Goal: Information Seeking & Learning: Learn about a topic

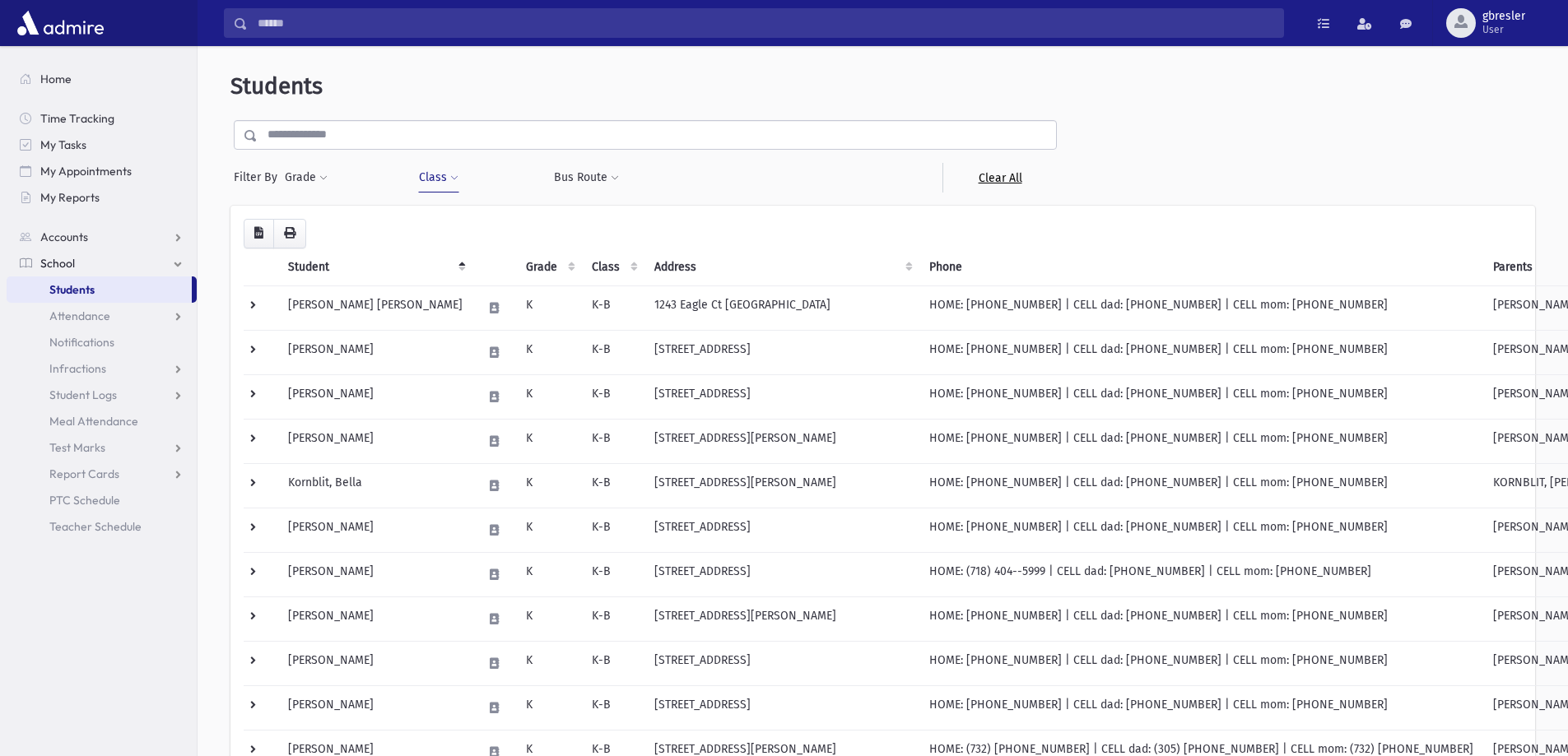
click at [987, 180] on link "Clear All" at bounding box center [1000, 178] width 115 height 30
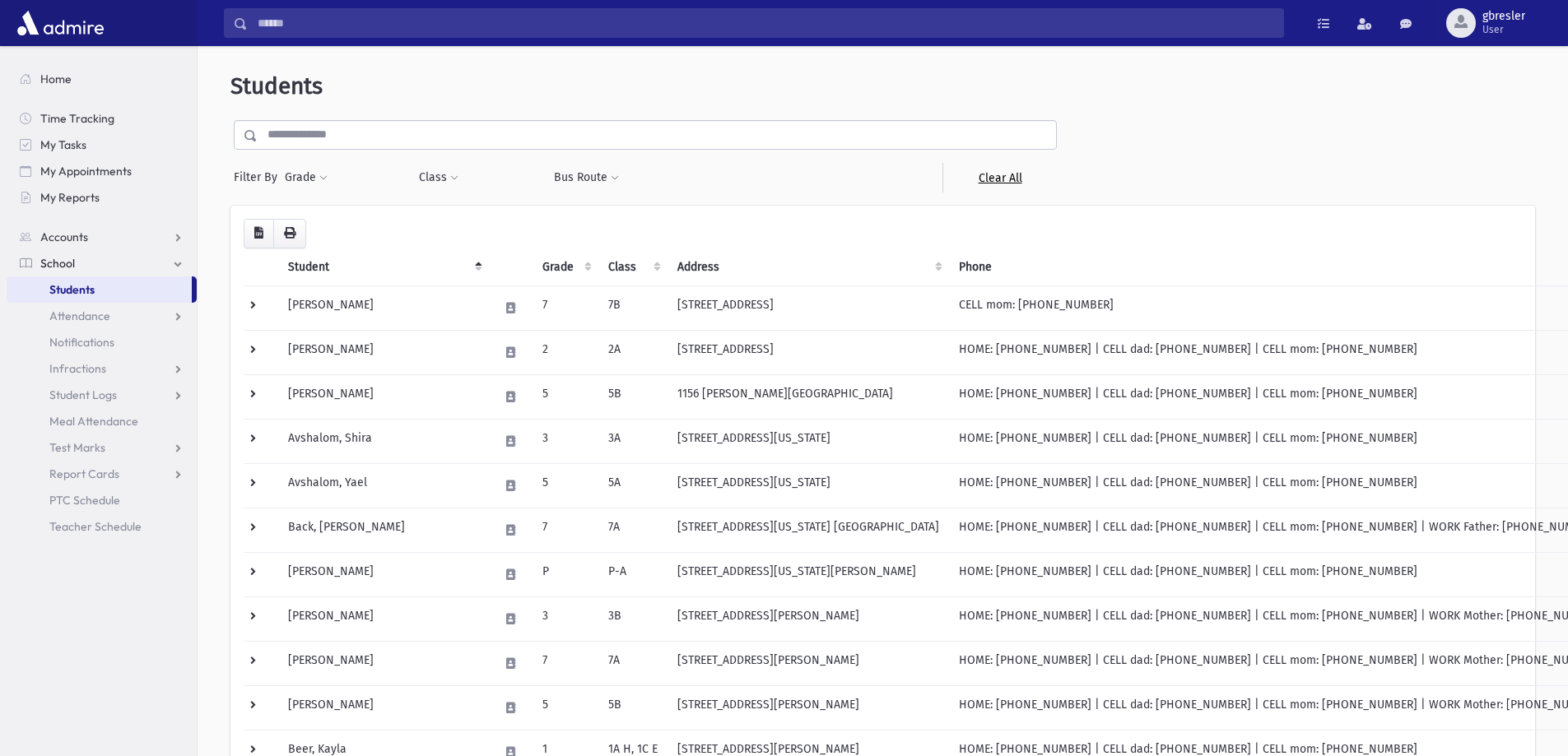
click at [998, 179] on link "Clear All" at bounding box center [1000, 178] width 115 height 30
click at [453, 179] on span at bounding box center [454, 178] width 8 height 10
click at [454, 214] on ul at bounding box center [504, 221] width 158 height 25
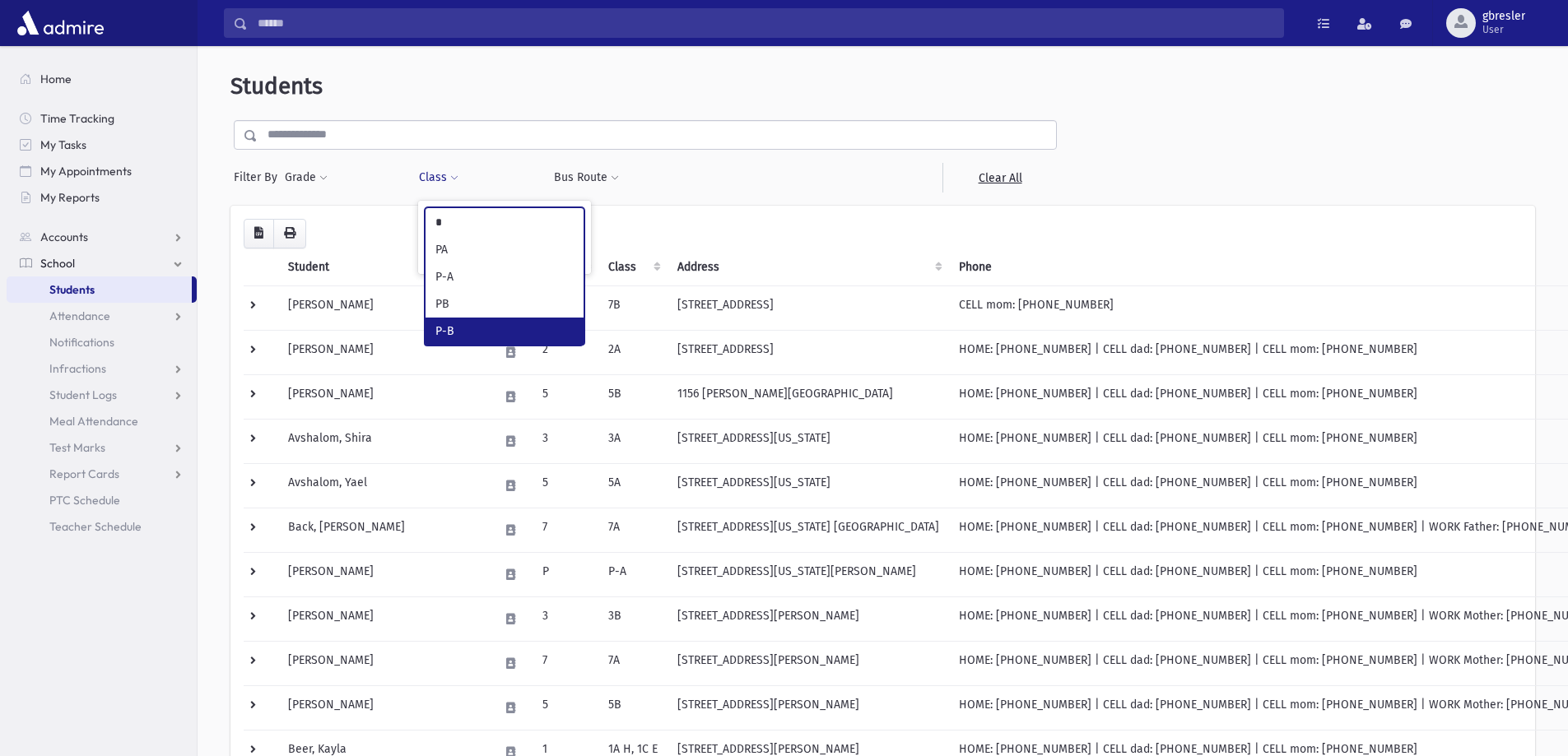
type input "*"
select select "*"
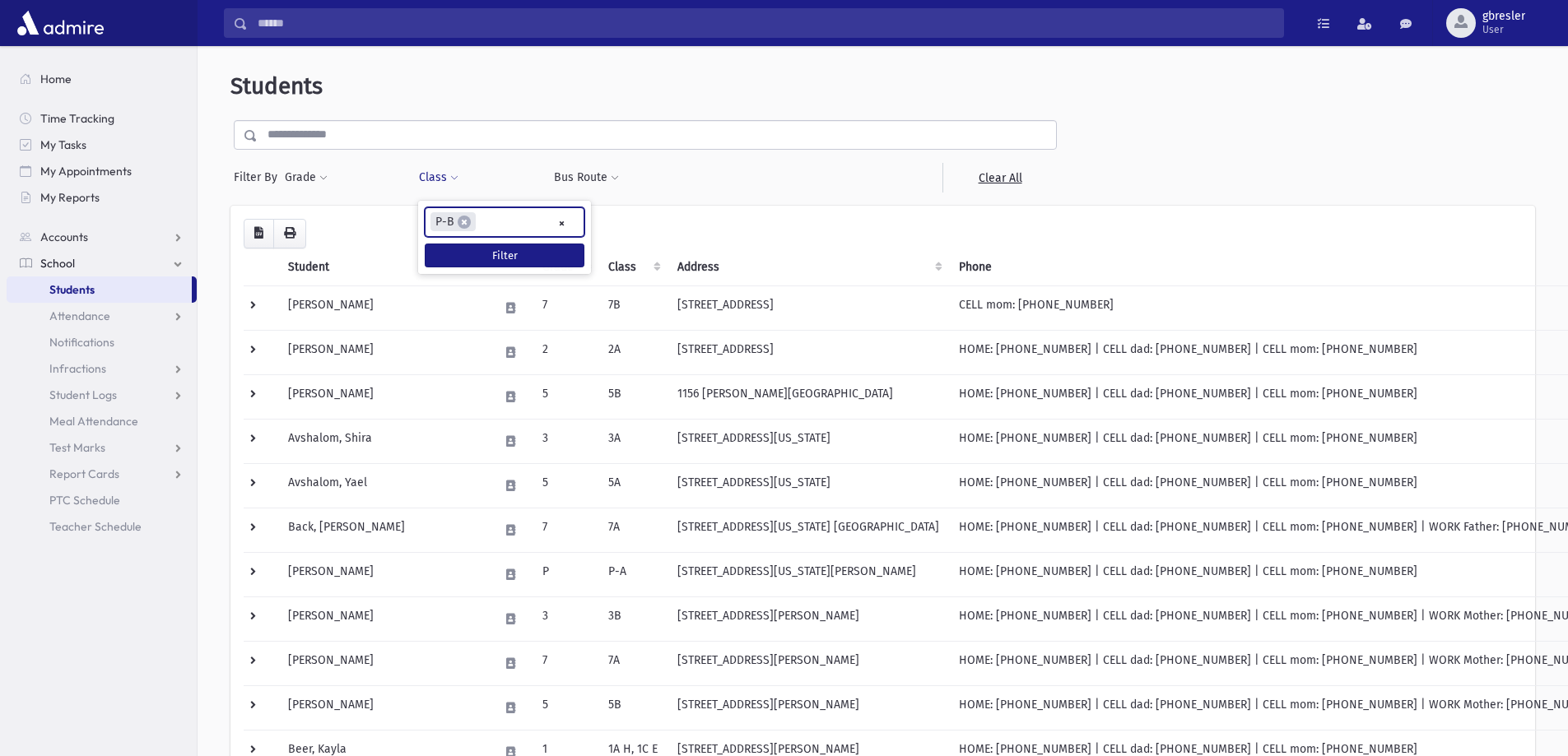
scroll to position [88, 0]
click at [502, 252] on button "Filter" at bounding box center [504, 255] width 160 height 24
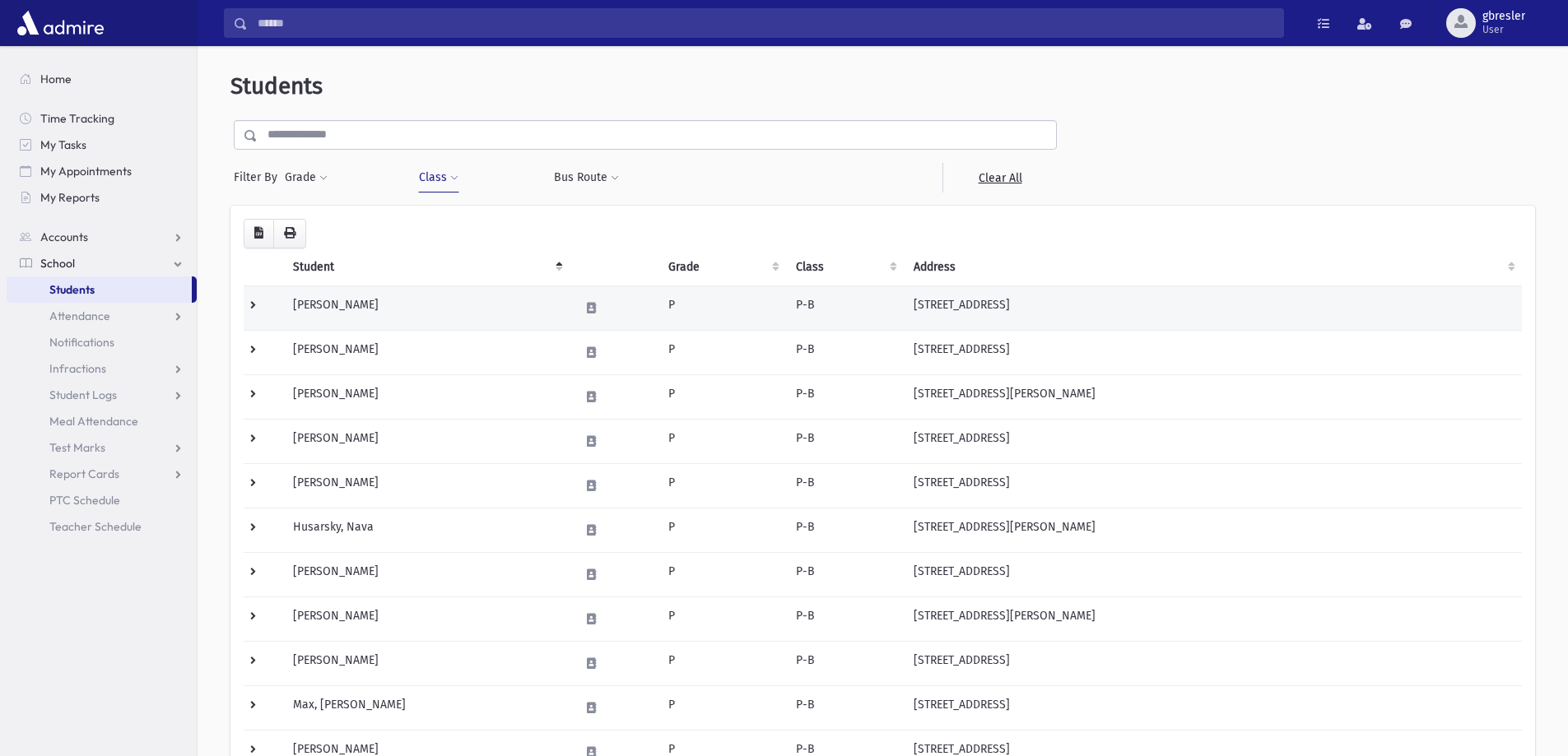
click at [337, 300] on td "[PERSON_NAME]" at bounding box center [426, 308] width 287 height 44
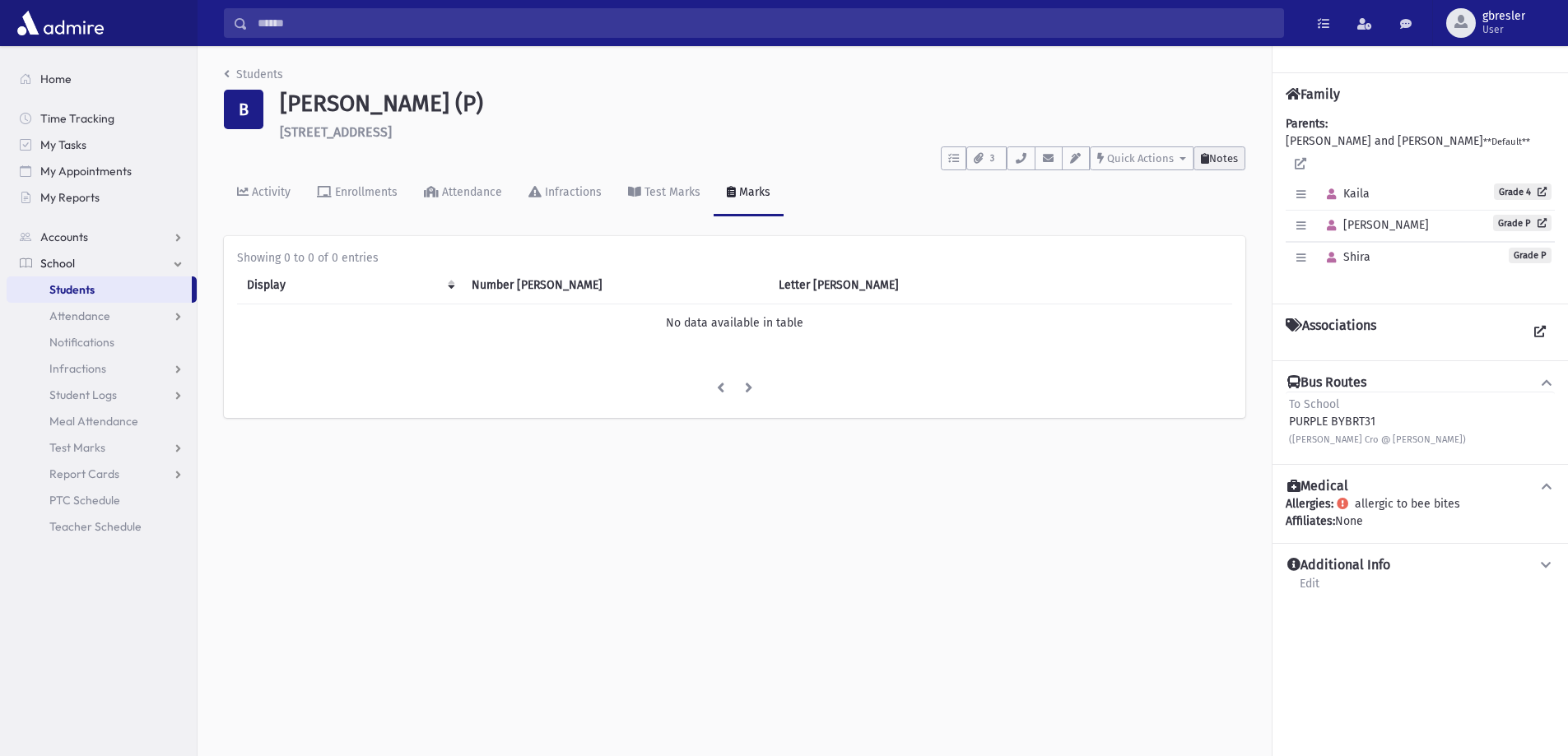
click at [1210, 165] on button "Notes" at bounding box center [1219, 158] width 52 height 24
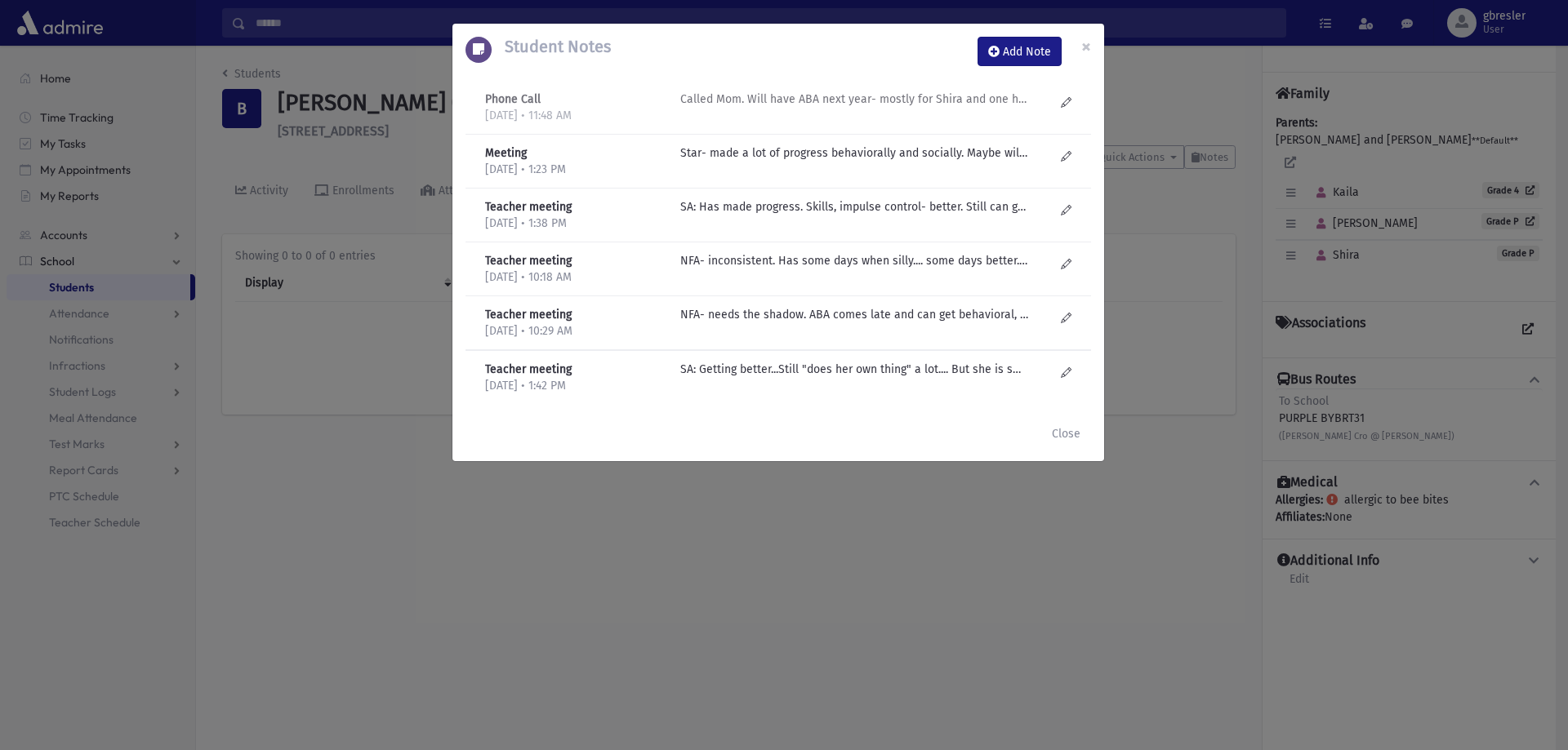
click at [861, 98] on p "Called Mom. Will have ABA next year- mostly for Shira and one hour for Aliza. M…" at bounding box center [854, 100] width 349 height 18
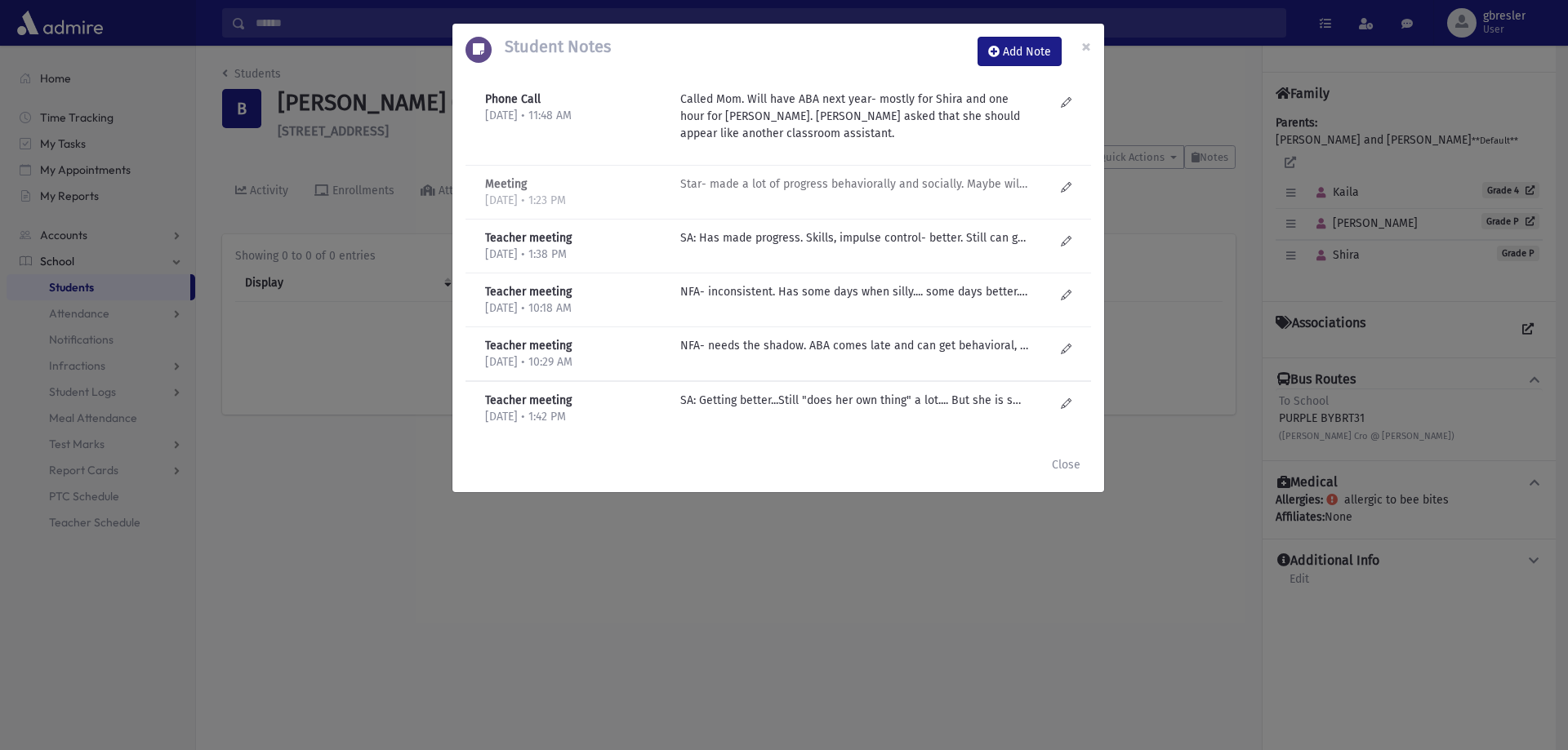
click at [798, 193] on div "Star- made a lot of progress behaviorally and socially. Maybe will have ABA for…" at bounding box center [868, 193] width 390 height 33
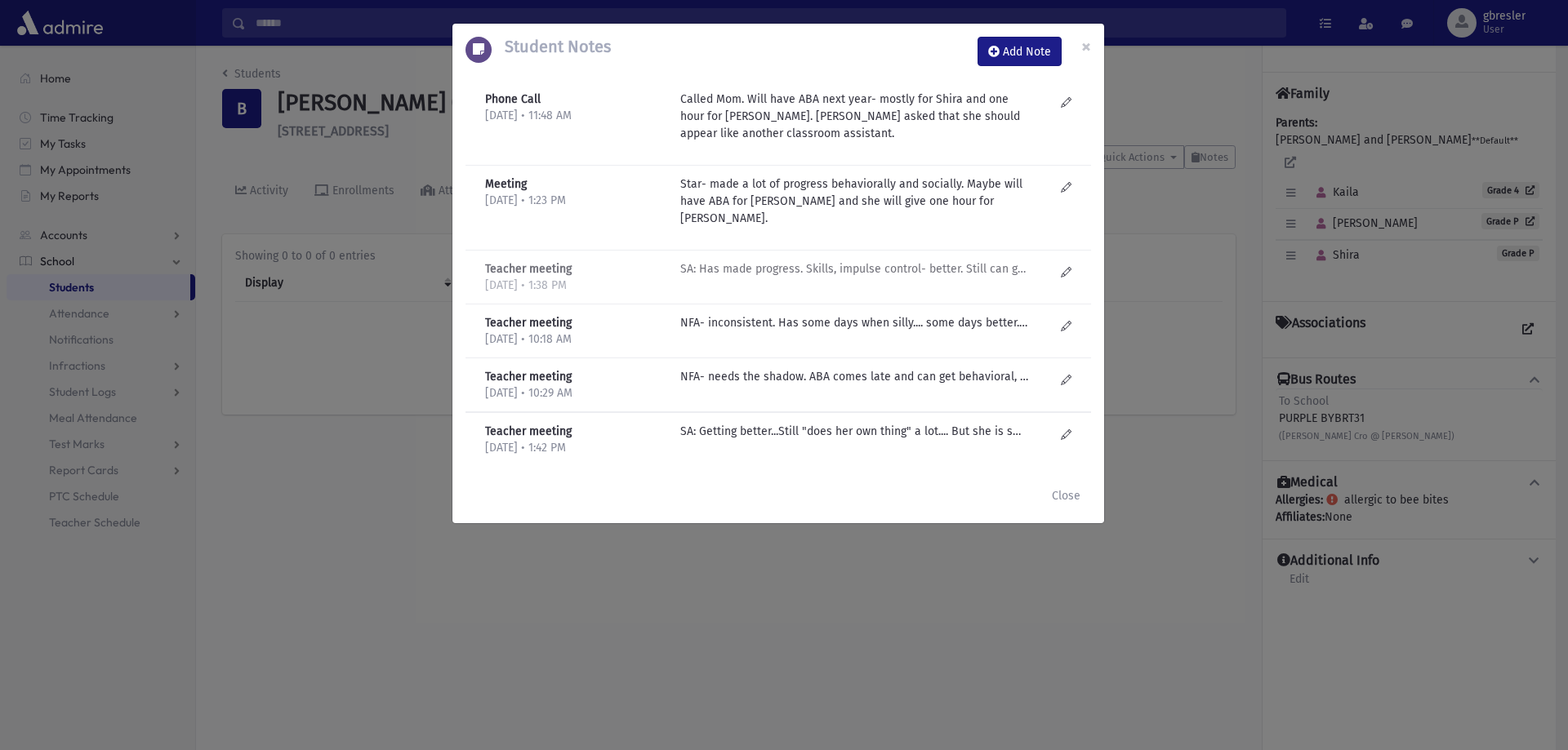
click at [833, 261] on p "SA: Has made progress. Skills, impulse control- better. Still can get "out of c…" at bounding box center [854, 270] width 349 height 18
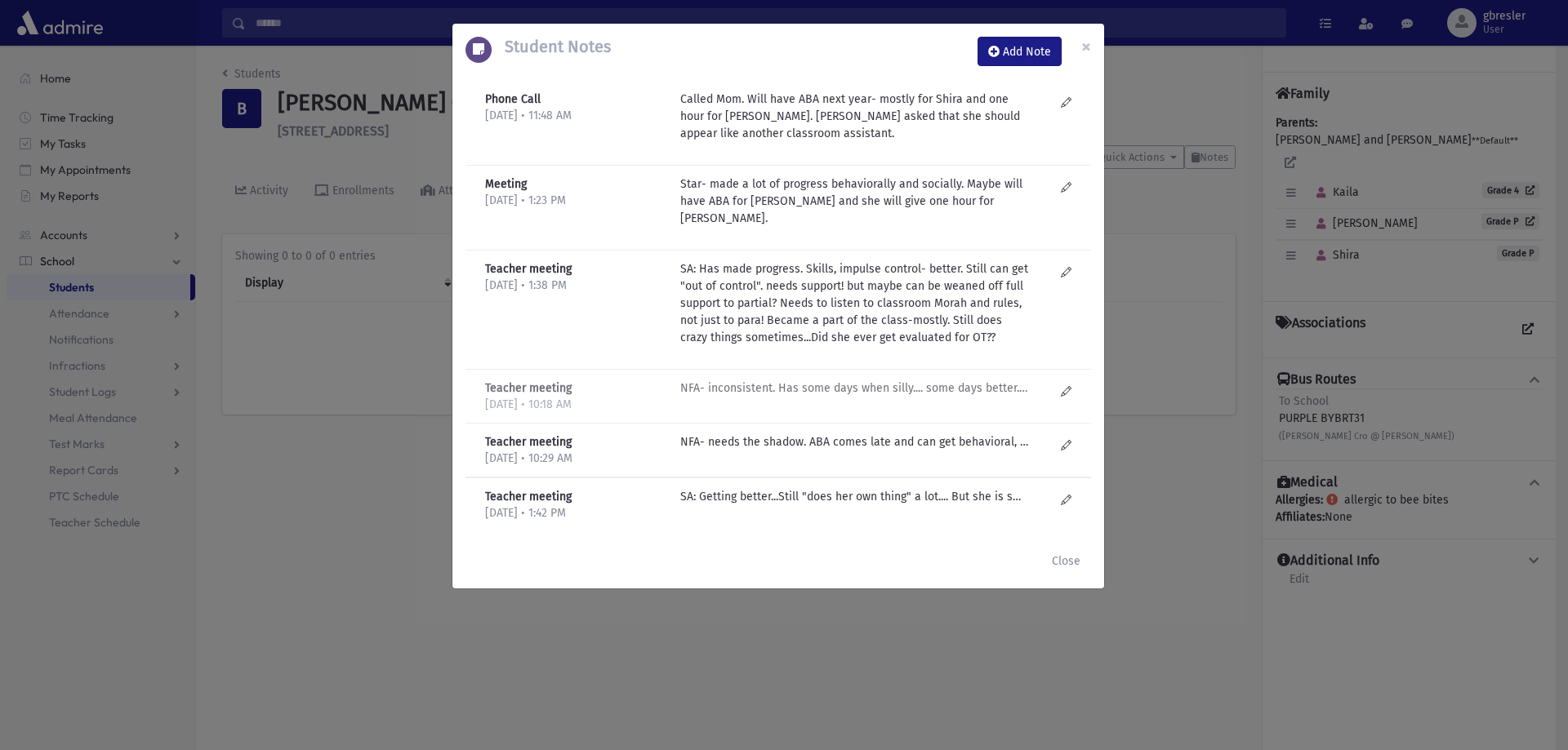
click at [879, 380] on p "NFA- inconsistent. Has some days when silly.... some days better. Needs help, m…" at bounding box center [854, 389] width 349 height 18
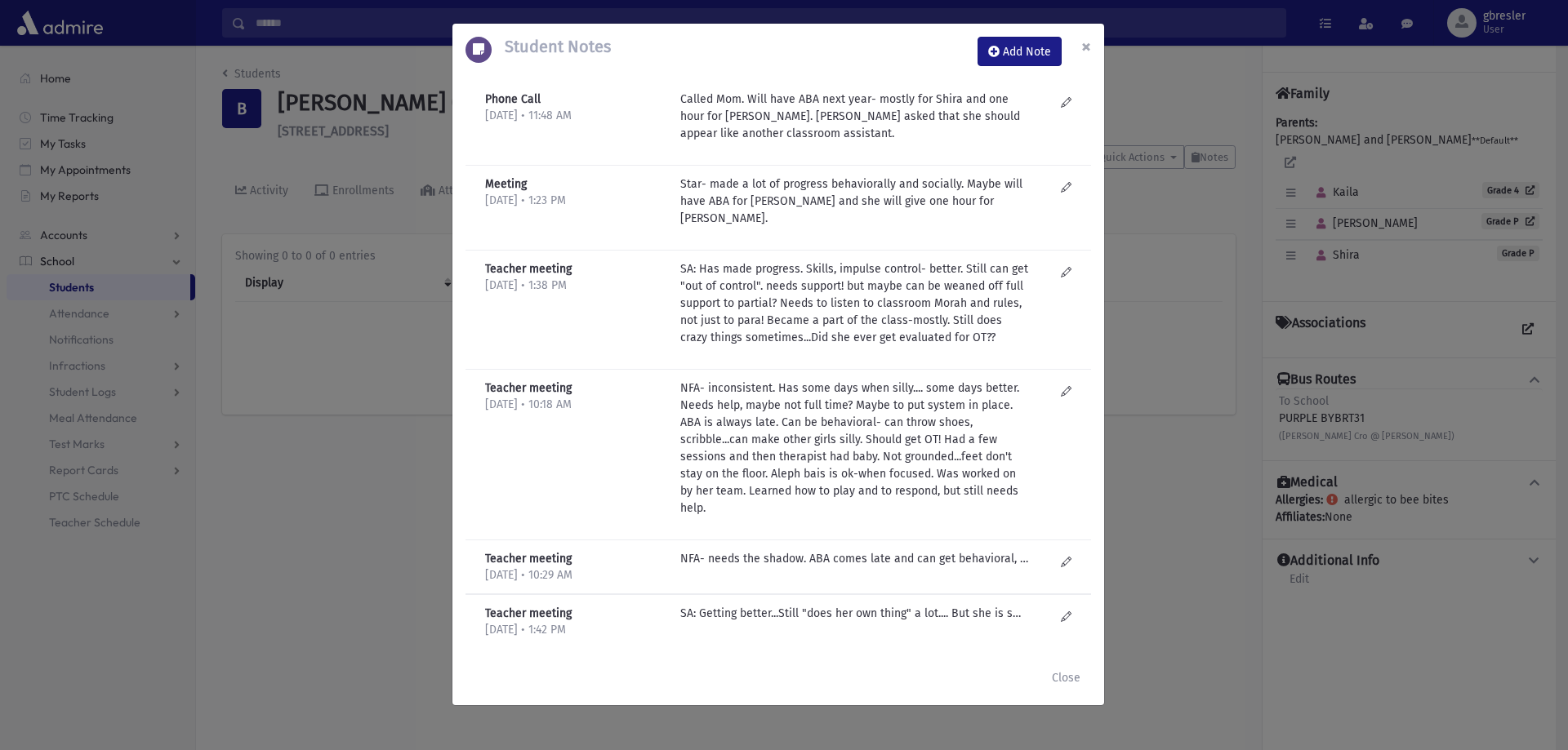
click at [1094, 43] on button "×" at bounding box center [1086, 46] width 36 height 46
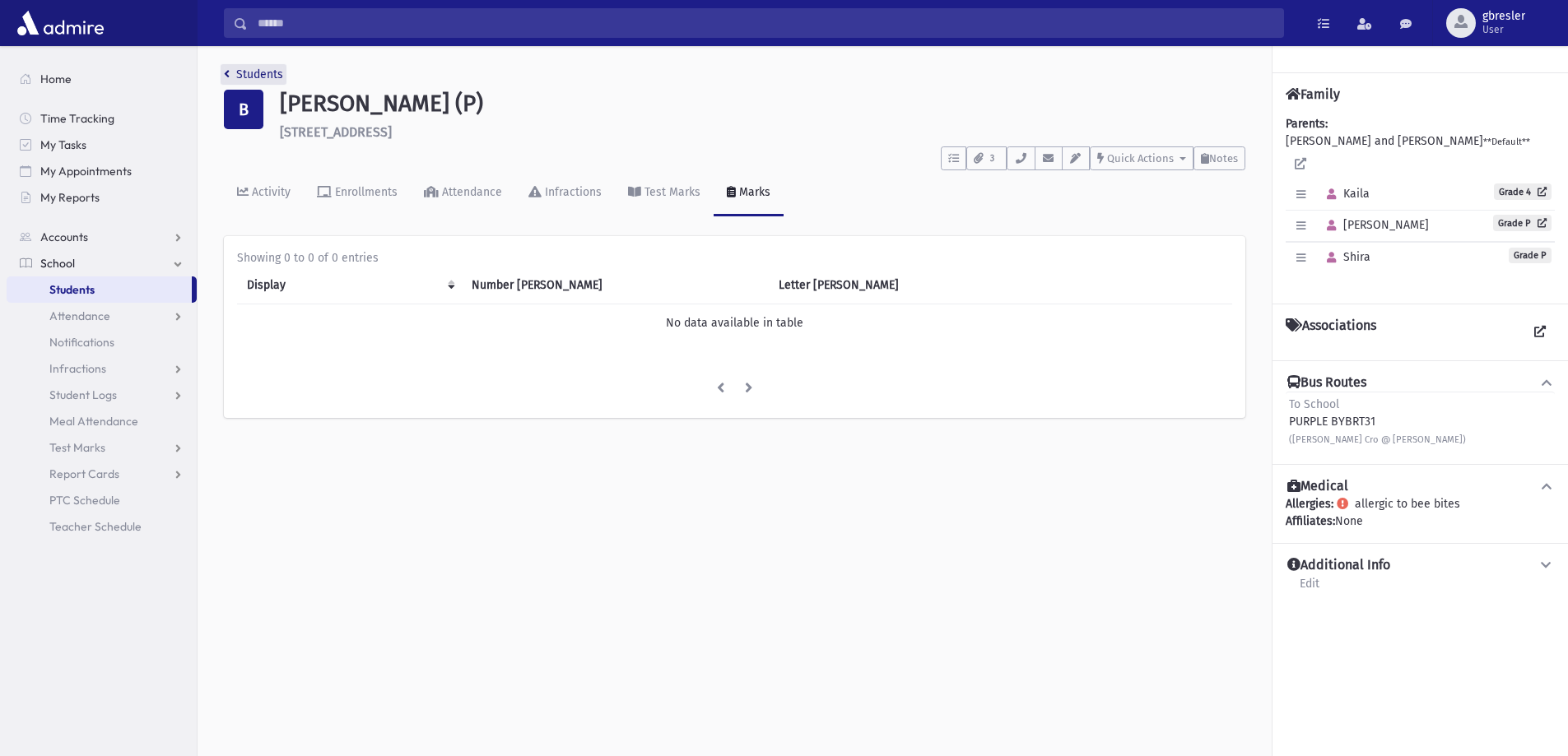
click at [266, 77] on link "Students" at bounding box center [253, 74] width 59 height 14
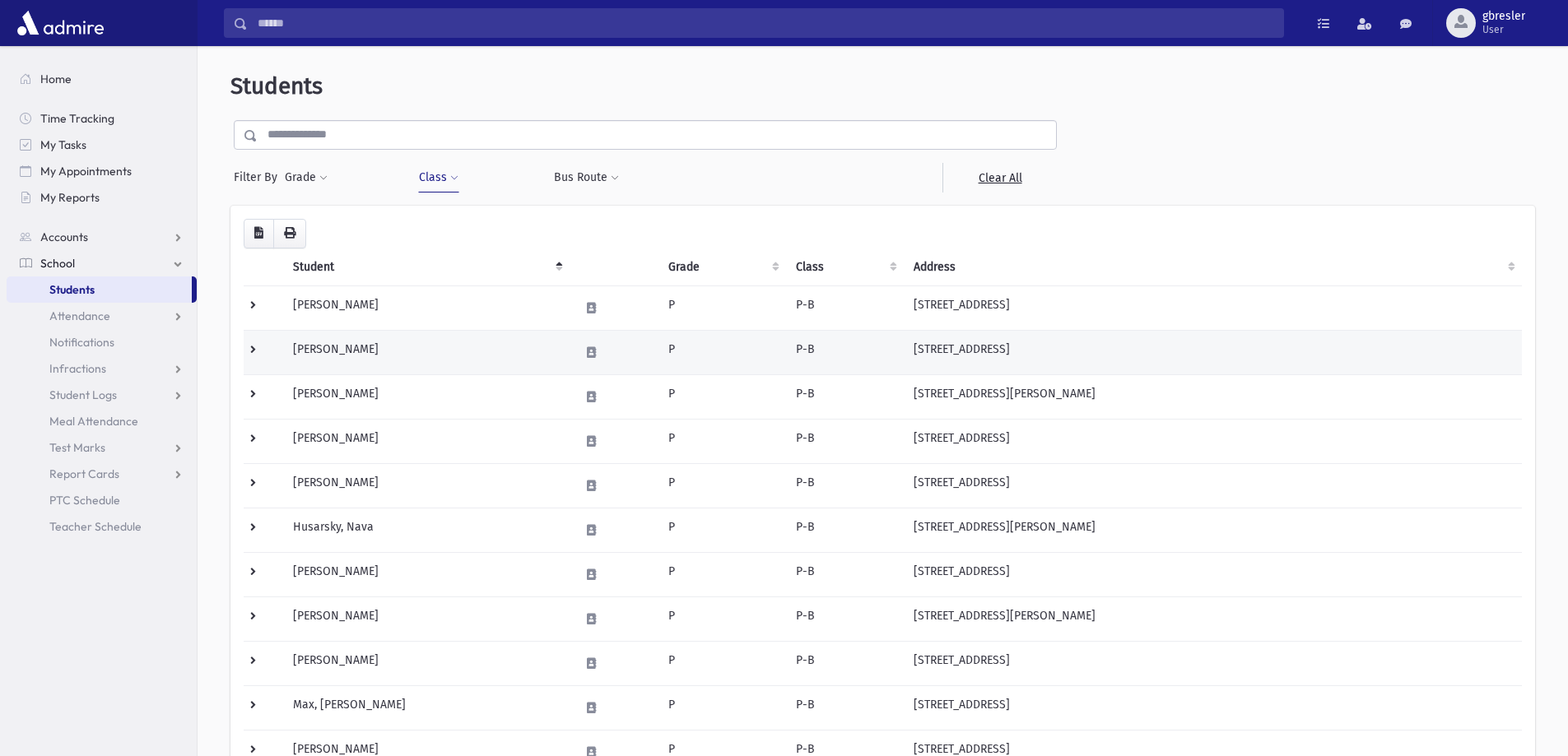
click at [329, 347] on td "Brecher, Ella" at bounding box center [426, 352] width 287 height 44
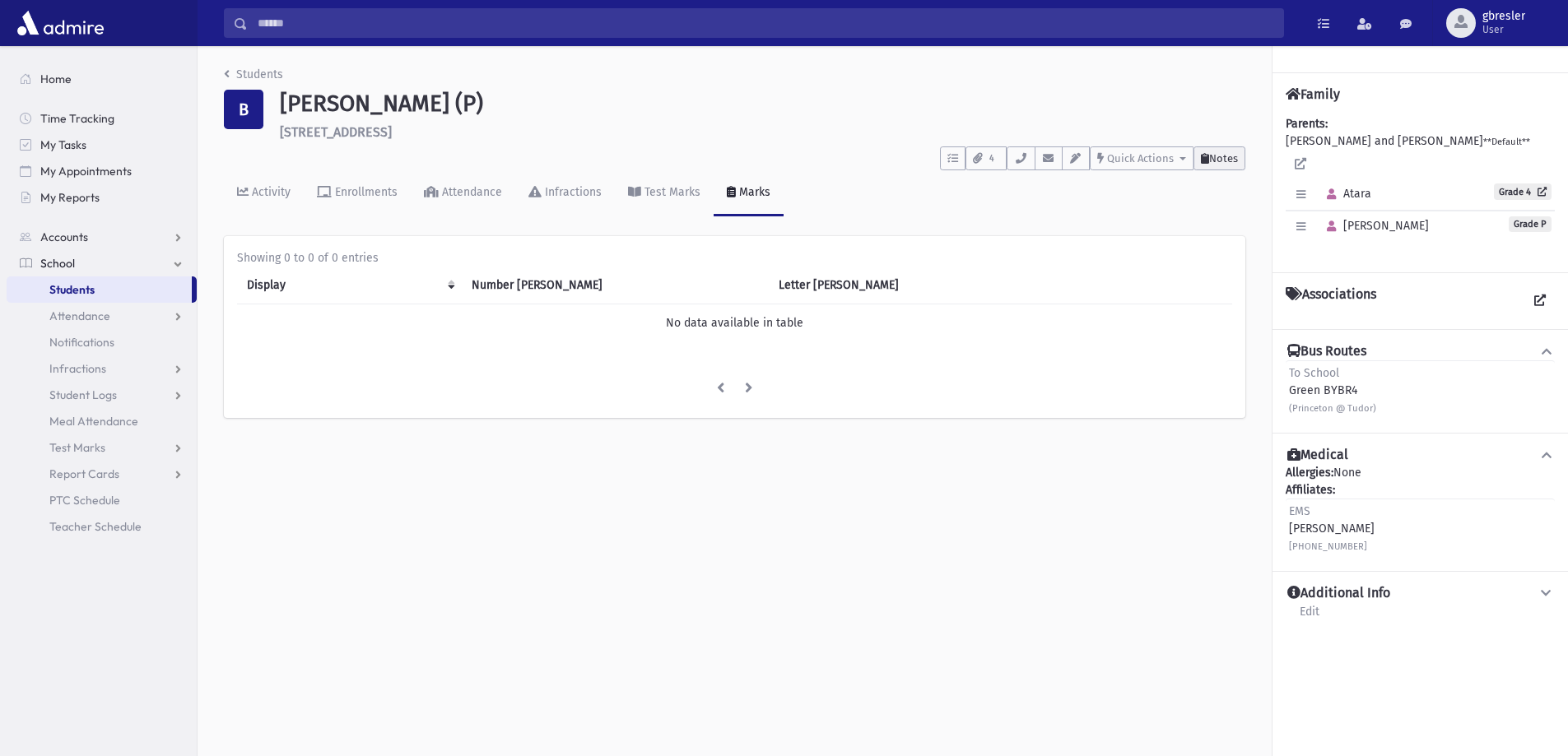
click at [1219, 161] on span "Notes" at bounding box center [1223, 159] width 29 height 12
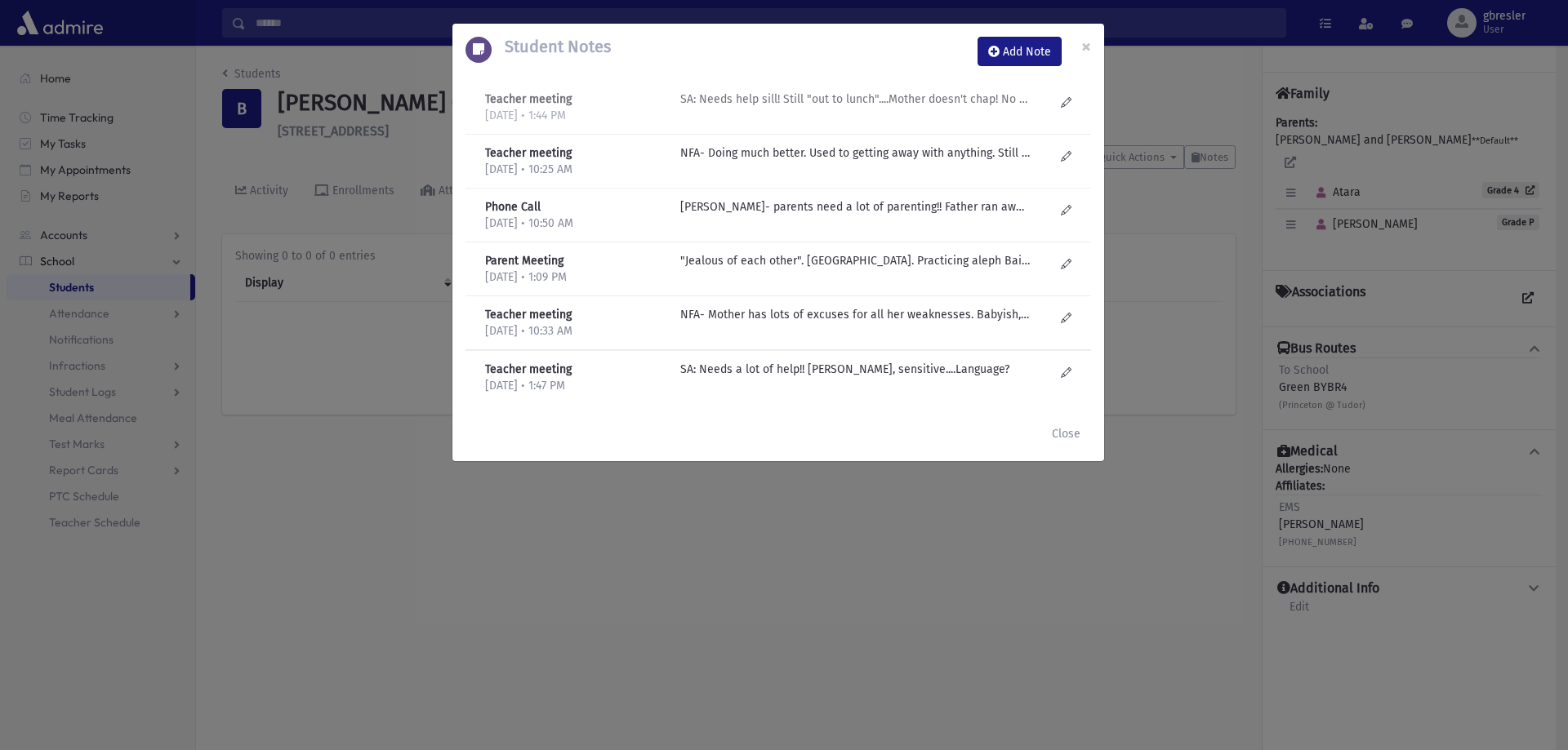
click at [946, 104] on p "SA: Needs help sill! Still "out to lunch"....Mother doesn't chap! No shaychus a…" at bounding box center [854, 100] width 349 height 18
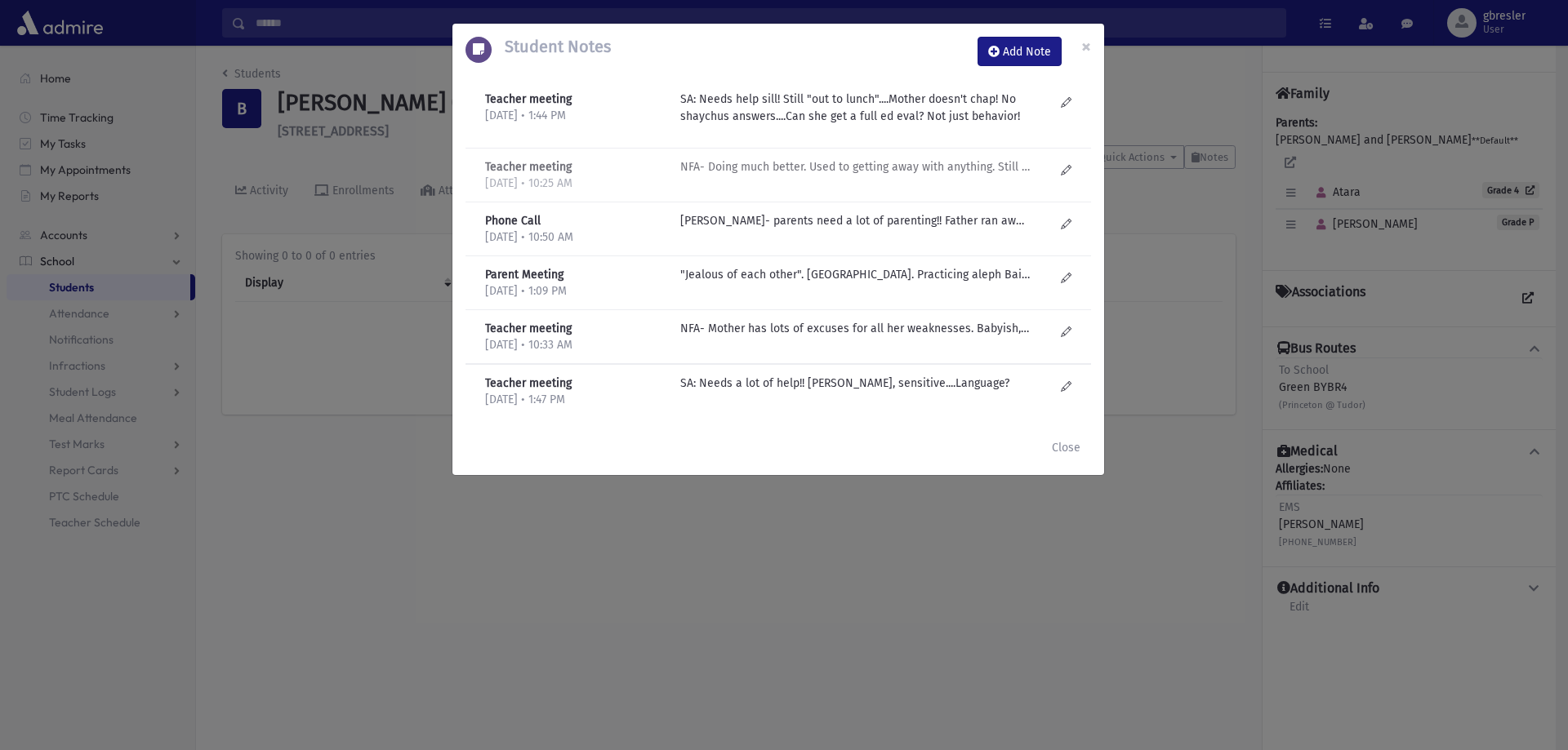
click at [873, 164] on p "NFA- Doing much better. Used to getting away with anything. Still has issues. s…" at bounding box center [854, 167] width 349 height 18
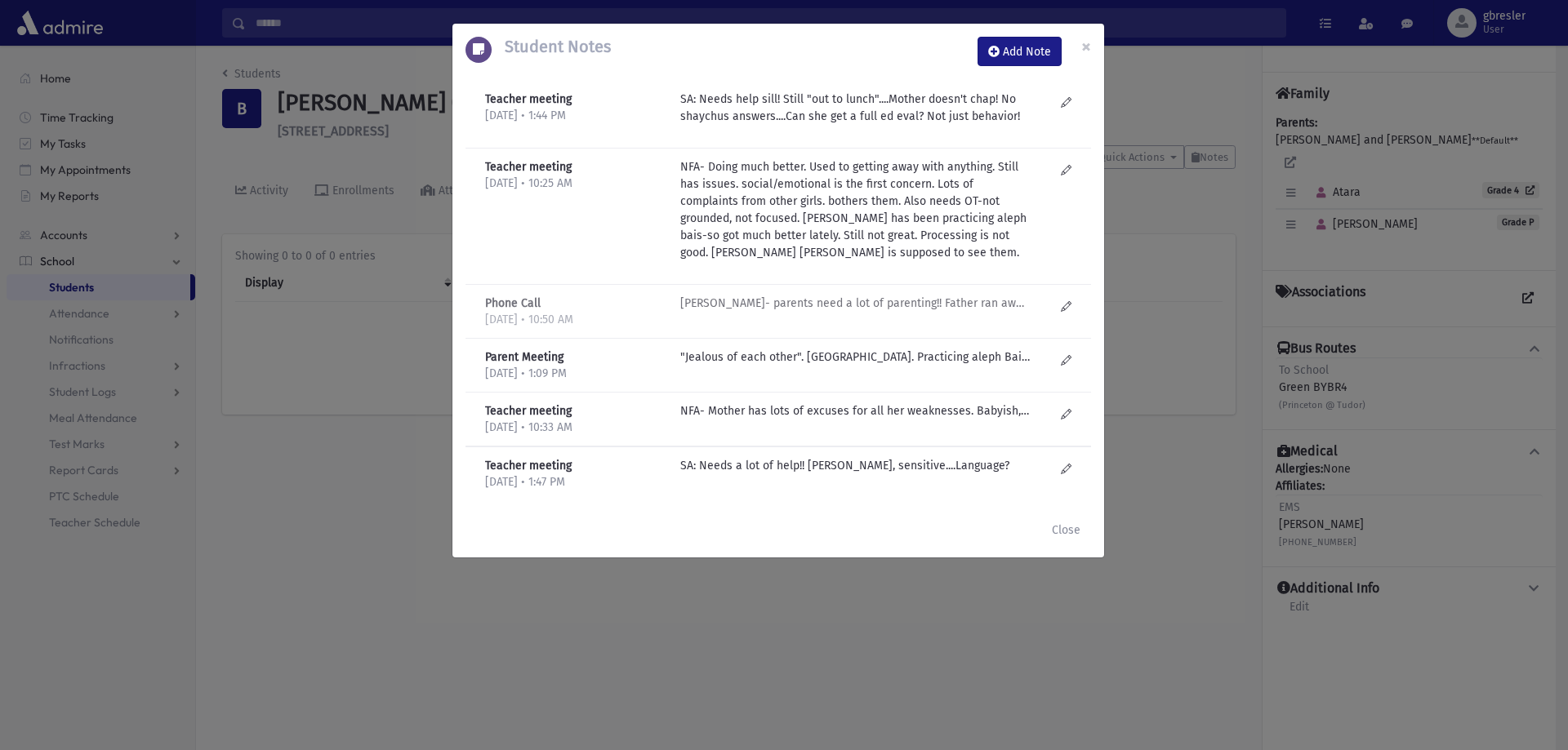
click at [868, 298] on p "B Eisner- parents need a lot of parenting!! Father ran away from his parents li…" at bounding box center [854, 304] width 349 height 18
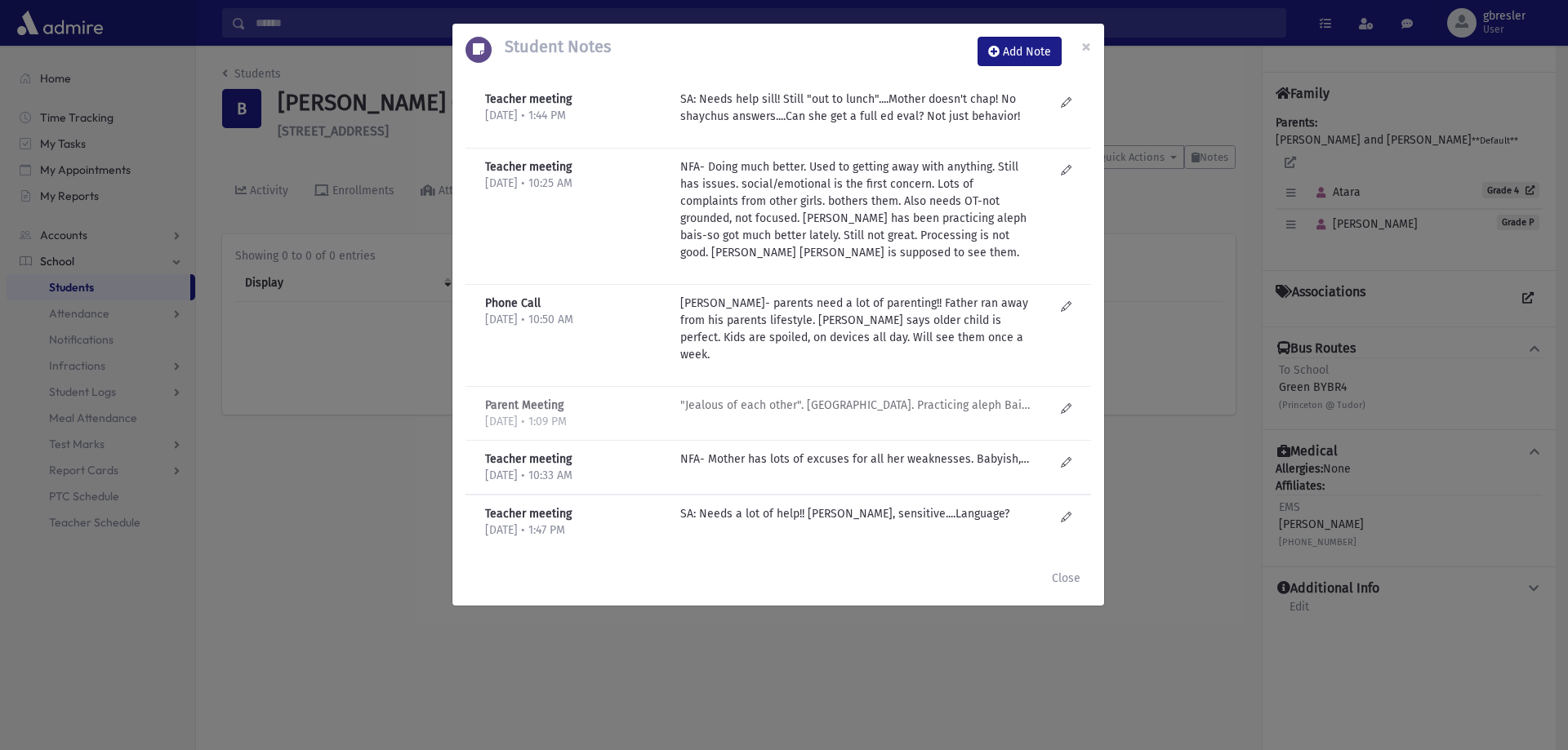
click at [830, 396] on p ""Jealous of each other". Stubborn. Practicing aleph Bais at home. Picking up a …" at bounding box center [854, 405] width 349 height 18
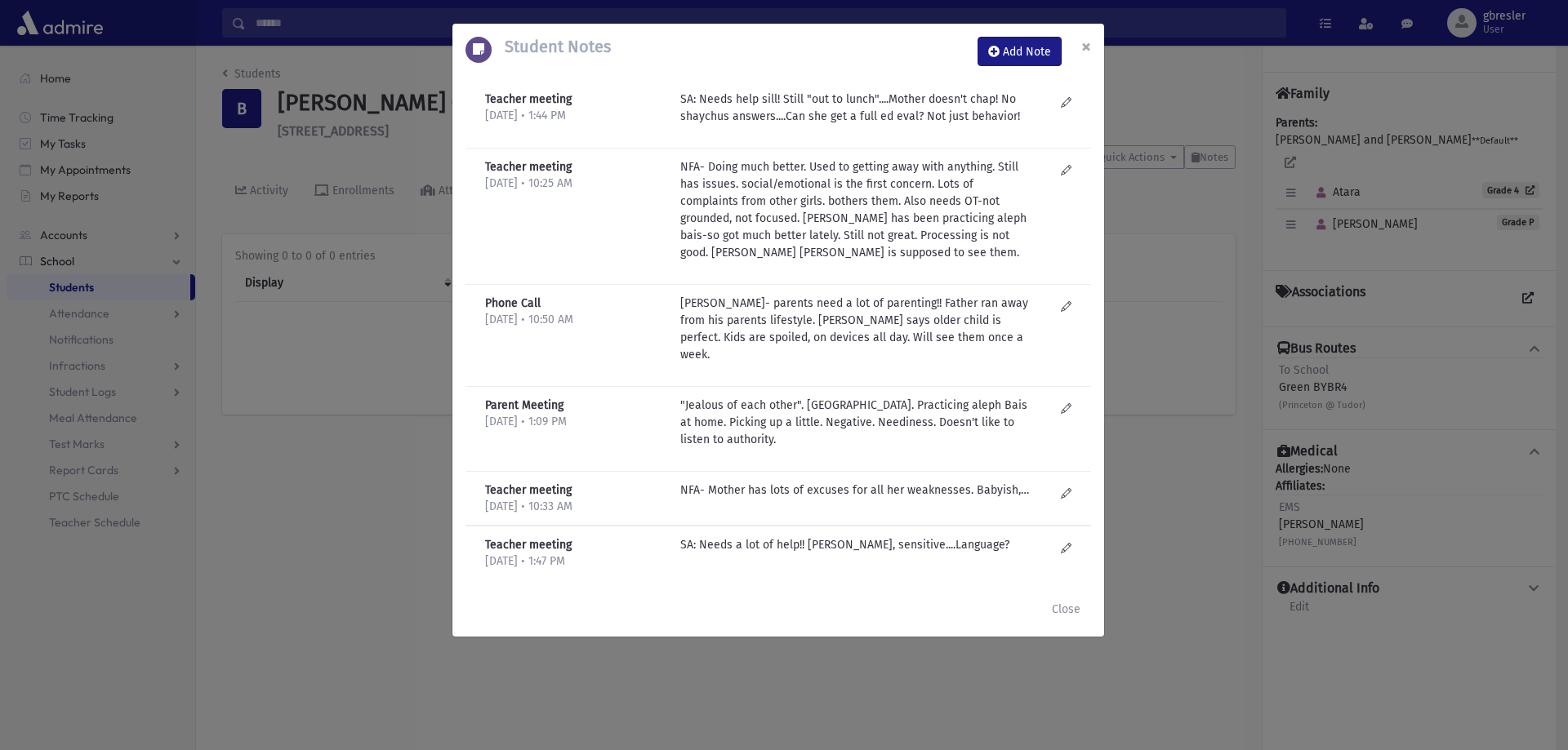
click at [1085, 40] on span "×" at bounding box center [1086, 46] width 10 height 23
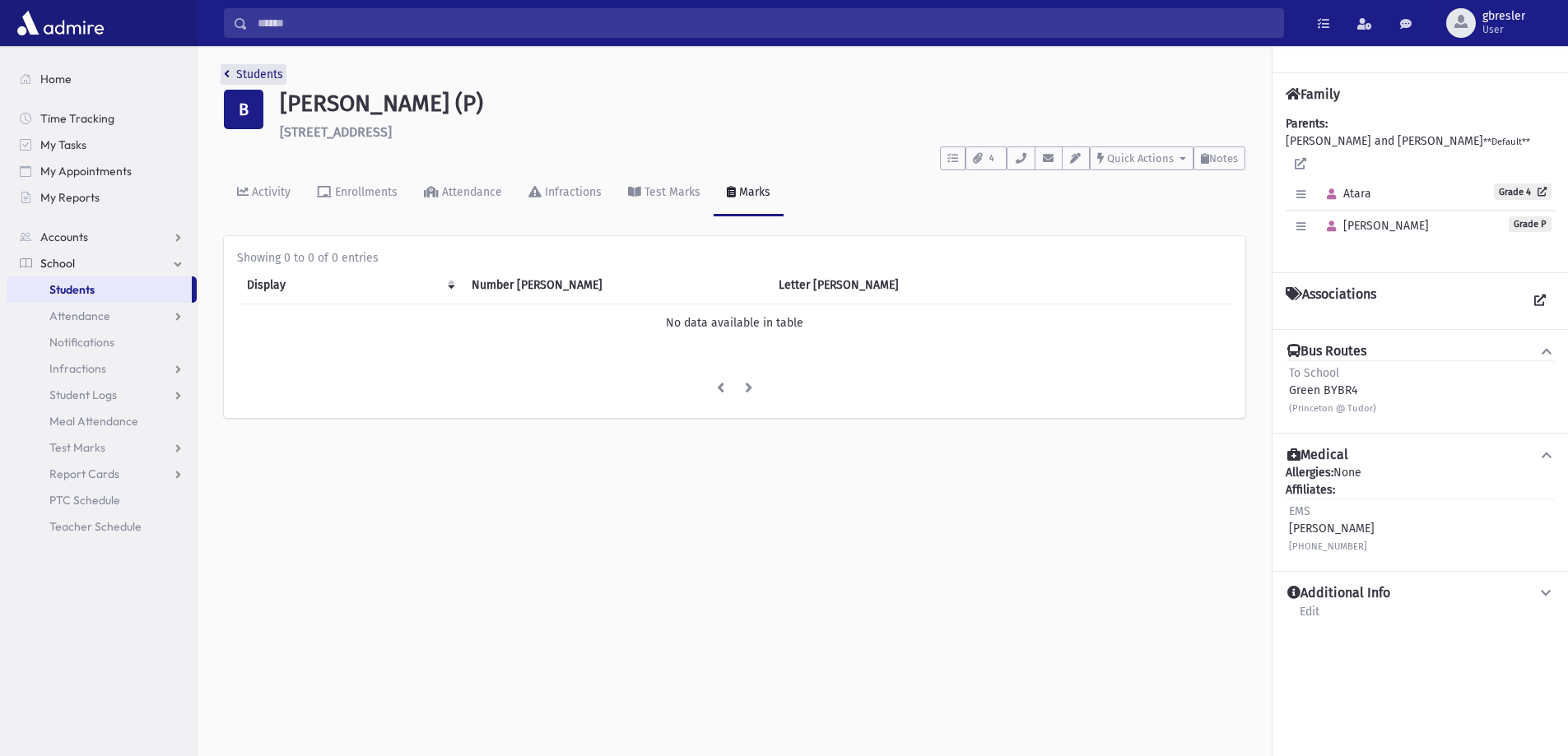
click at [272, 77] on link "Students" at bounding box center [253, 74] width 59 height 14
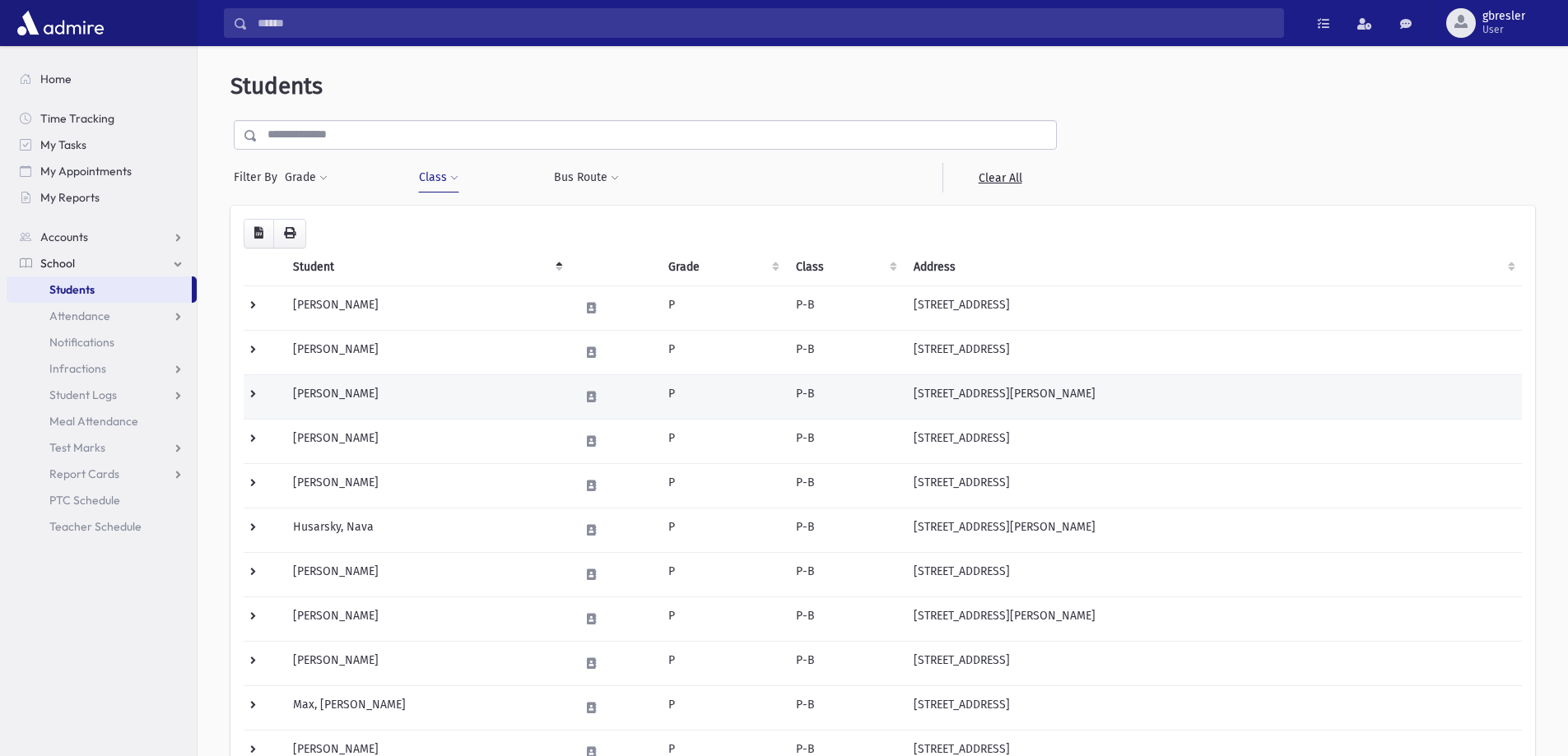
click at [340, 394] on td "[PERSON_NAME]" at bounding box center [426, 396] width 287 height 44
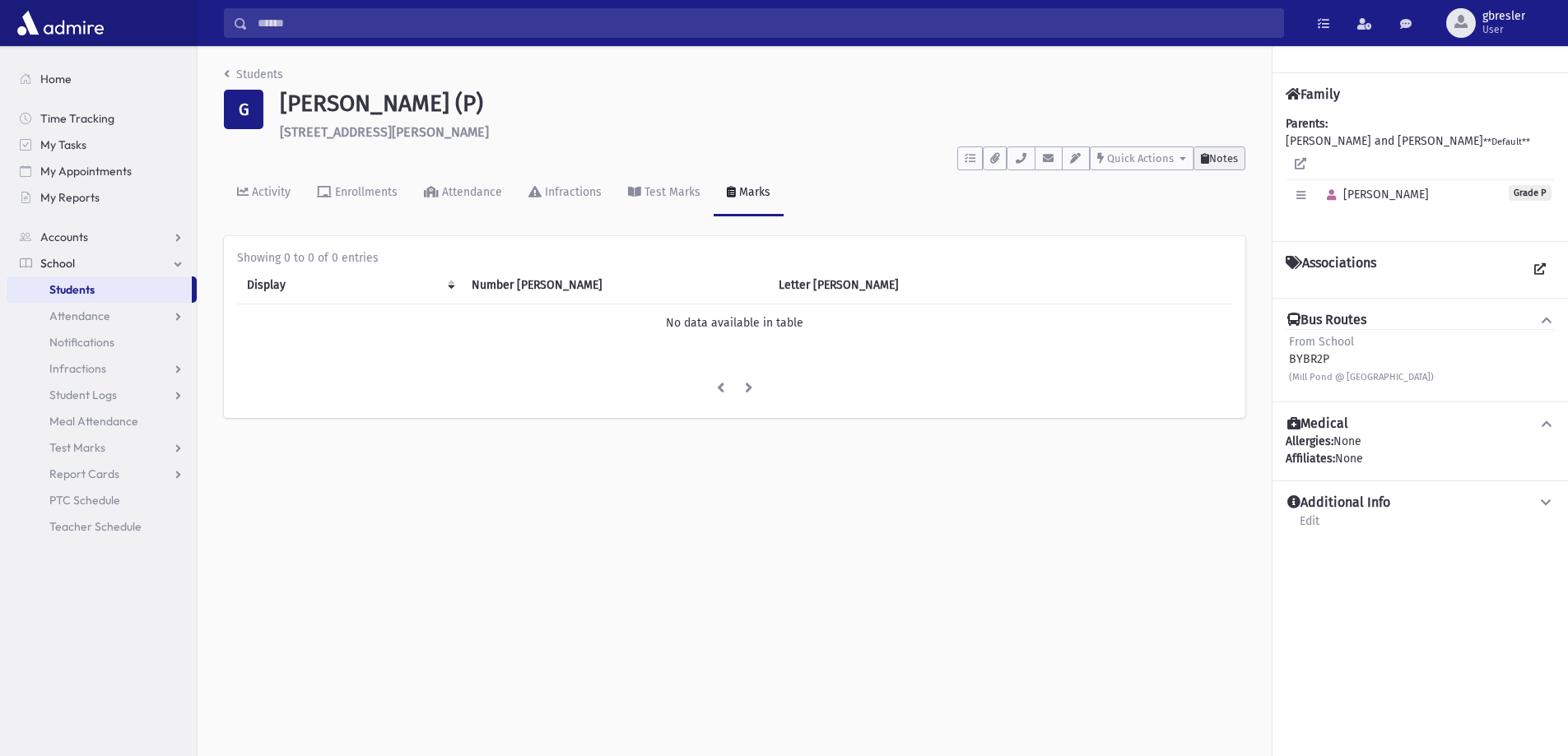
click at [1223, 157] on span "Notes" at bounding box center [1223, 159] width 29 height 12
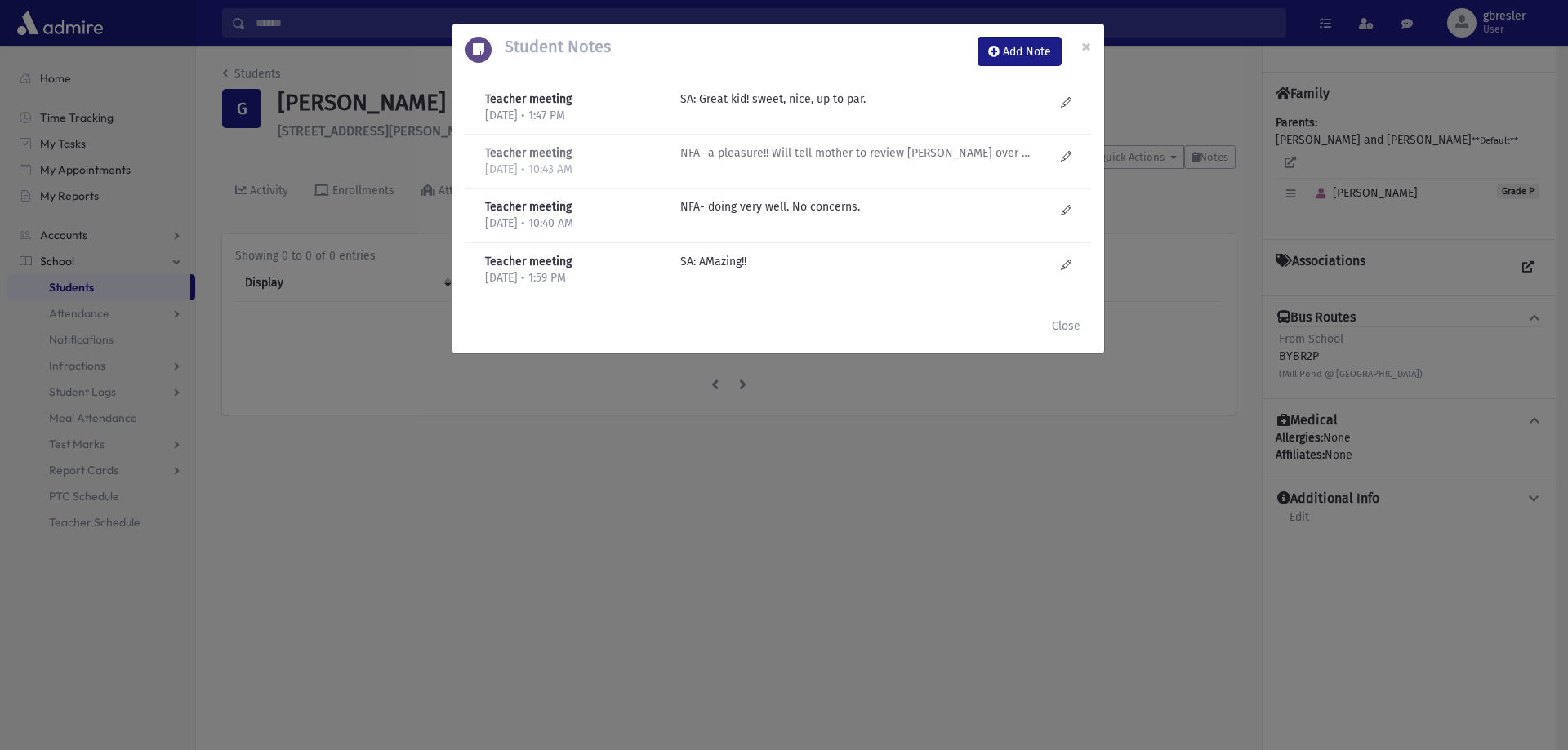
click at [861, 108] on p "NFA- a pleasure!! Will tell mother to review aleph bais over the summer." at bounding box center [854, 100] width 349 height 18
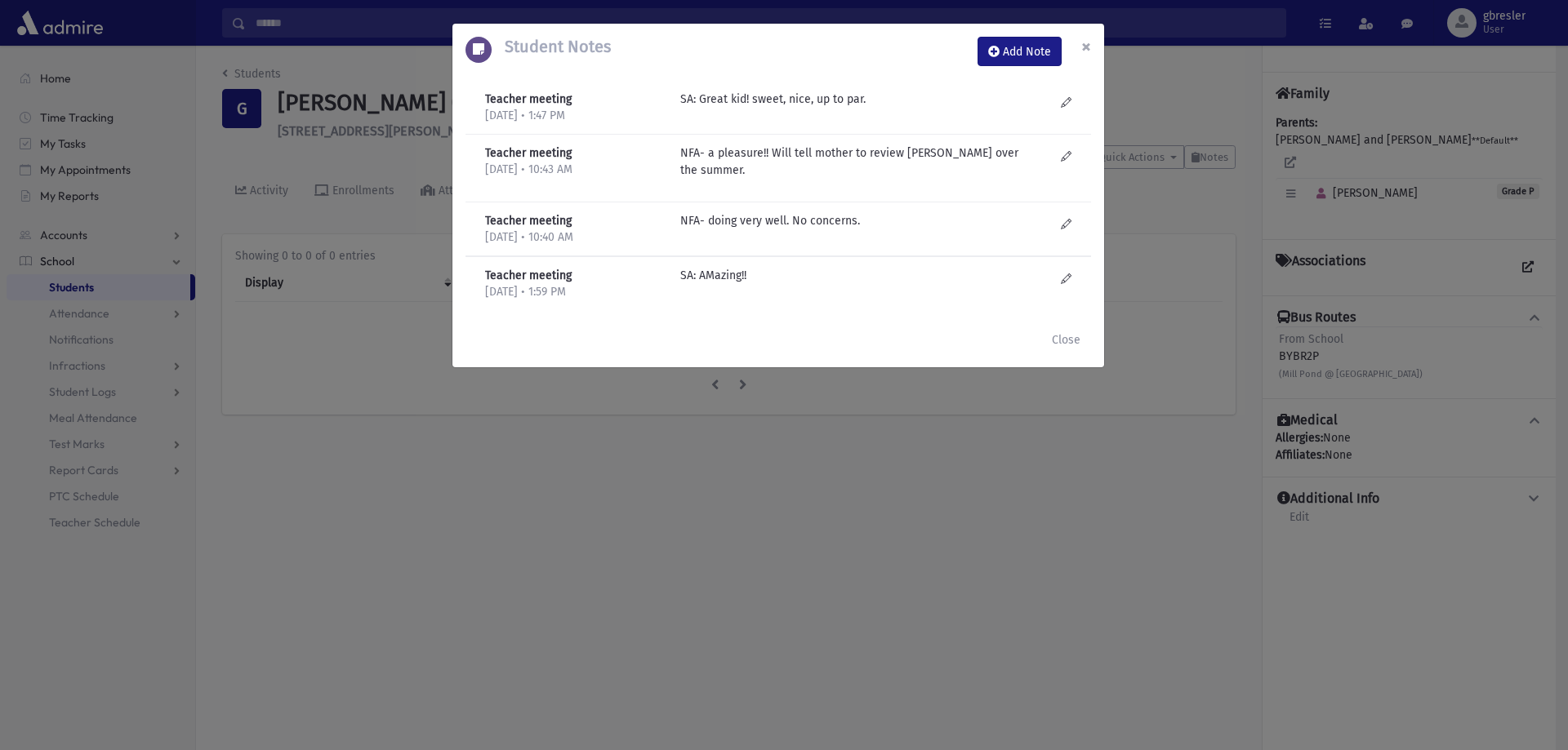
click at [1091, 46] on button "×" at bounding box center [1086, 46] width 36 height 46
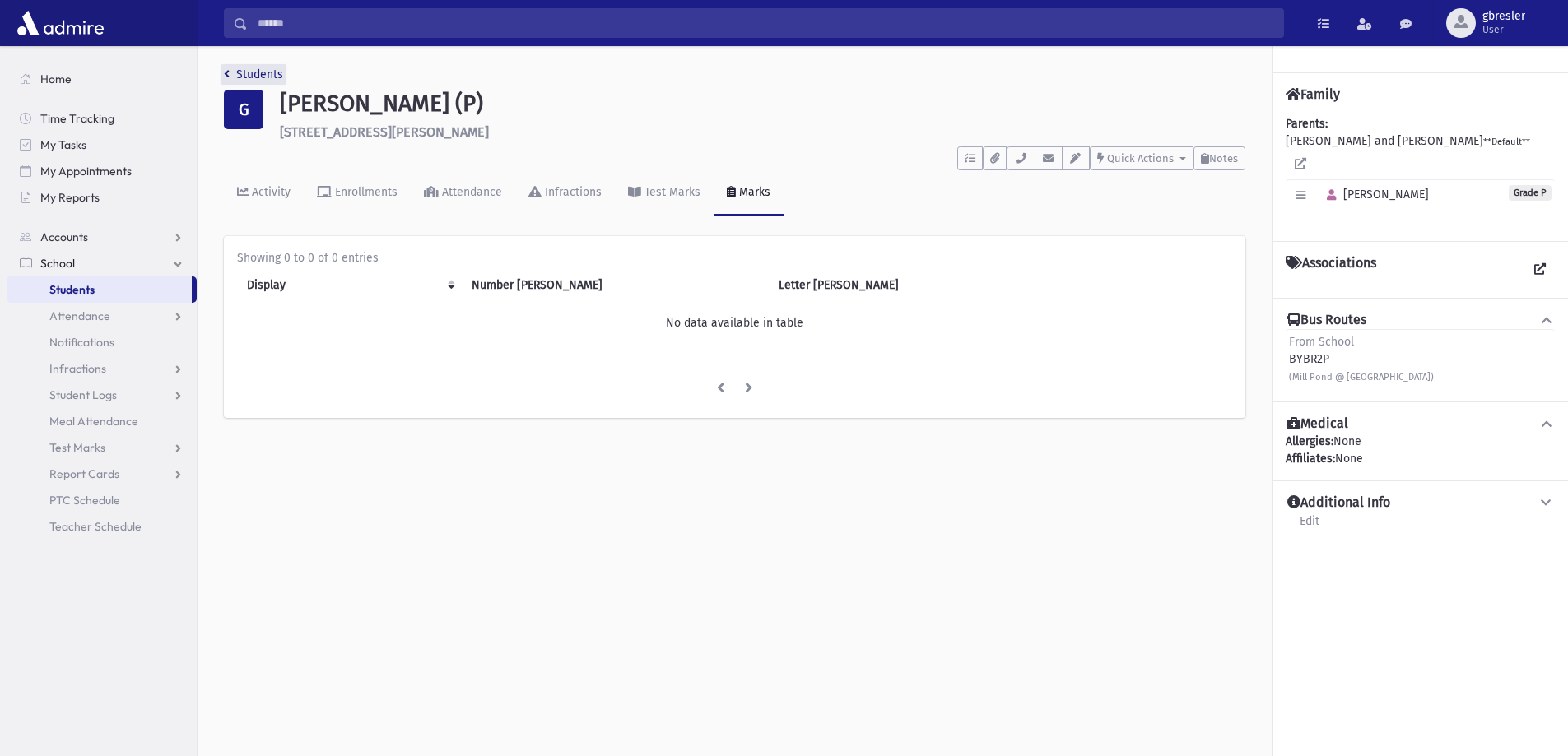
click at [276, 72] on link "Students" at bounding box center [253, 74] width 59 height 14
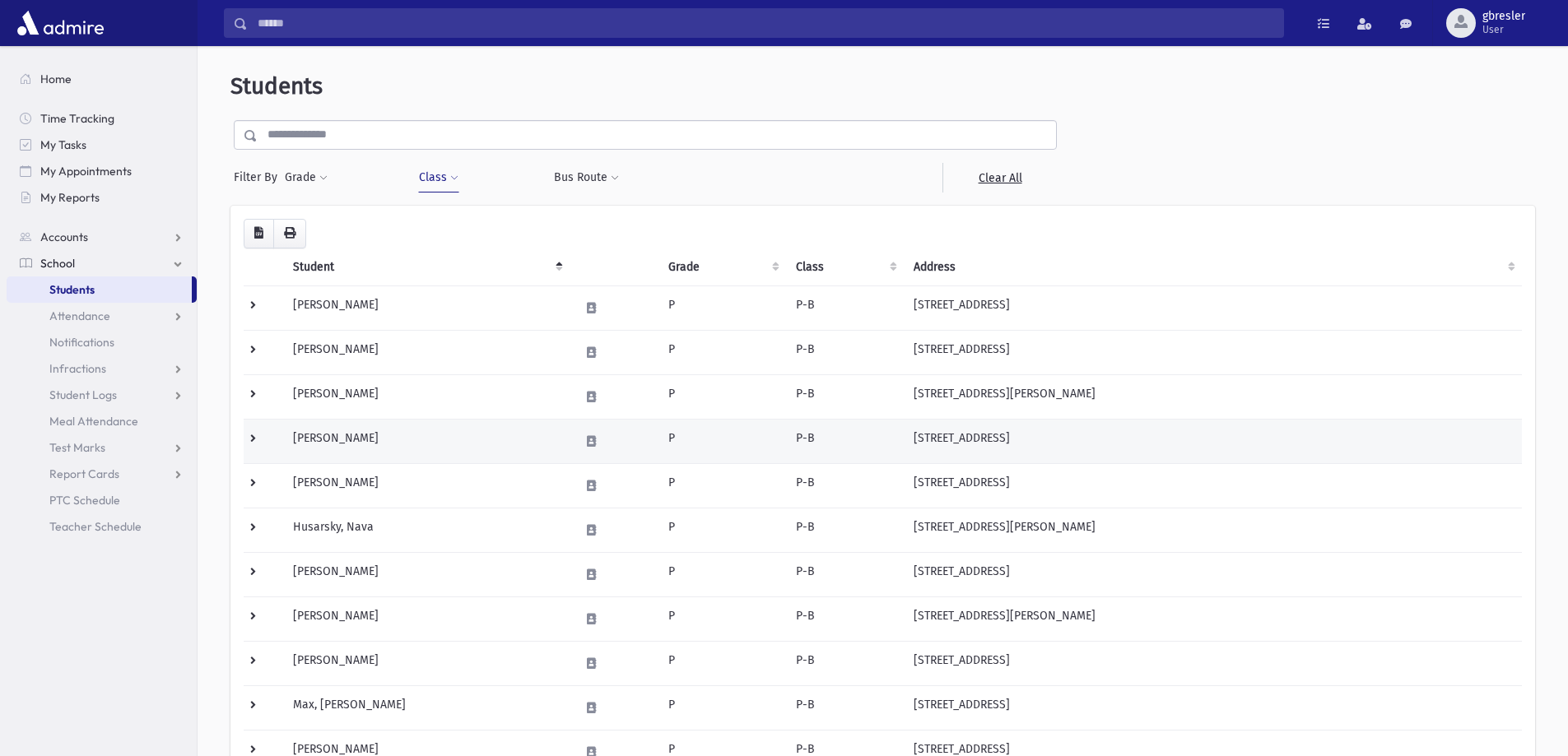
click at [366, 435] on td "[PERSON_NAME]" at bounding box center [426, 441] width 287 height 44
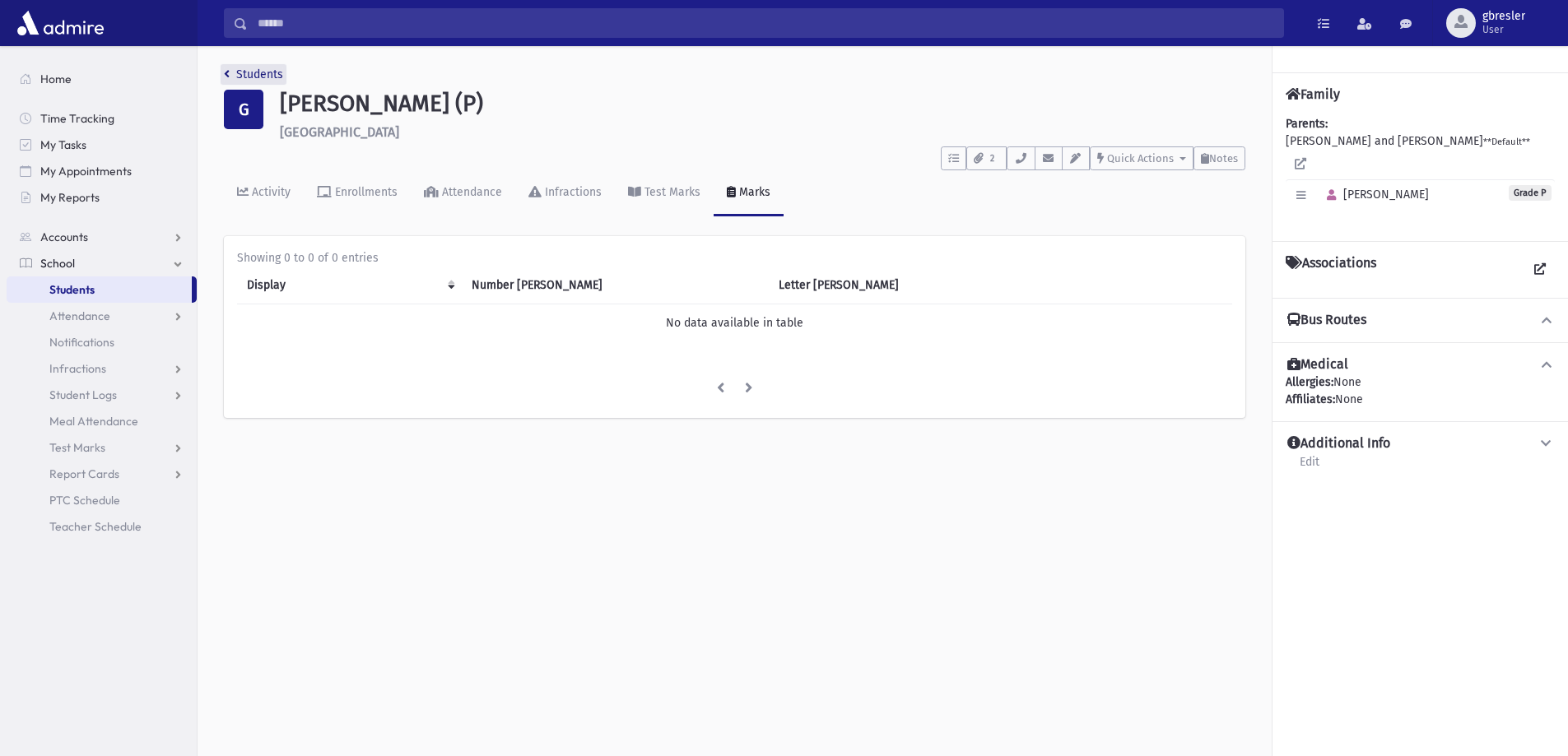
click at [248, 68] on link "Students" at bounding box center [253, 74] width 59 height 14
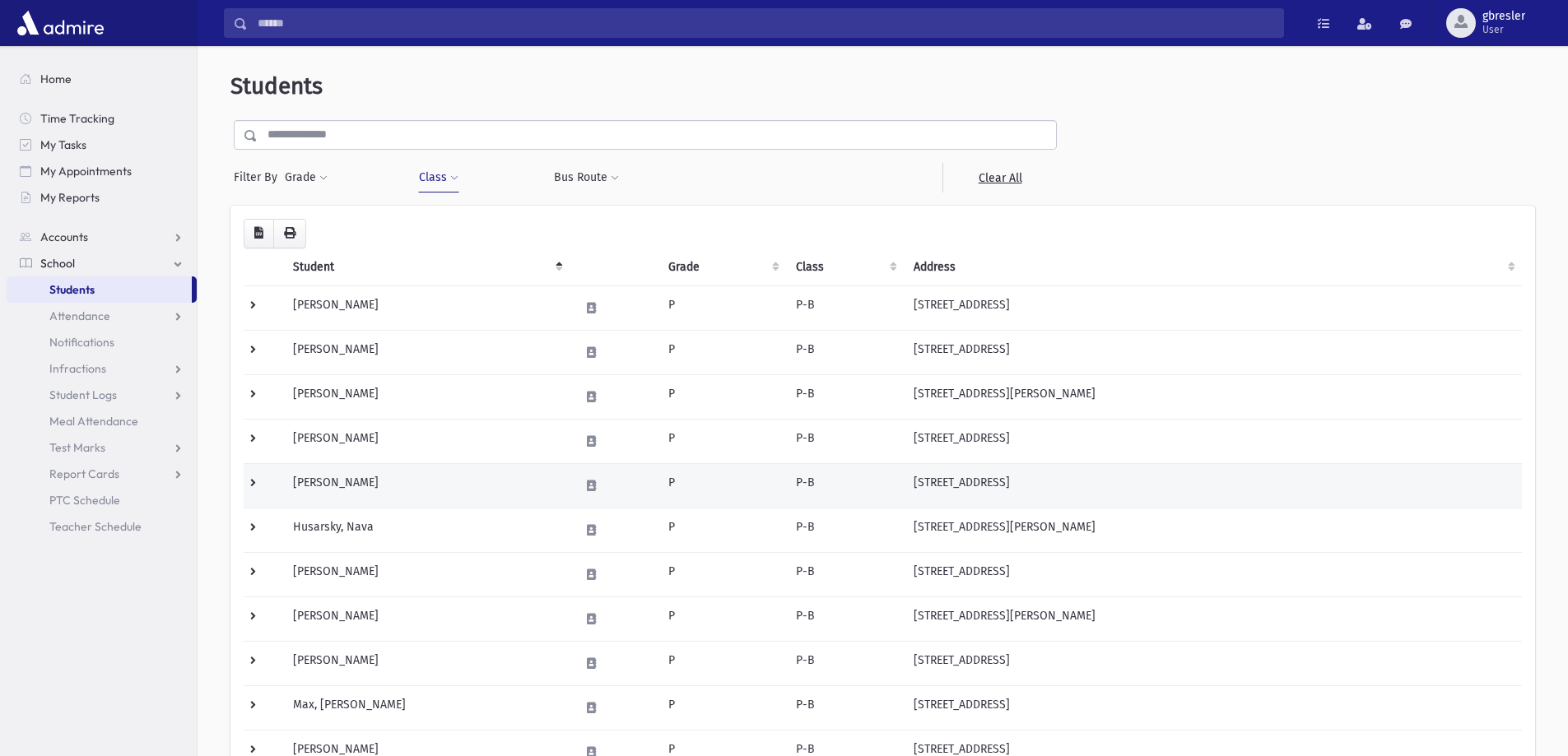
click at [370, 480] on td "[PERSON_NAME]" at bounding box center [426, 485] width 287 height 44
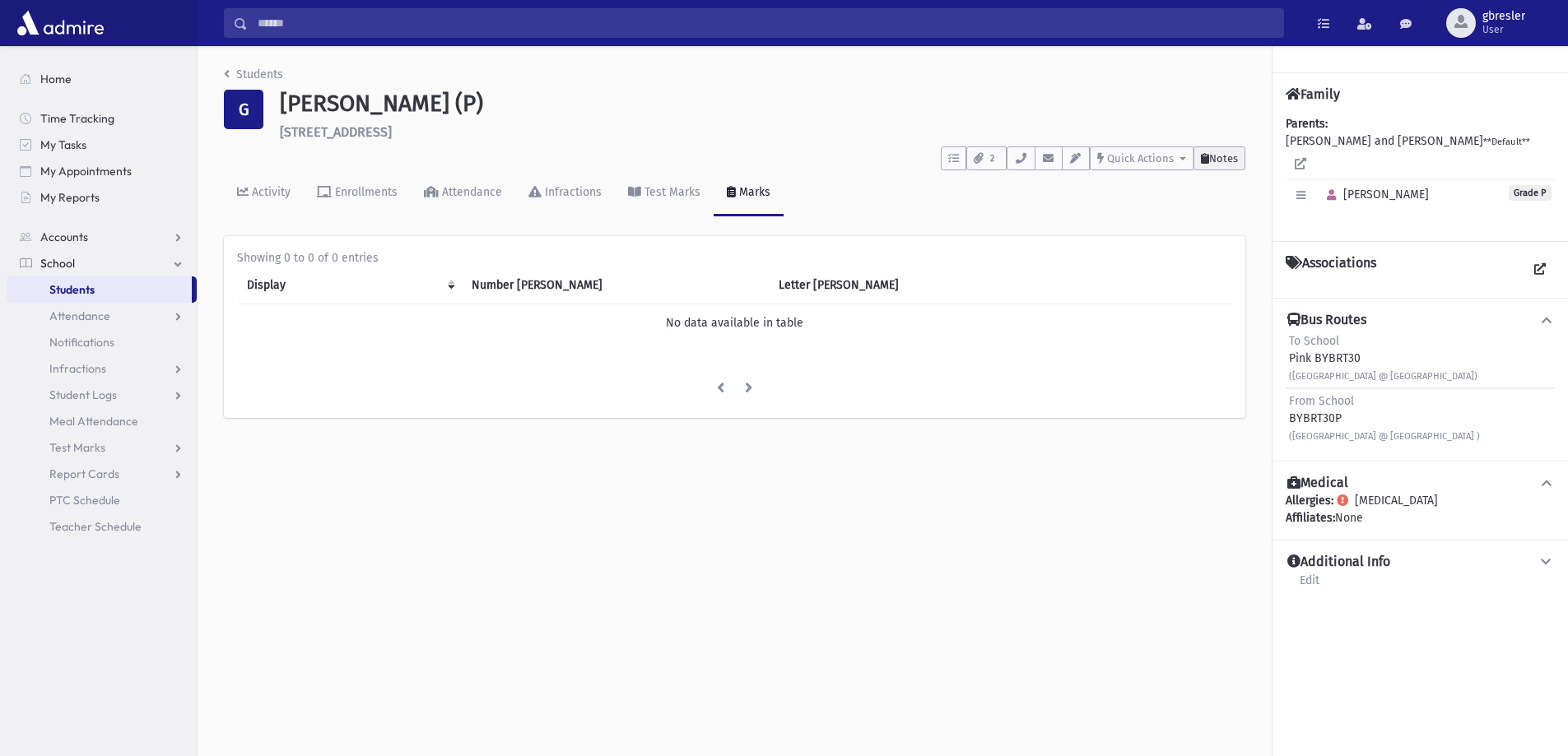
click at [1221, 158] on span "Notes" at bounding box center [1223, 159] width 29 height 12
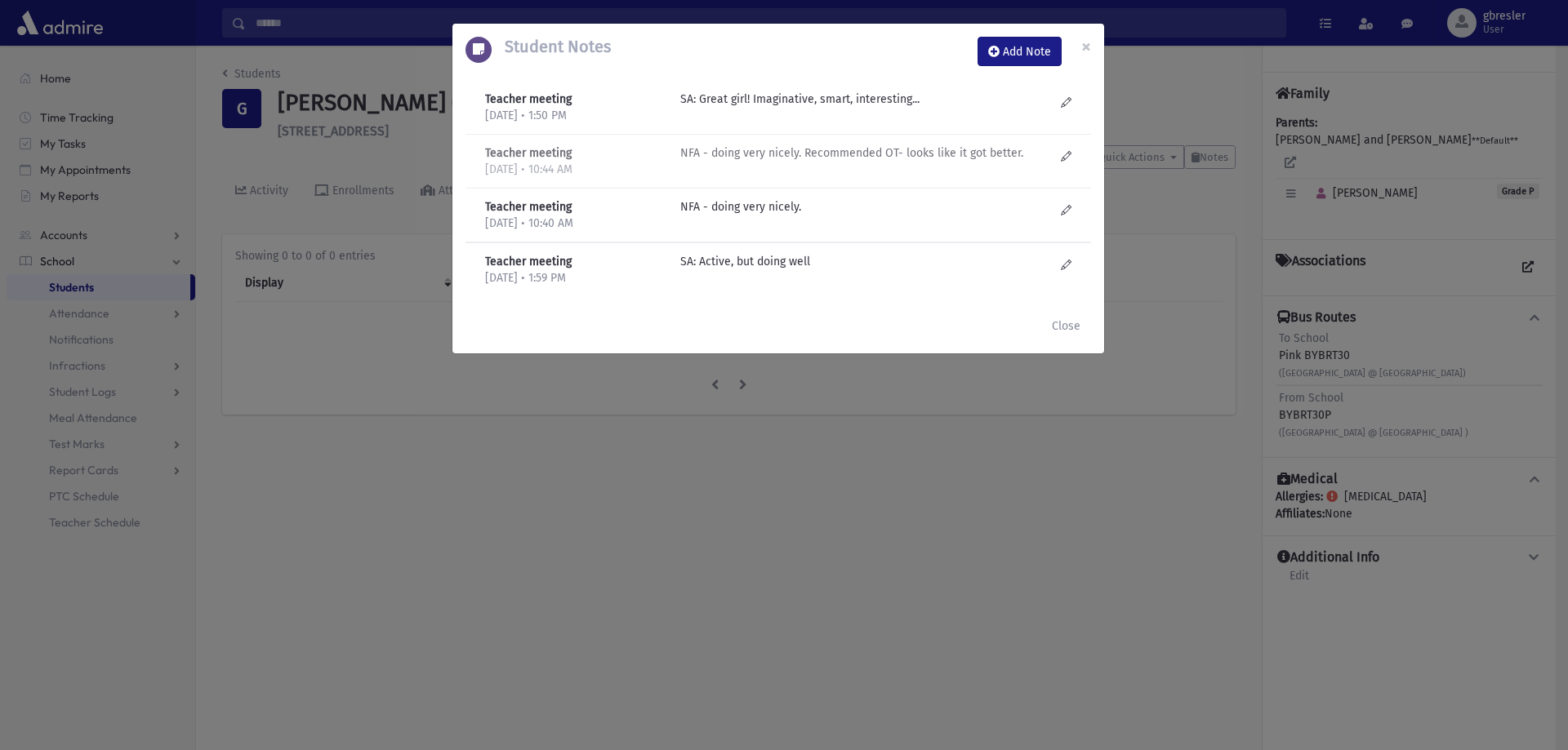
click at [828, 108] on p "NFA - doing very nicely. Recommended OT- looks like it got better." at bounding box center [854, 100] width 349 height 18
click at [830, 102] on p "SA: Great girl! Imaginative, smart, interesting..." at bounding box center [854, 100] width 349 height 18
click at [1077, 53] on button "×" at bounding box center [1086, 46] width 36 height 46
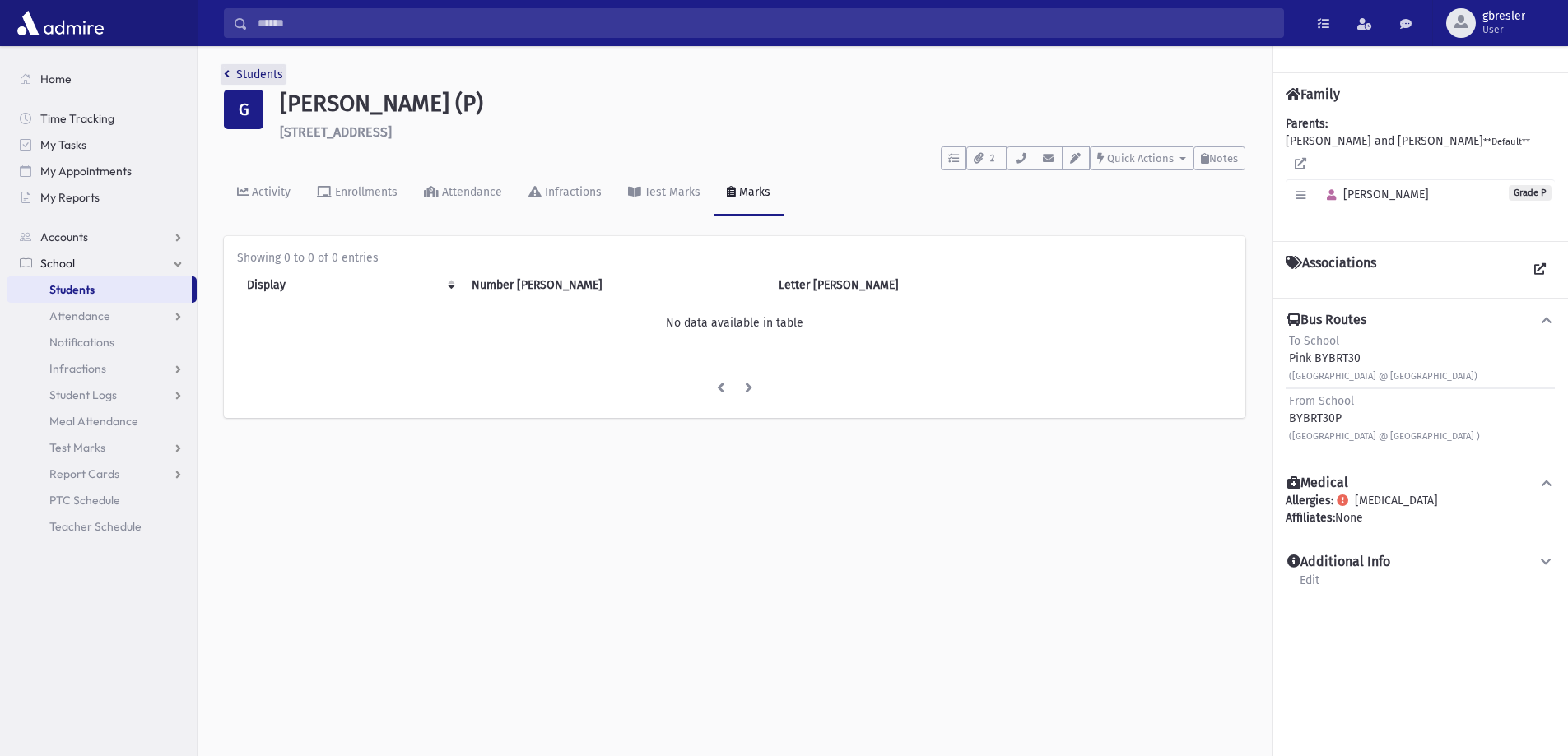
click at [269, 77] on link "Students" at bounding box center [253, 74] width 59 height 14
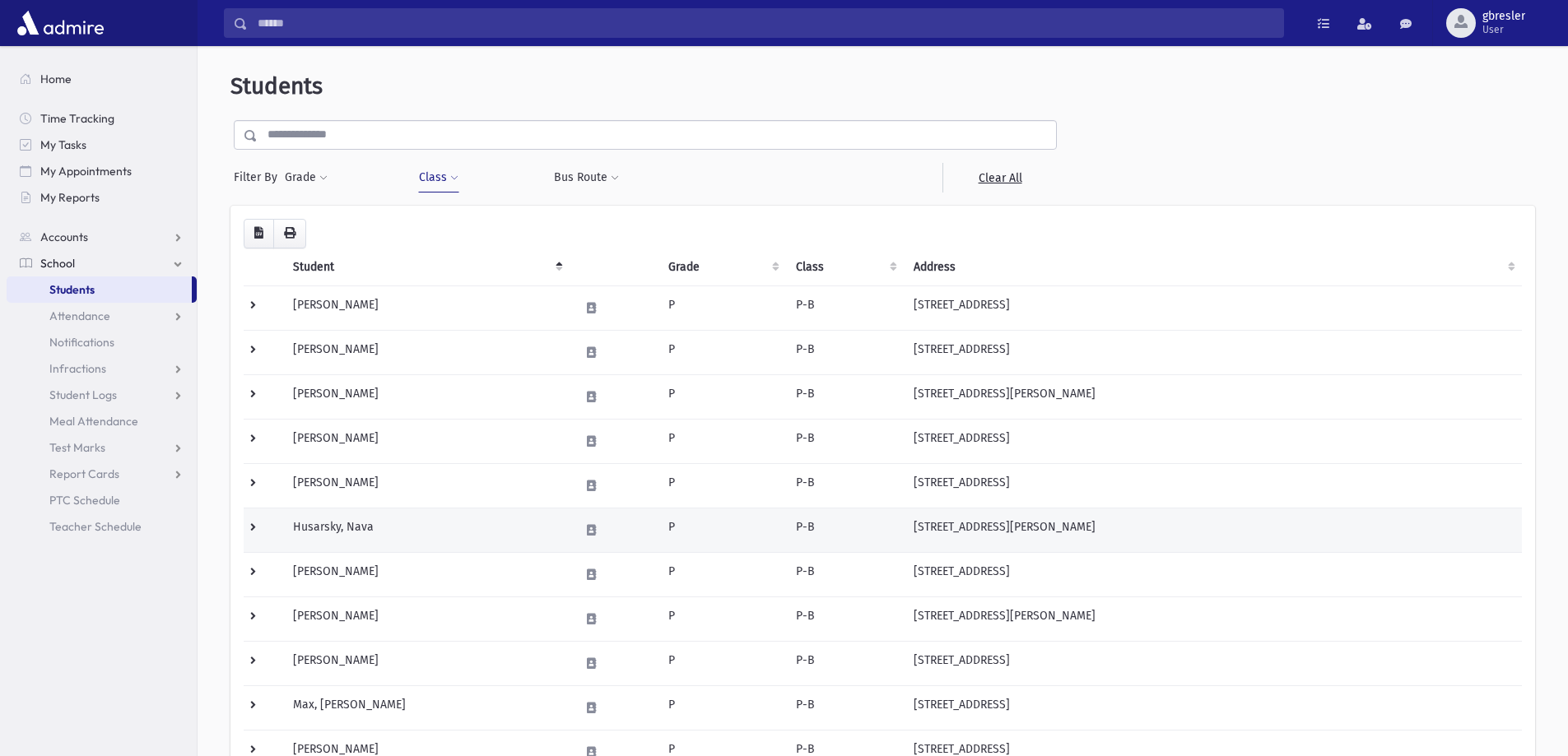
click at [357, 527] on td "Husarsky, Nava" at bounding box center [426, 530] width 287 height 44
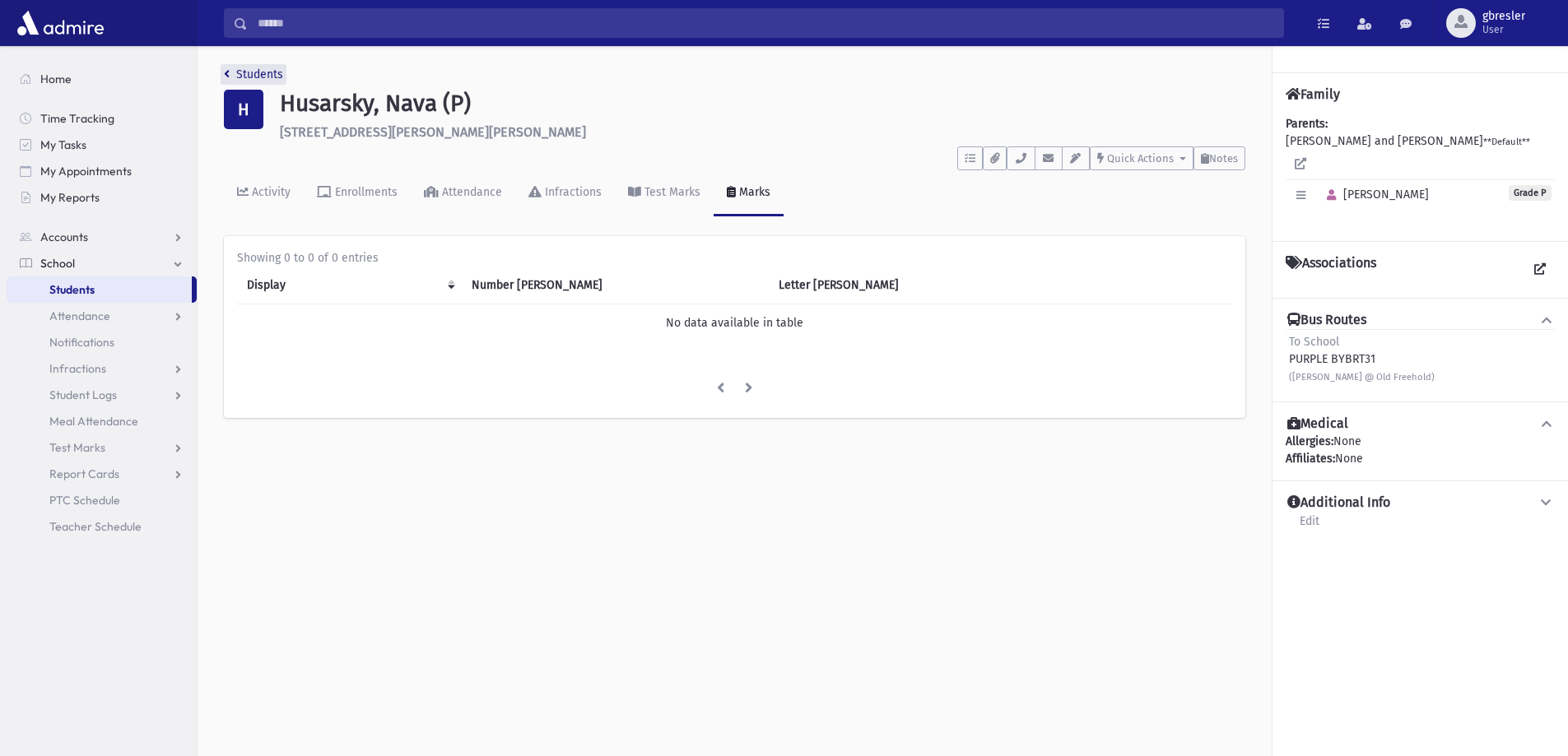
click at [262, 73] on link "Students" at bounding box center [253, 74] width 59 height 14
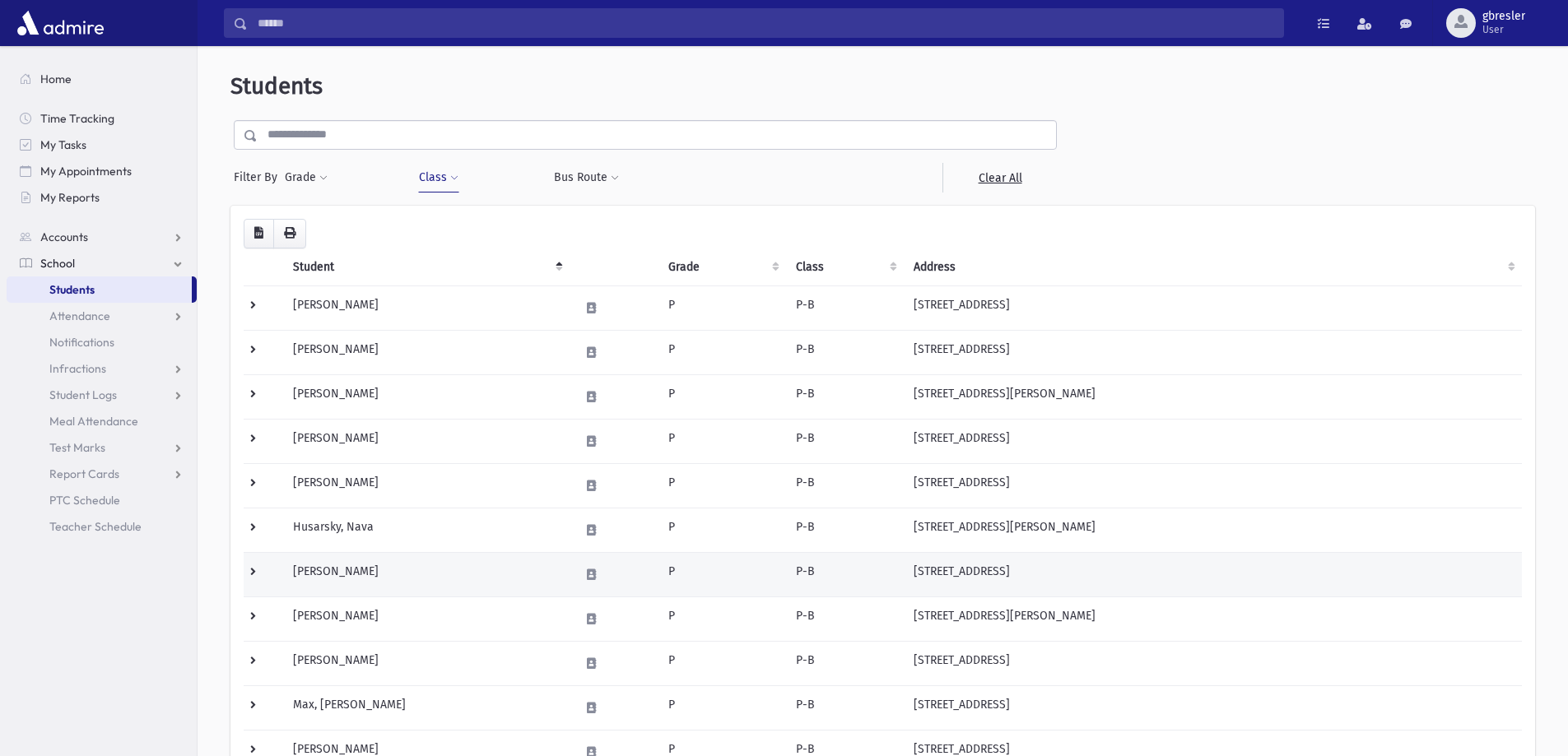
click at [332, 570] on td "[PERSON_NAME]" at bounding box center [426, 574] width 287 height 44
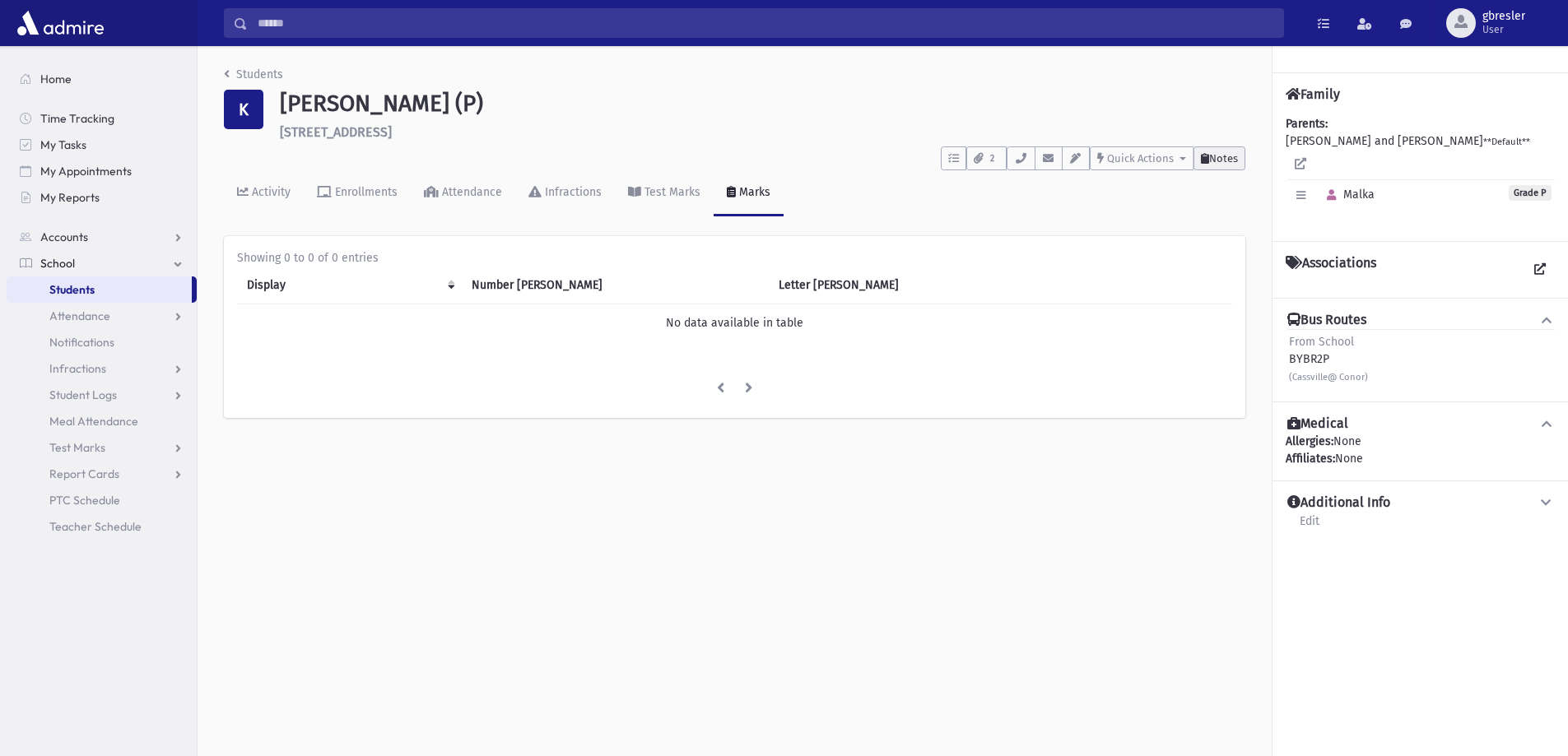
click at [1230, 165] on button "Notes" at bounding box center [1219, 158] width 52 height 24
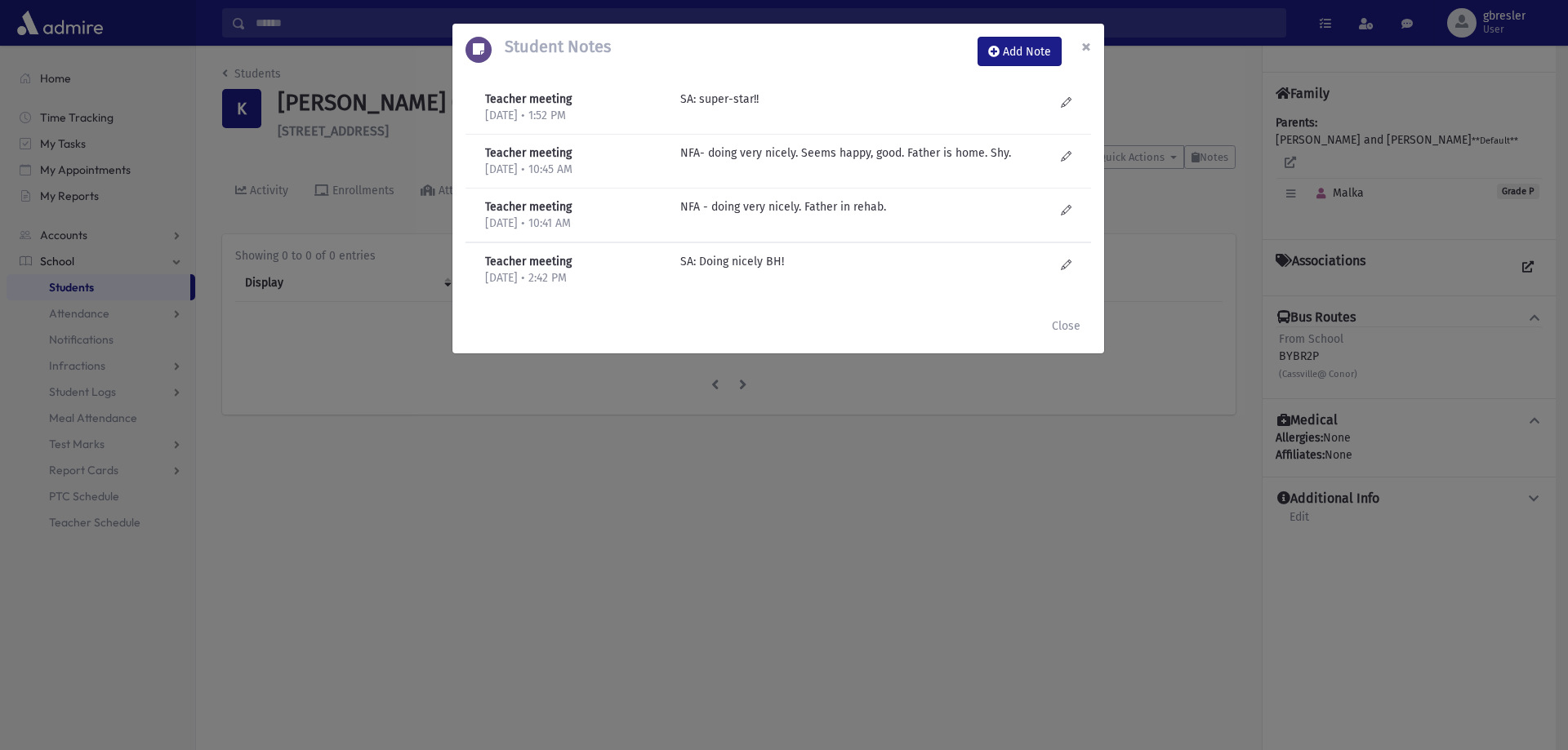
click at [1081, 43] on span "×" at bounding box center [1086, 46] width 10 height 23
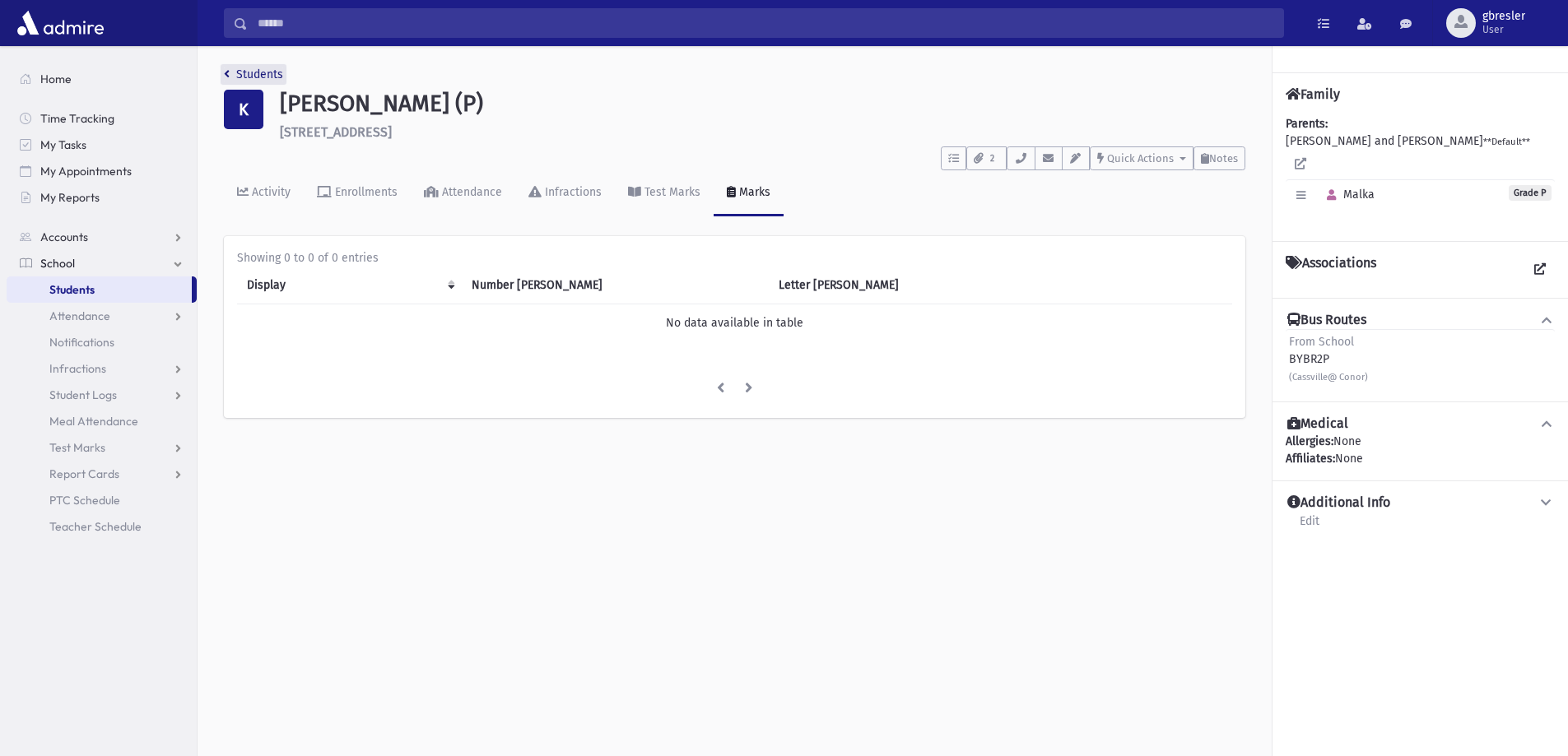
click at [271, 78] on link "Students" at bounding box center [253, 74] width 59 height 14
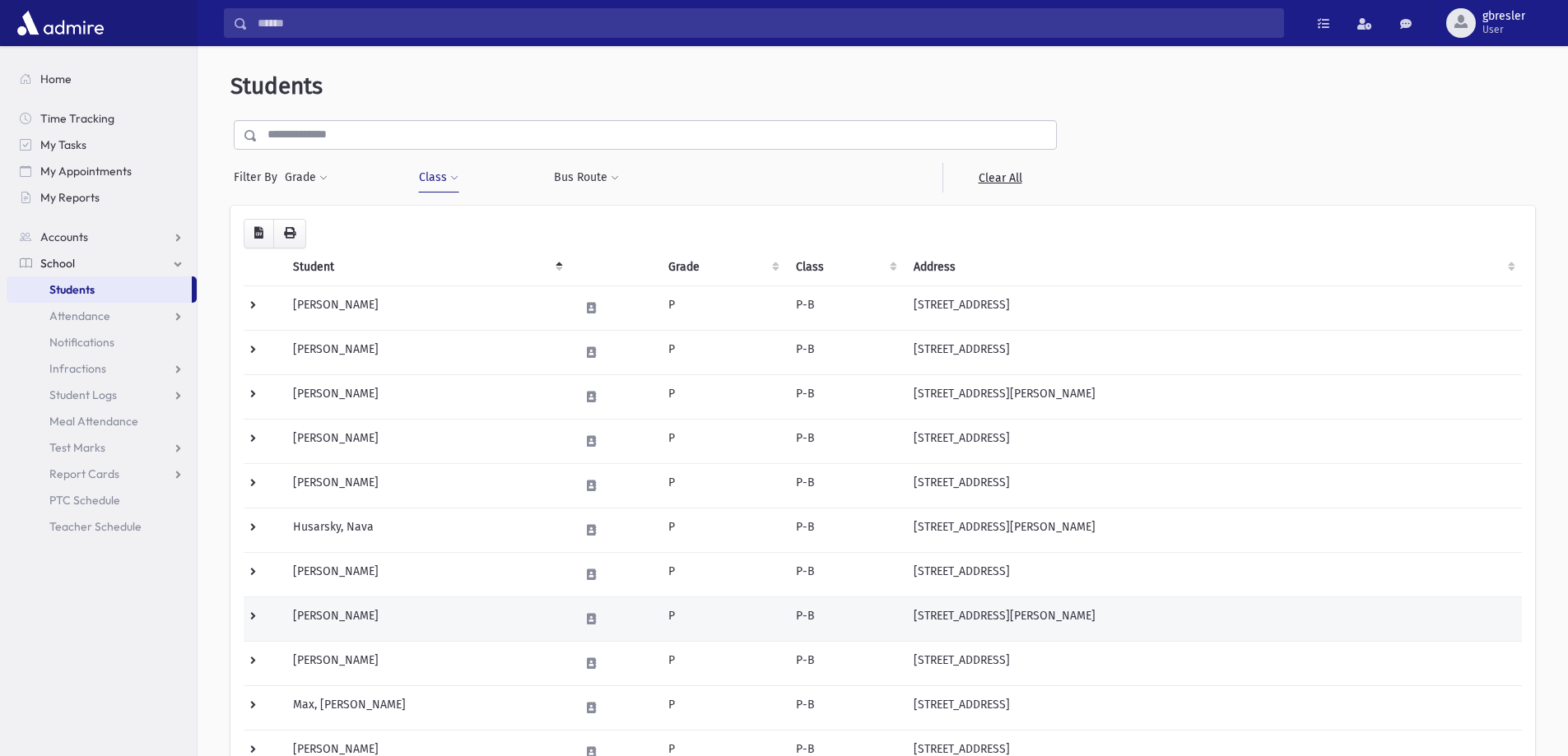
click at [341, 615] on td "Kraus, Yehudit" at bounding box center [426, 618] width 287 height 44
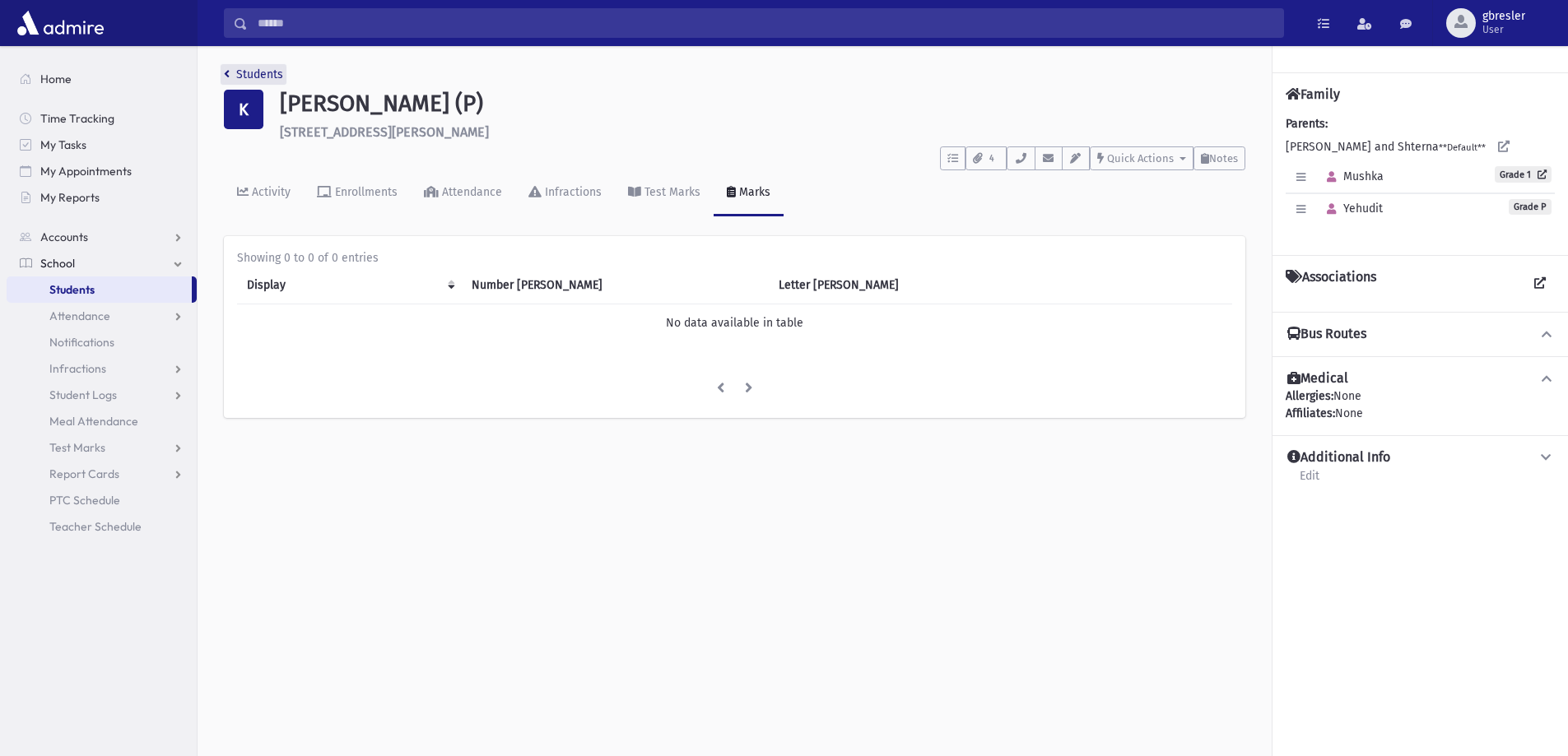
click at [268, 79] on link "Students" at bounding box center [253, 74] width 59 height 14
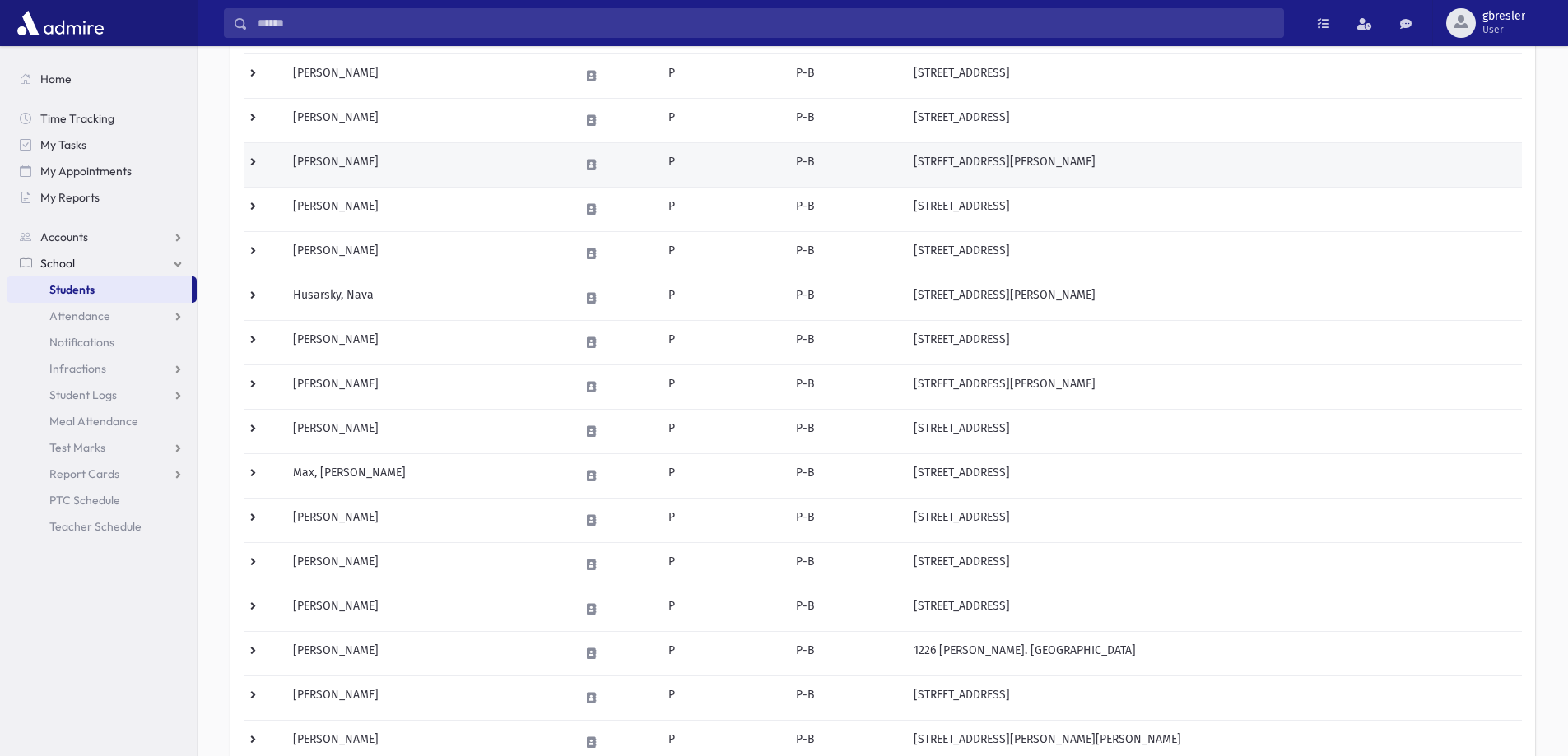
scroll to position [247, 0]
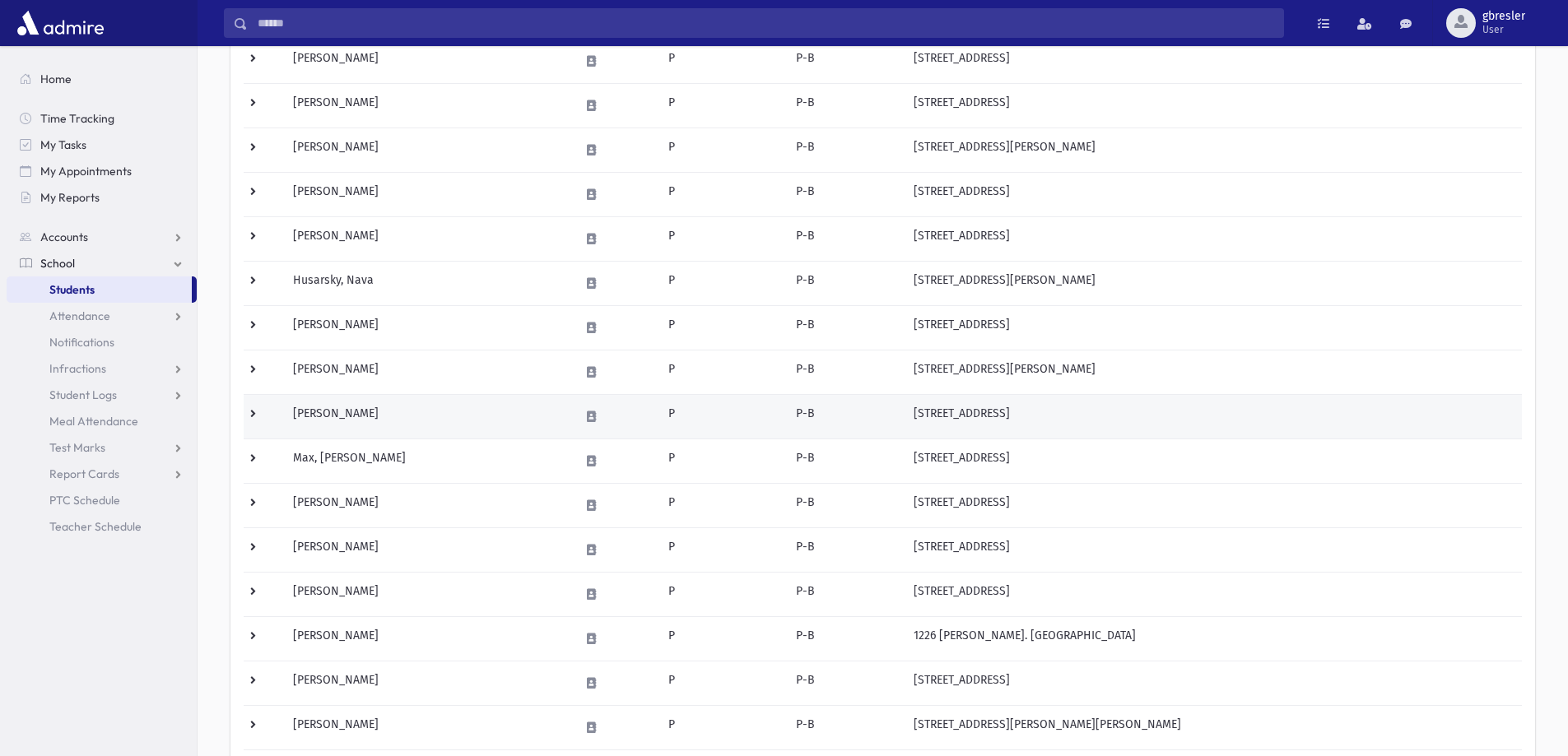
click at [352, 414] on td "[PERSON_NAME]" at bounding box center [426, 416] width 287 height 44
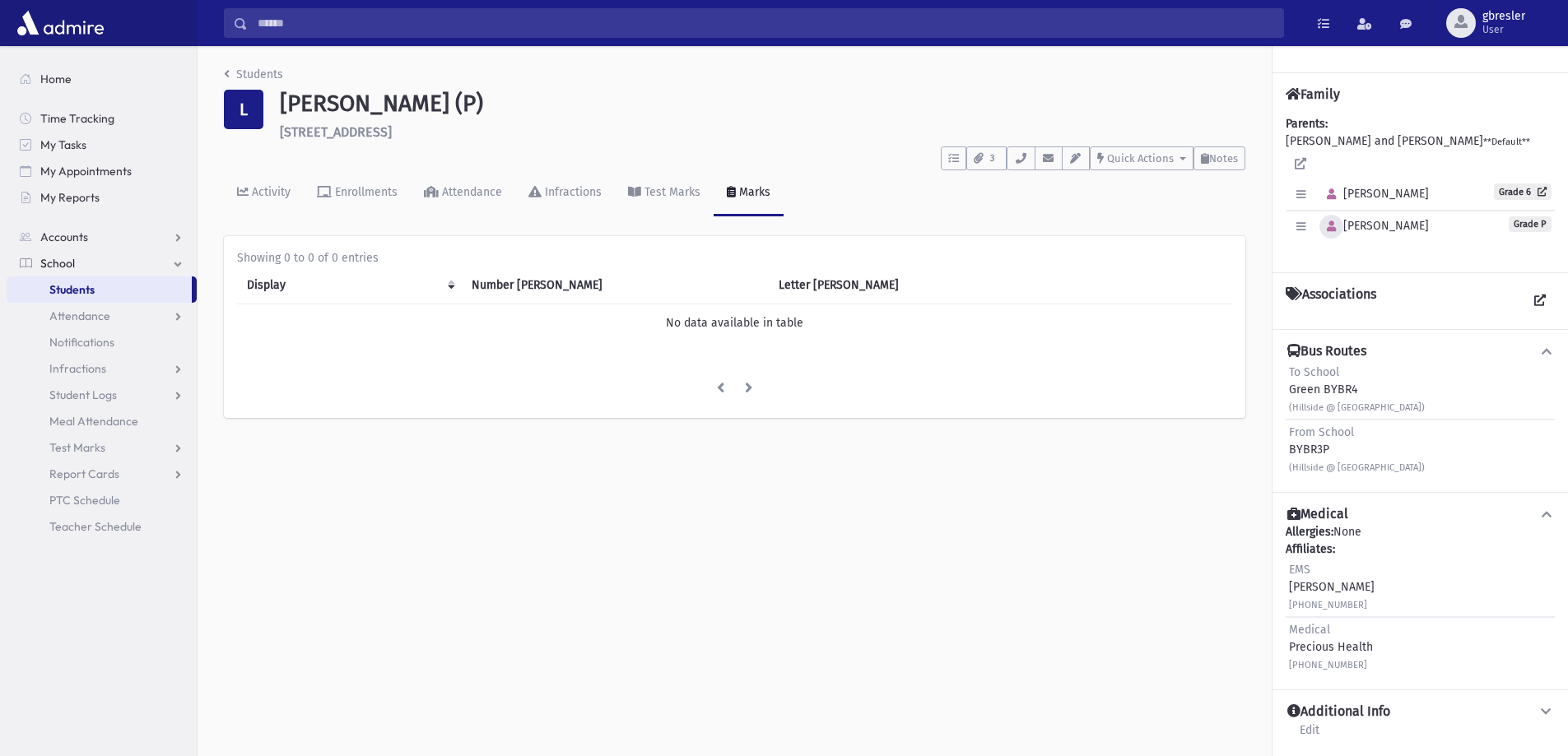
click at [1333, 221] on icon "button" at bounding box center [1332, 227] width 9 height 11
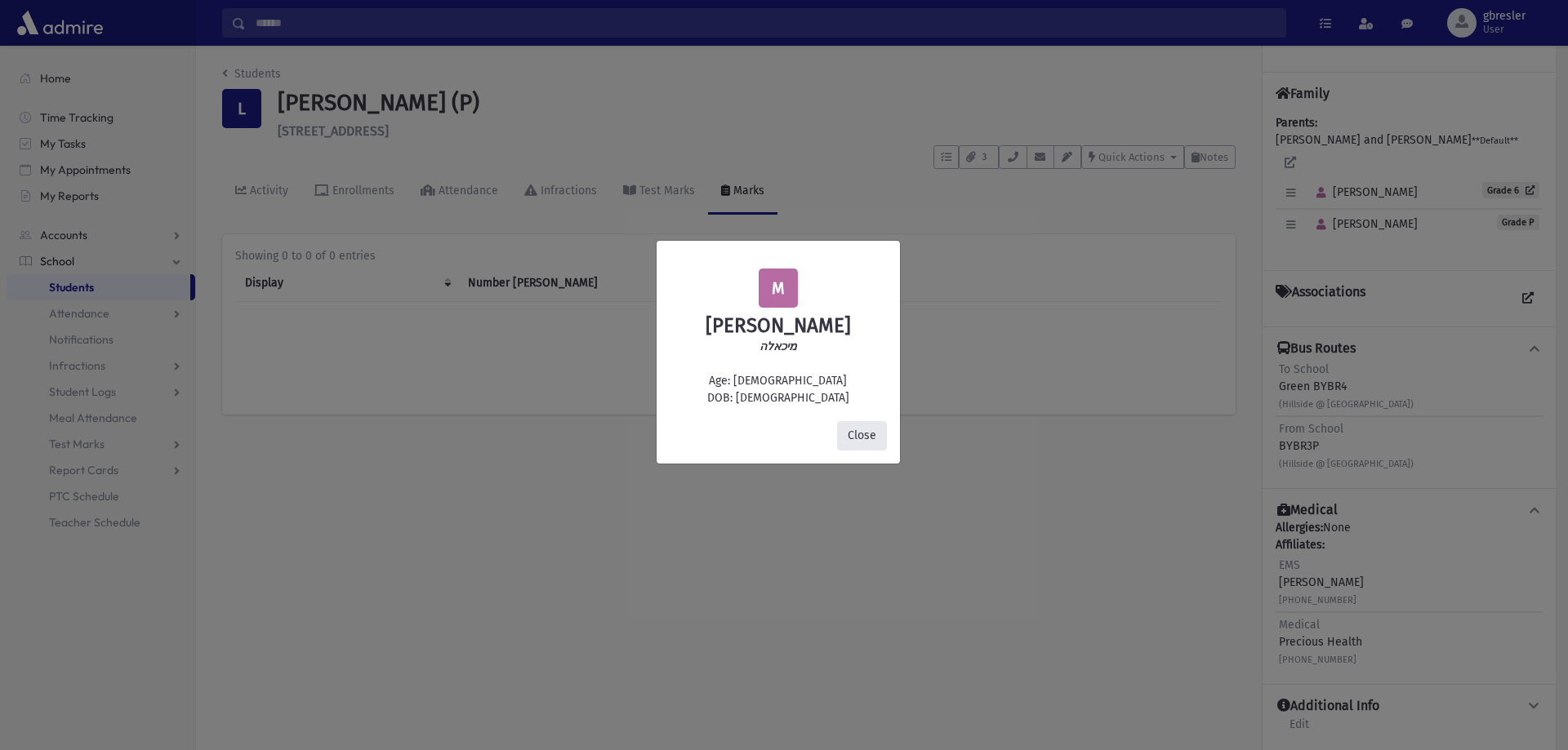
click at [849, 436] on button "Close" at bounding box center [861, 436] width 50 height 30
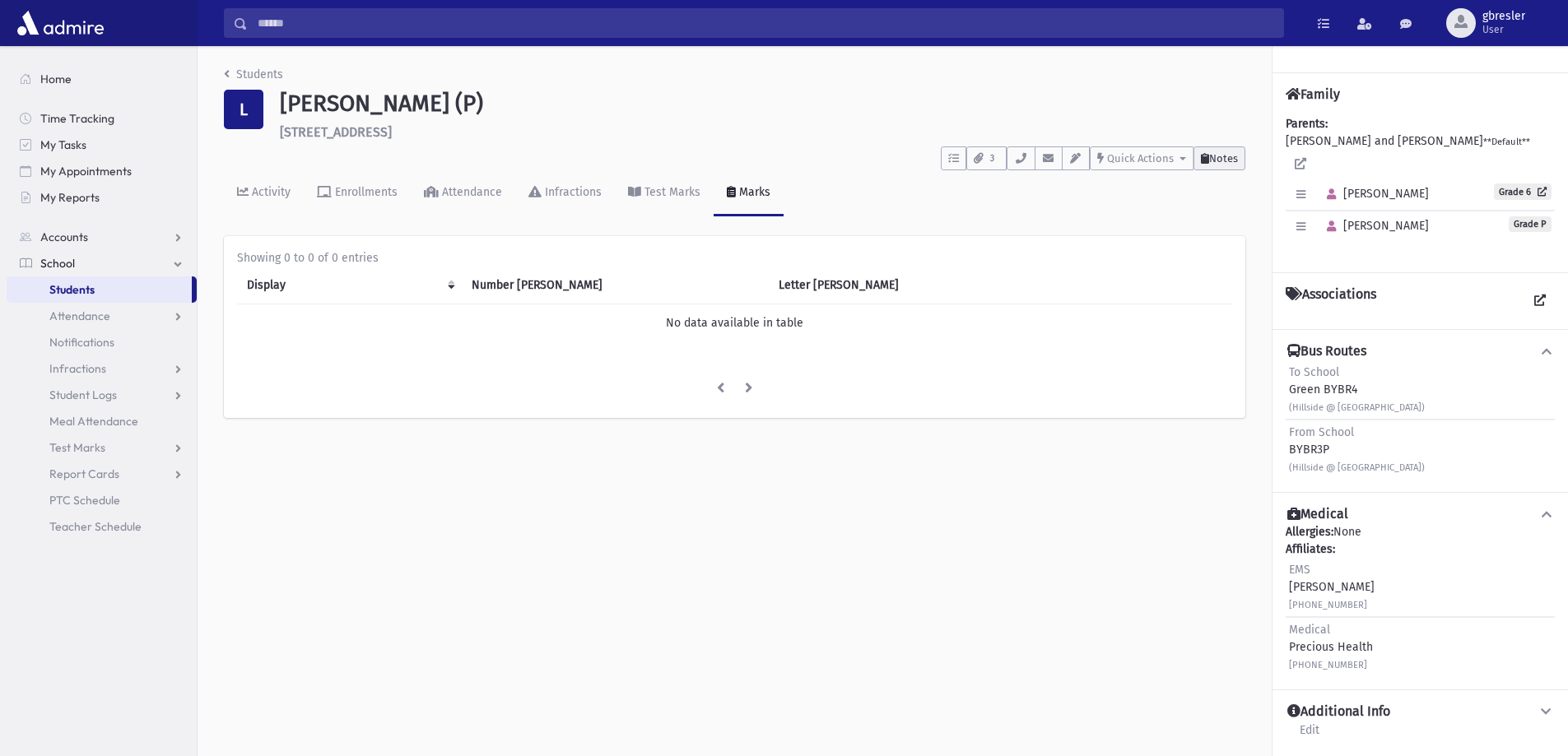
click at [1211, 160] on span "Notes" at bounding box center [1223, 159] width 29 height 12
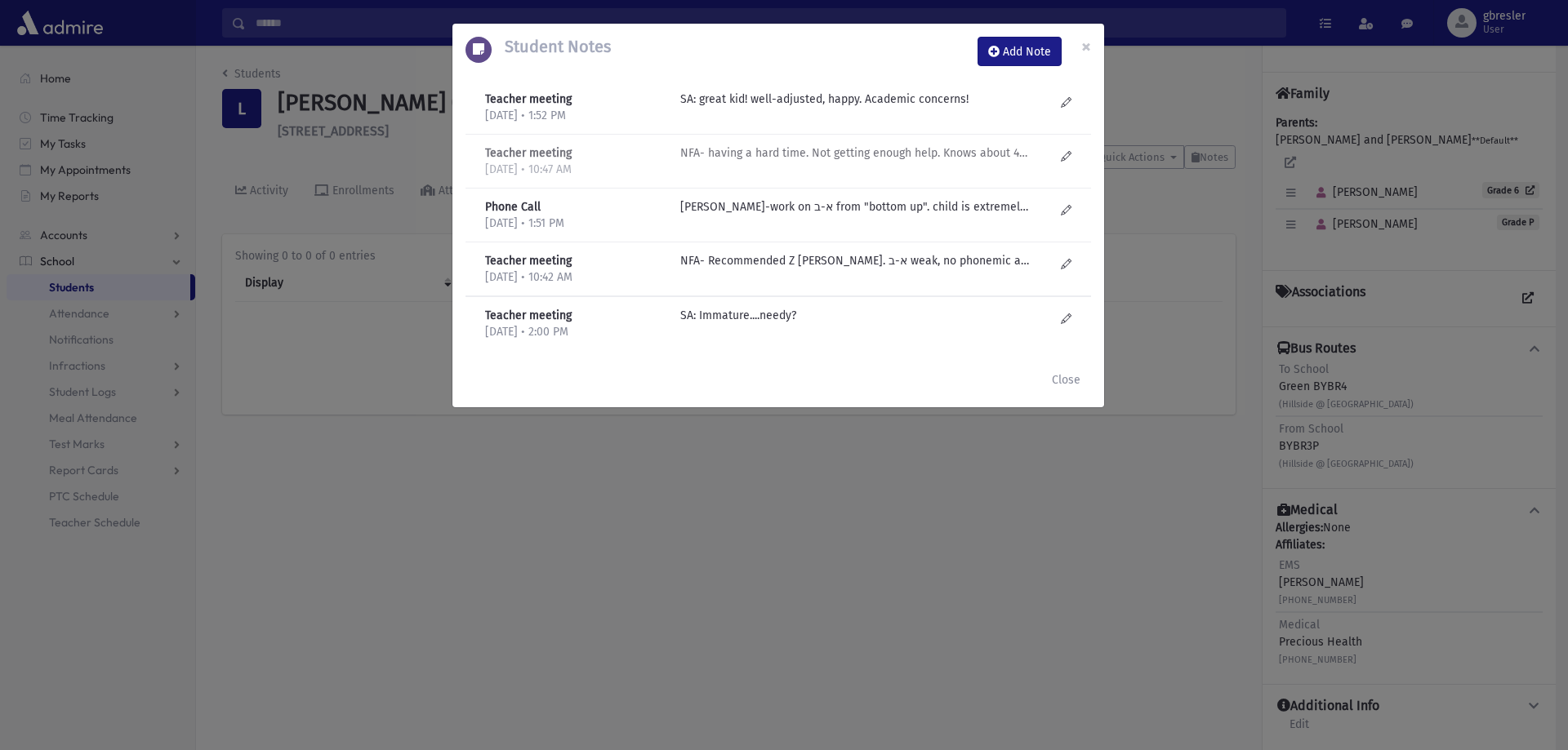
click at [826, 108] on p "NFA- having a hard time. Not getting enough help. Knows about 4 letters of the …" at bounding box center [854, 100] width 349 height 18
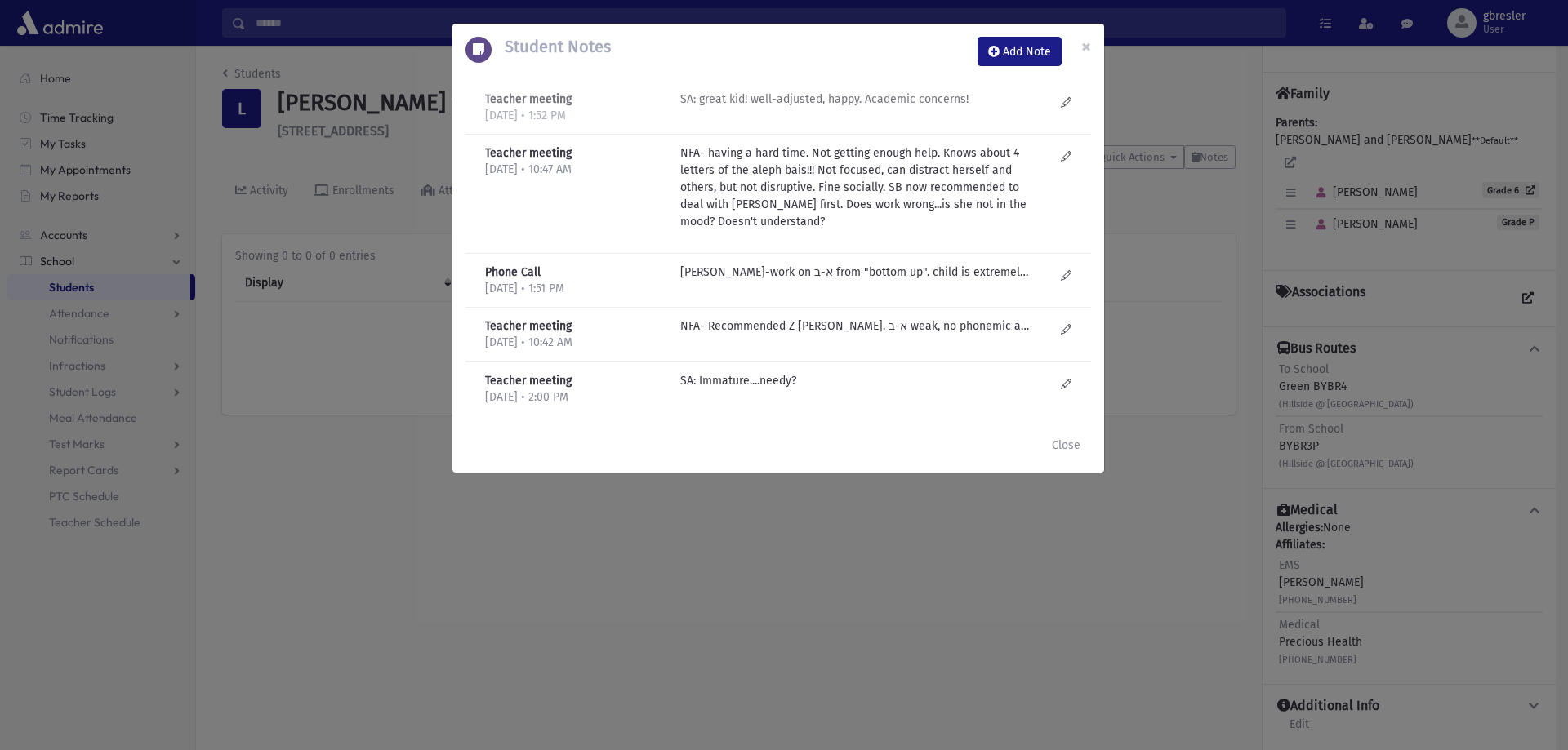
click at [791, 98] on p "SA: great kid! well-adjusted, happy. Academic concerns!" at bounding box center [854, 100] width 349 height 18
click at [912, 271] on p "SB Schachter-work on א-ב from "bottom up". child is extremely aware that doesn'…" at bounding box center [854, 272] width 349 height 18
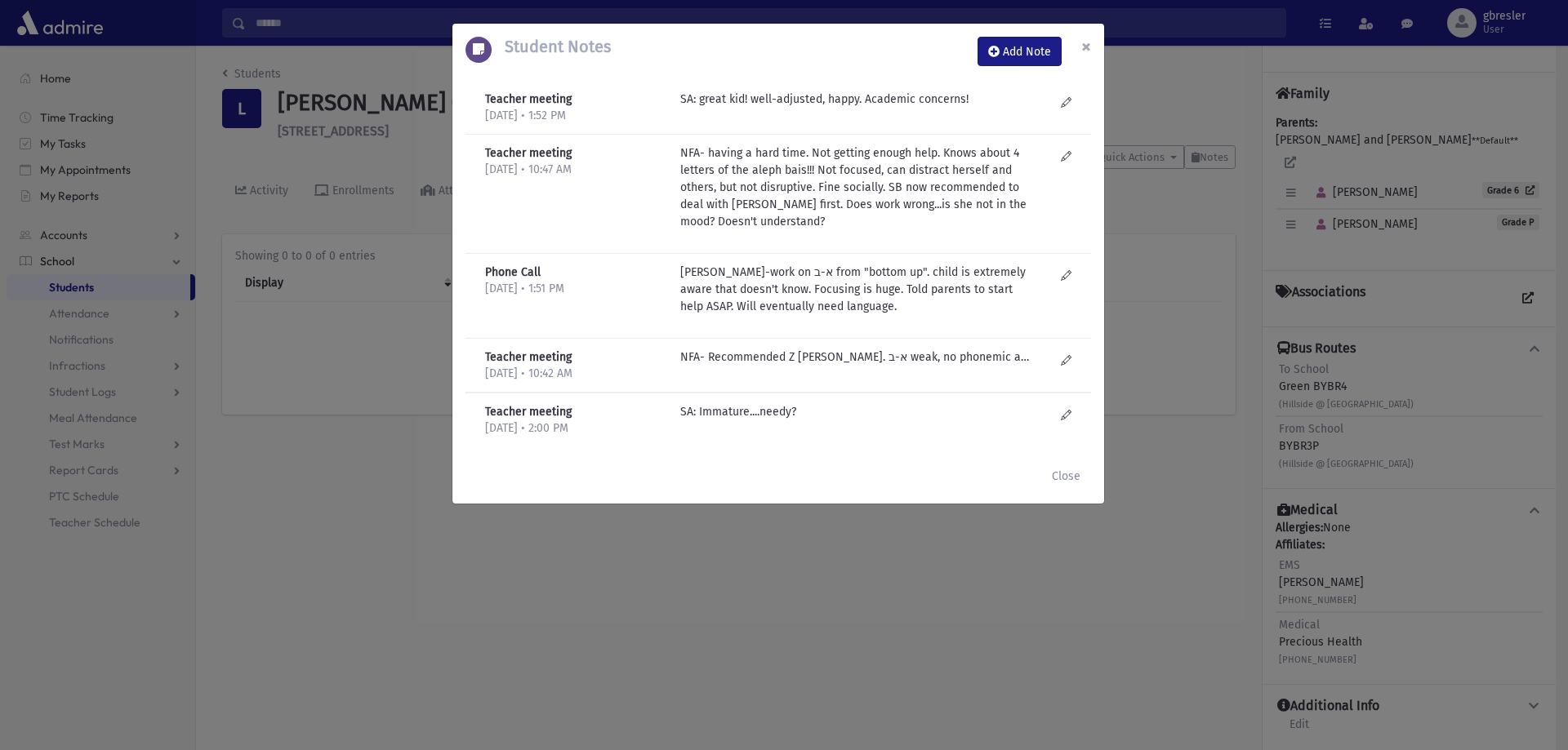
click at [1086, 46] on span "×" at bounding box center [1086, 46] width 10 height 23
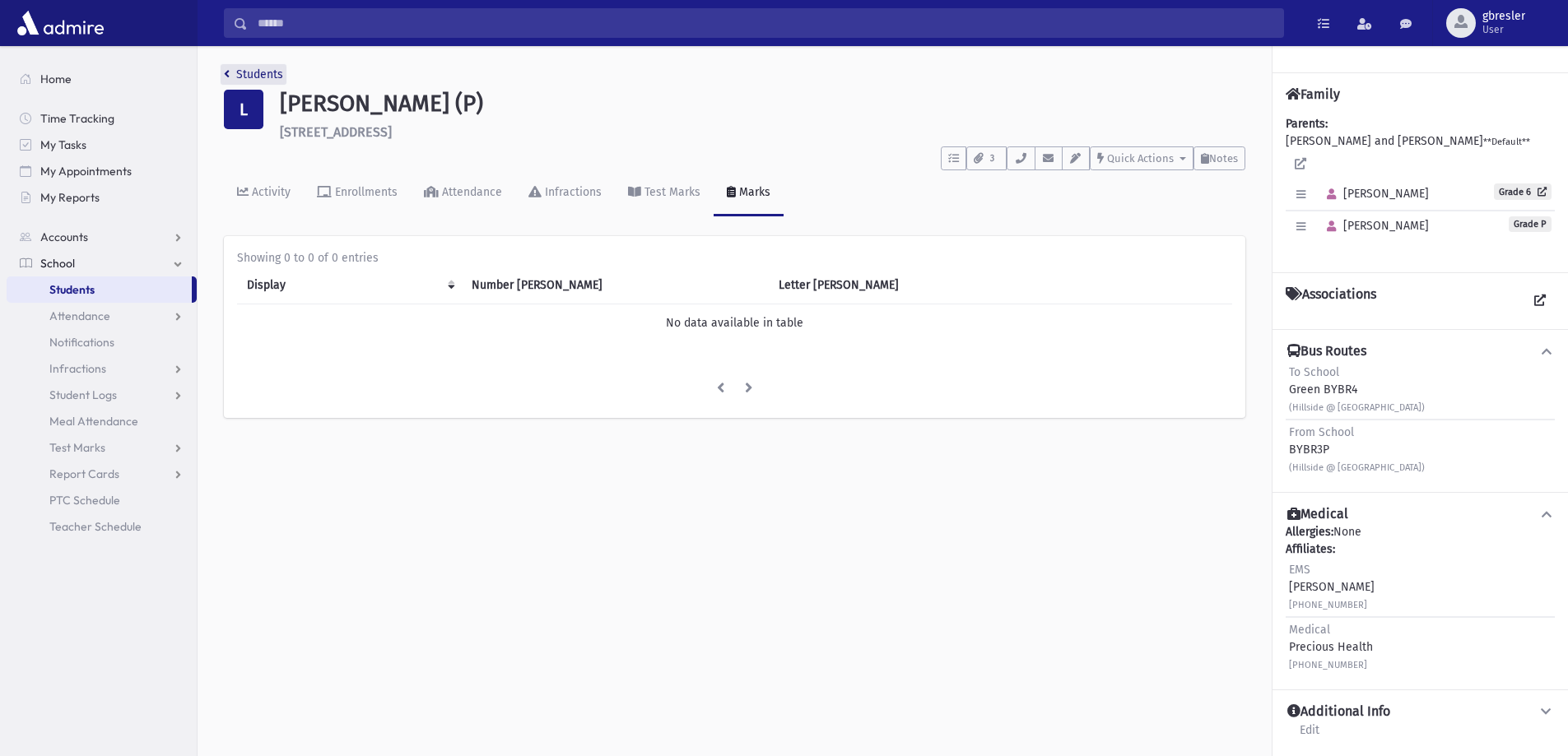
click at [281, 73] on link "Students" at bounding box center [253, 74] width 59 height 14
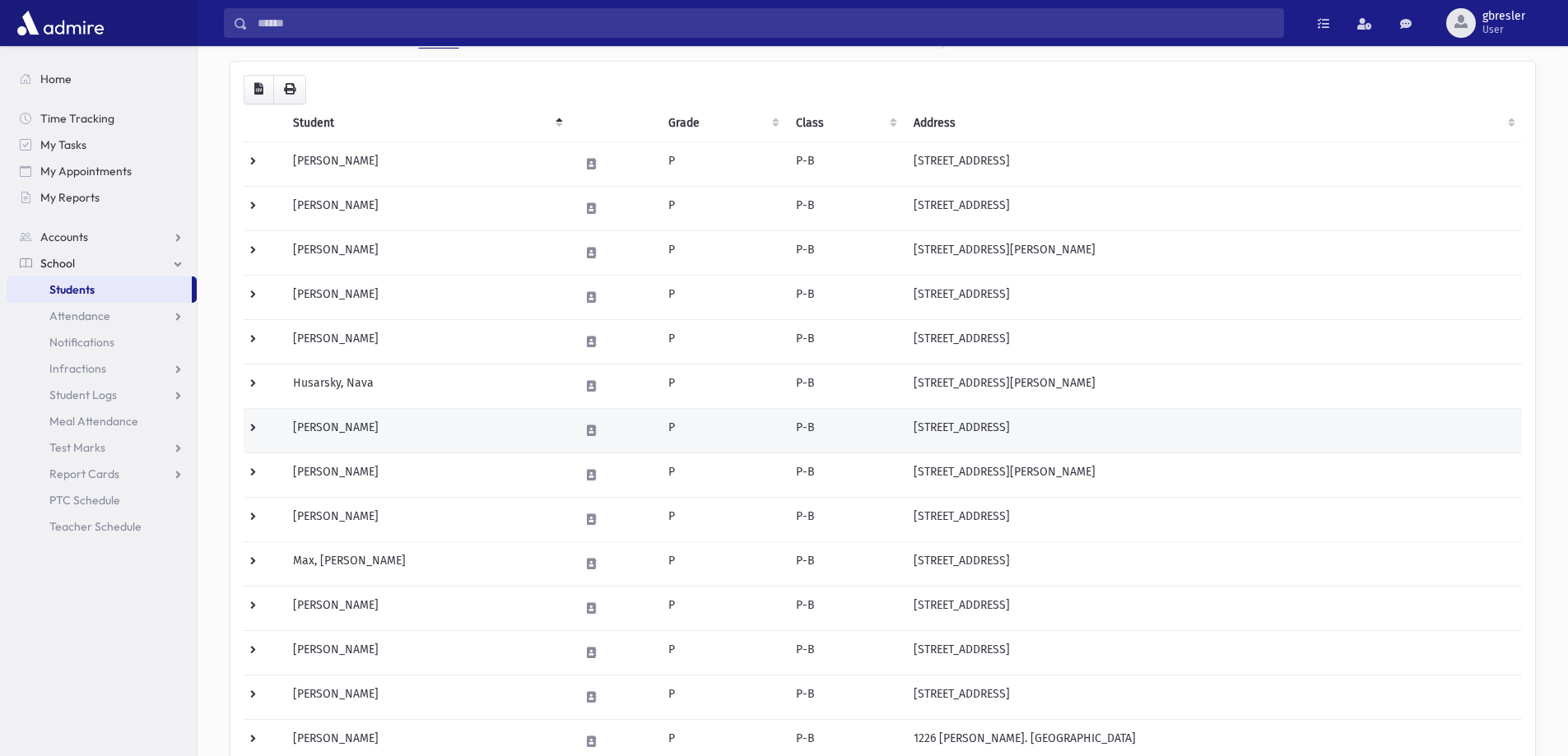
scroll to position [165, 0]
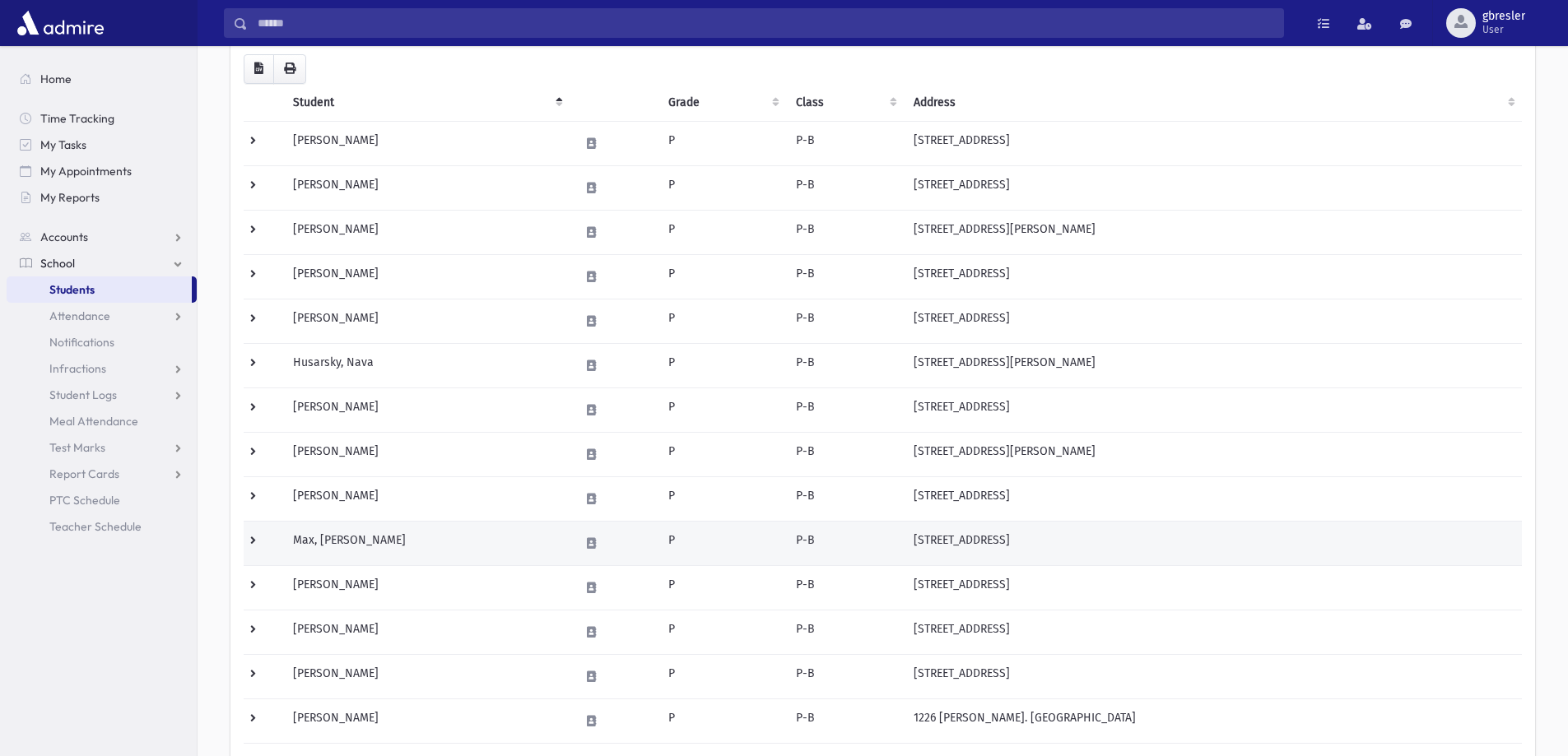
click at [330, 540] on td "Max, [PERSON_NAME]" at bounding box center [426, 543] width 287 height 44
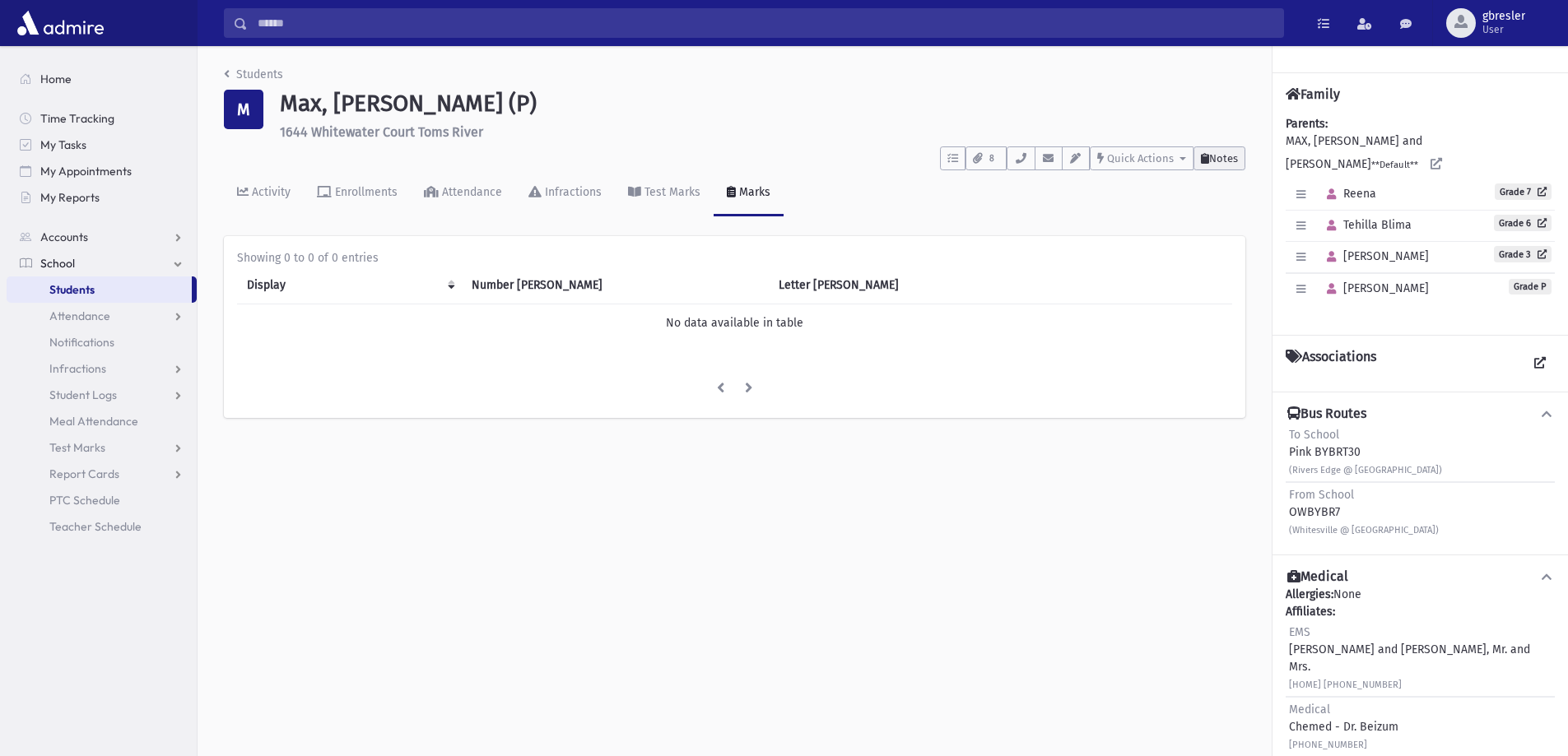
click at [1218, 161] on span "Notes" at bounding box center [1223, 159] width 29 height 12
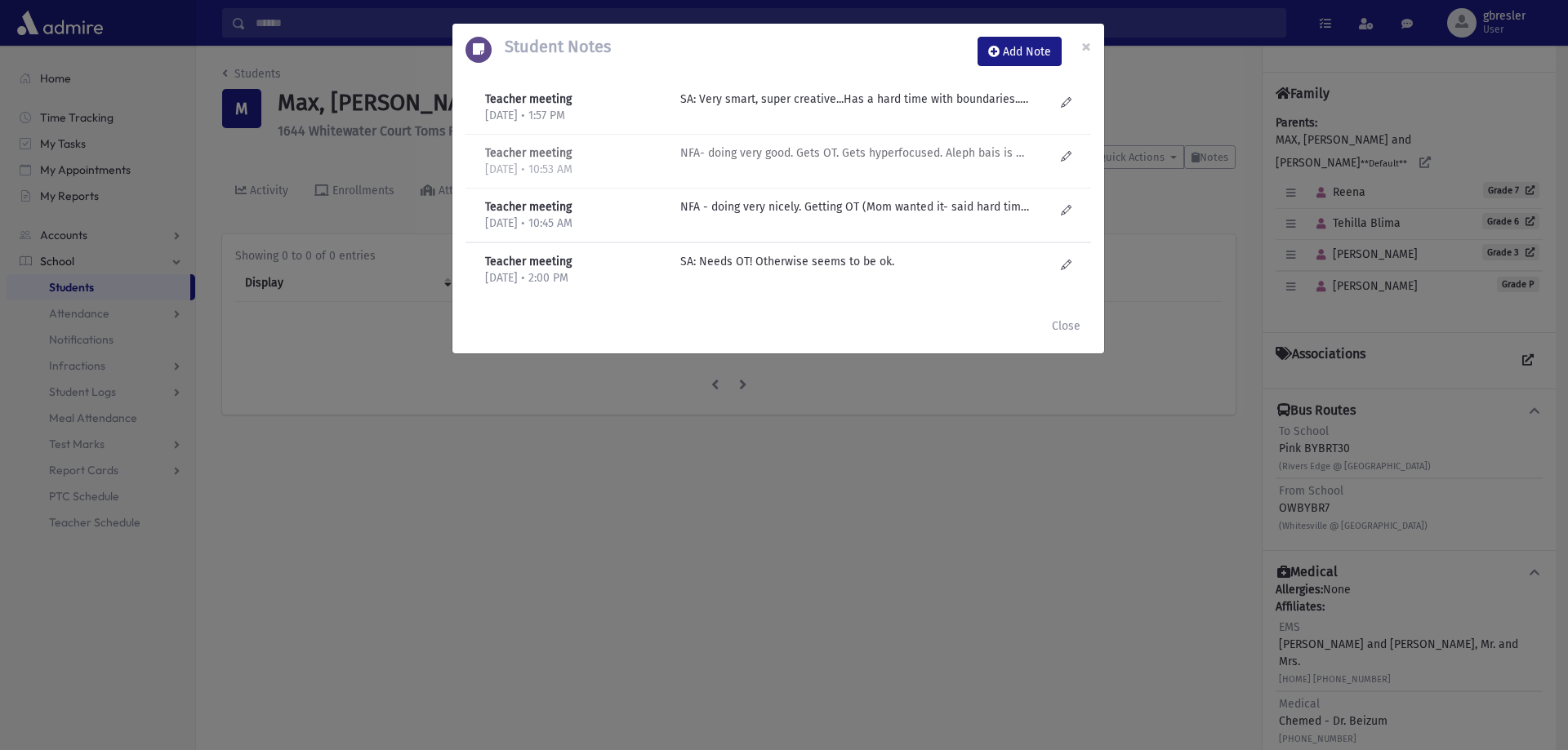
click at [843, 108] on p "NFA- doing very good. Gets OT. Gets hyperfocused. Aleph bais is perfect. Plays …" at bounding box center [854, 100] width 349 height 18
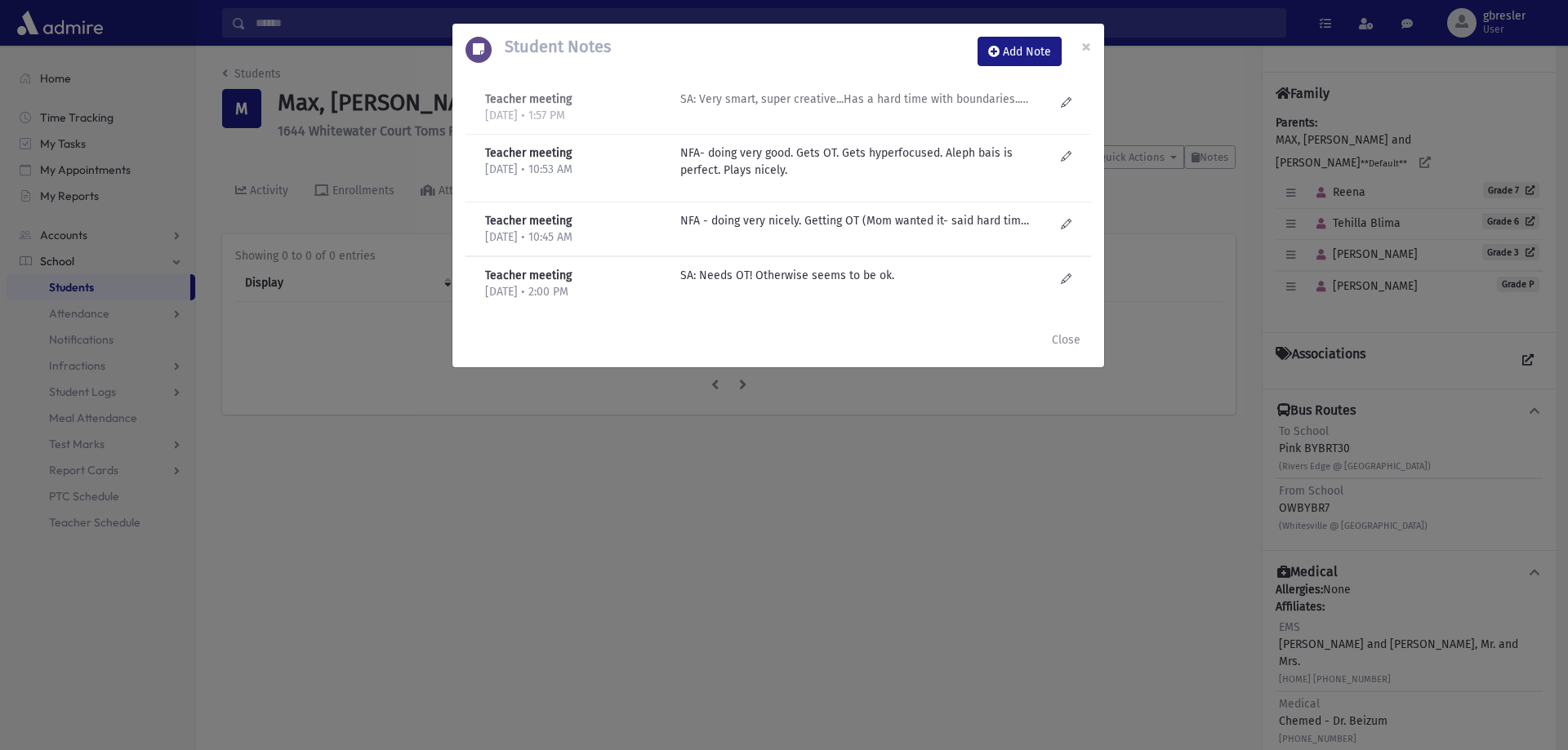
click at [832, 103] on p "SA: Very smart, super creative...Has a hard time with boundaries...Can be defia…" at bounding box center [854, 100] width 349 height 18
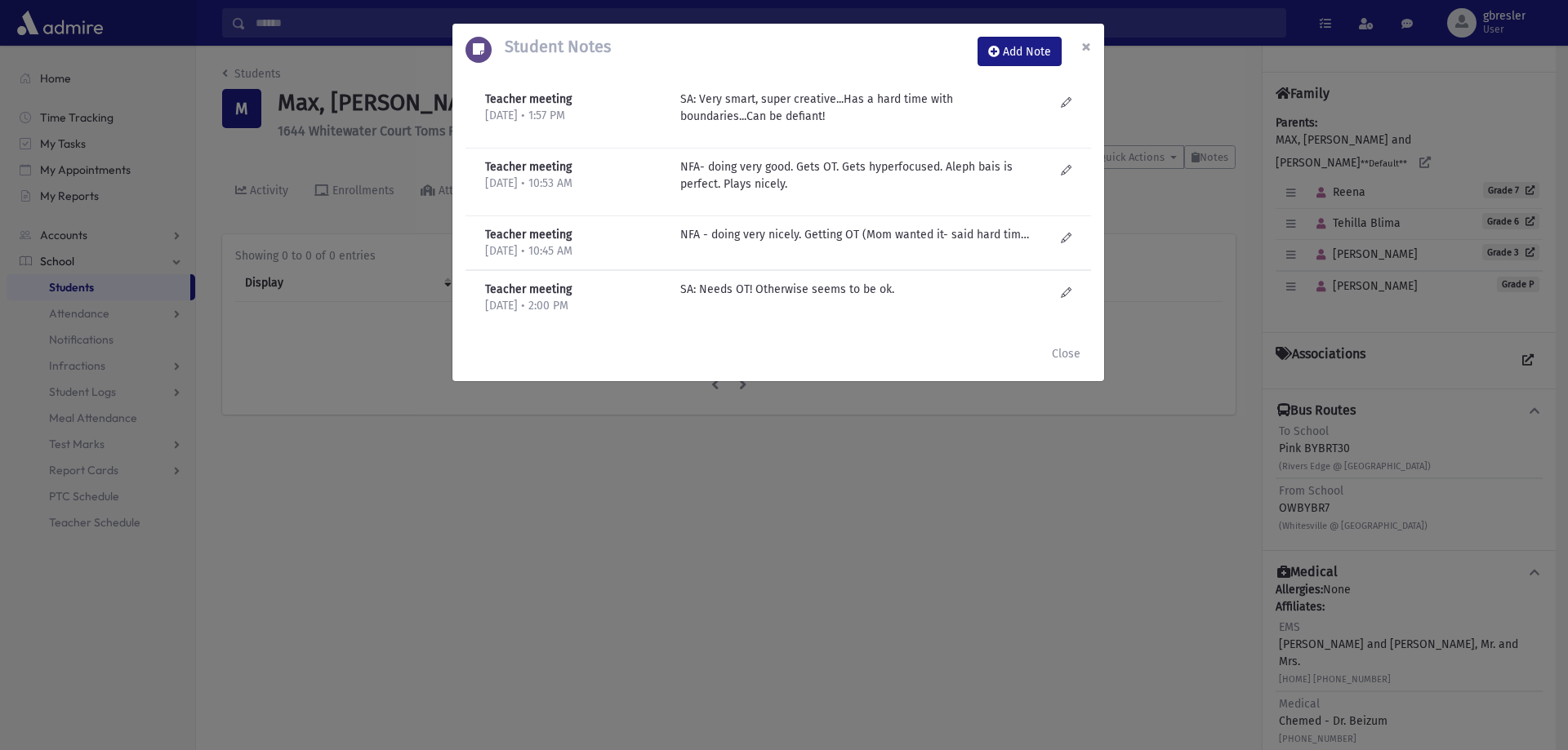
click at [1082, 47] on span "×" at bounding box center [1086, 46] width 10 height 23
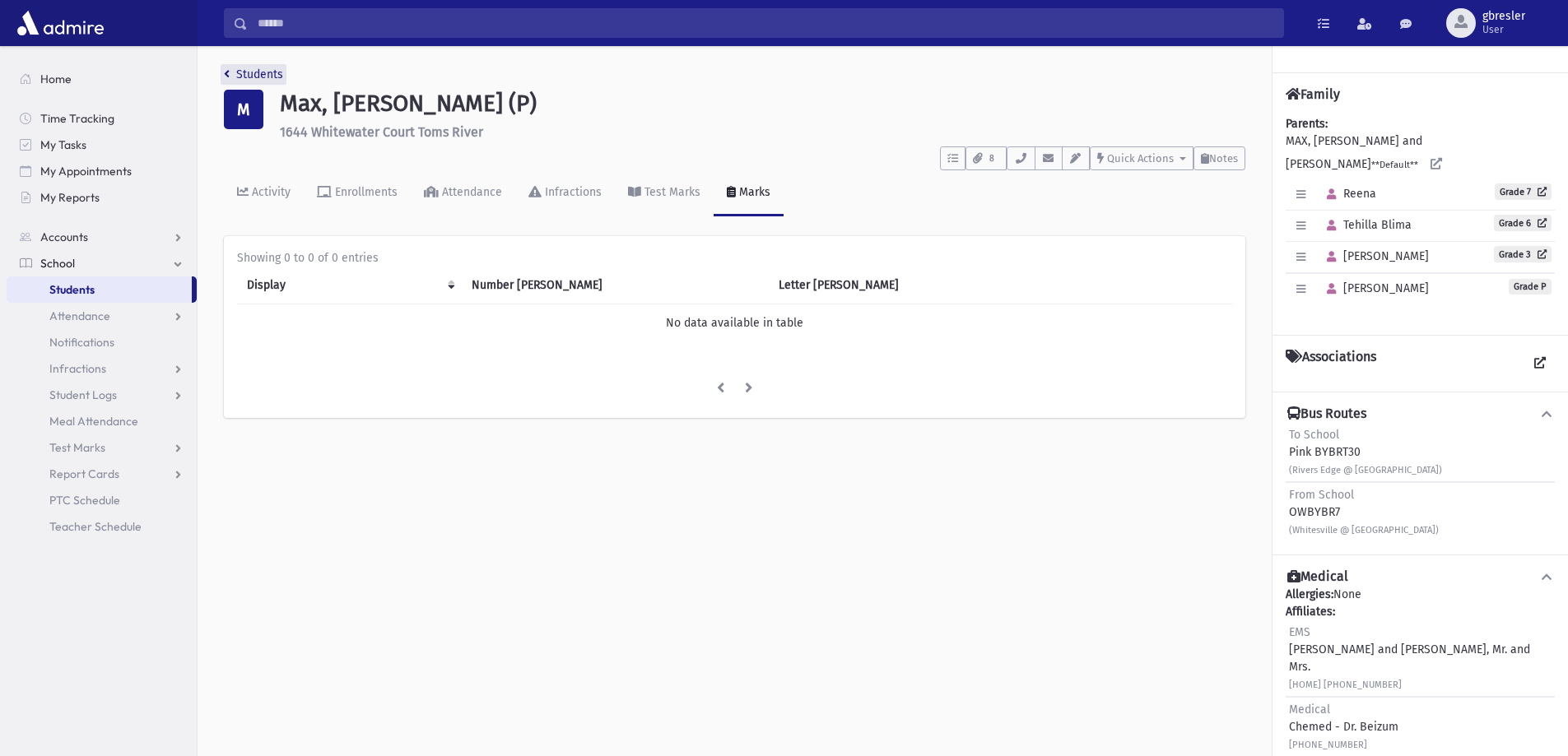
click at [274, 71] on link "Students" at bounding box center [253, 74] width 59 height 14
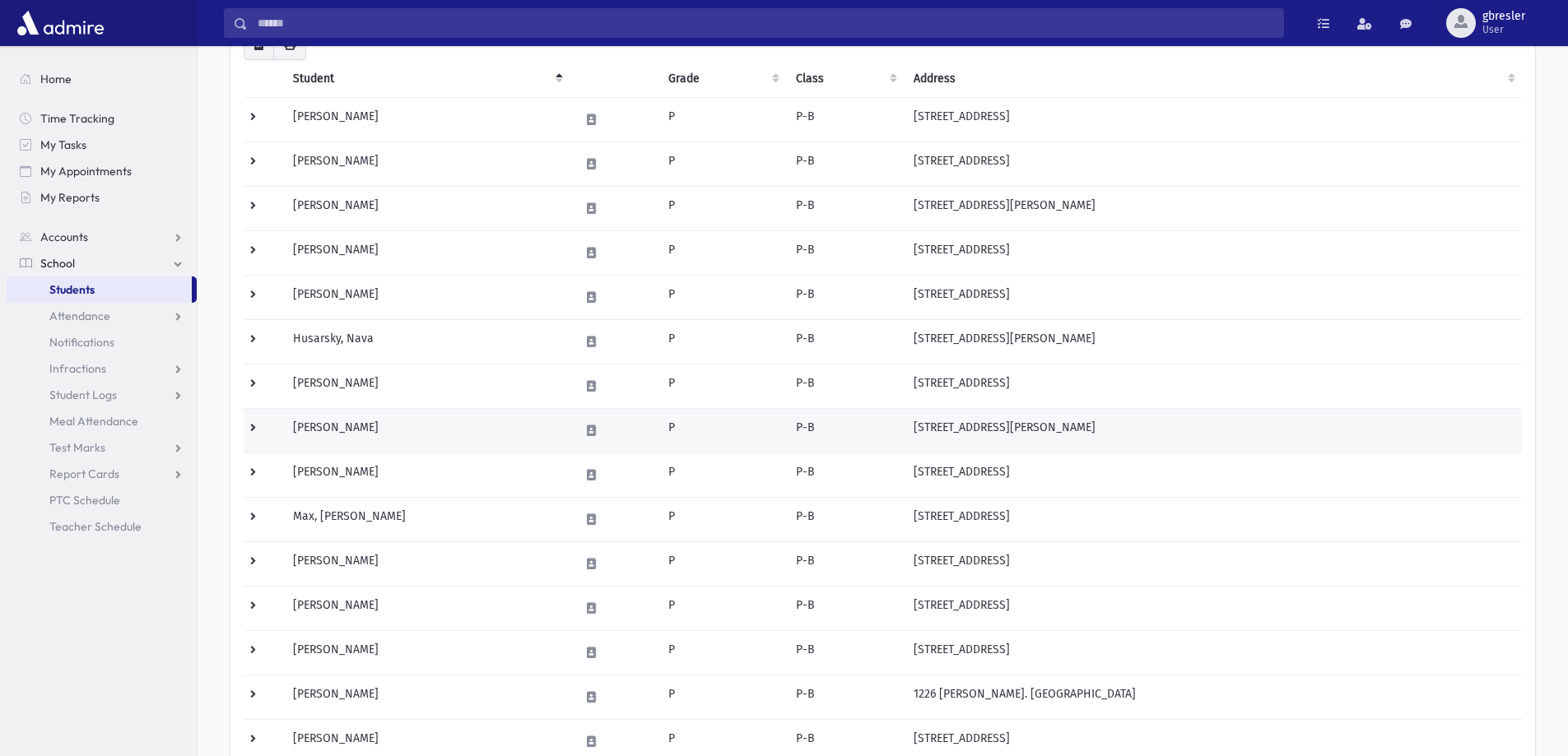
scroll to position [247, 0]
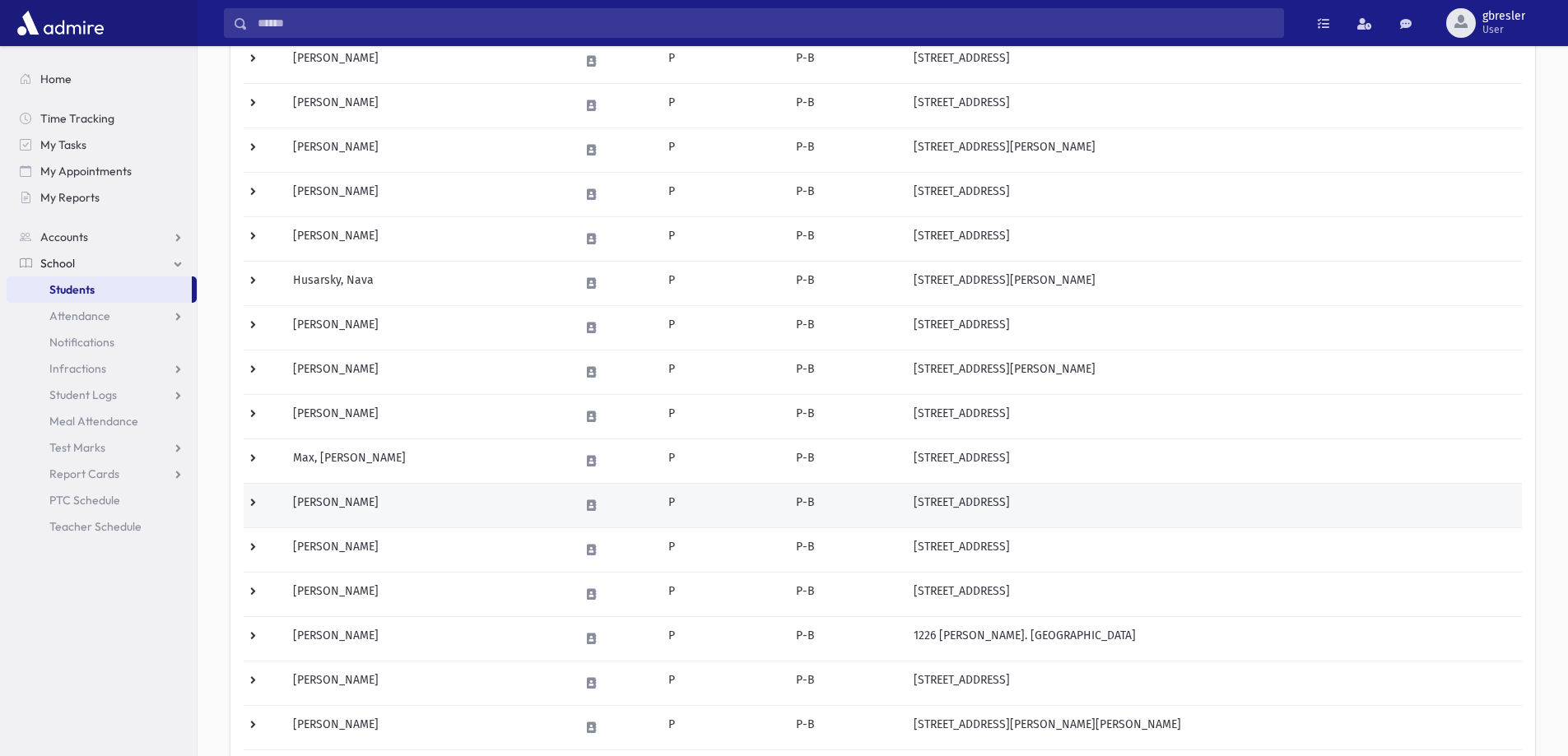
click at [342, 492] on td "Miller, Lily" at bounding box center [426, 505] width 287 height 44
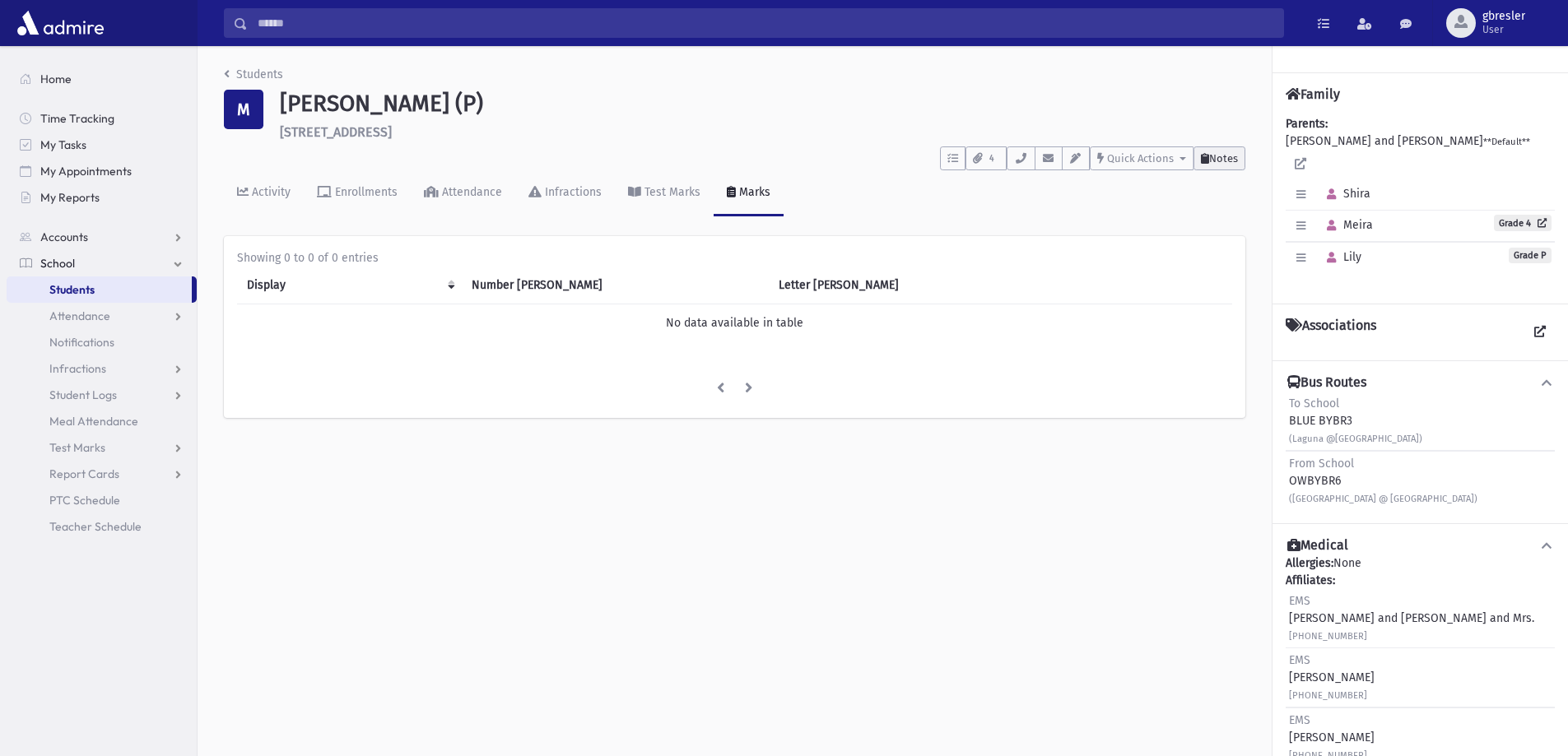
click at [1216, 161] on span "Notes" at bounding box center [1223, 159] width 29 height 12
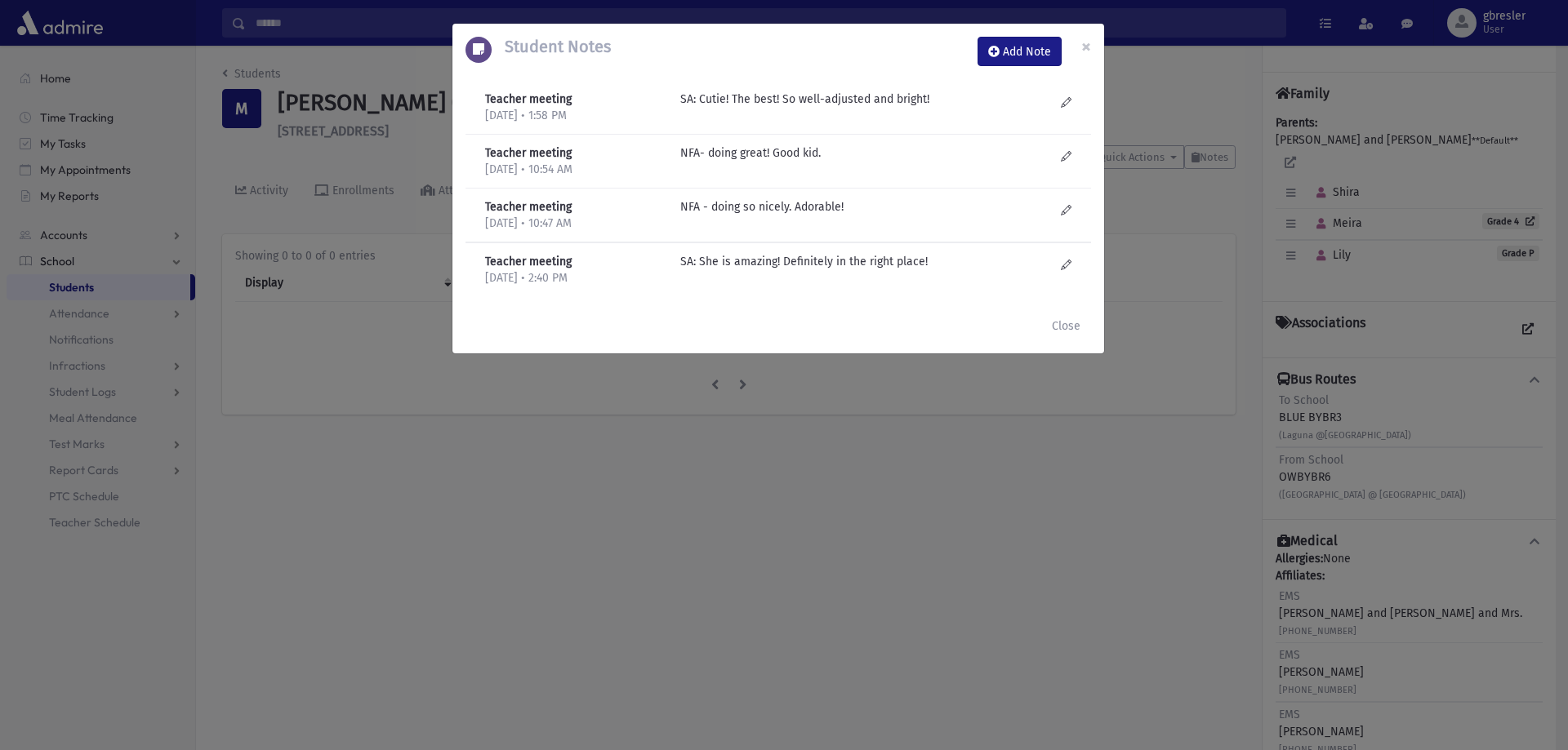
click at [1323, 237] on div "Student Notes Add Note × Teacher meeting 6/10/2025 • 1:58 PM" at bounding box center [784, 375] width 1568 height 750
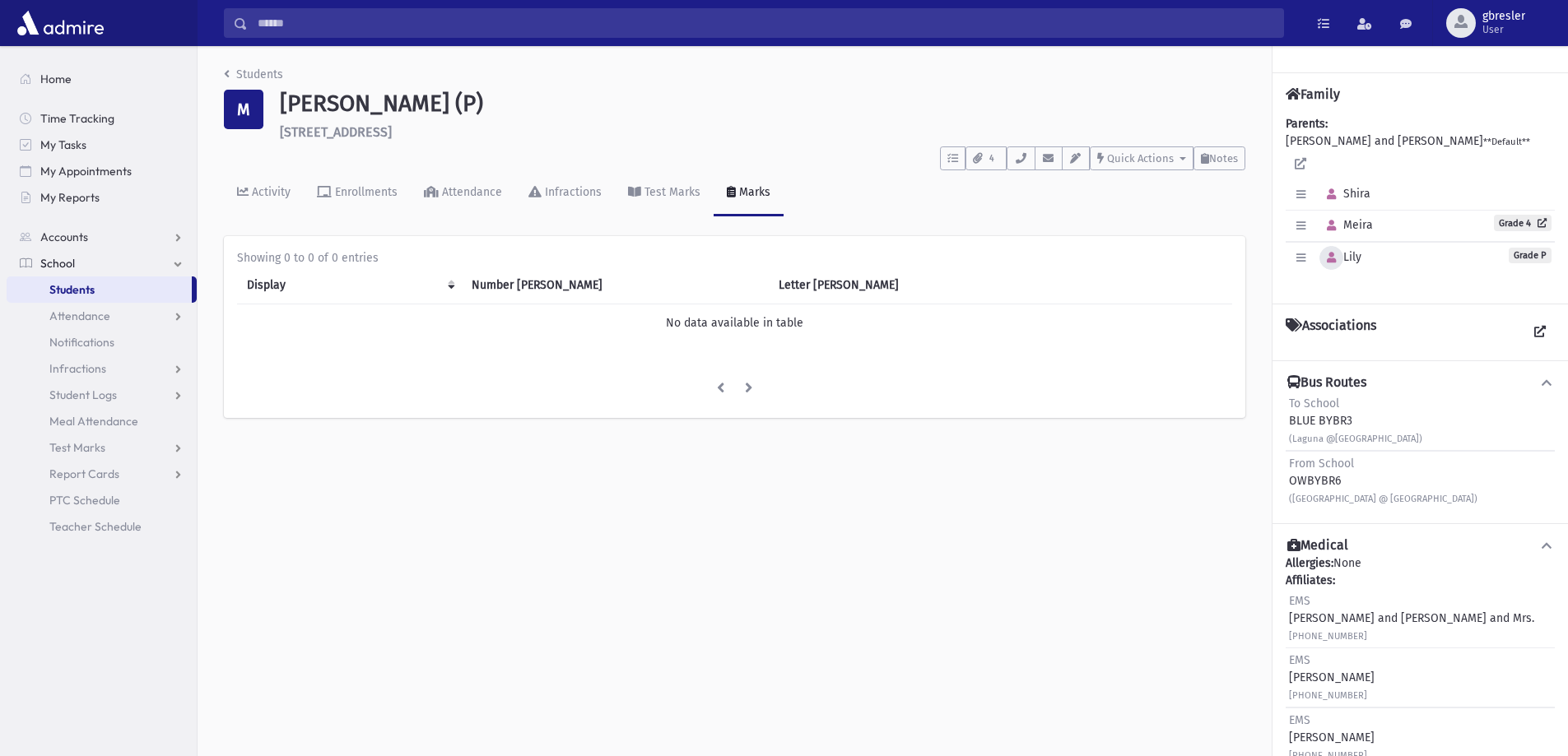
click at [1333, 252] on icon "button" at bounding box center [1332, 258] width 9 height 11
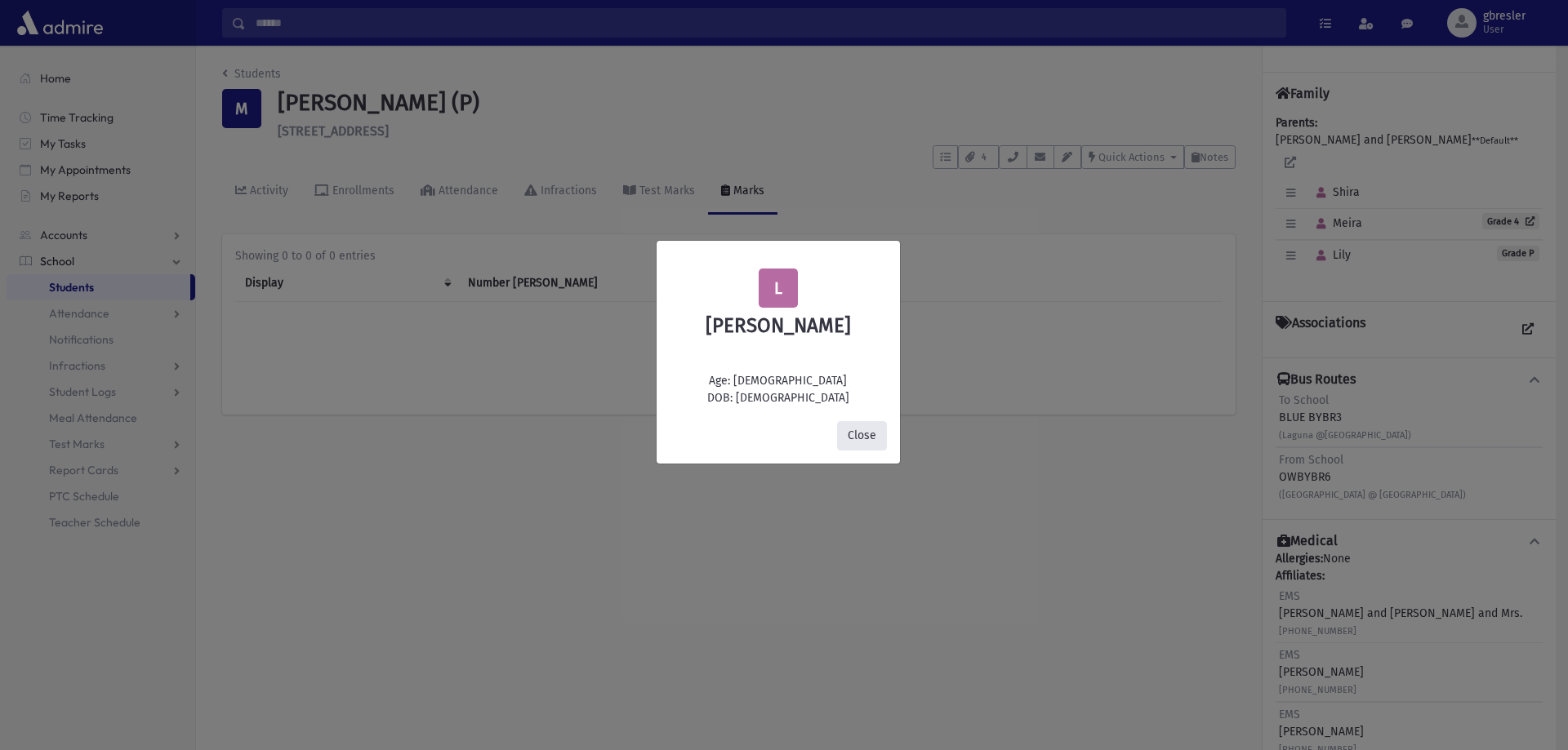
click at [868, 433] on button "Close" at bounding box center [861, 436] width 50 height 30
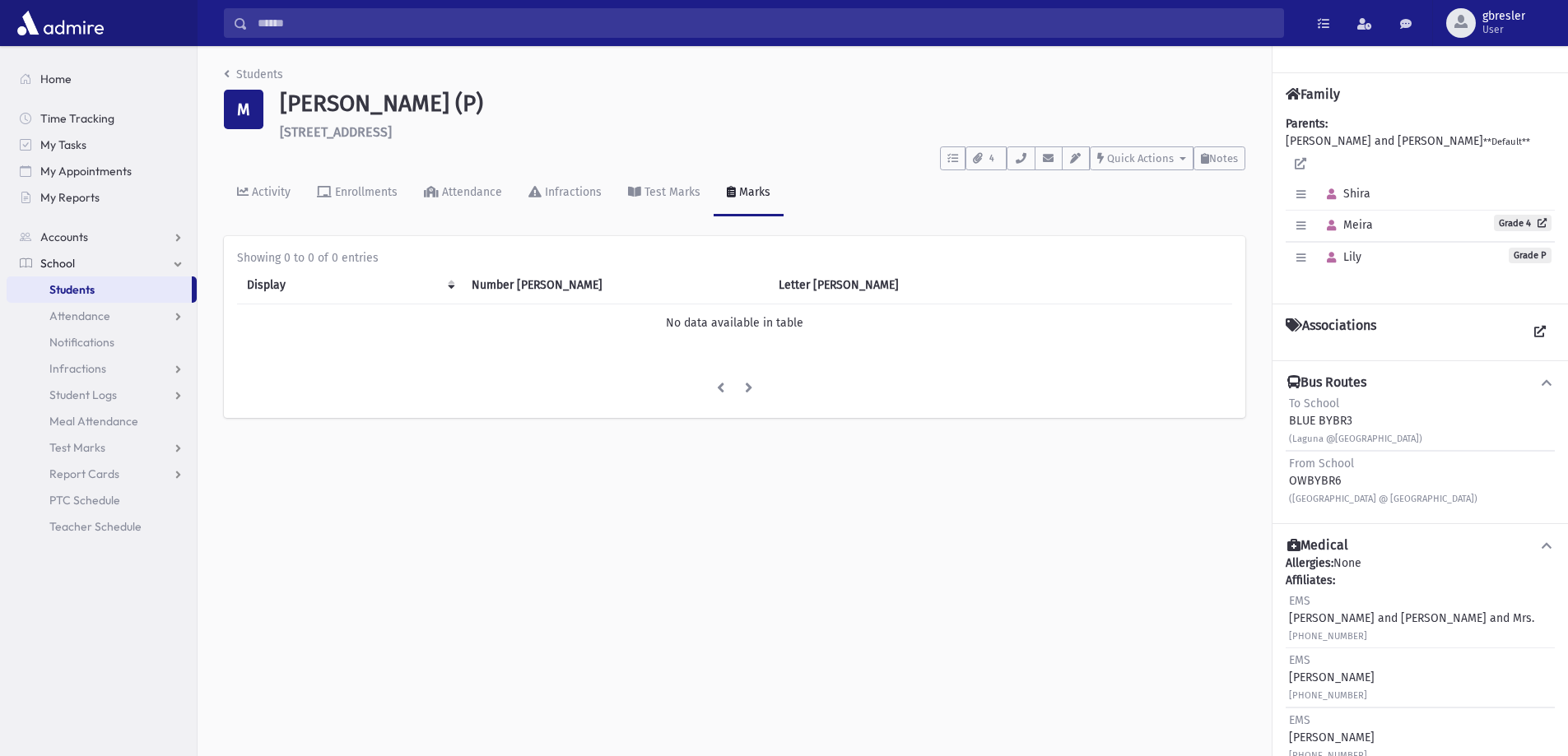
click at [1222, 171] on div "Activity Enrollments Attendance Infractions Test Marks Marks" at bounding box center [735, 200] width 1022 height 60
click at [1222, 170] on div "Activity Enrollments Attendance Infractions Test Marks Marks" at bounding box center [735, 200] width 1022 height 60
click at [1223, 163] on span "Notes" at bounding box center [1223, 159] width 29 height 12
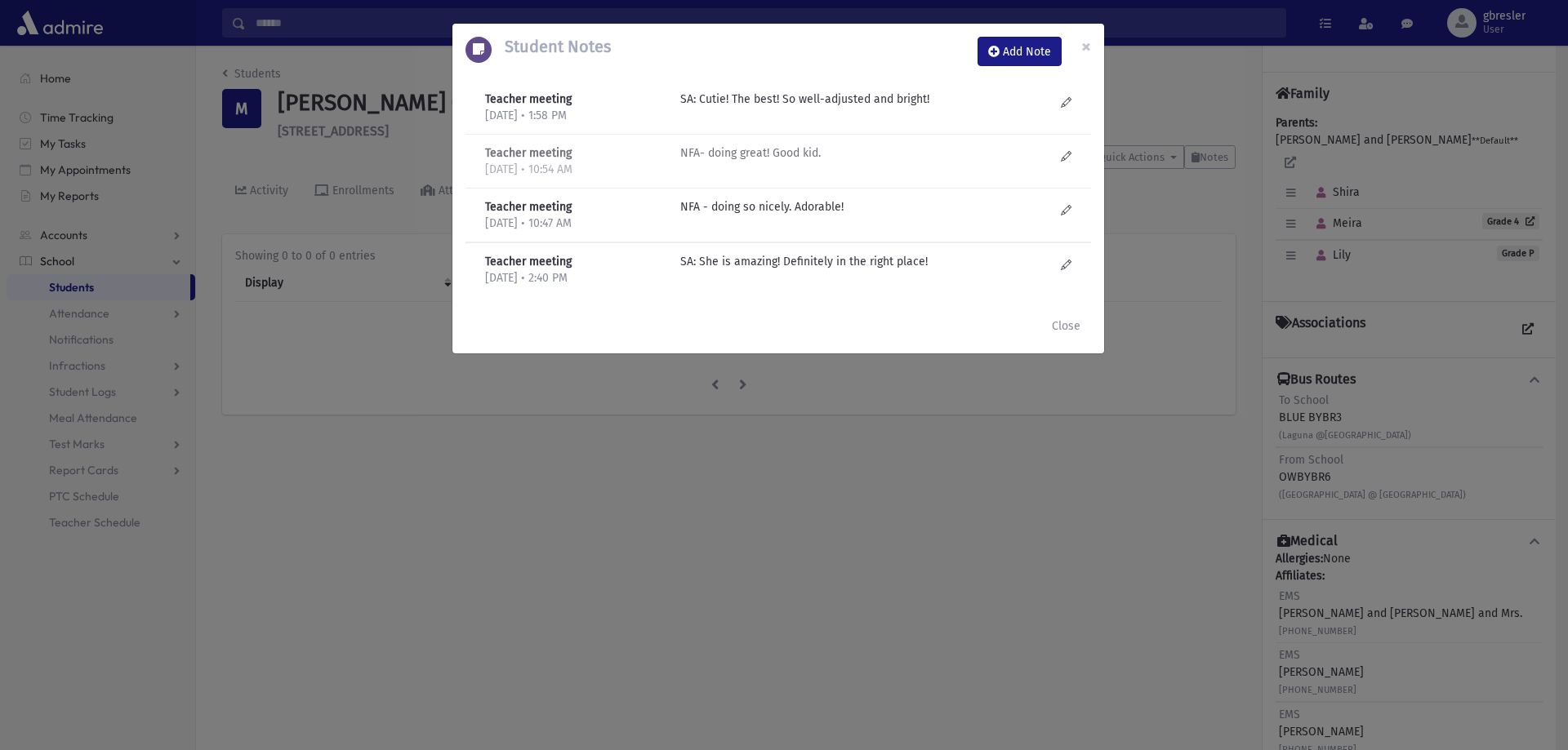
click at [741, 108] on p "NFA- doing great! Good kid." at bounding box center [854, 100] width 349 height 18
click at [1084, 47] on span "×" at bounding box center [1086, 46] width 10 height 23
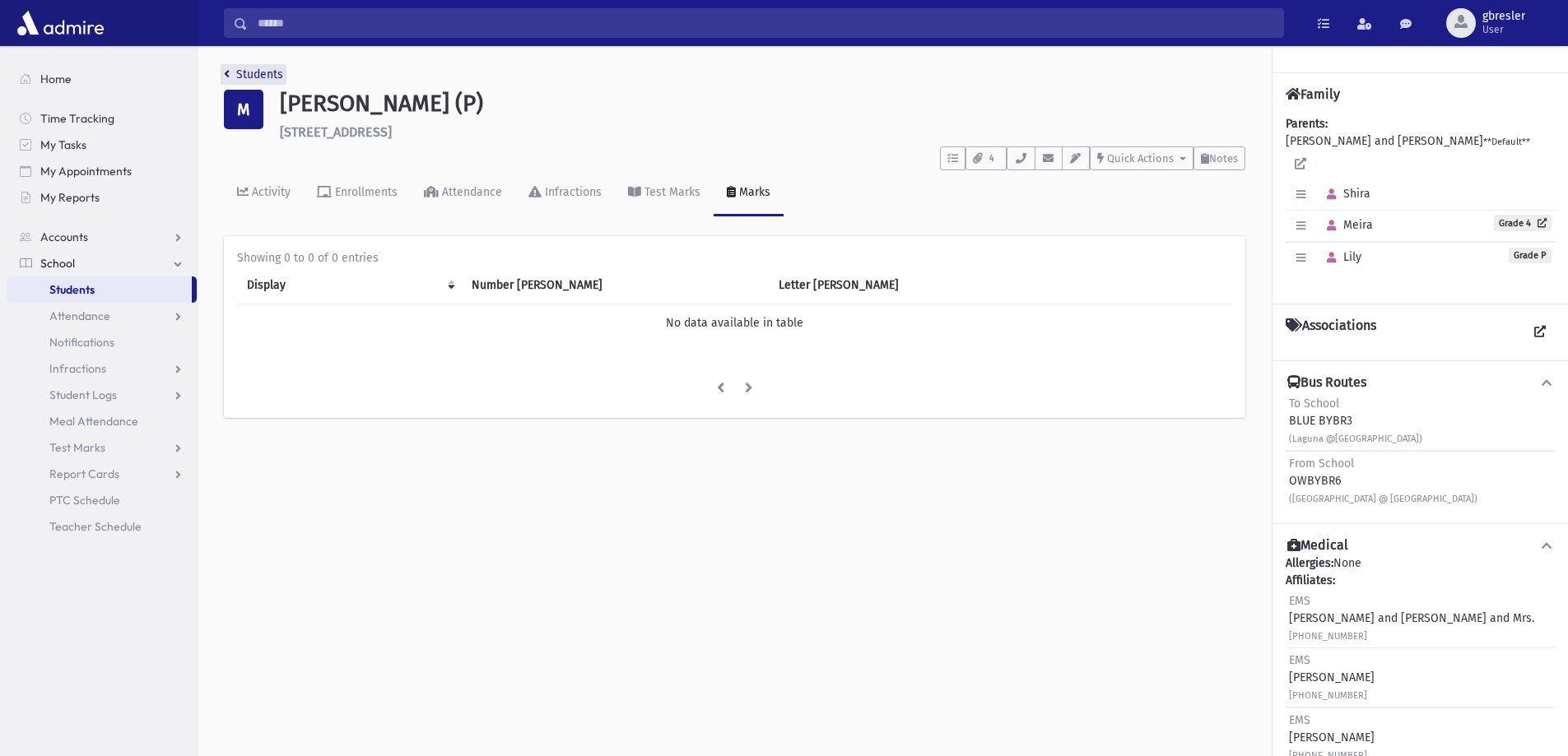
click at [268, 74] on link "Students" at bounding box center [253, 74] width 59 height 14
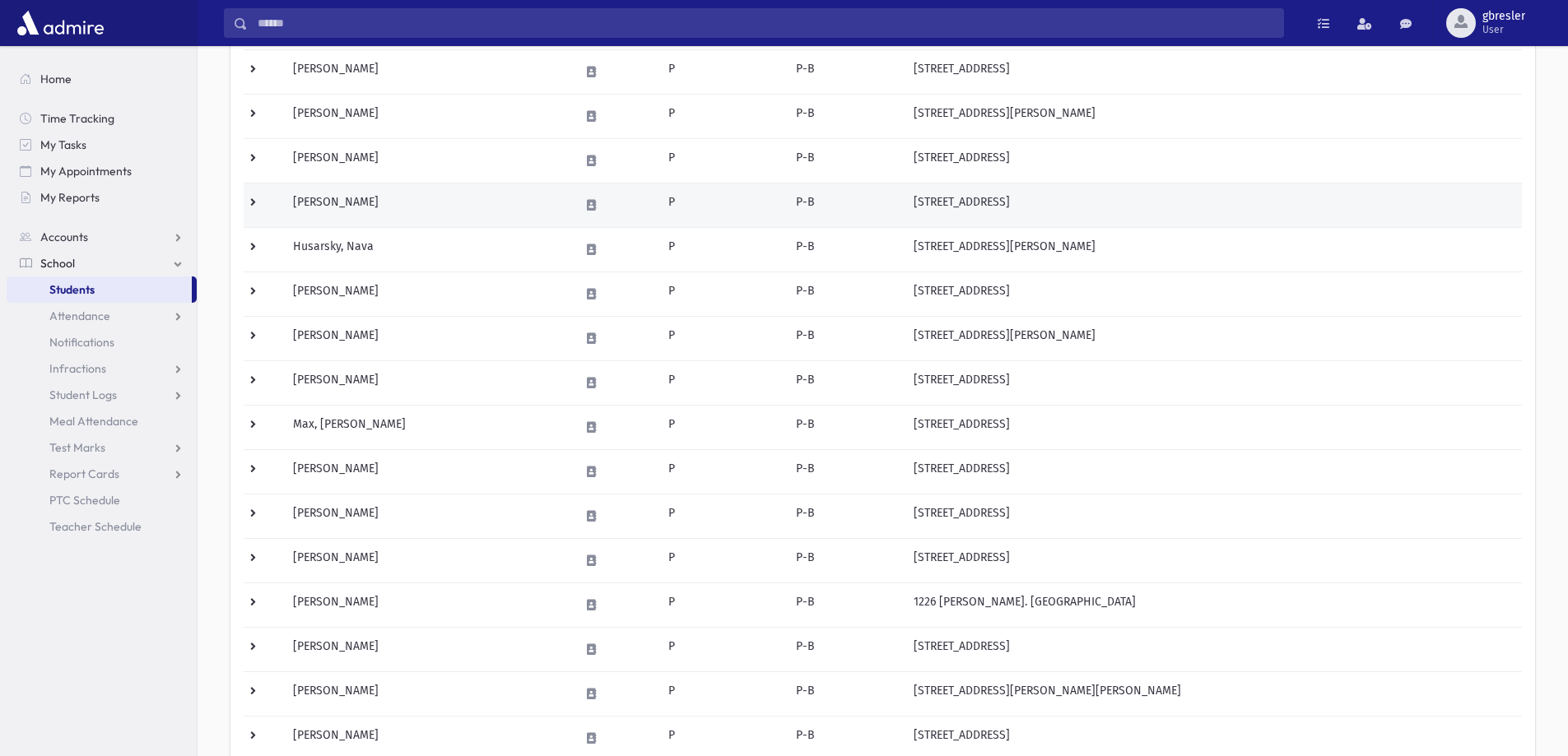
scroll to position [329, 0]
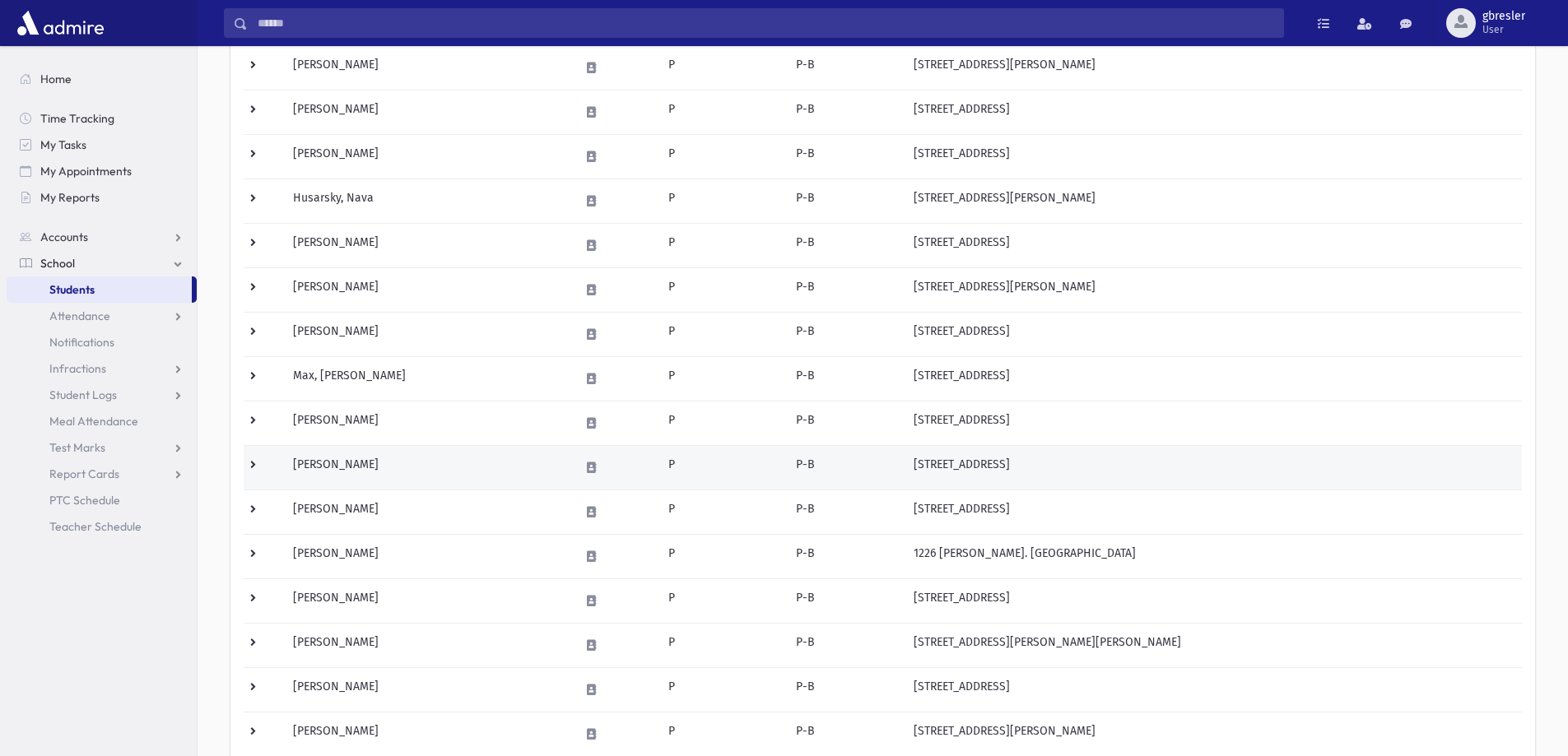
click at [399, 467] on td "[PERSON_NAME]" at bounding box center [426, 468] width 287 height 44
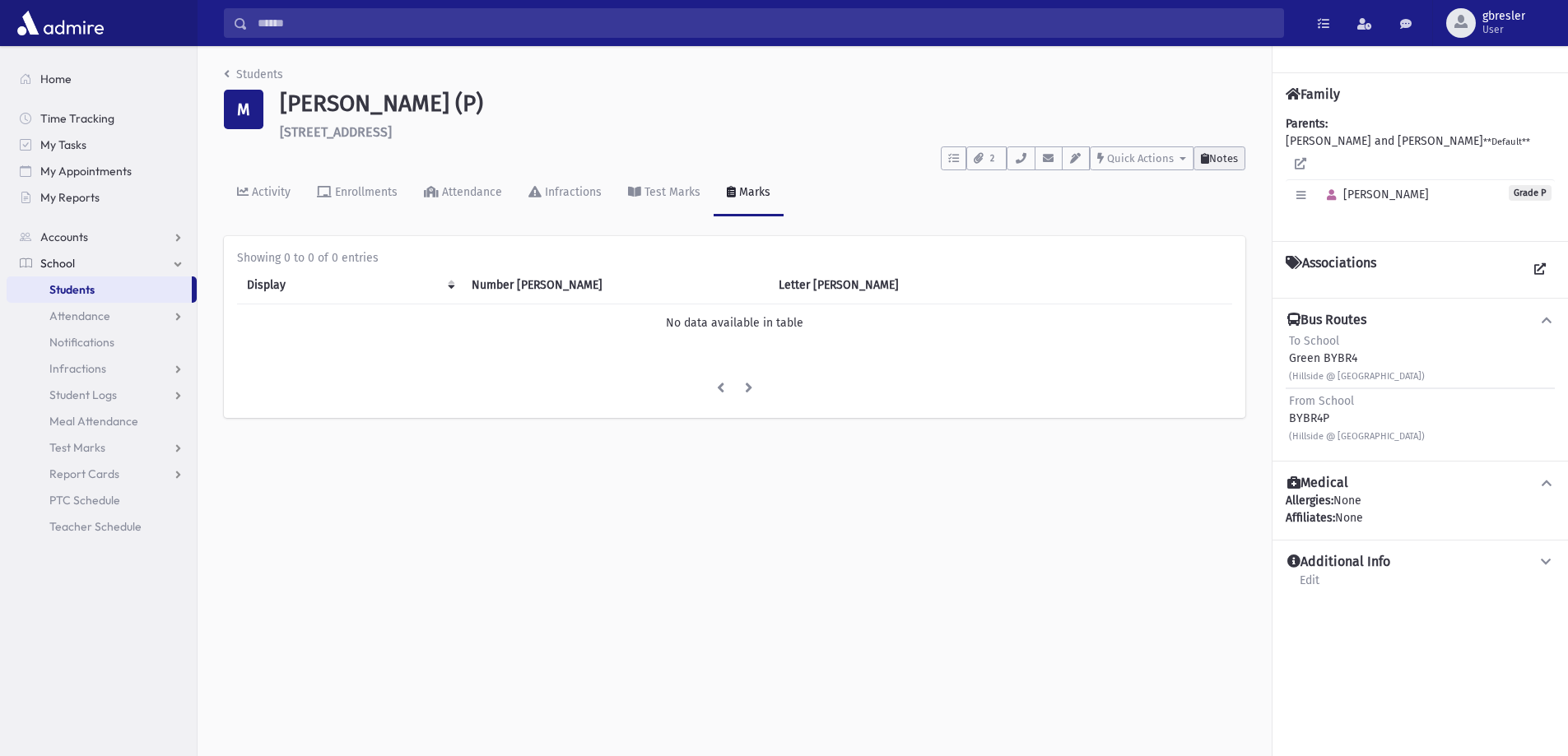
click at [1214, 157] on span "Notes" at bounding box center [1223, 159] width 29 height 12
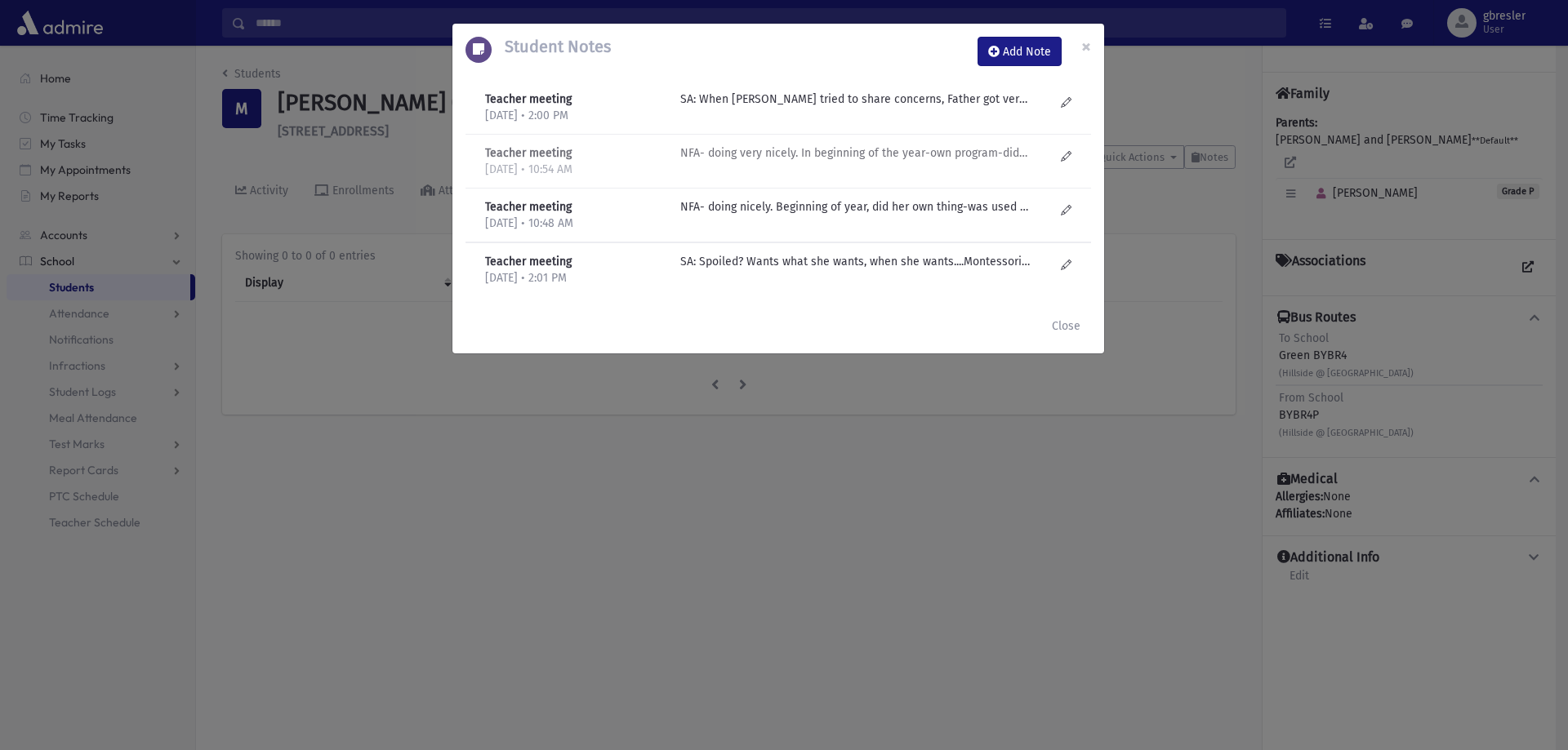
click at [828, 108] on p "NFA- doing very nicely. In beginning of the year-own program-didn't conform-use…" at bounding box center [854, 100] width 349 height 18
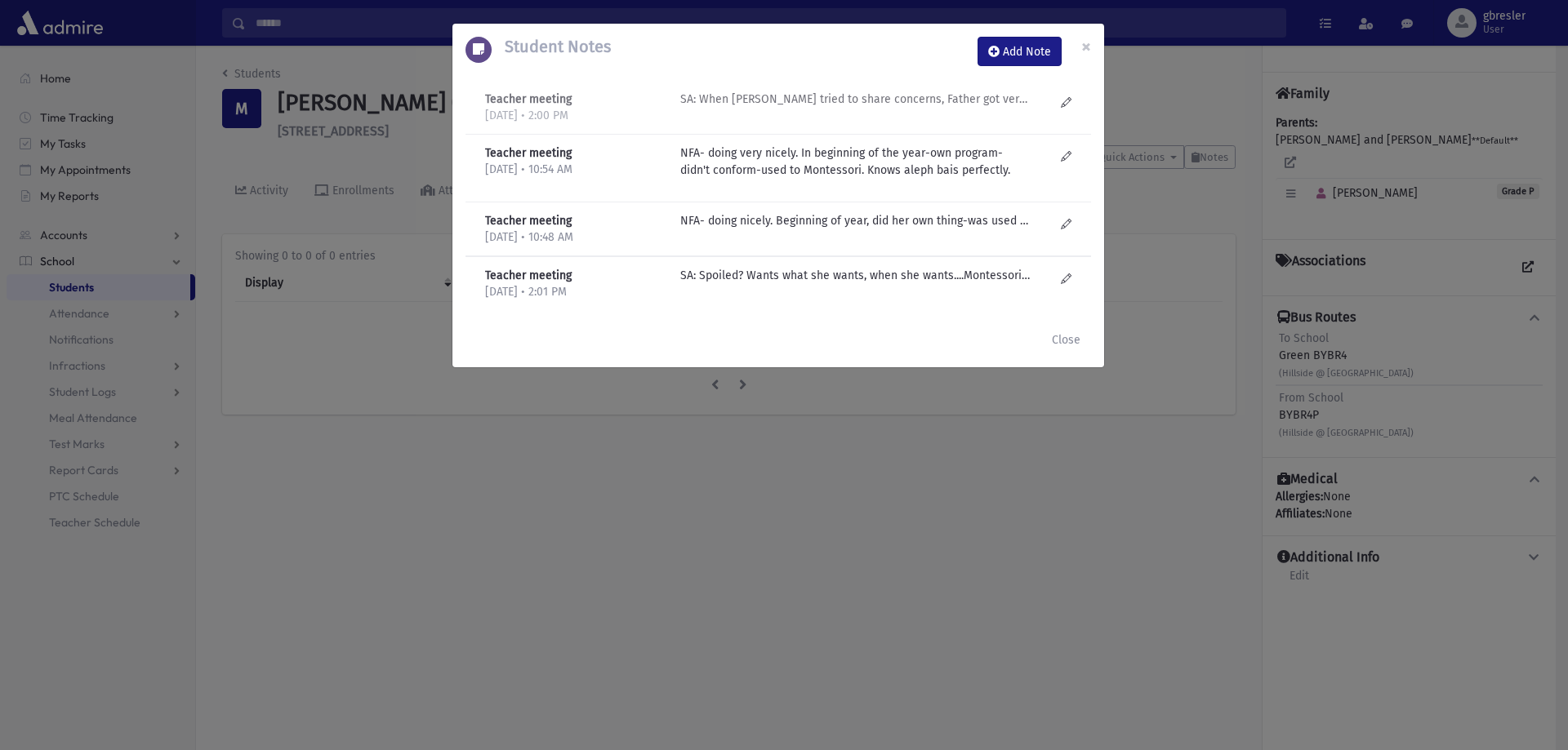
click at [766, 102] on p "SA: When Shana tried to share concerns, Father got very bent out of shape! Marc…" at bounding box center [854, 100] width 349 height 18
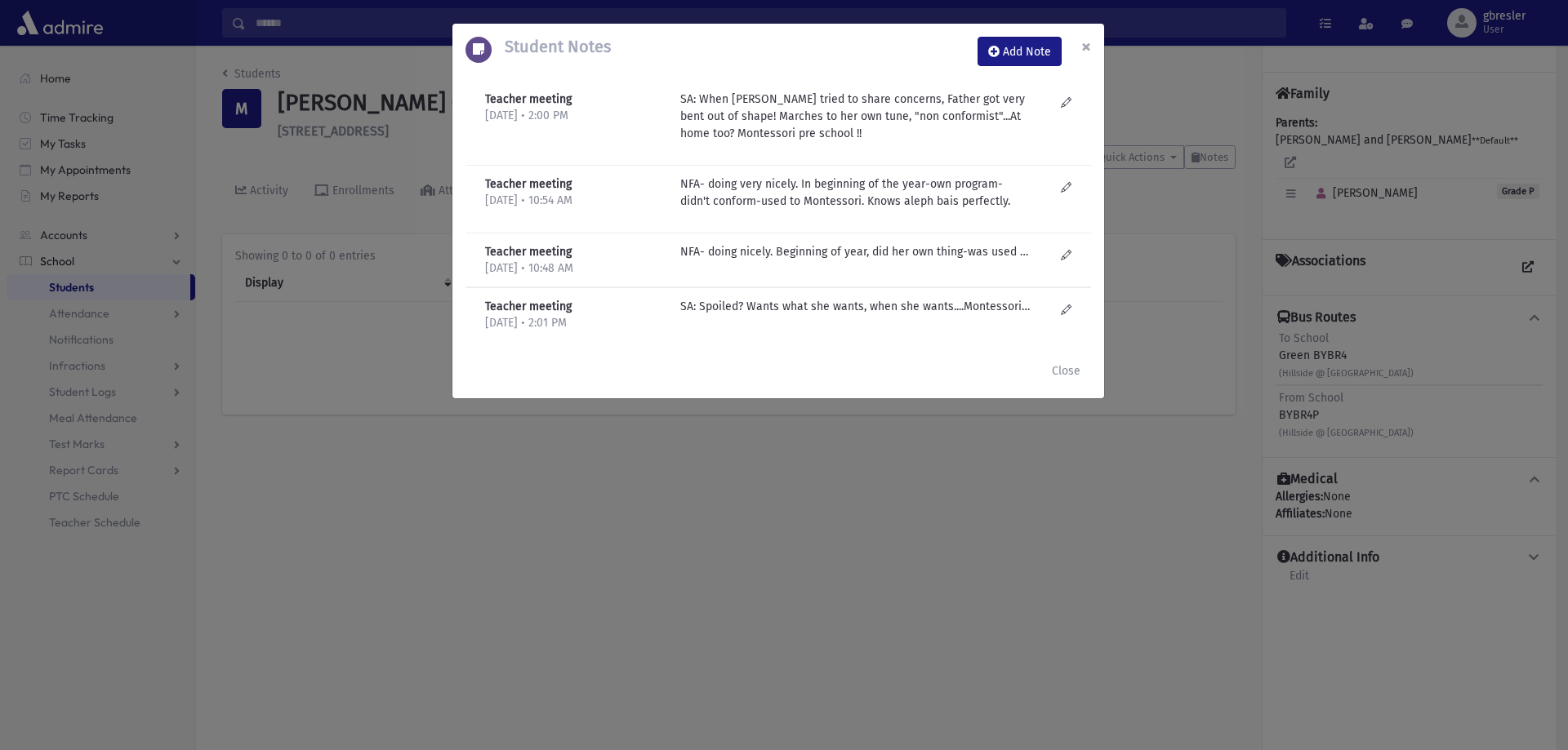
click at [1090, 43] on span "×" at bounding box center [1086, 46] width 10 height 23
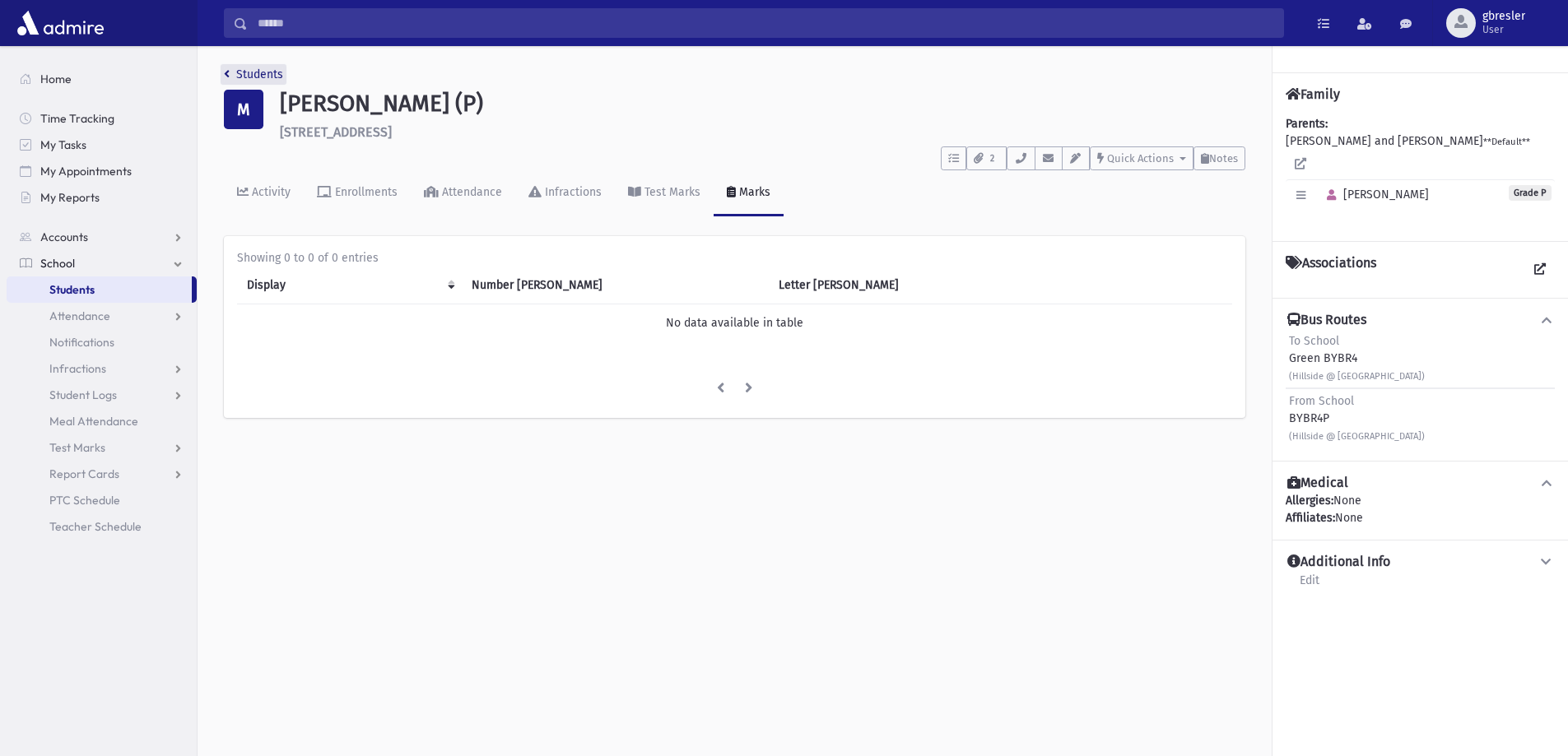
click at [278, 68] on link "Students" at bounding box center [253, 74] width 59 height 14
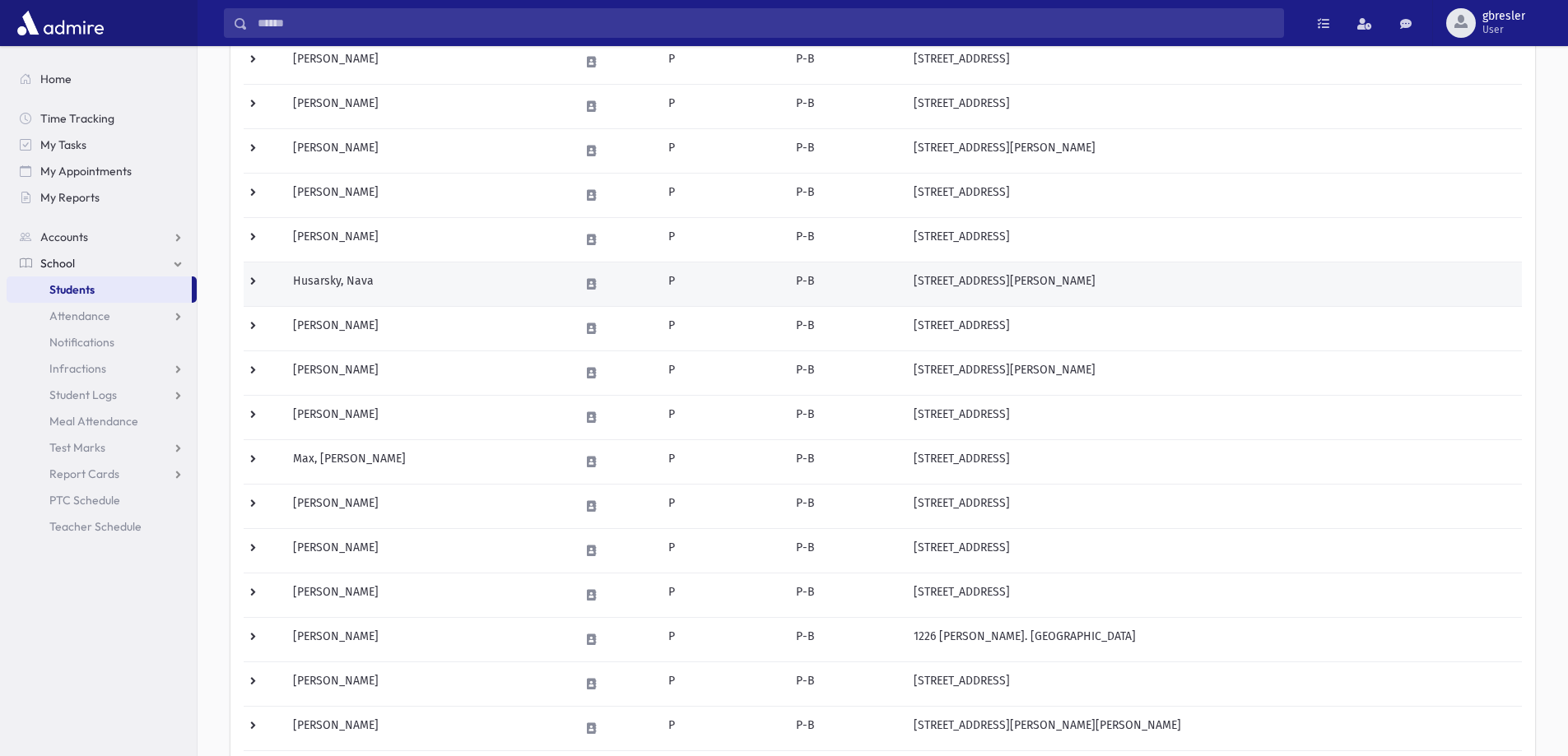
scroll to position [329, 0]
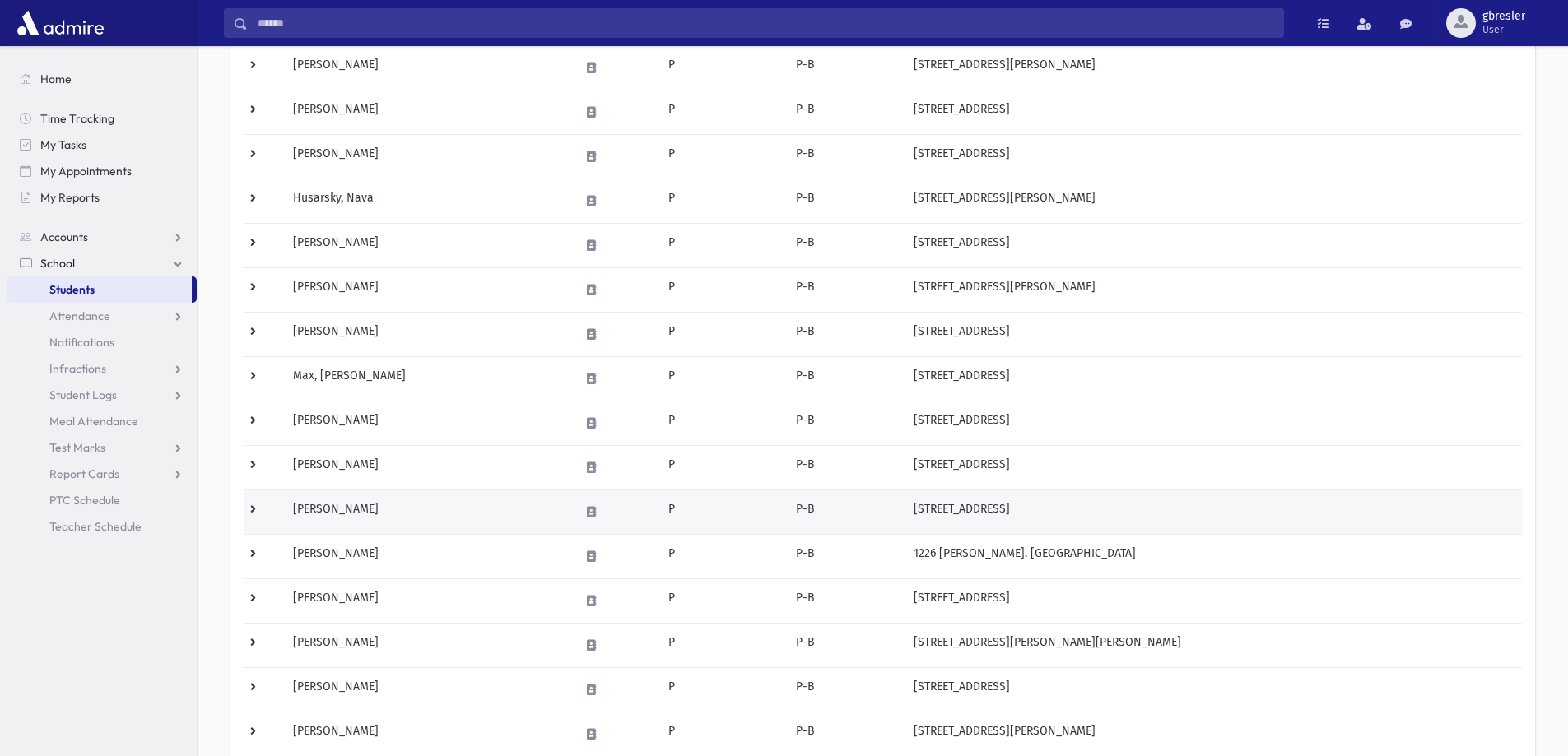
click at [353, 508] on td "Munk, Ayala" at bounding box center [426, 512] width 287 height 44
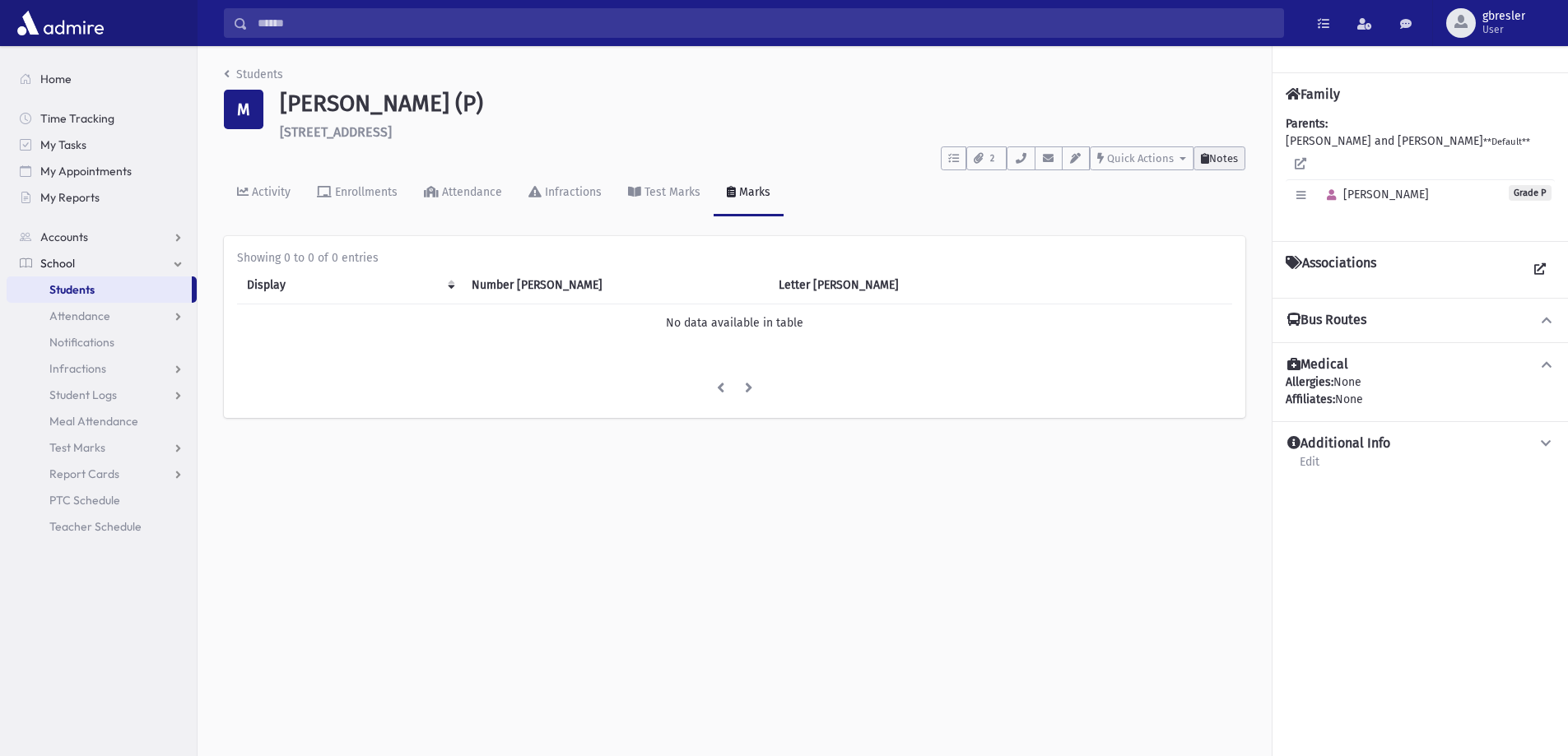
click at [1227, 161] on span "Notes" at bounding box center [1223, 159] width 29 height 12
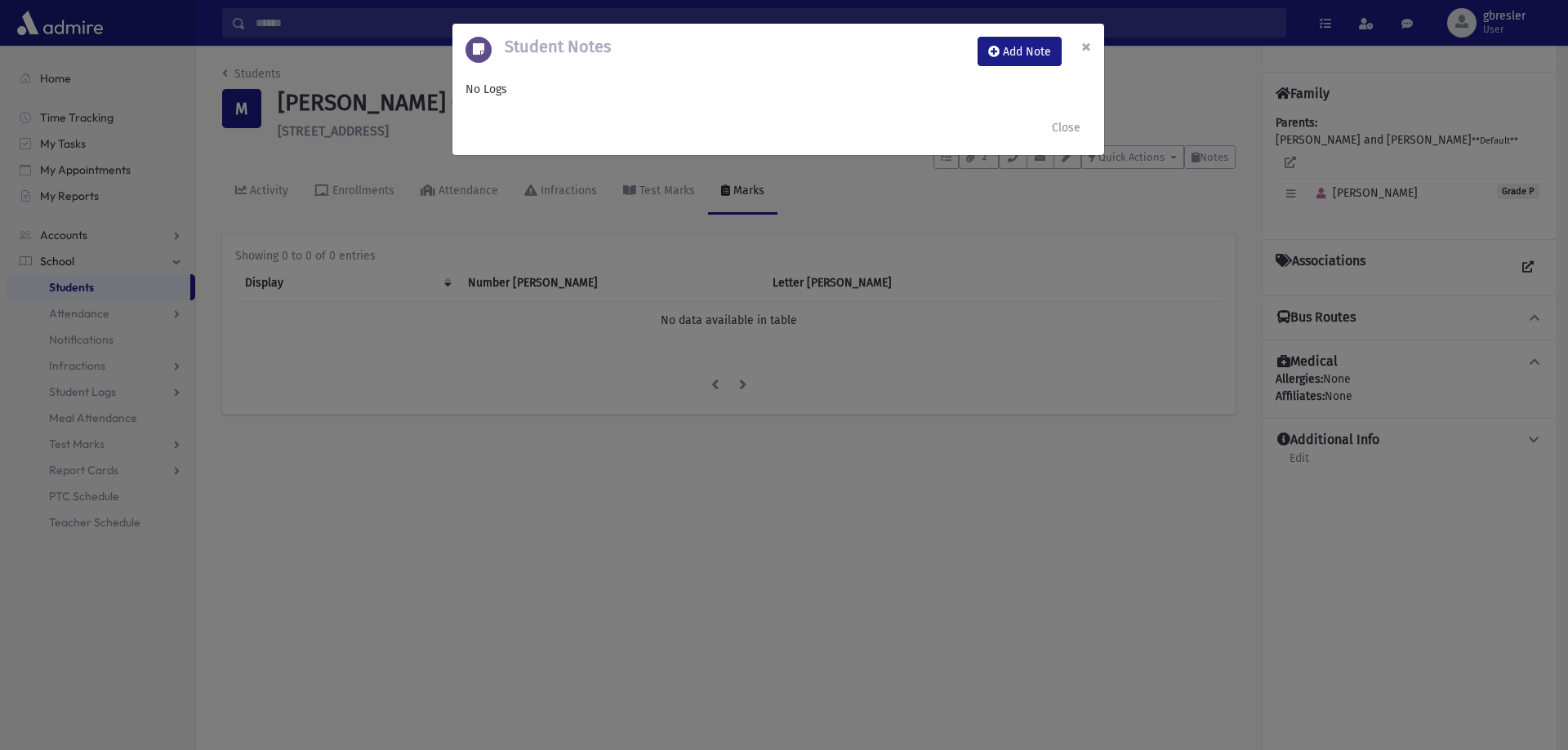
click at [1079, 44] on button "×" at bounding box center [1086, 46] width 36 height 46
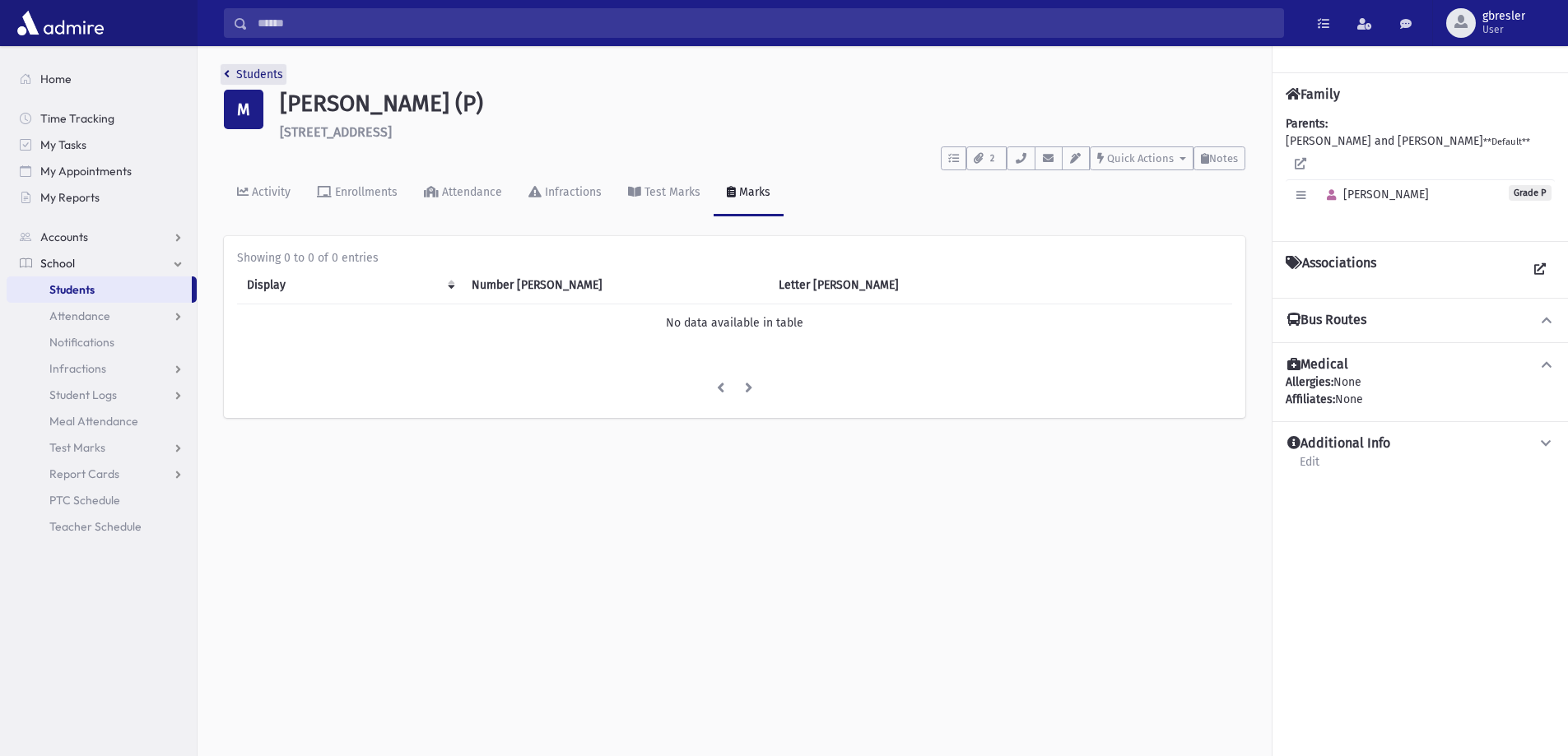
click at [260, 79] on link "Students" at bounding box center [253, 74] width 59 height 14
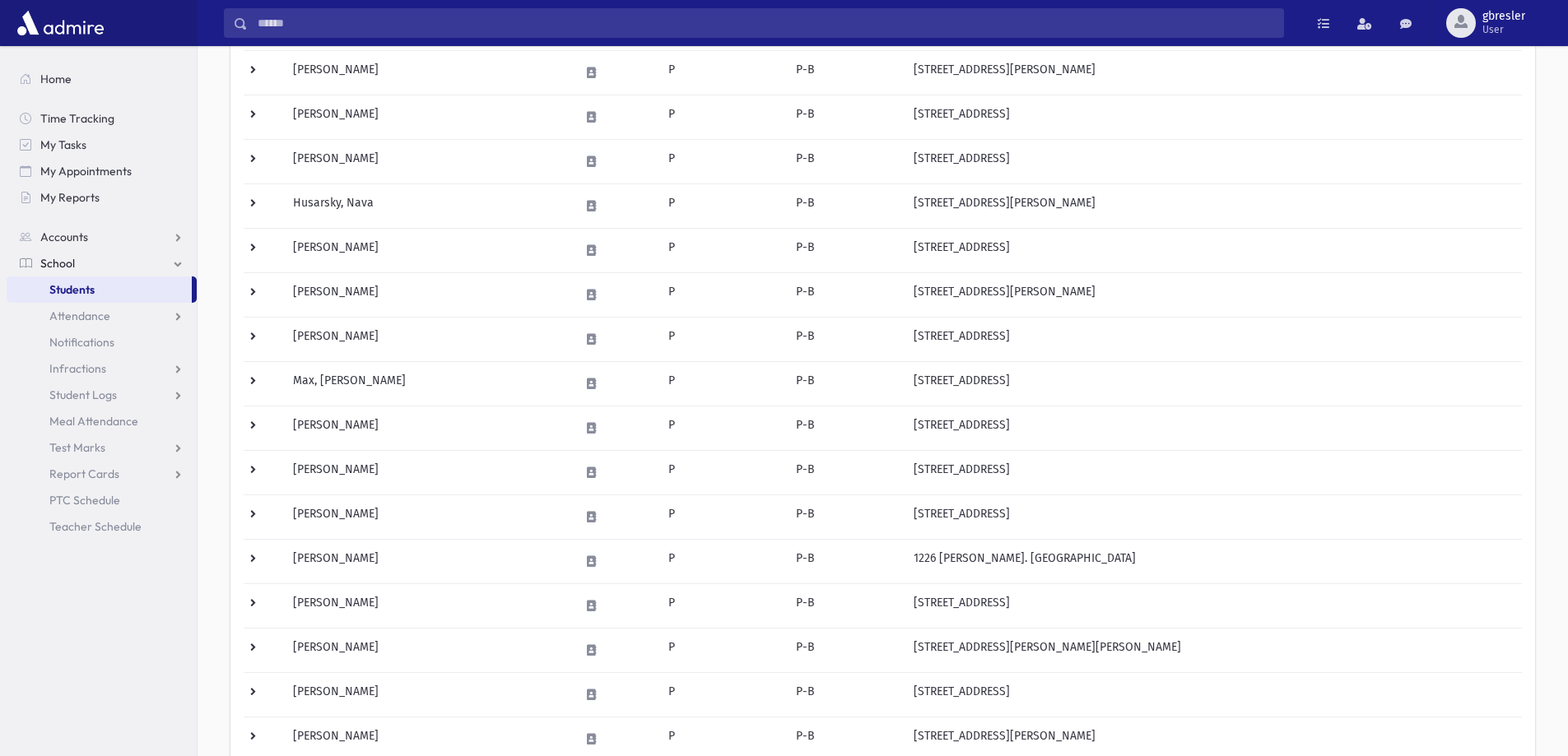
scroll to position [329, 0]
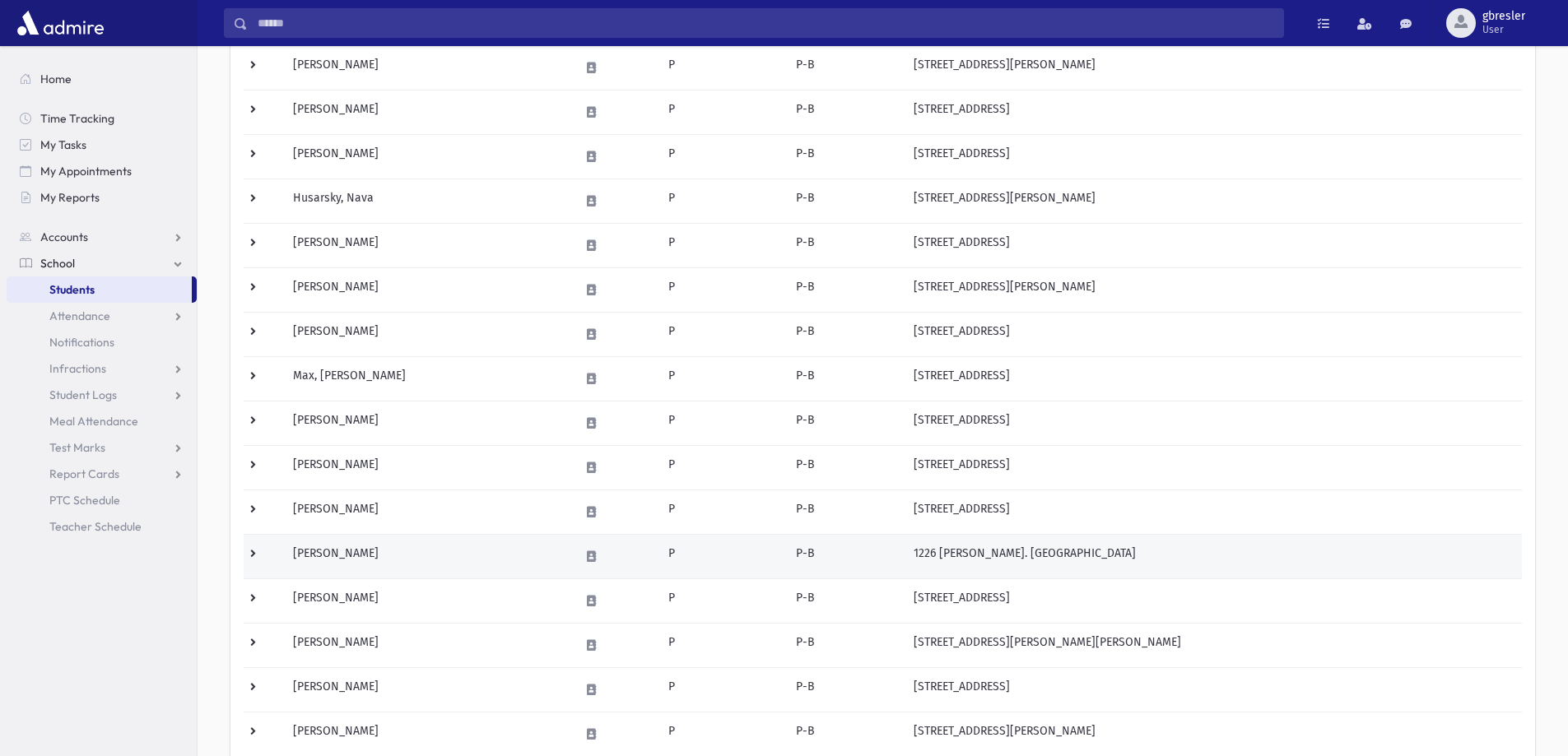
click at [349, 558] on td "[PERSON_NAME]" at bounding box center [426, 556] width 287 height 44
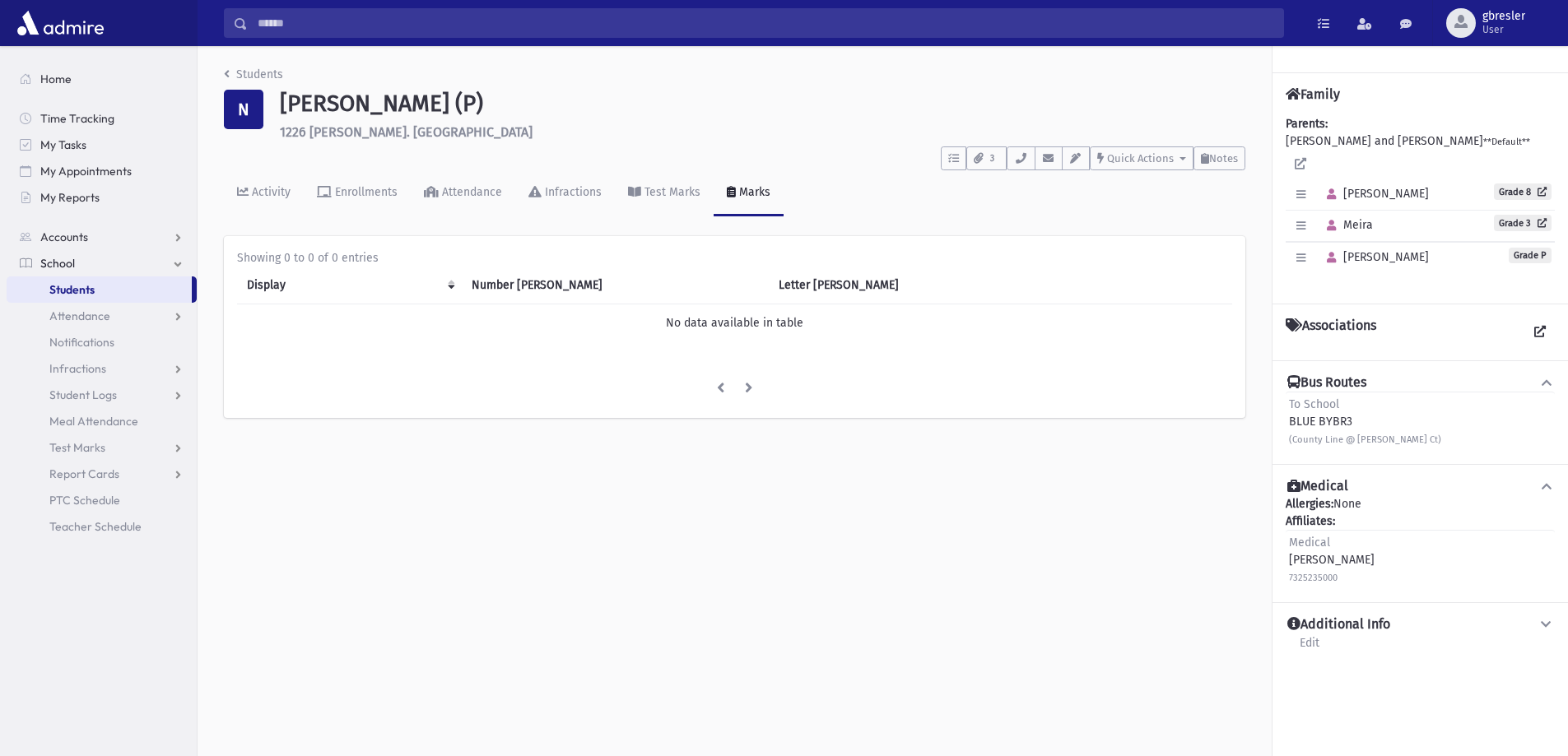
click at [273, 67] on li "Students" at bounding box center [253, 75] width 59 height 18
click at [269, 74] on link "Students" at bounding box center [253, 74] width 59 height 14
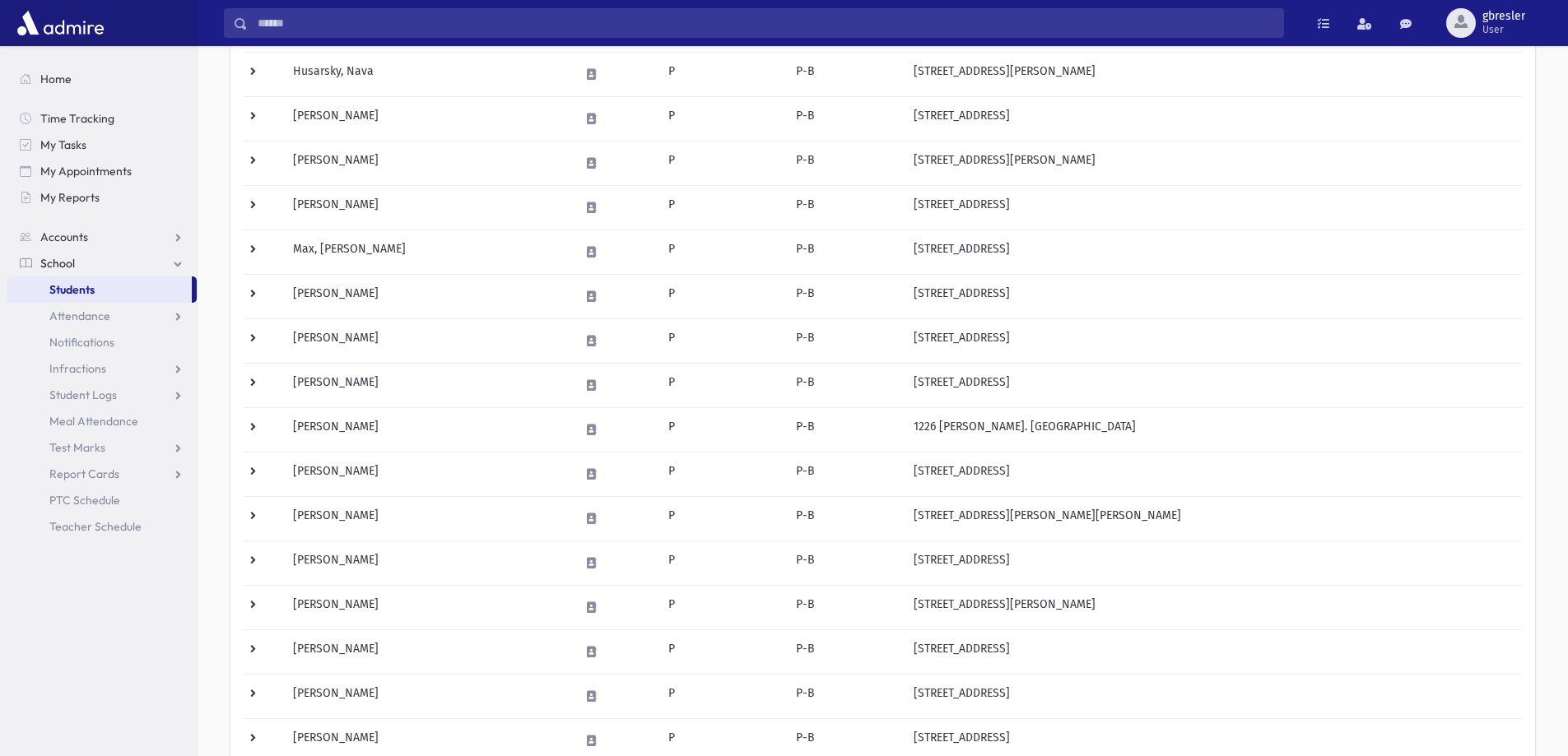
scroll to position [494, 0]
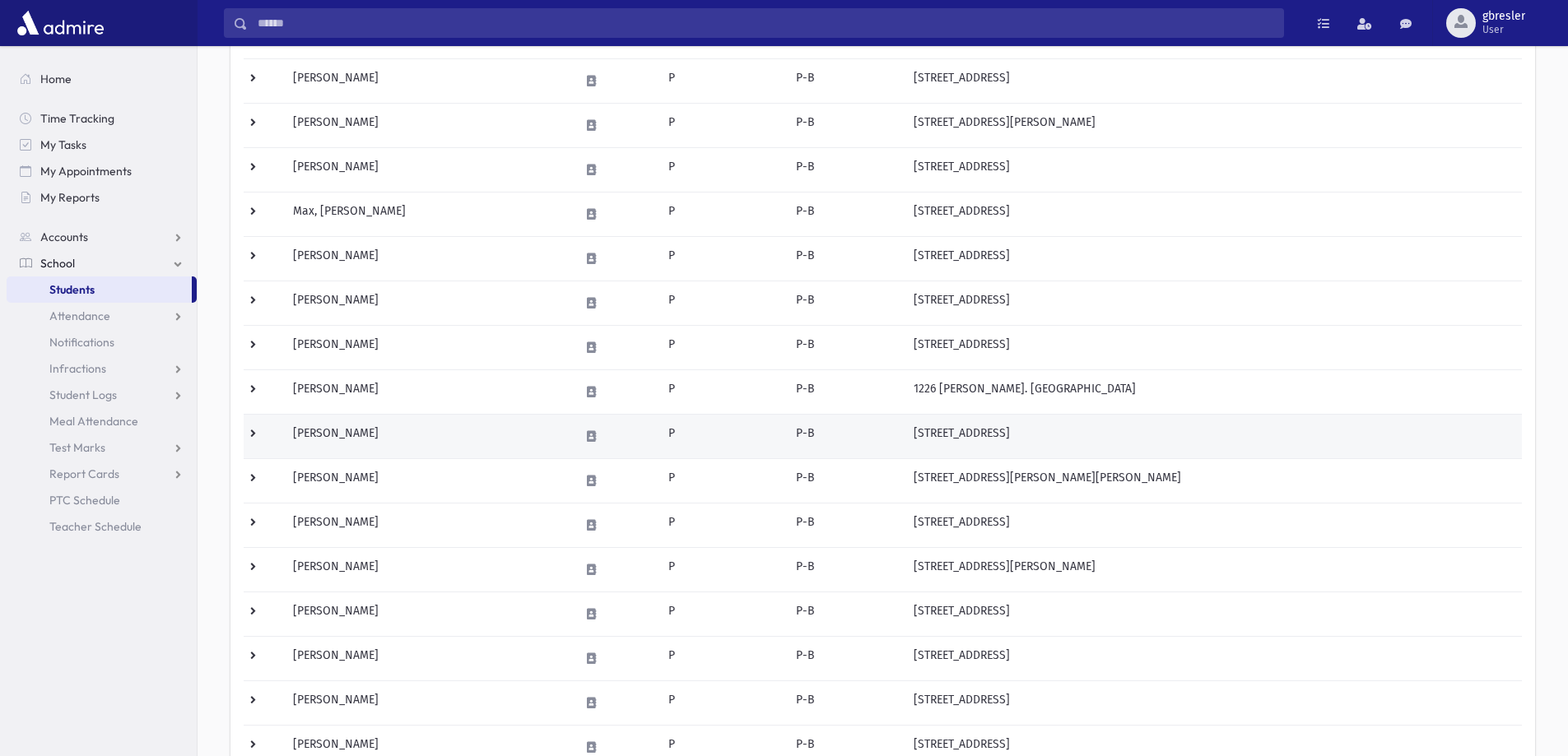
click at [344, 434] on td "Rosenfeld, Sari" at bounding box center [426, 436] width 287 height 44
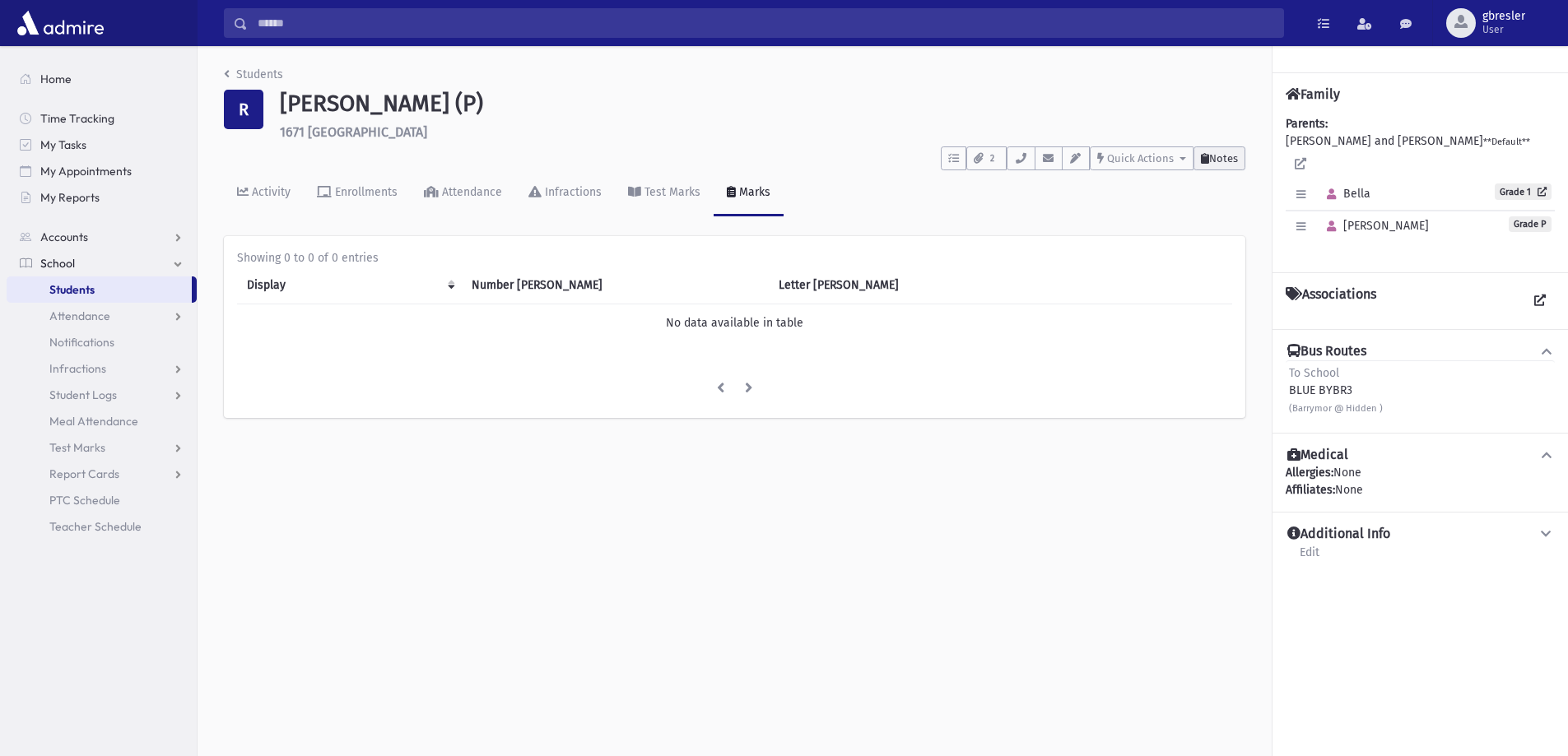
click at [1234, 161] on span "Notes" at bounding box center [1223, 159] width 29 height 12
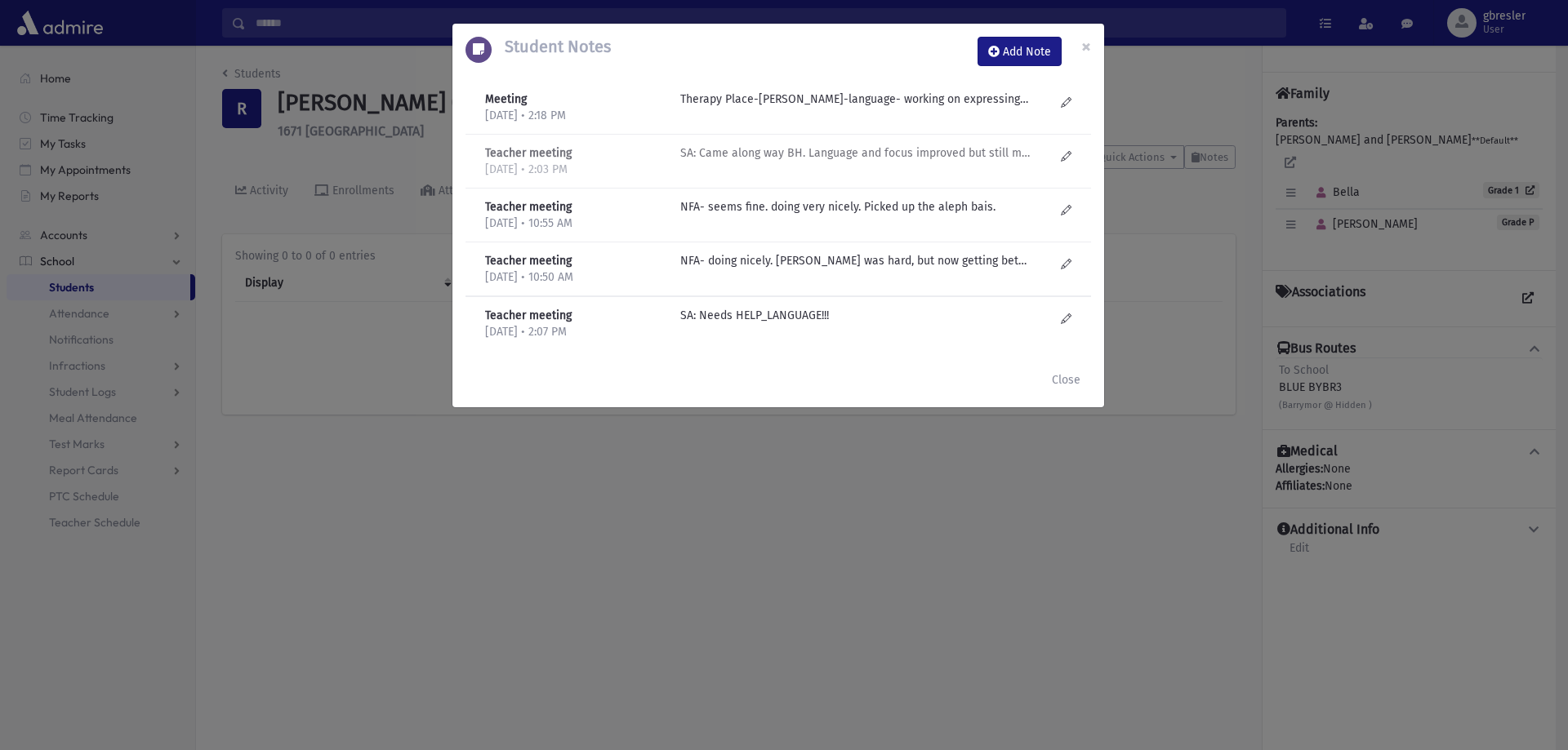
click at [848, 108] on p "SA: Came along way BH. Language and focus improved but still may need help." at bounding box center [854, 100] width 349 height 18
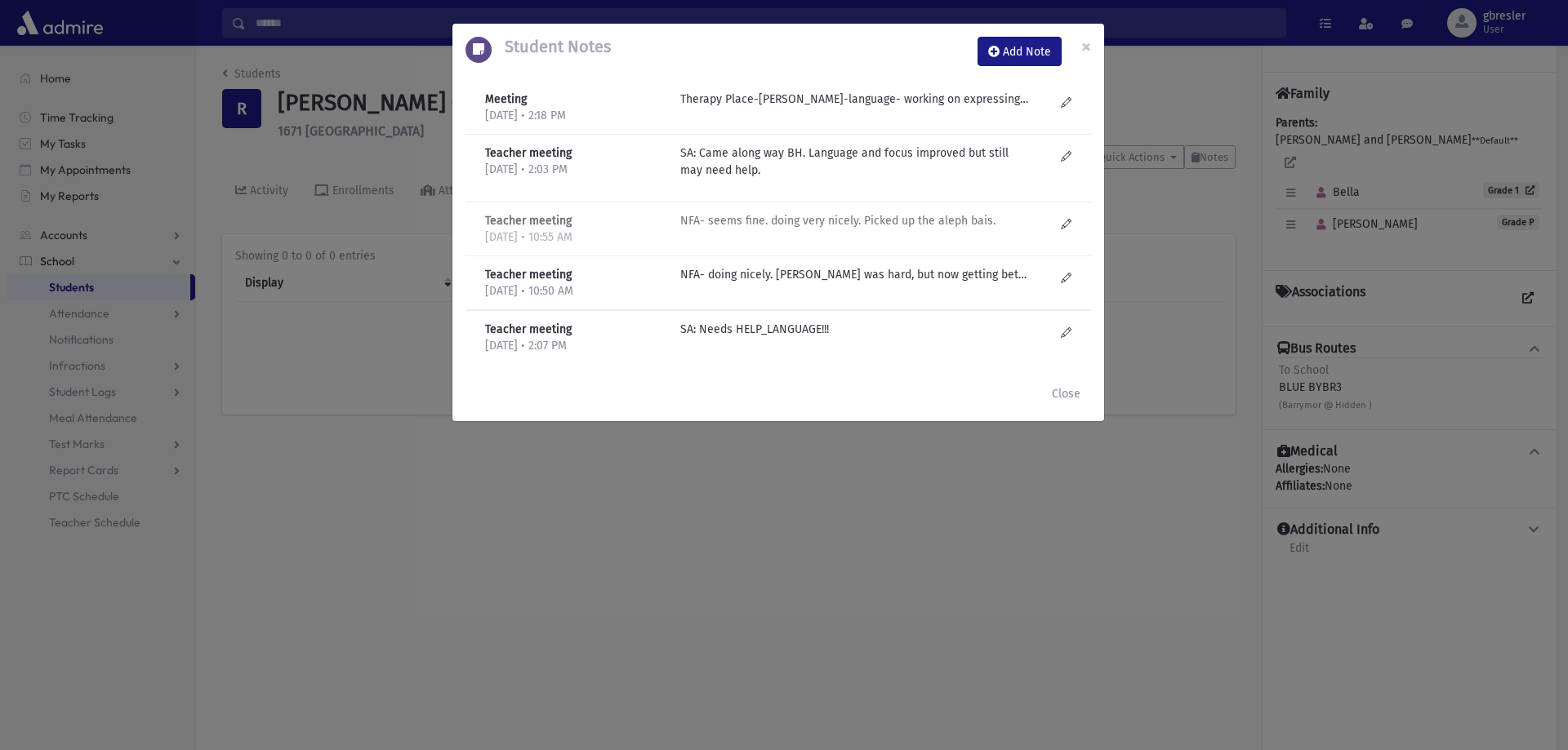
click at [805, 108] on p "NFA- seems fine. doing very nicely. Picked up the aleph bais." at bounding box center [854, 100] width 349 height 18
click at [856, 98] on p "Therapy Place-Esty Frankel-language- working on expressing, focusing and social…" at bounding box center [854, 100] width 349 height 18
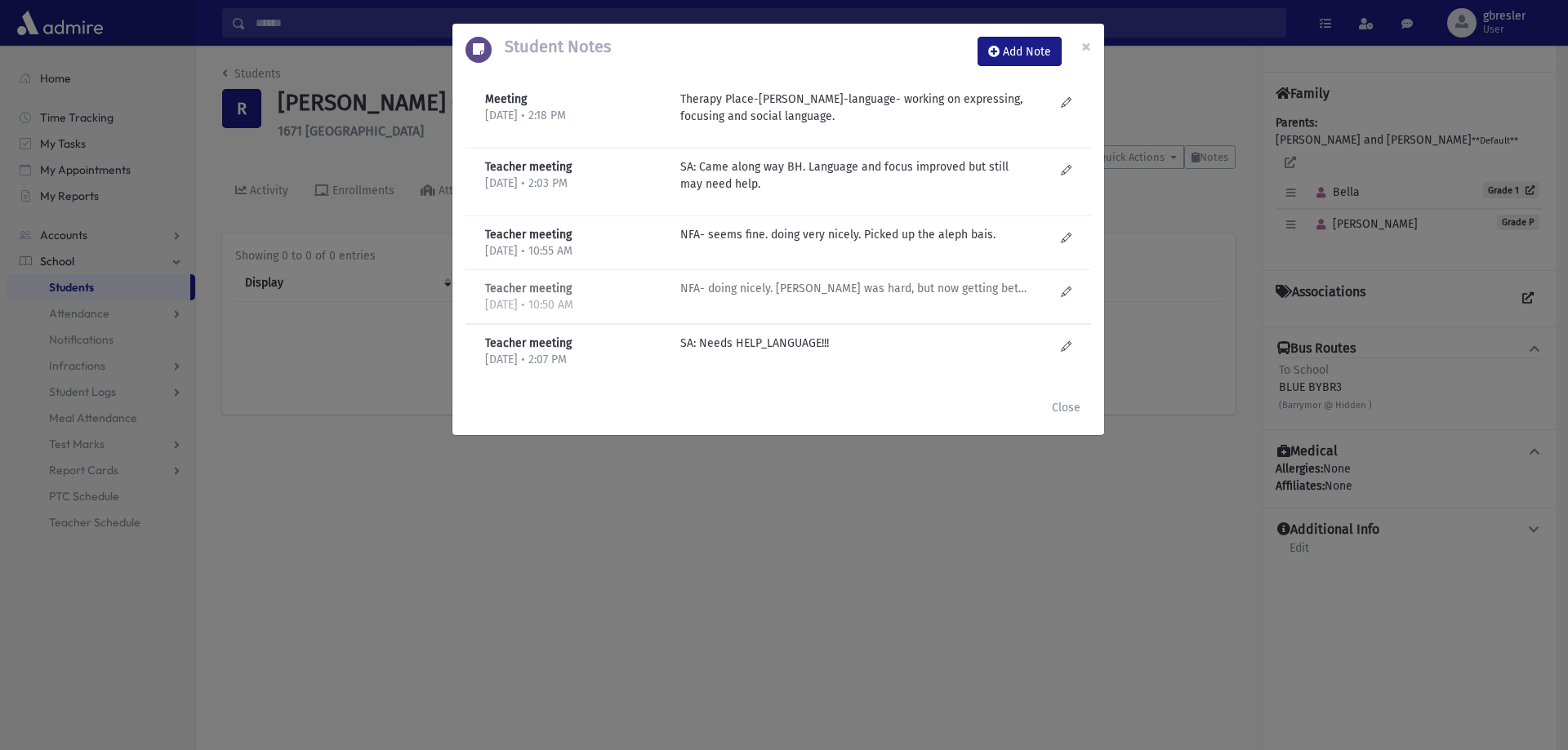
click at [886, 295] on p "NFA- doing nicely. Aleph bais was hard, but now getting better. Mom on top of i…" at bounding box center [854, 289] width 349 height 18
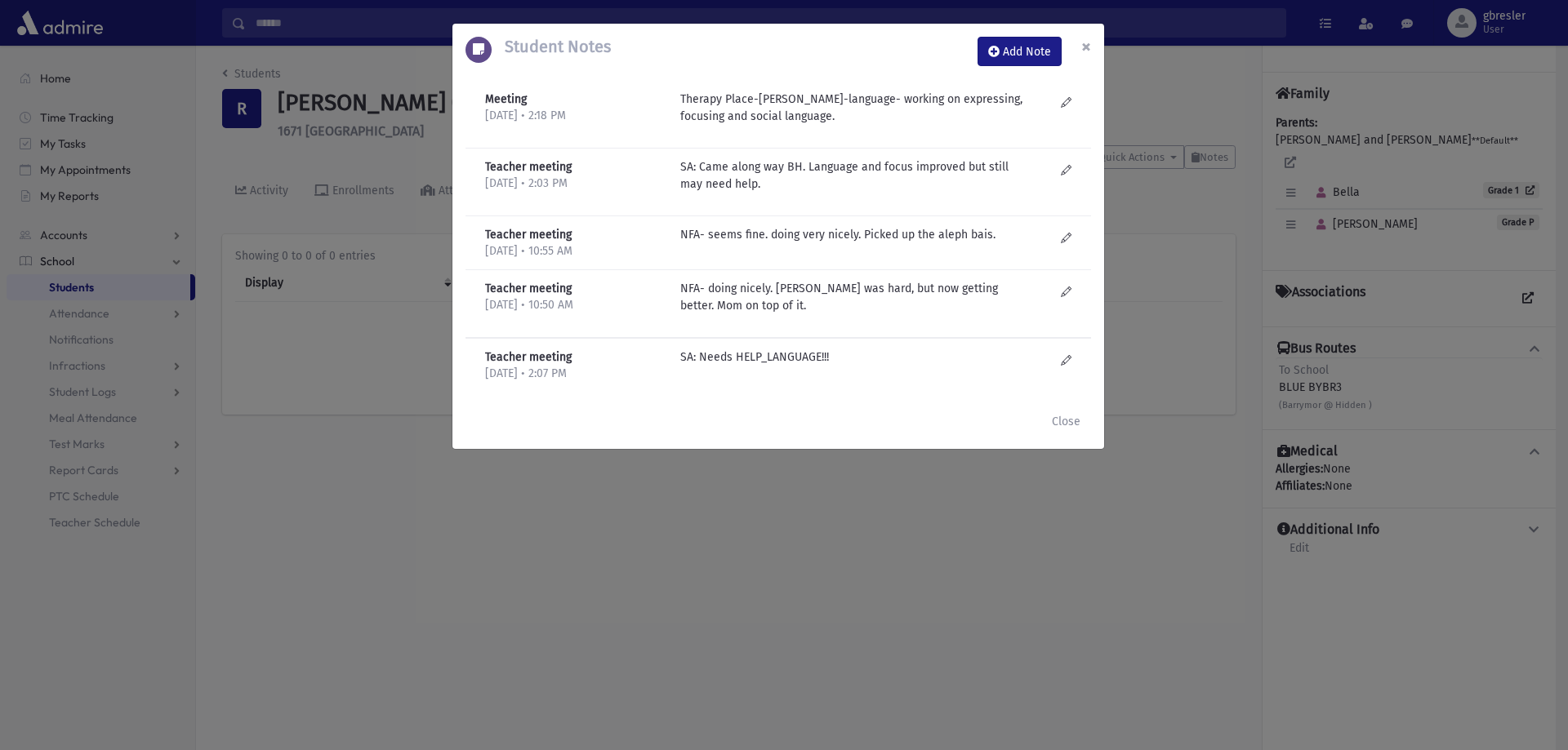
click at [1086, 49] on span "×" at bounding box center [1086, 46] width 10 height 23
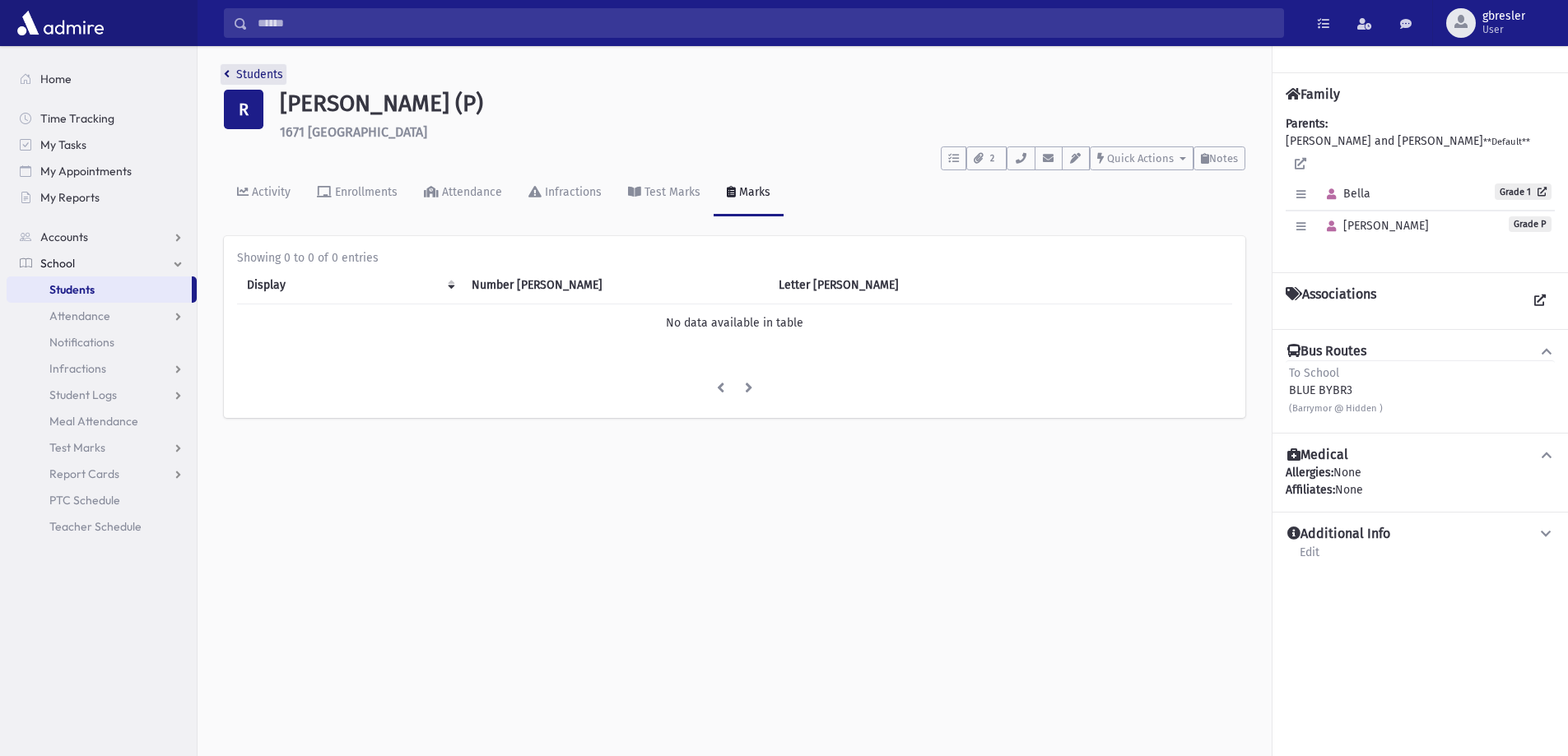
click at [269, 78] on link "Students" at bounding box center [253, 74] width 59 height 14
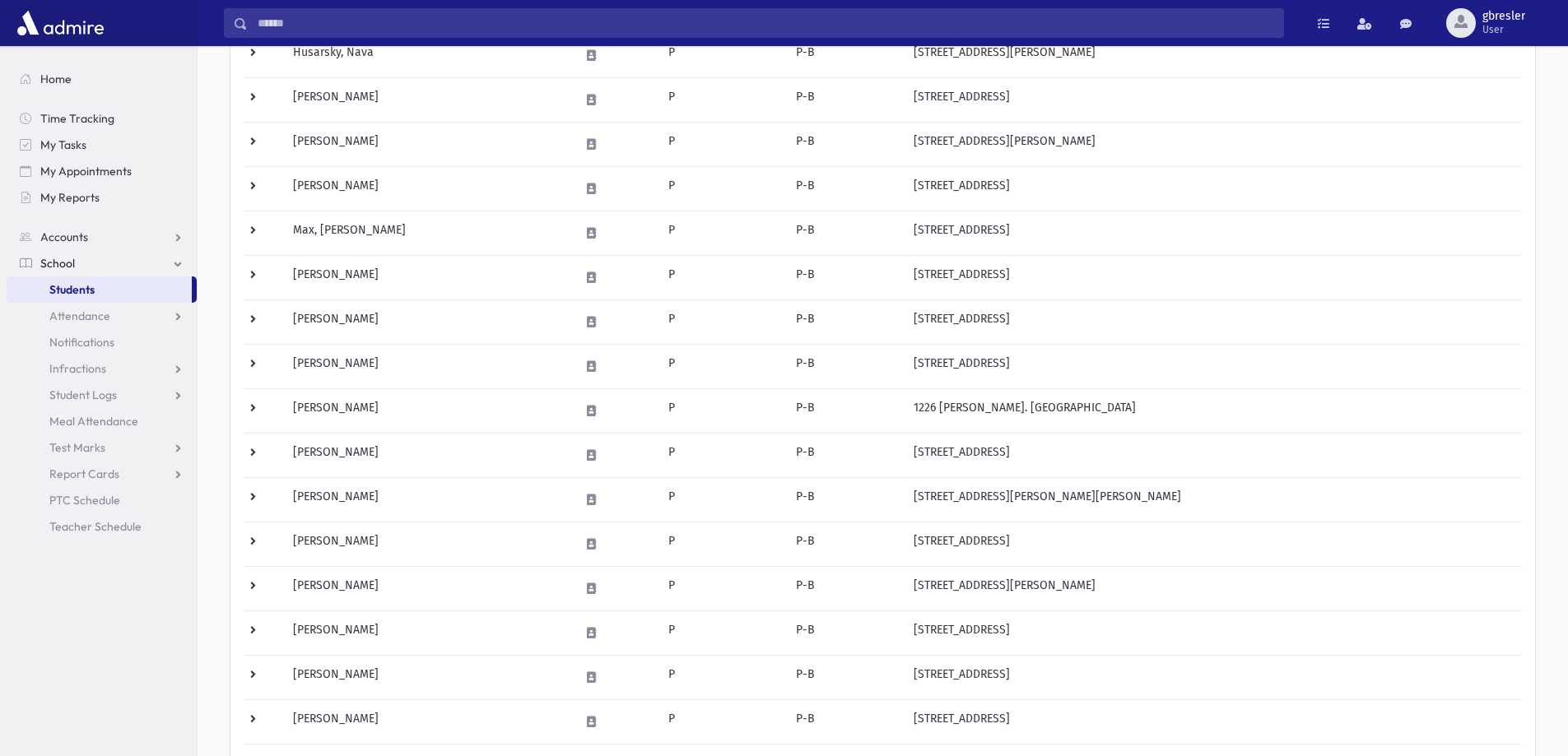
scroll to position [576, 0]
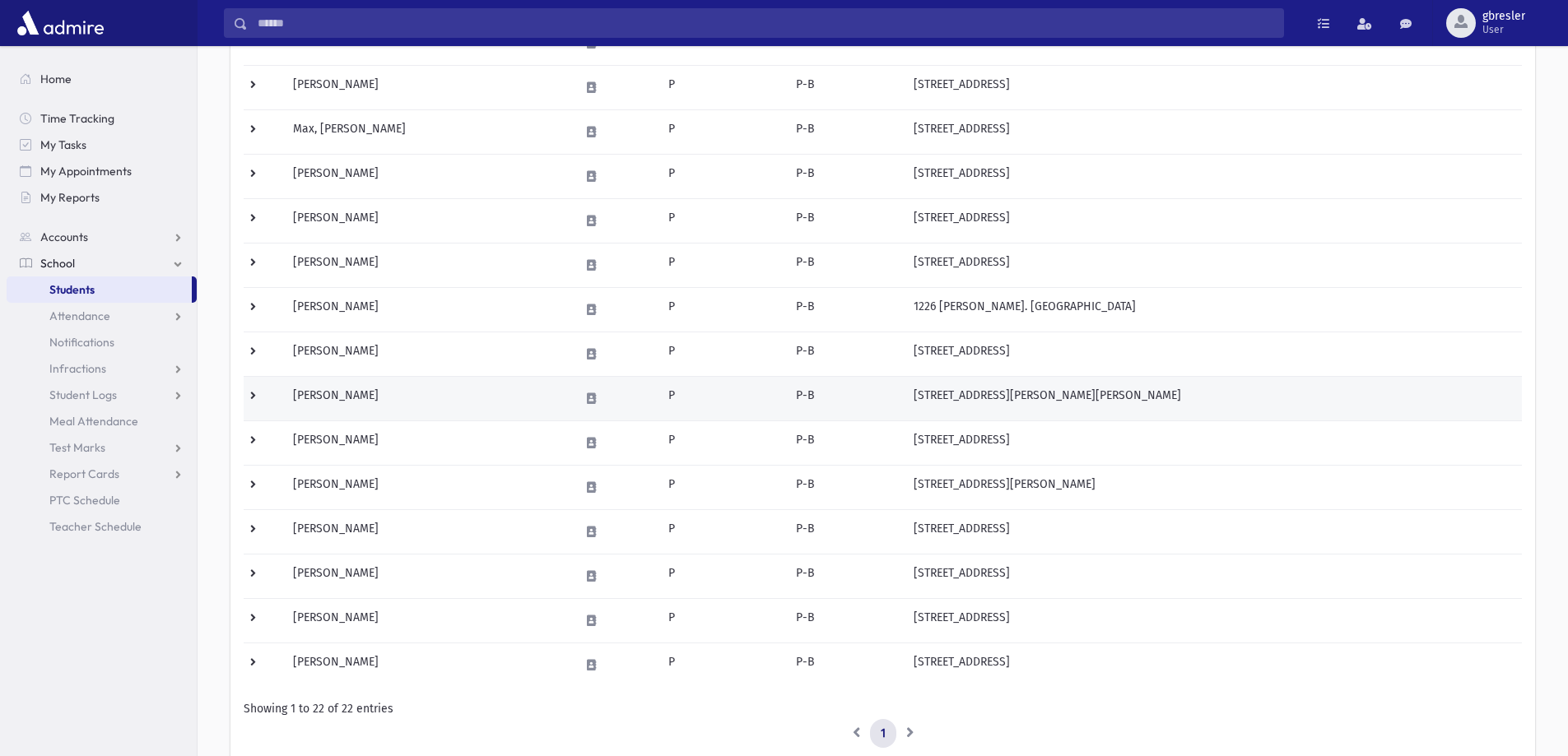
click at [344, 395] on td "[PERSON_NAME]" at bounding box center [426, 398] width 287 height 44
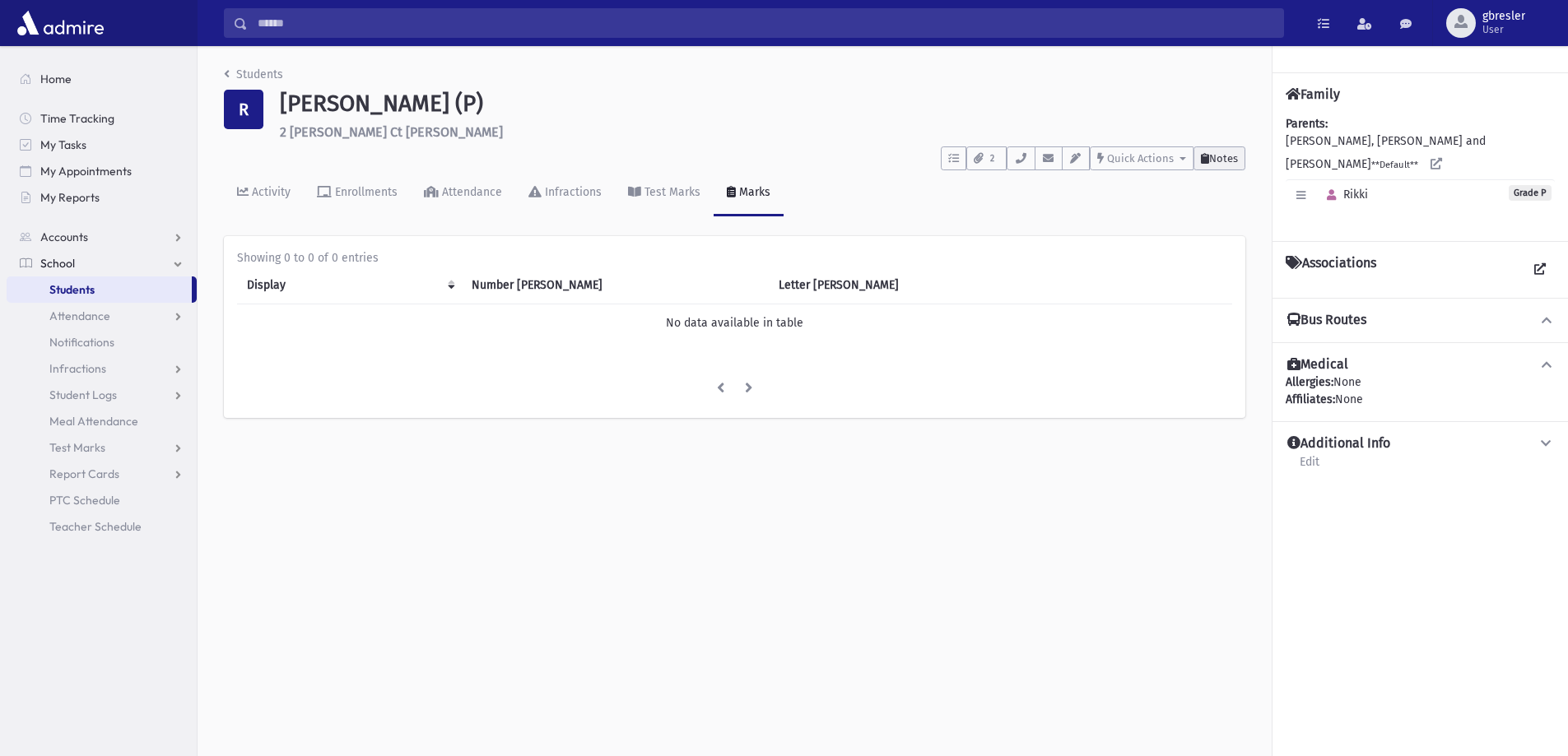
click at [1234, 157] on span "Notes" at bounding box center [1223, 159] width 29 height 12
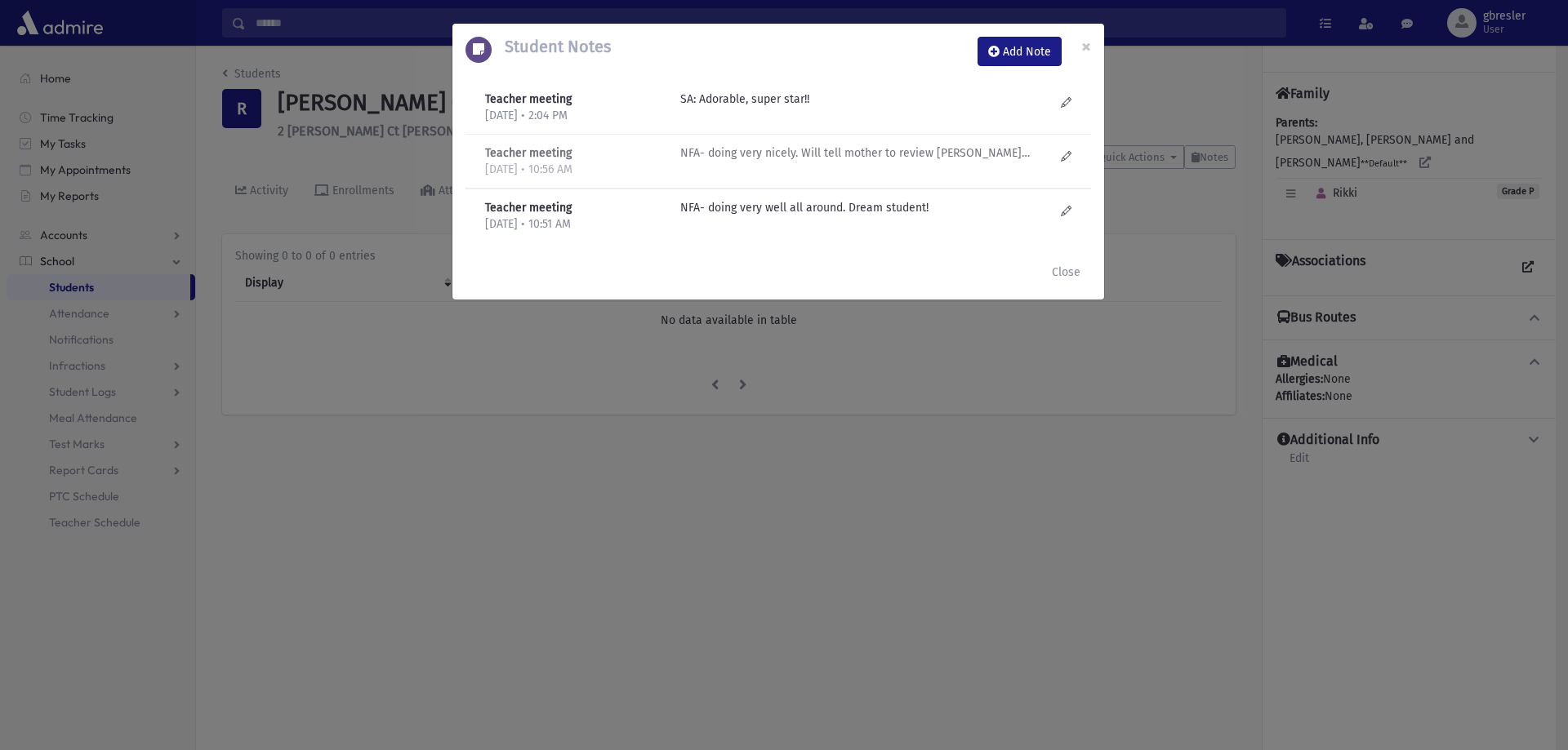
click at [784, 164] on div "NFA- doing very nicely. Will tell mother to review aleph bais over the summer. …" at bounding box center [868, 161] width 390 height 33
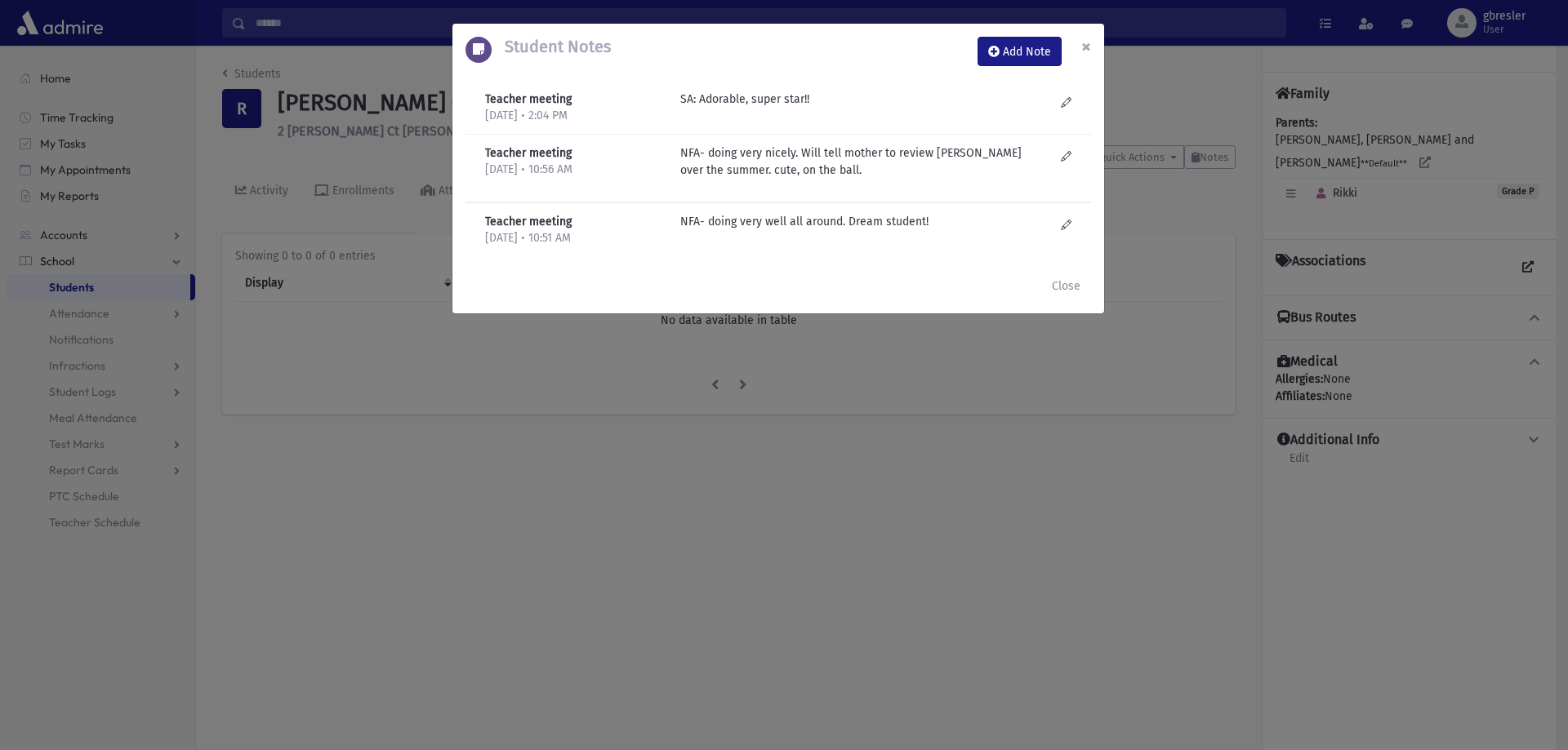
click at [1088, 46] on span "×" at bounding box center [1086, 46] width 10 height 23
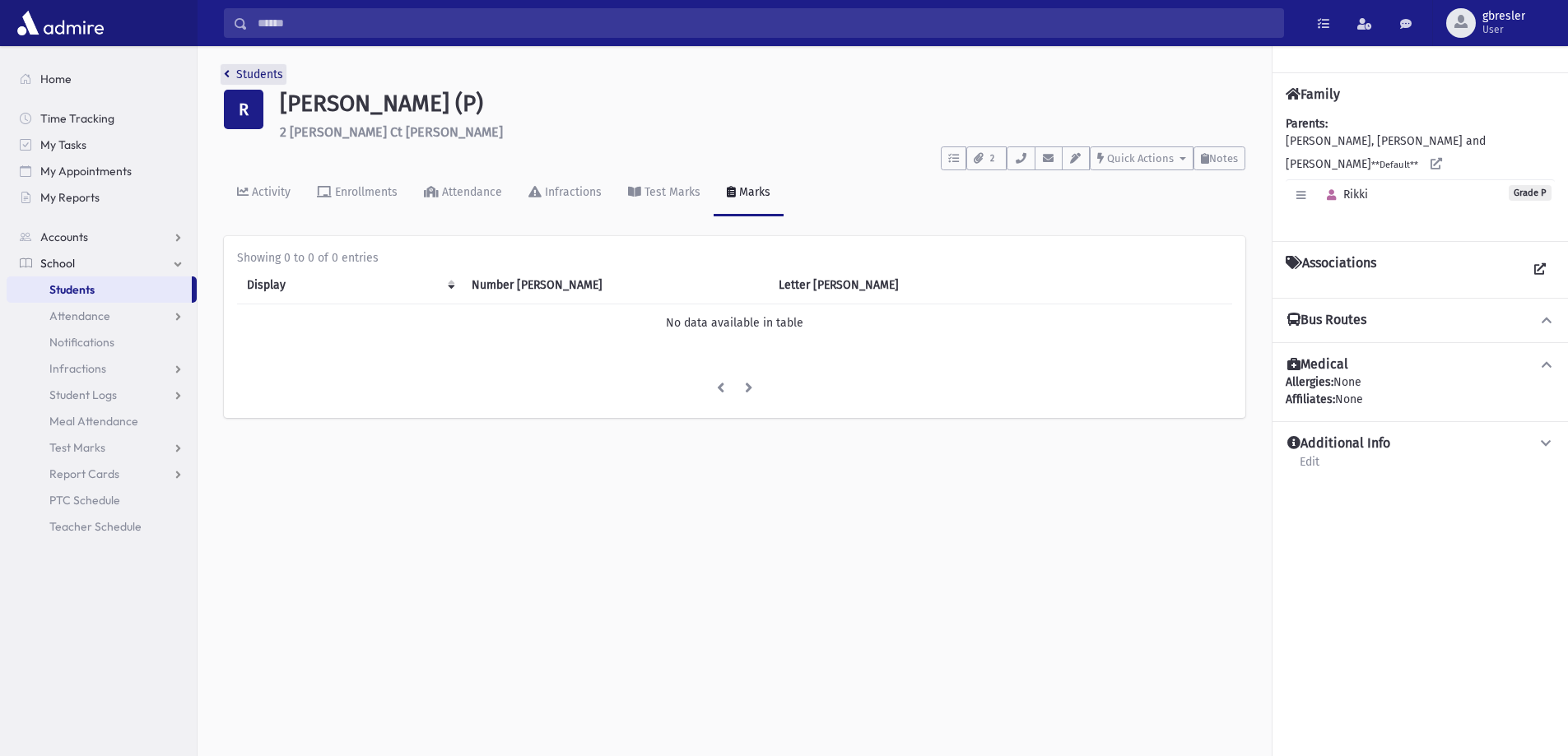
click at [239, 75] on link "Students" at bounding box center [253, 74] width 59 height 14
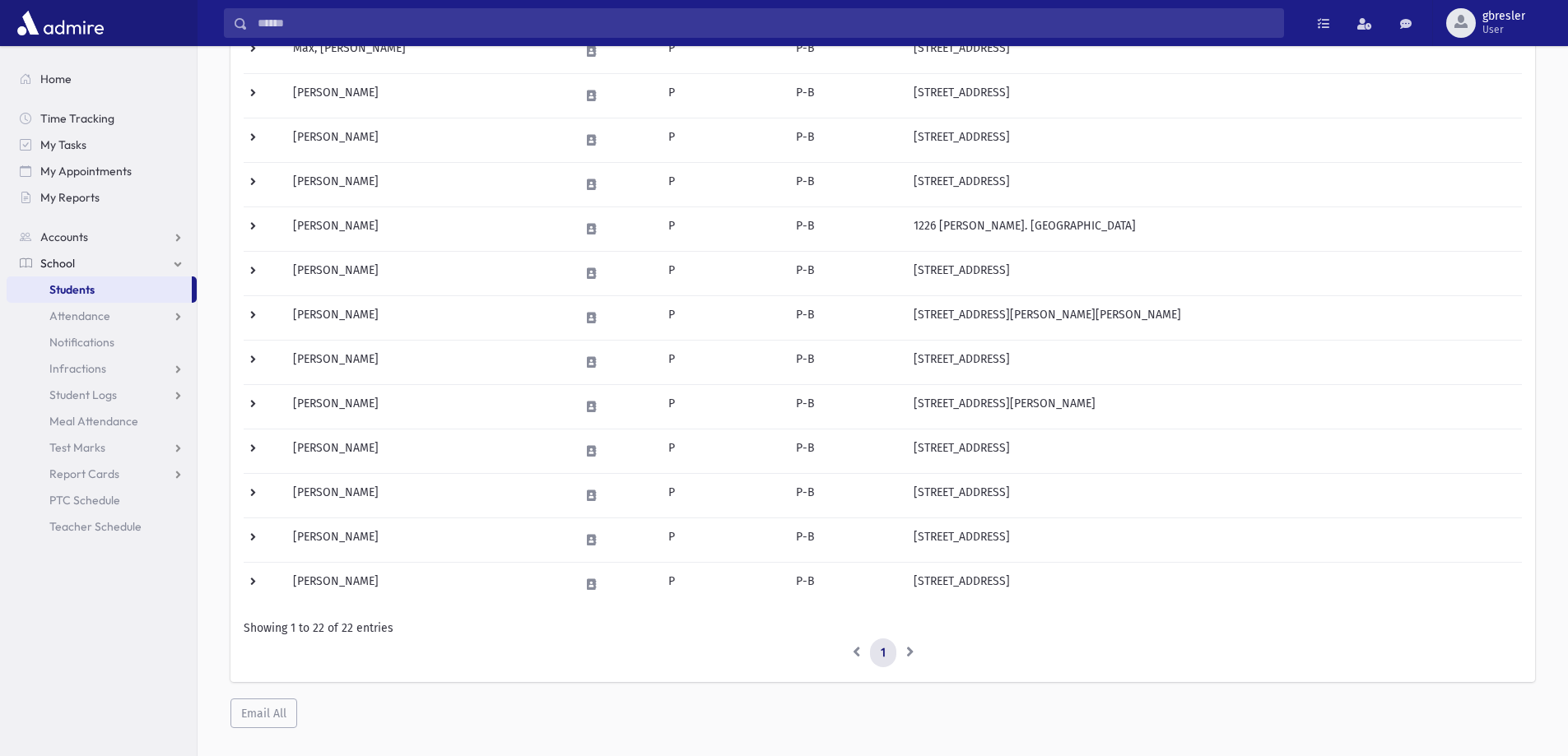
scroll to position [658, 0]
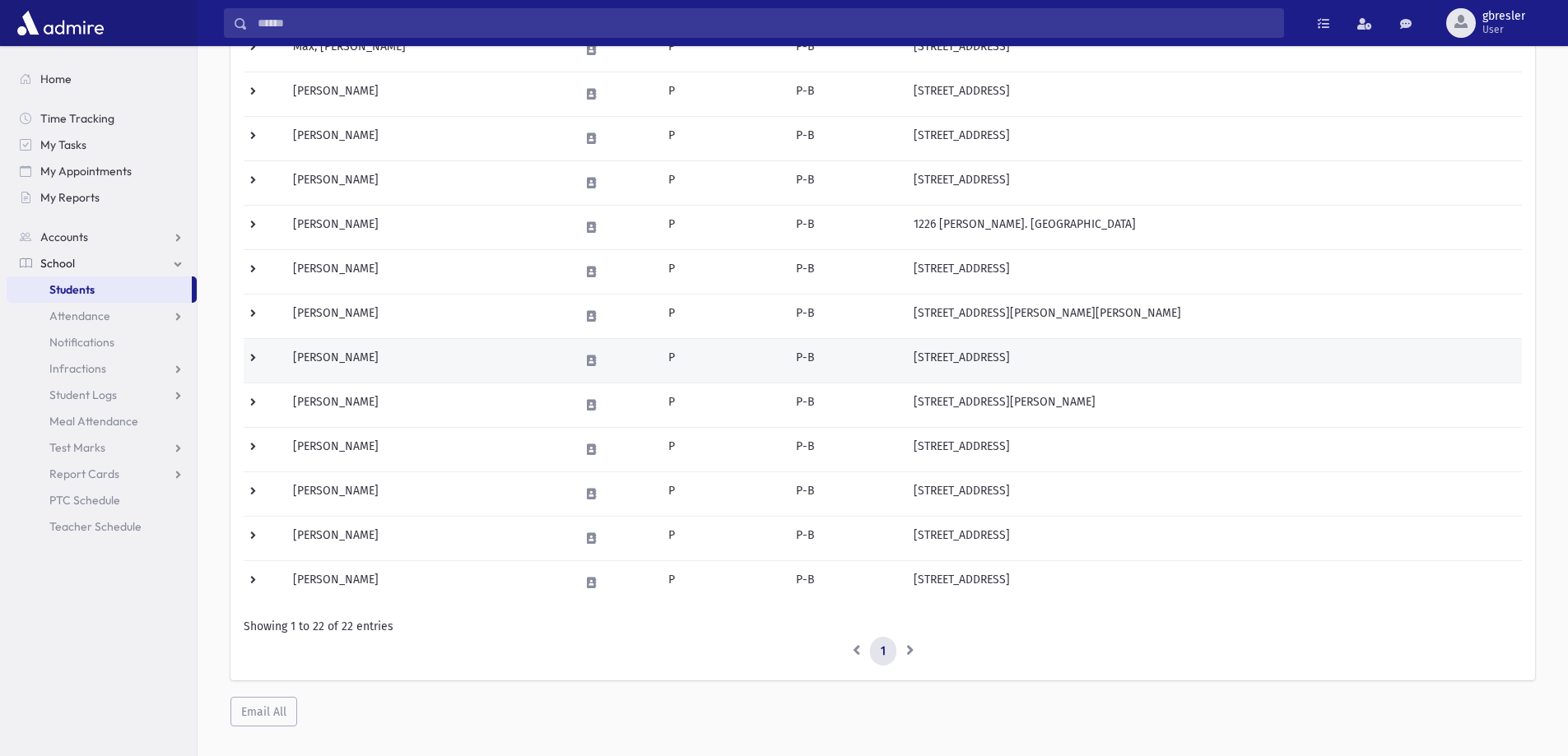
click at [326, 357] on td "Samet, Tehilla" at bounding box center [426, 360] width 287 height 44
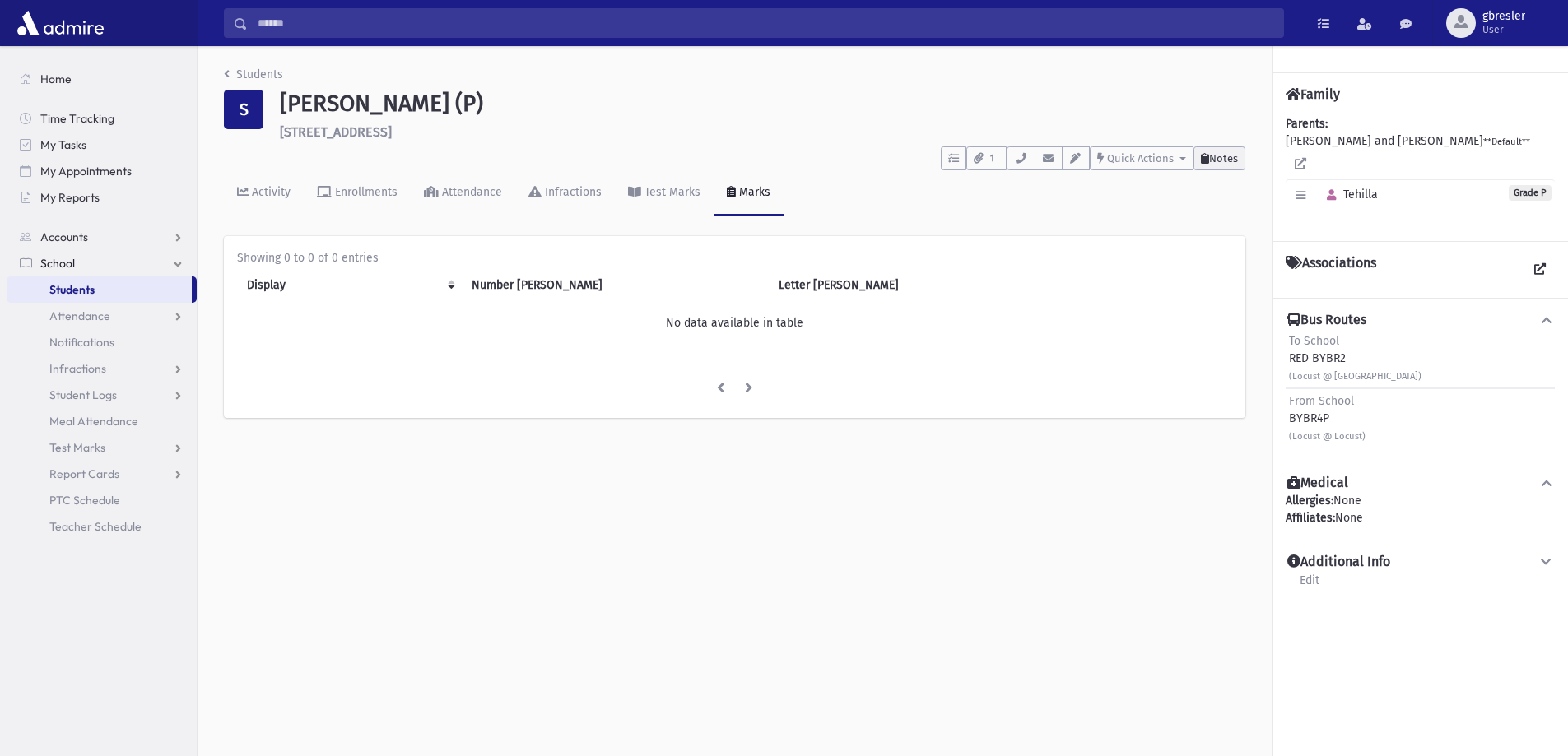
click at [1209, 156] on span "Notes" at bounding box center [1223, 159] width 29 height 12
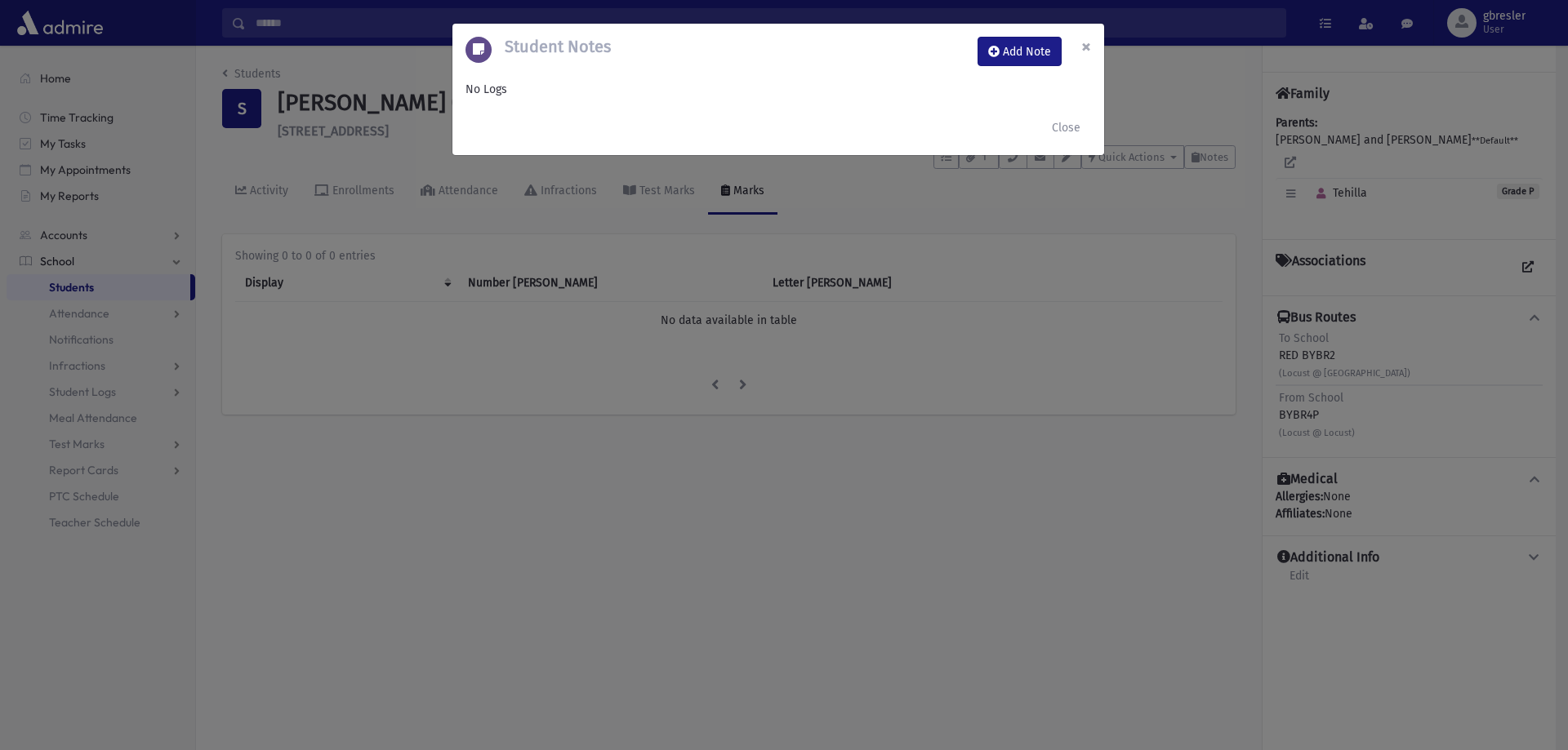
click at [1086, 43] on span "×" at bounding box center [1086, 46] width 10 height 23
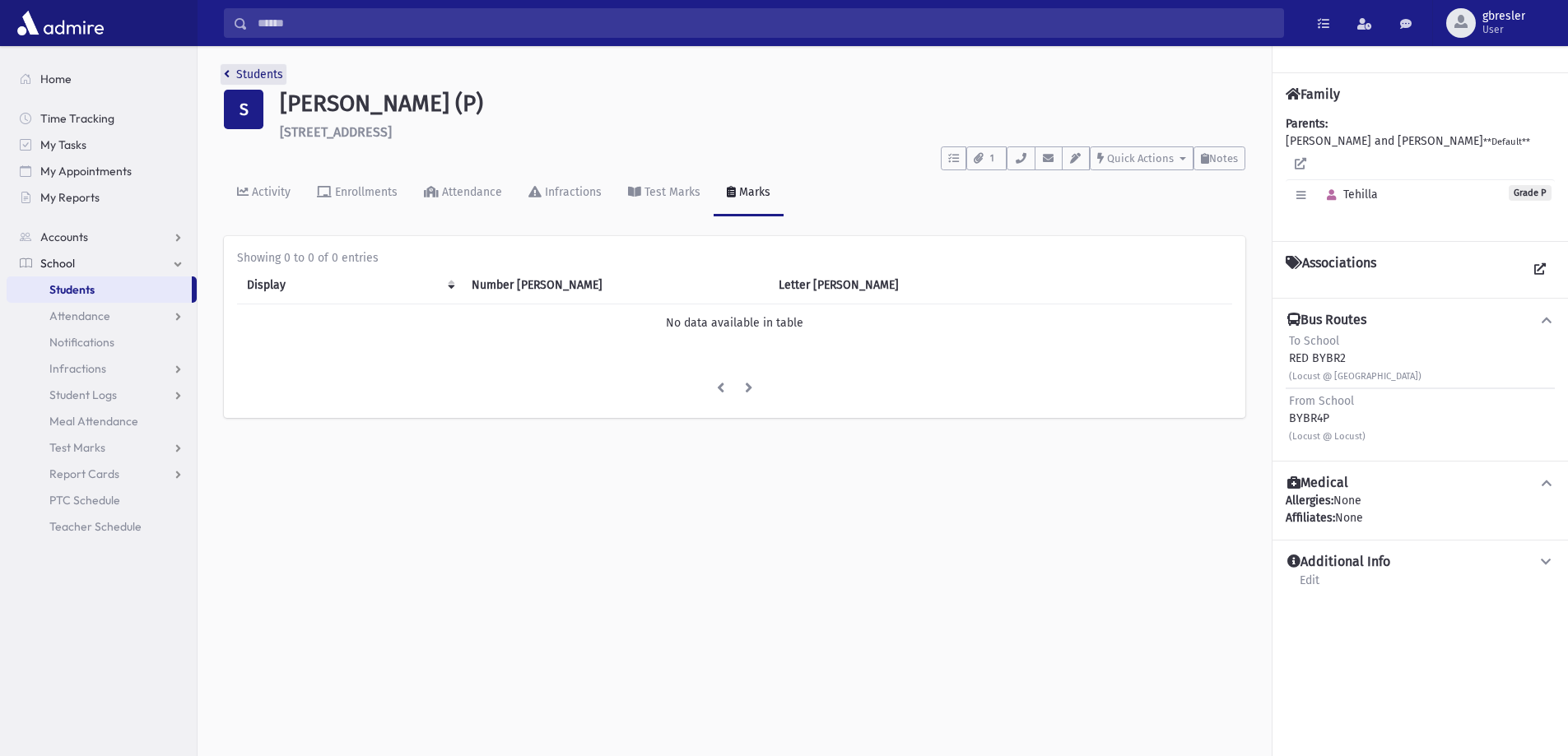
click at [260, 71] on link "Students" at bounding box center [253, 74] width 59 height 14
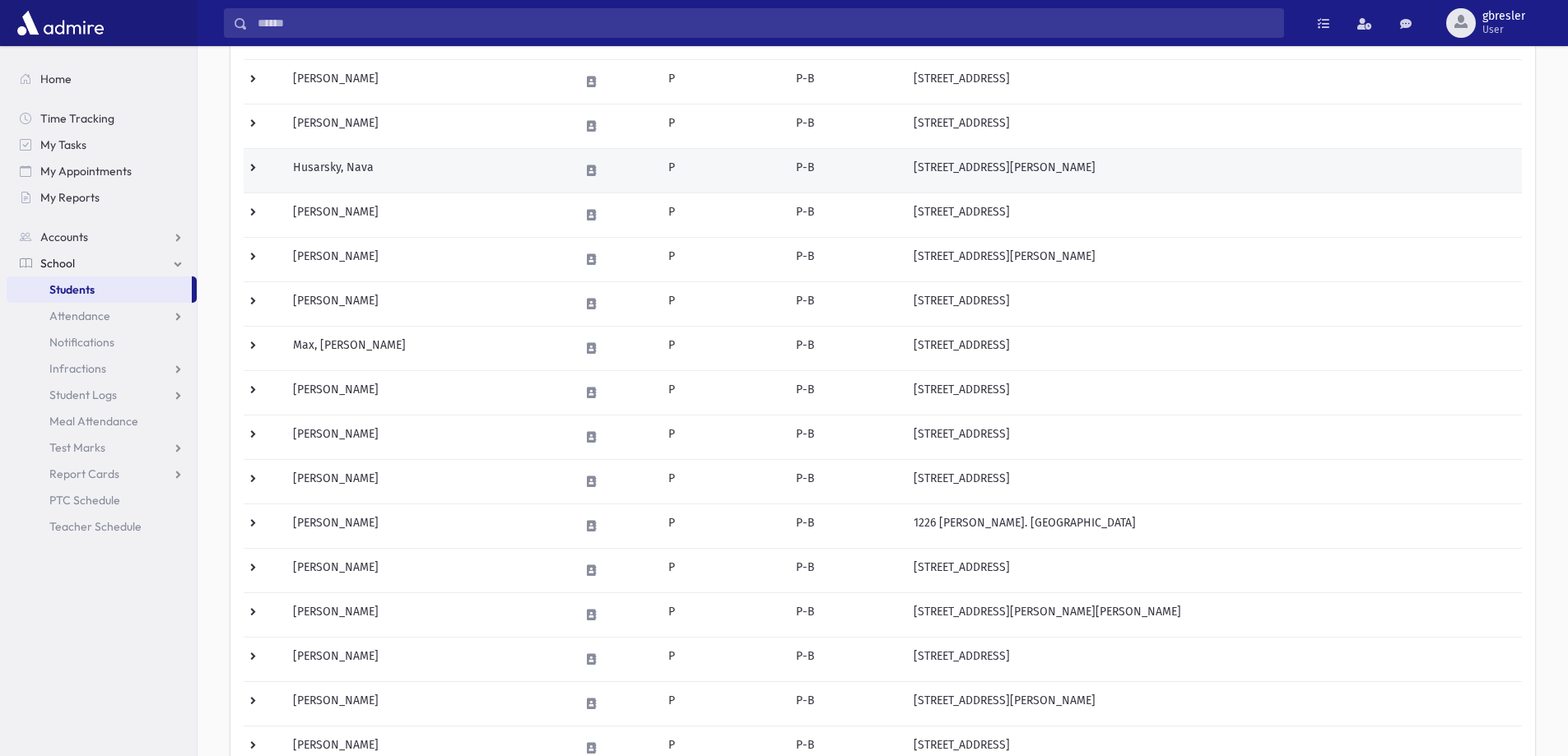
scroll to position [411, 0]
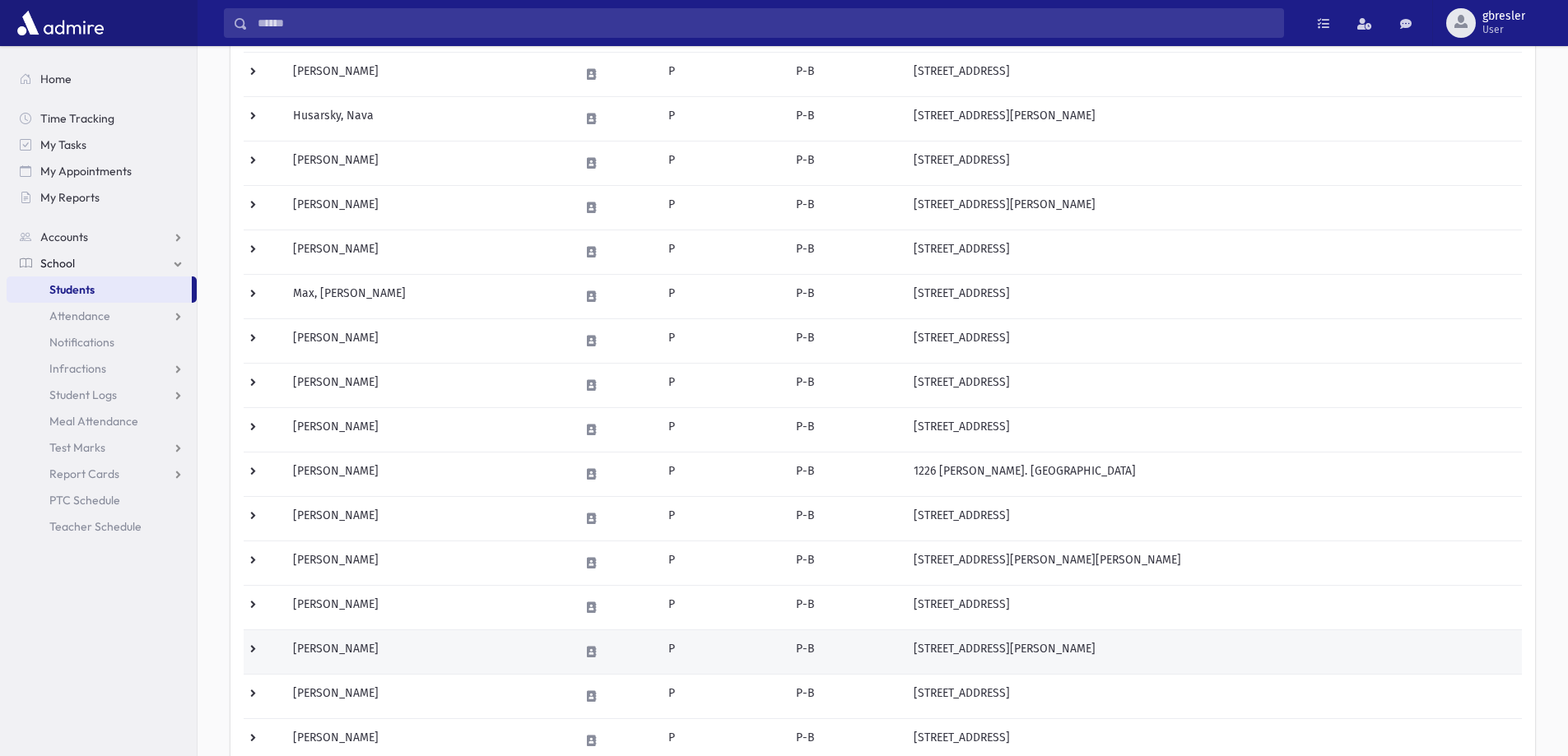
click at [360, 649] on td "[PERSON_NAME]" at bounding box center [426, 652] width 287 height 44
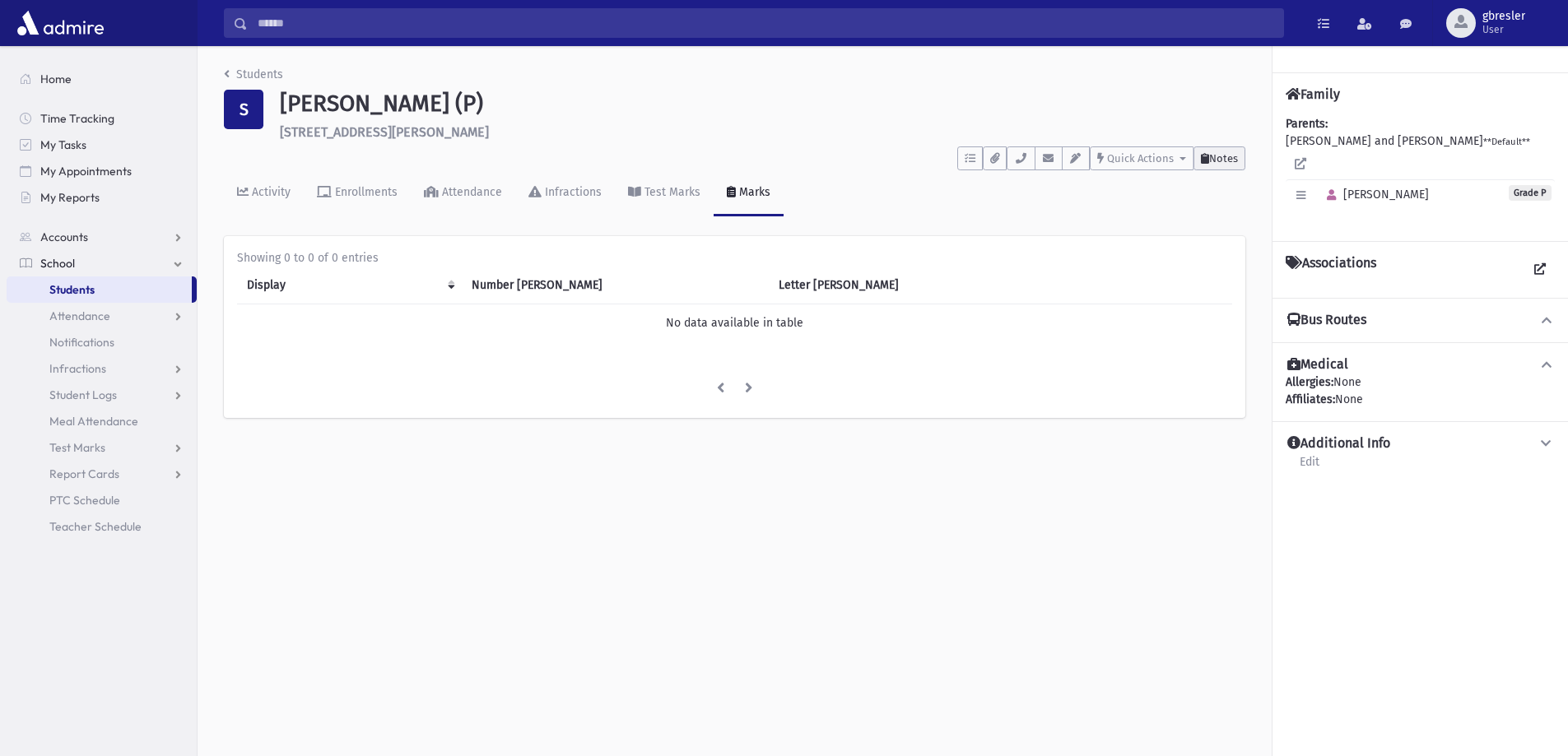
click at [1217, 163] on span "Notes" at bounding box center [1223, 159] width 29 height 12
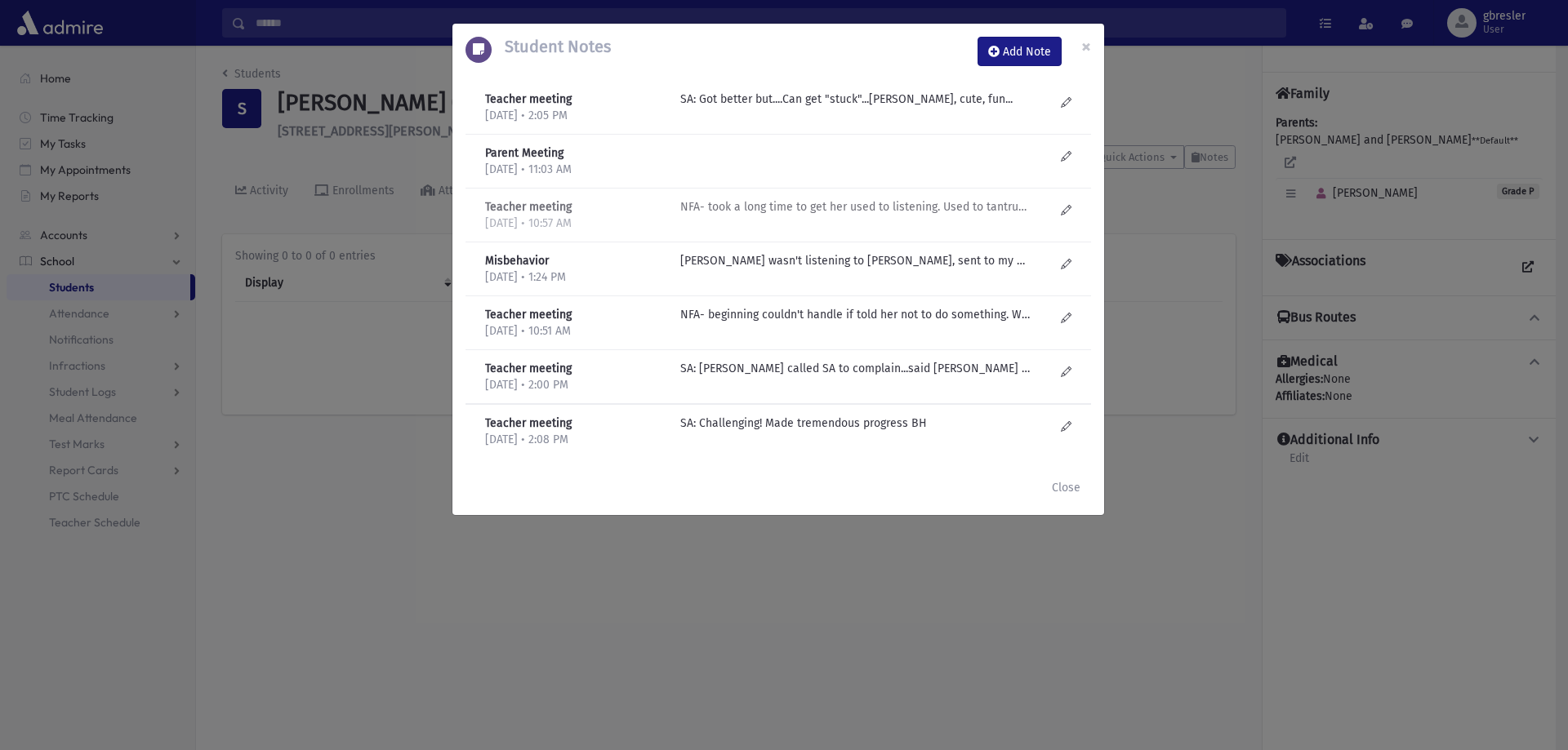
click at [763, 108] on p "NFA- took a long time to get her used to listening. Used to tantrum at every st…" at bounding box center [854, 100] width 349 height 18
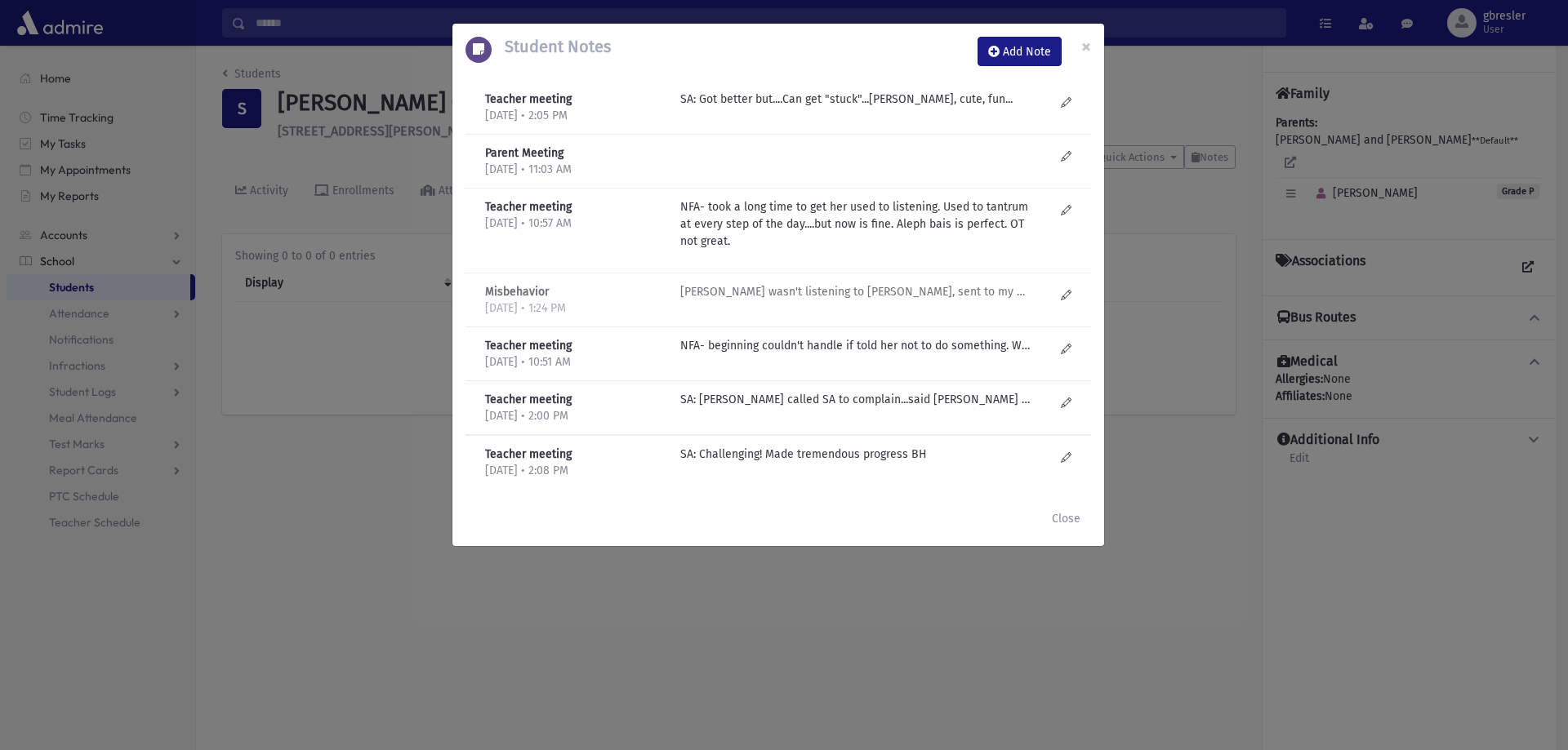
click at [769, 108] on p "Ayala wasn't listening to Morah, sent to my office. Had a HUGE tantrum for abou…" at bounding box center [854, 100] width 349 height 18
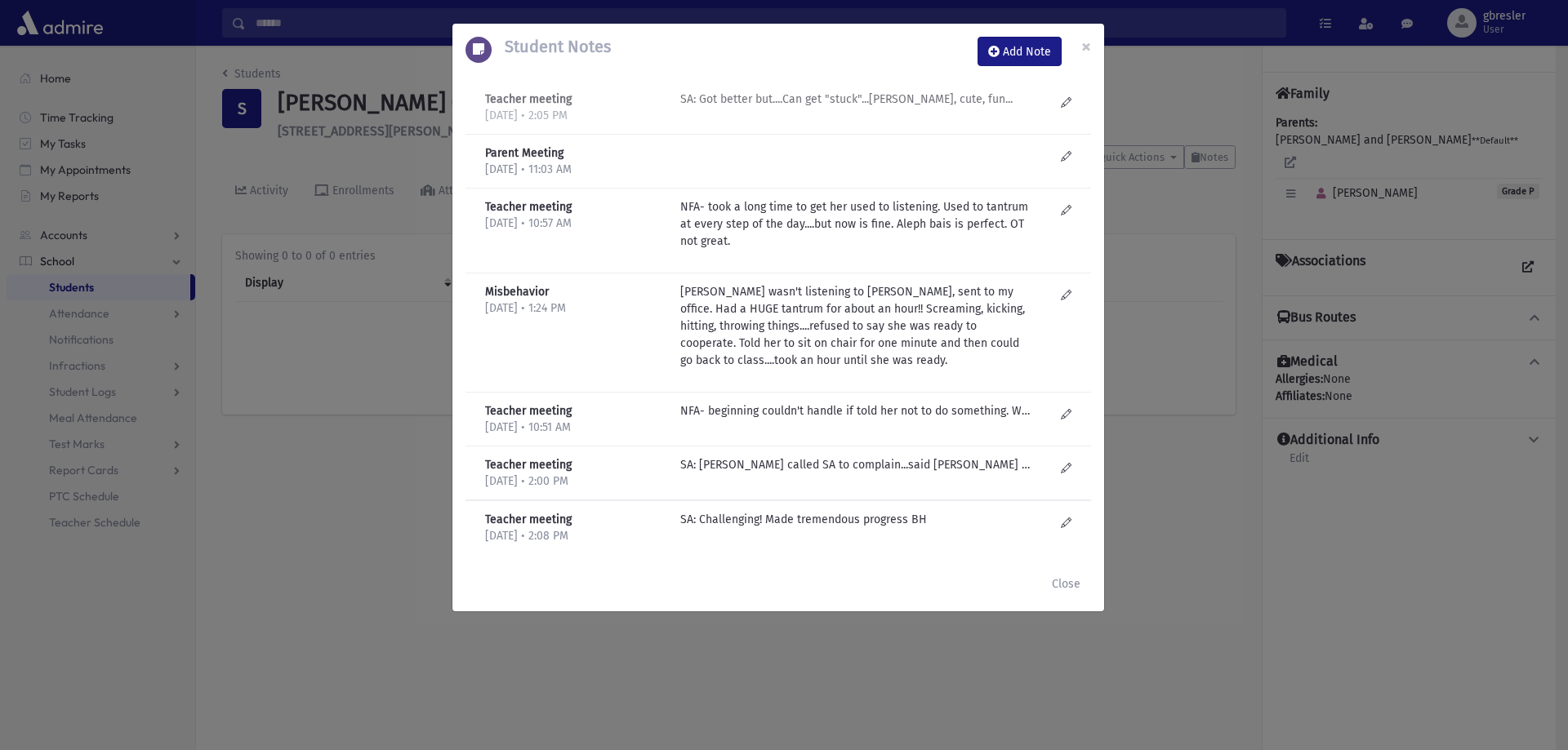
click at [868, 98] on p "SA: Got better but....Can get "stuck"...Smart, cute, fun..." at bounding box center [854, 100] width 349 height 18
click at [840, 144] on p "NFA- beginning couldn't handle if told her not to do something. Would cry and c…" at bounding box center [854, 144] width 349 height 0
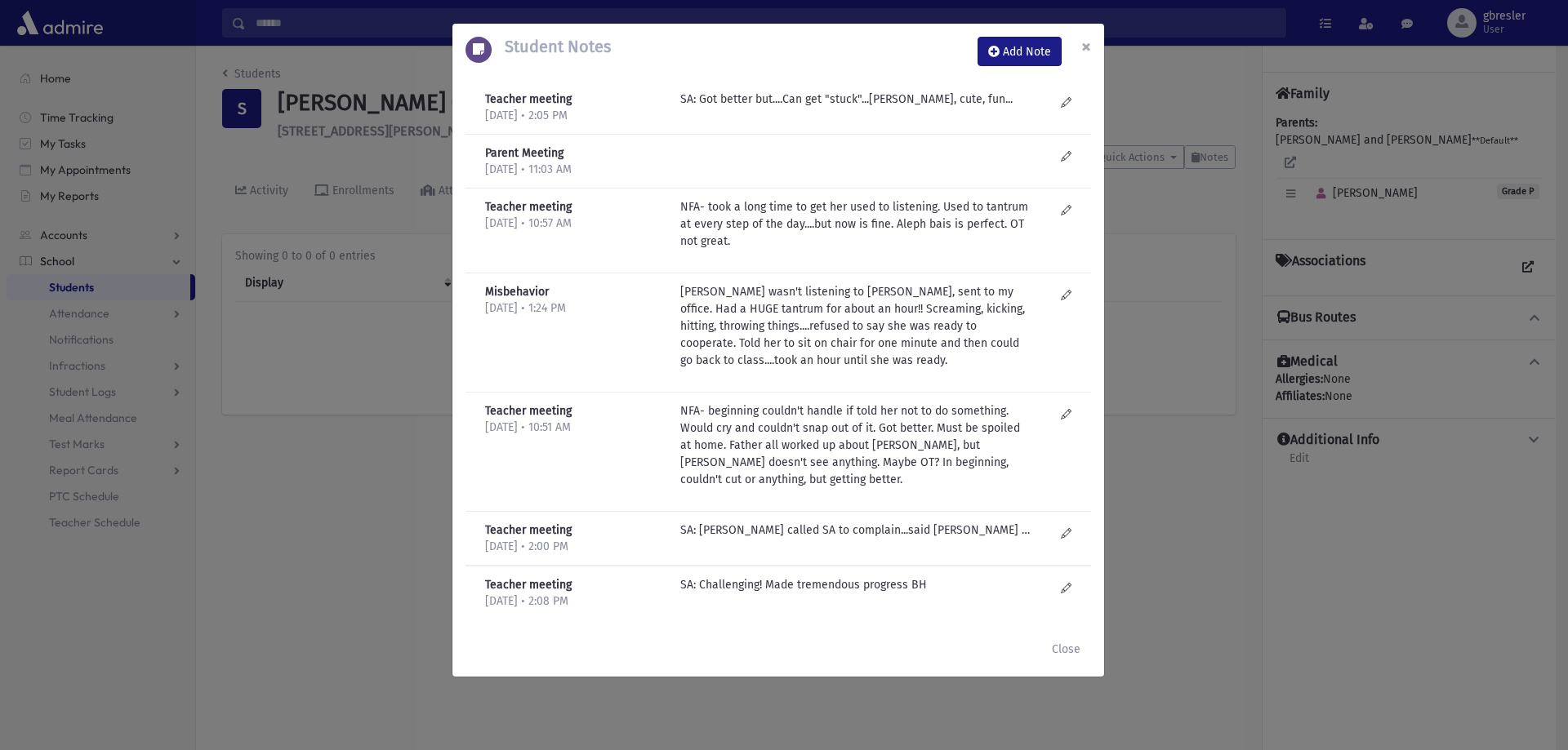
click at [1083, 45] on span "×" at bounding box center [1086, 46] width 10 height 23
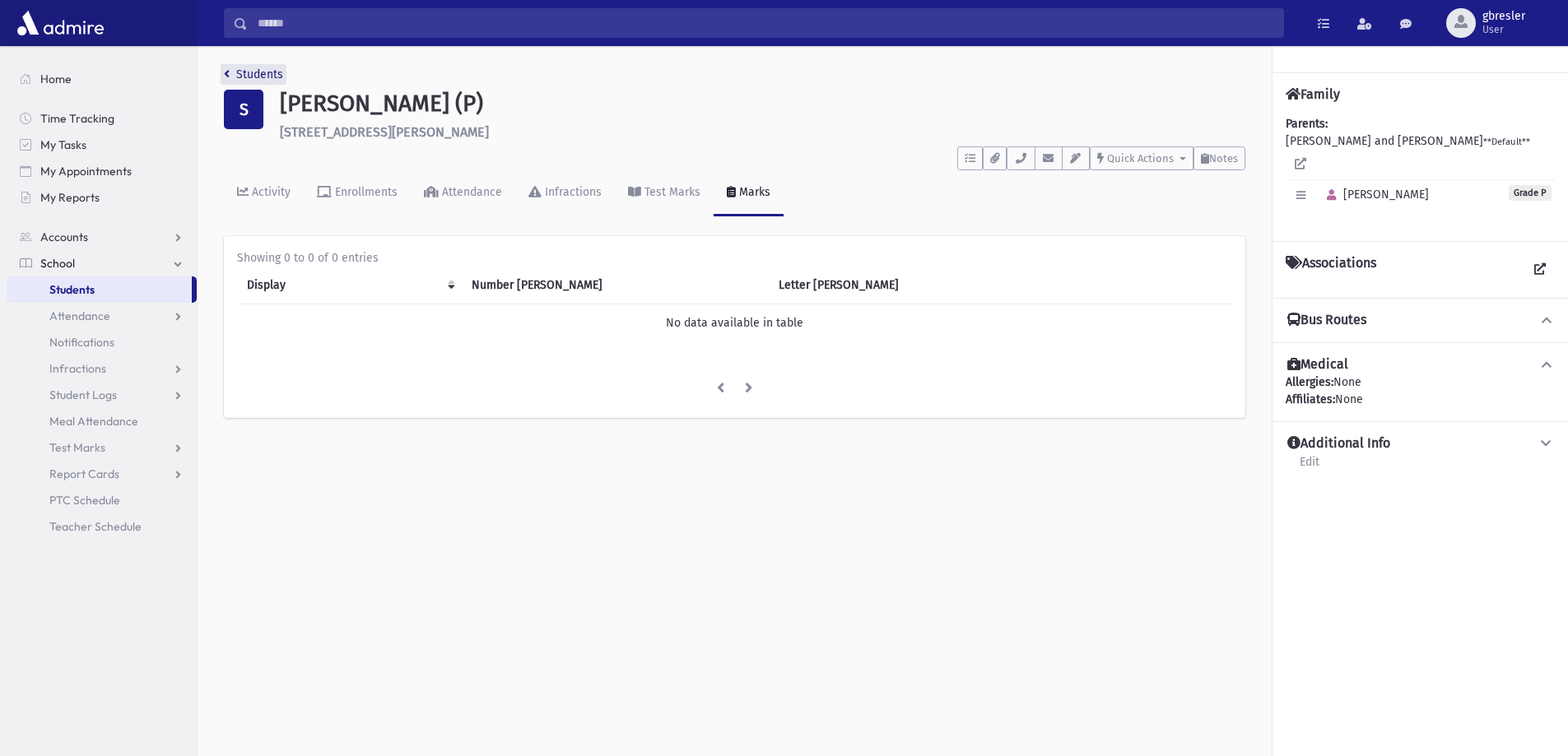
click at [268, 67] on link "Students" at bounding box center [253, 74] width 59 height 14
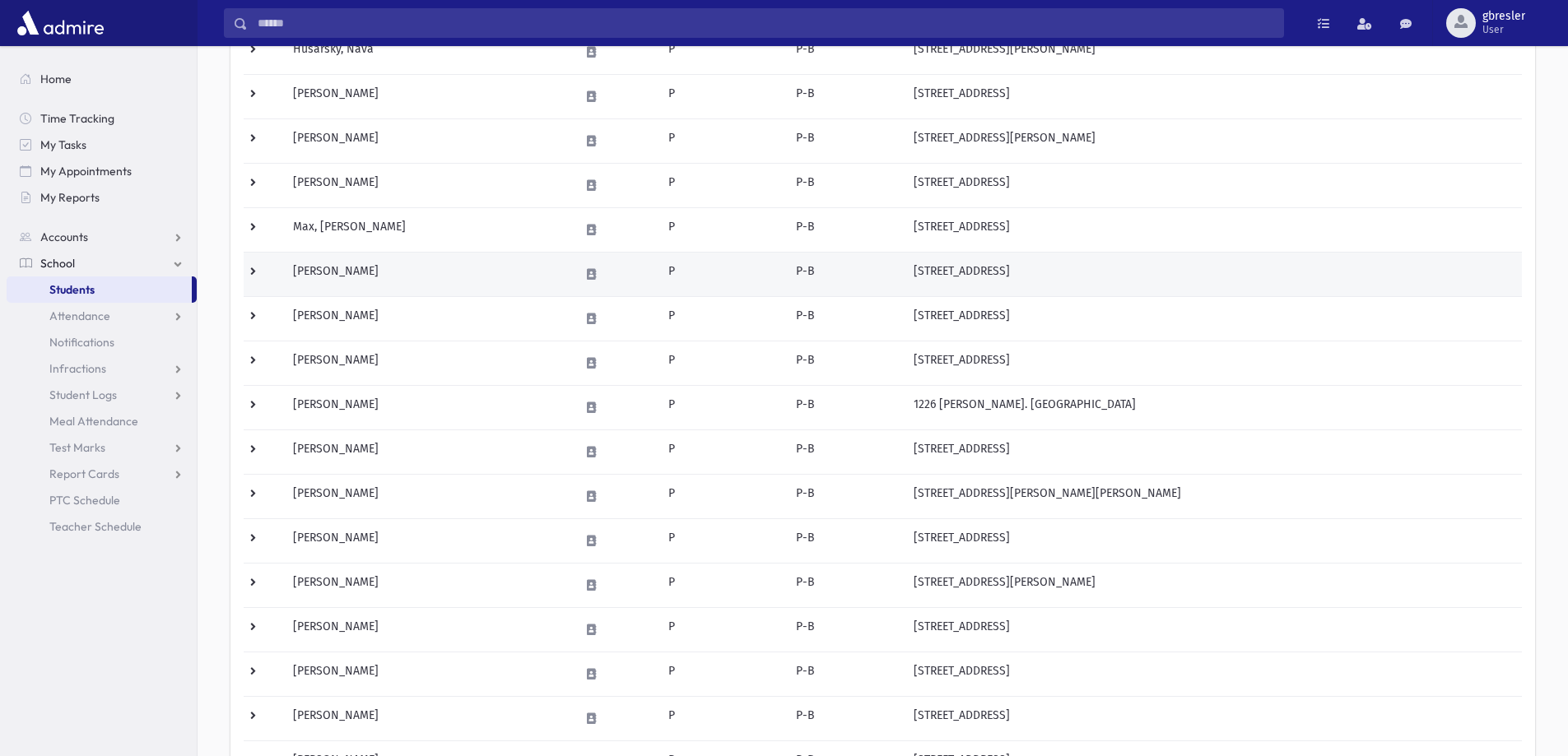
scroll to position [494, 0]
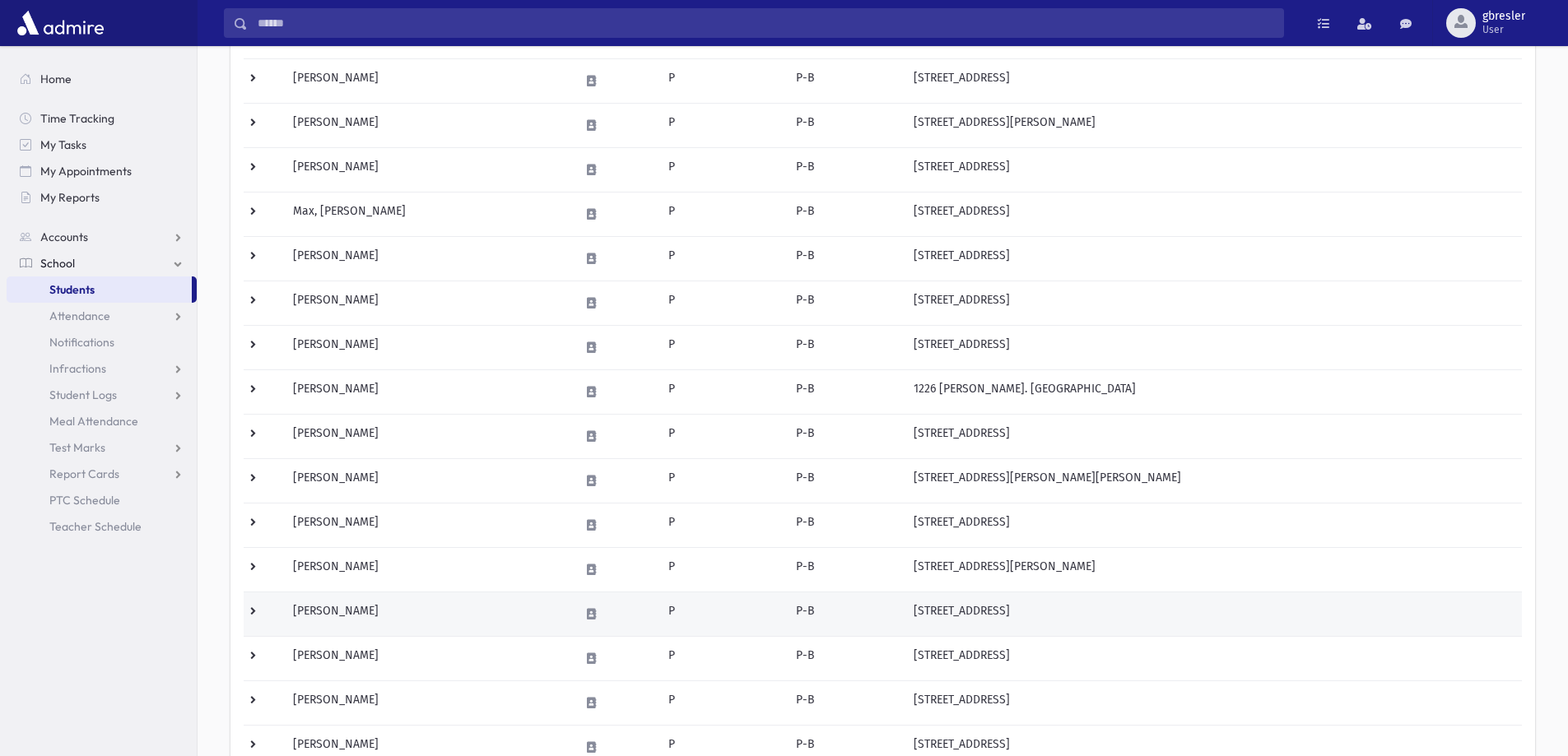
click at [361, 614] on td "[PERSON_NAME]" at bounding box center [426, 614] width 287 height 44
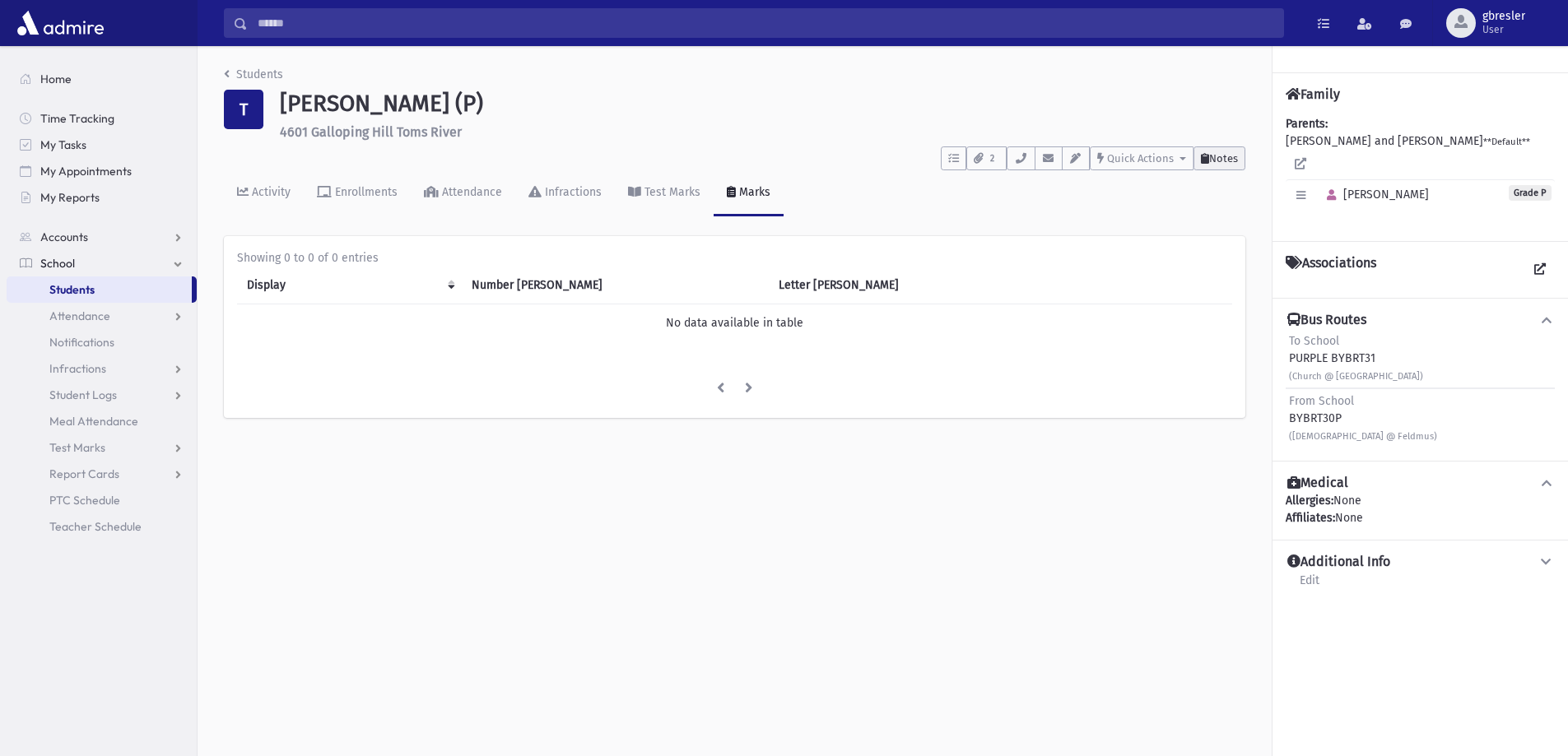
click at [1221, 157] on span "Notes" at bounding box center [1223, 159] width 29 height 12
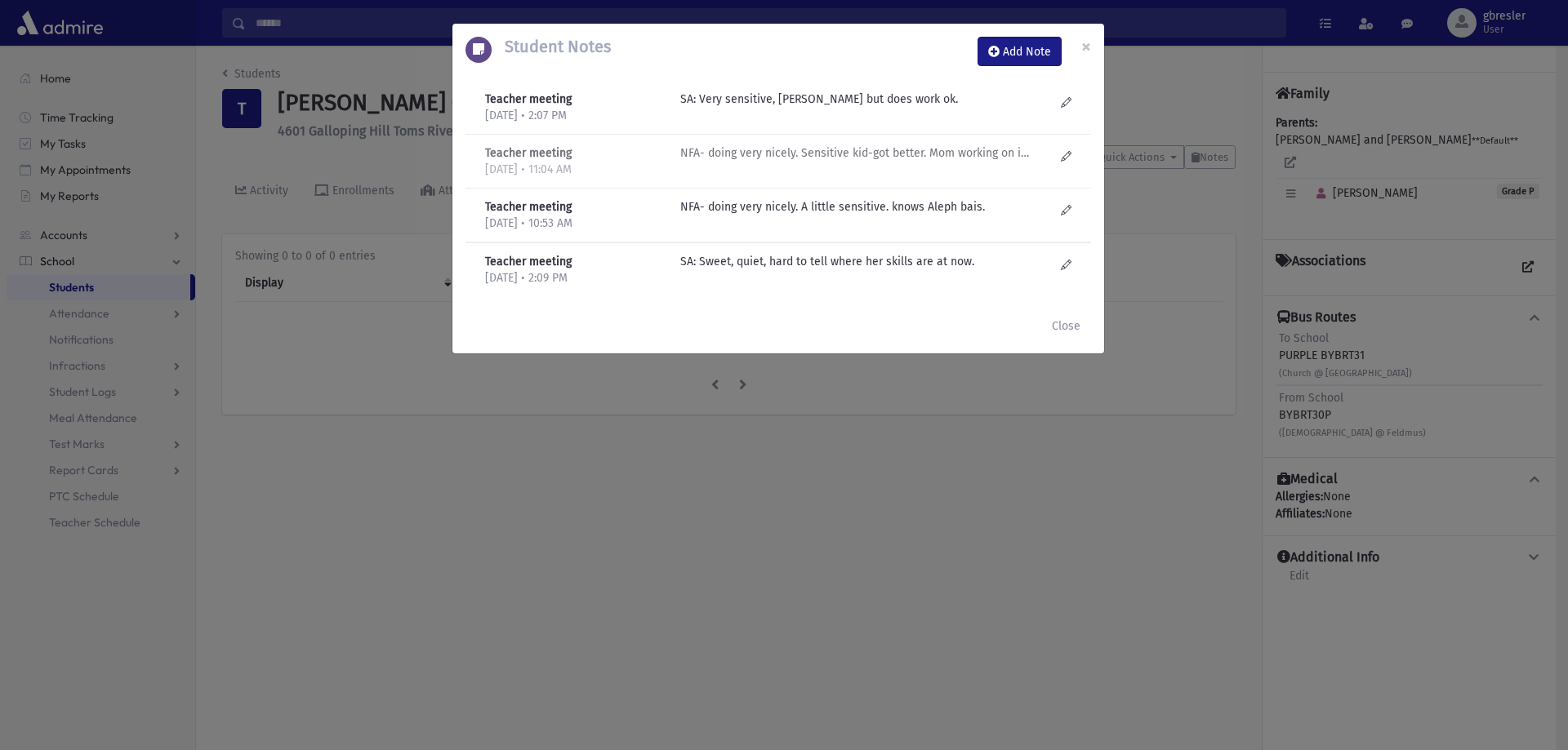
click at [817, 108] on p "NFA- doing very nicely. Sensitive kid-got better. Mom working on it at home. Ta…" at bounding box center [854, 100] width 349 height 18
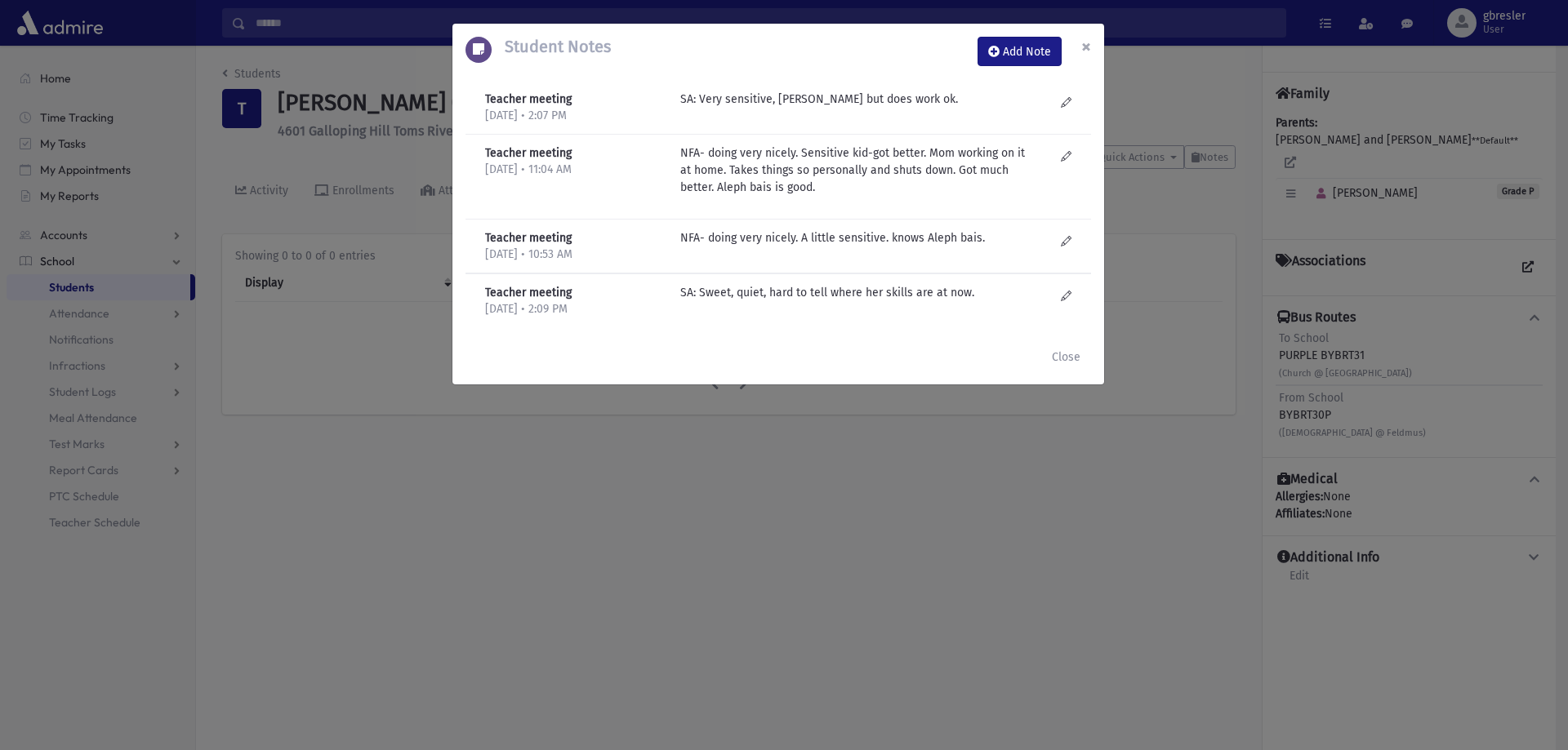
click at [1084, 47] on span "×" at bounding box center [1086, 46] width 10 height 23
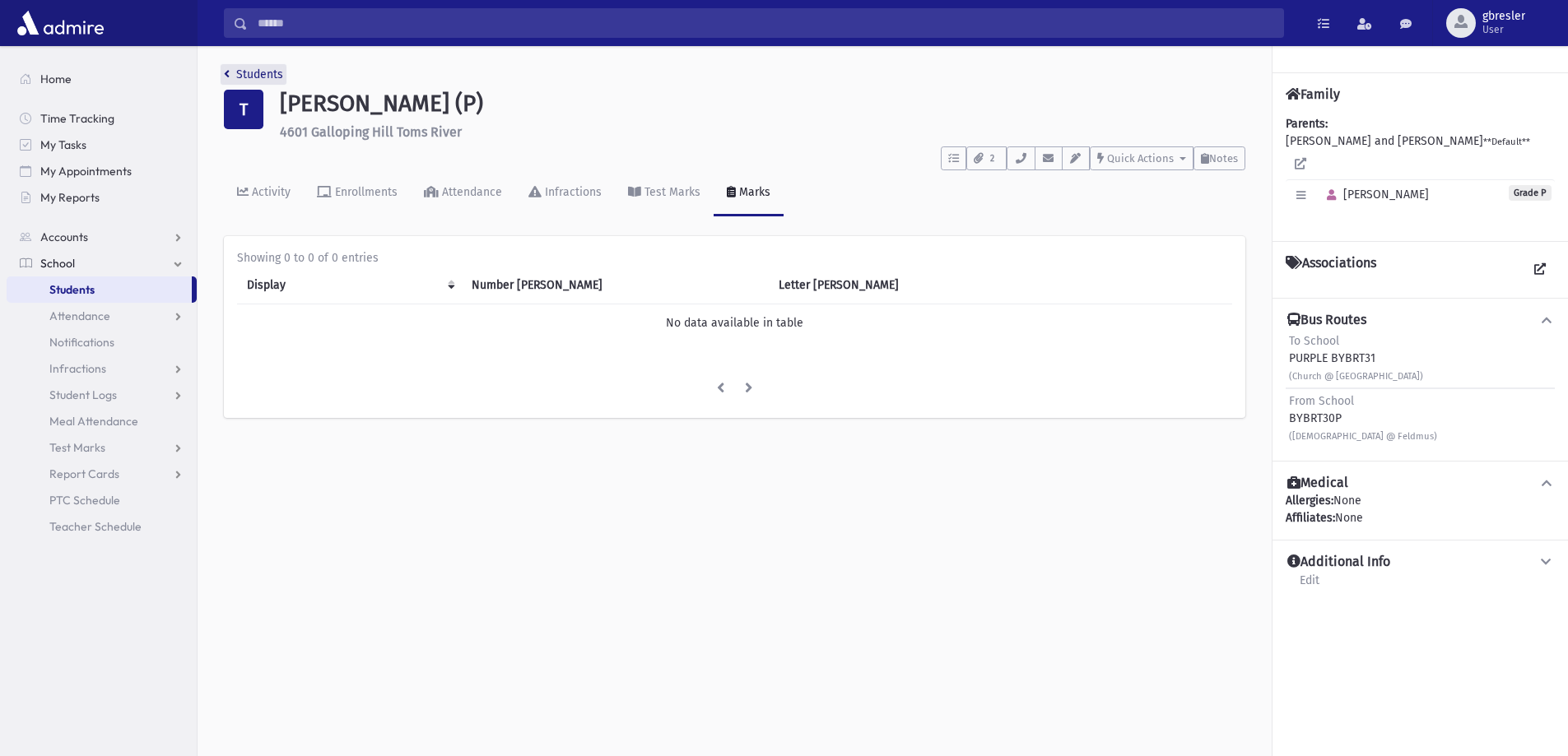
click at [272, 76] on link "Students" at bounding box center [253, 74] width 59 height 14
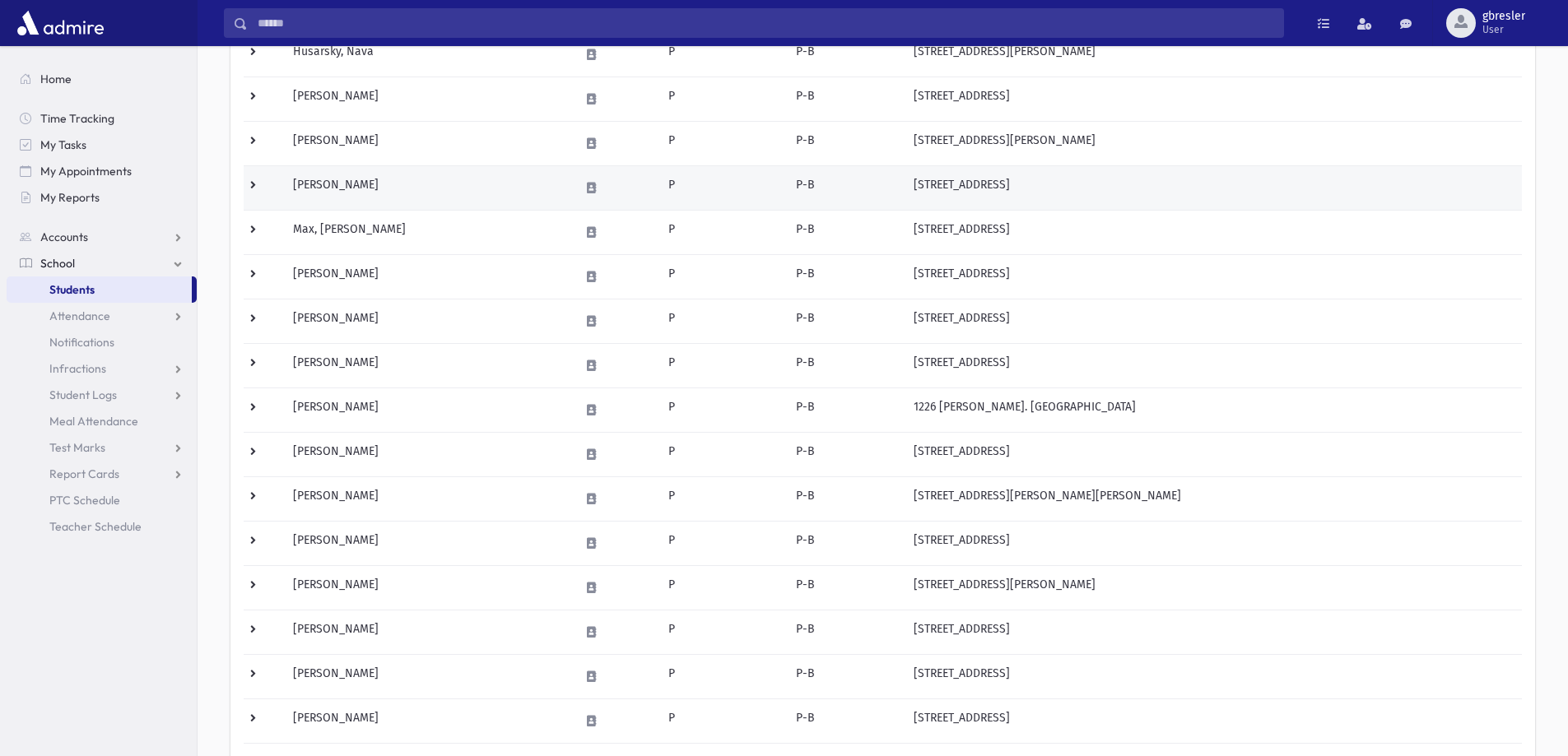
scroll to position [576, 0]
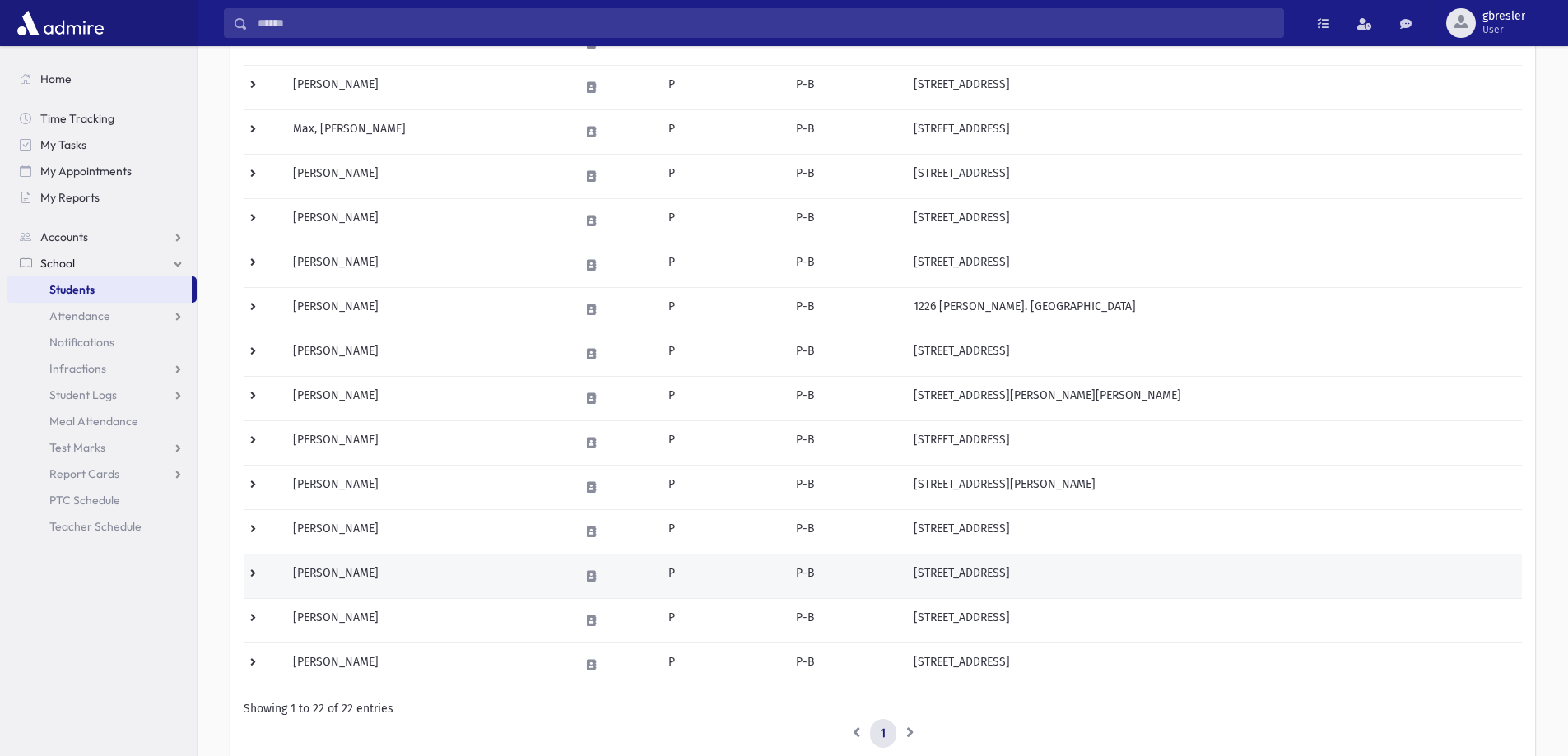
click at [343, 573] on td "[PERSON_NAME]" at bounding box center [426, 576] width 287 height 44
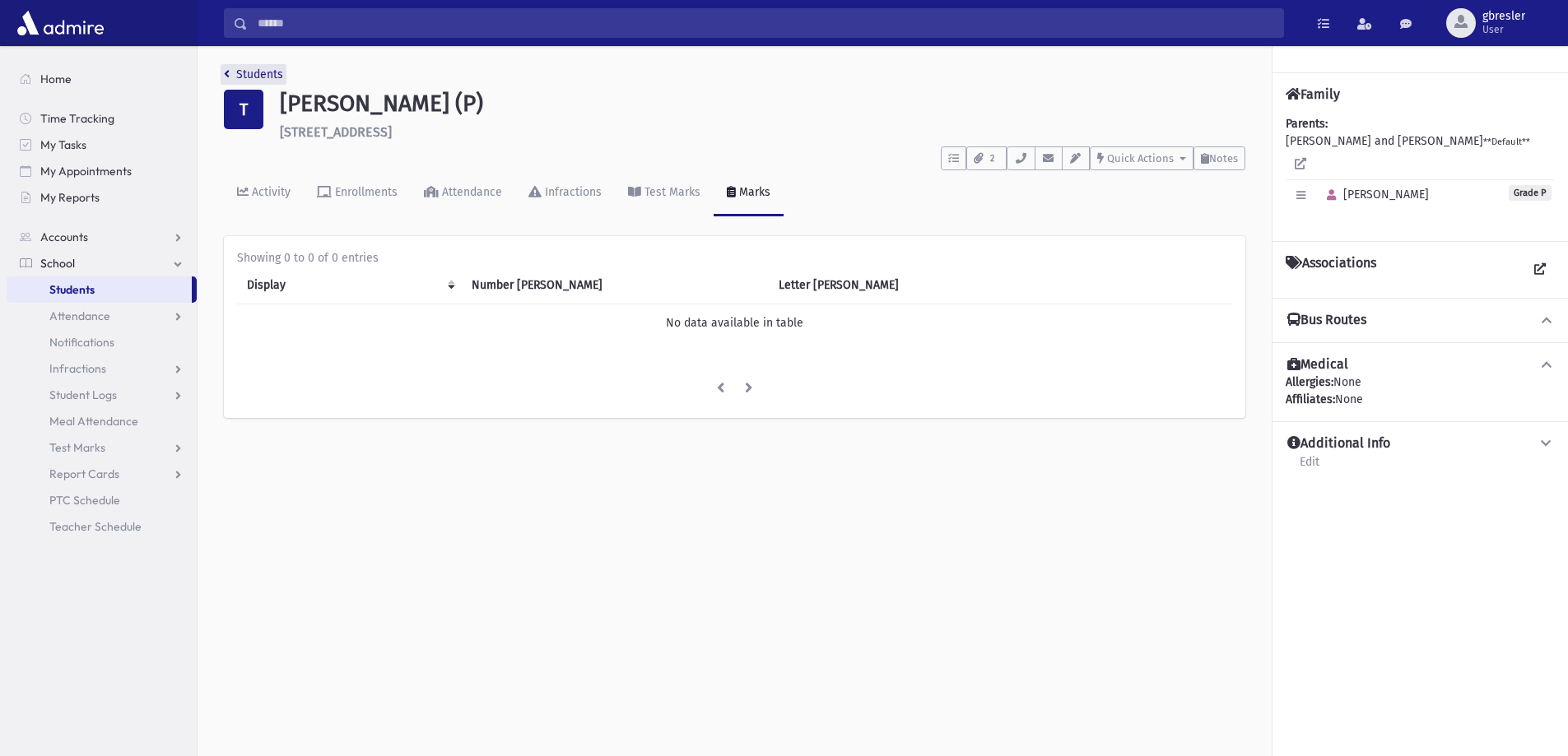
click at [263, 79] on link "Students" at bounding box center [253, 74] width 59 height 14
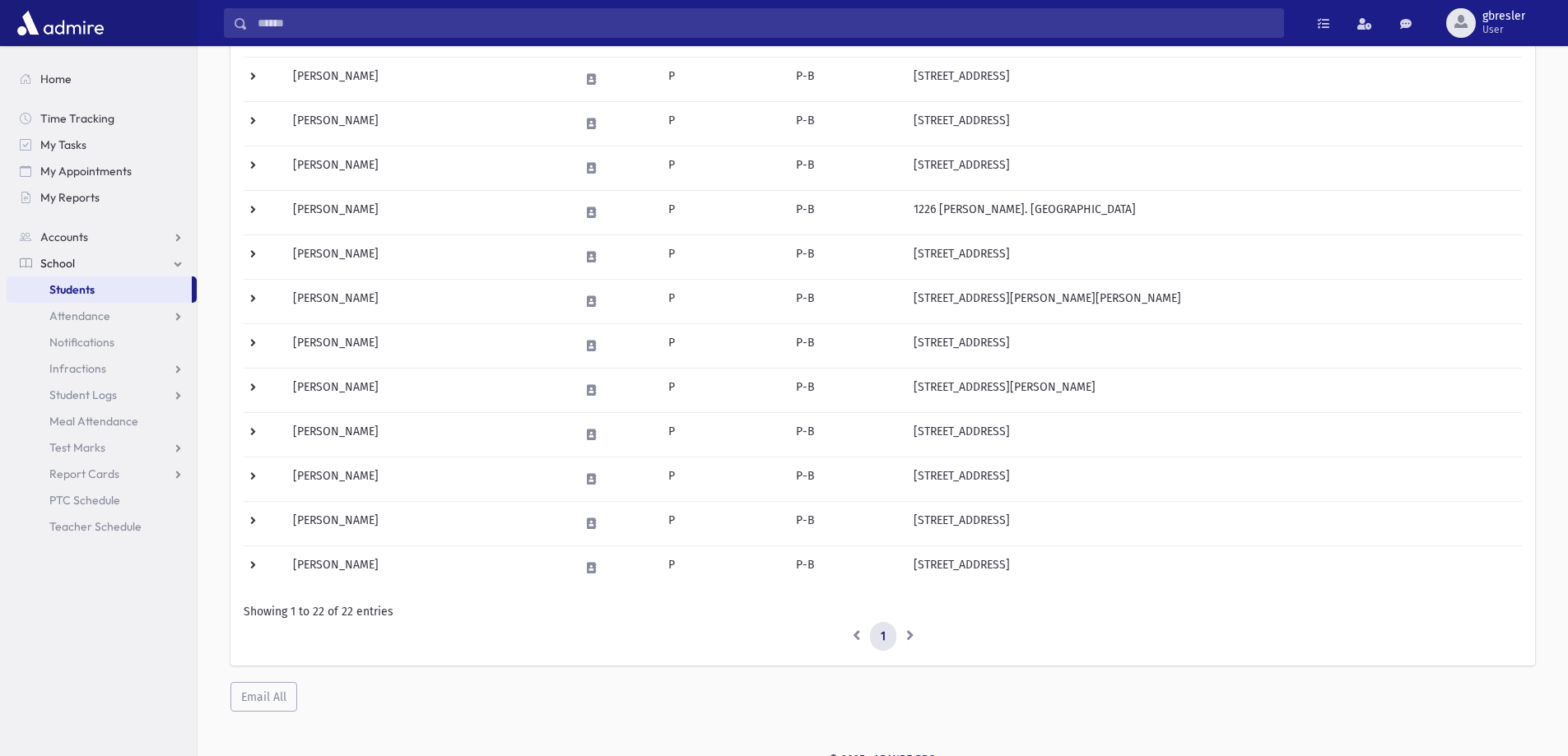
scroll to position [685, 0]
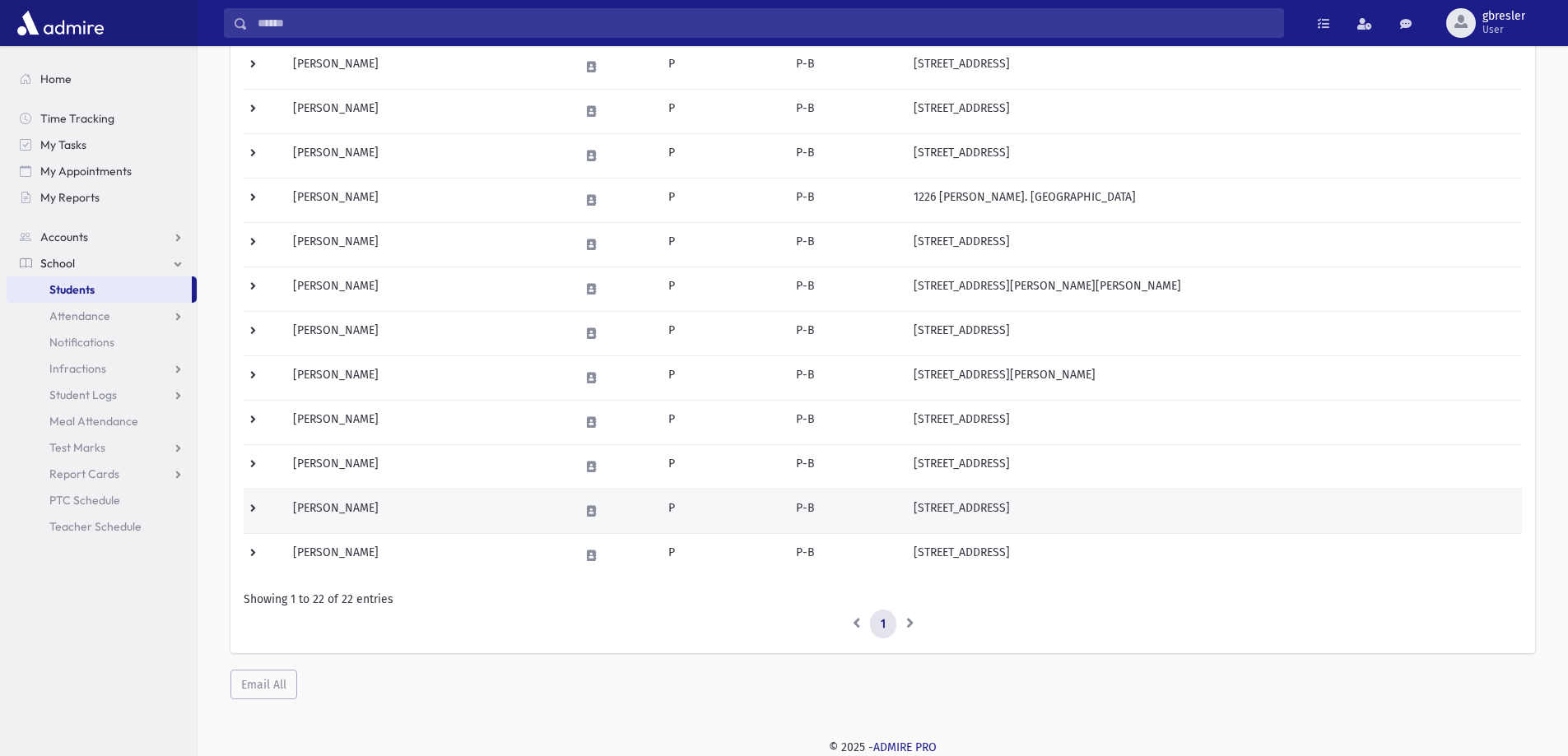
click at [349, 509] on td "[PERSON_NAME]" at bounding box center [426, 511] width 287 height 44
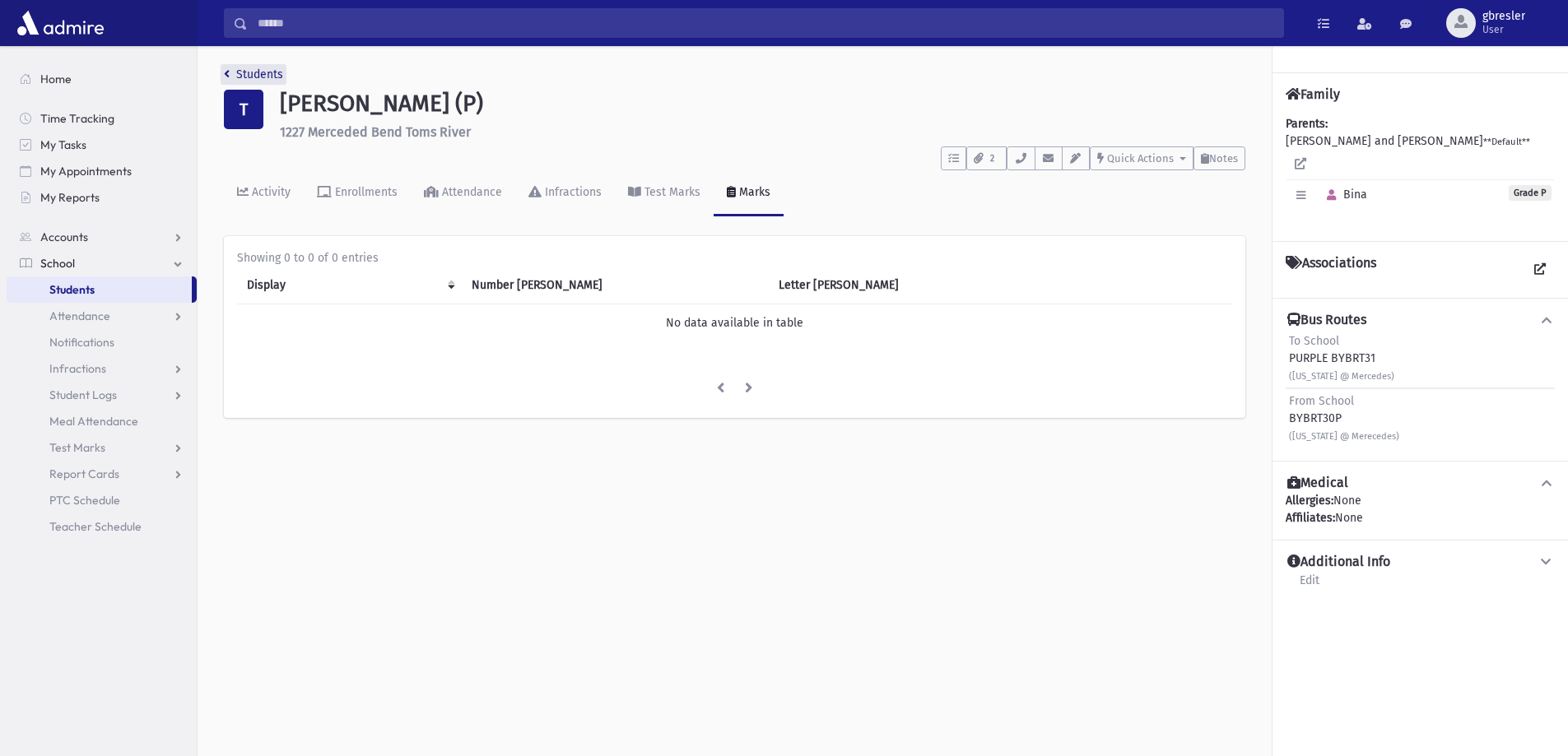
click at [263, 75] on link "Students" at bounding box center [253, 74] width 59 height 14
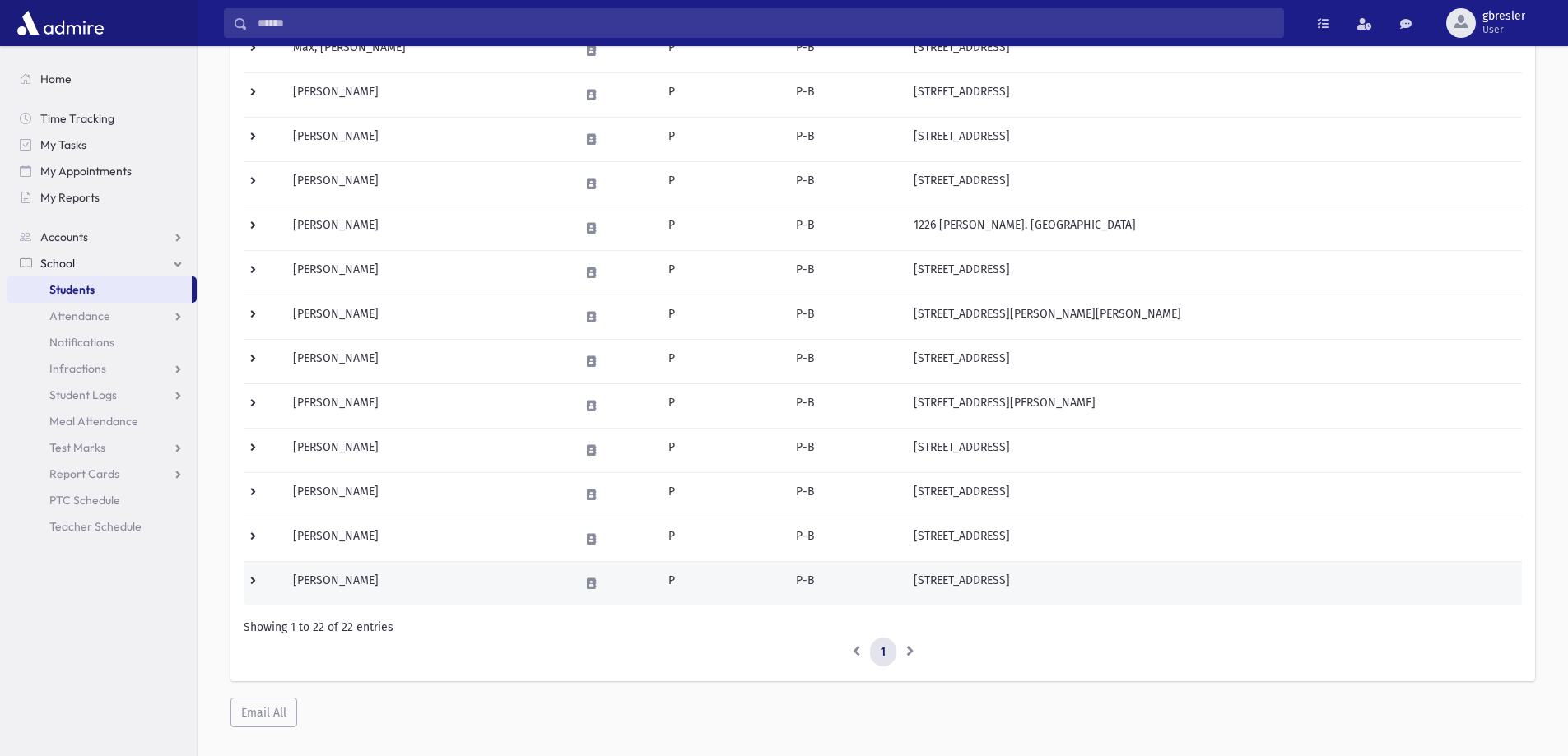
scroll to position [658, 0]
click at [363, 581] on td "Weinreb, Miri" at bounding box center [426, 582] width 287 height 44
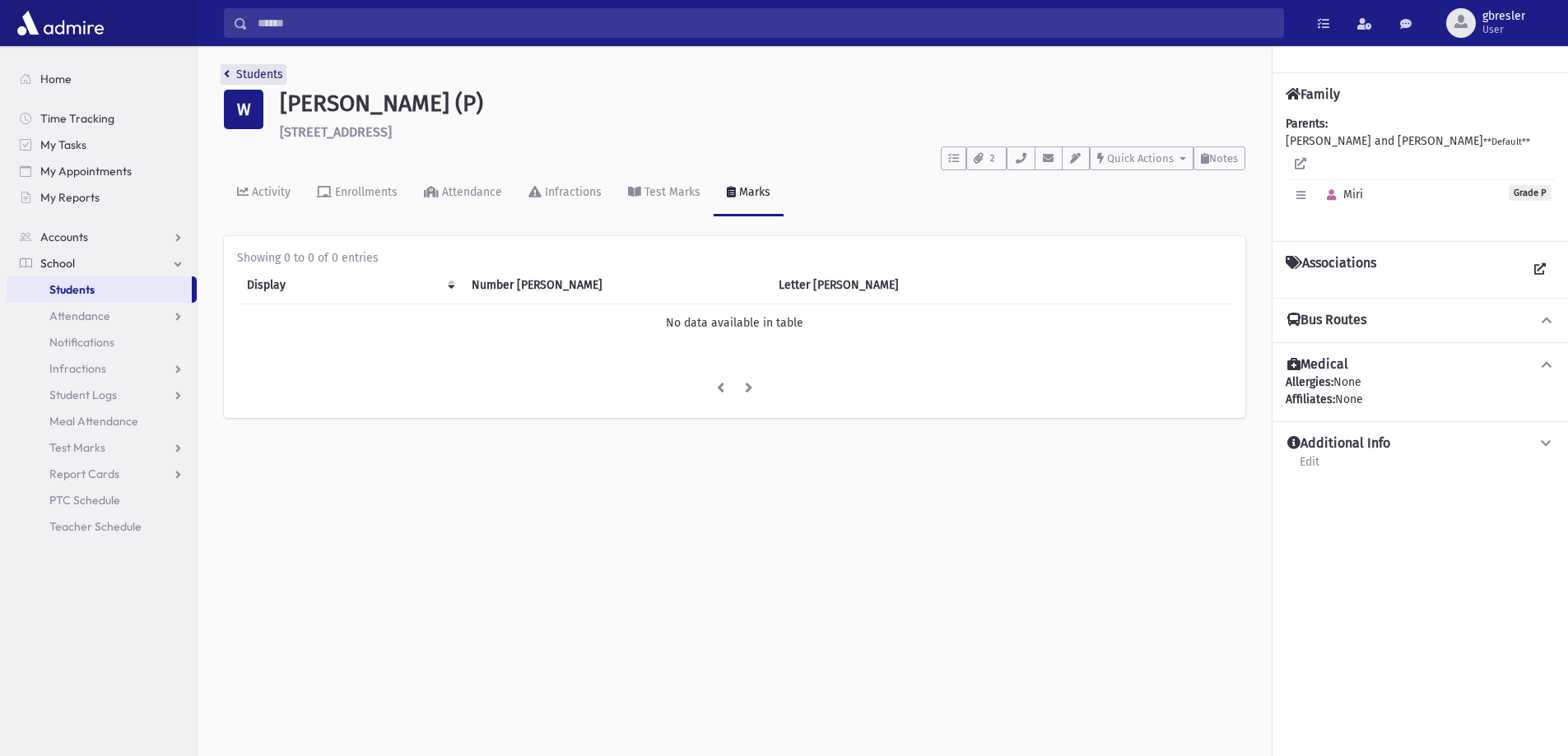
click at [266, 78] on link "Students" at bounding box center [253, 74] width 59 height 14
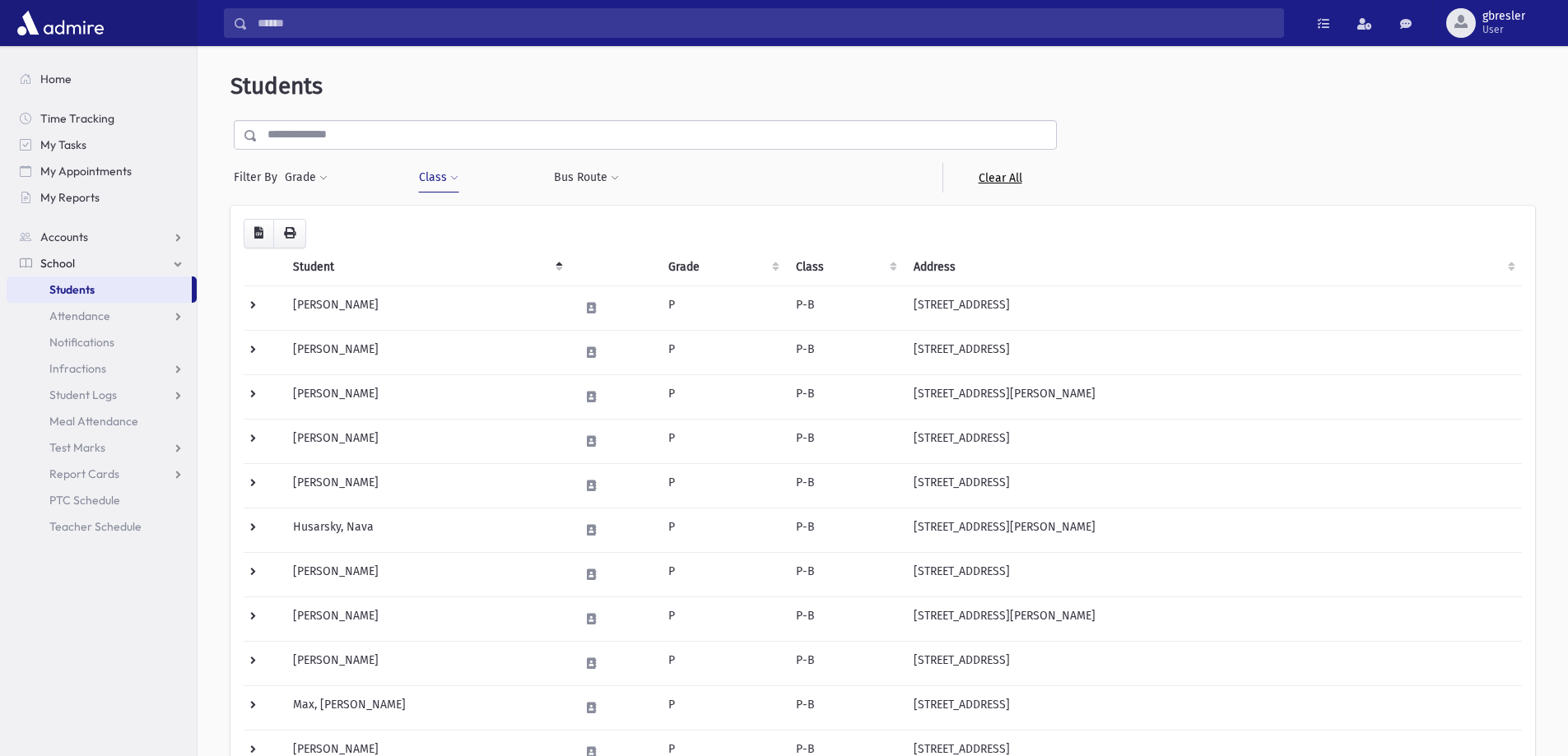
click at [979, 175] on link "Clear All" at bounding box center [1000, 178] width 115 height 30
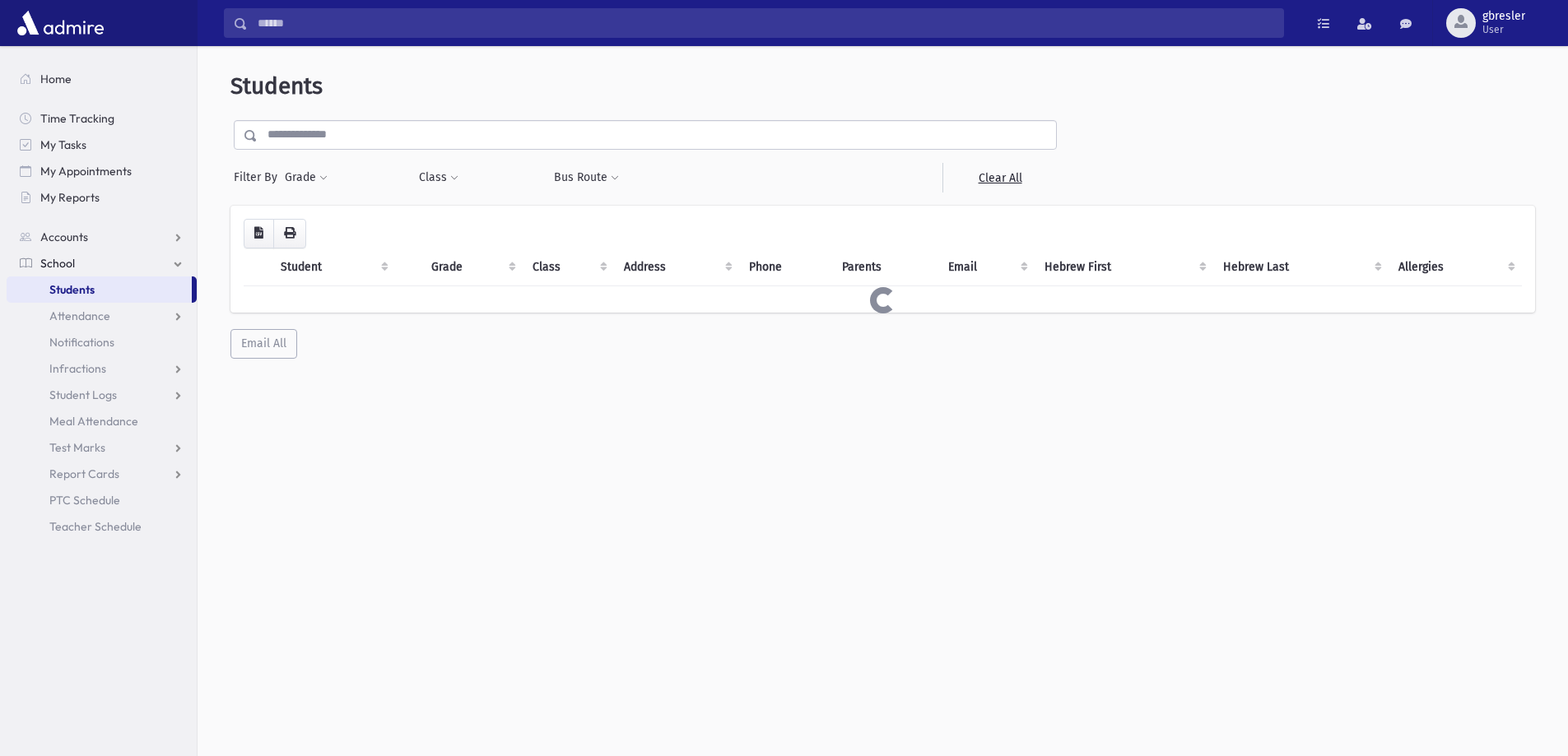
select select
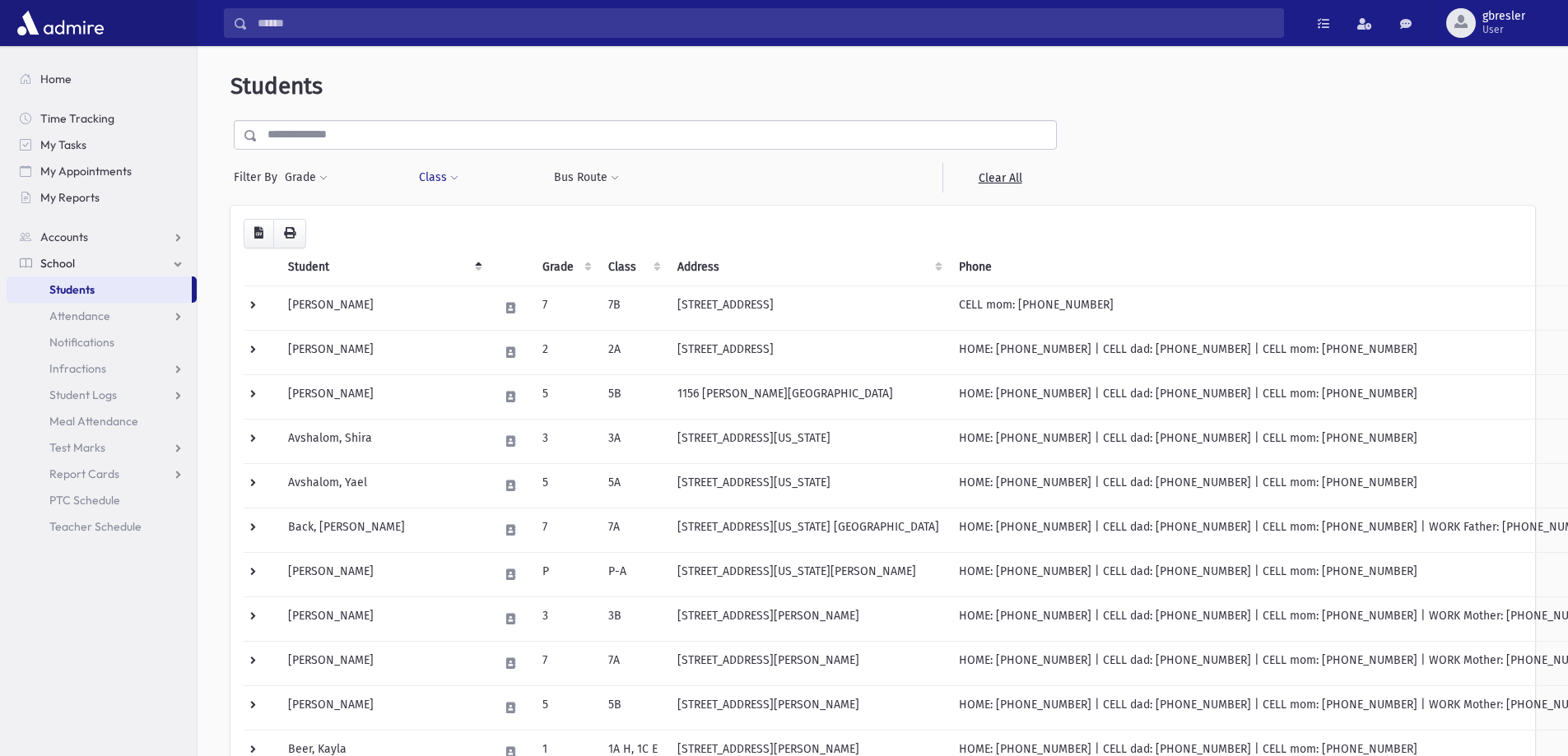
click at [457, 176] on span at bounding box center [454, 178] width 8 height 10
click at [464, 221] on ul at bounding box center [504, 221] width 158 height 25
type input "**"
click at [464, 221] on ul "**" at bounding box center [504, 221] width 158 height 25
click at [469, 226] on ul at bounding box center [504, 221] width 158 height 25
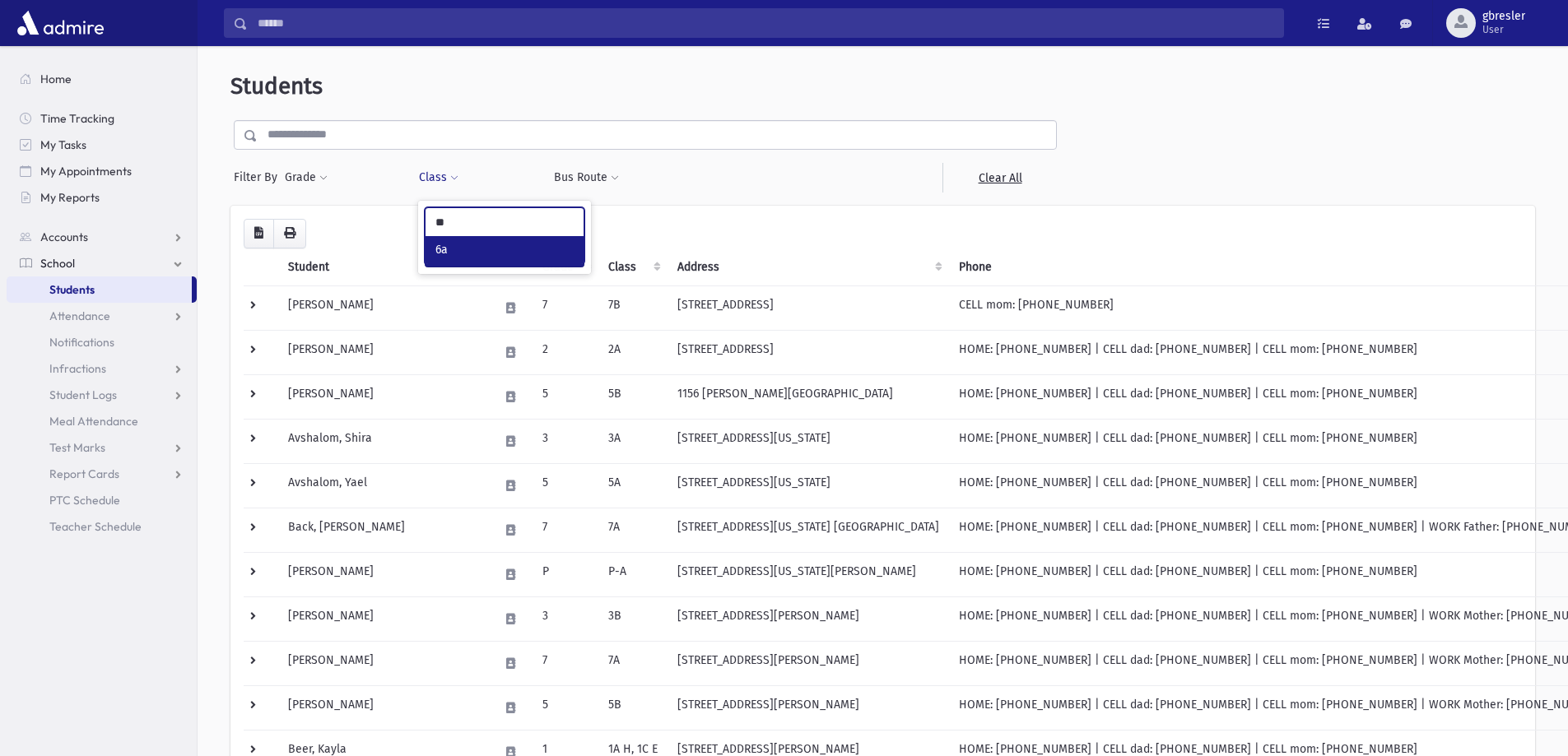
type input "**"
select select "**"
click at [459, 251] on button "Filter" at bounding box center [504, 255] width 160 height 24
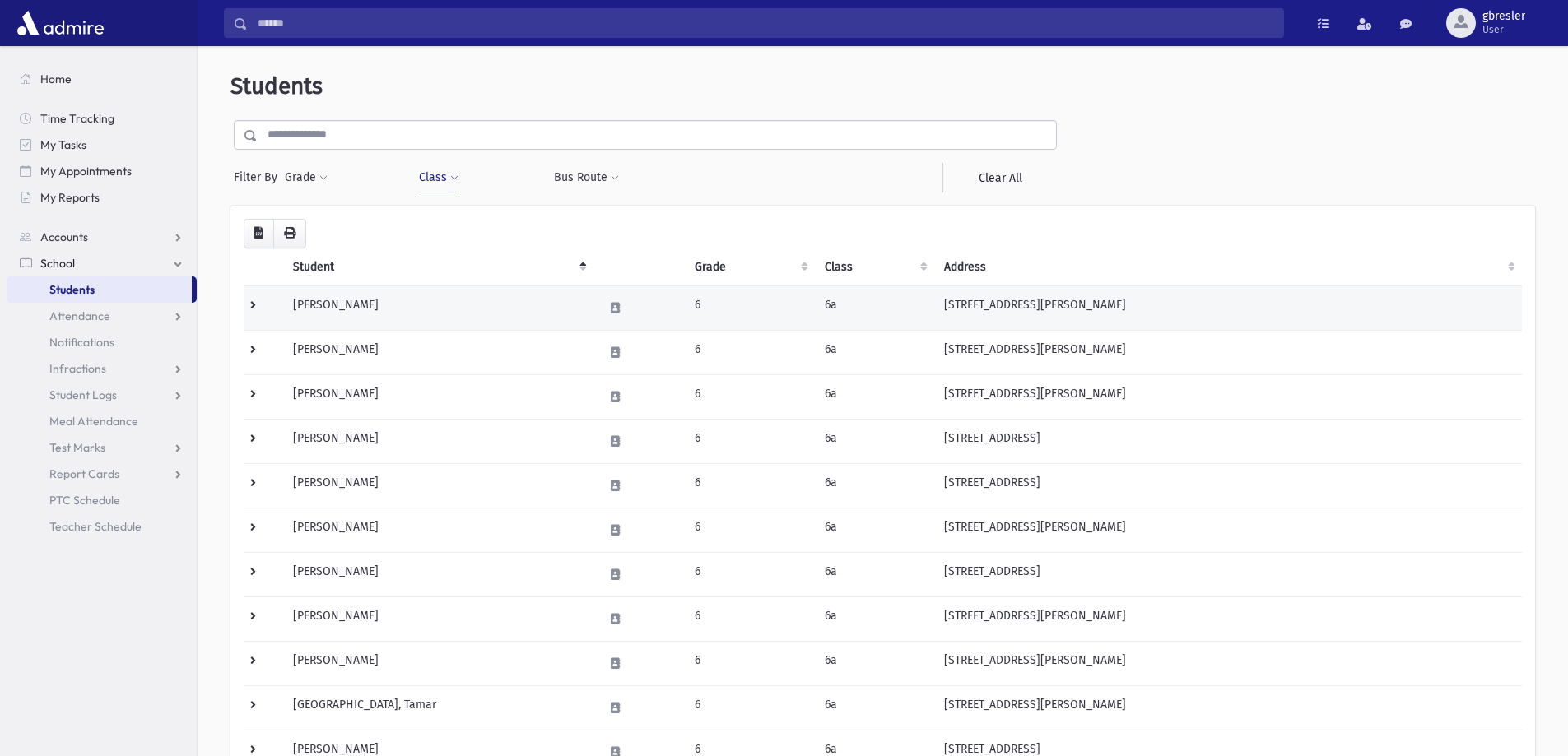
click at [408, 300] on td "[PERSON_NAME]" at bounding box center [439, 308] width 311 height 44
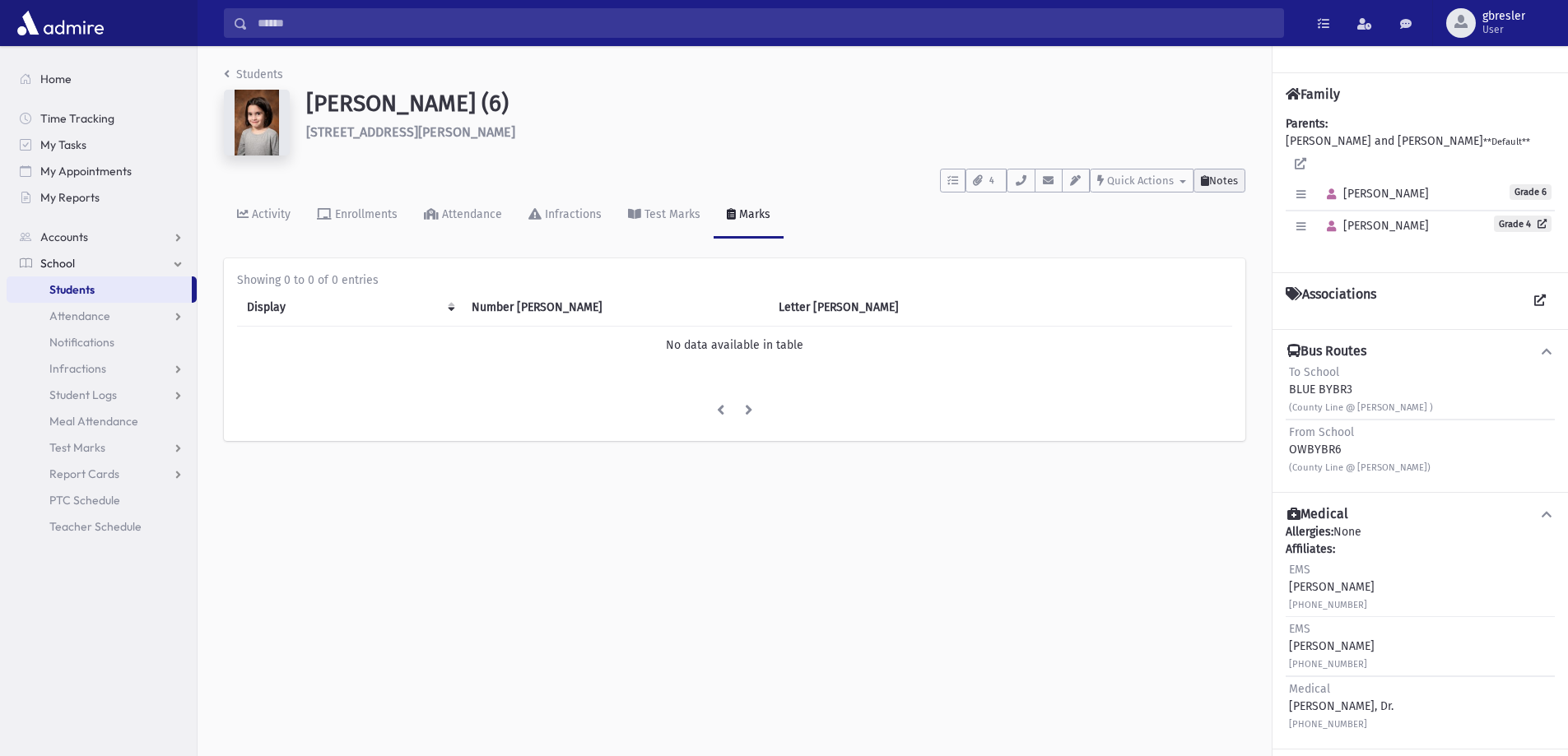
click at [1237, 180] on span "Notes" at bounding box center [1223, 181] width 29 height 12
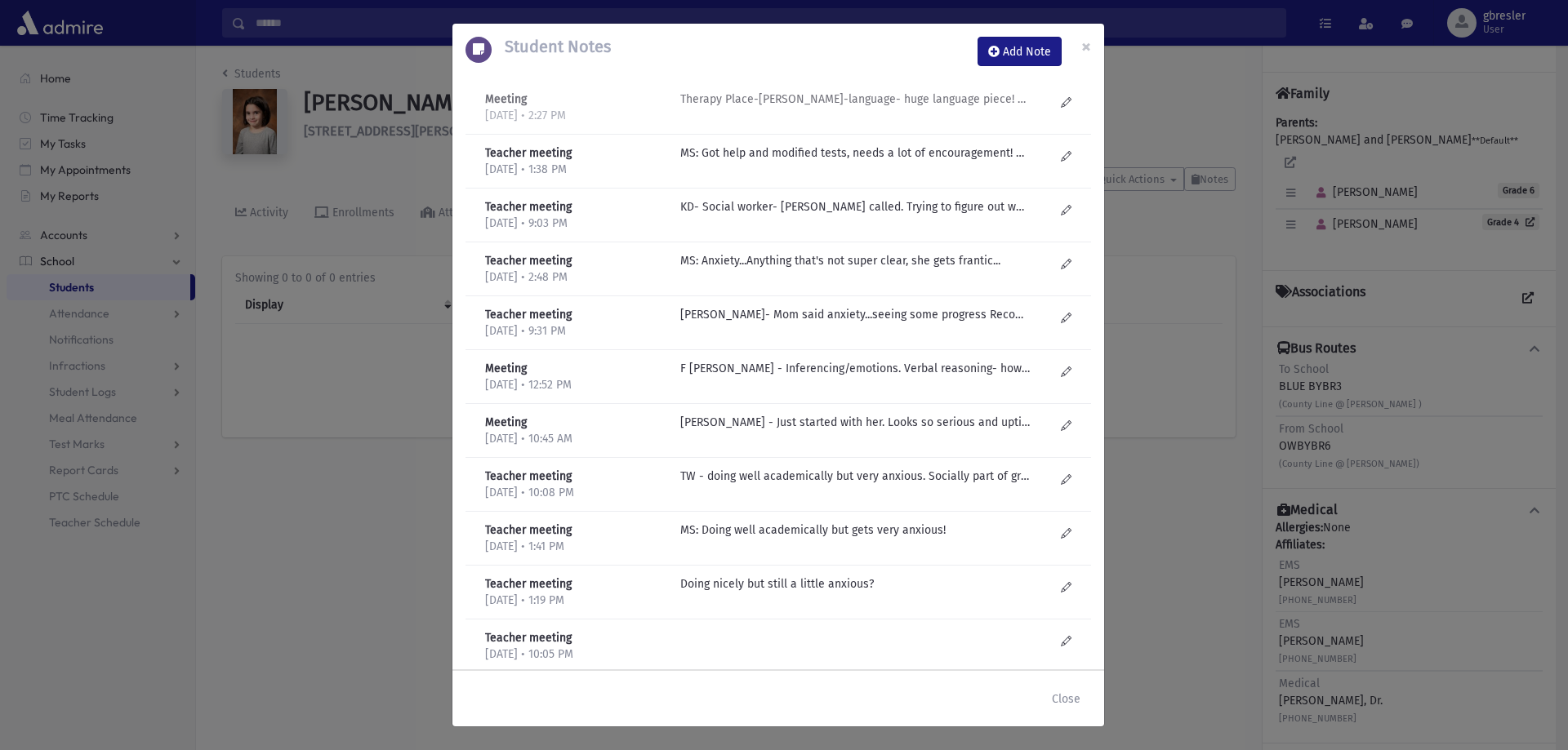
click at [874, 95] on p "Therapy Place-Esty Frankel-language- huge language piece! Hard time in class. L…" at bounding box center [854, 100] width 349 height 18
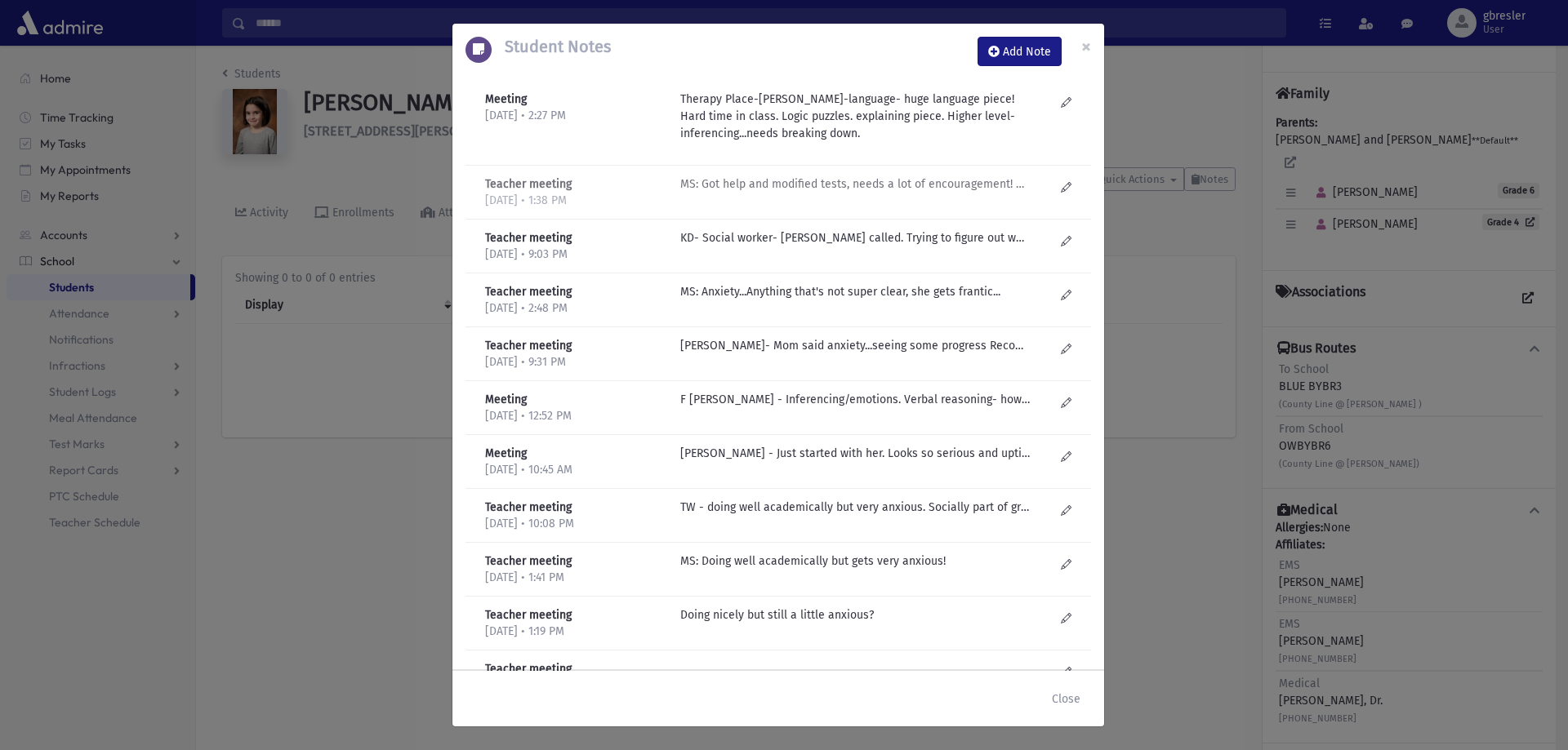
click at [839, 179] on p "MS: Got help and modified tests, needs a lot of encouragement! Very anxious!!" at bounding box center [854, 185] width 349 height 18
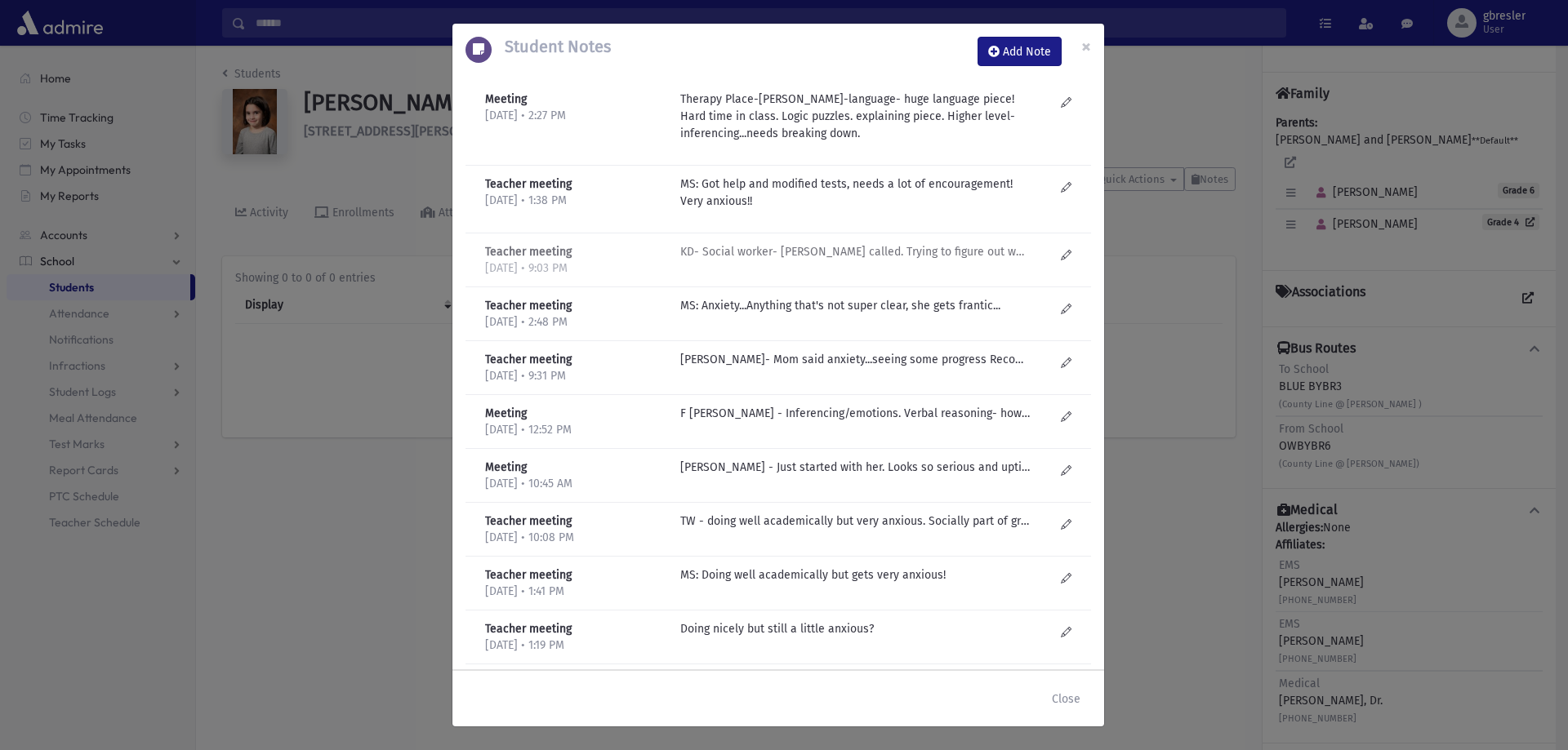
click at [847, 256] on p "KD- Social worker- Danziger called. Trying to figure out why so anxious? Langua…" at bounding box center [854, 252] width 349 height 18
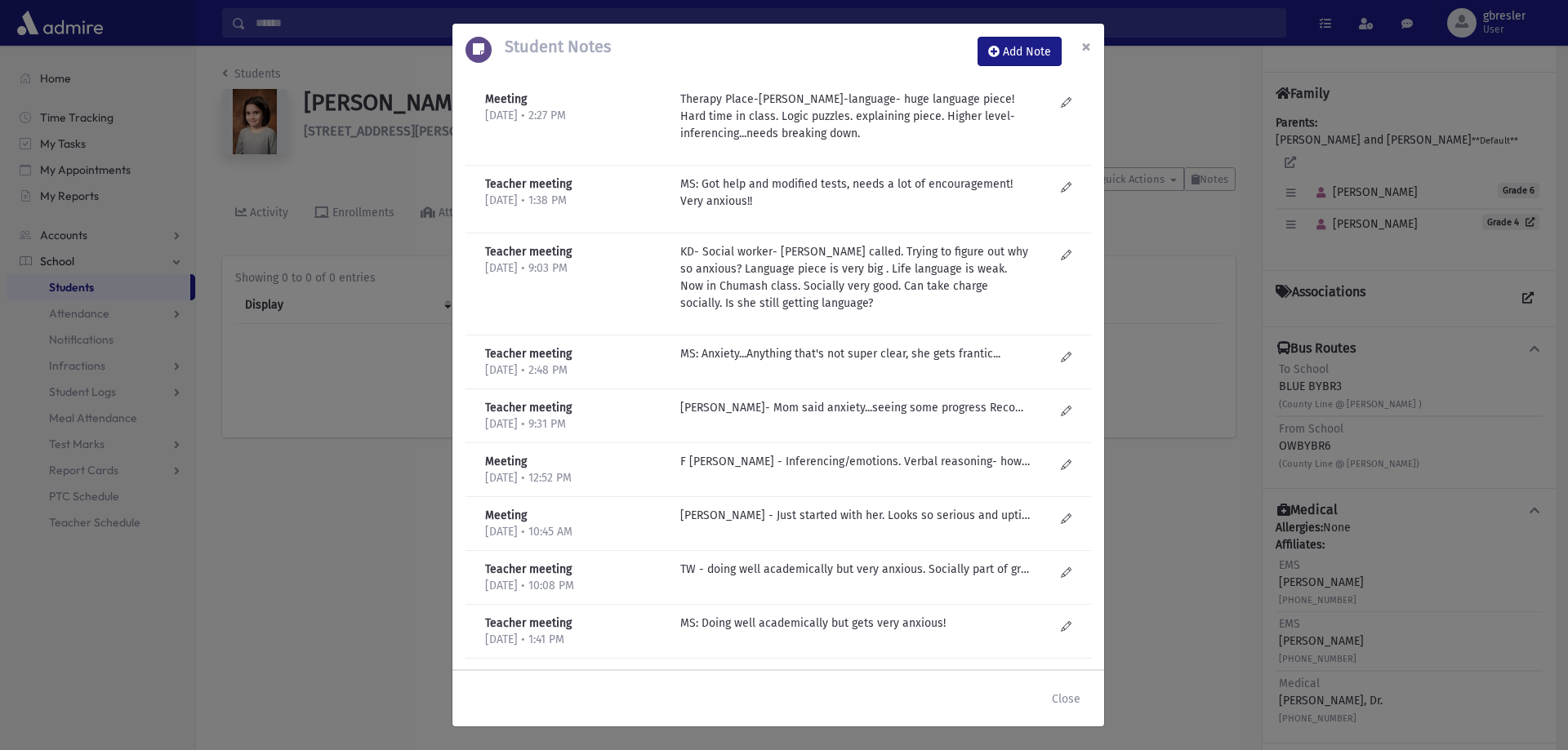
click at [1092, 39] on button "×" at bounding box center [1086, 46] width 36 height 46
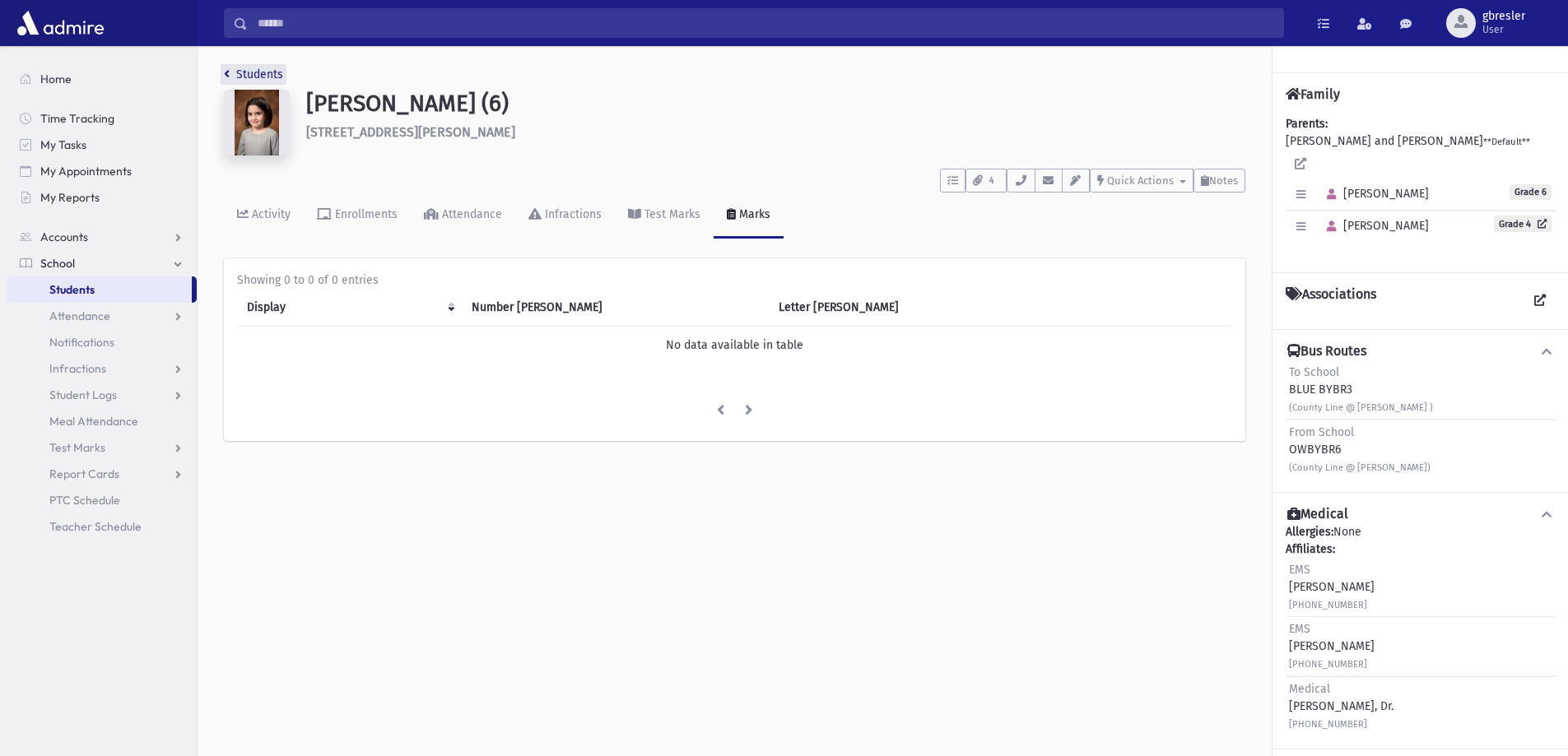
click at [271, 72] on link "Students" at bounding box center [253, 74] width 59 height 14
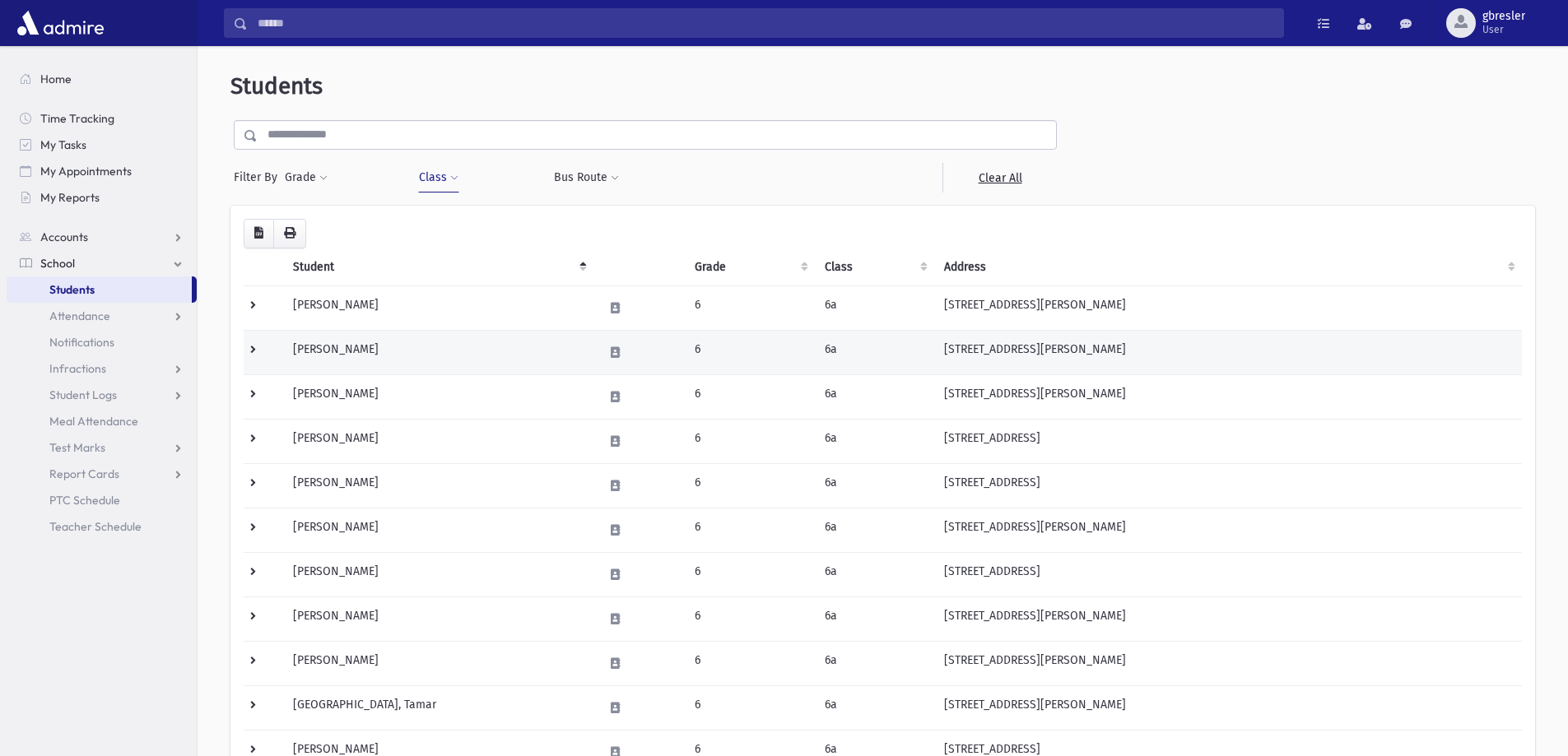
click at [339, 356] on td "[PERSON_NAME]" at bounding box center [439, 352] width 311 height 44
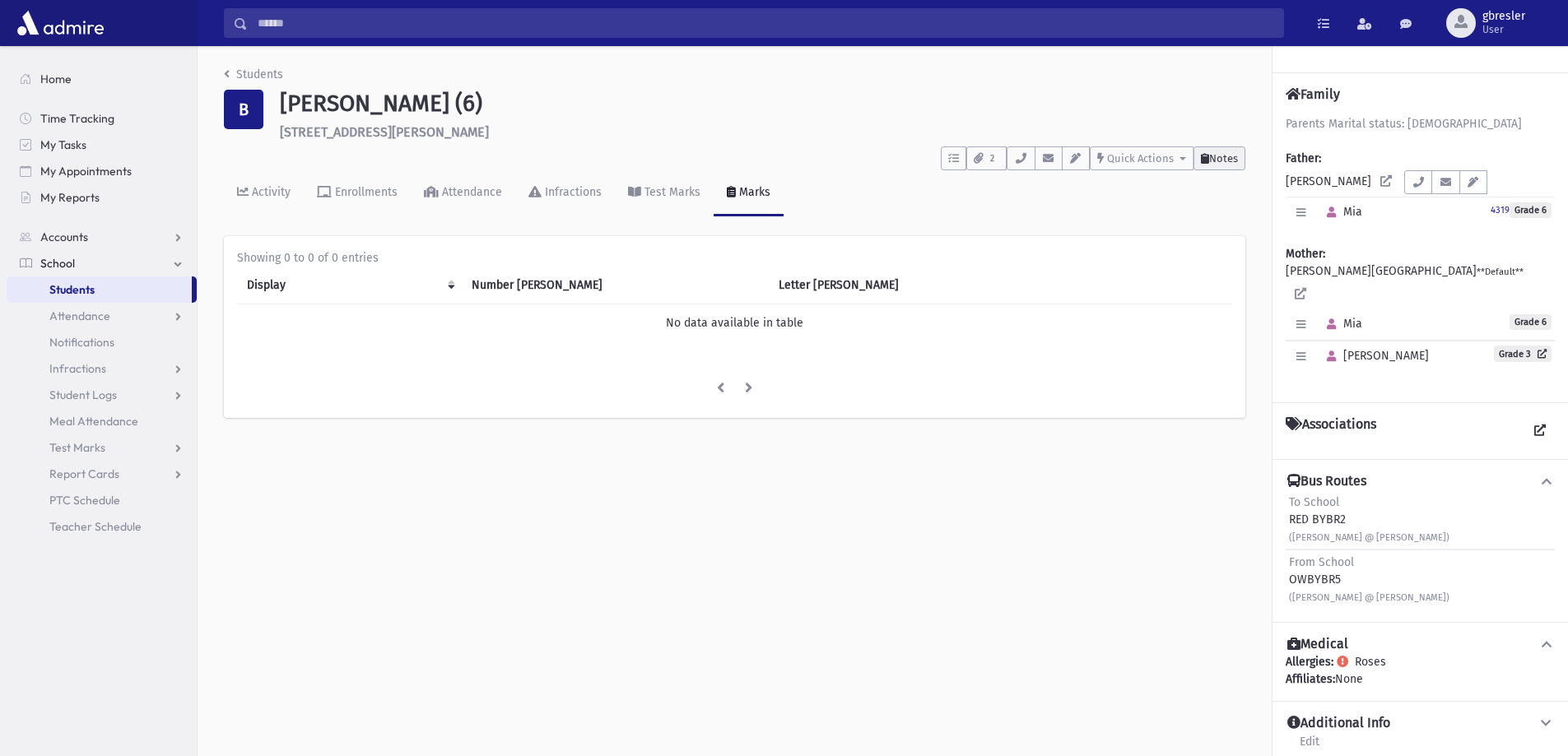
click at [1231, 158] on span "Notes" at bounding box center [1223, 159] width 29 height 12
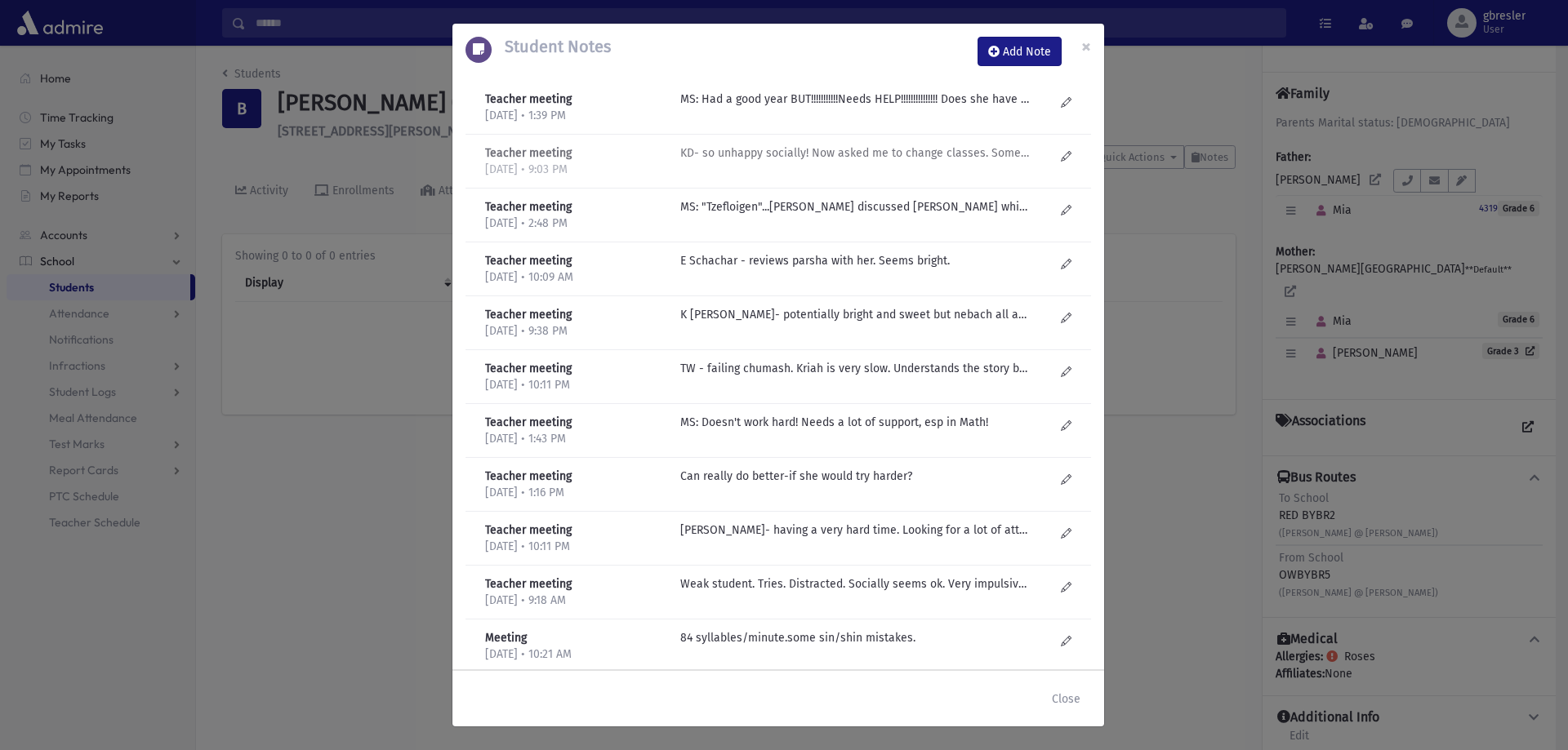
click at [755, 164] on div "KD- so unhappy socially! Now asked me to change classes. Some days better than …" at bounding box center [868, 161] width 390 height 33
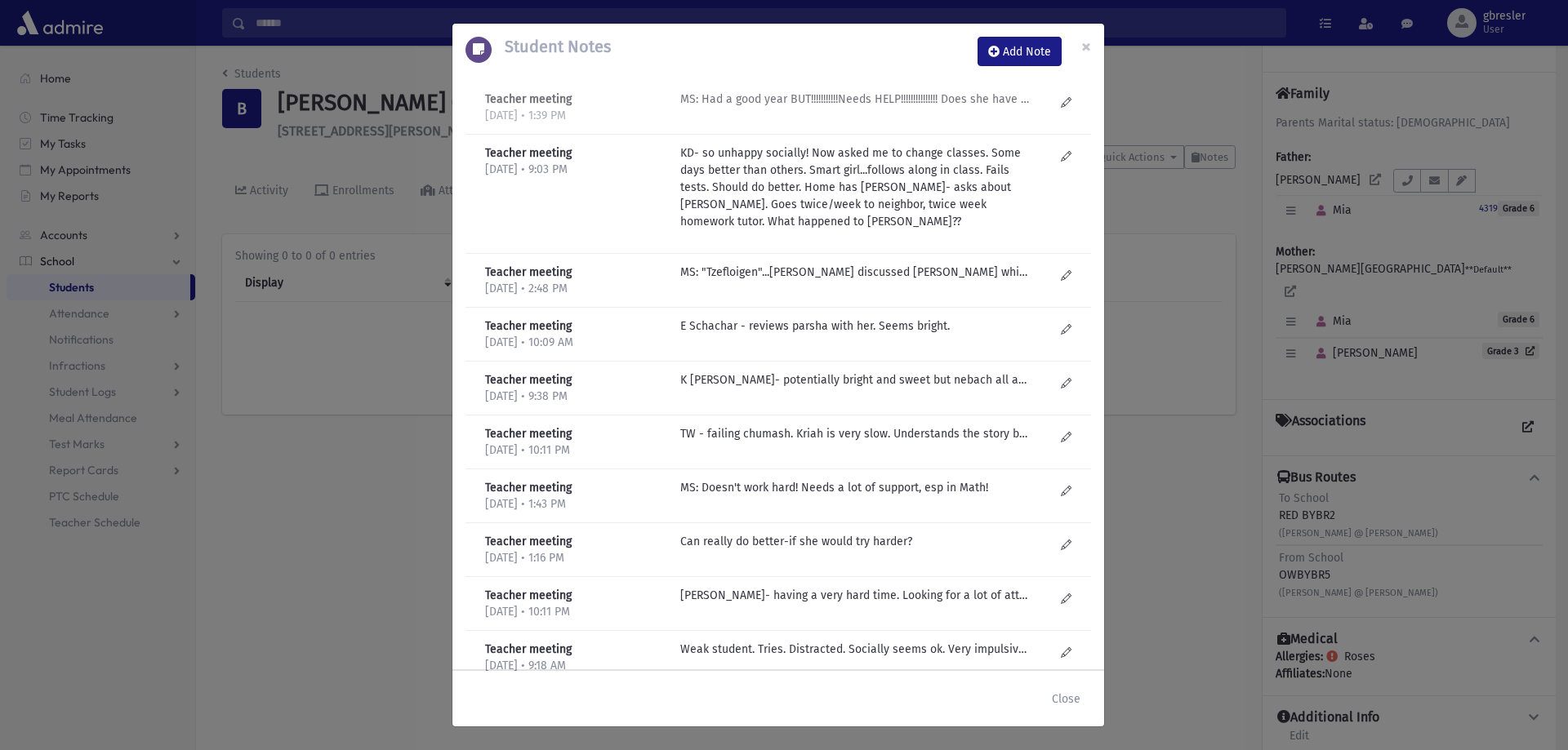
click at [803, 104] on p "MS: Had a good year BUT!!!!!!!!!!!Needs HELP!!!!!!!!!!!!!!! Does she have ADHD?…" at bounding box center [854, 100] width 349 height 18
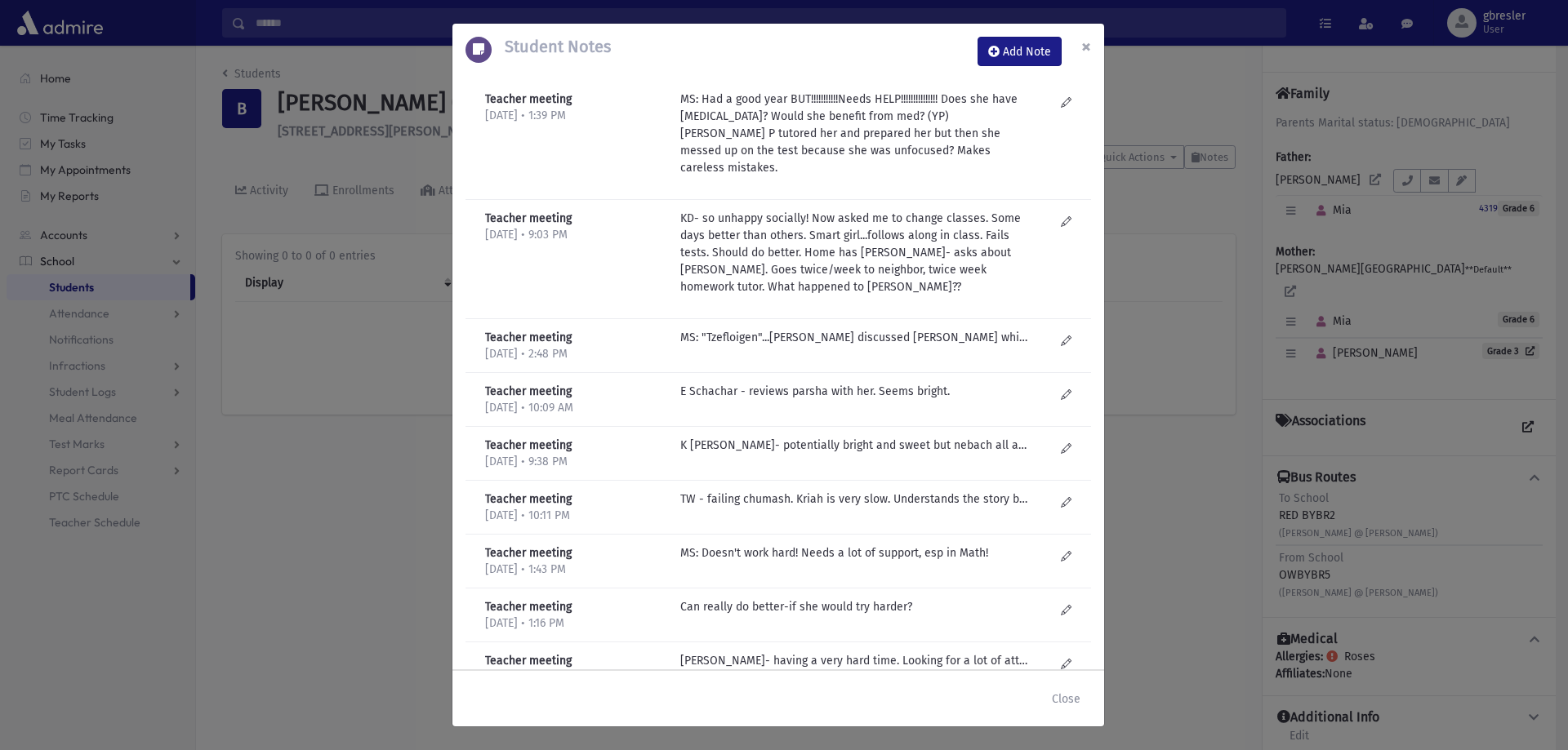
click at [1088, 46] on span "×" at bounding box center [1086, 46] width 10 height 23
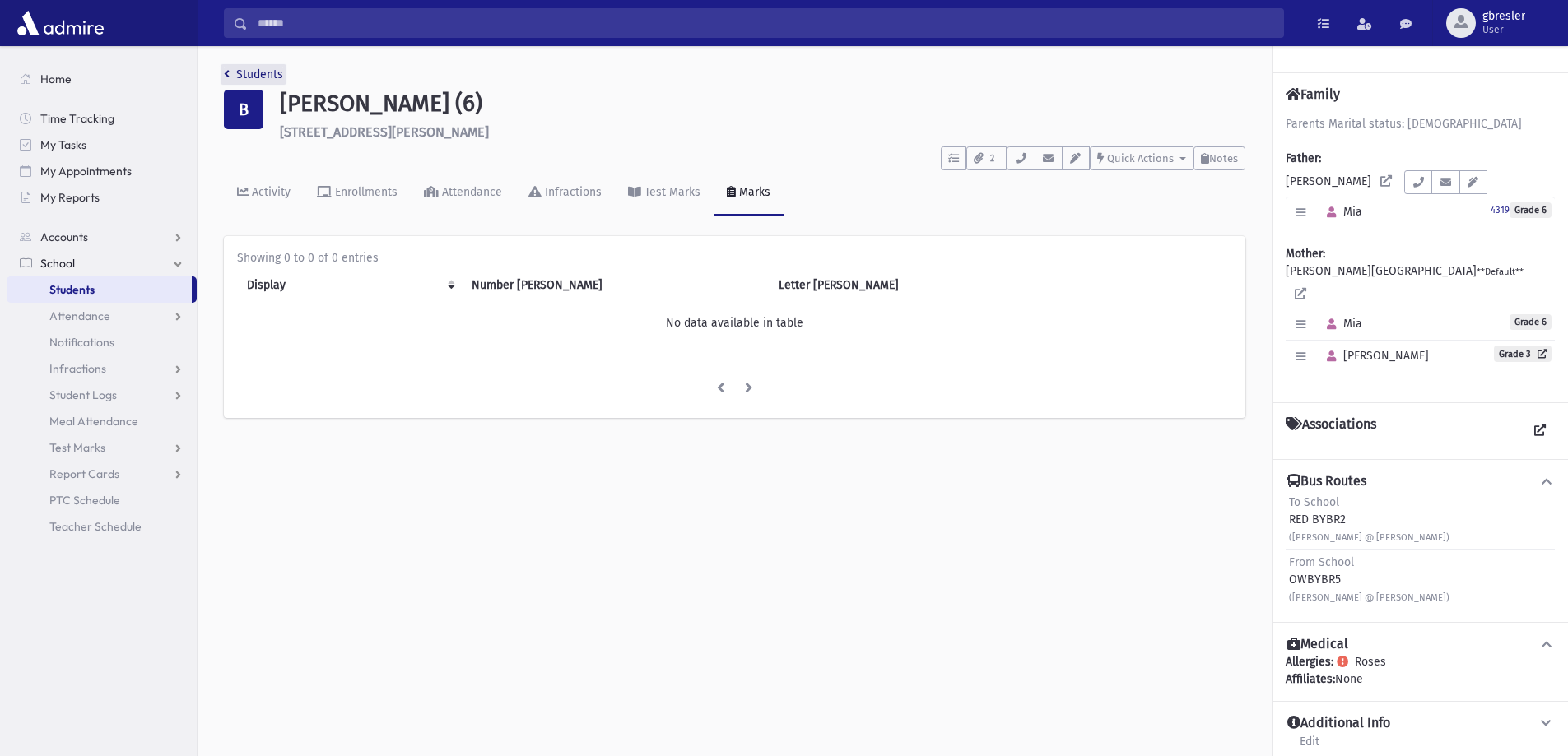
click at [276, 77] on link "Students" at bounding box center [253, 74] width 59 height 14
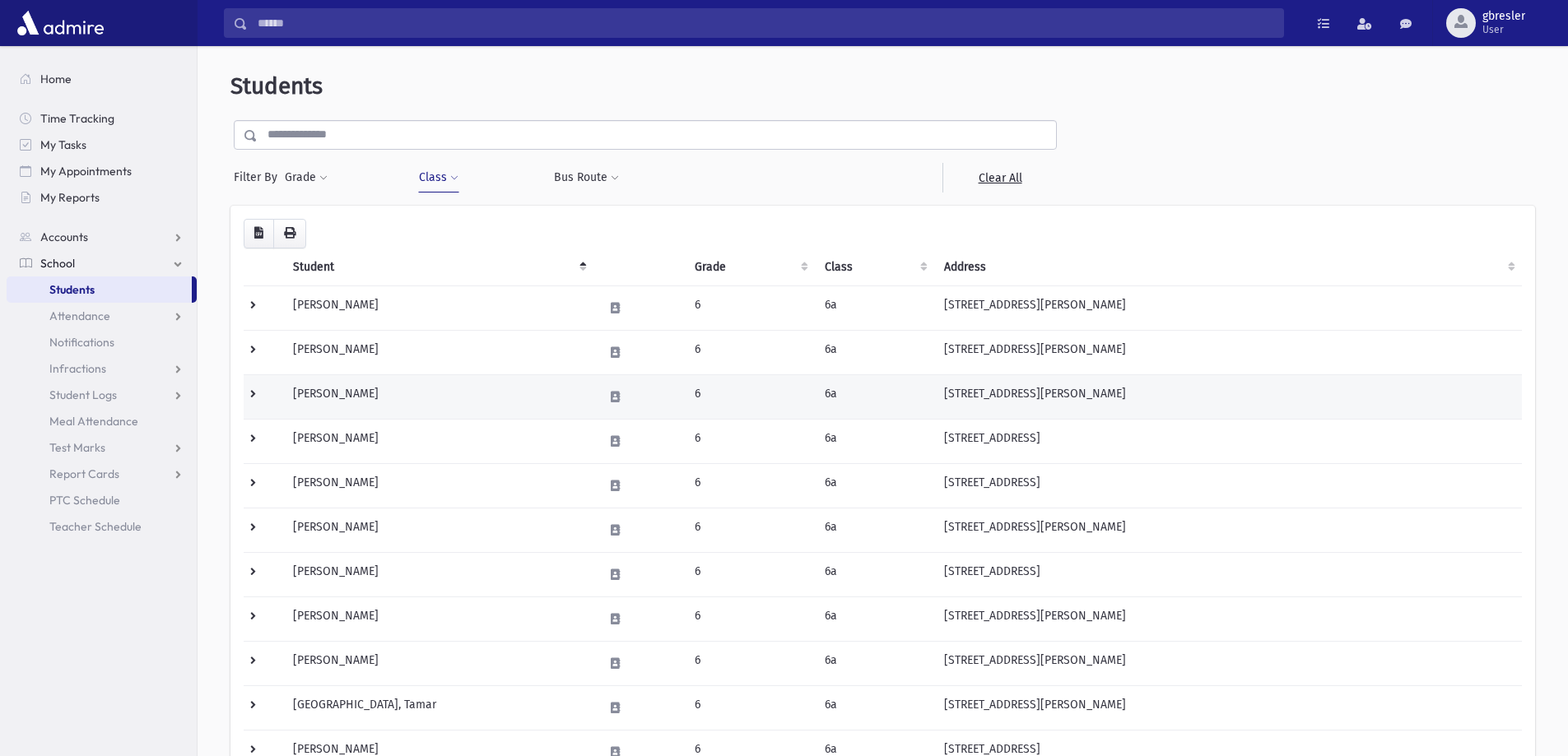
click at [354, 393] on td "[PERSON_NAME]" at bounding box center [439, 396] width 311 height 44
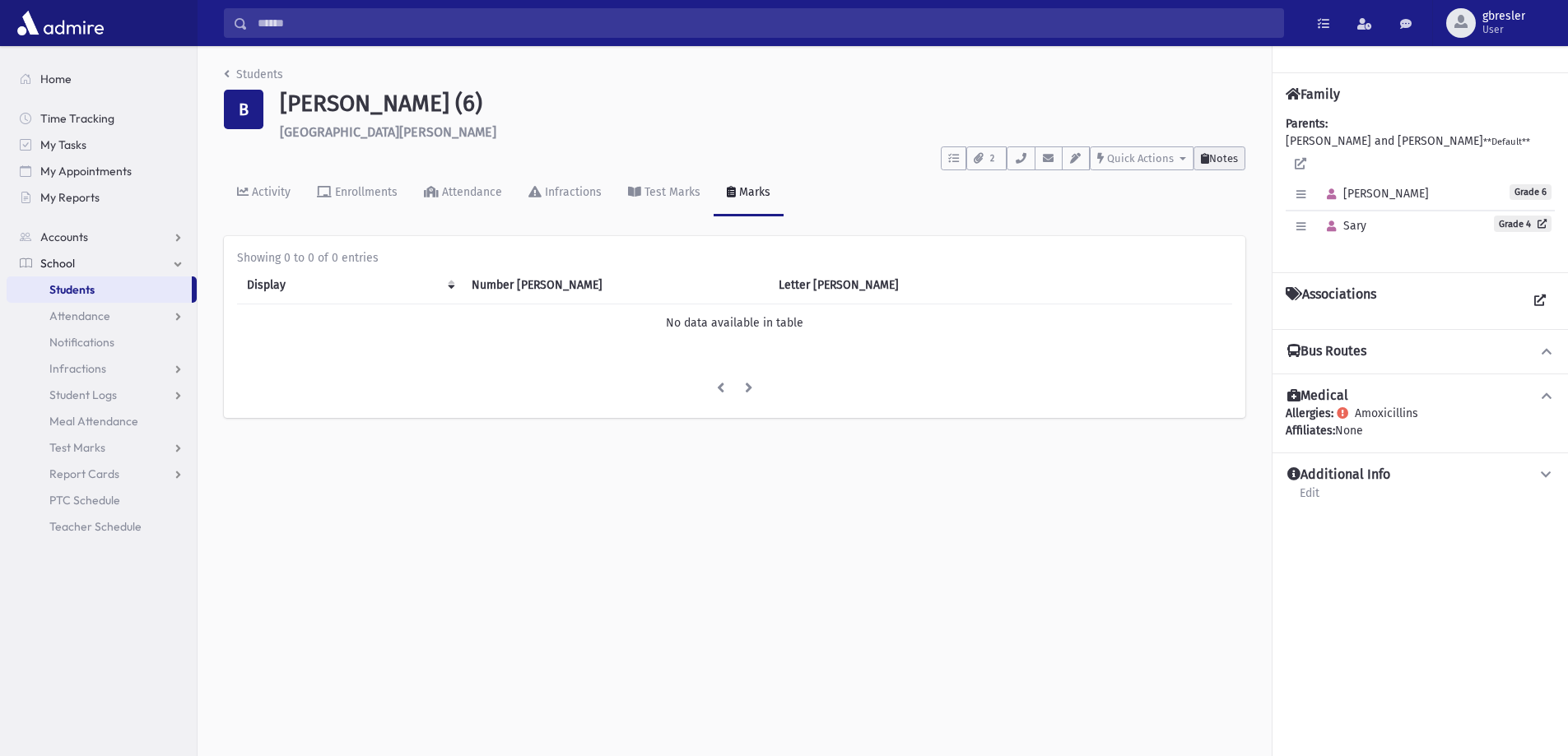
click at [1225, 160] on span "Notes" at bounding box center [1223, 159] width 29 height 12
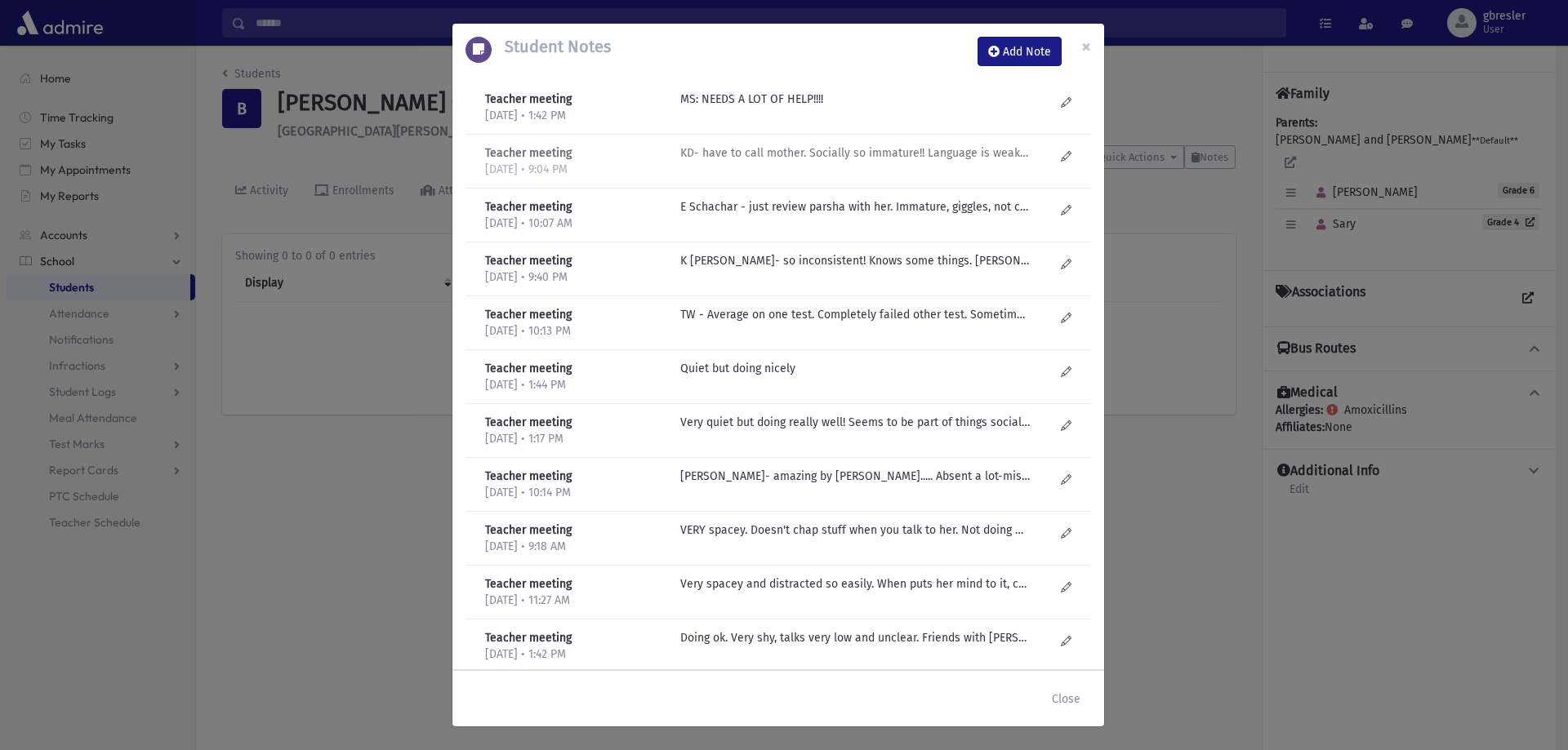
click at [807, 108] on p "KD- have to call mother. Socially so immature!! Language is weak- comprehension…" at bounding box center [854, 100] width 349 height 18
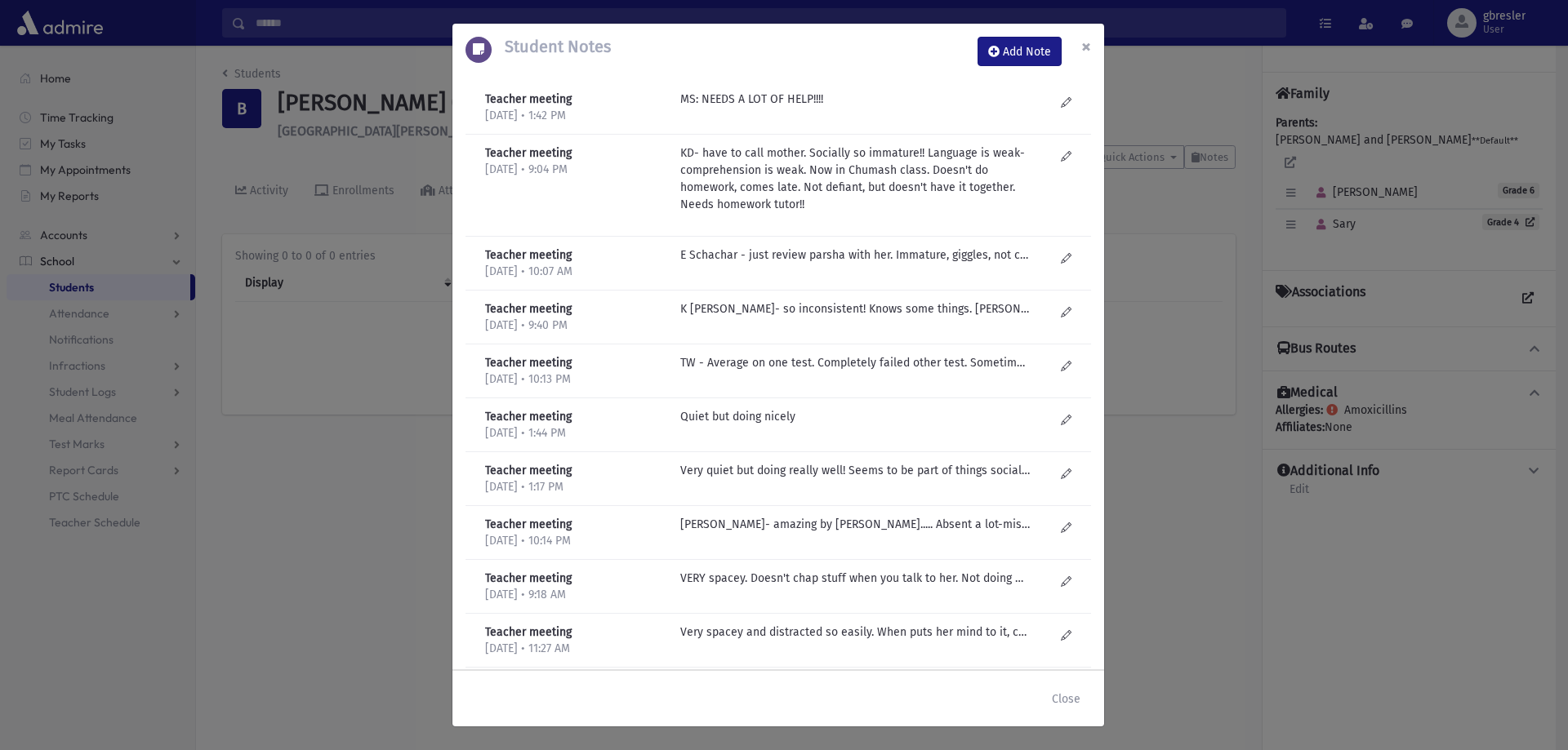
click at [1084, 45] on span "×" at bounding box center [1086, 46] width 10 height 23
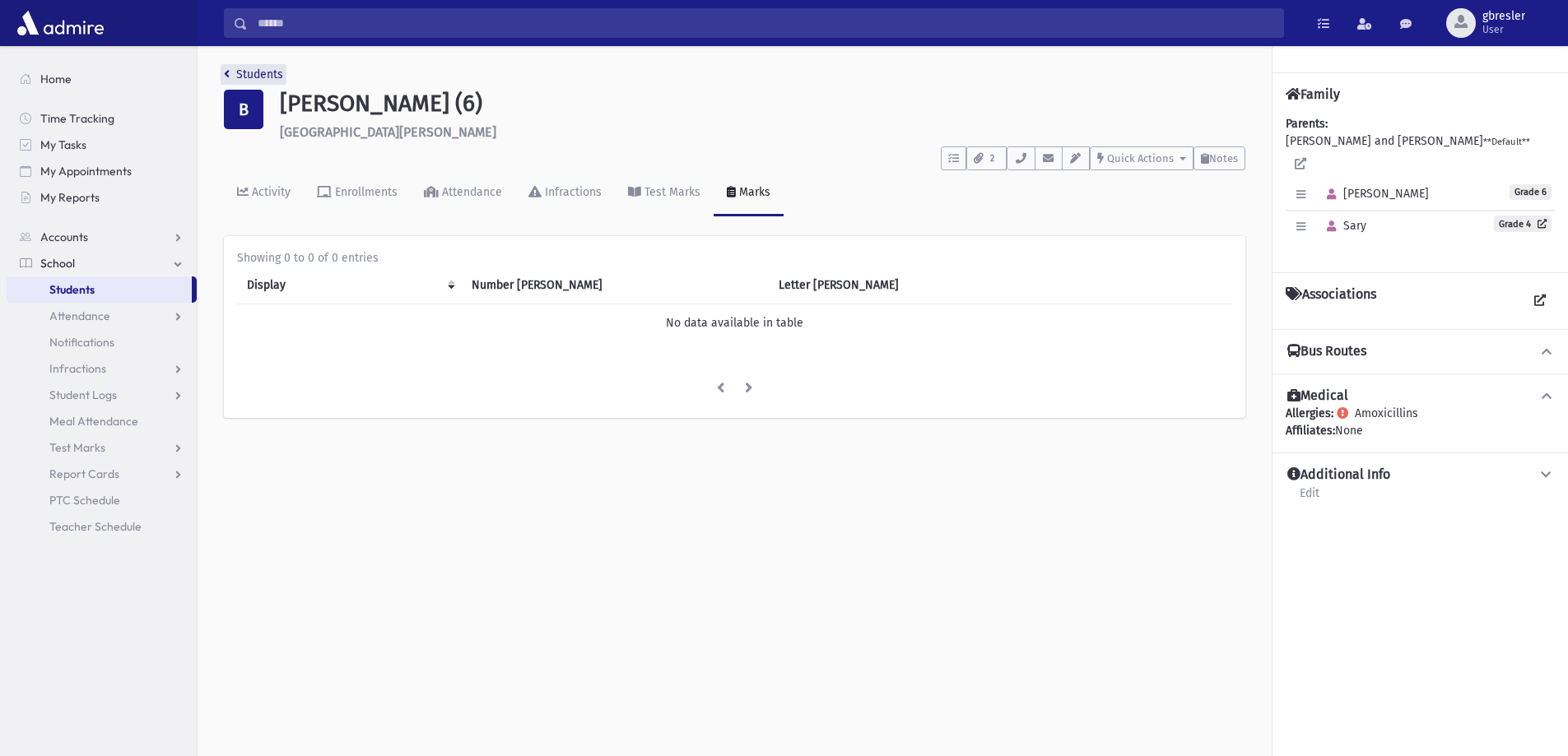
click at [260, 73] on link "Students" at bounding box center [253, 74] width 59 height 14
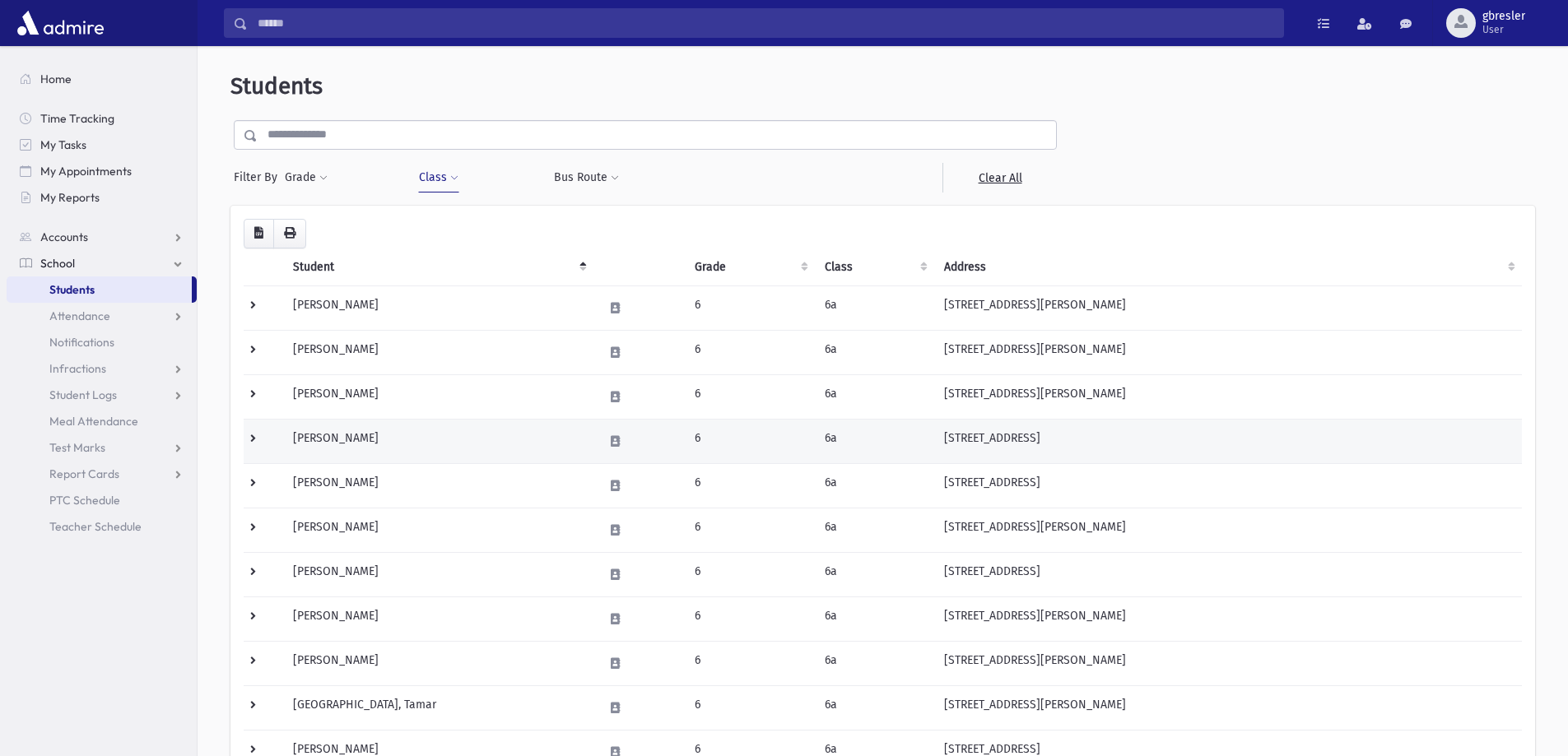
click at [349, 440] on td "[PERSON_NAME]" at bounding box center [439, 441] width 311 height 44
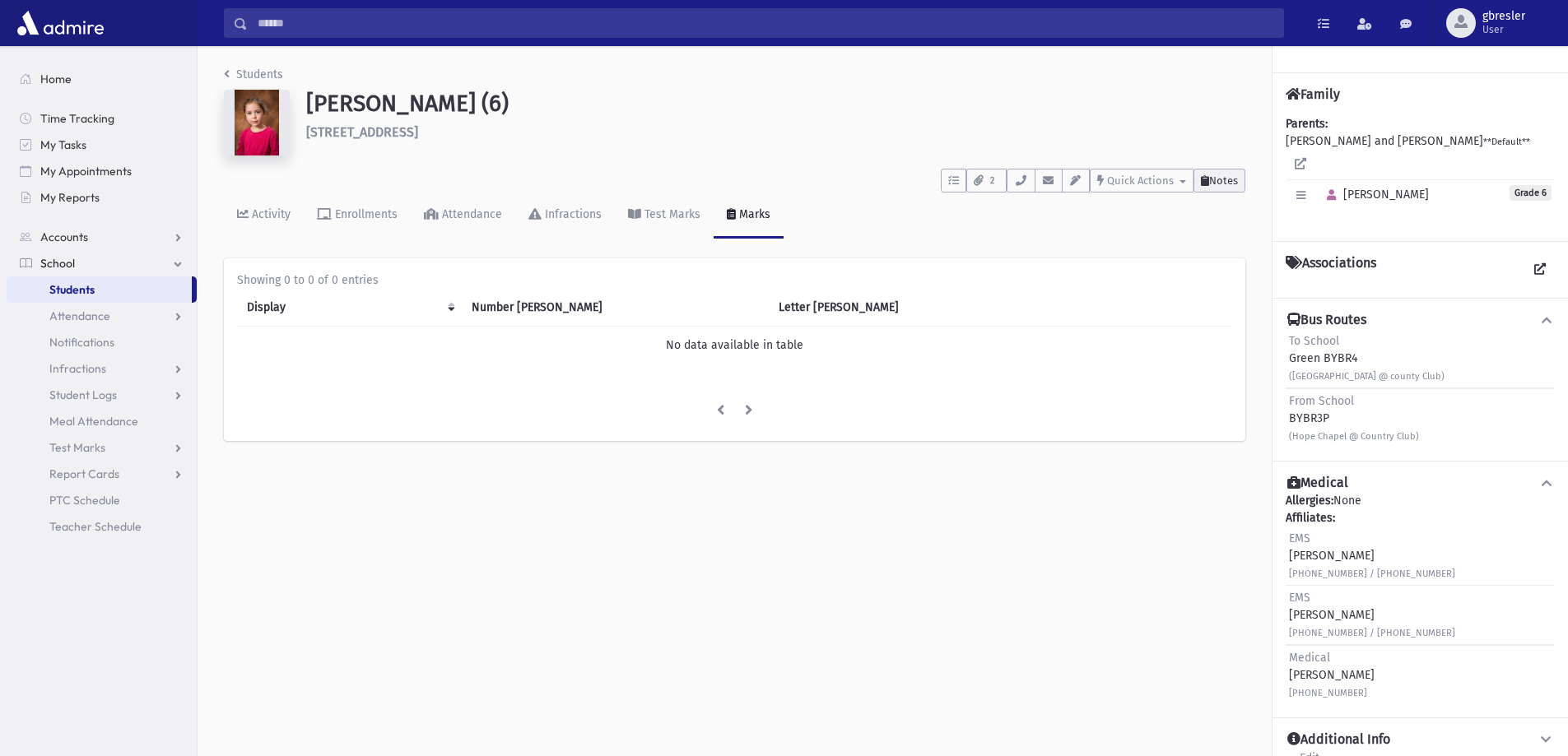
click at [1217, 183] on span "Notes" at bounding box center [1223, 181] width 29 height 12
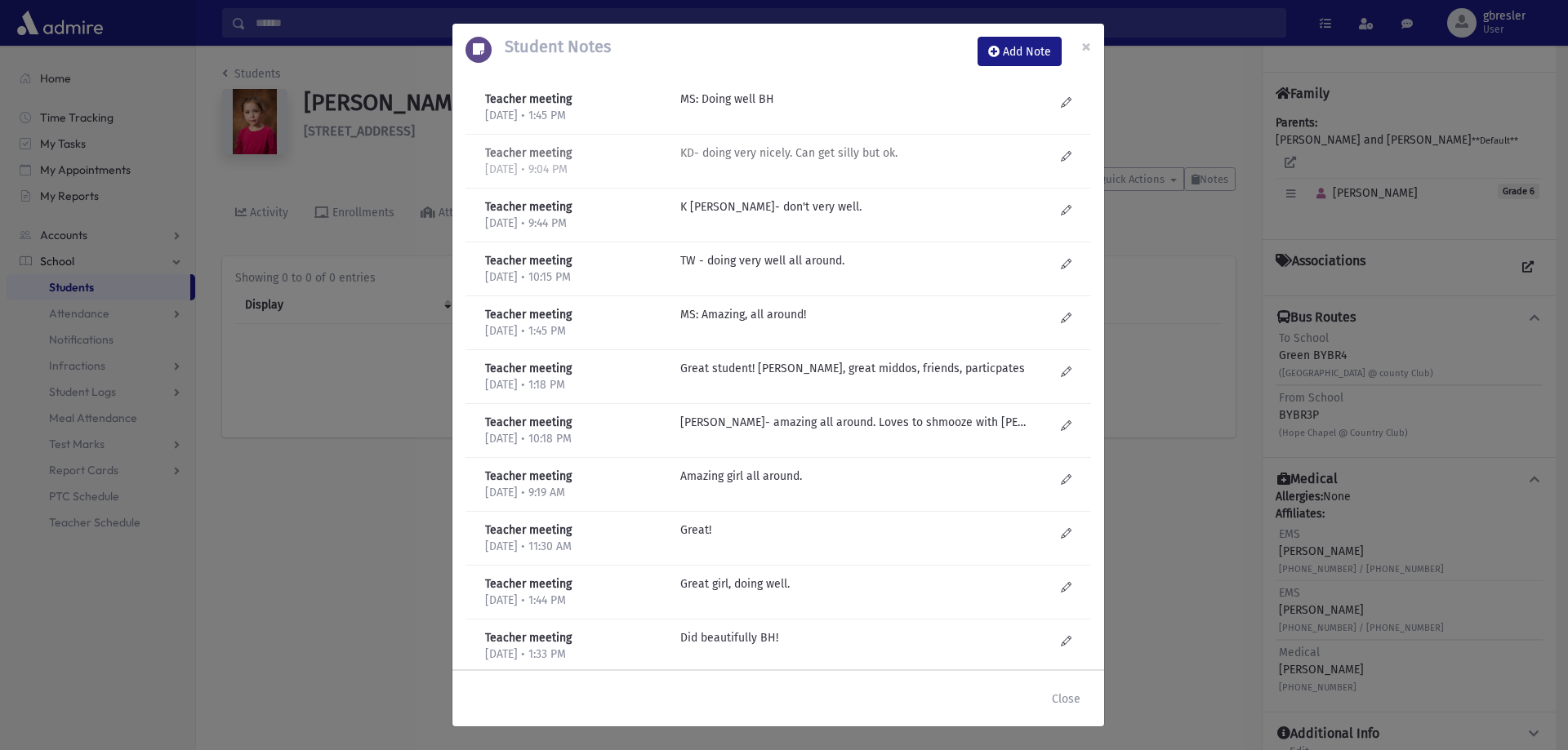
click at [832, 108] on p "KD- doing very nicely. Can get silly but ok." at bounding box center [854, 100] width 349 height 18
click at [1090, 40] on span "×" at bounding box center [1086, 46] width 10 height 23
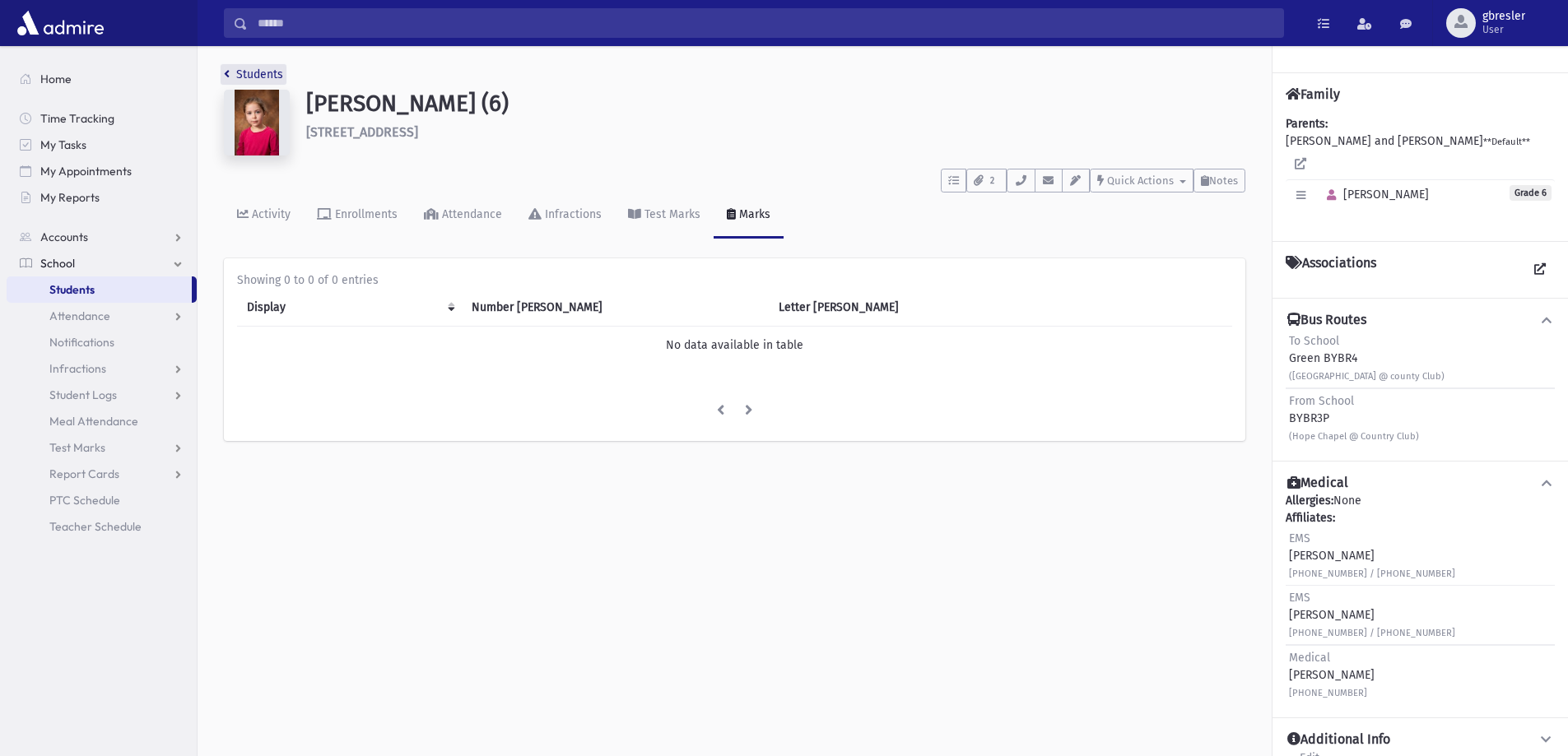
click at [276, 74] on link "Students" at bounding box center [253, 74] width 59 height 14
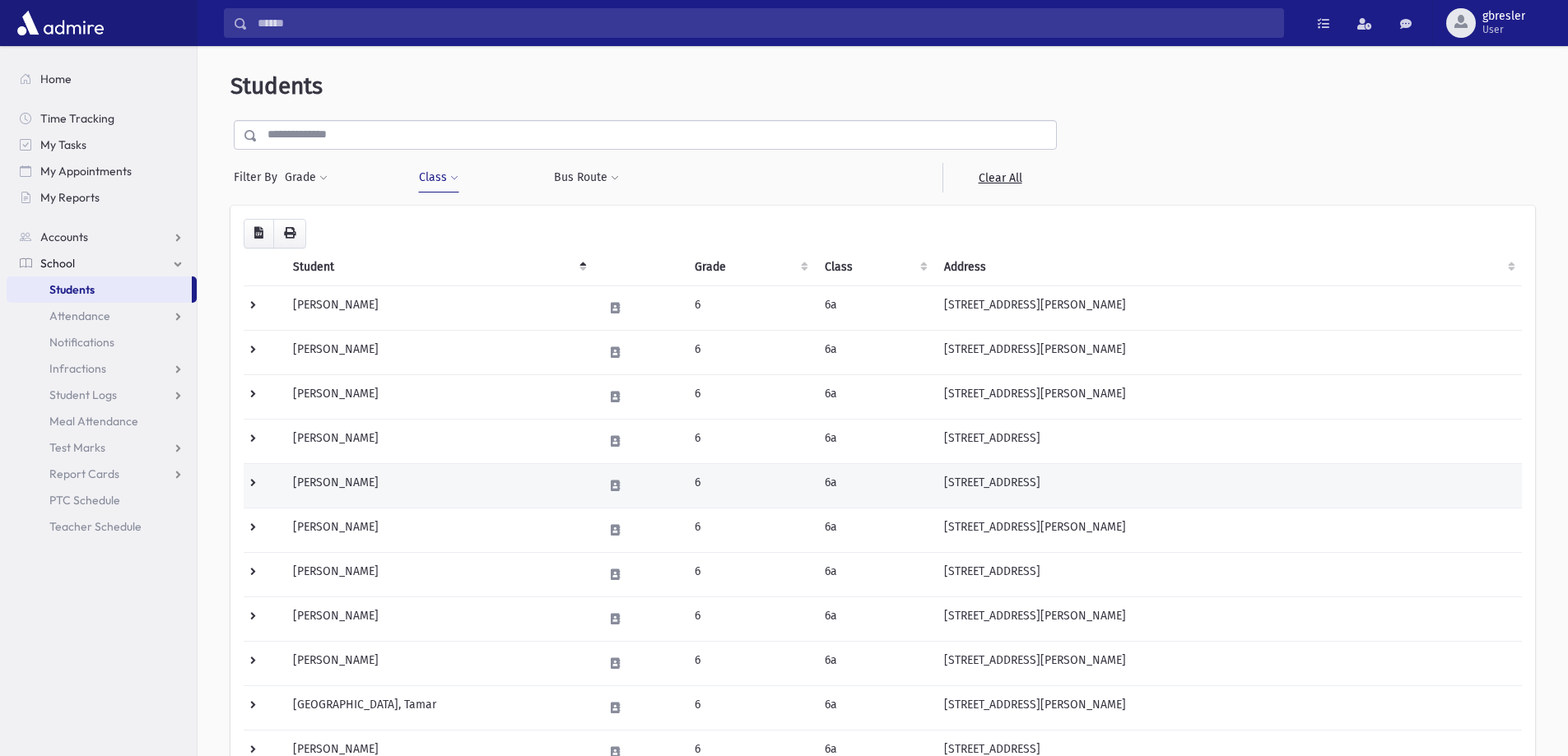
click at [349, 471] on td "Gobioff, Rikki" at bounding box center [439, 485] width 311 height 44
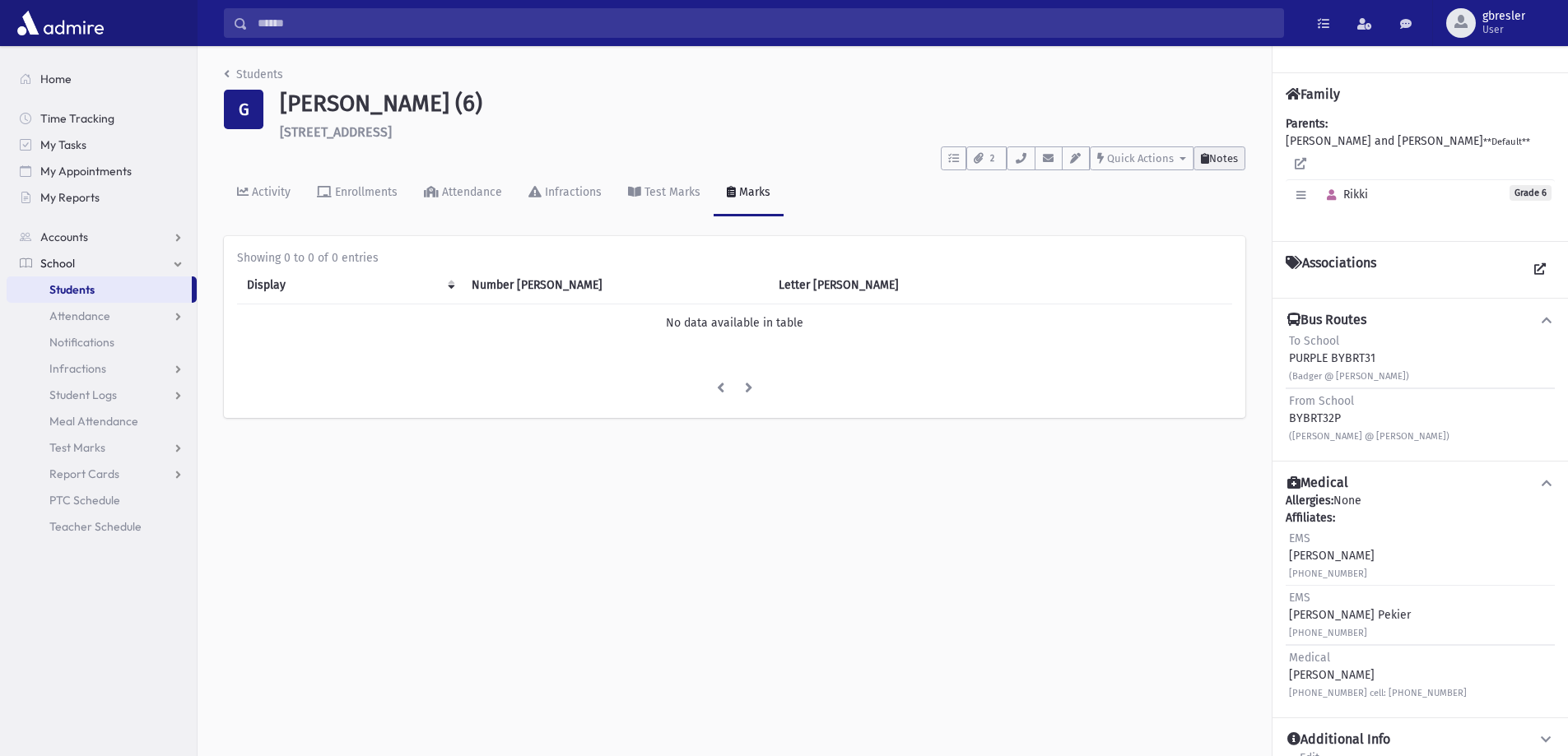
click at [1211, 157] on span "Notes" at bounding box center [1223, 159] width 29 height 12
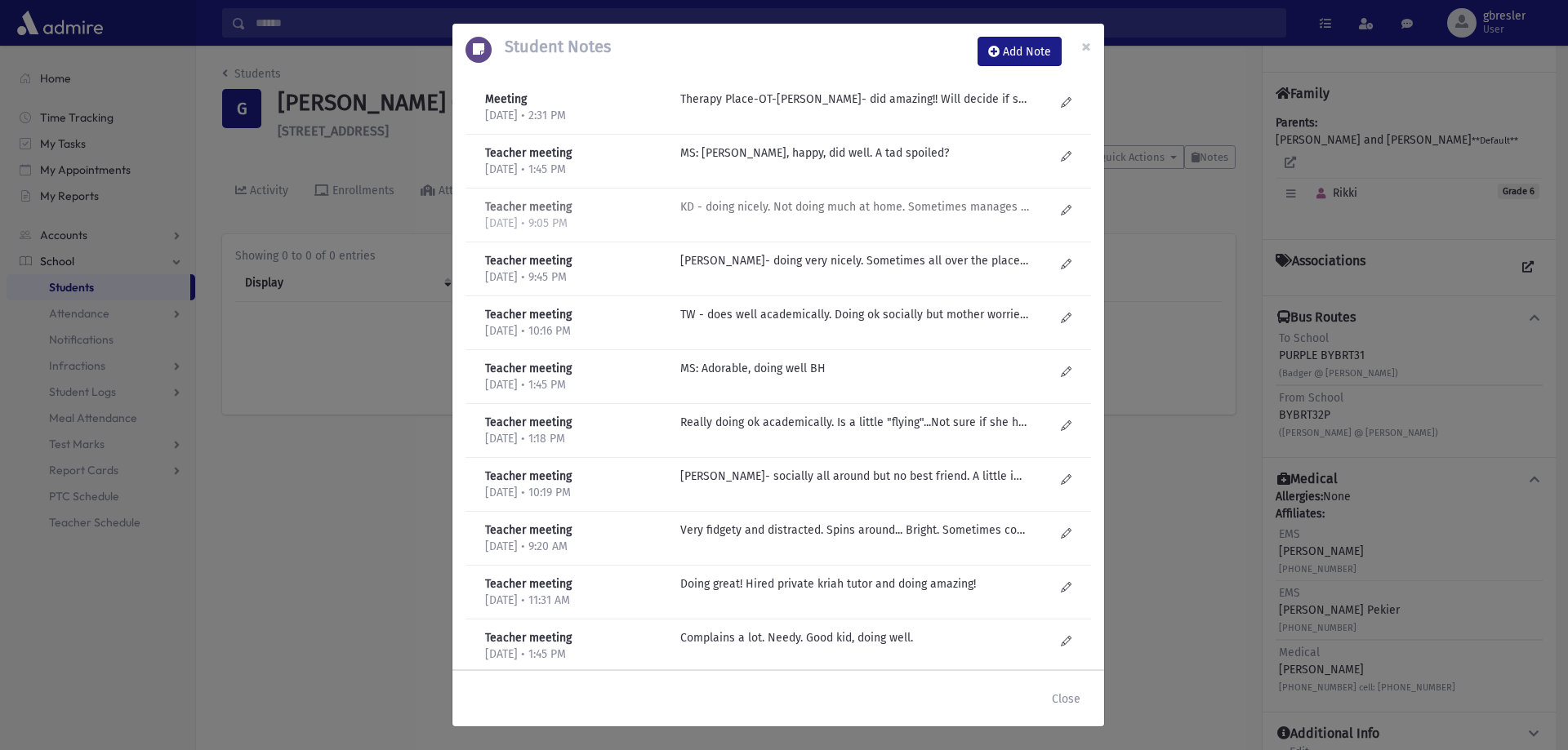
click at [765, 108] on p "KD - doing nicely. Not doing much at home. Sometimes manages better than others." at bounding box center [854, 100] width 349 height 18
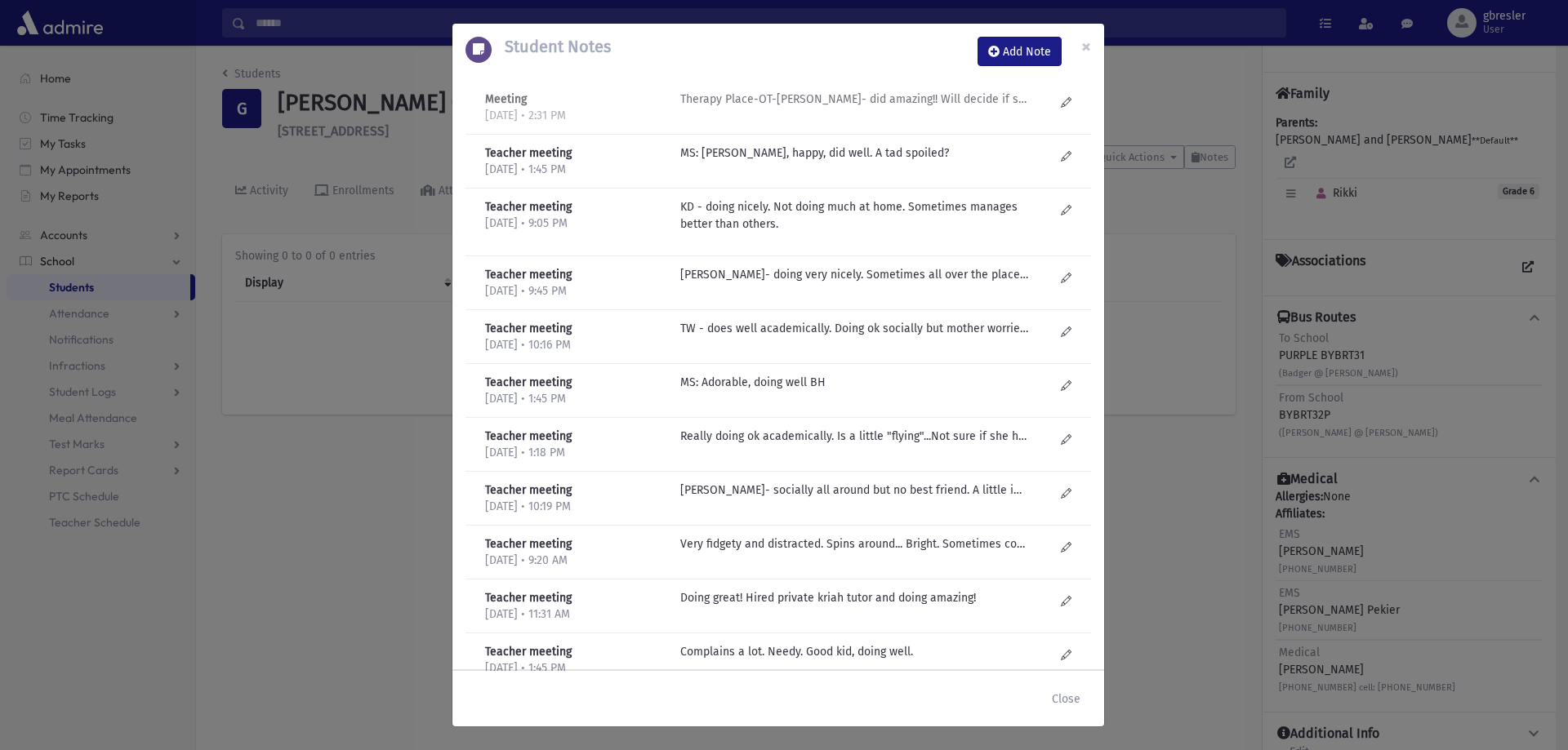
click at [944, 98] on p "Therapy Place-OT-C Kaplinsky- did amazing!! Will decide if should continue." at bounding box center [854, 100] width 349 height 18
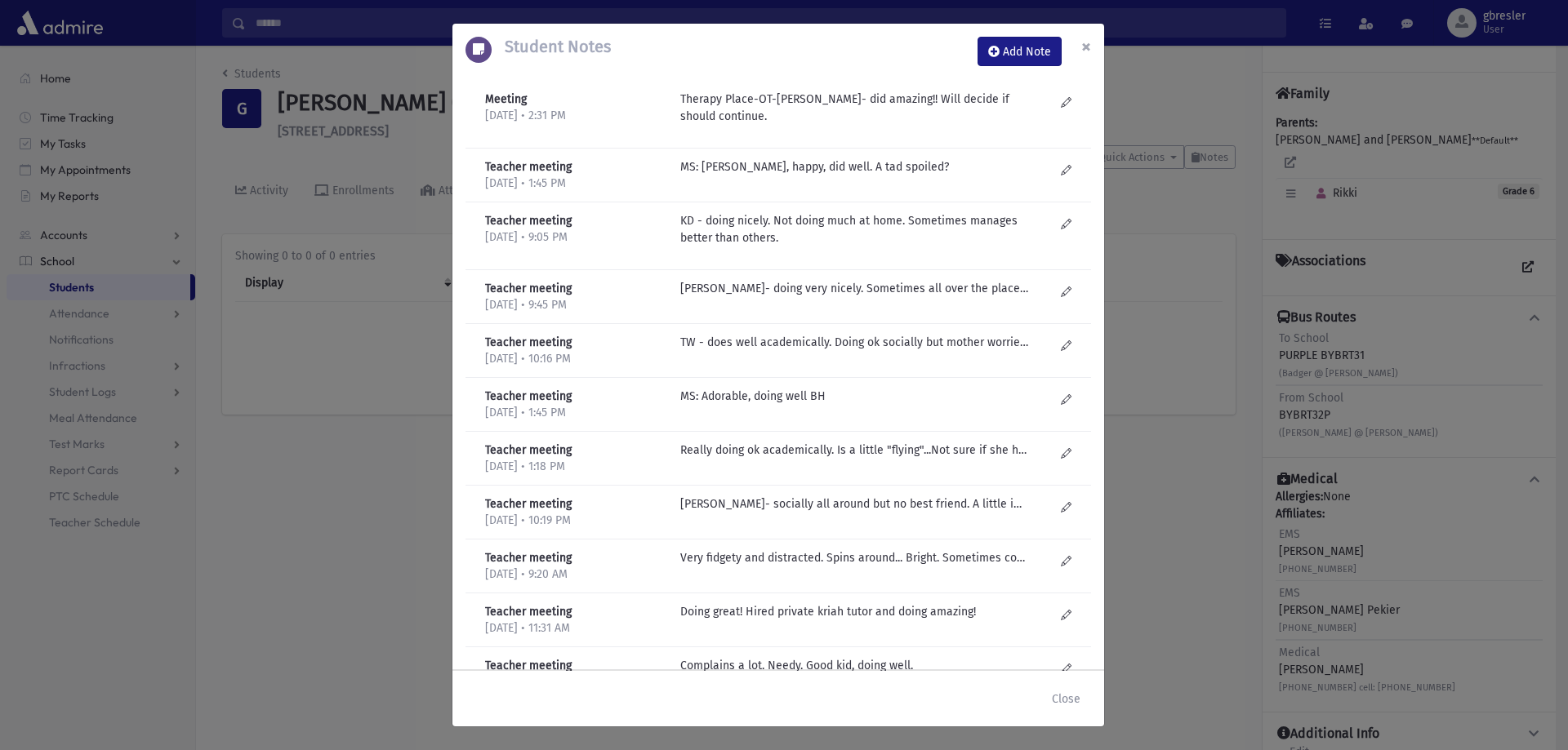
click at [1085, 43] on span "×" at bounding box center [1086, 46] width 10 height 23
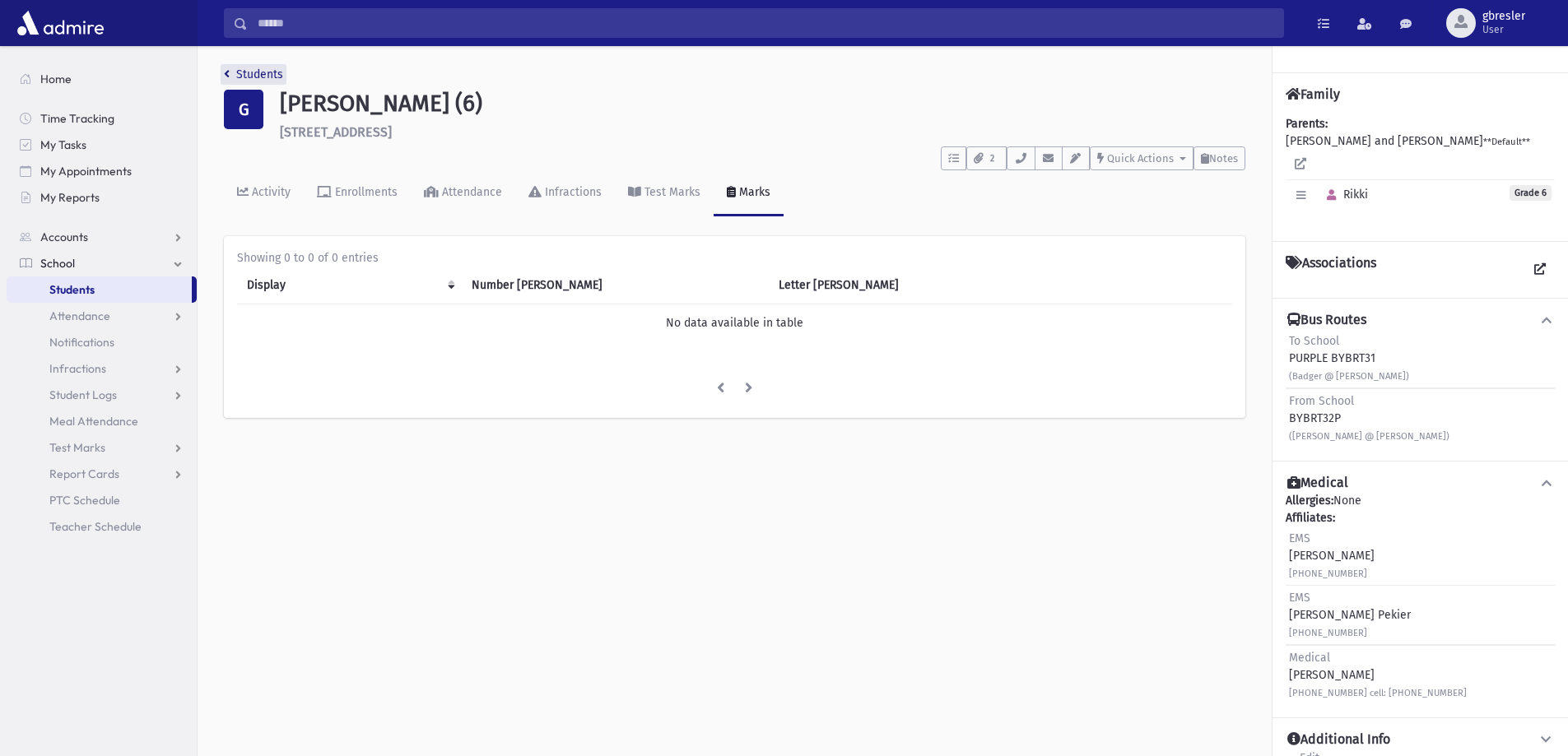
click at [271, 71] on link "Students" at bounding box center [253, 74] width 59 height 14
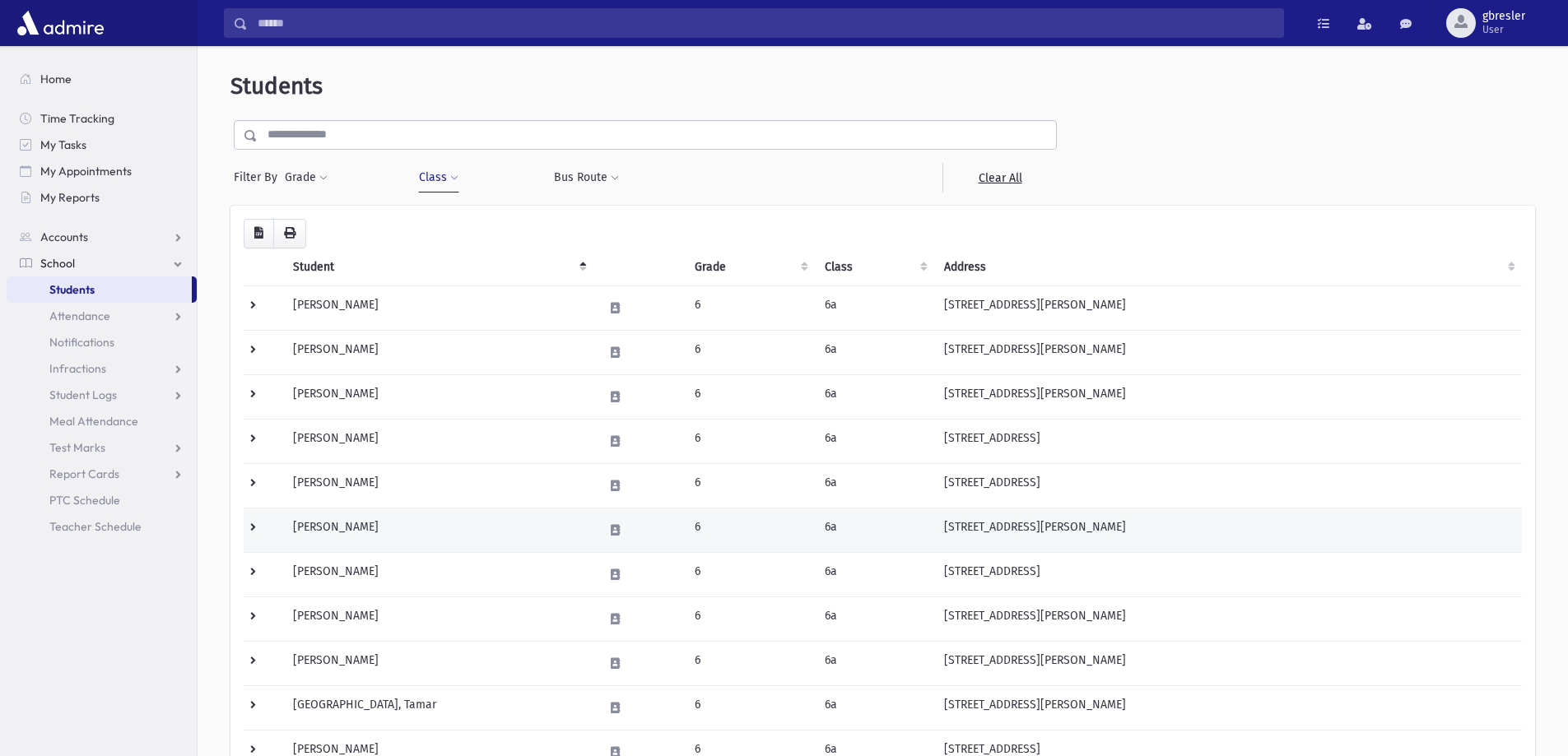
click at [371, 527] on td "Goldberg, Naomi" at bounding box center [439, 530] width 311 height 44
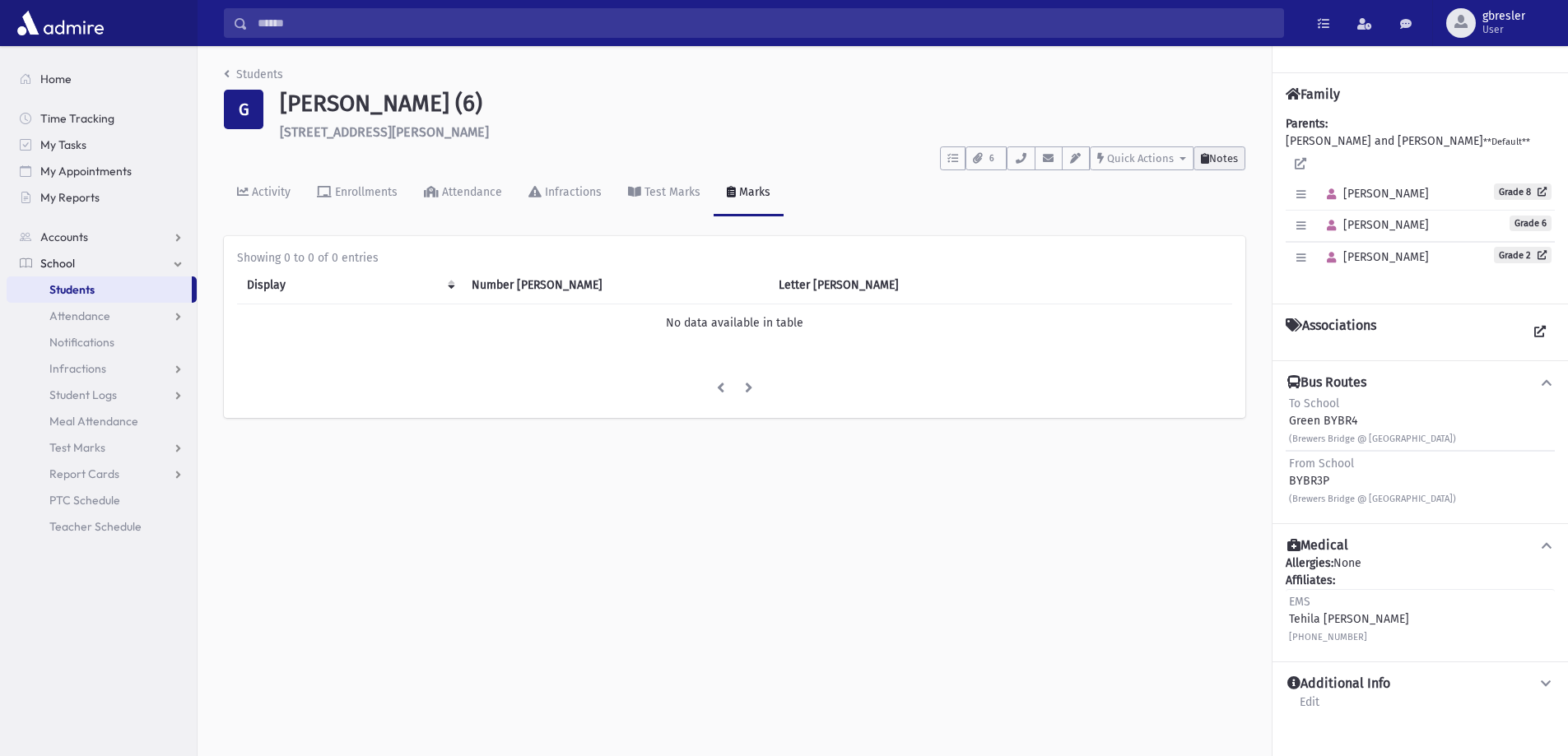
click at [1216, 153] on span "Notes" at bounding box center [1223, 159] width 29 height 12
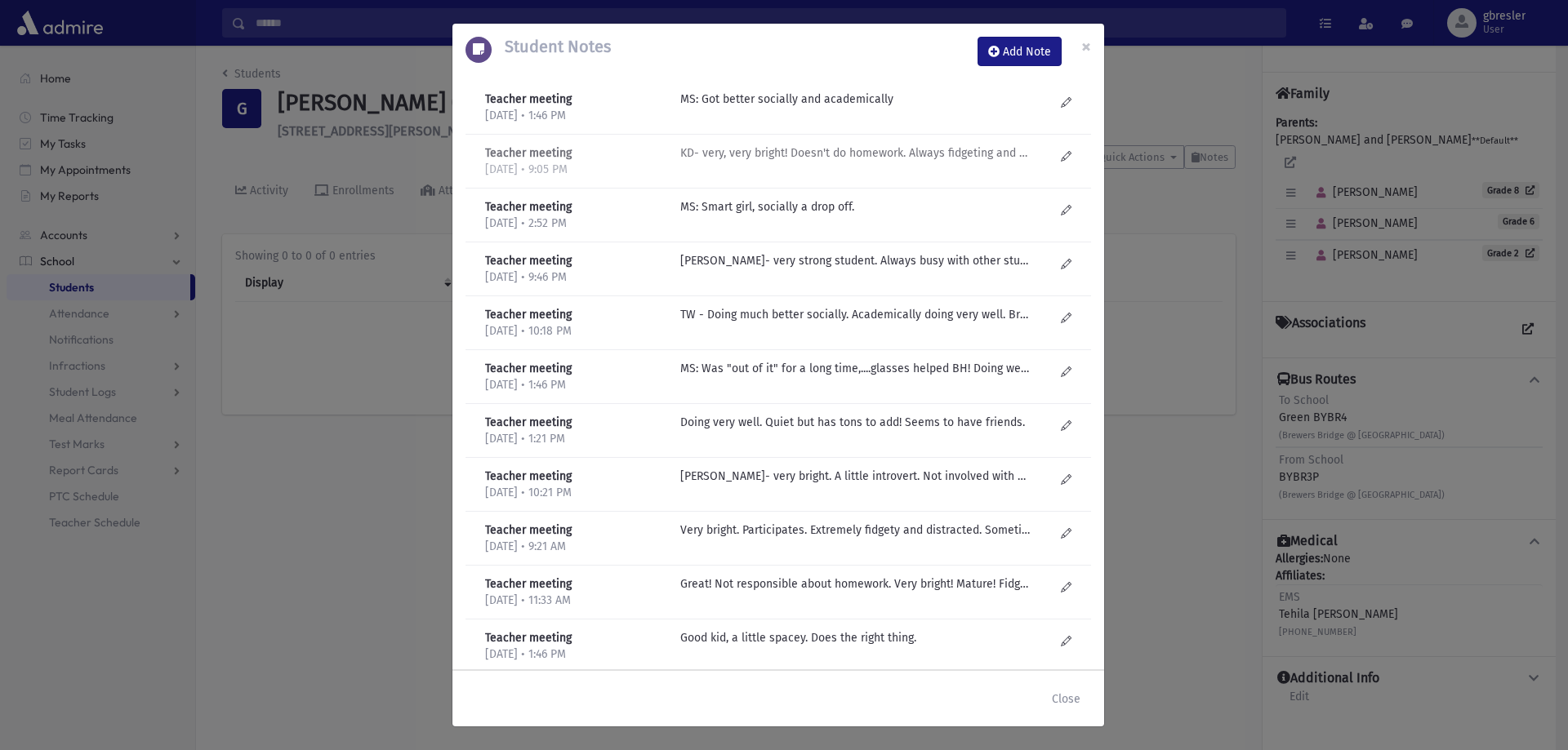
click at [763, 108] on p "KD- very, very bright! Doesn't do homework. Always fidgeting and doing stuff, b…" at bounding box center [854, 100] width 349 height 18
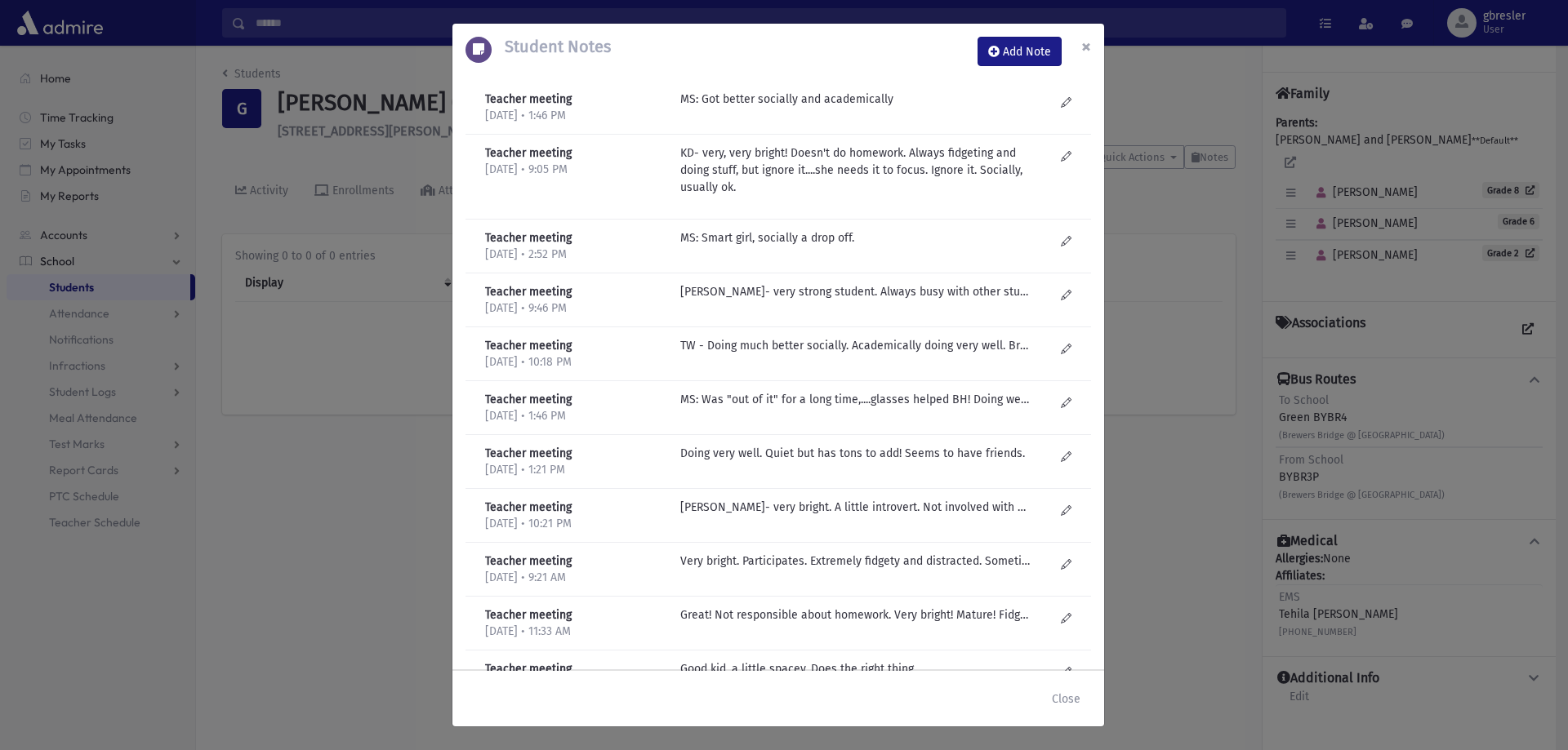
click at [1086, 47] on span "×" at bounding box center [1086, 46] width 10 height 23
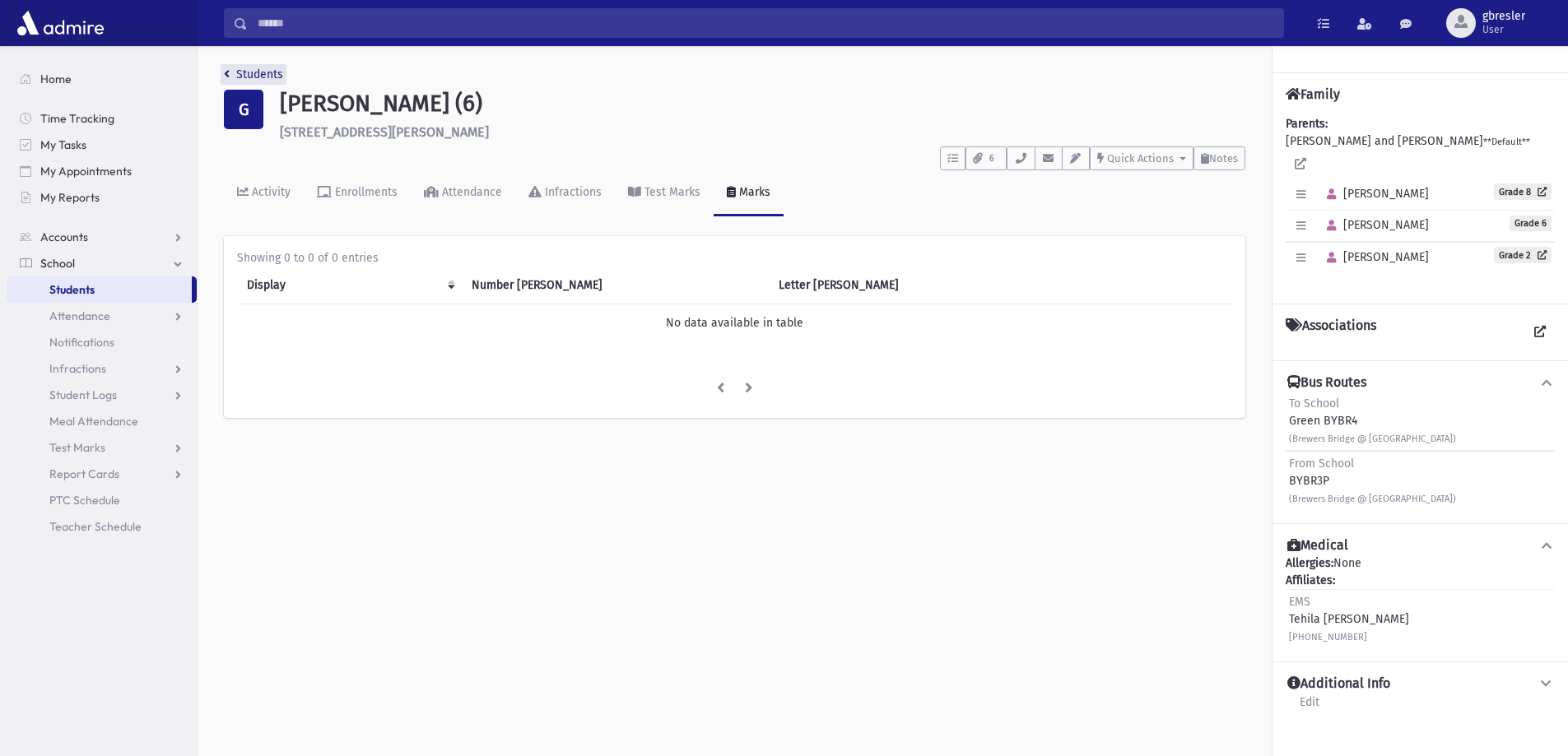
click at [266, 77] on link "Students" at bounding box center [253, 74] width 59 height 14
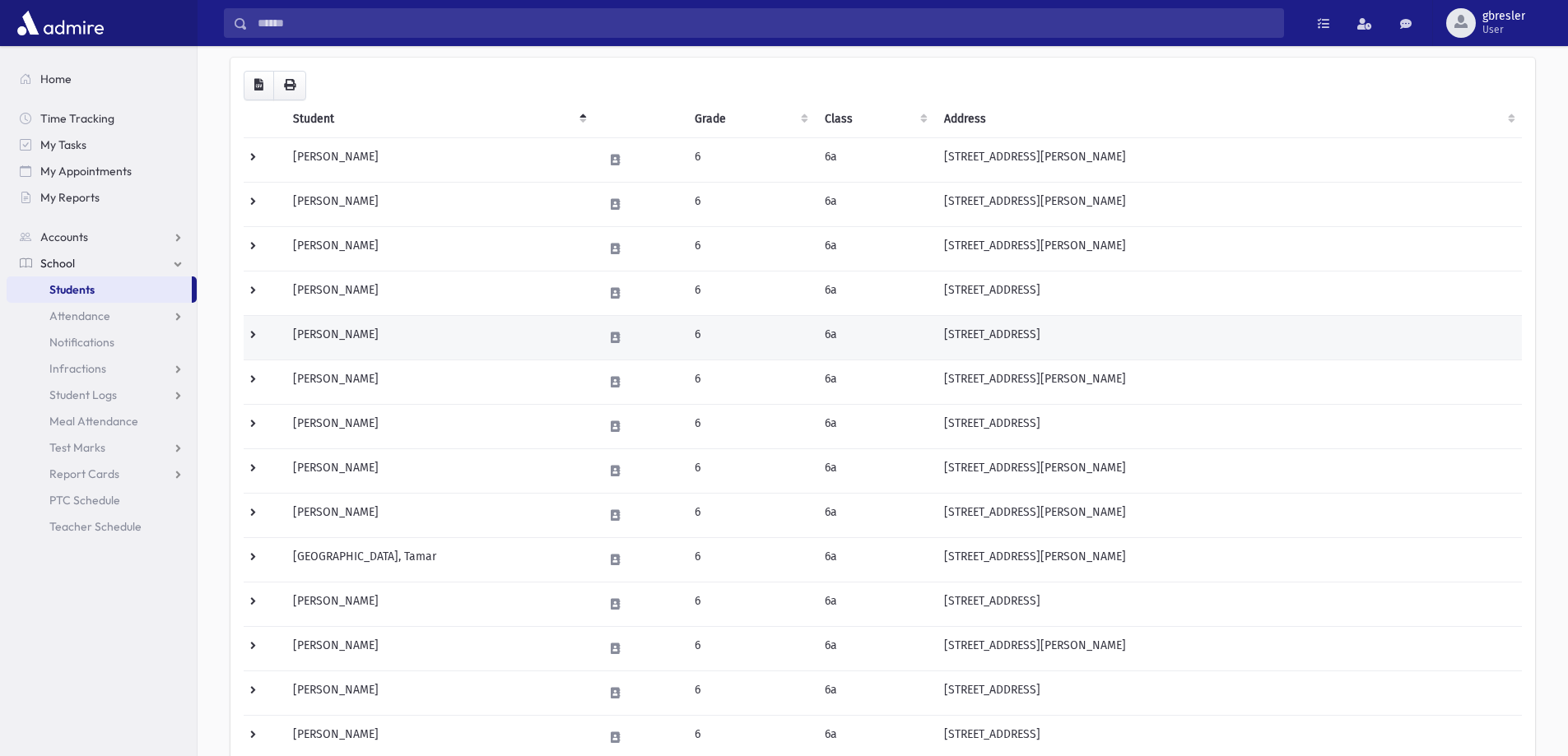
scroll to position [165, 0]
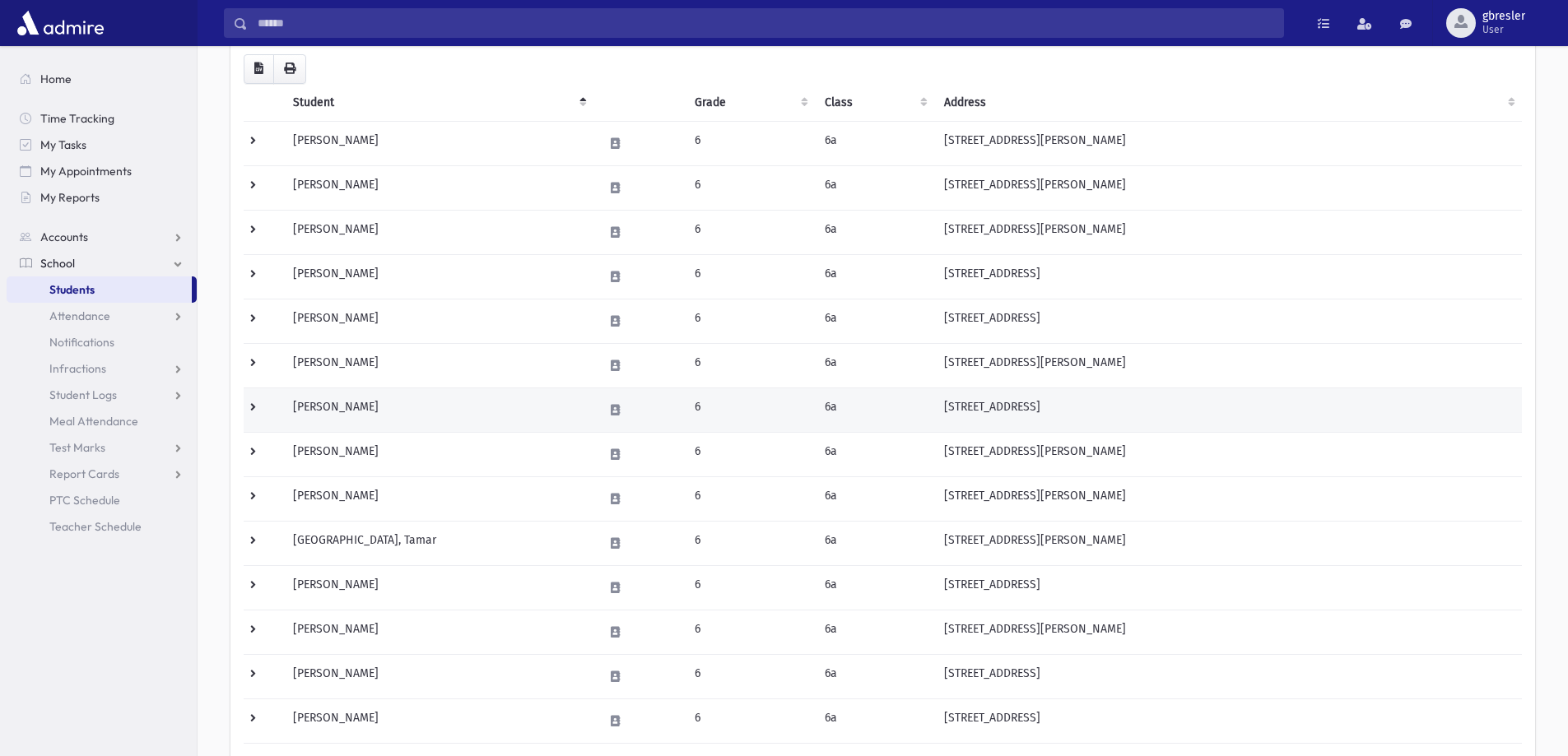
click at [319, 414] on td "[PERSON_NAME]" at bounding box center [439, 409] width 311 height 44
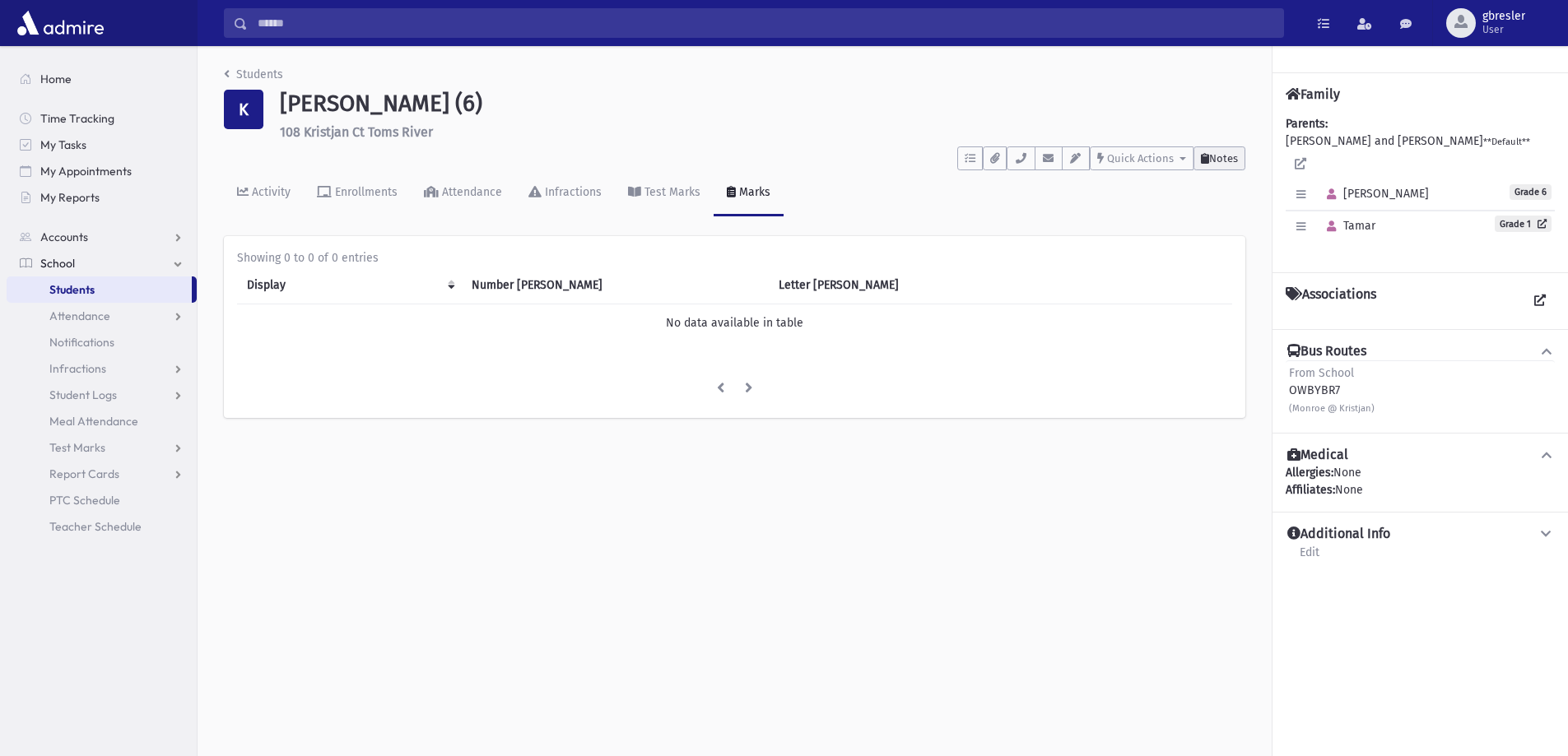
click at [1230, 154] on span "Notes" at bounding box center [1223, 159] width 29 height 12
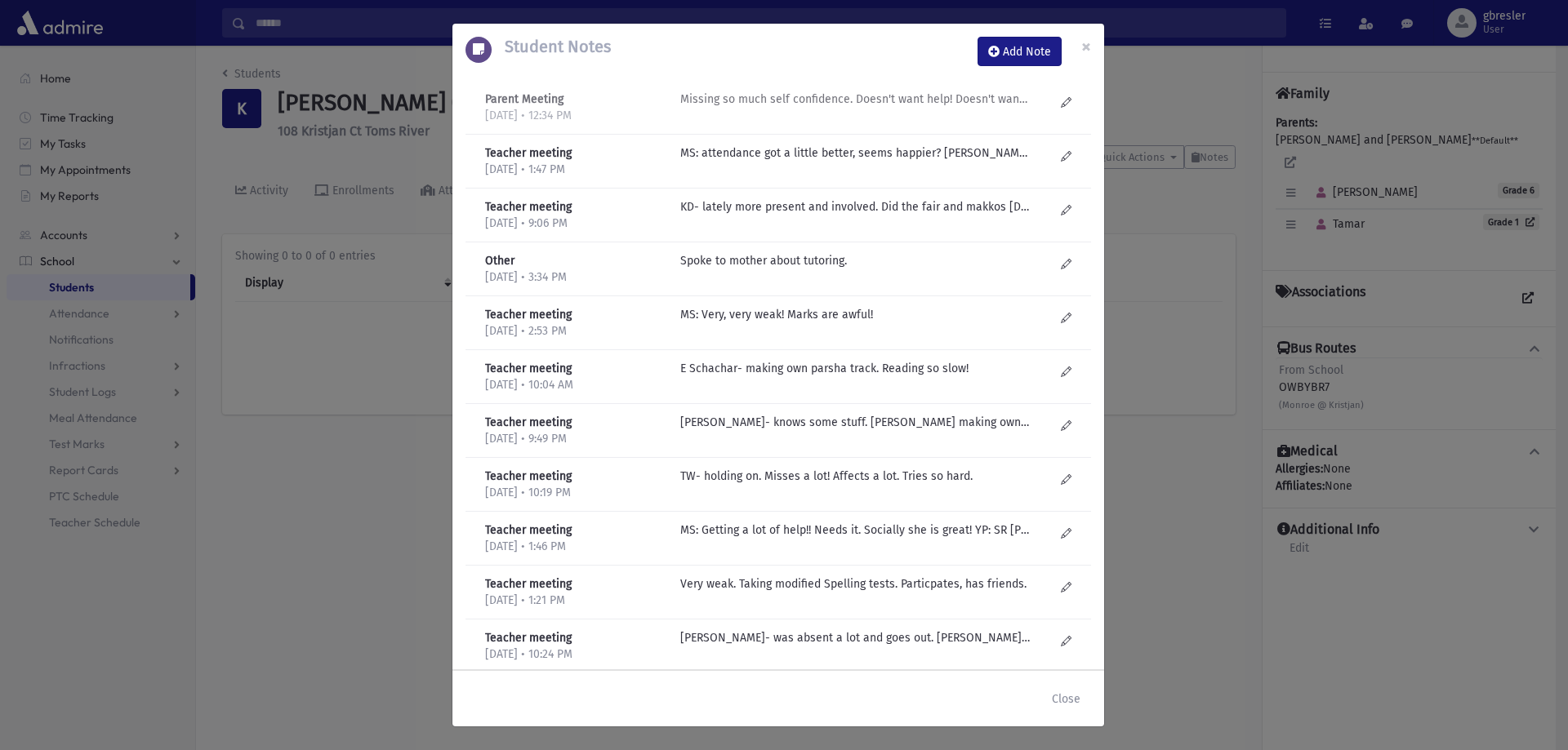
click at [915, 91] on p "Missing so much self confidence. Doesn't want help! Doesn't want therapy! Mom g…" at bounding box center [854, 100] width 349 height 18
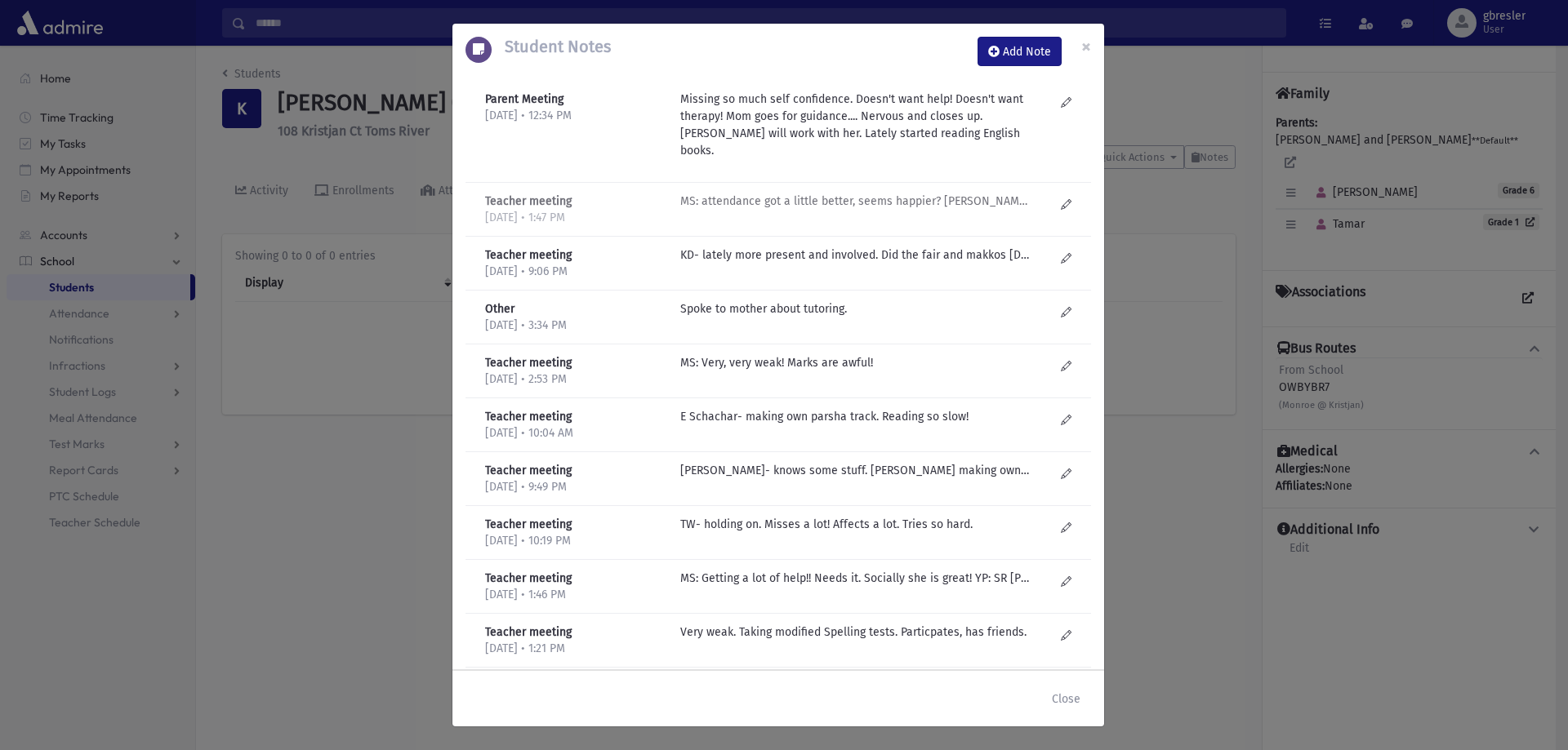
click at [817, 193] on p "MS: attendance got a little better, seems happier? HW tutor-didn't really work …" at bounding box center [854, 201] width 349 height 18
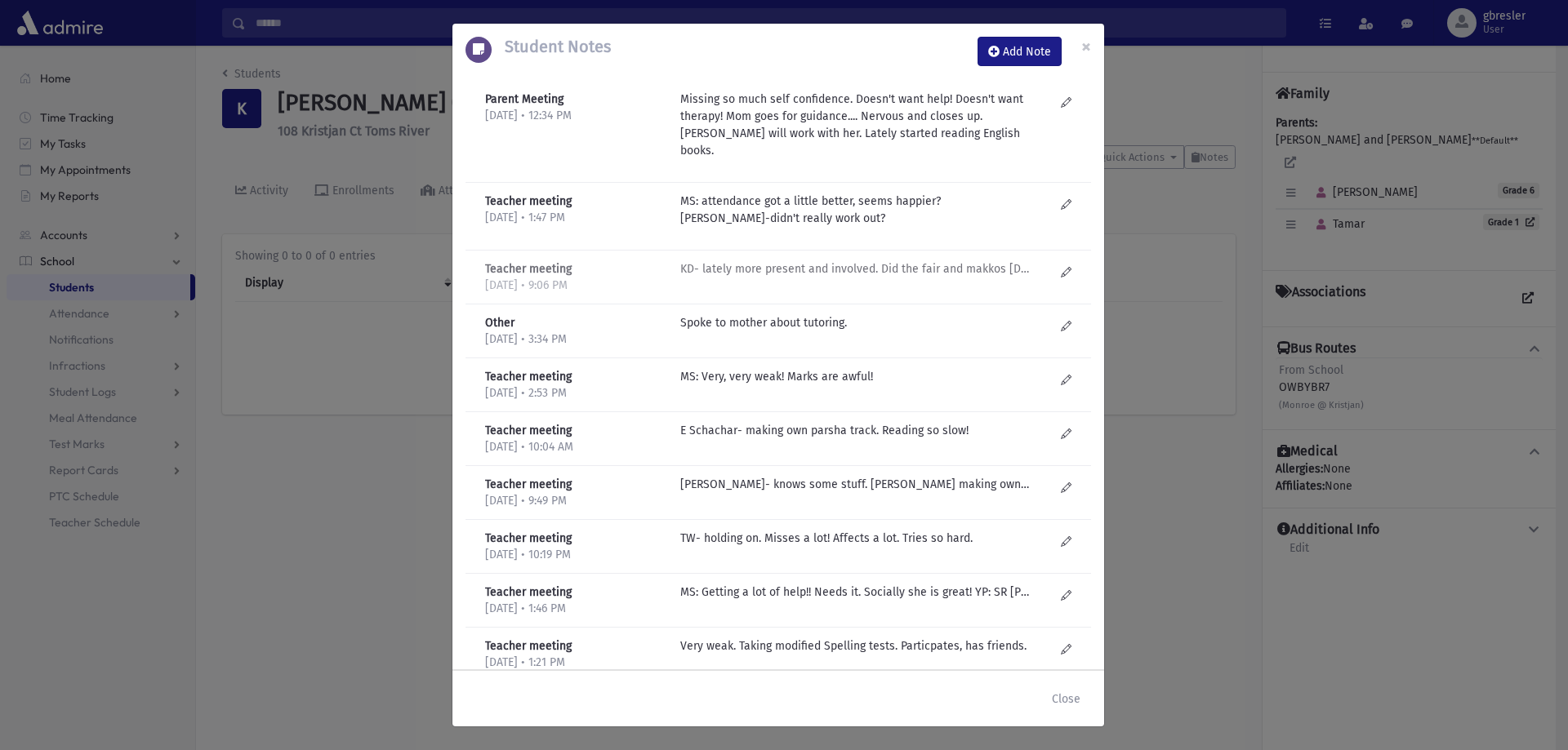
click at [946, 261] on p "KD- lately more present and involved. Did the fair and makkos carnival- even wi…" at bounding box center [854, 270] width 349 height 18
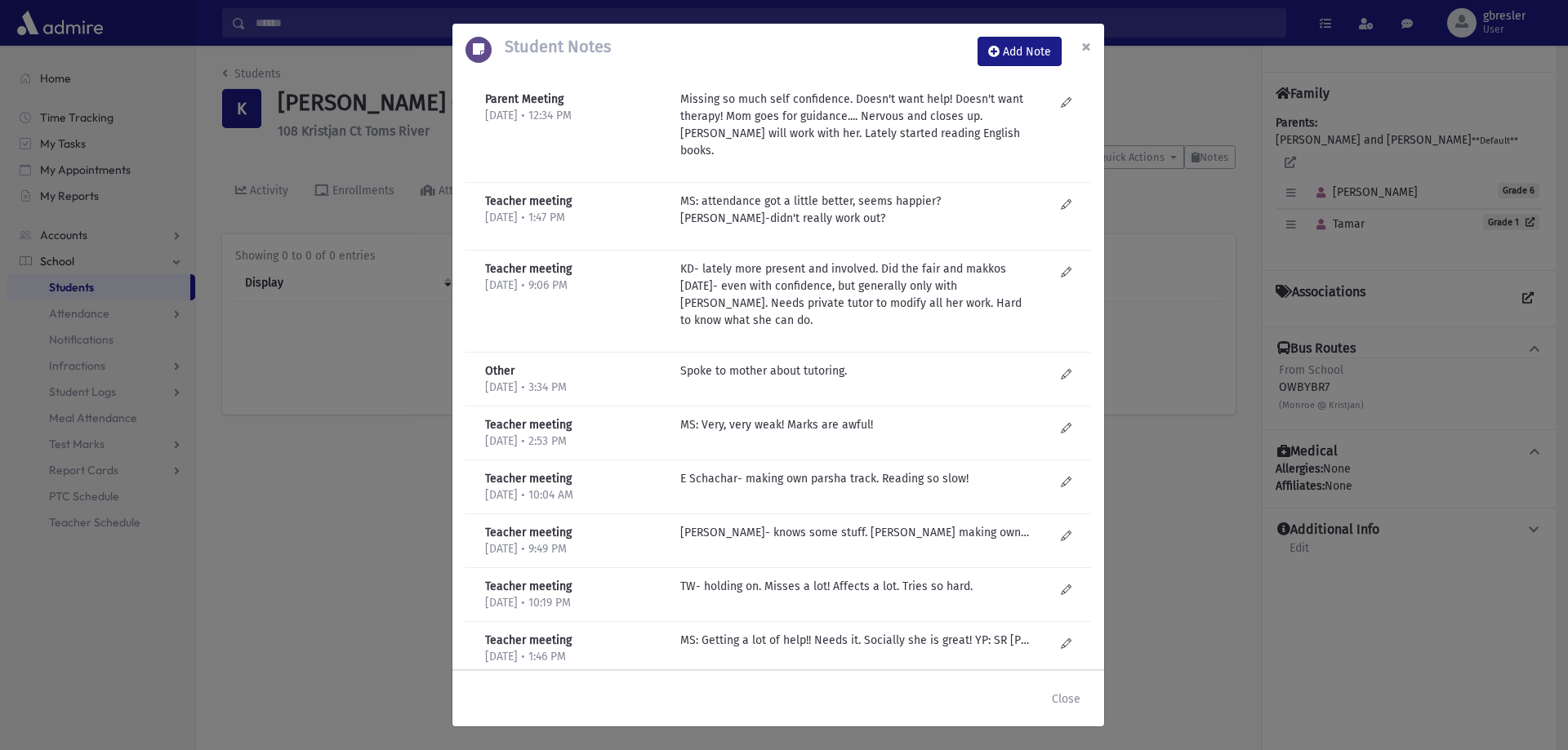
click at [1086, 46] on span "×" at bounding box center [1086, 46] width 10 height 23
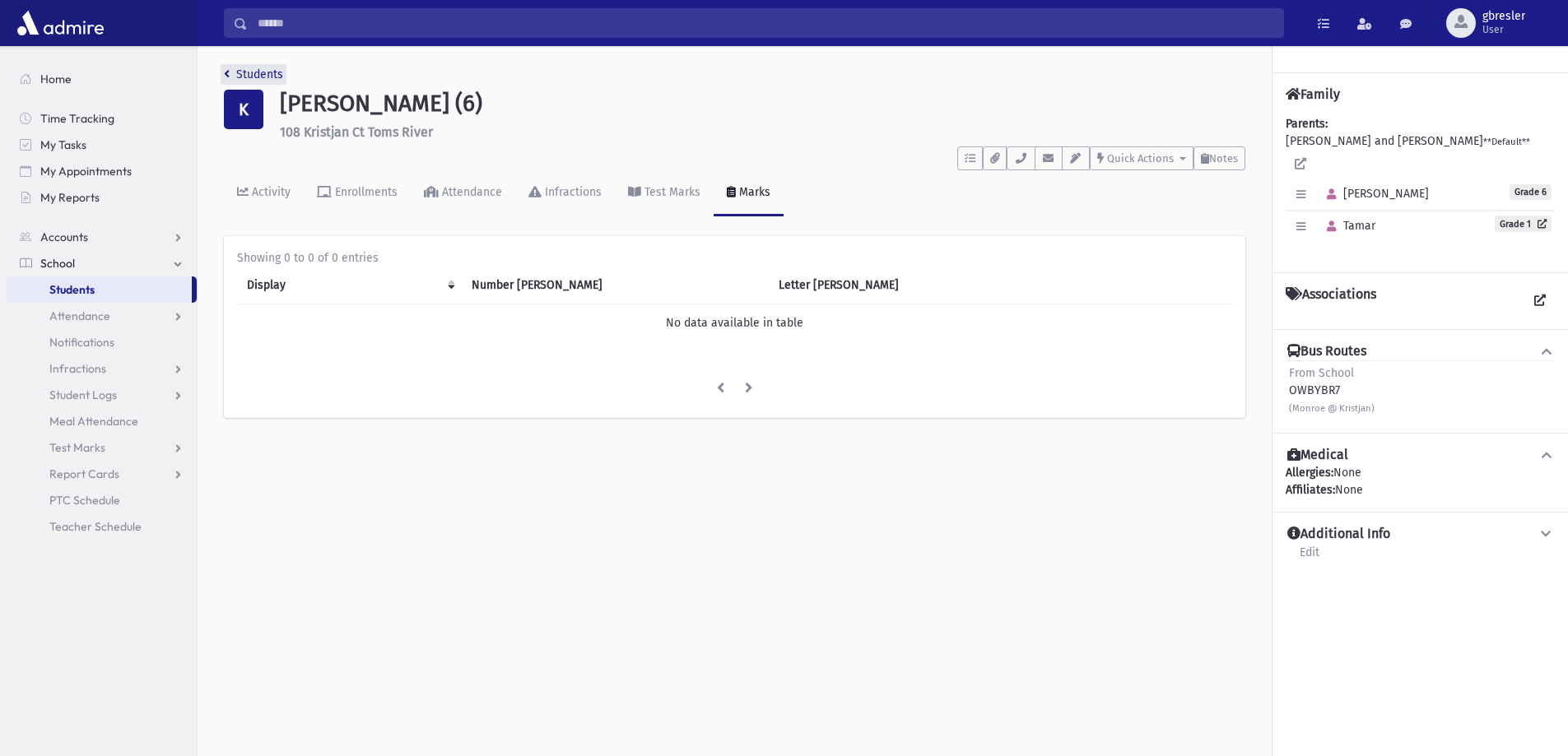
click at [241, 73] on link "Students" at bounding box center [253, 74] width 59 height 14
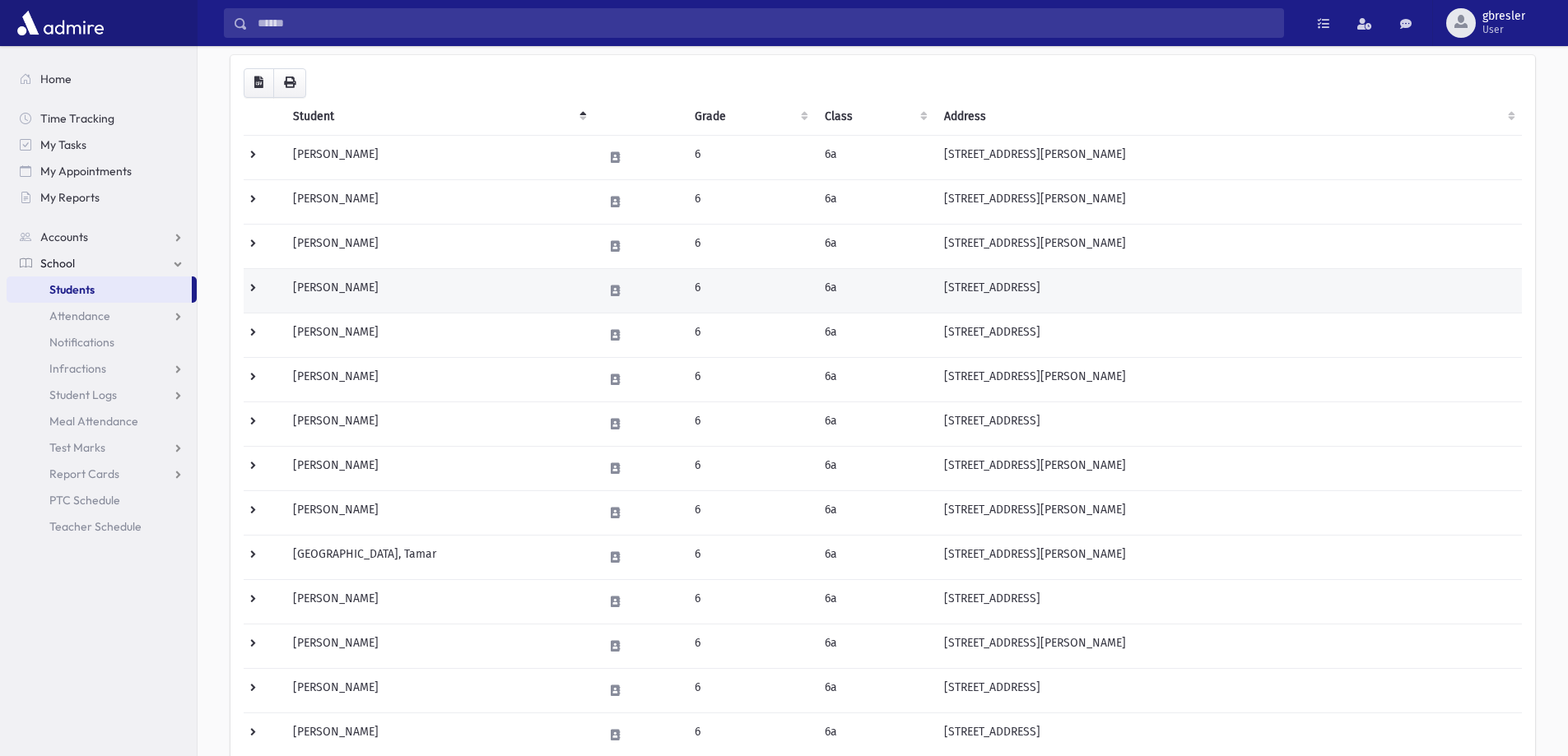
scroll to position [165, 0]
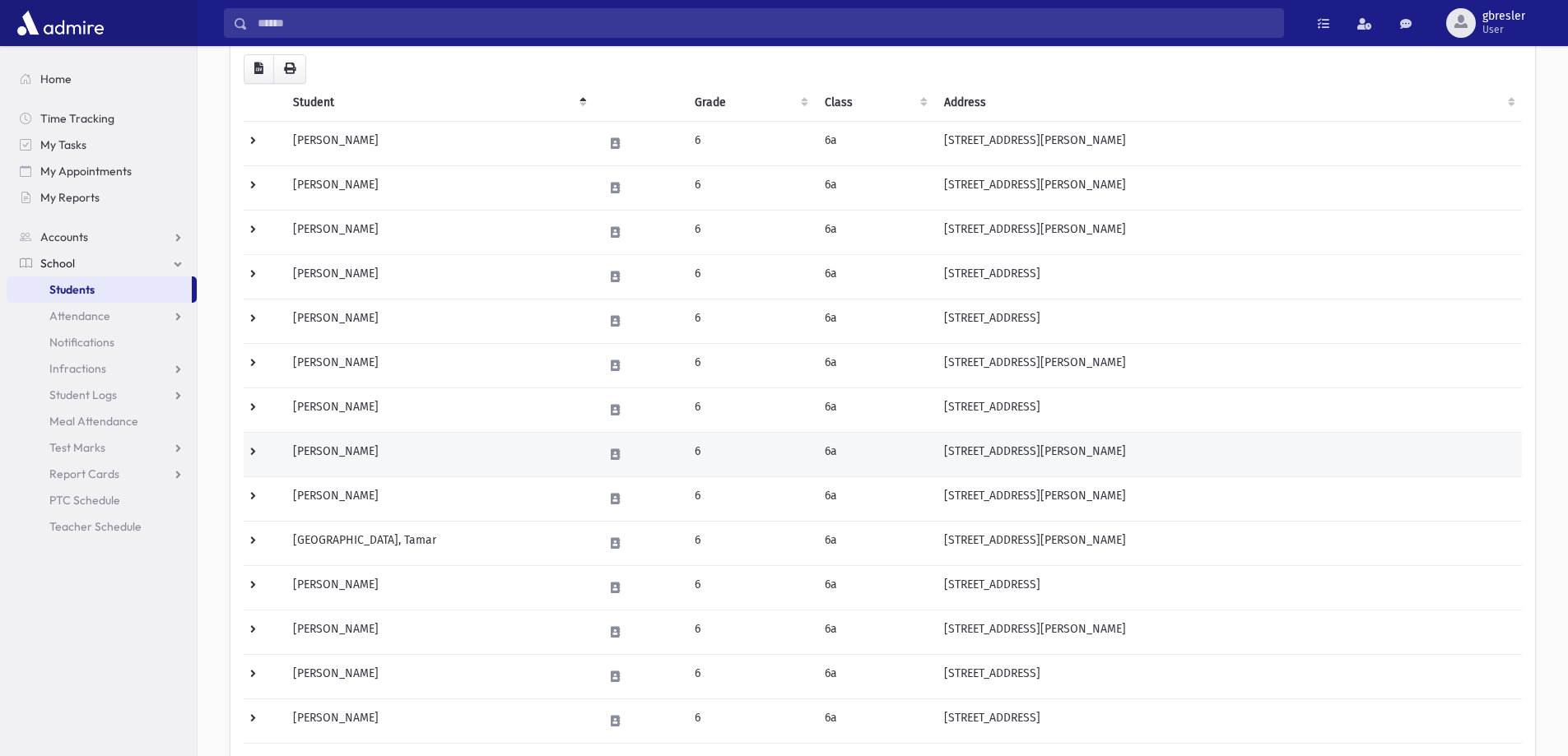
click at [369, 450] on td "Kaufman, Ahuva" at bounding box center [439, 454] width 311 height 44
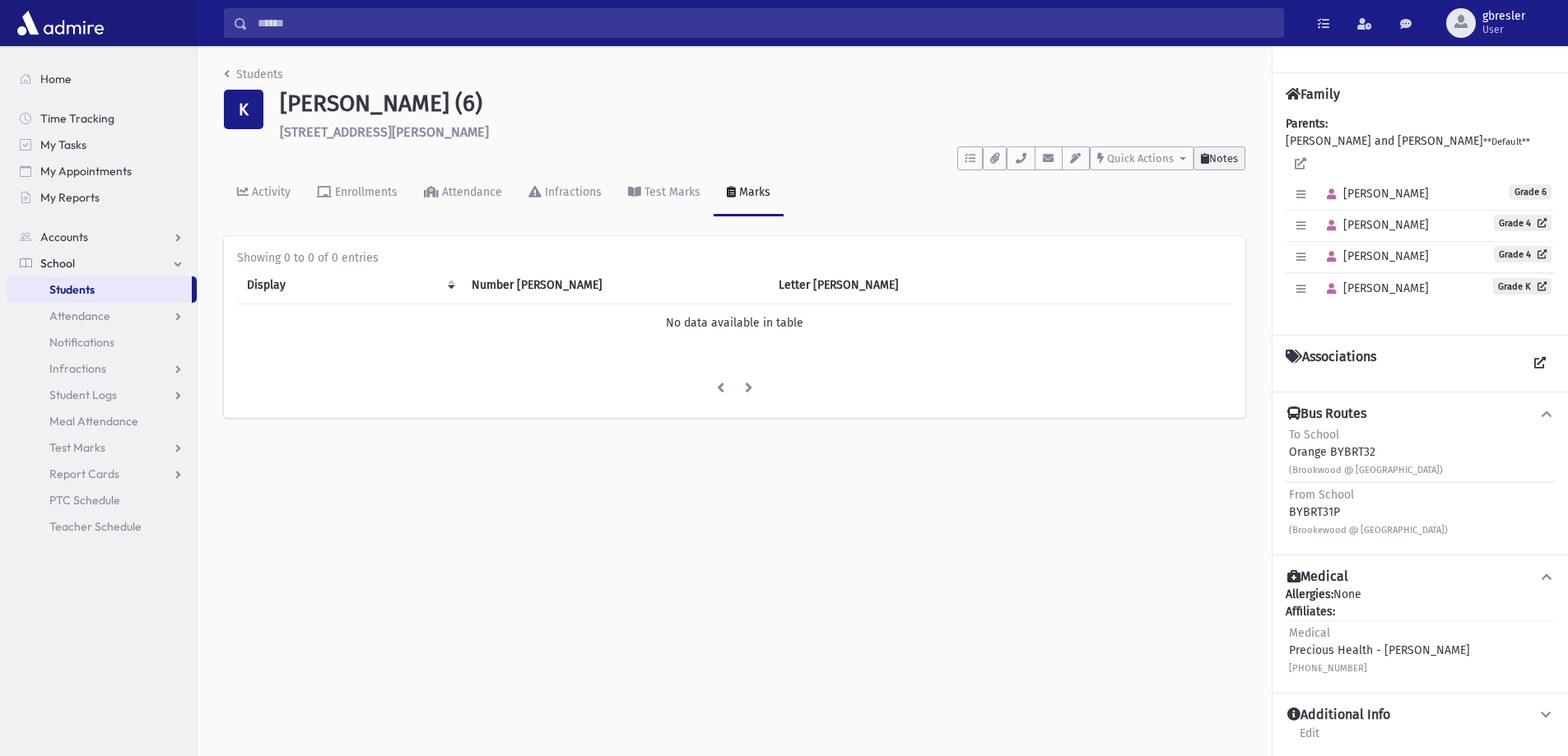
click at [1218, 157] on span "Notes" at bounding box center [1223, 159] width 29 height 12
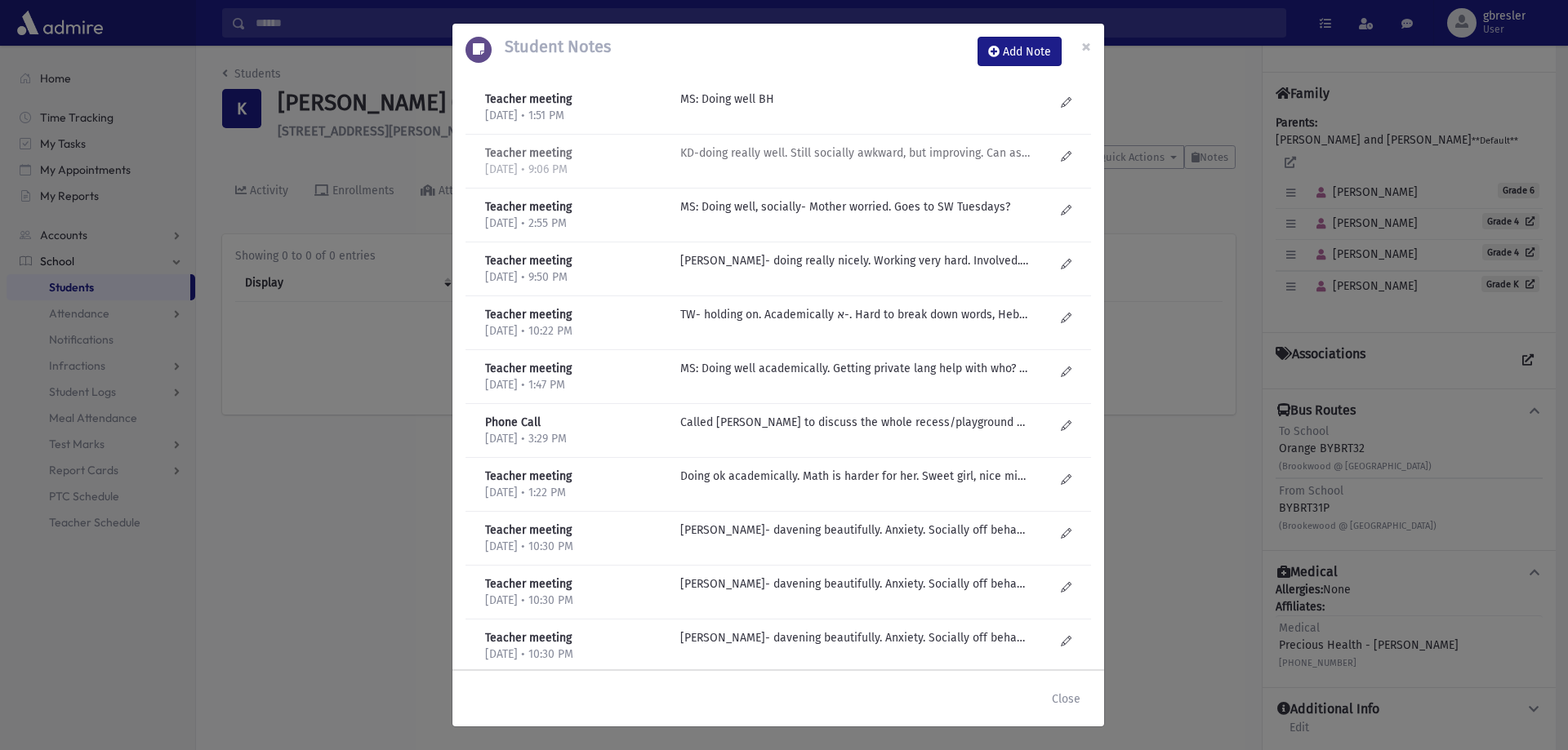
click at [846, 108] on p "KD-doing really well. Still socially awkward, but improving. Can ask good quest…" at bounding box center [854, 100] width 349 height 18
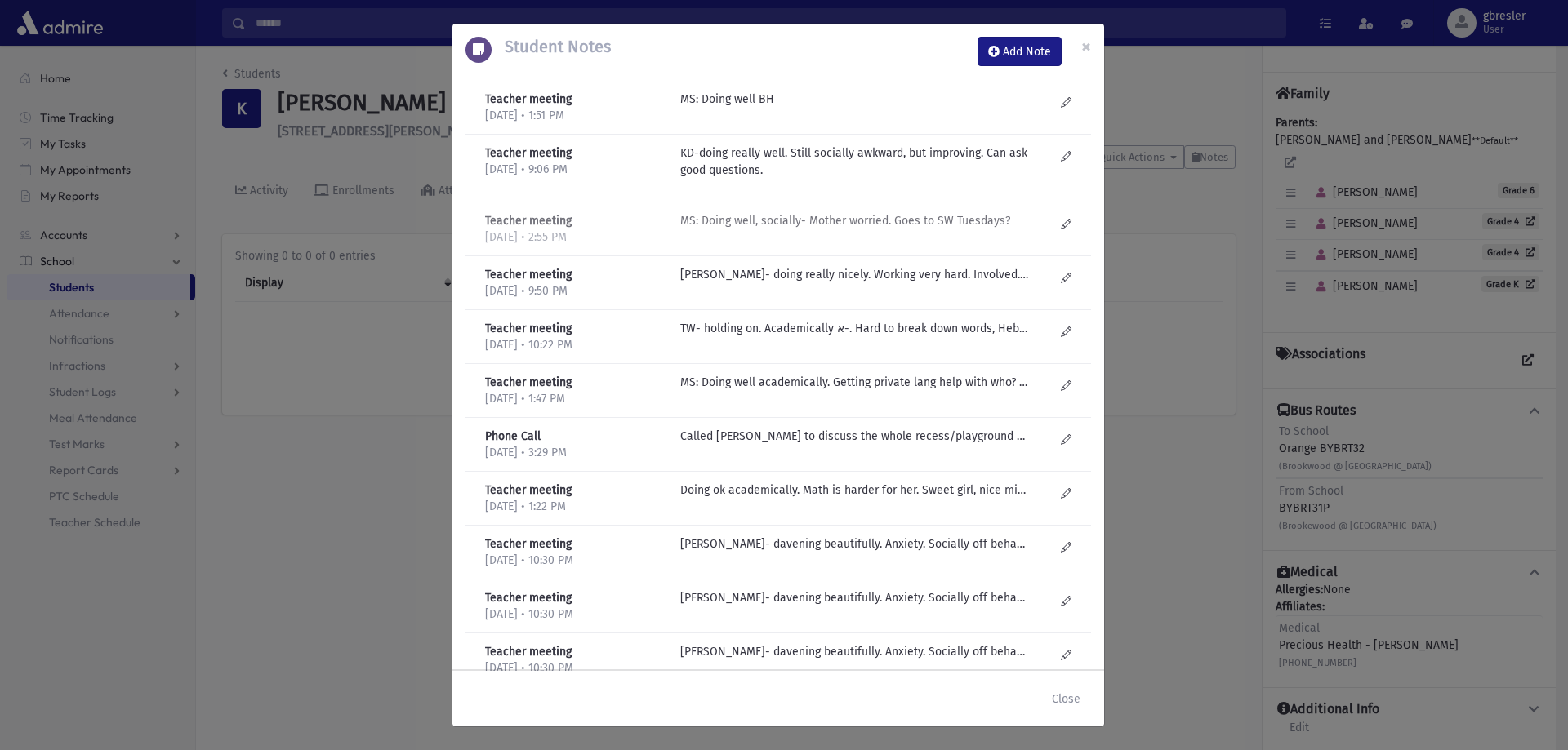
click at [809, 108] on p "MS: Doing well, socially- Mother worried. Goes to SW Tuesdays?" at bounding box center [854, 100] width 349 height 18
click at [819, 108] on p "MS: Doing well, socially- Mother worried. Goes to SW Tuesdays?" at bounding box center [854, 100] width 349 height 18
click at [1093, 46] on button "×" at bounding box center [1086, 46] width 36 height 46
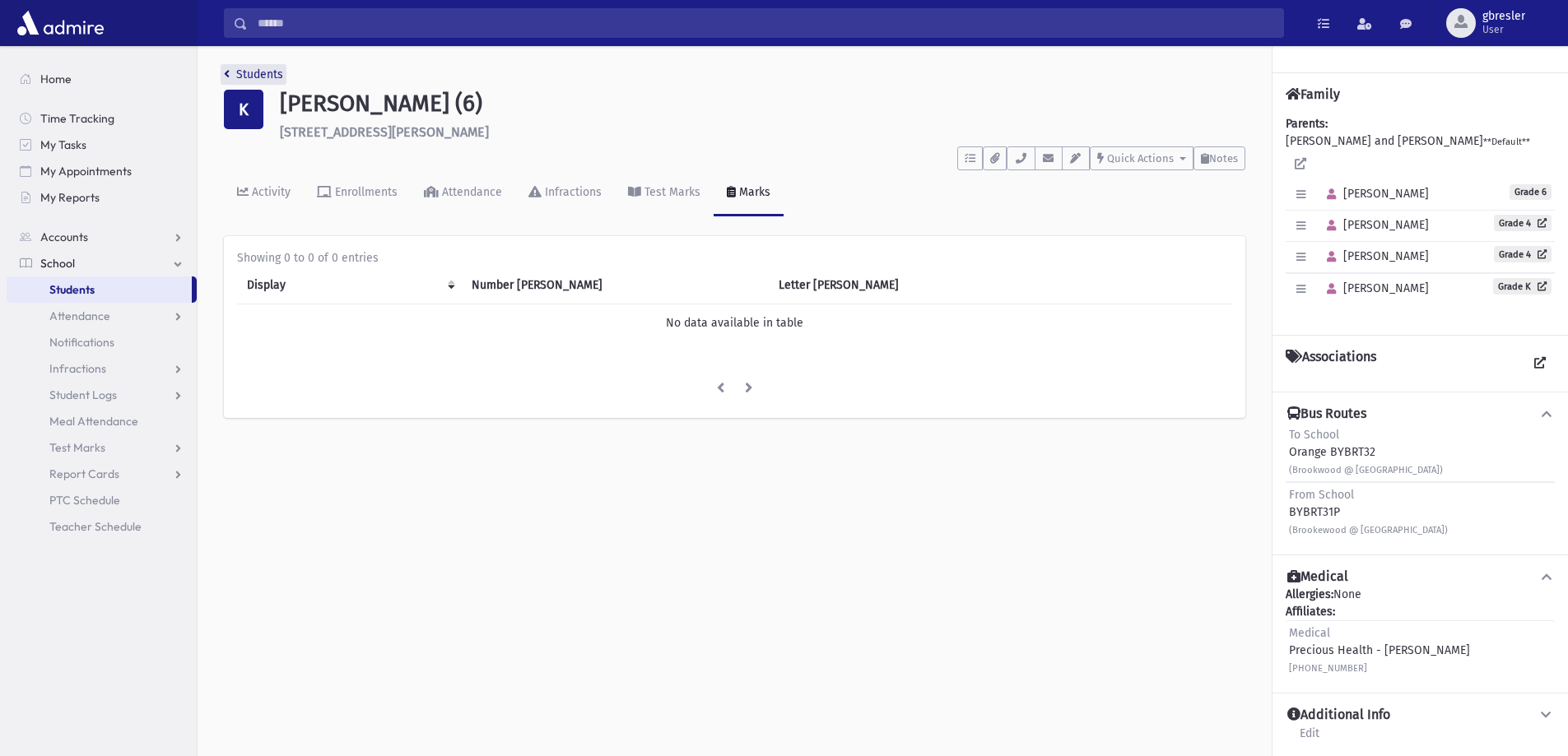
click at [263, 76] on link "Students" at bounding box center [253, 74] width 59 height 14
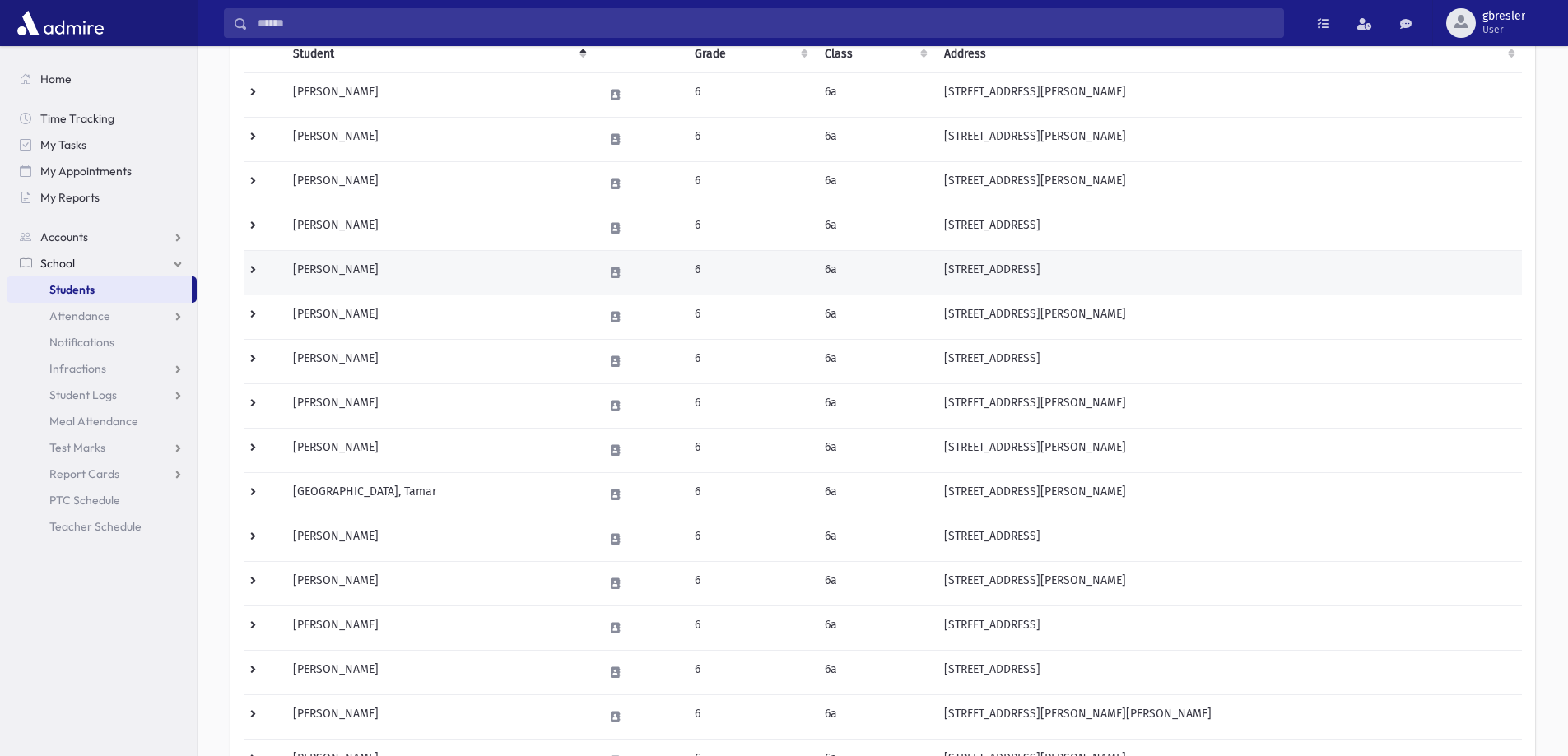
scroll to position [247, 0]
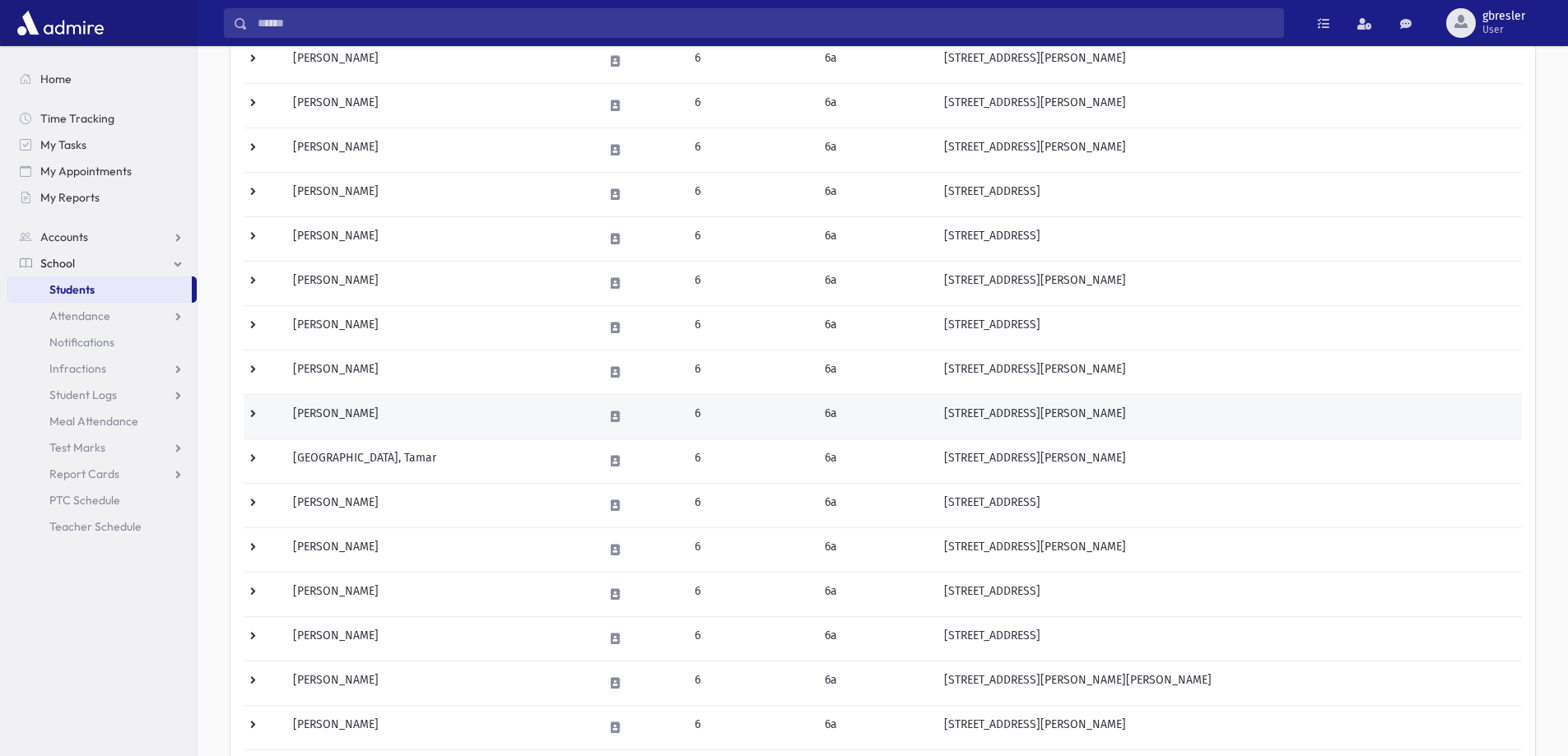
click at [386, 418] on td "Kunstlinger, Adina" at bounding box center [439, 416] width 311 height 44
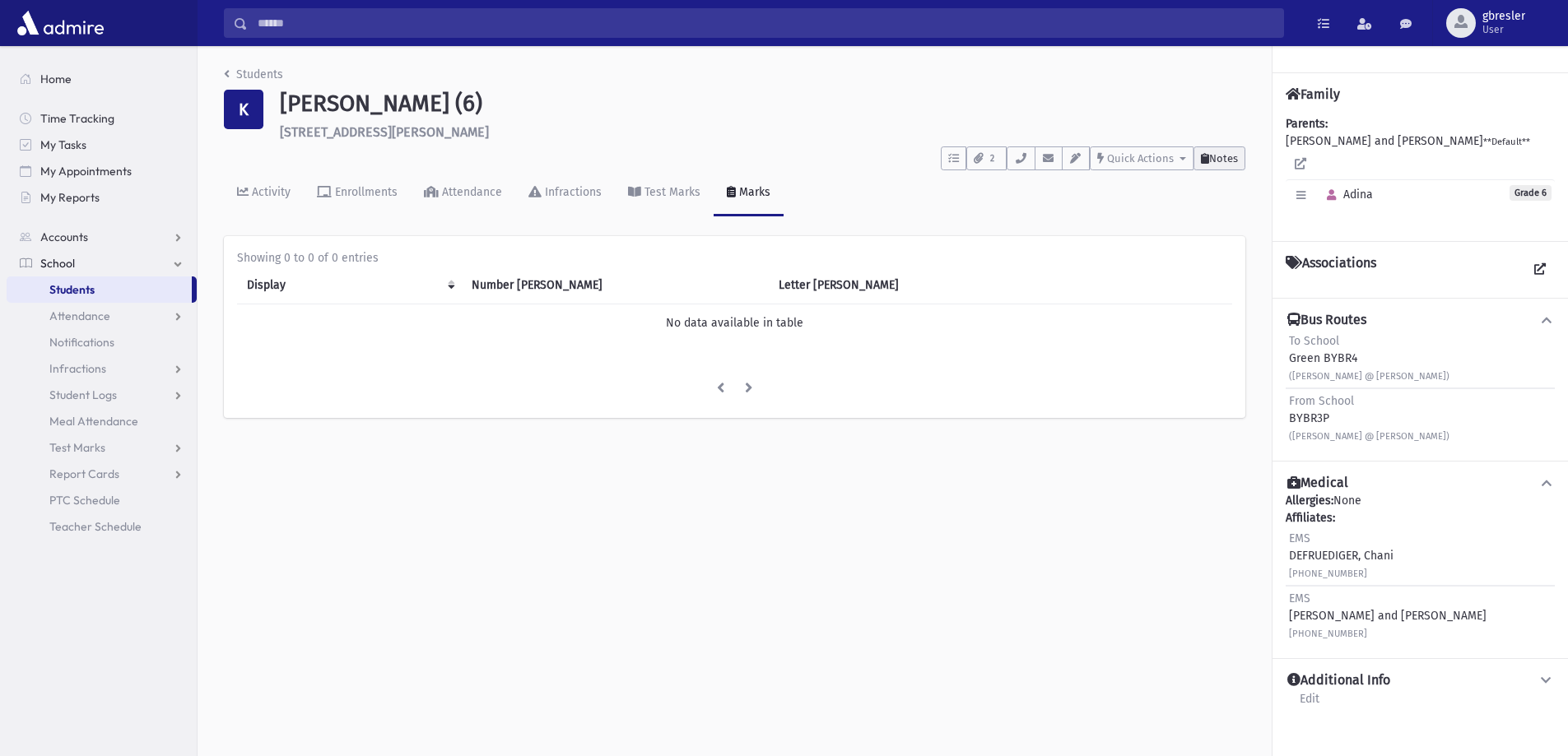
click at [1234, 161] on span "Notes" at bounding box center [1223, 159] width 29 height 12
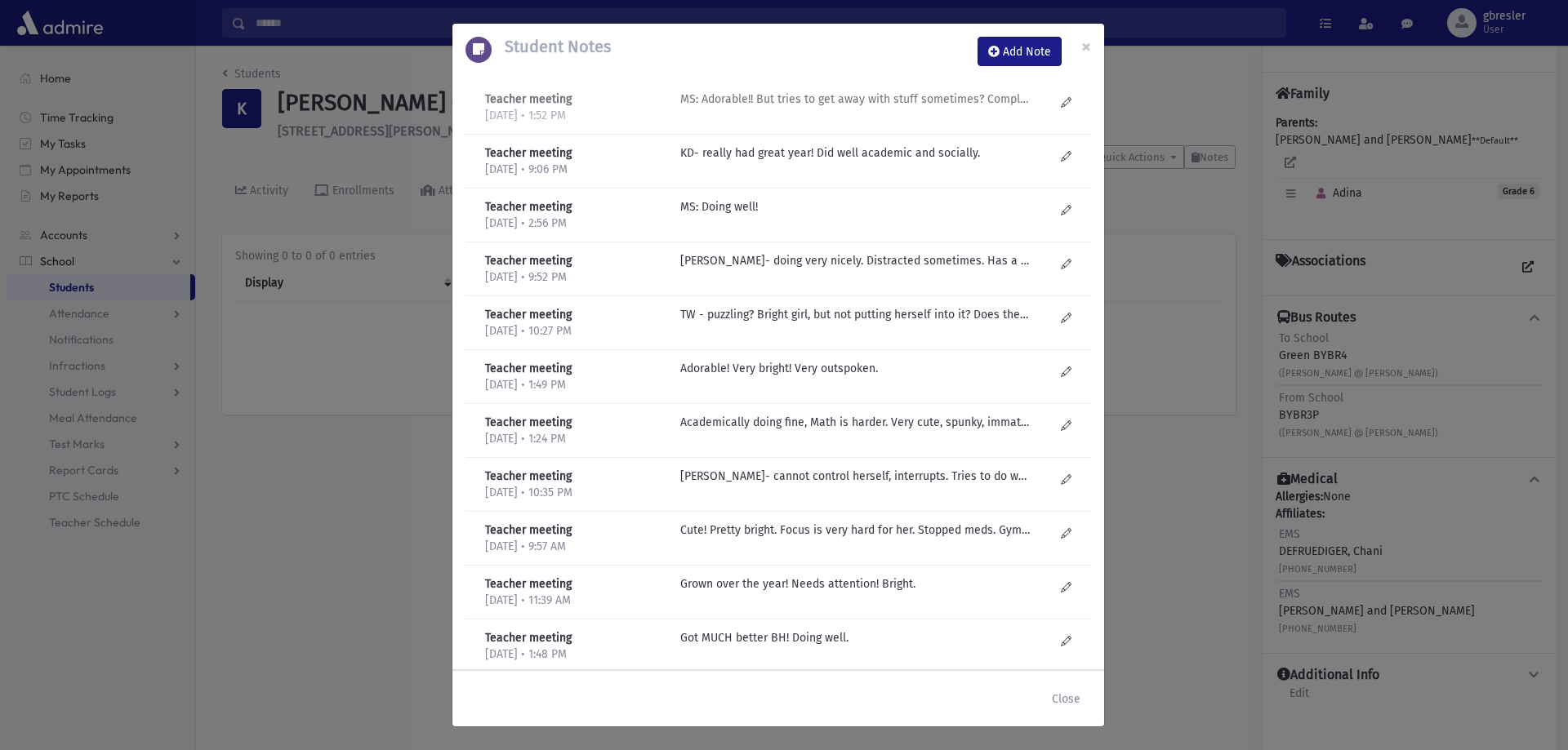
click at [914, 104] on p "MS: Adorable!! But tries to get away with stuff sometimes? Complains a lot and …" at bounding box center [854, 100] width 349 height 18
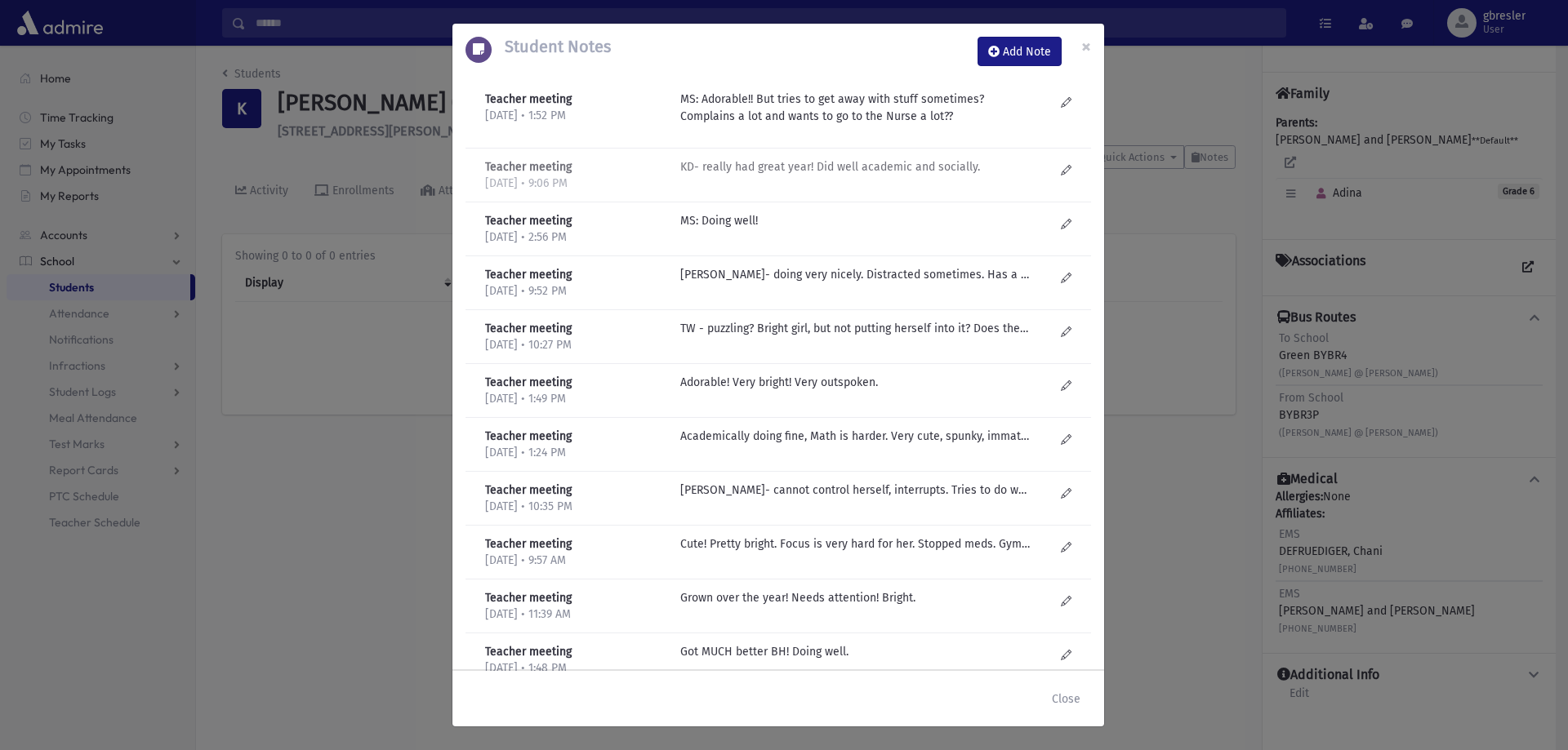
click at [801, 170] on p "KD- really had great year! Did well academic and socially." at bounding box center [854, 167] width 349 height 18
click at [1090, 46] on span "×" at bounding box center [1086, 46] width 10 height 23
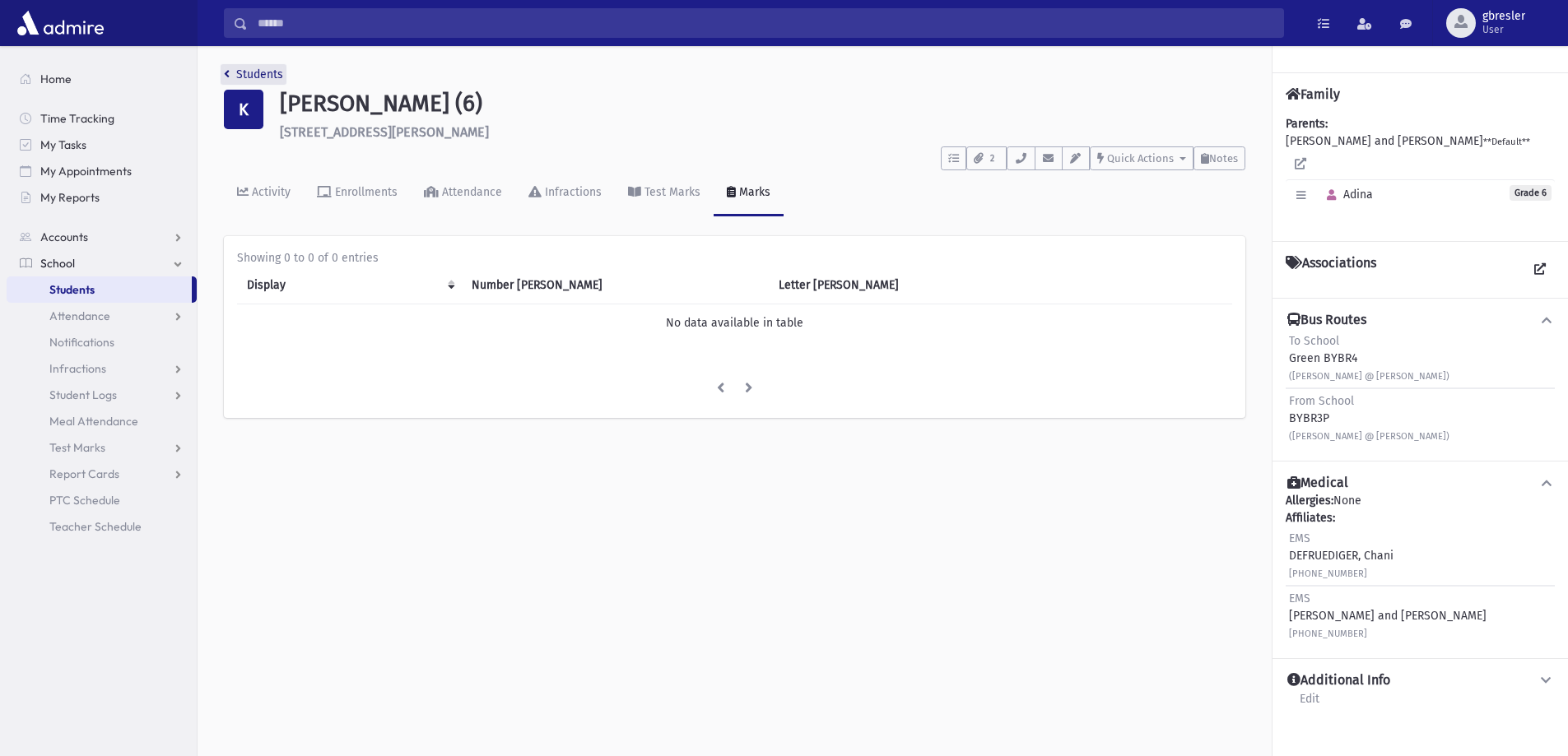
click at [276, 74] on link "Students" at bounding box center [253, 74] width 59 height 14
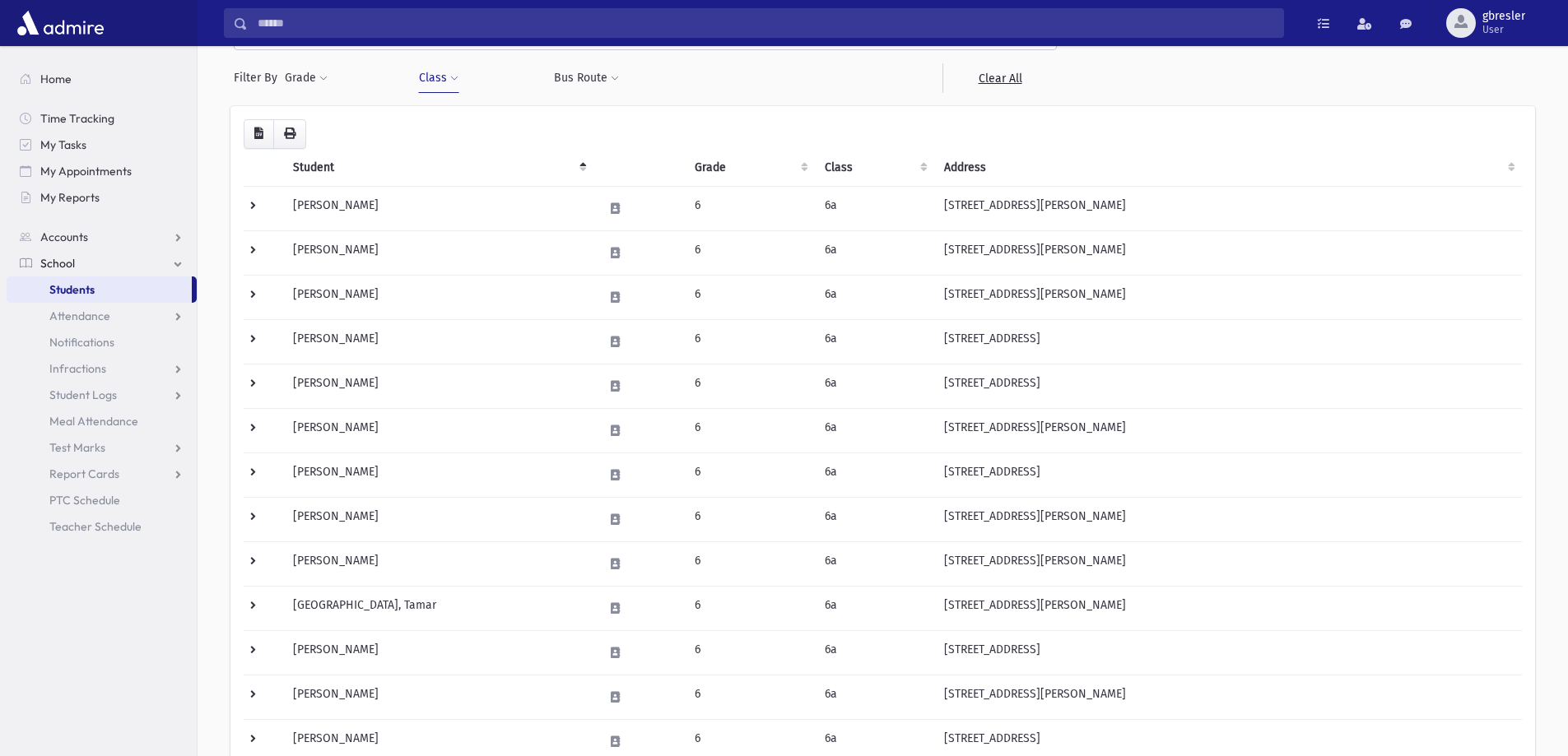
scroll to position [329, 0]
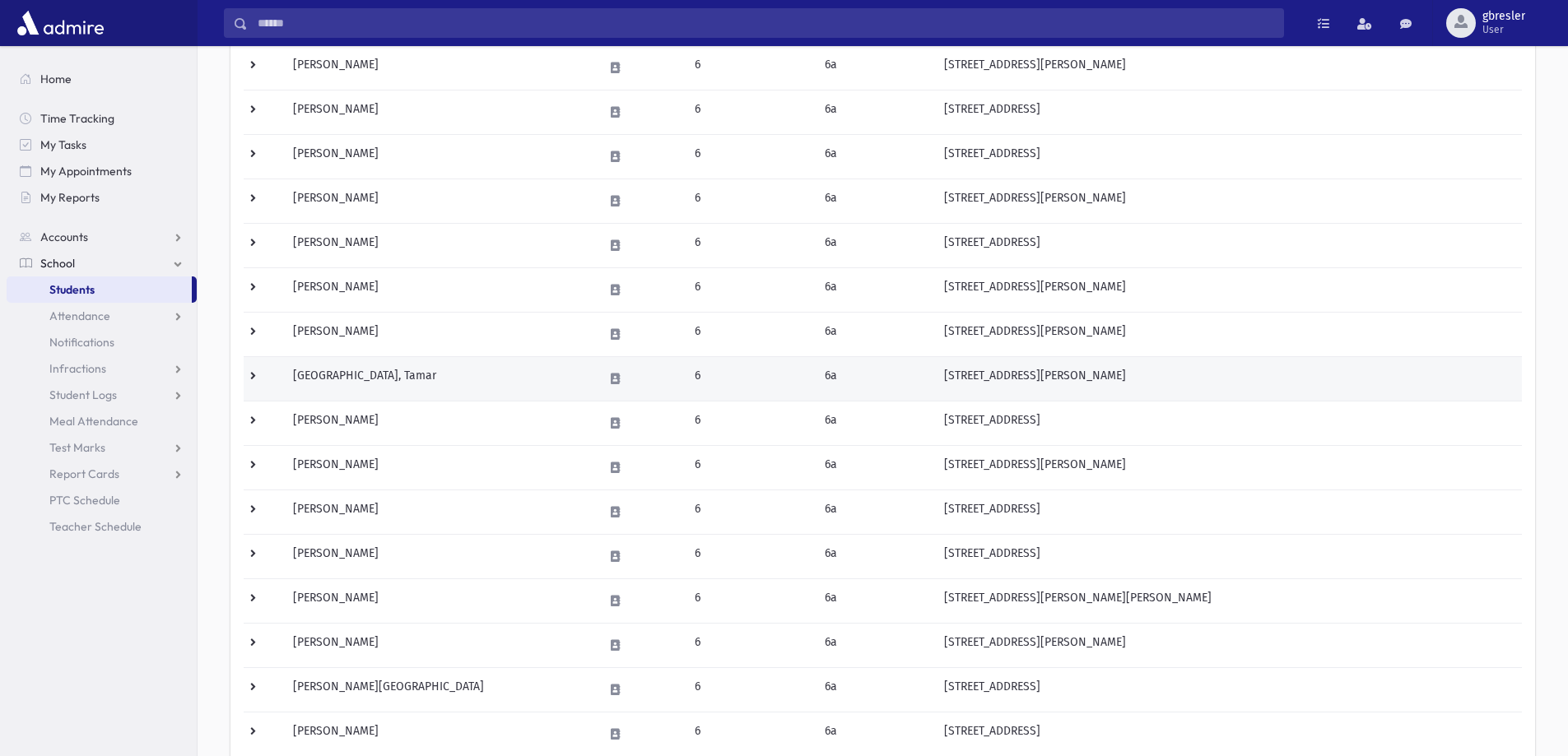
click at [355, 385] on td "[GEOGRAPHIC_DATA], Tamar" at bounding box center [439, 378] width 311 height 44
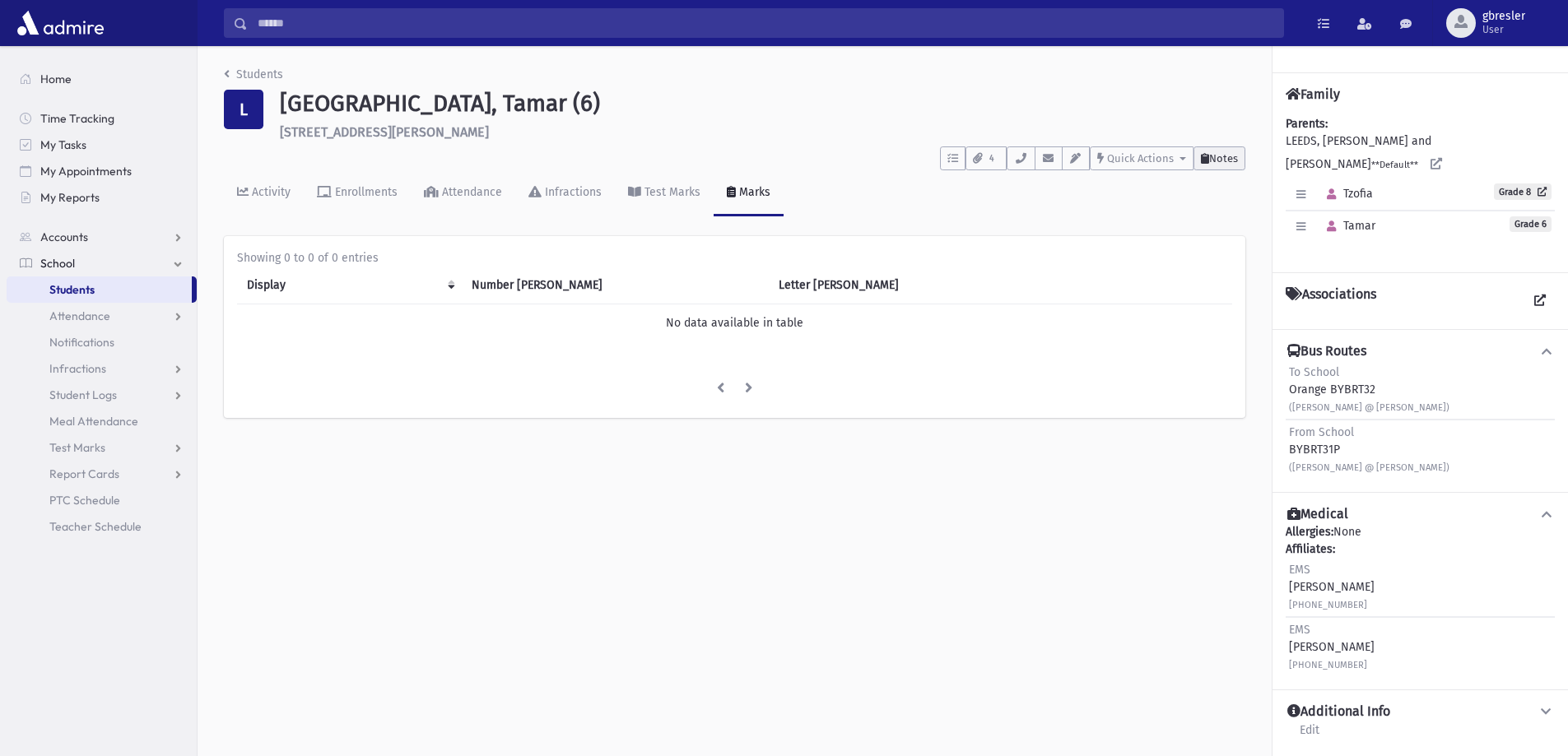
click at [1215, 156] on span "Notes" at bounding box center [1223, 159] width 29 height 12
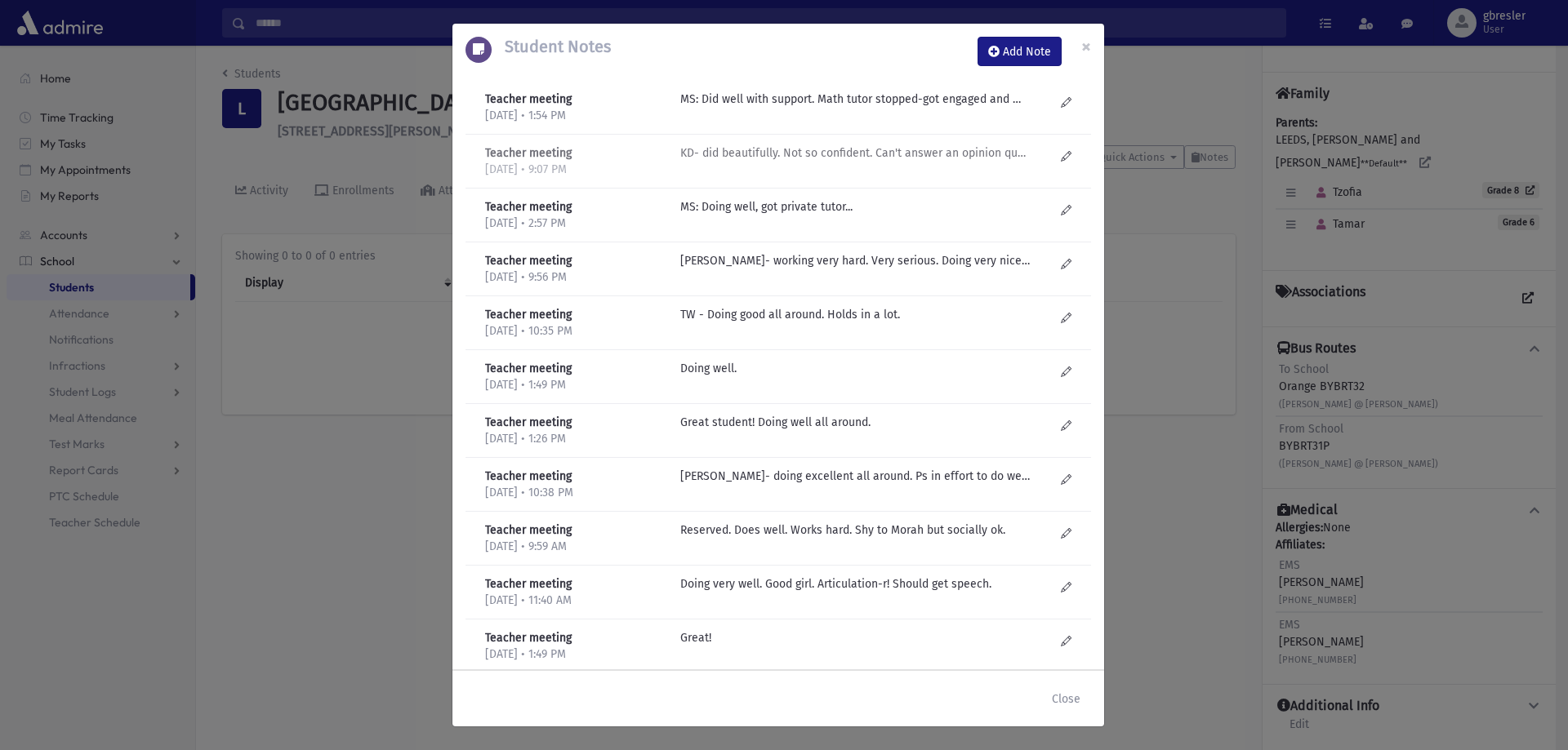
click at [805, 108] on p "KD- did beautifully. Not so confident. Can't answer an opinion question, or per…" at bounding box center [854, 100] width 349 height 18
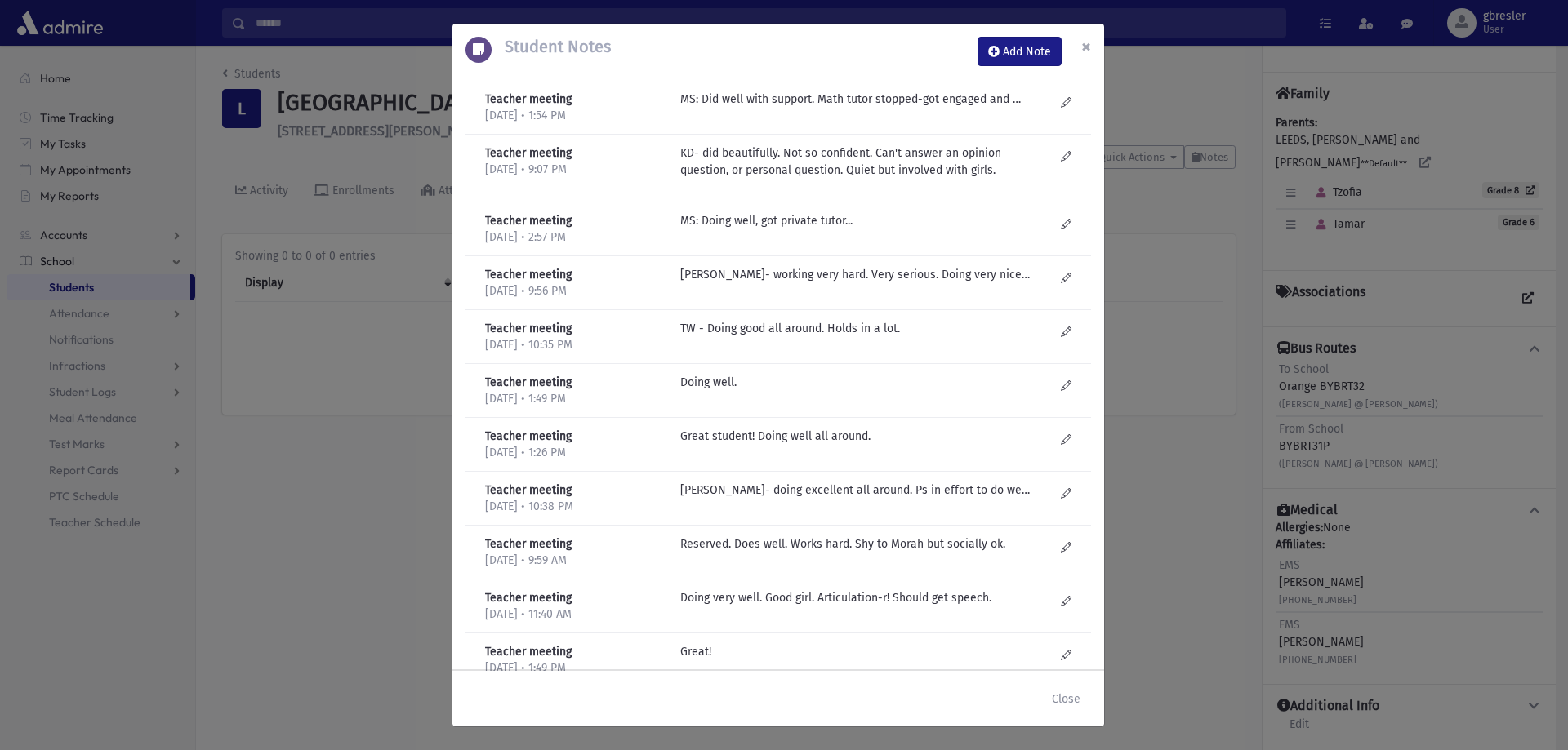
click at [1087, 45] on span "×" at bounding box center [1086, 46] width 10 height 23
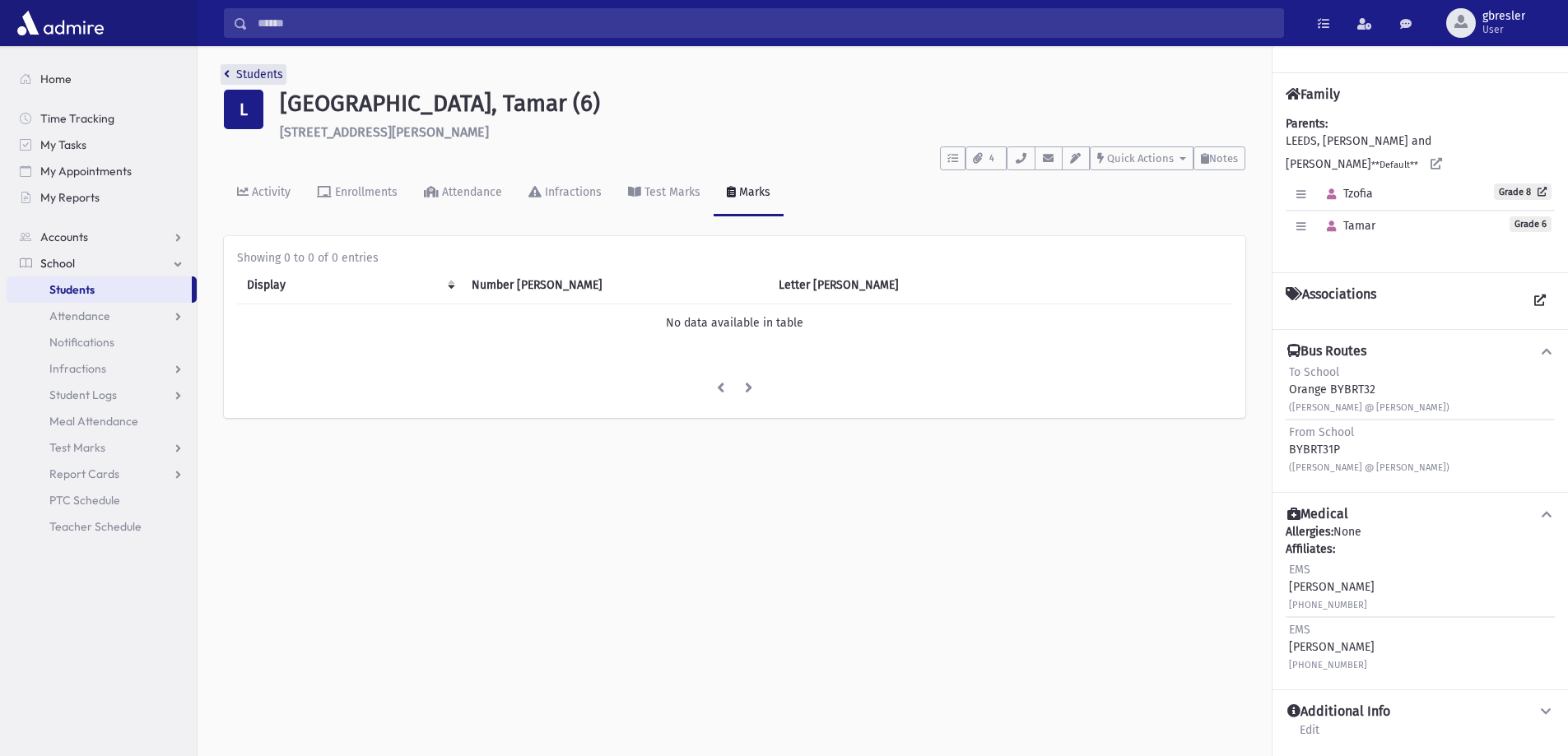
click at [274, 77] on link "Students" at bounding box center [253, 74] width 59 height 14
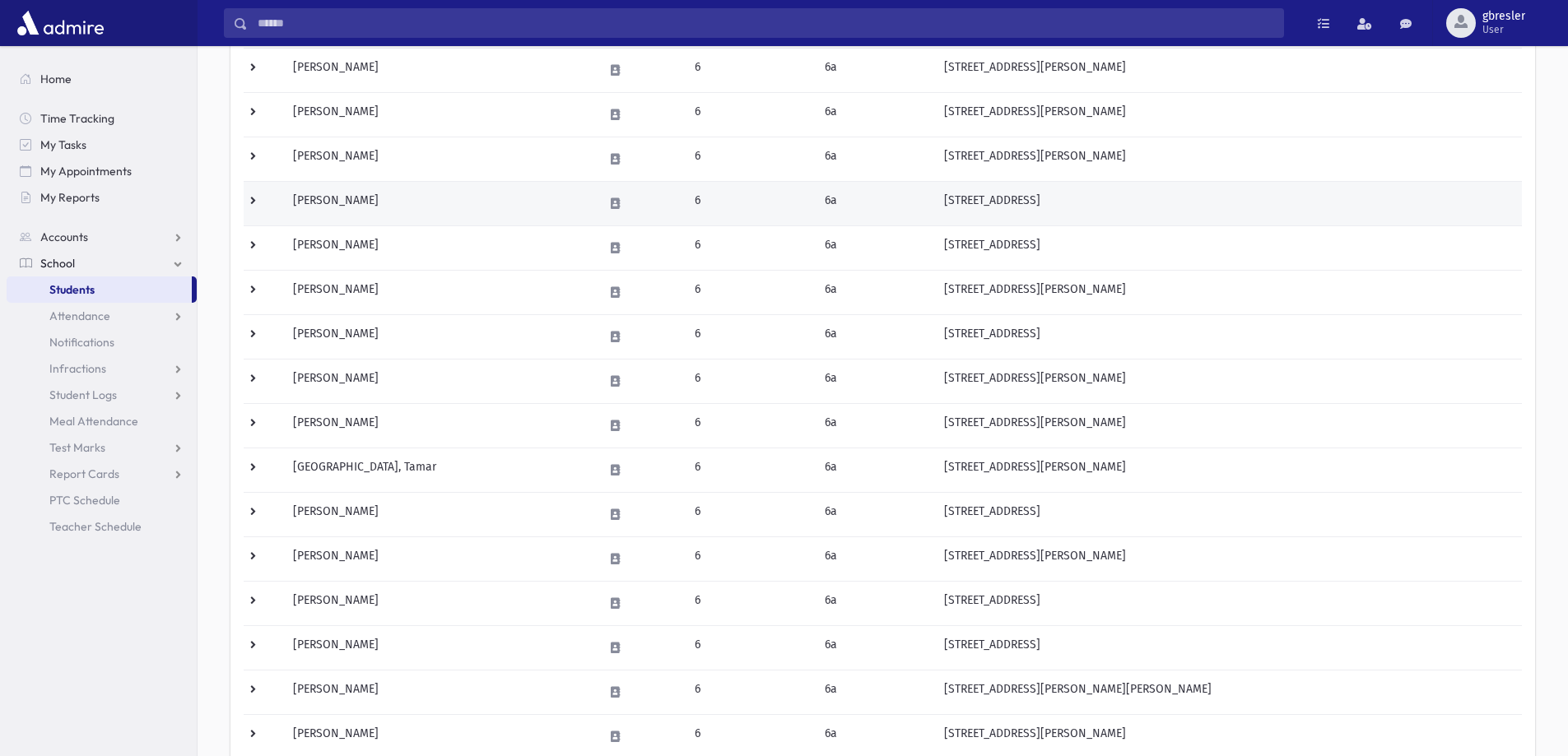
scroll to position [329, 0]
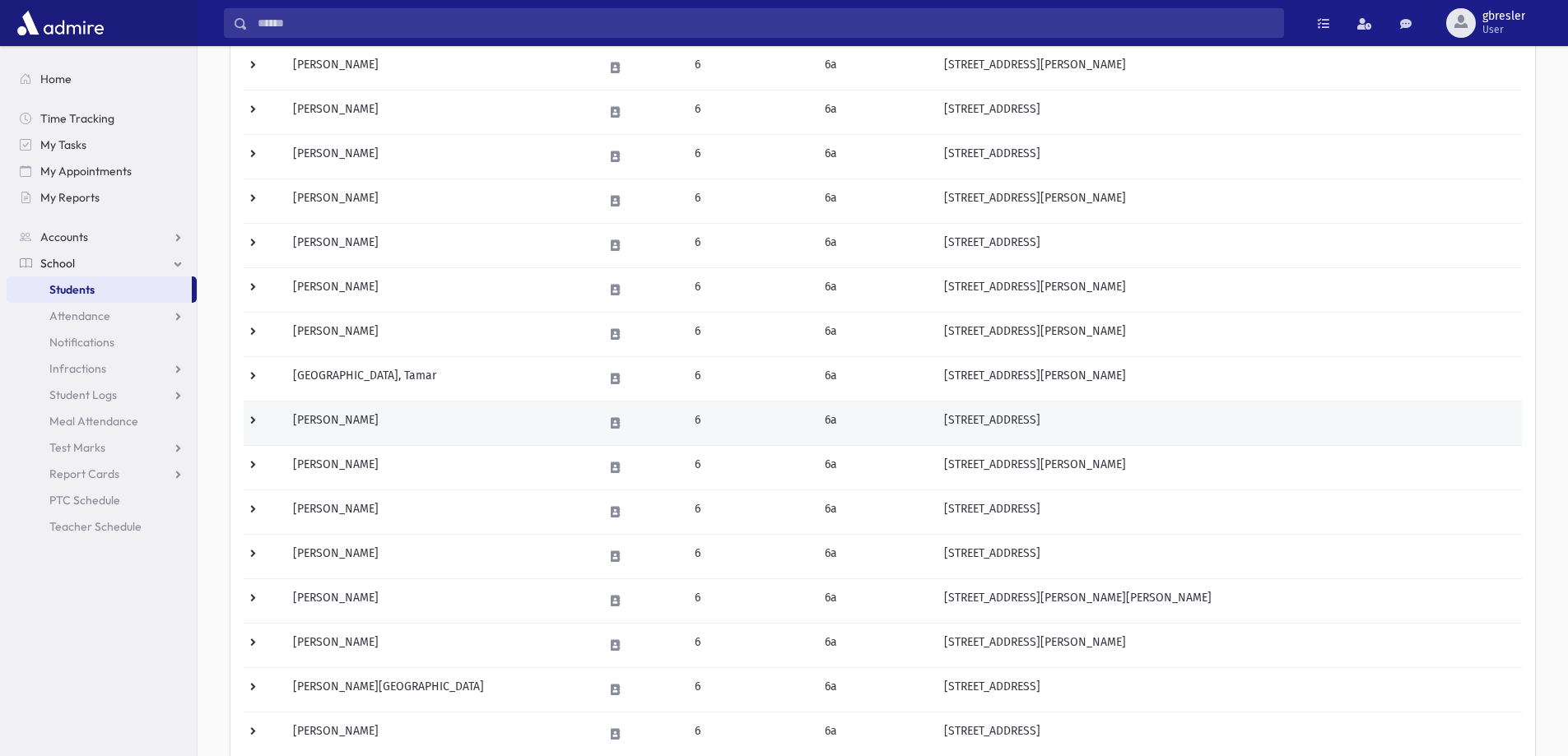
click at [341, 423] on td "Levitz, Bailey" at bounding box center [439, 423] width 311 height 44
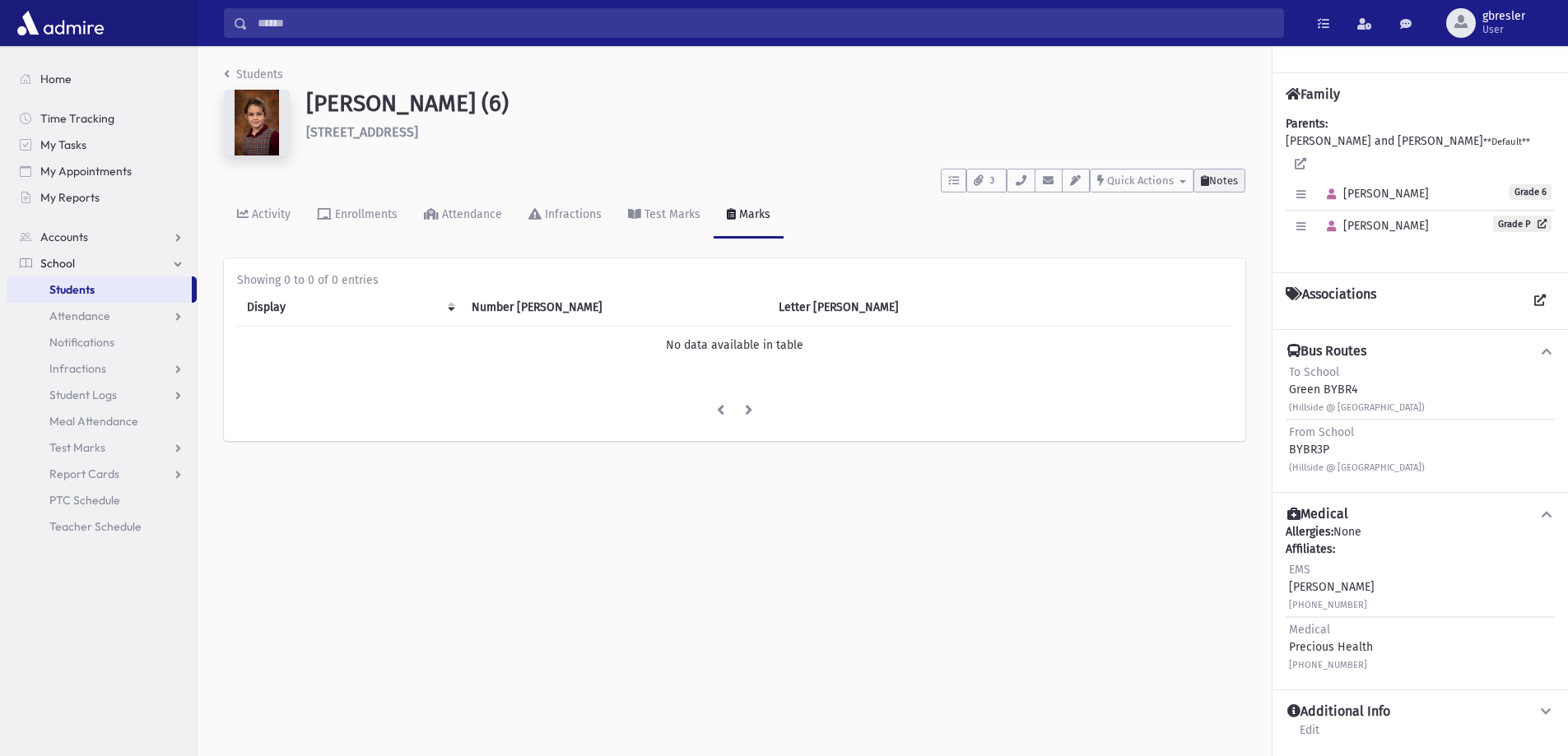
click at [1238, 183] on button "Notes" at bounding box center [1219, 180] width 52 height 24
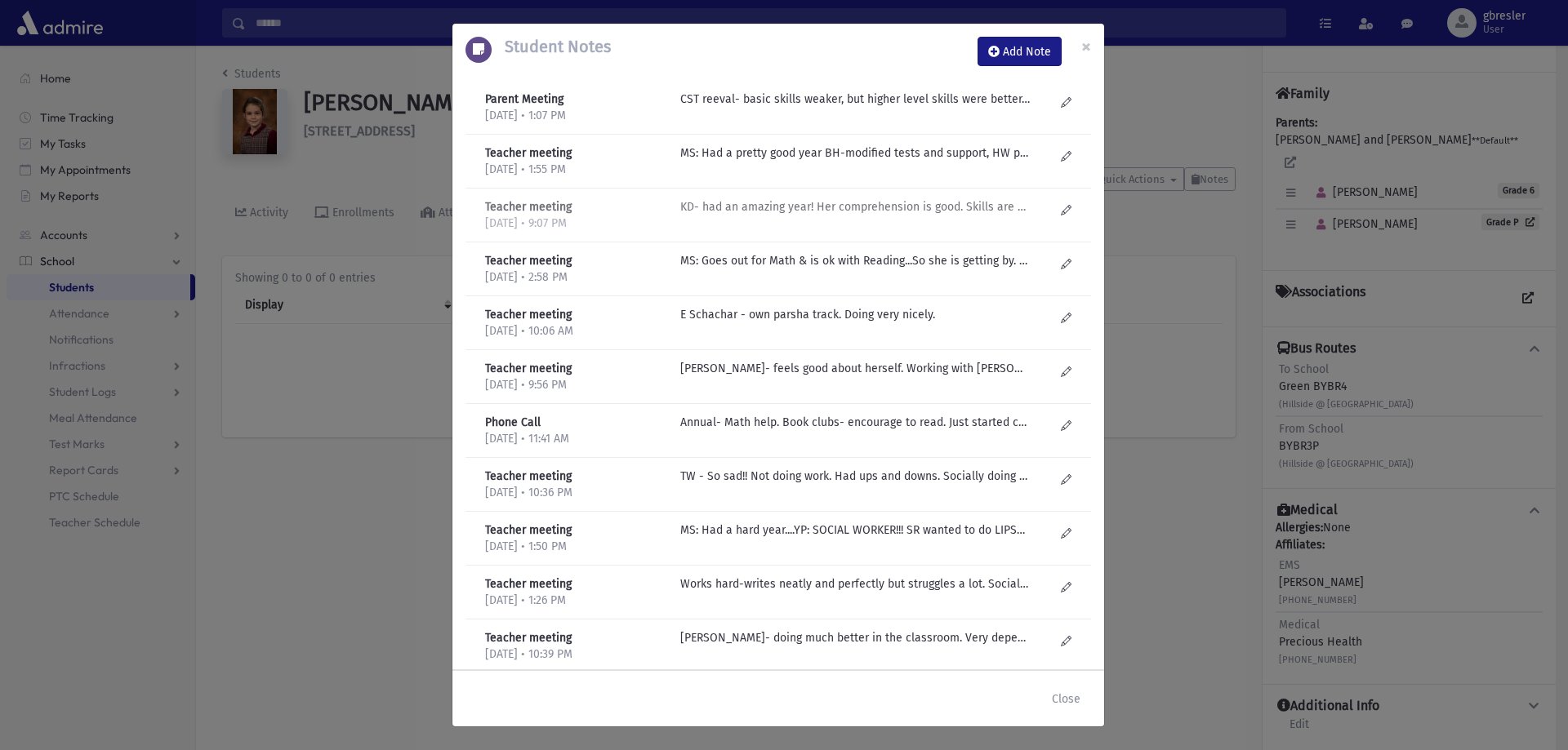
click at [796, 108] on p "KD- had an amazing year! Her comprehension is good. Skills are so weak. Sent ho…" at bounding box center [854, 100] width 349 height 18
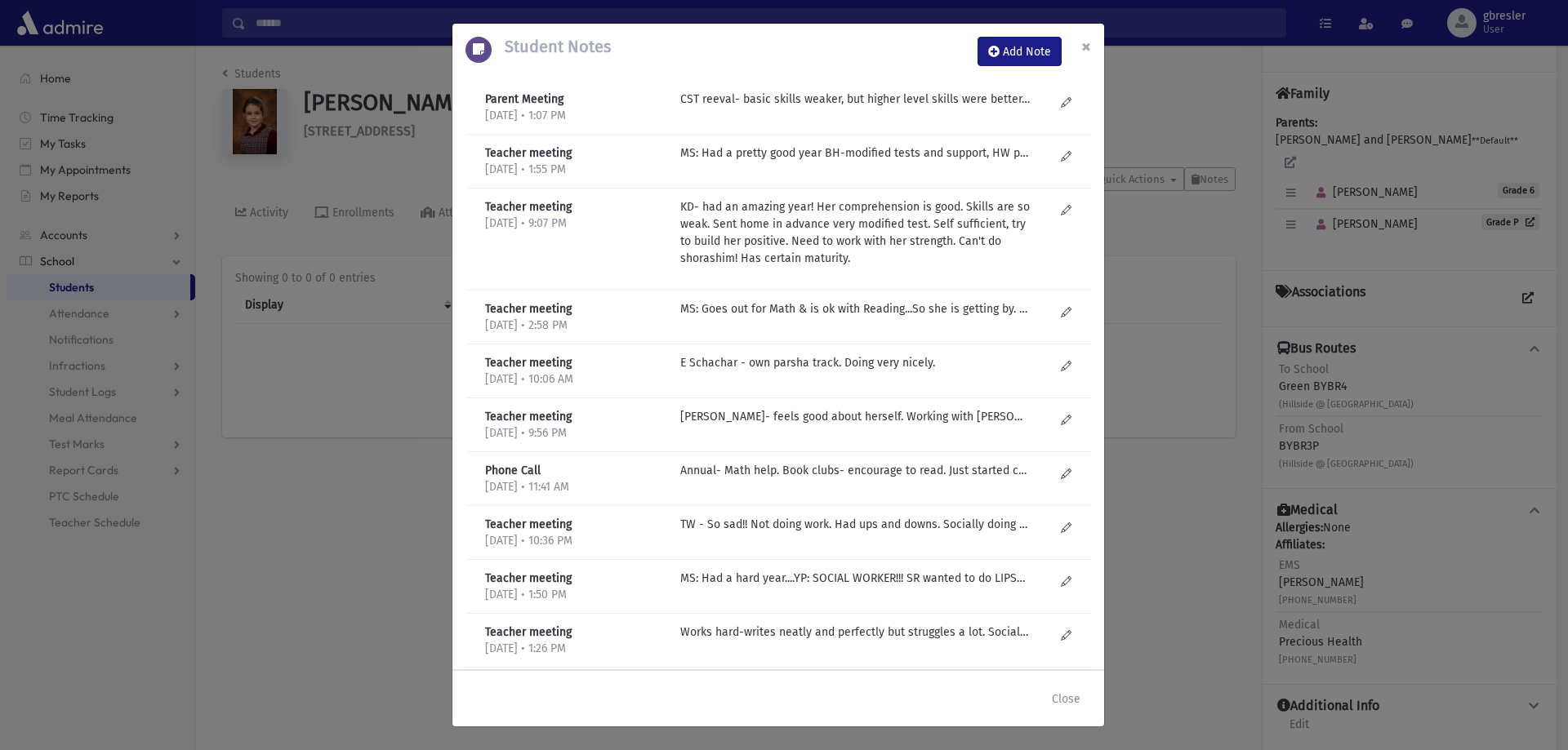
click at [1079, 48] on button "×" at bounding box center [1086, 46] width 36 height 46
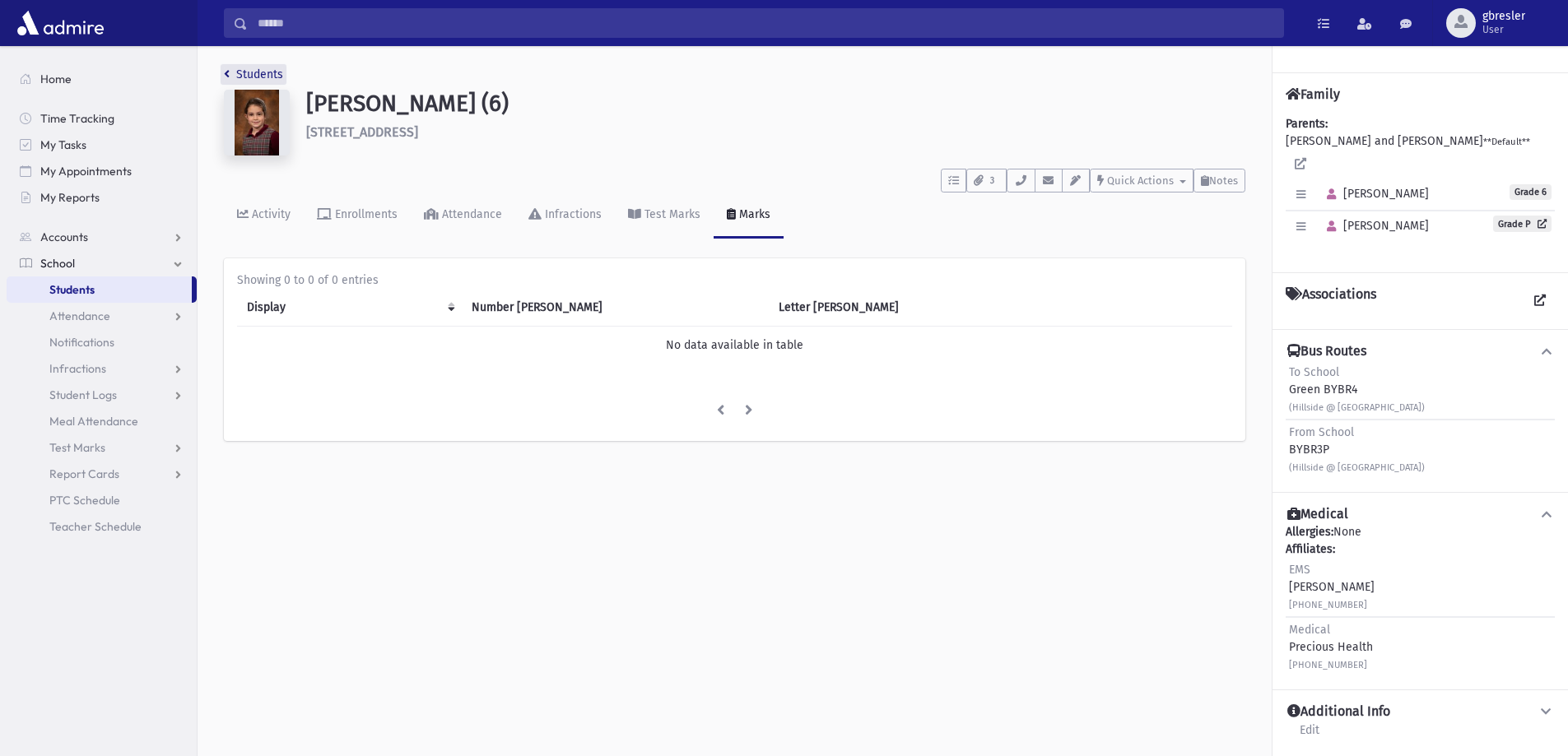
click at [266, 77] on link "Students" at bounding box center [253, 74] width 59 height 14
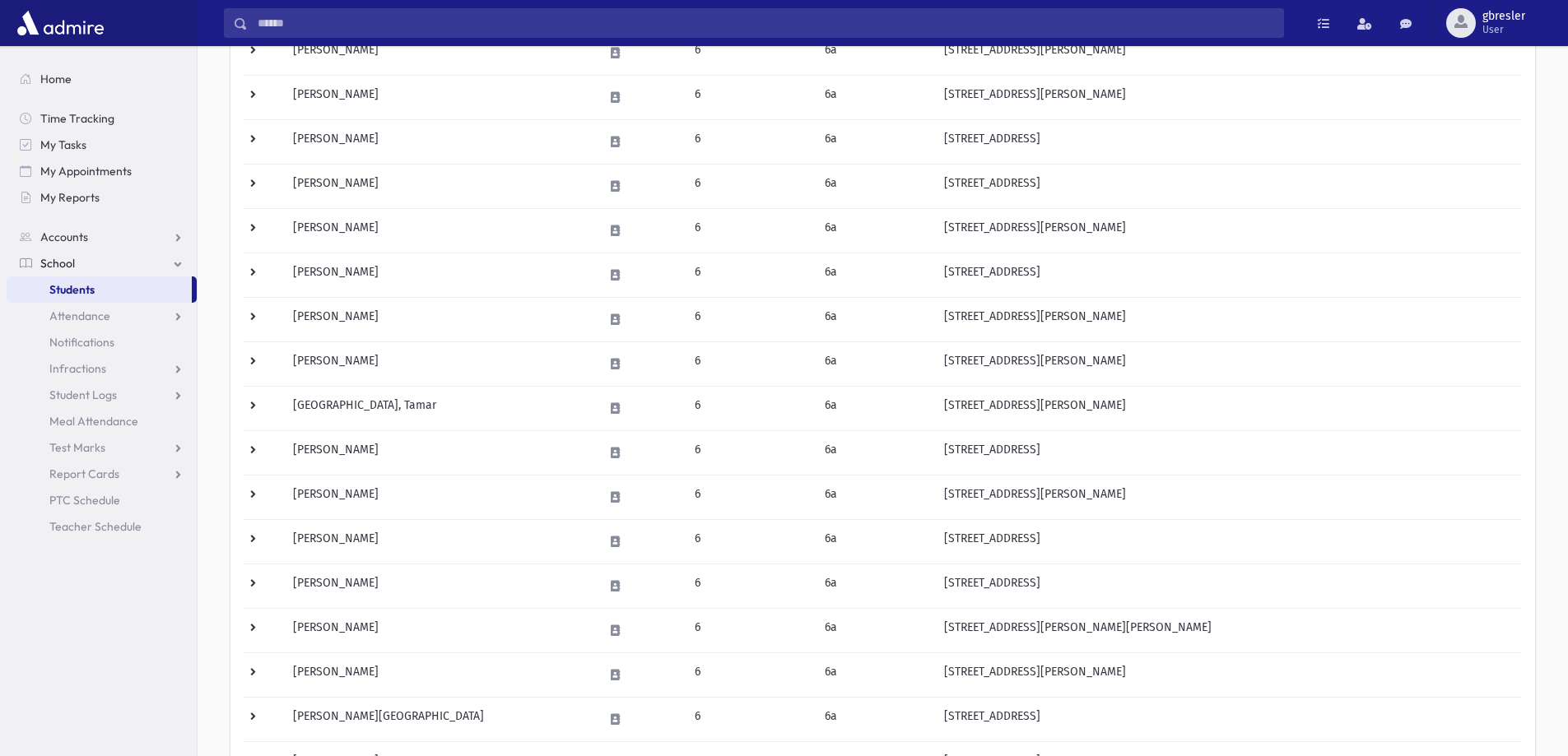
scroll to position [329, 0]
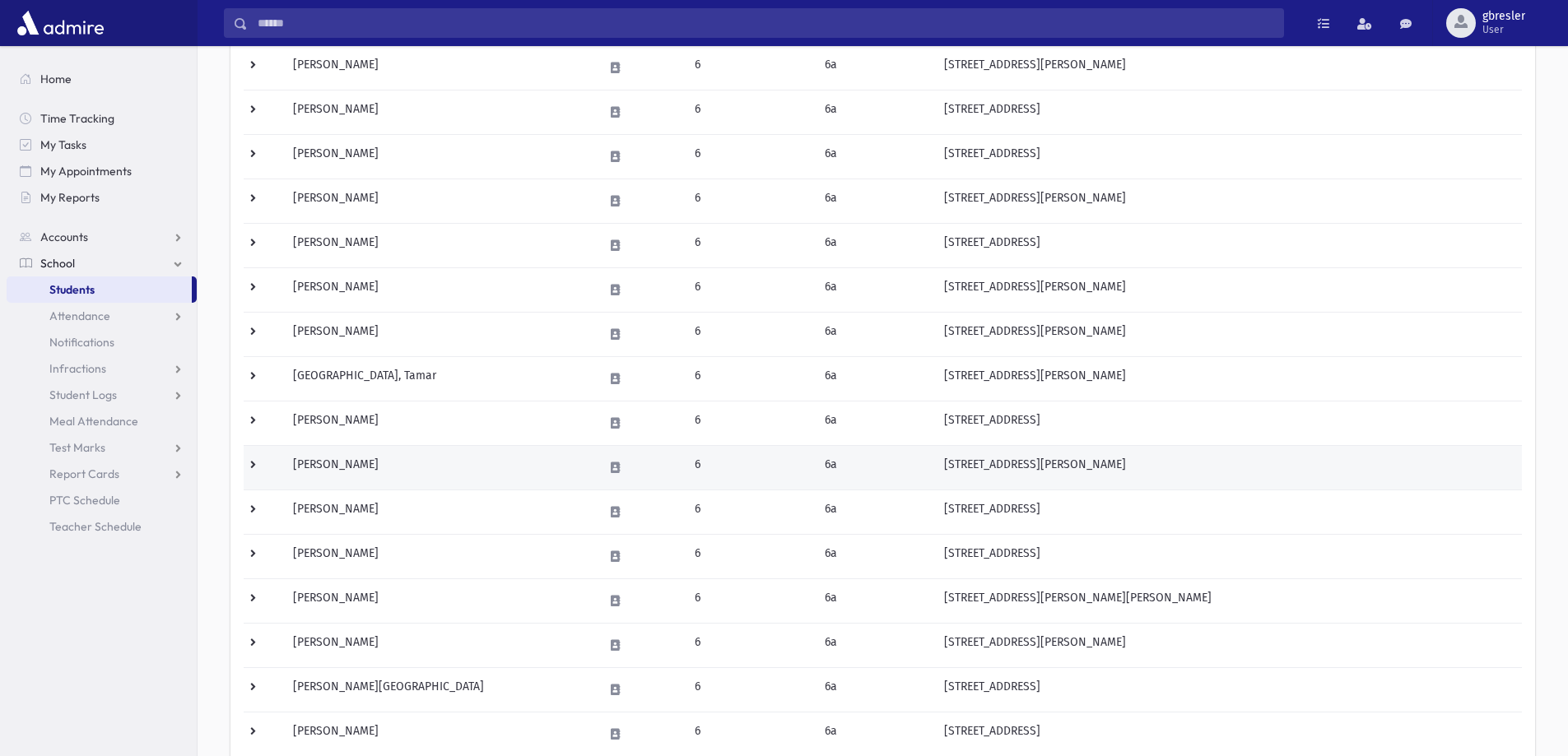
click at [349, 465] on td "Liberman, Sari" at bounding box center [439, 468] width 311 height 44
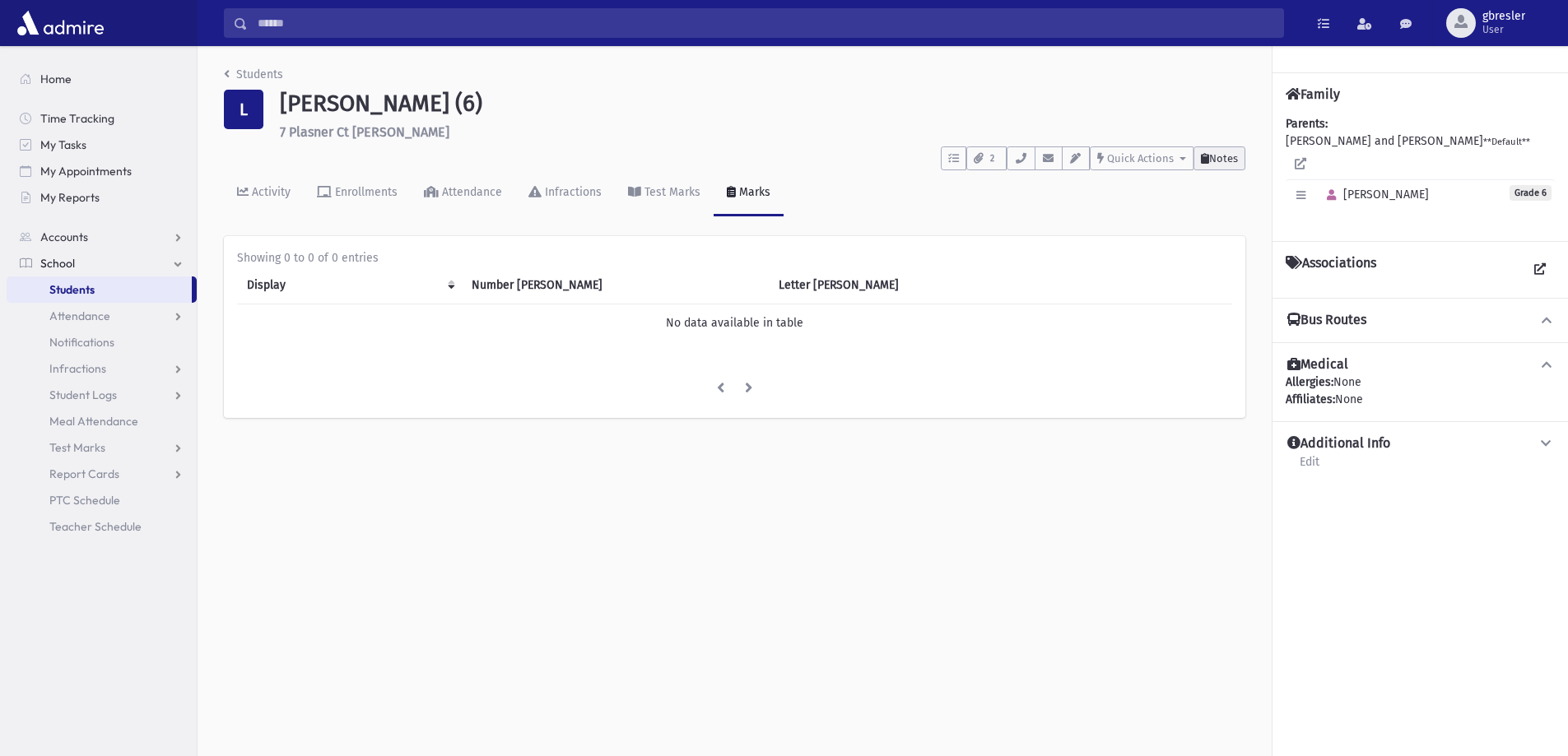
click at [1213, 158] on span "Notes" at bounding box center [1223, 159] width 29 height 12
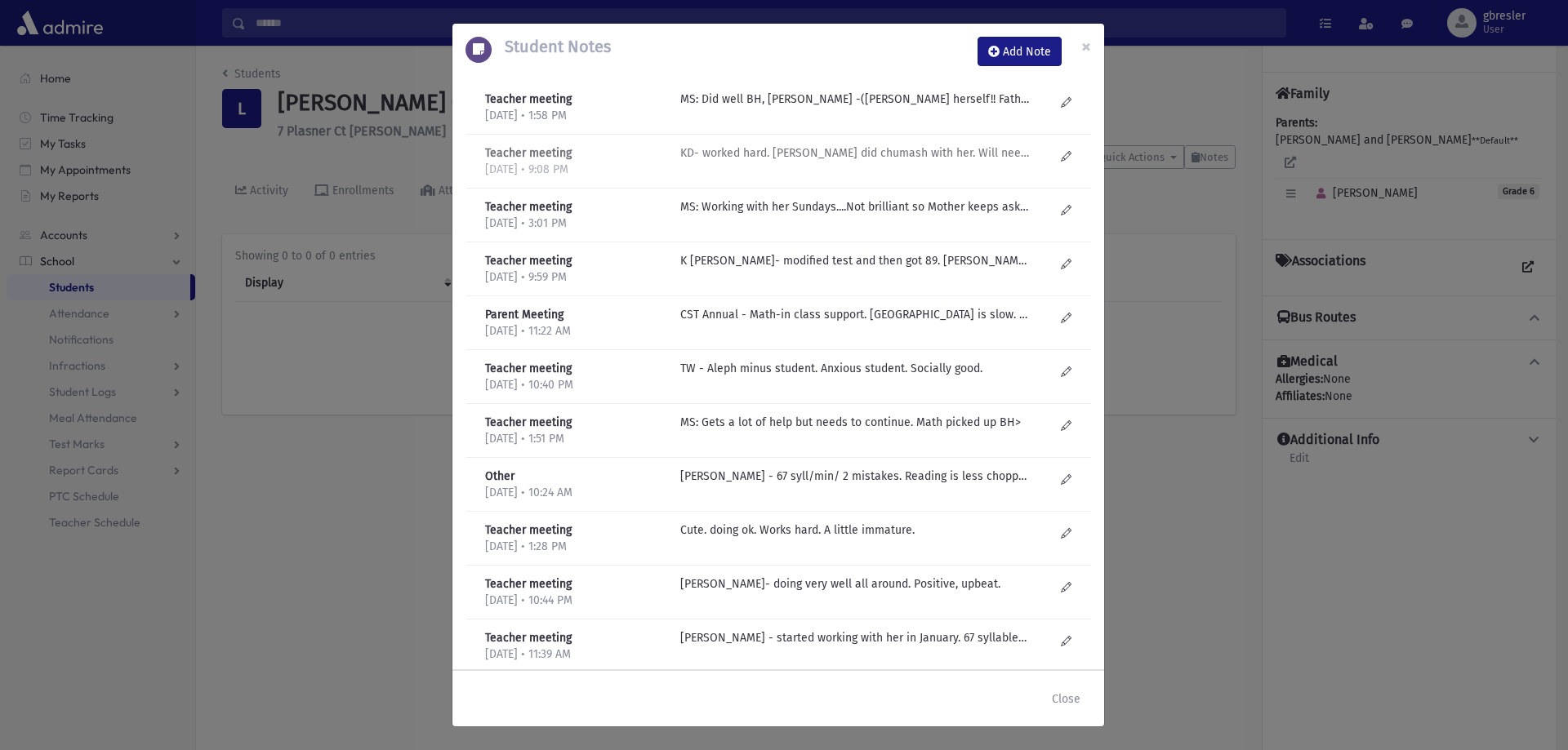
click at [885, 108] on p "KD- worked hard. [PERSON_NAME] did chumash with her. Will need help. Writing ve…" at bounding box center [854, 100] width 349 height 18
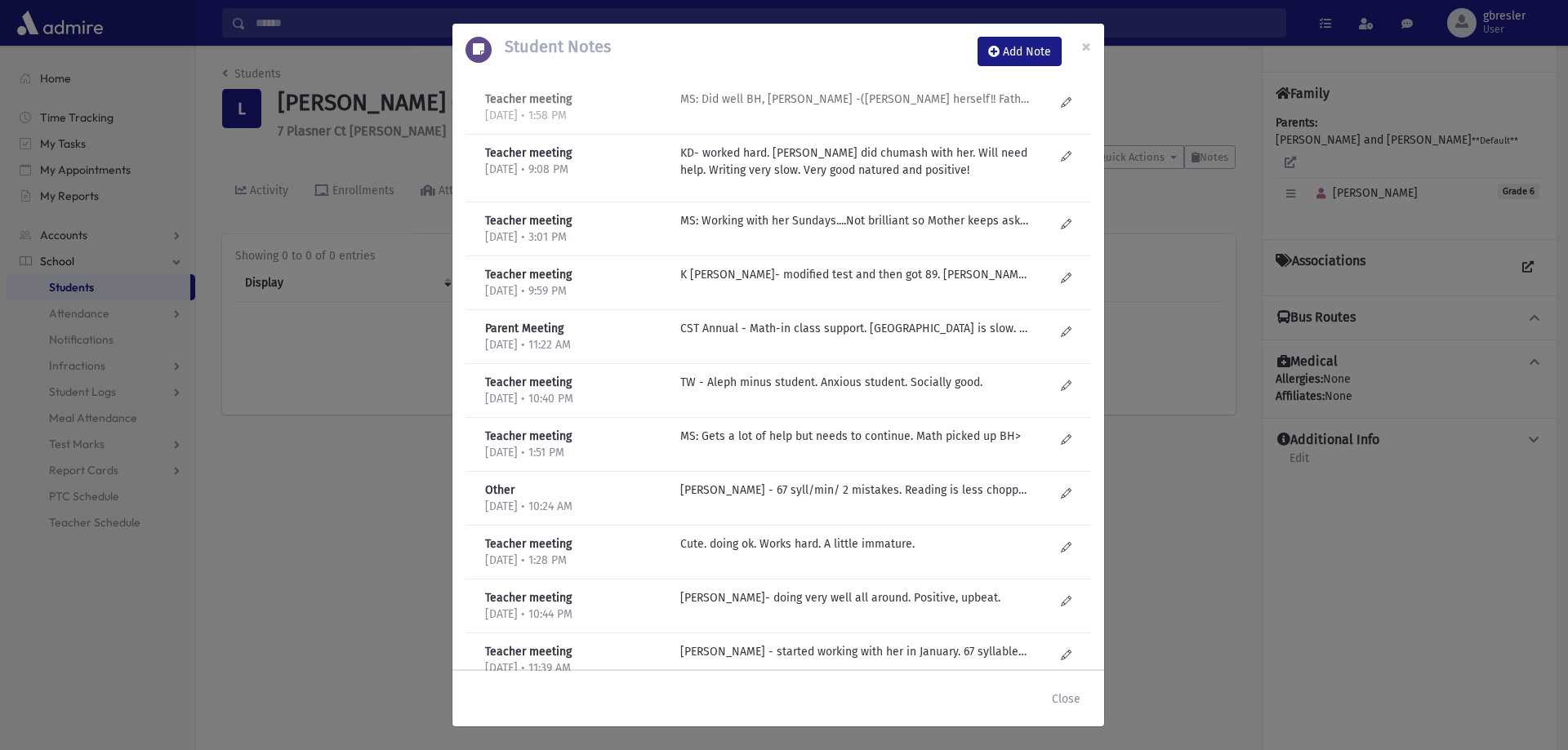
click at [951, 96] on p "MS: Did well BH, HW tutor -(Miriam herself!! Father pays..)should continue!" at bounding box center [854, 100] width 349 height 18
click at [994, 96] on p "MS: Did well BH, HW tutor -(Miriam herself!! Father pays..)should continue!" at bounding box center [854, 100] width 349 height 18
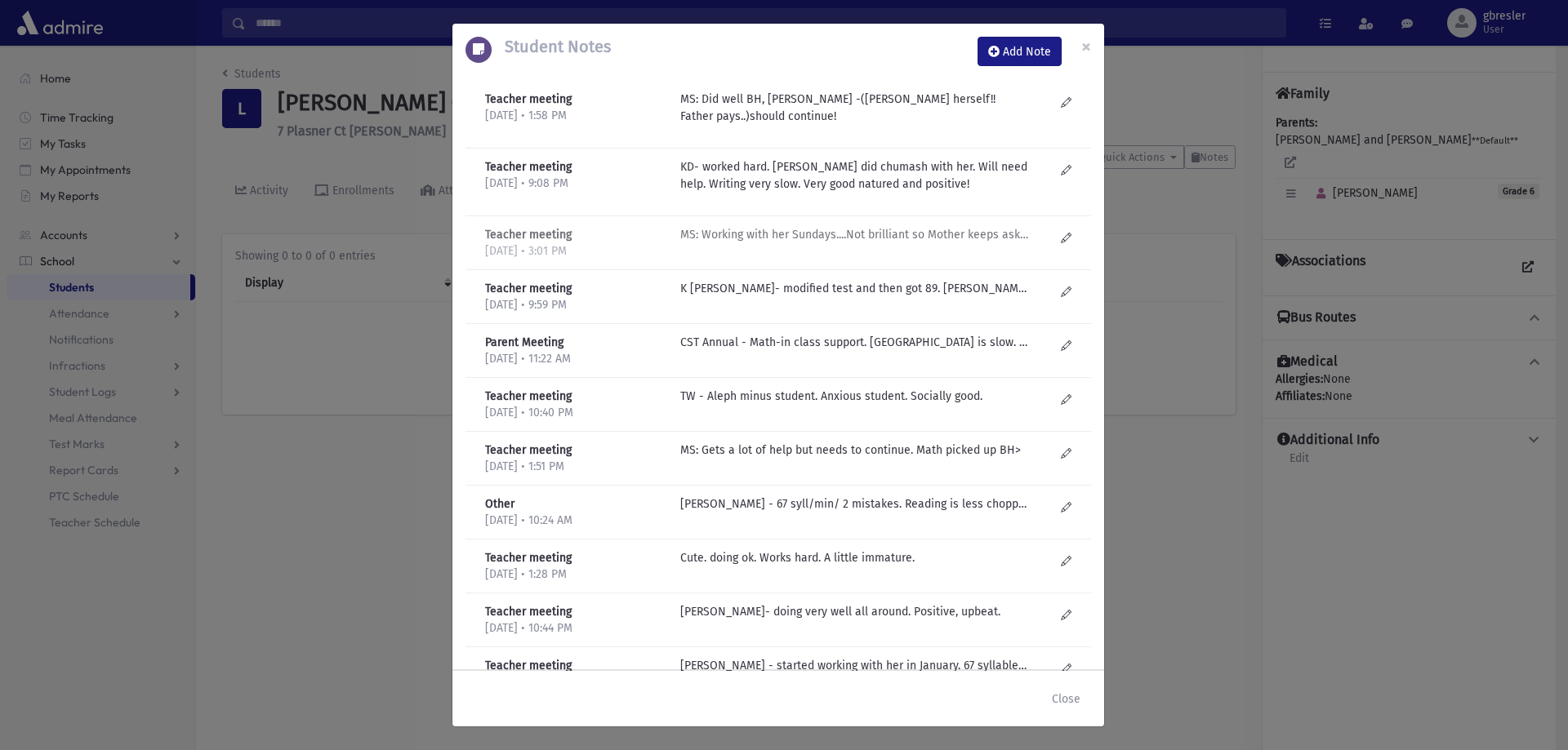
click at [925, 240] on p "MS: Working with her Sundays....Not brilliant so Mother keeps asking what more …" at bounding box center [854, 235] width 349 height 18
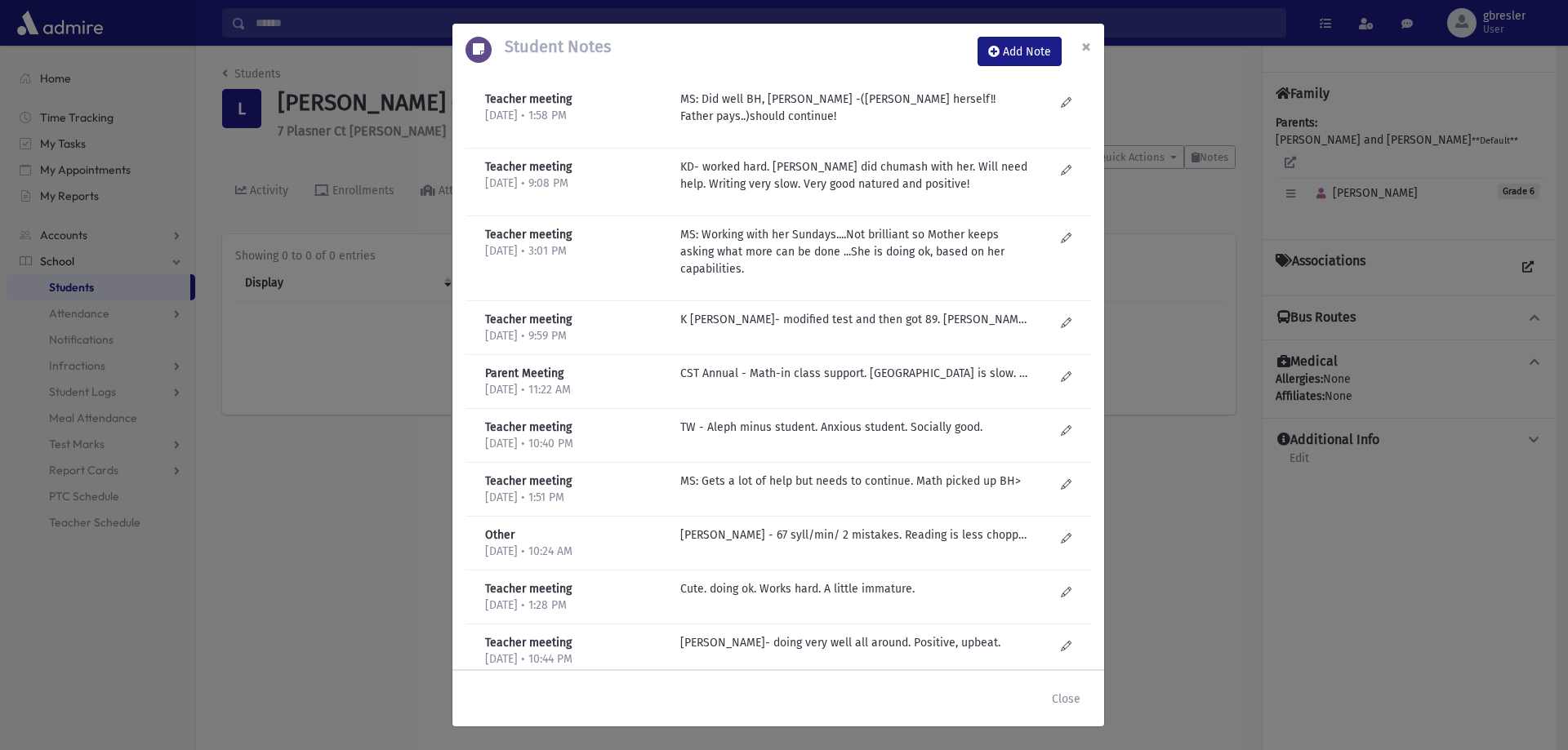
click at [1082, 42] on span "×" at bounding box center [1086, 46] width 10 height 23
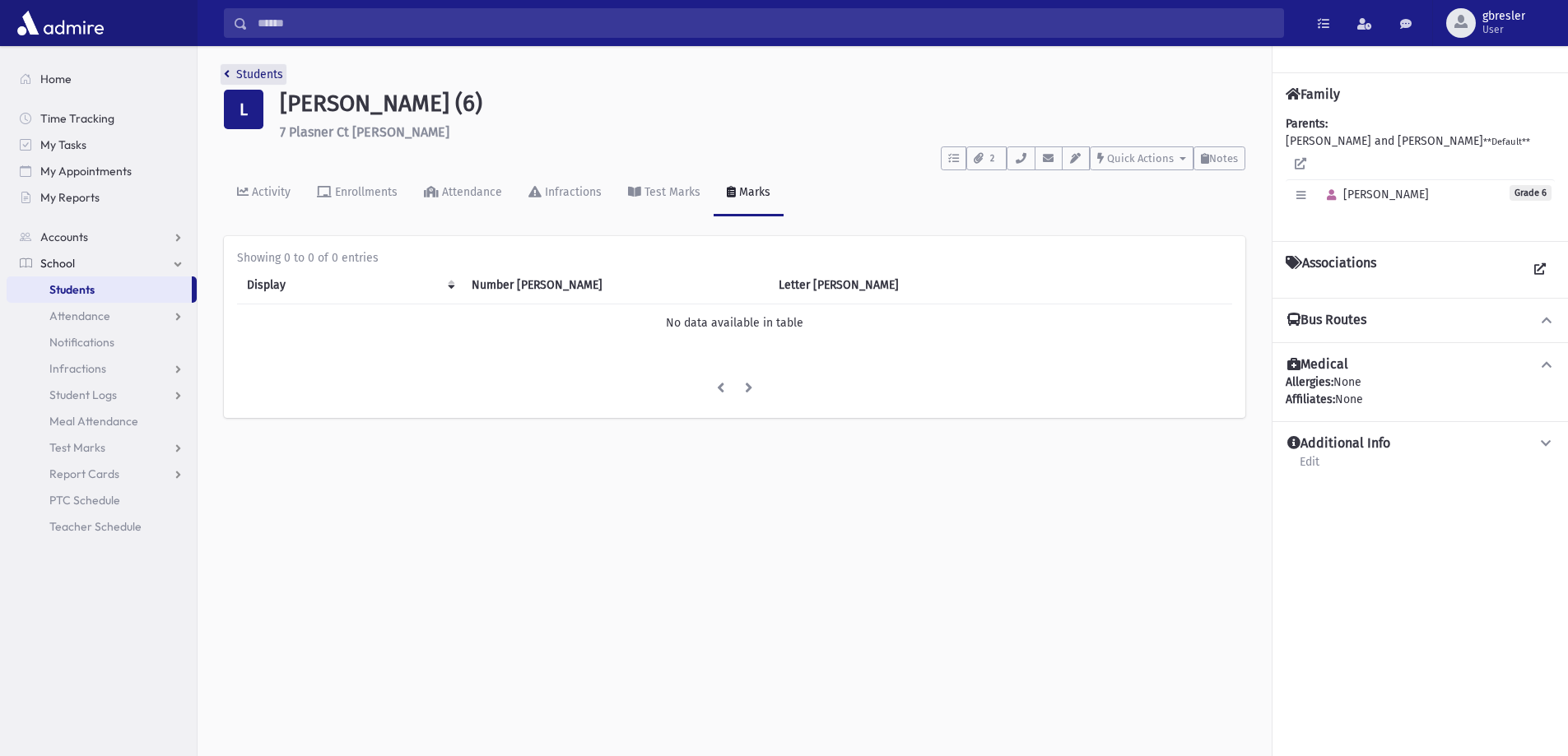
click at [276, 70] on link "Students" at bounding box center [253, 74] width 59 height 14
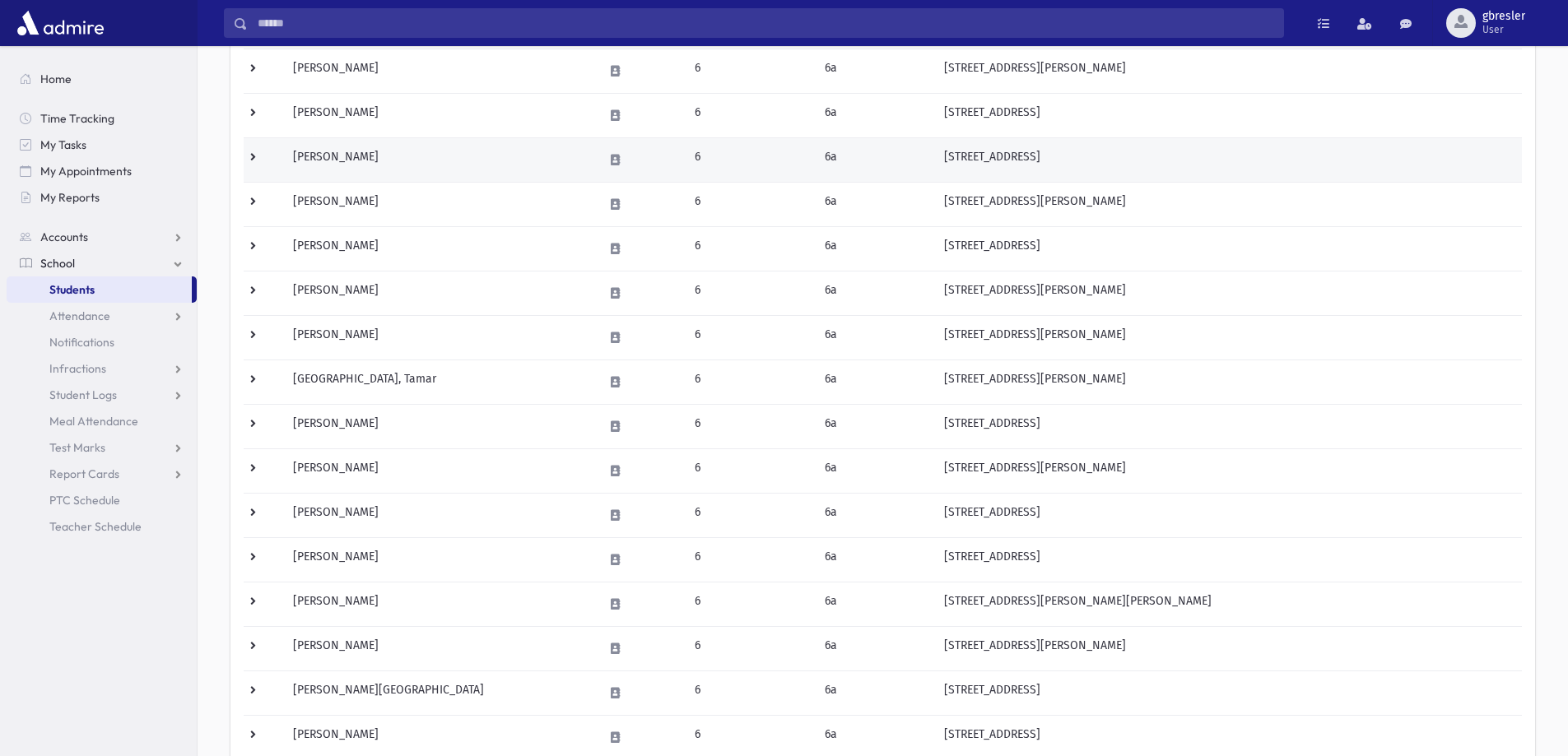
scroll to position [329, 0]
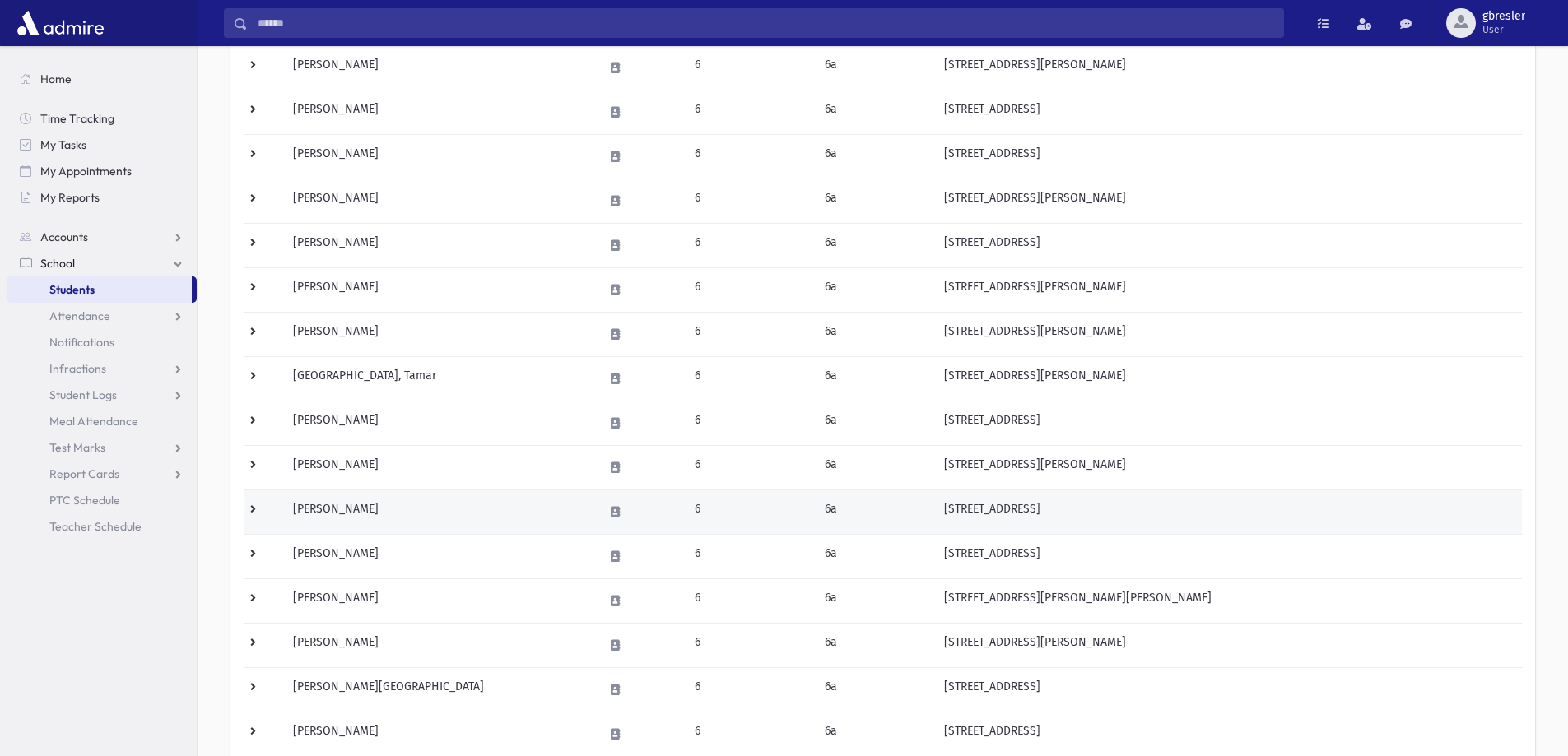
click at [337, 509] on td "[PERSON_NAME]" at bounding box center [439, 512] width 311 height 44
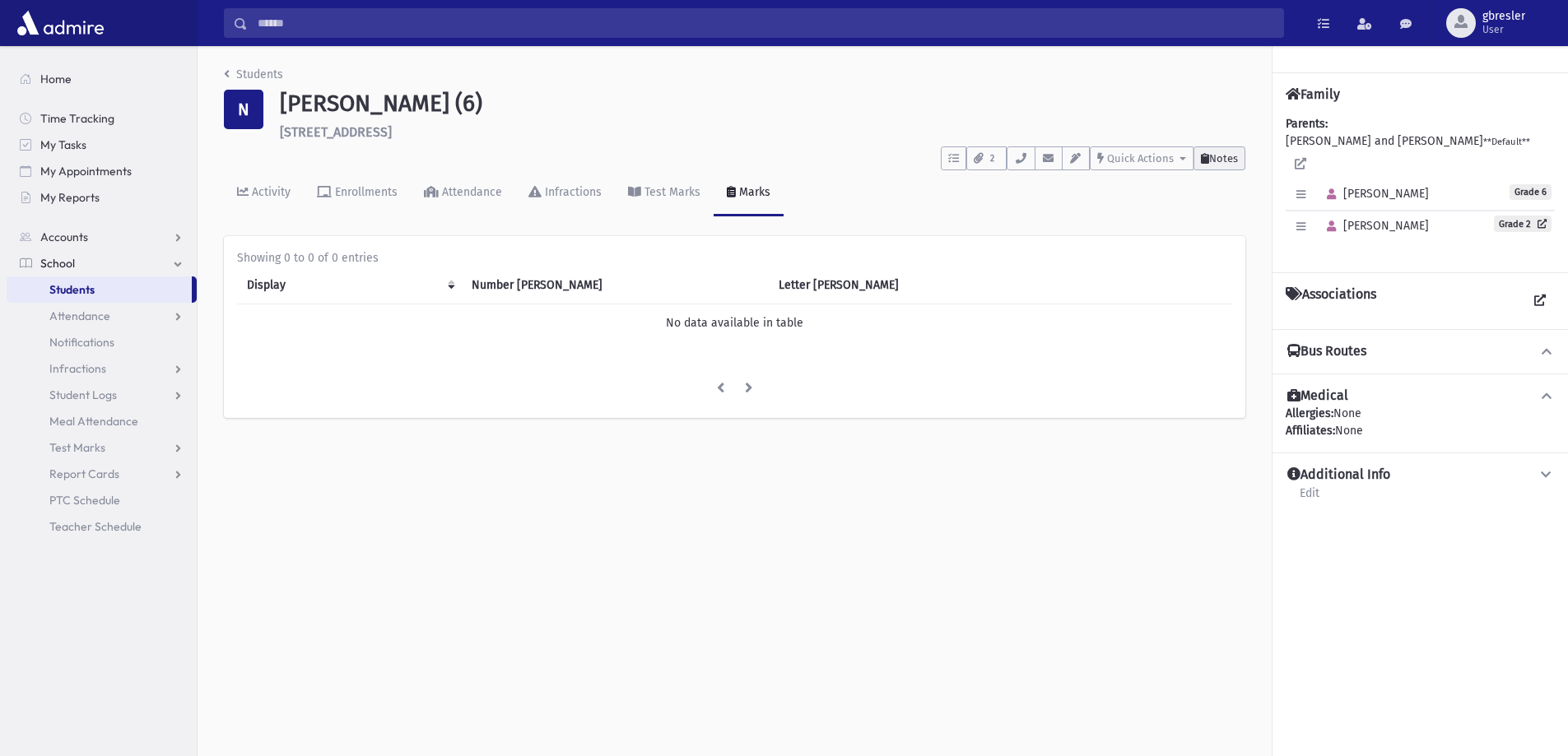
click at [1228, 162] on span "Notes" at bounding box center [1223, 159] width 29 height 12
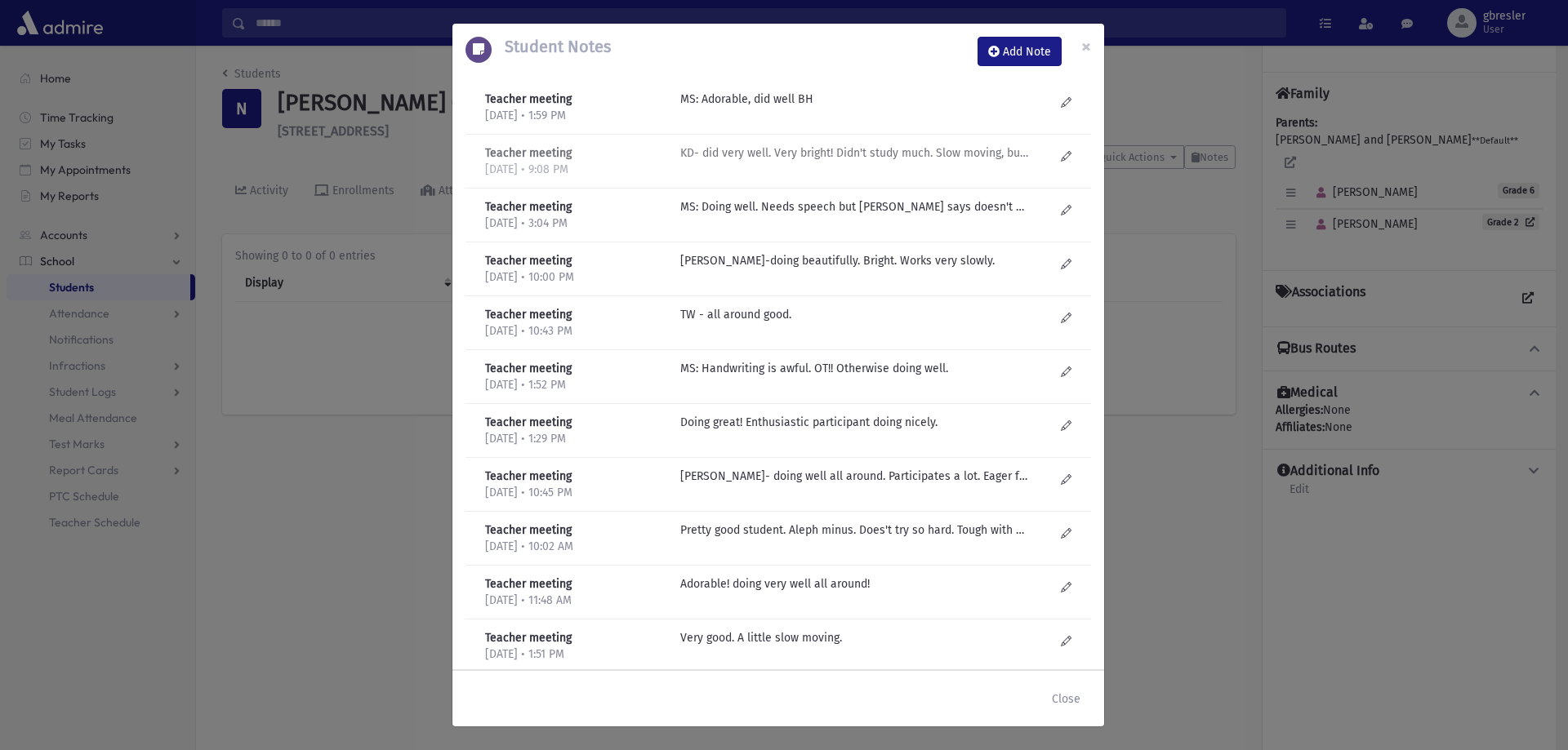
click at [756, 108] on p "KD- did very well. Very bright! Didn't study much. Slow moving, but manages." at bounding box center [854, 100] width 349 height 18
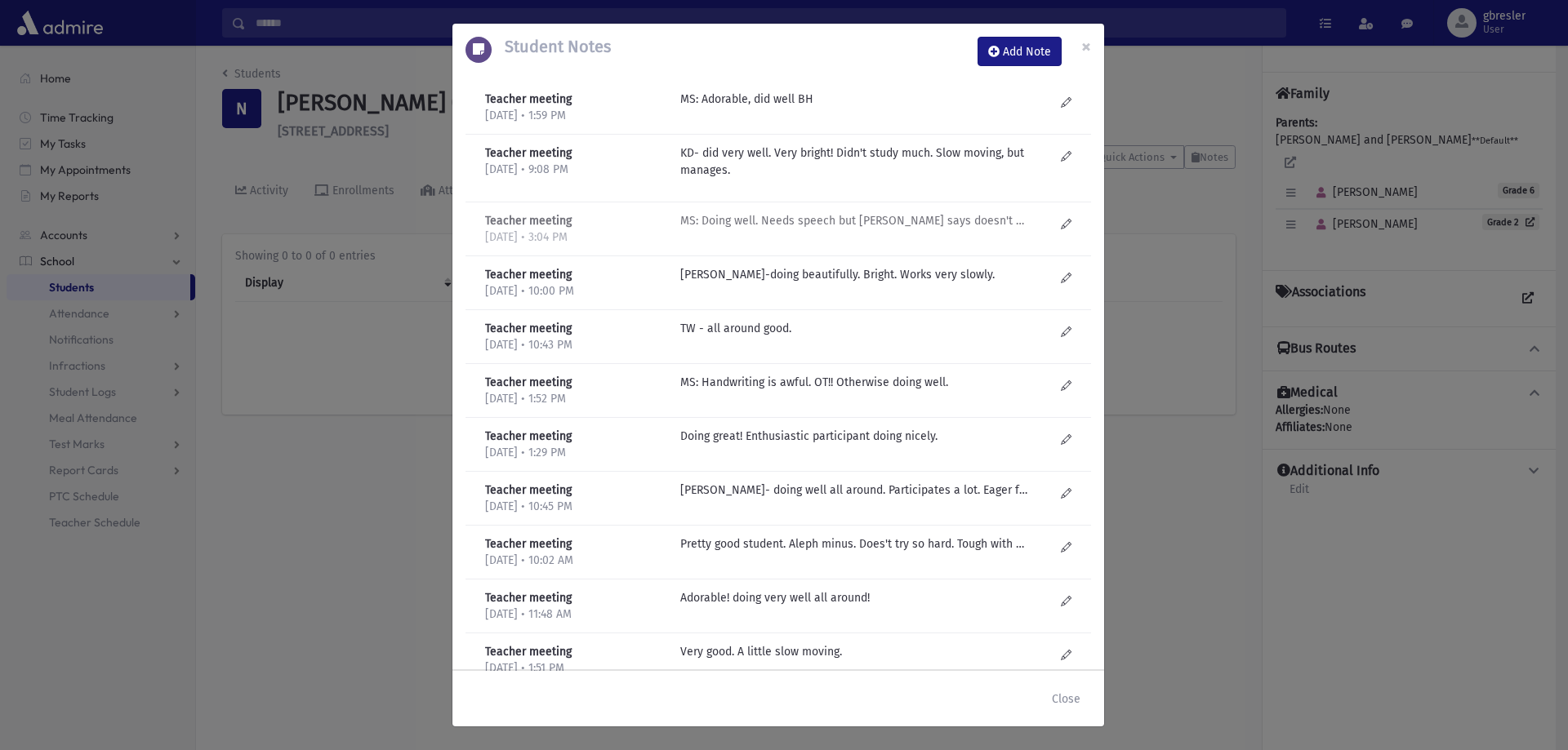
click at [784, 108] on p "MS: Doing well. Needs speech but Mom says doesn't want to miss class?" at bounding box center [854, 100] width 349 height 18
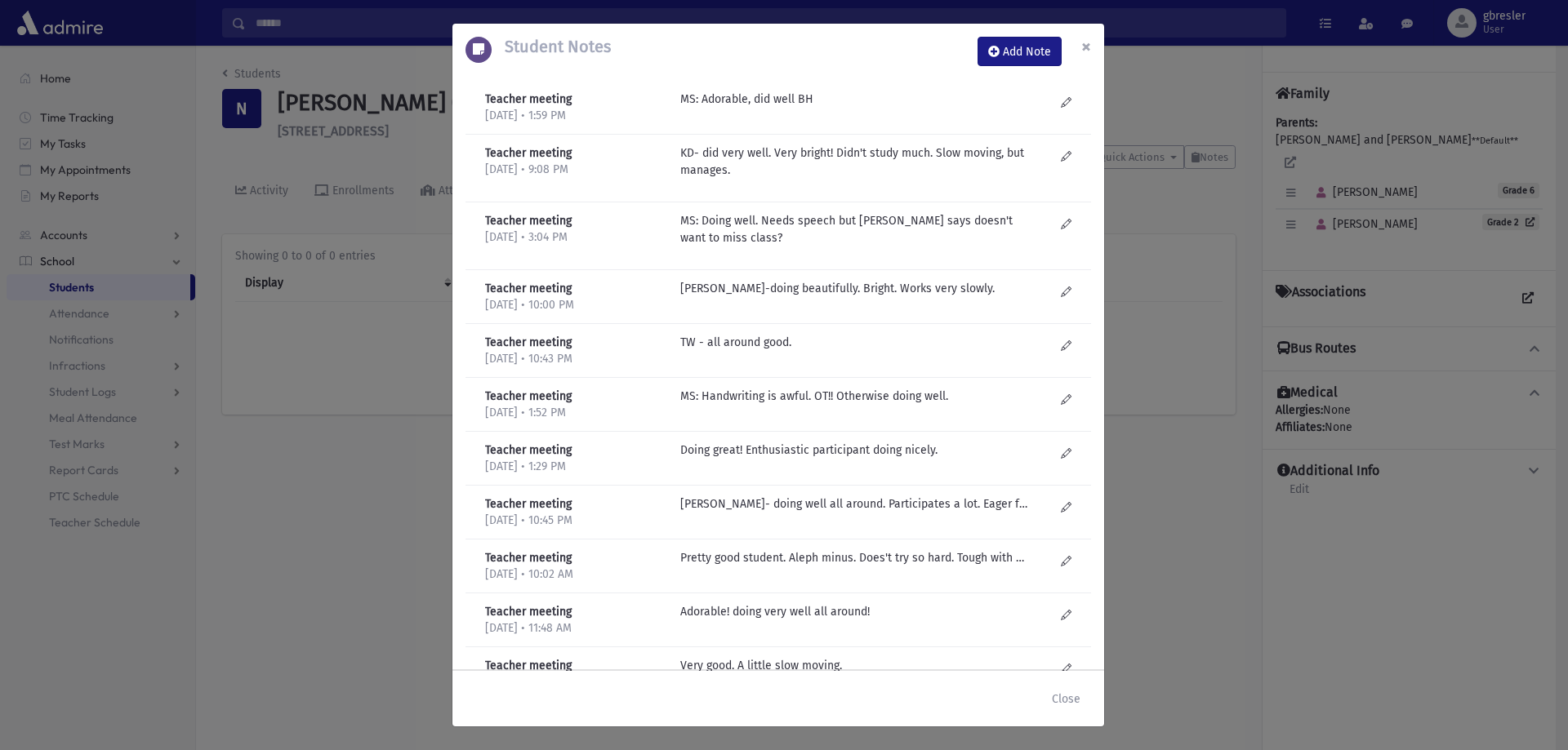
click at [1089, 49] on span "×" at bounding box center [1086, 46] width 10 height 23
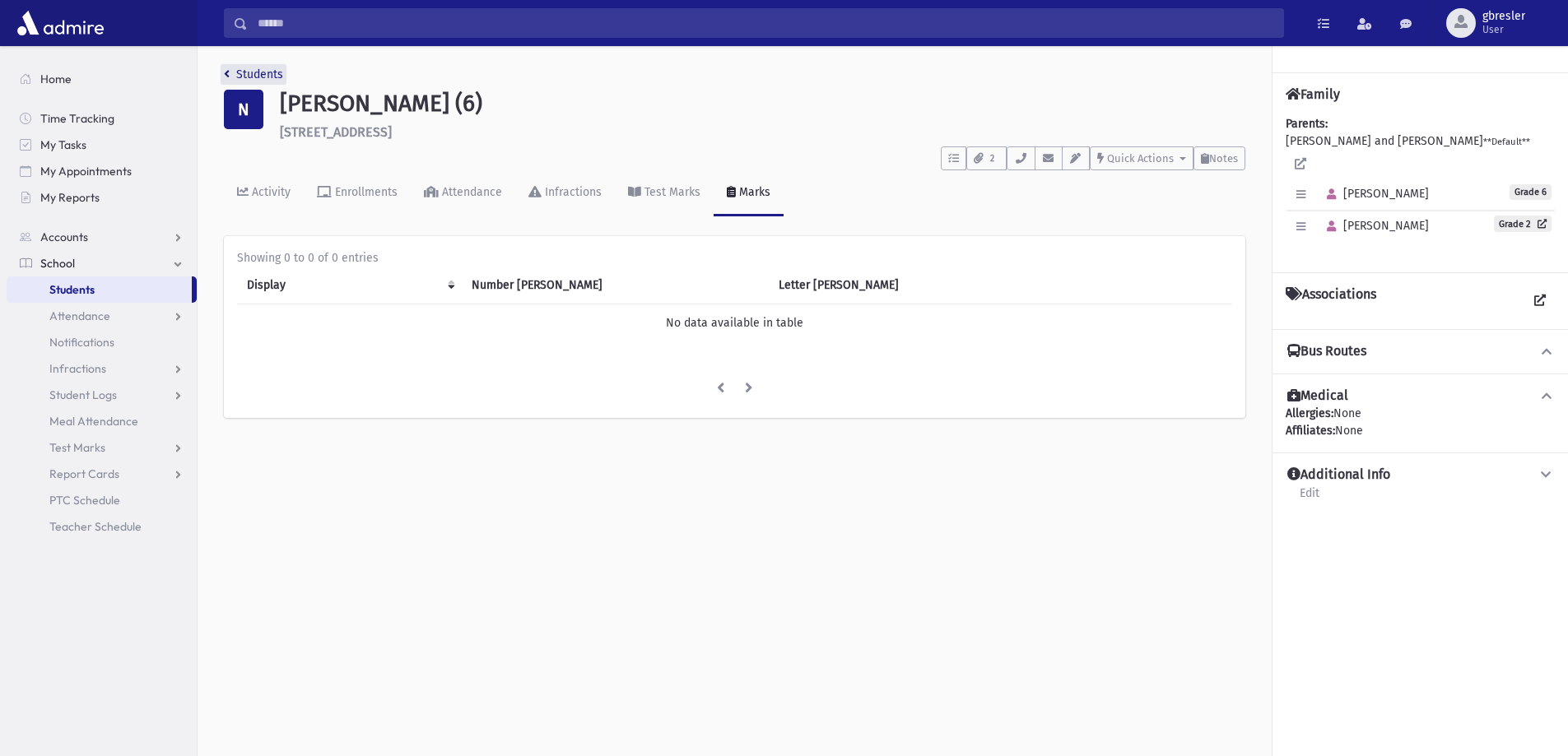
click at [247, 71] on link "Students" at bounding box center [253, 74] width 59 height 14
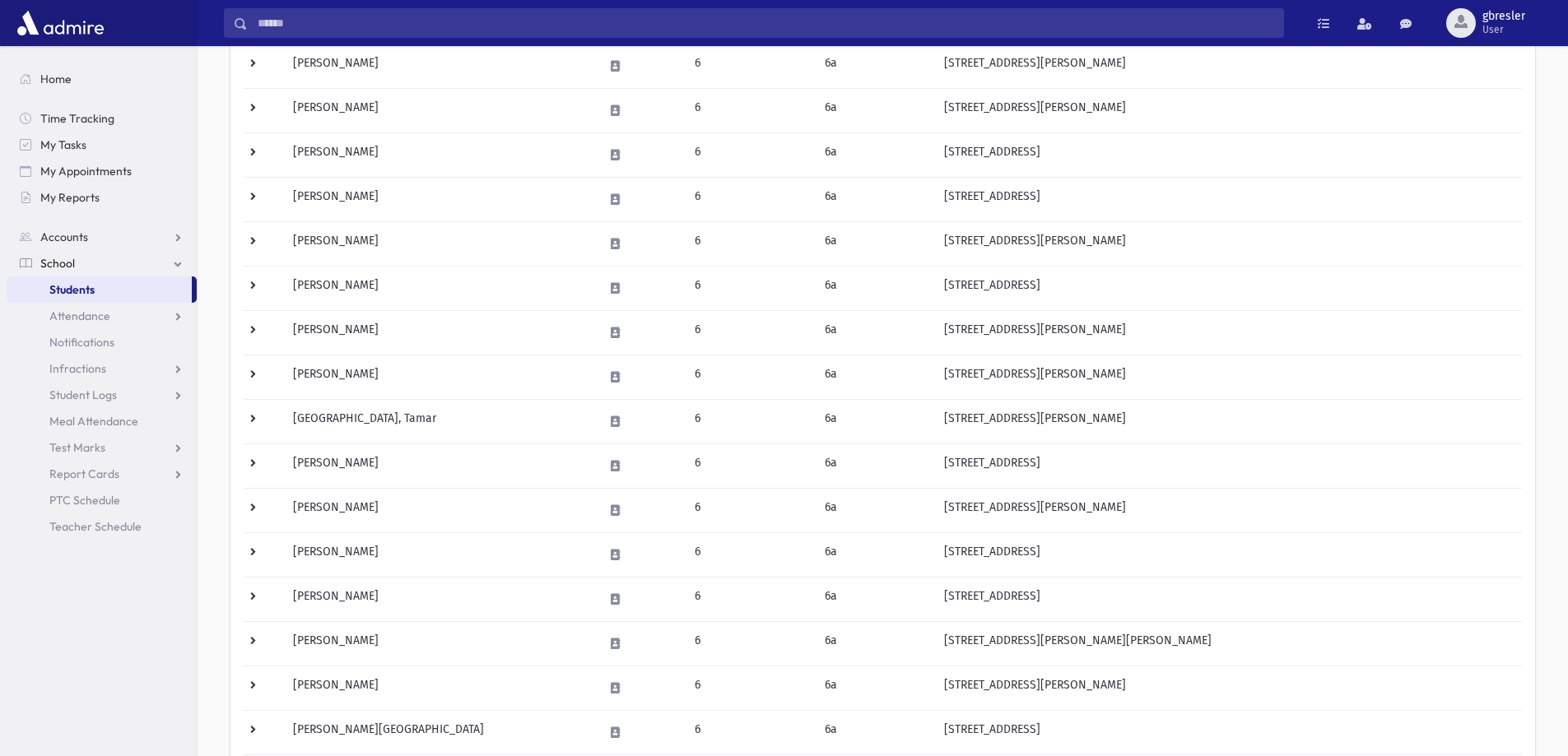
scroll to position [411, 0]
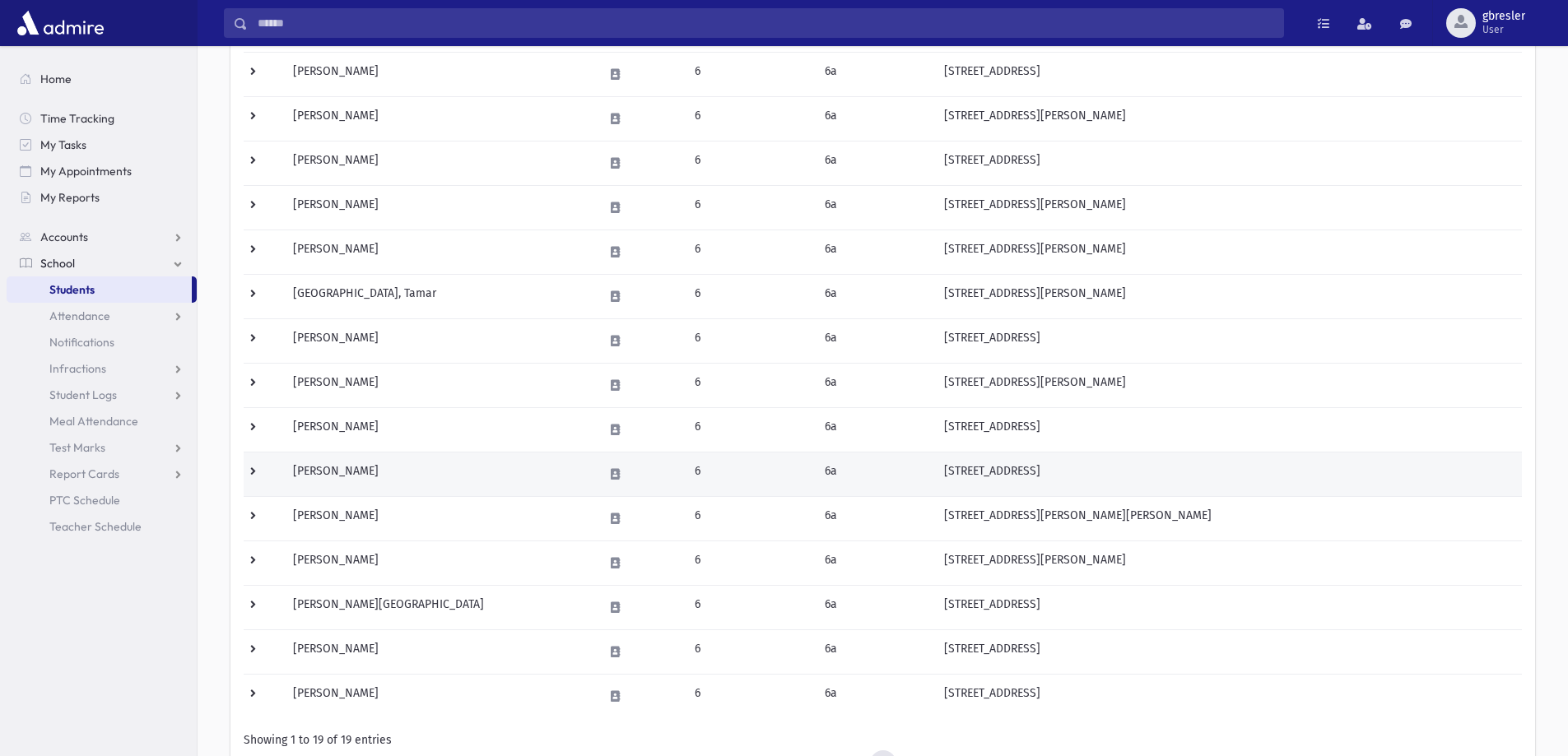
click at [353, 473] on td "Neuman, Ella" at bounding box center [439, 474] width 311 height 44
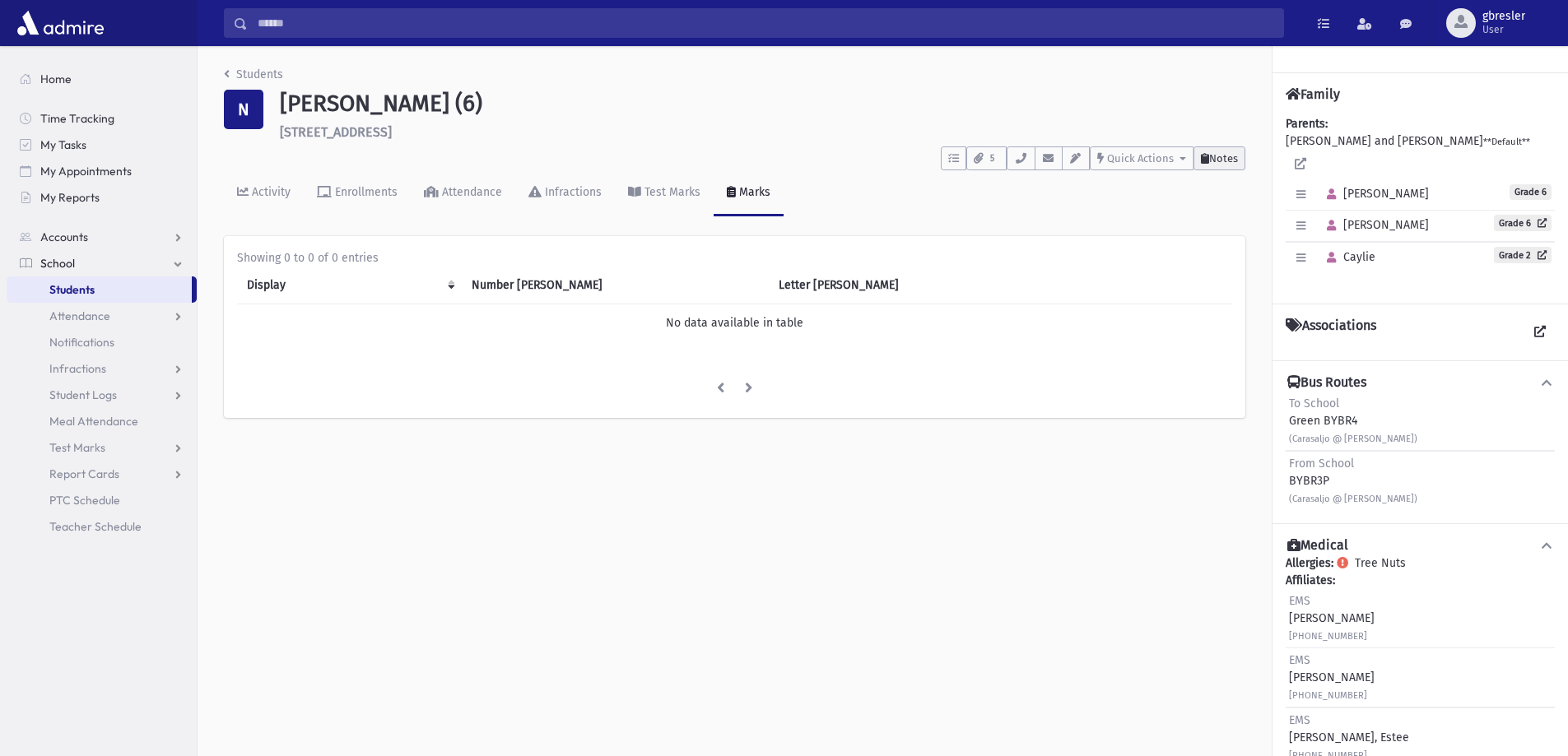
click at [1213, 165] on button "Notes" at bounding box center [1219, 158] width 52 height 24
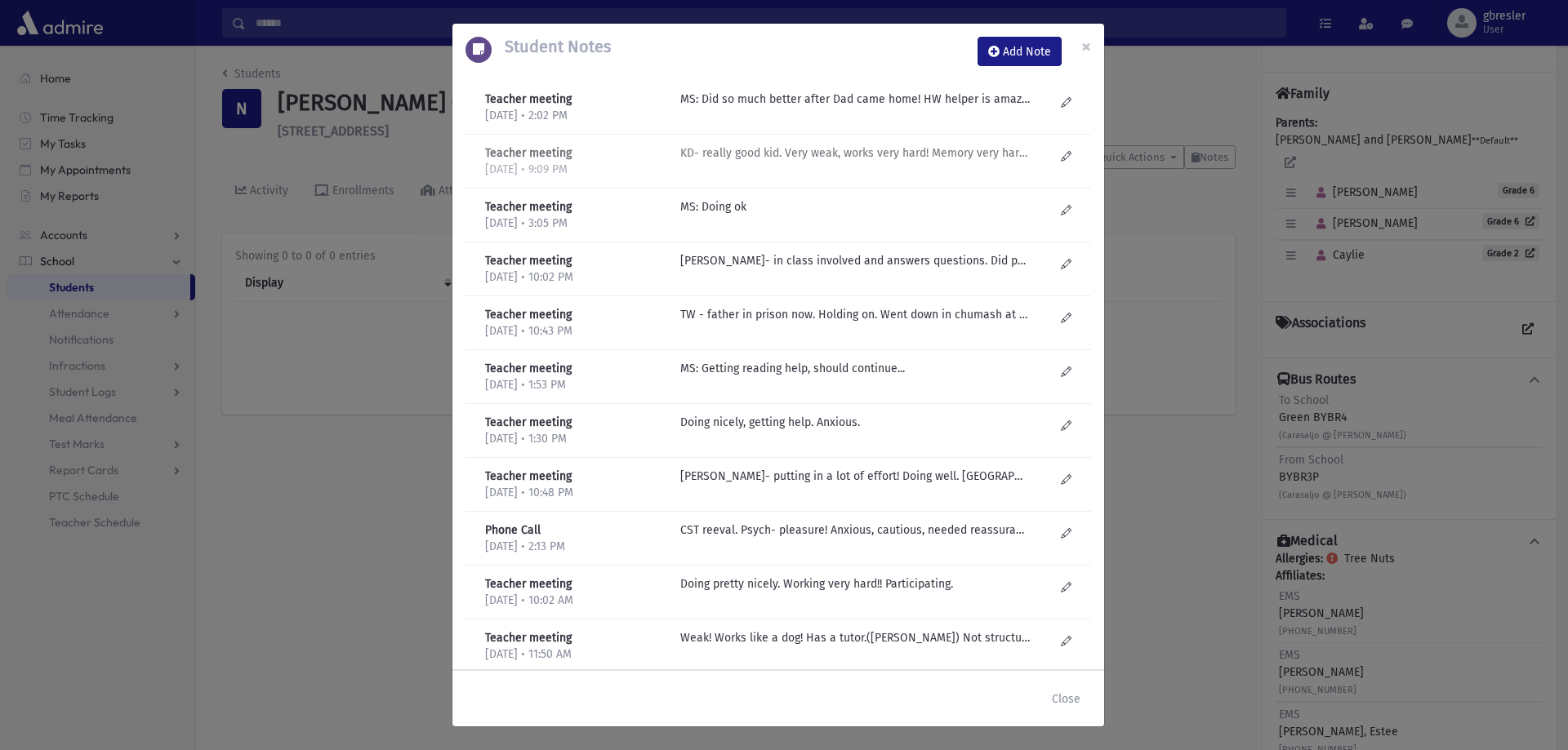
click at [948, 108] on p "KD- really good kid. Very weak, works very hard! Memory very hard for her. Bett…" at bounding box center [854, 100] width 349 height 18
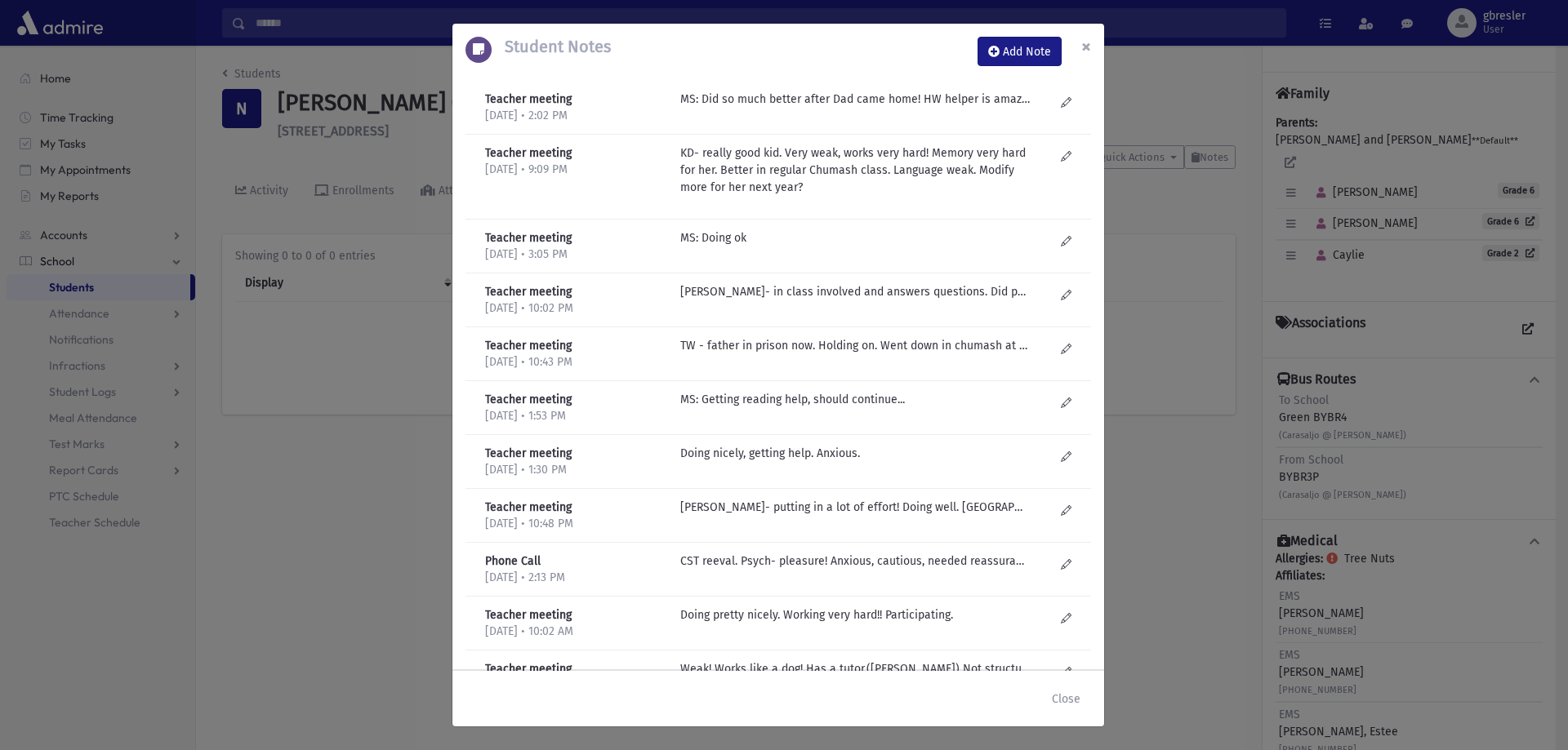
click at [1086, 46] on span "×" at bounding box center [1086, 46] width 10 height 23
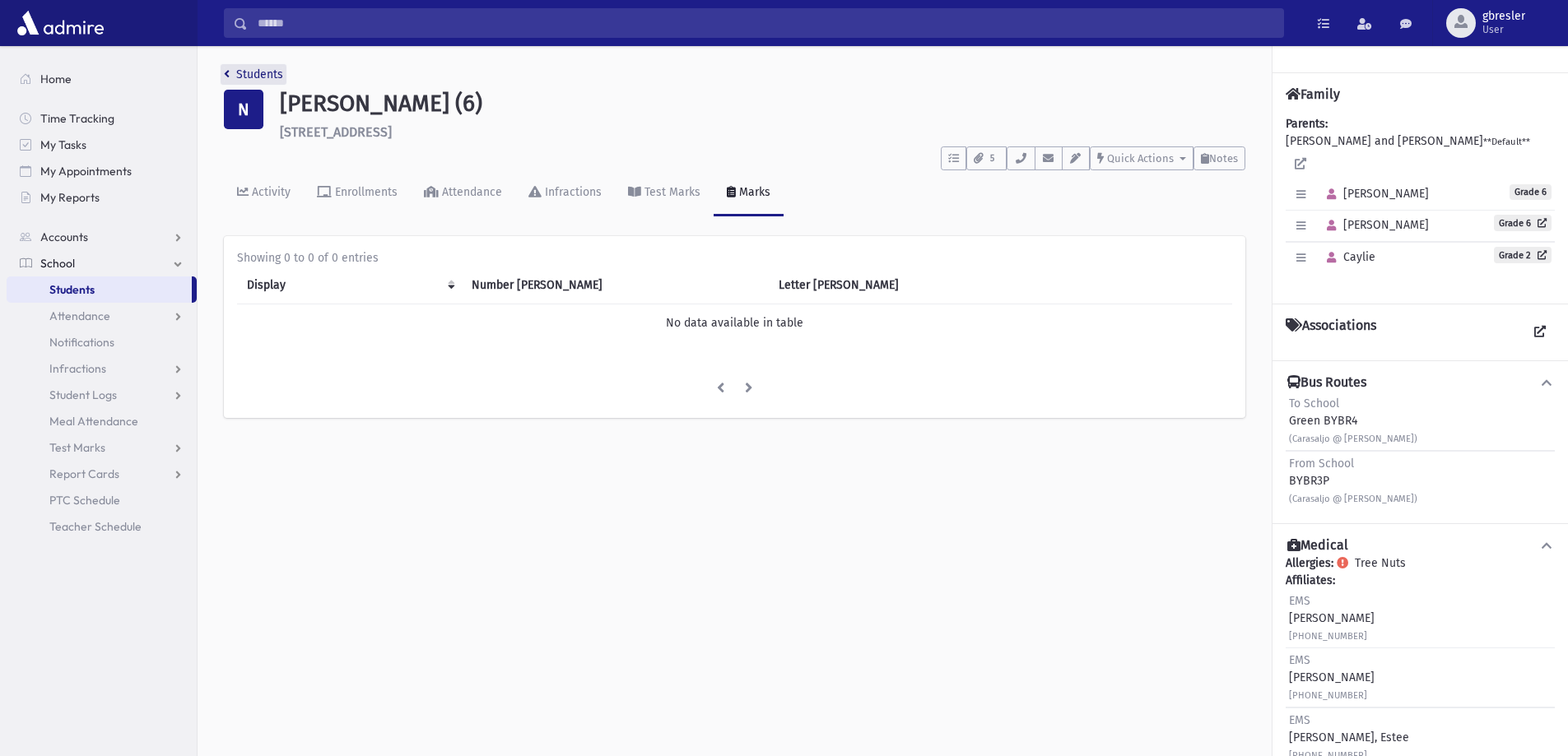
click at [274, 76] on link "Students" at bounding box center [253, 74] width 59 height 14
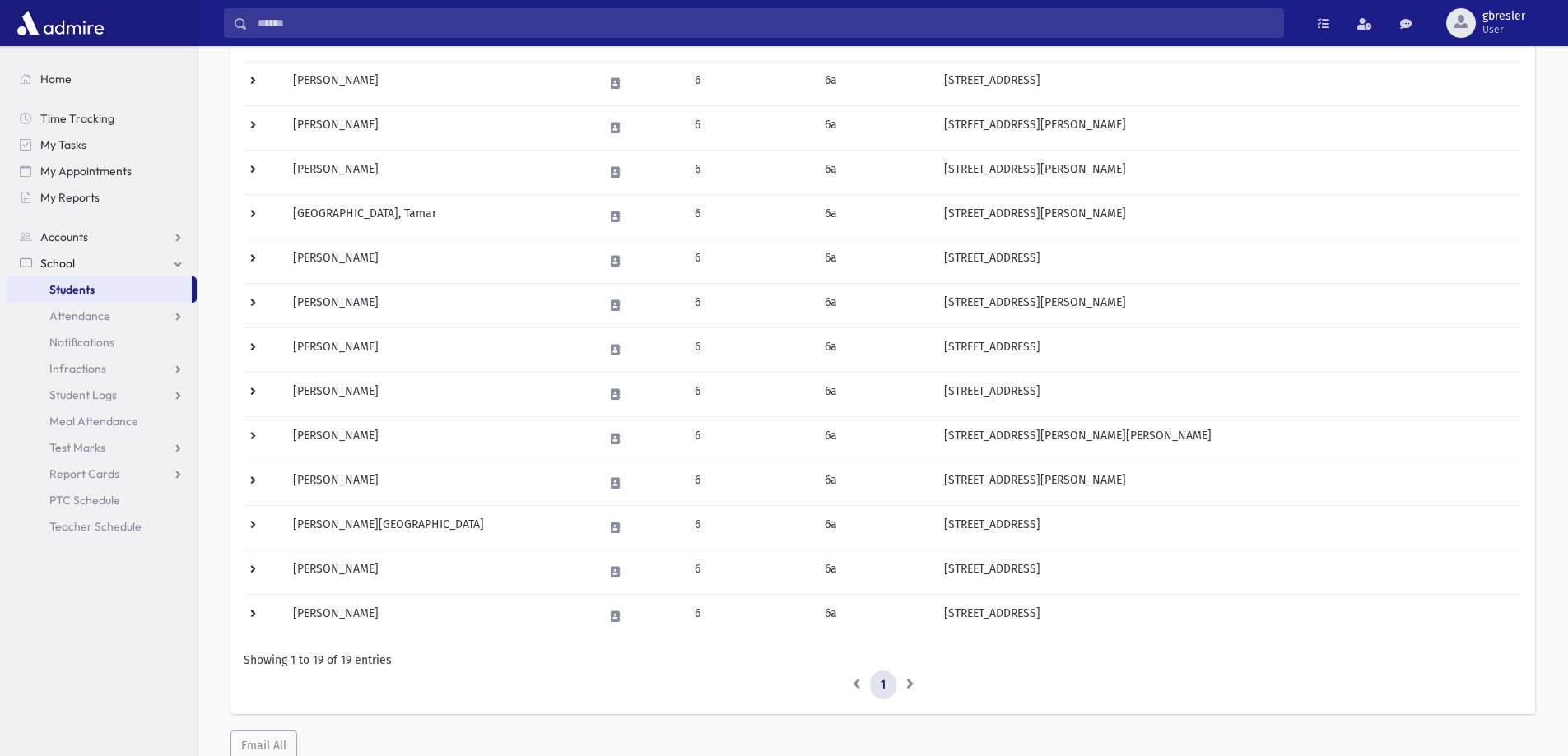
scroll to position [494, 0]
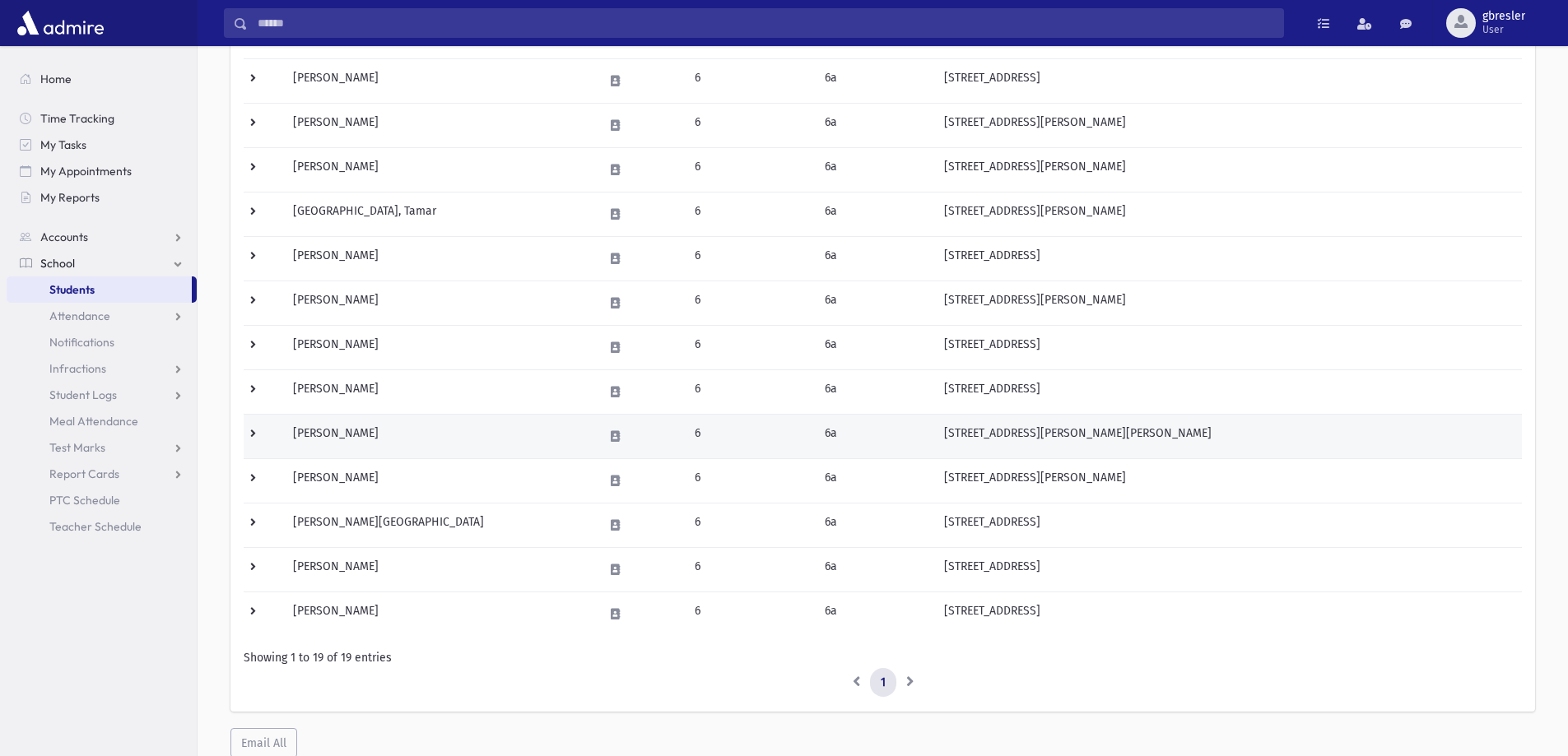
click at [355, 431] on td "[PERSON_NAME]" at bounding box center [439, 436] width 311 height 44
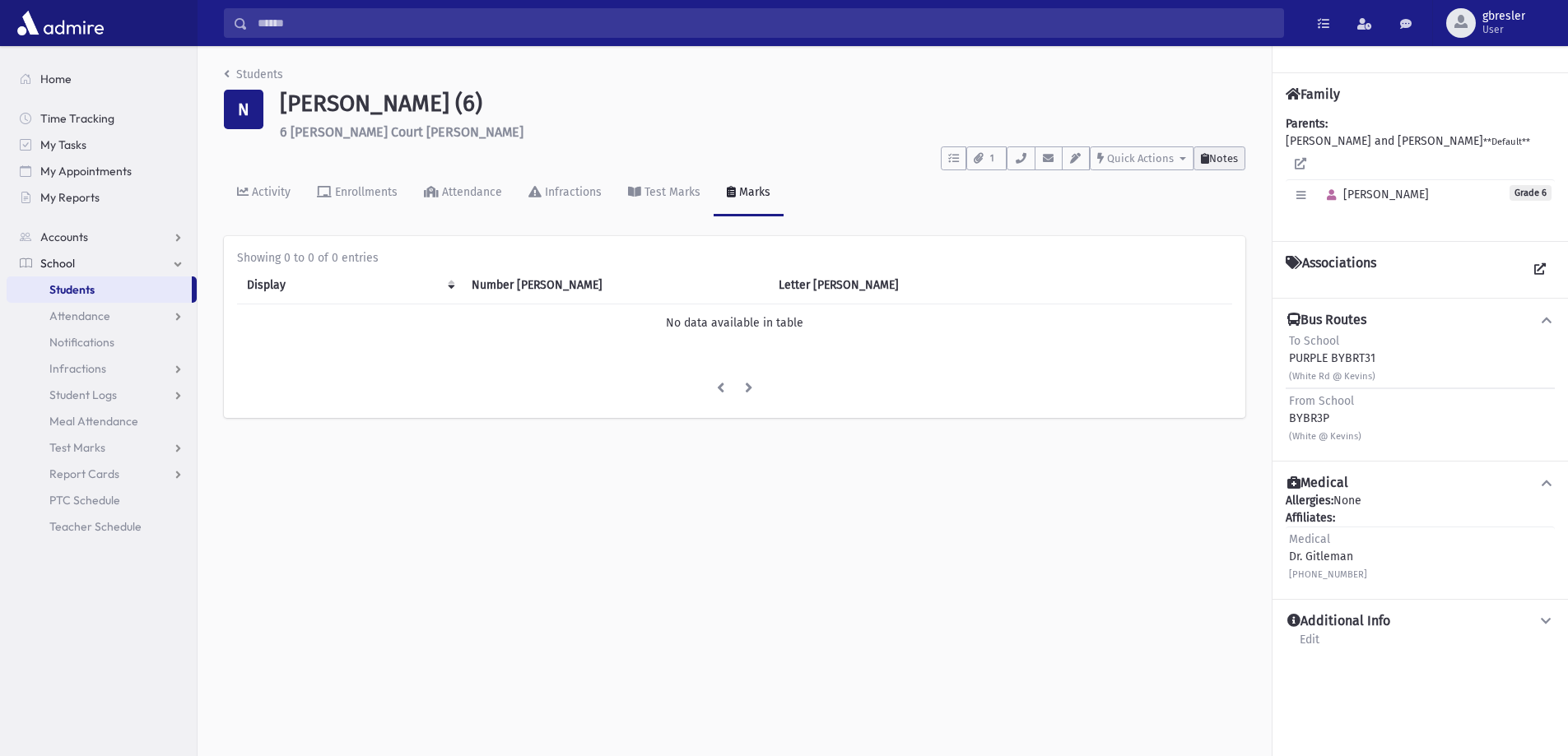
click at [1227, 150] on button "Notes" at bounding box center [1219, 158] width 52 height 24
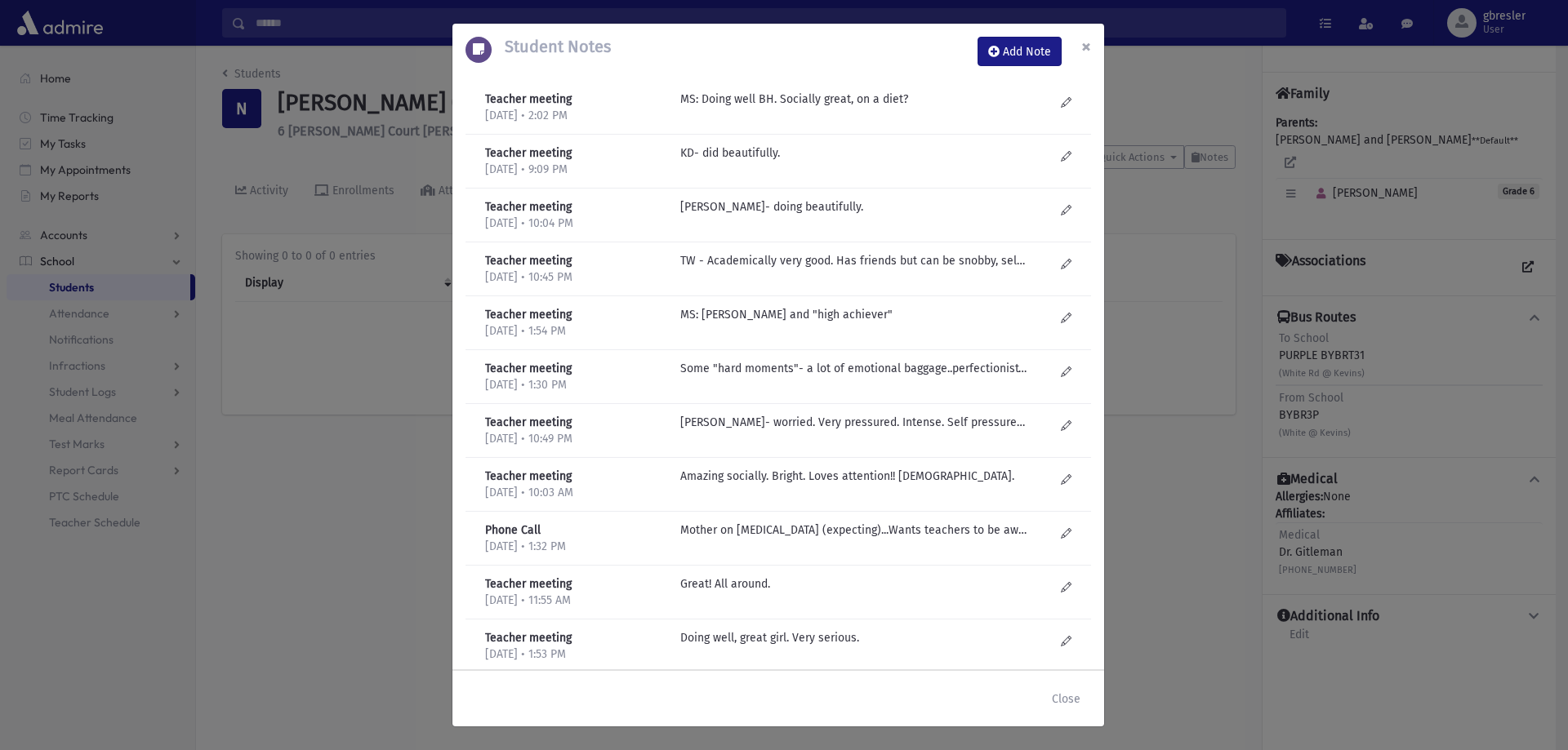
click at [1084, 48] on span "×" at bounding box center [1086, 46] width 10 height 23
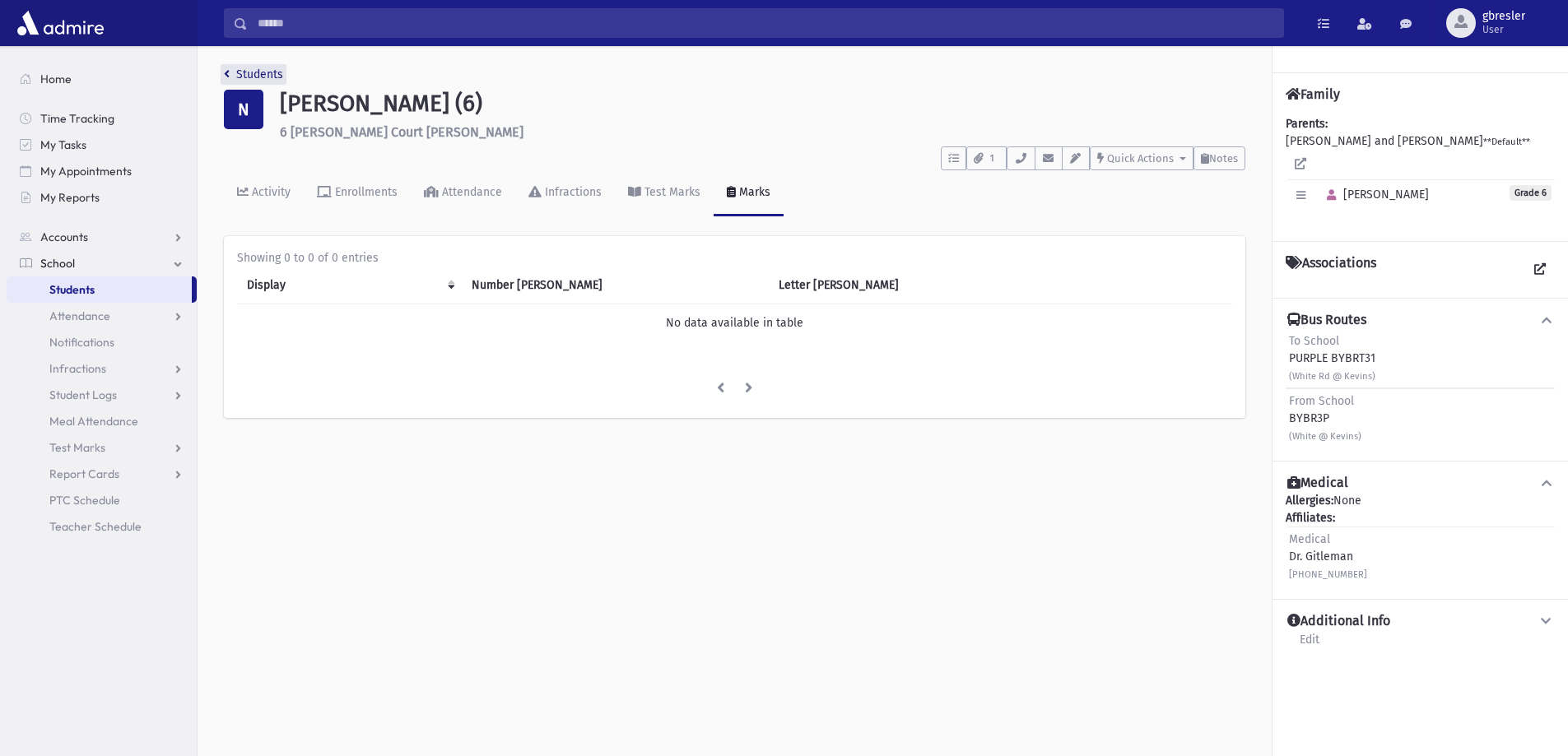
click at [251, 72] on link "Students" at bounding box center [253, 74] width 59 height 14
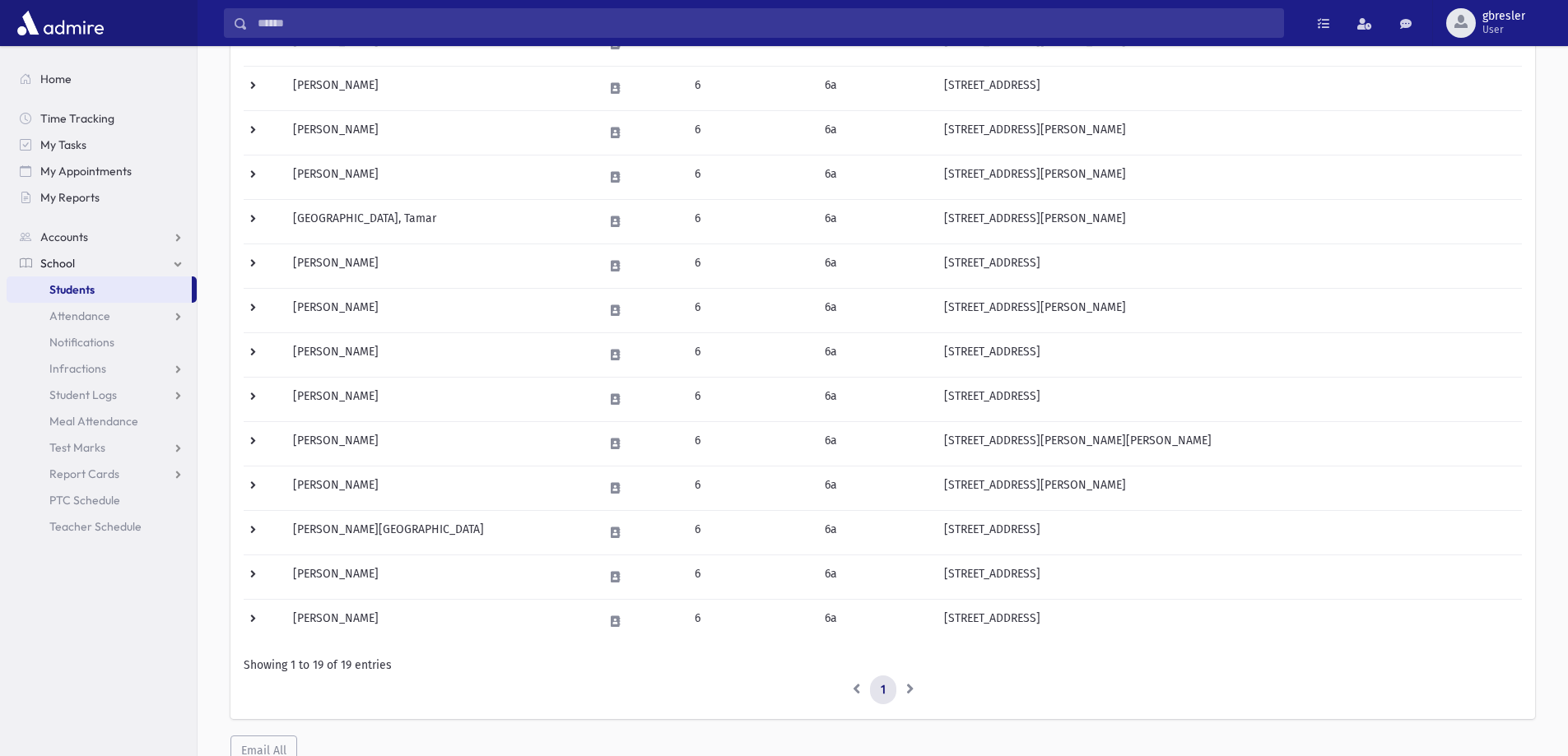
scroll to position [494, 0]
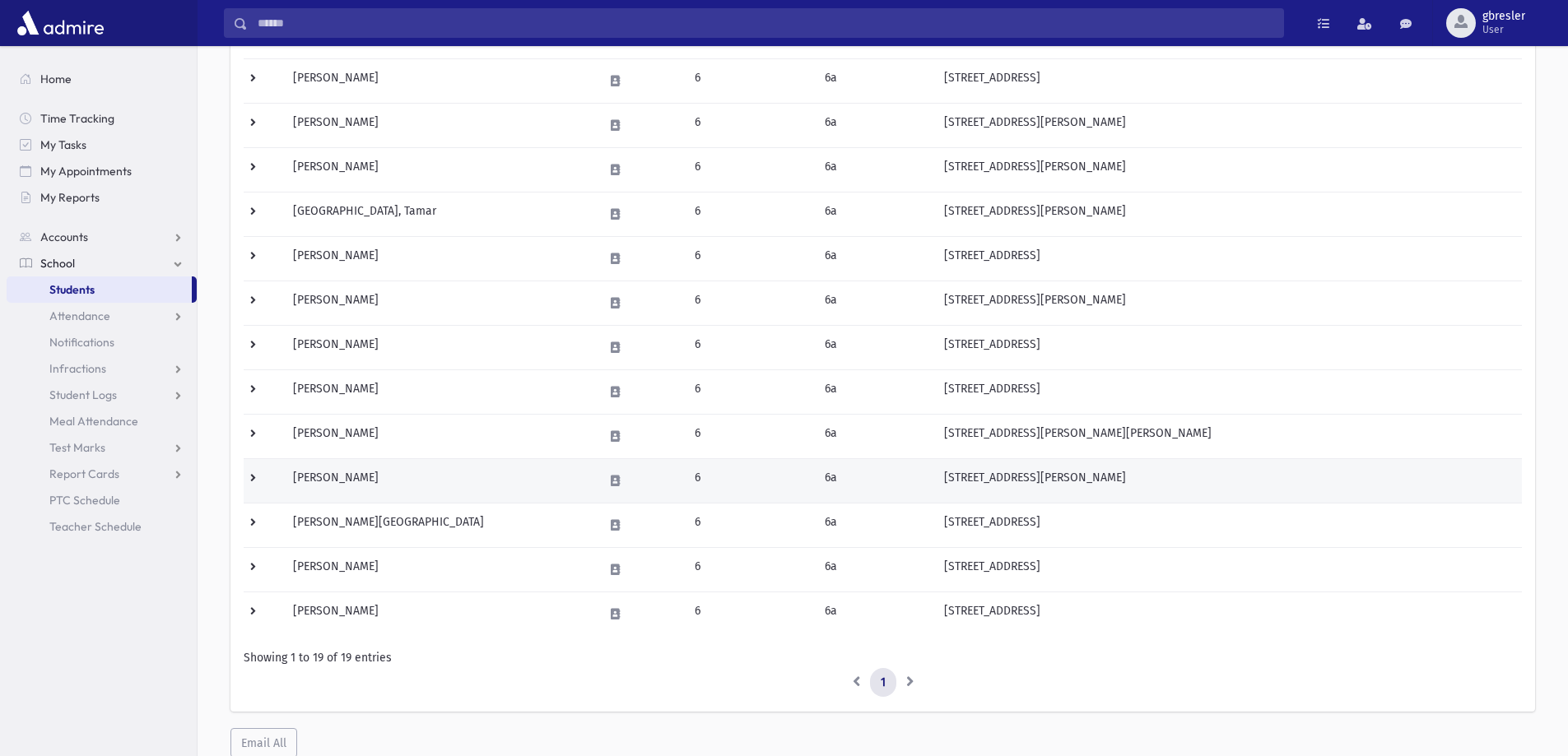
click at [346, 477] on td "[PERSON_NAME]" at bounding box center [439, 481] width 311 height 44
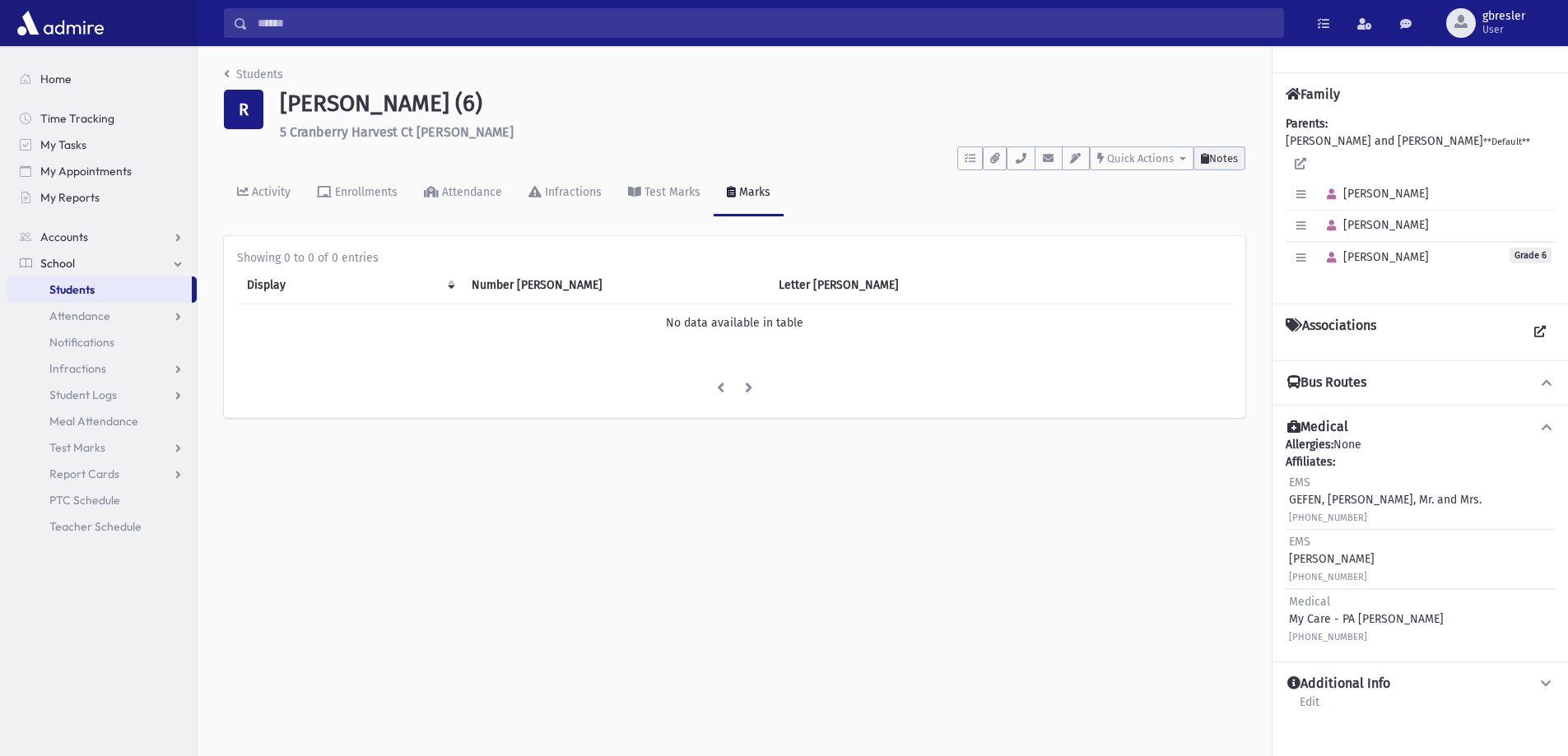
click at [1234, 162] on span "Notes" at bounding box center [1223, 159] width 29 height 12
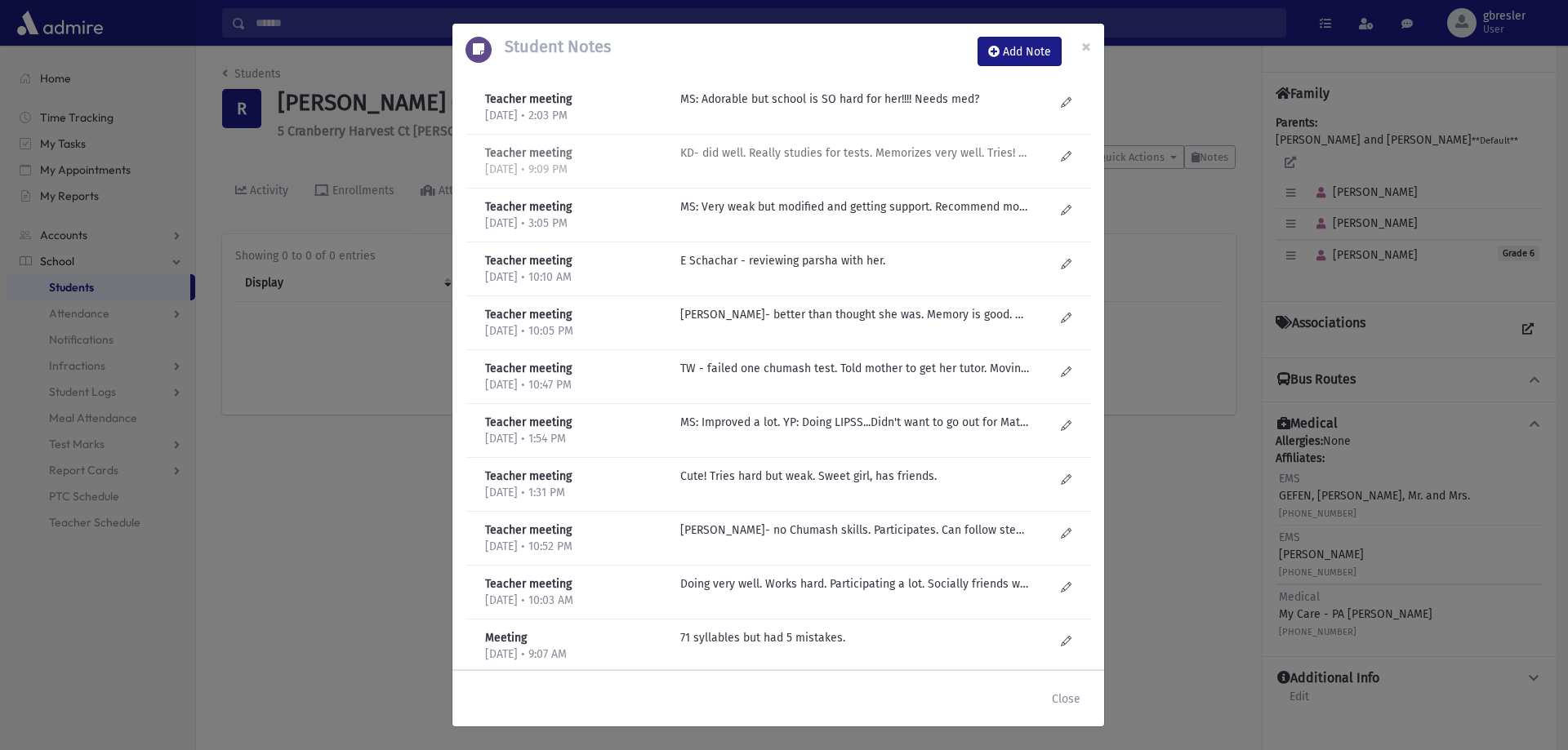
click at [889, 108] on p "KD- did well. Really studies for tests. Memorizes very well. Tries! Cares! So w…" at bounding box center [854, 100] width 349 height 18
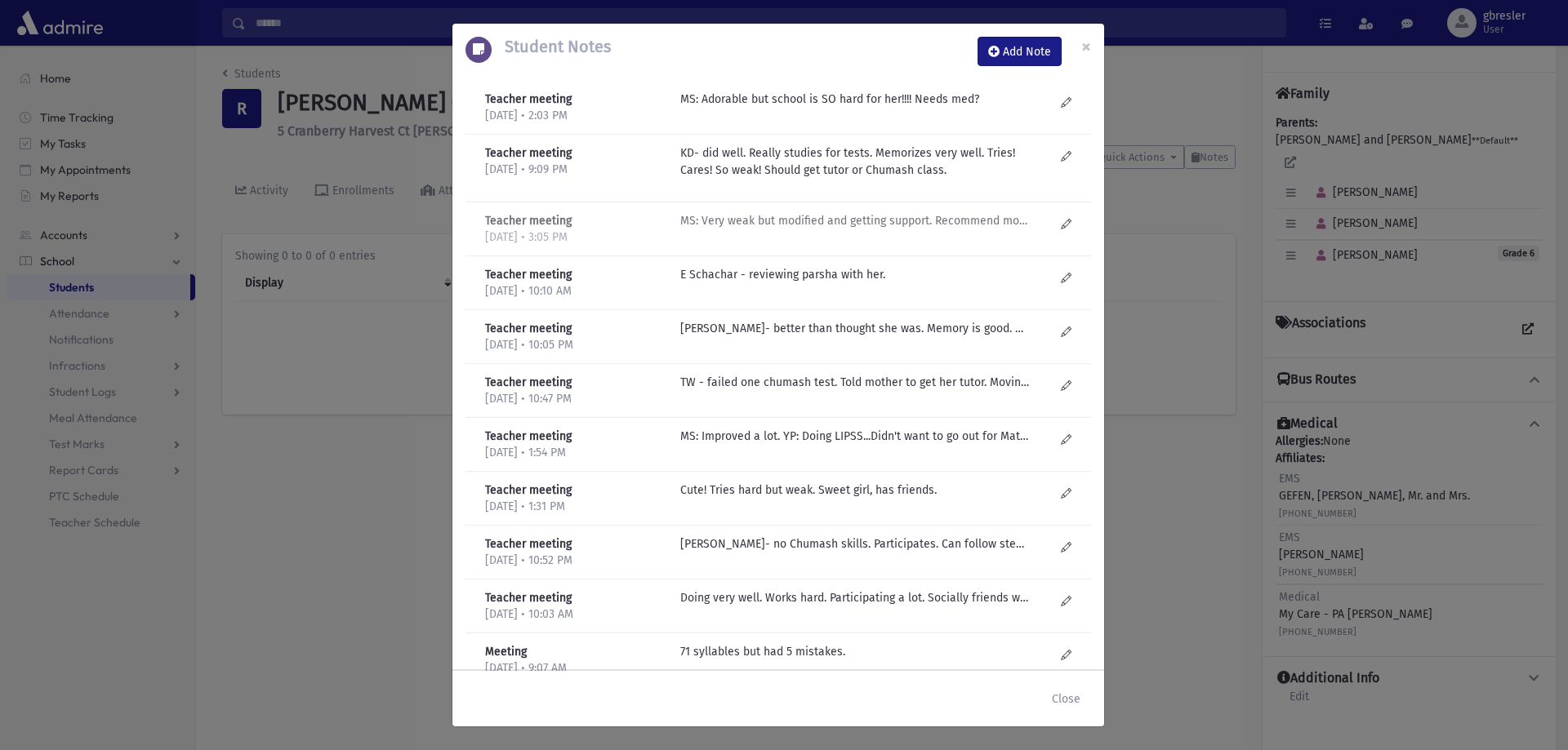
click at [884, 108] on p "MS: Very weak but modified and getting support. Recommend more tutoring?" at bounding box center [854, 100] width 349 height 18
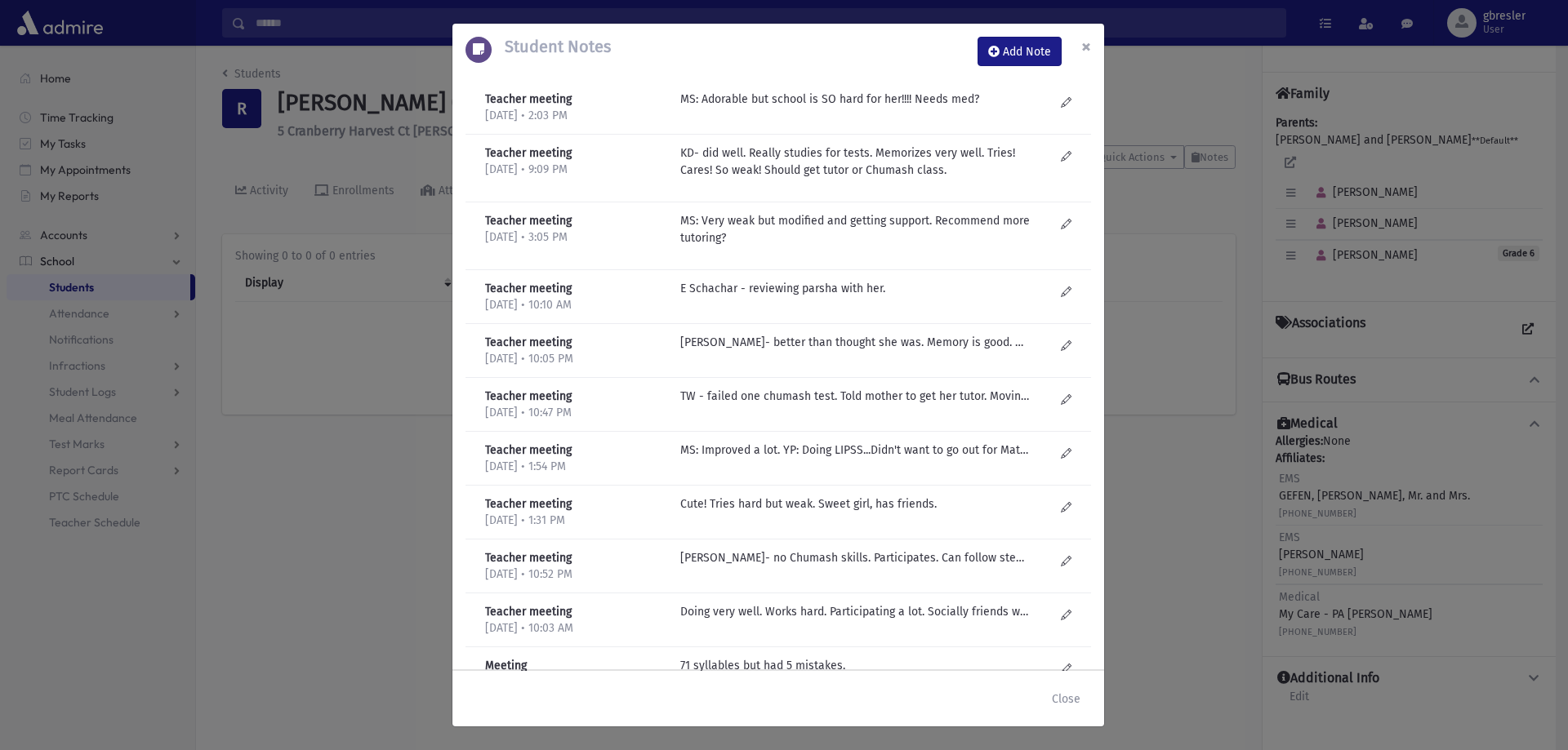
click at [1087, 49] on span "×" at bounding box center [1086, 46] width 10 height 23
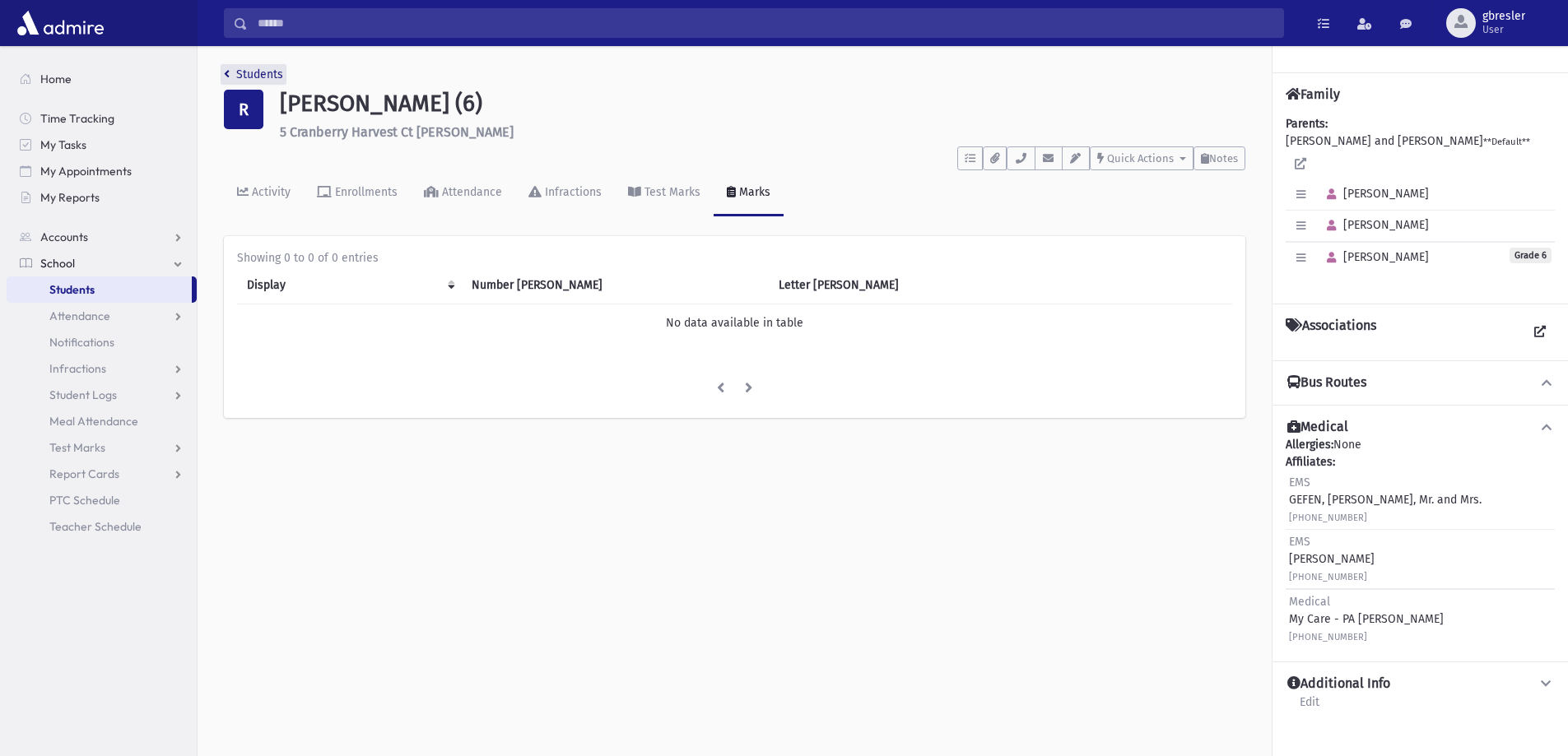
click at [257, 76] on link "Students" at bounding box center [253, 74] width 59 height 14
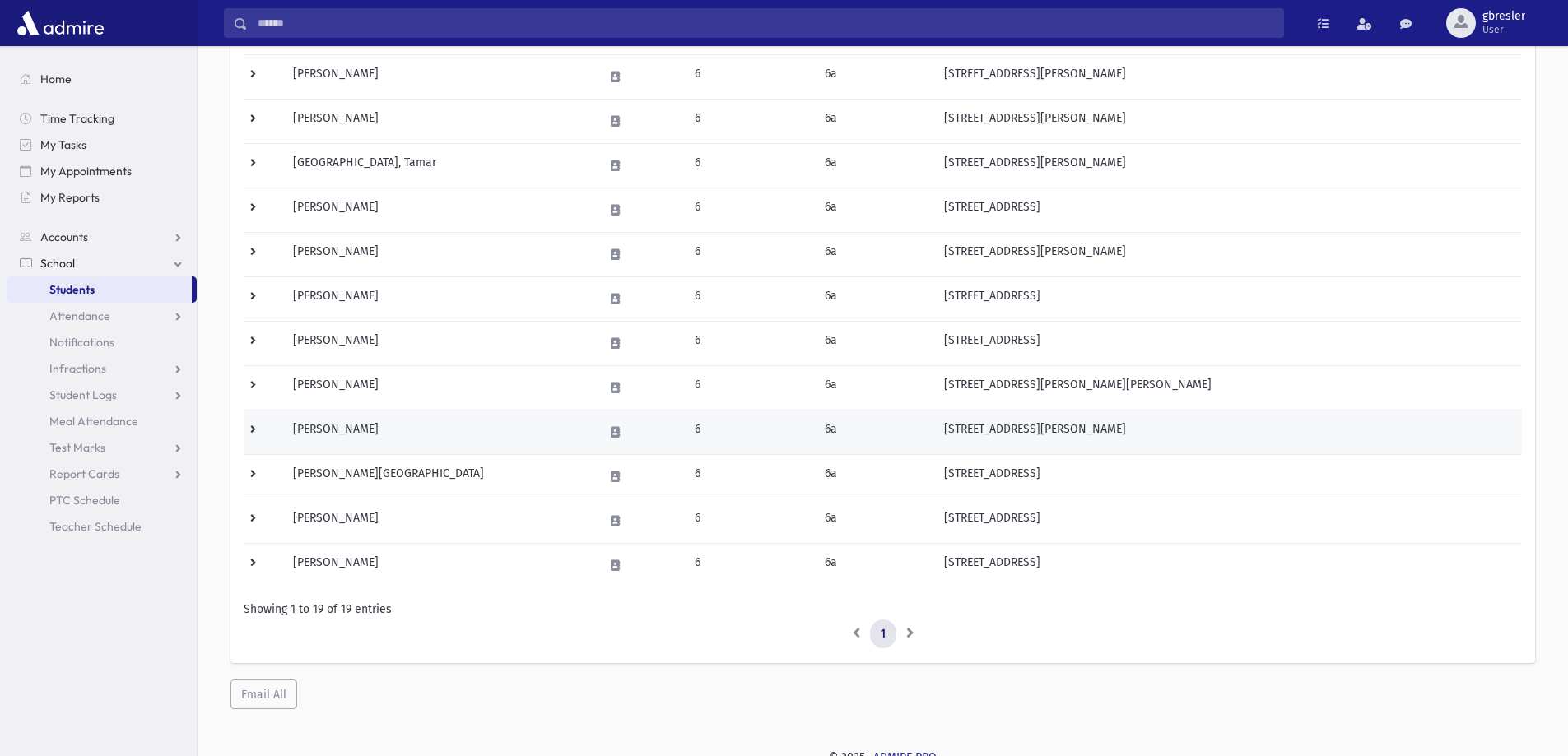
scroll to position [552, 0]
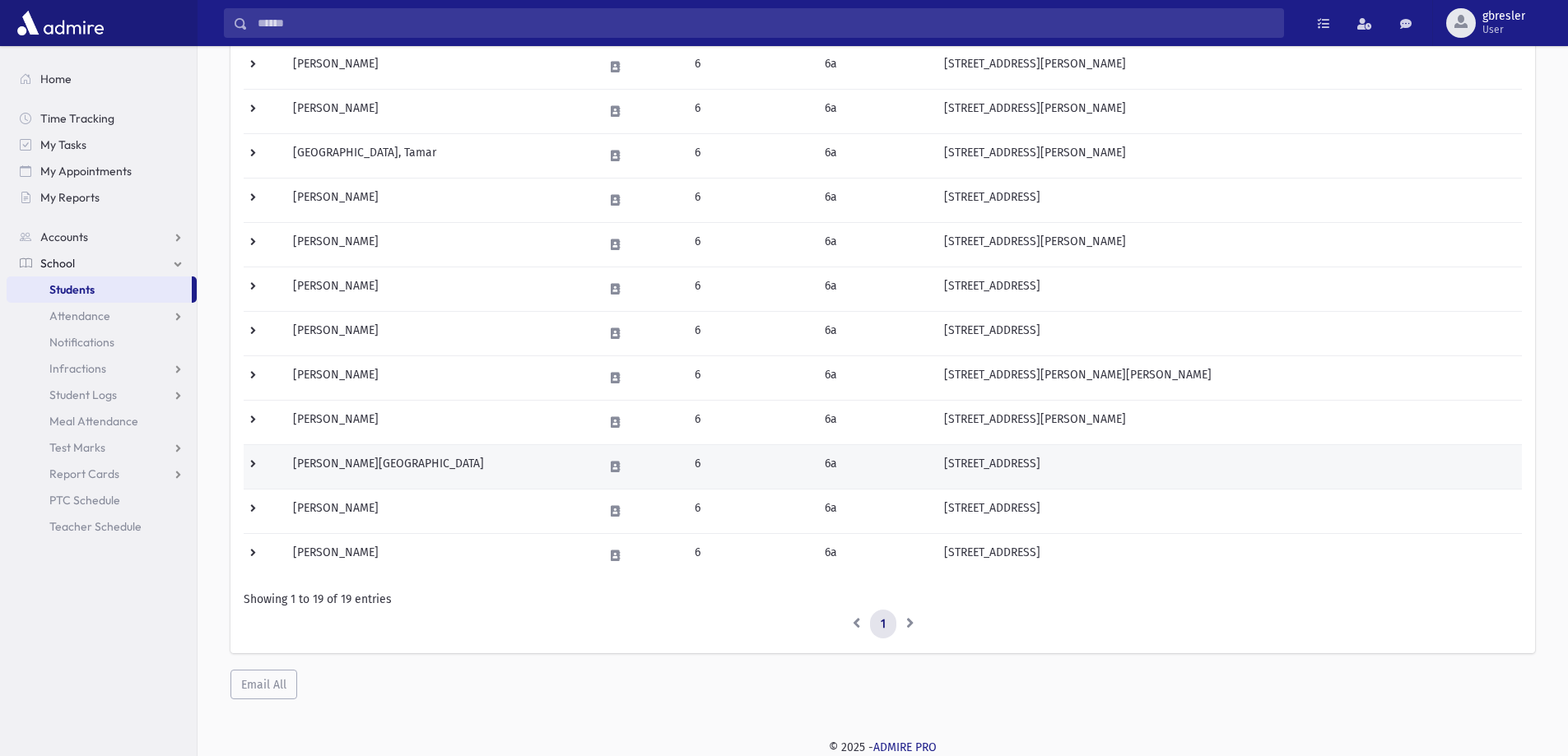
click at [336, 471] on td "Rosner, Liora" at bounding box center [439, 467] width 311 height 44
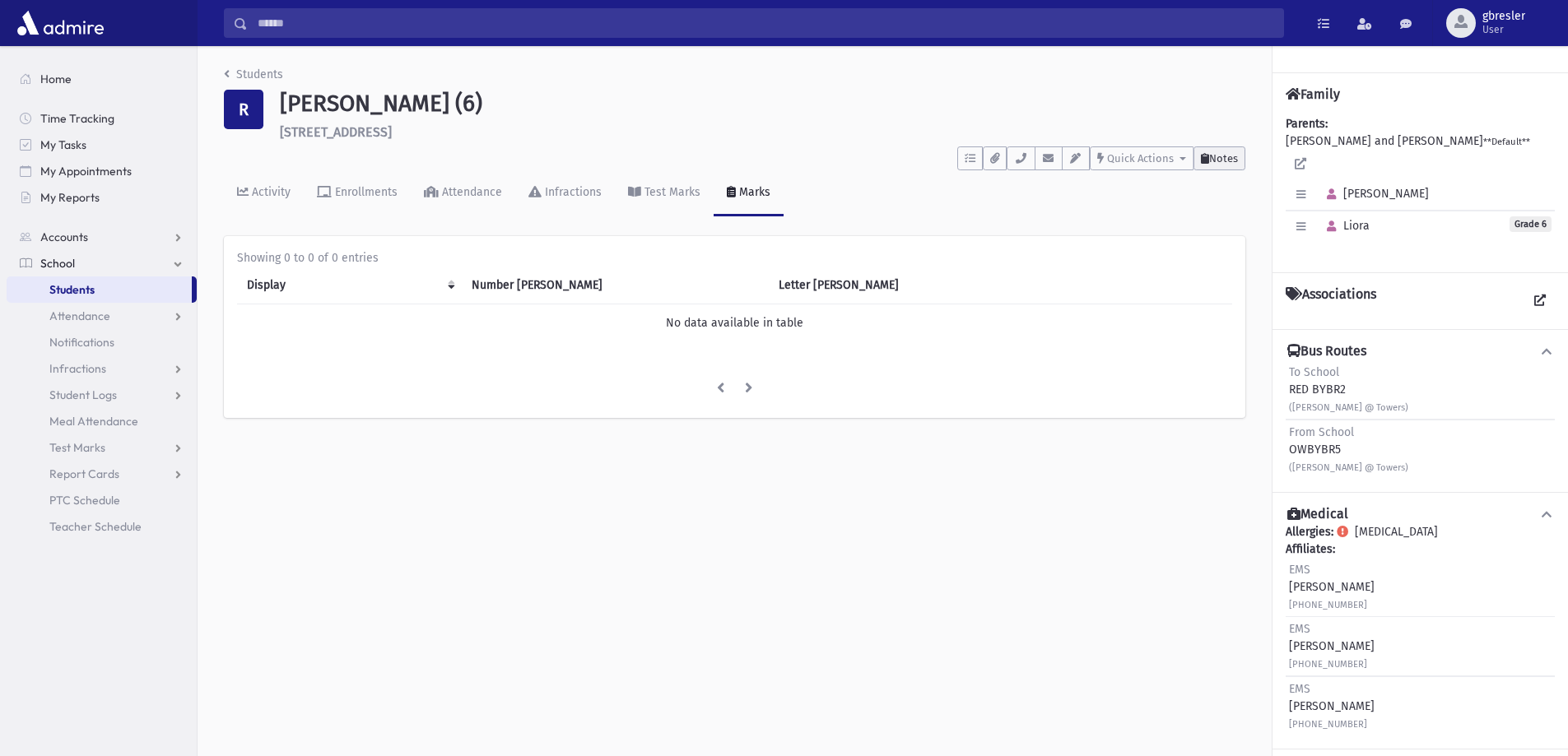
click at [1226, 160] on span "Notes" at bounding box center [1223, 159] width 29 height 12
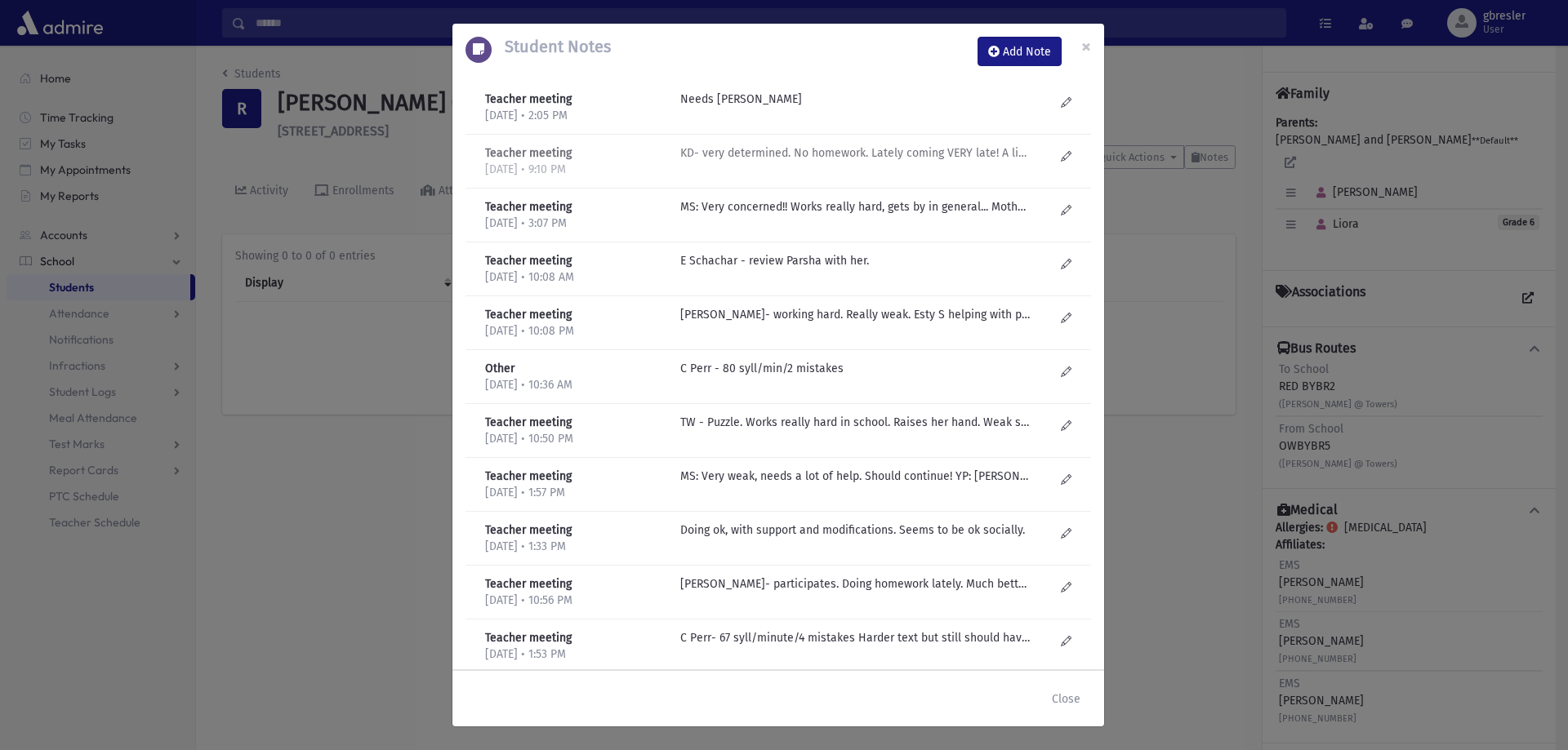
click at [822, 108] on p "KD- very determined. No homework. Lately coming VERY late! A little out of it a…" at bounding box center [854, 100] width 349 height 18
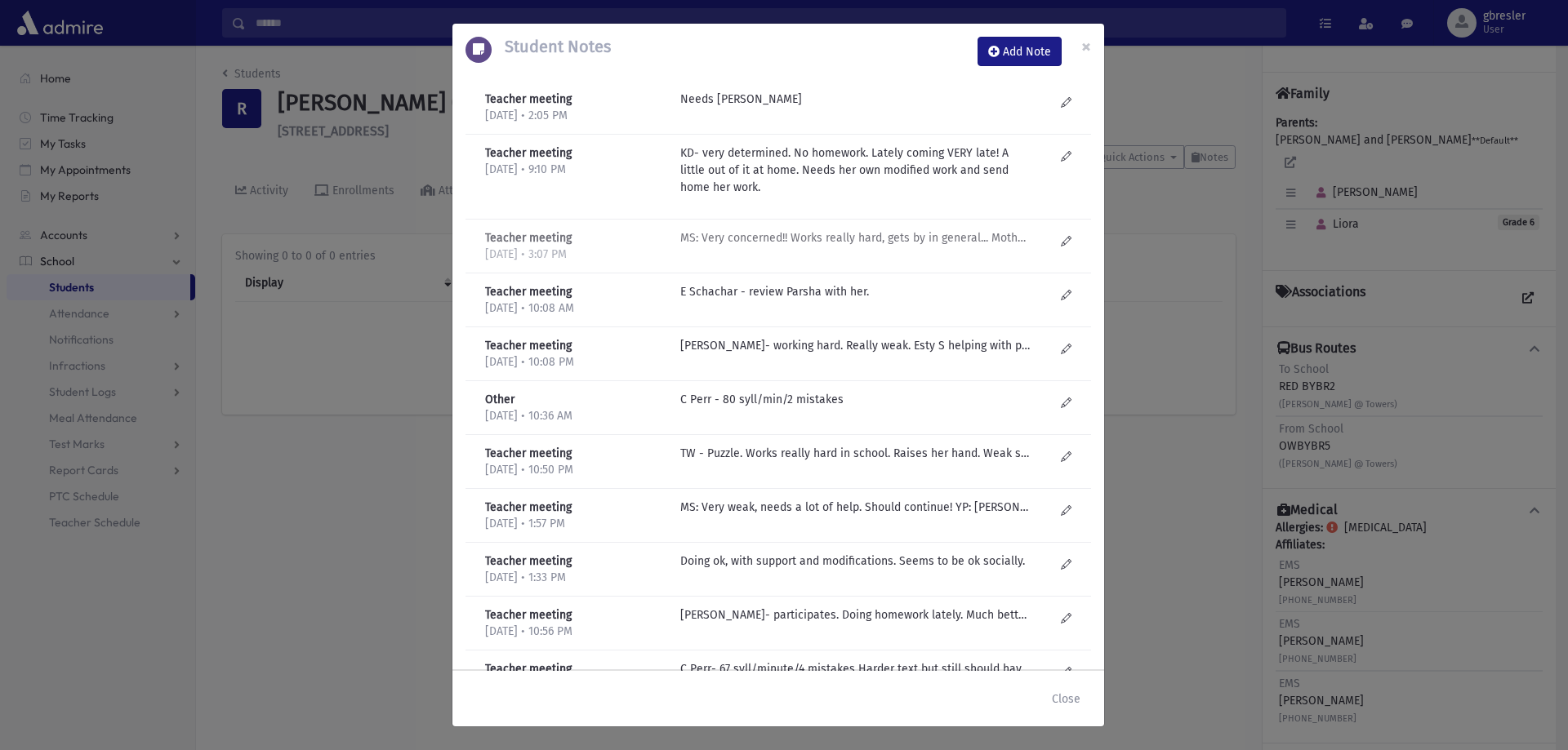
click at [847, 108] on p "MS: Very concerned!! Works really hard, gets by in general... Mother doesn't wa…" at bounding box center [854, 100] width 349 height 18
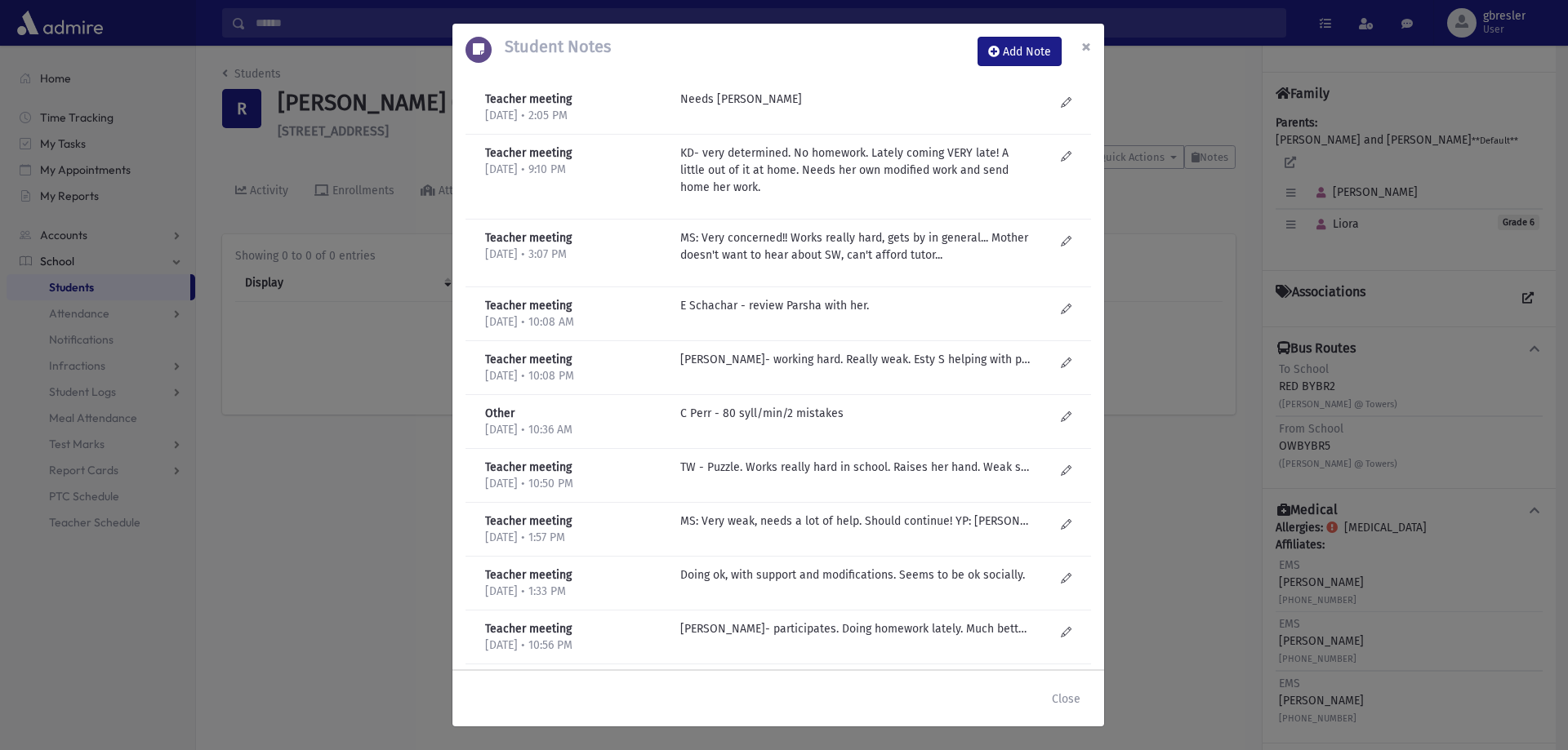
click at [1089, 45] on span "×" at bounding box center [1086, 46] width 10 height 23
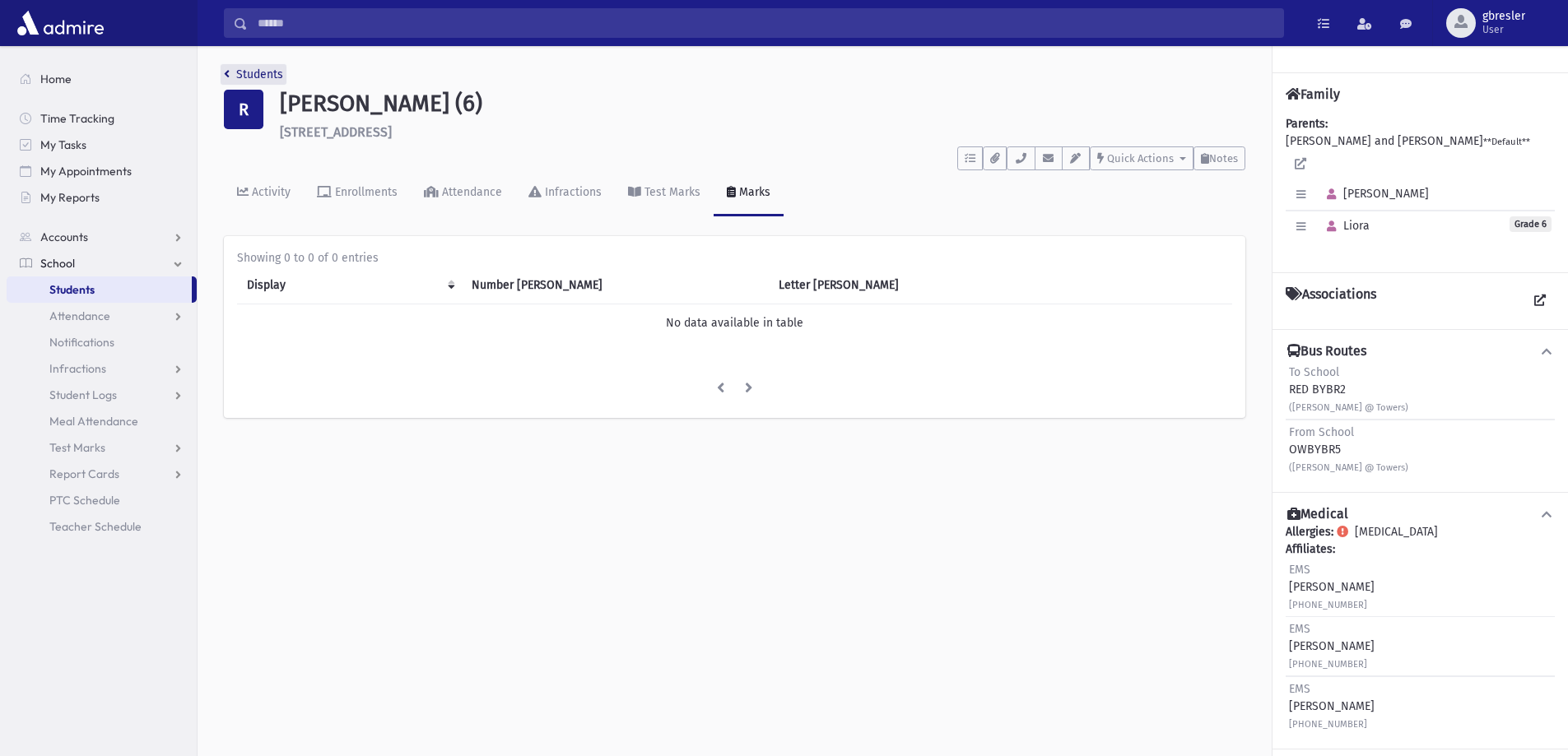
click at [264, 70] on link "Students" at bounding box center [253, 74] width 59 height 14
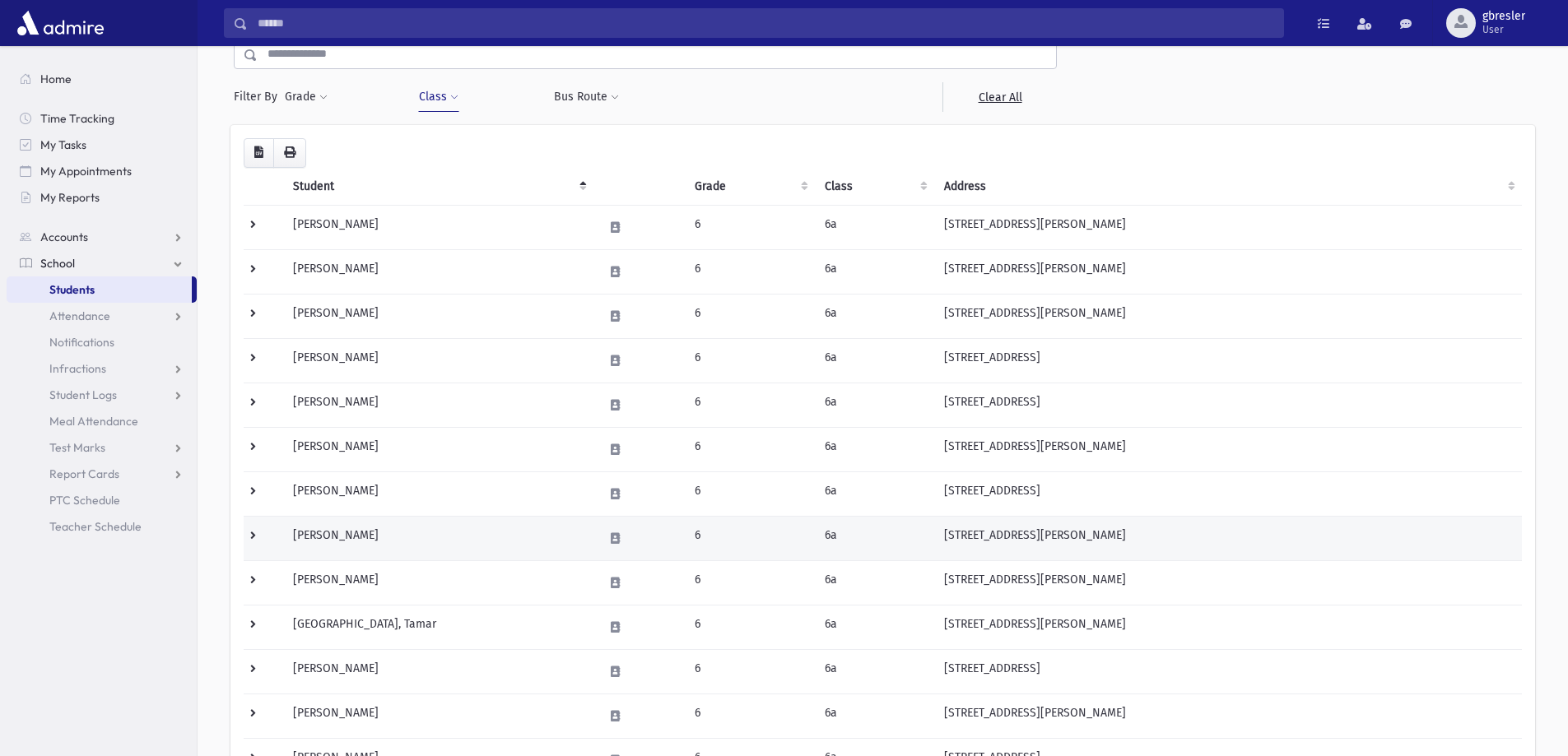
scroll to position [552, 0]
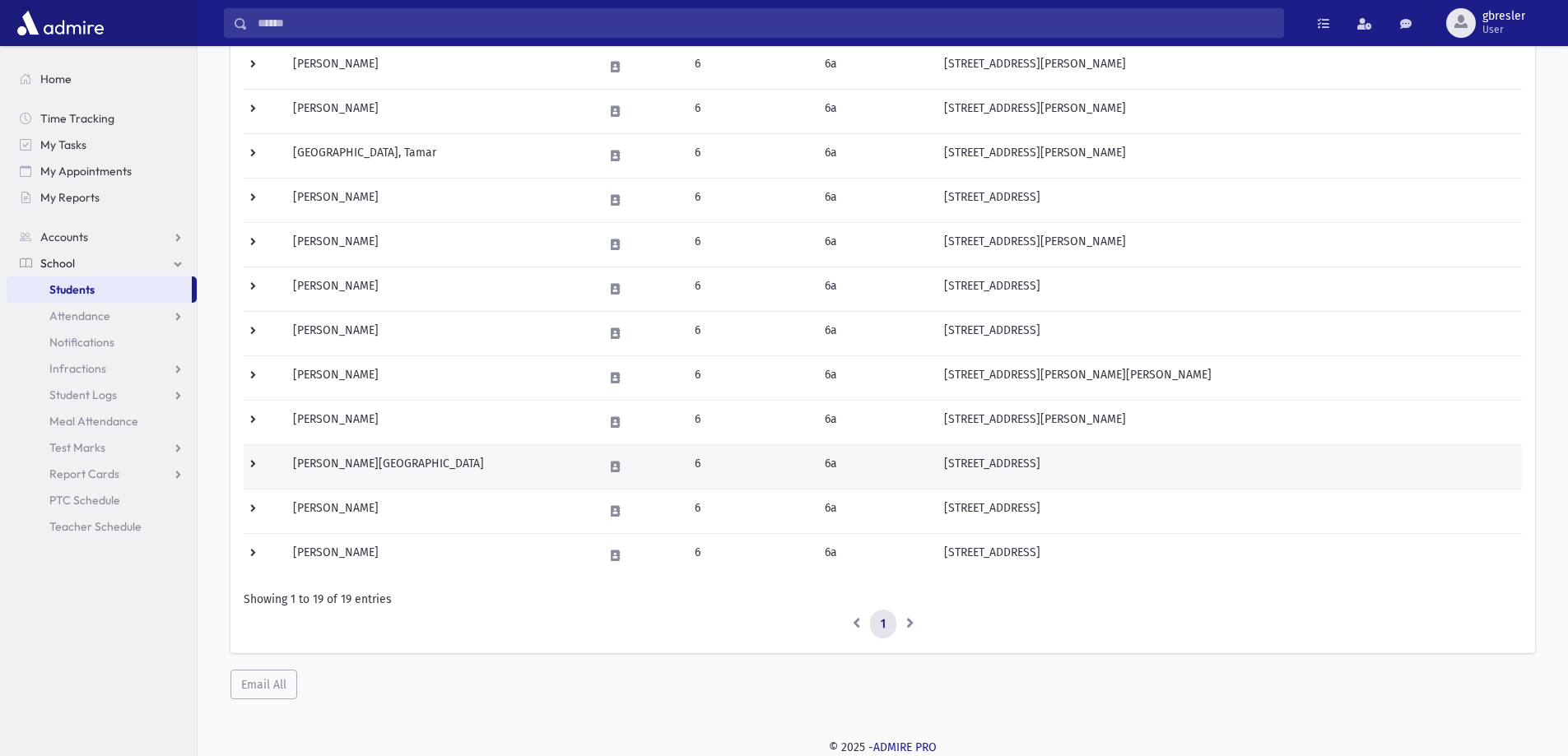
click at [355, 455] on td "Rosner, Liora" at bounding box center [439, 467] width 311 height 44
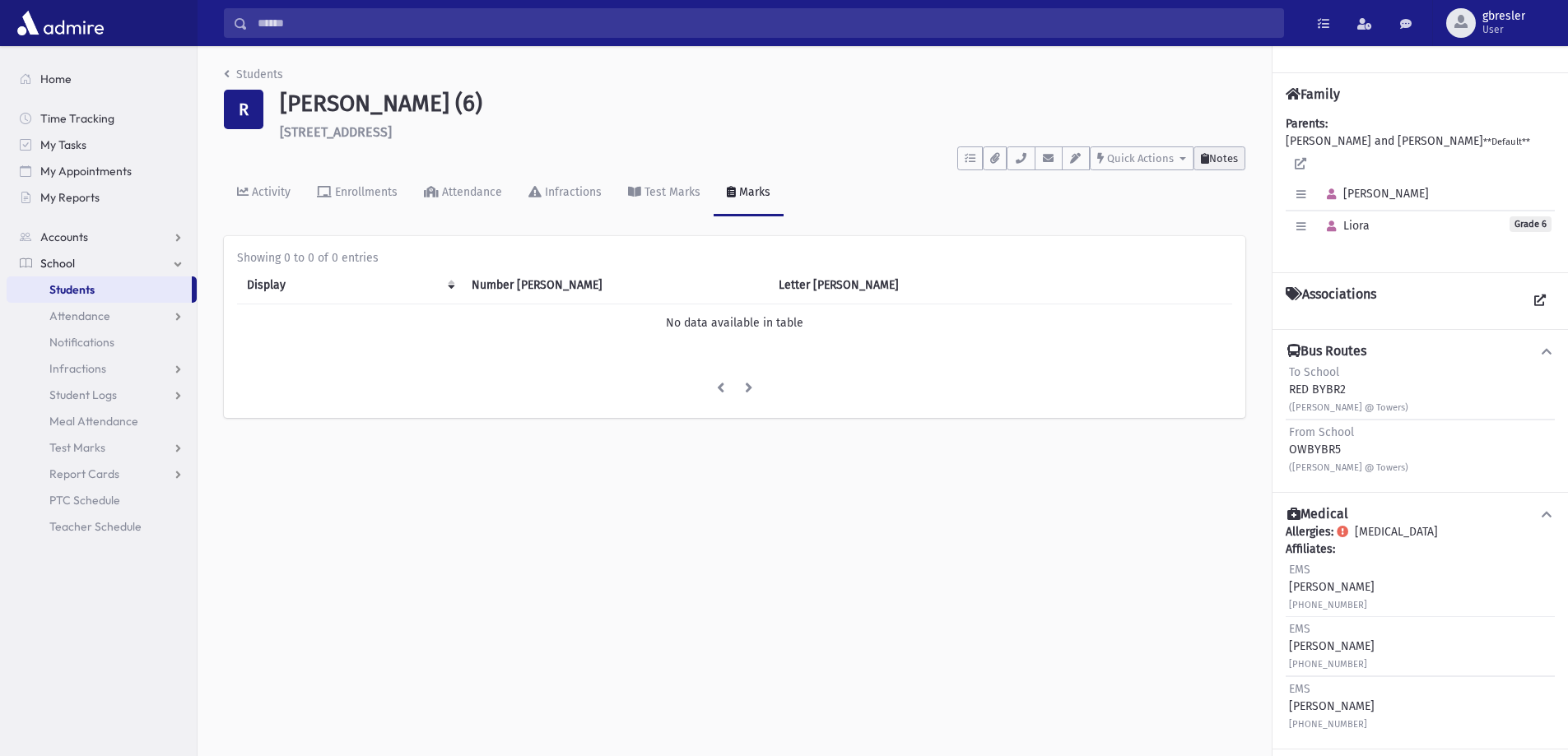
click at [1239, 152] on button "Notes" at bounding box center [1219, 158] width 52 height 24
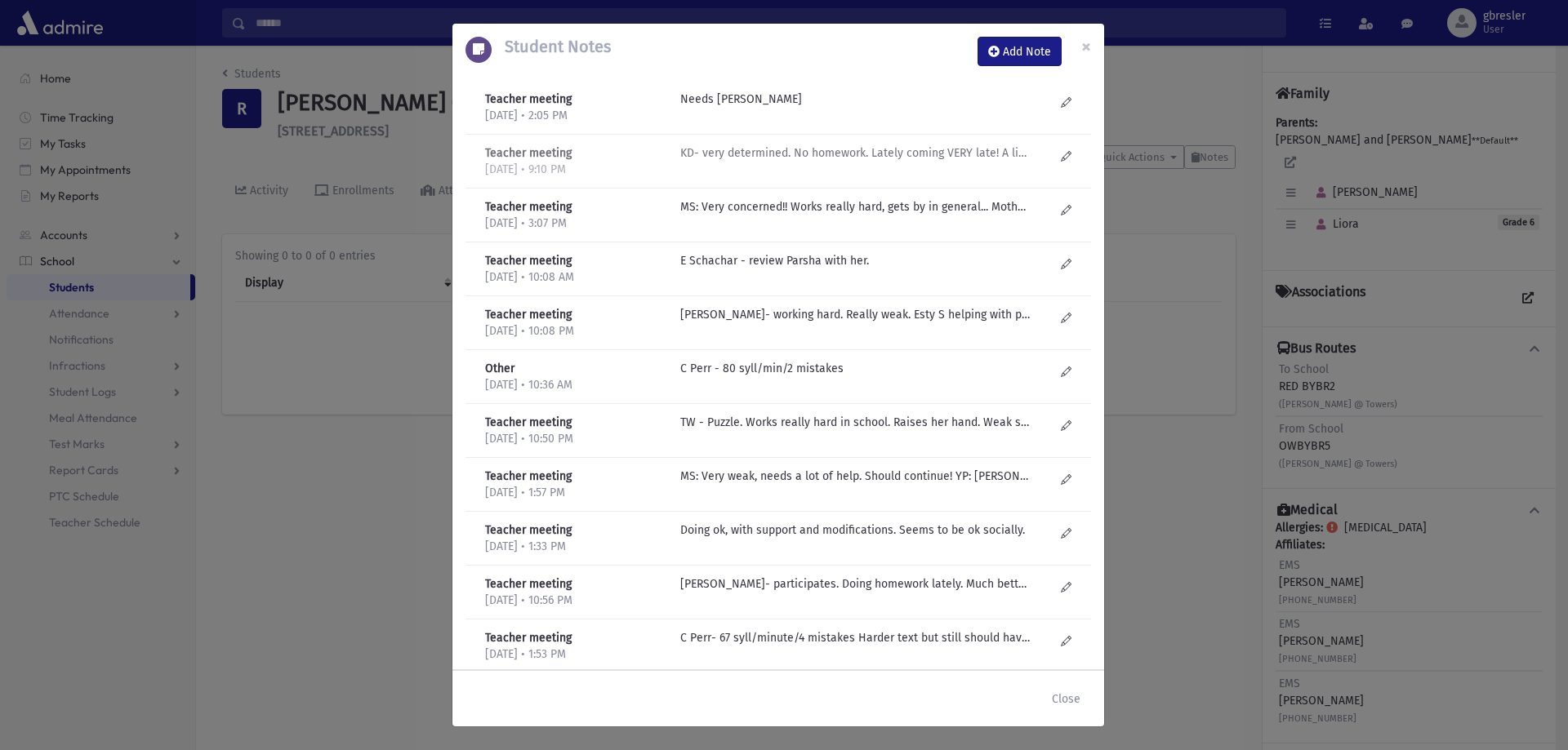
click at [861, 108] on p "KD- very determined. No homework. Lately coming VERY late! A little out of it a…" at bounding box center [854, 100] width 349 height 18
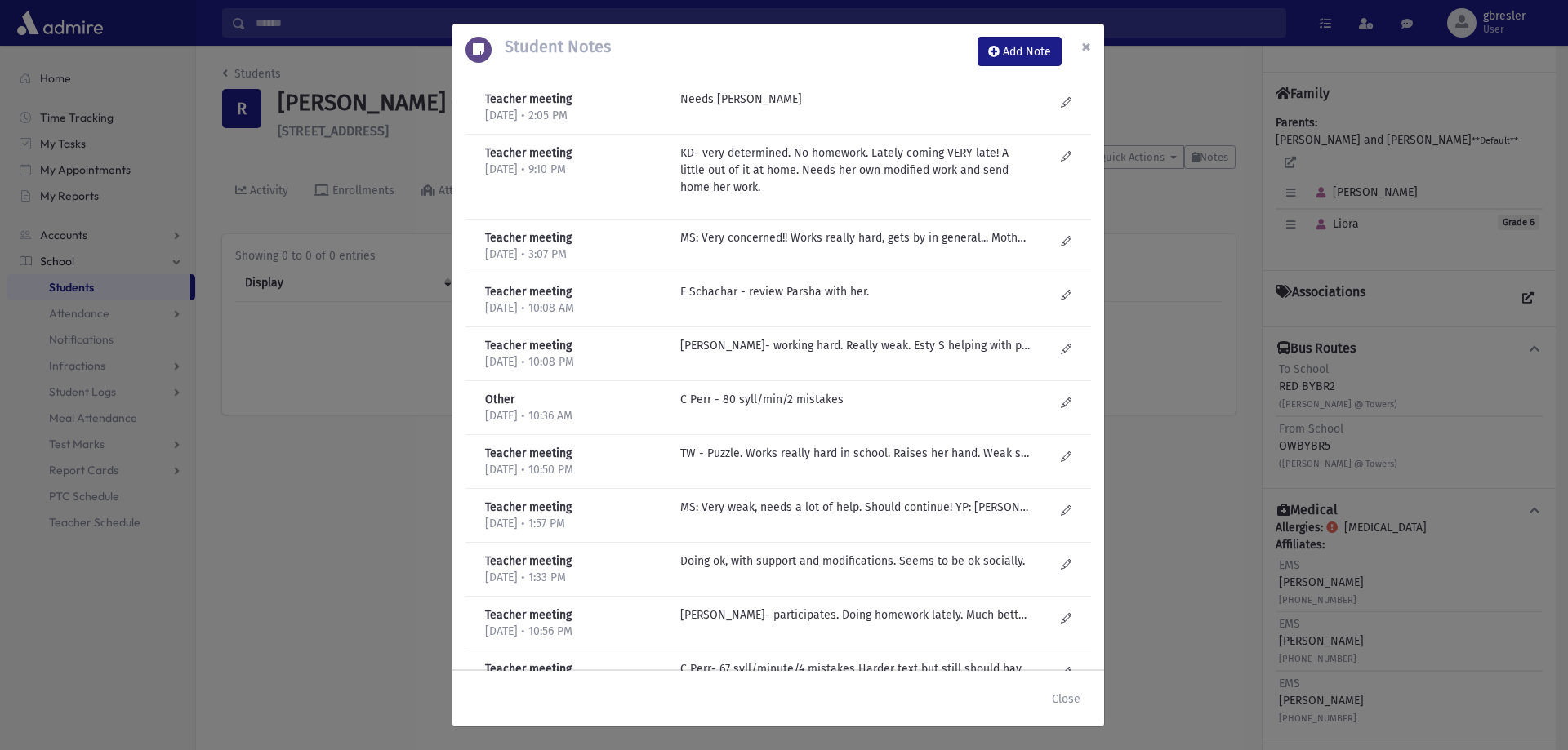
click at [1081, 47] on span "×" at bounding box center [1086, 46] width 10 height 23
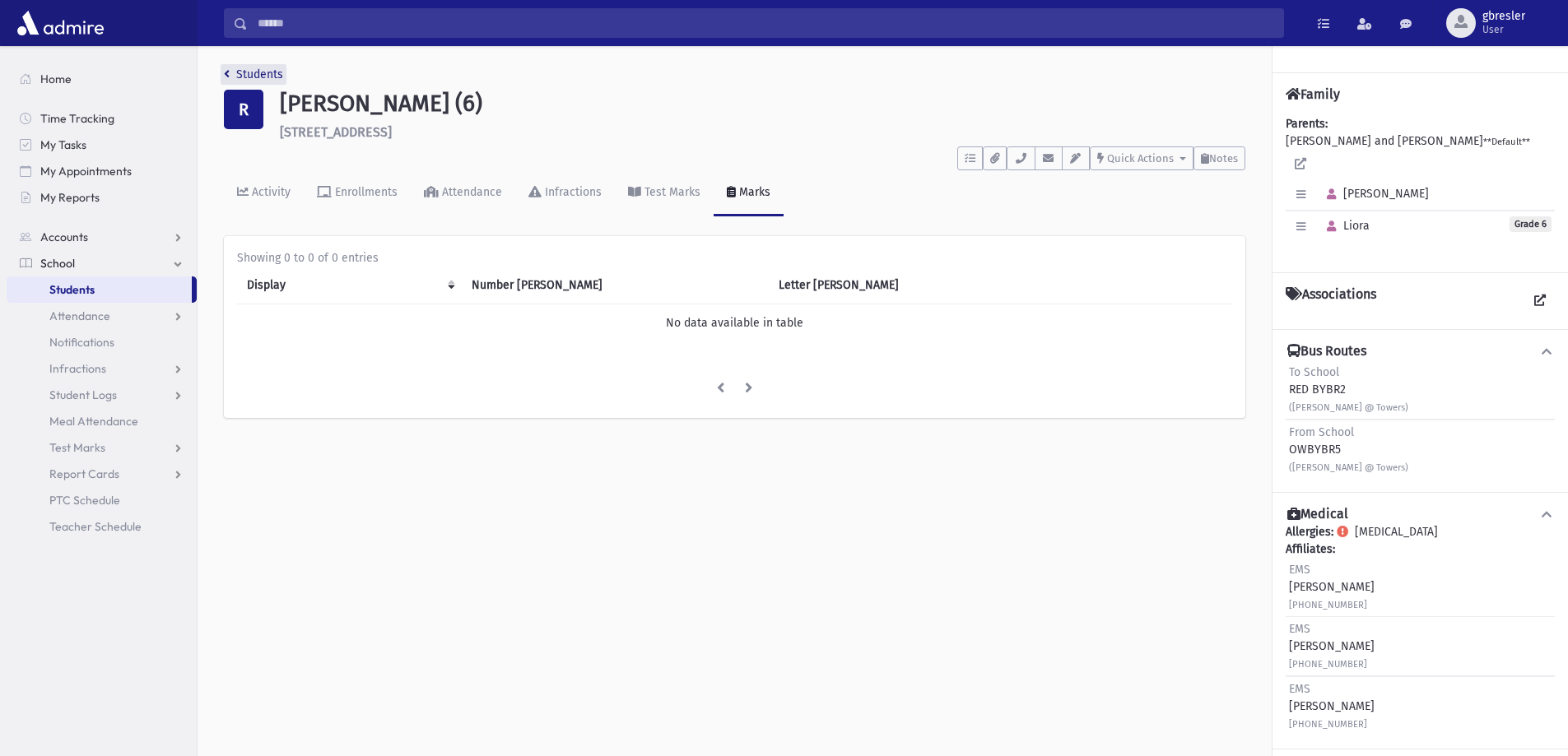
click at [251, 71] on link "Students" at bounding box center [253, 74] width 59 height 14
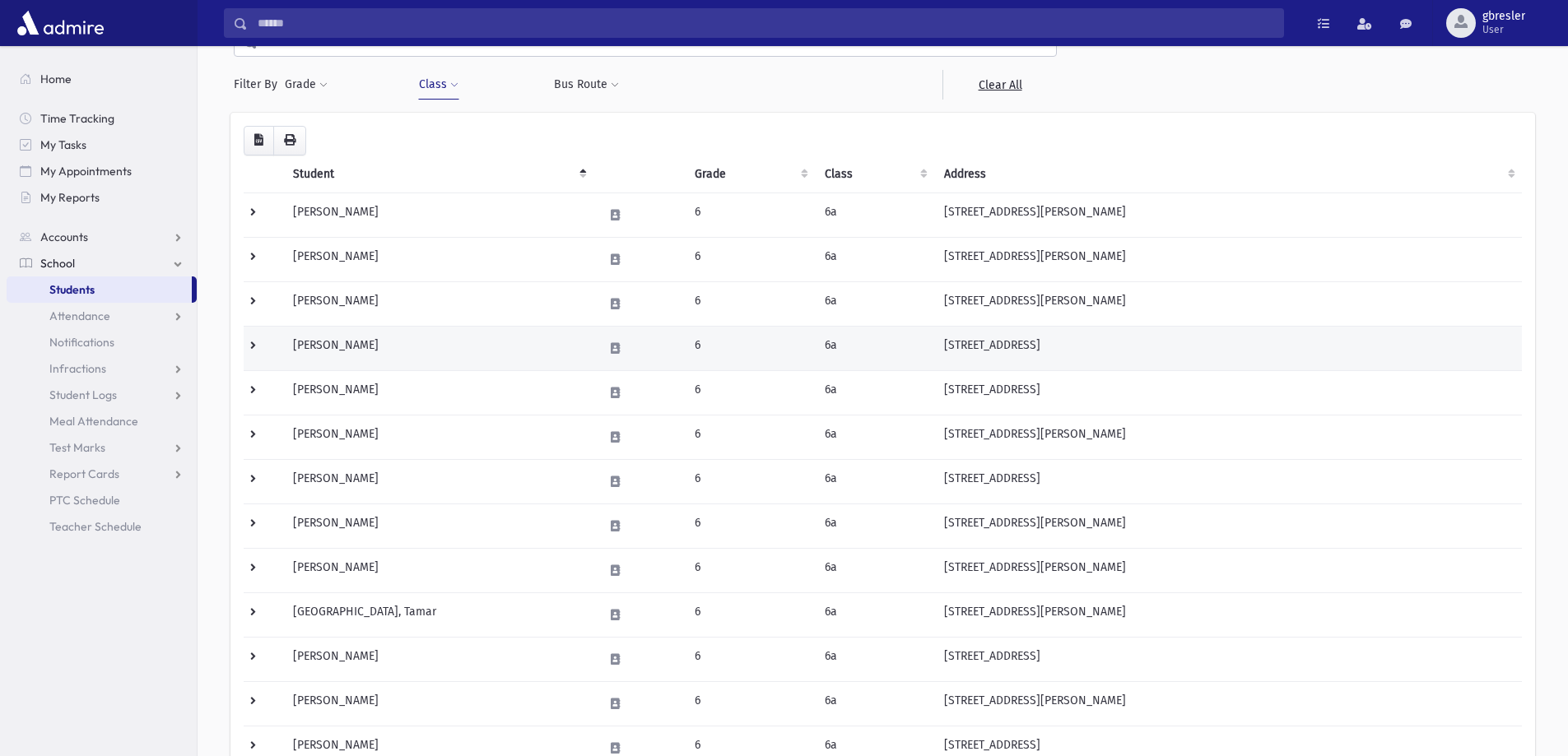
scroll to position [552, 0]
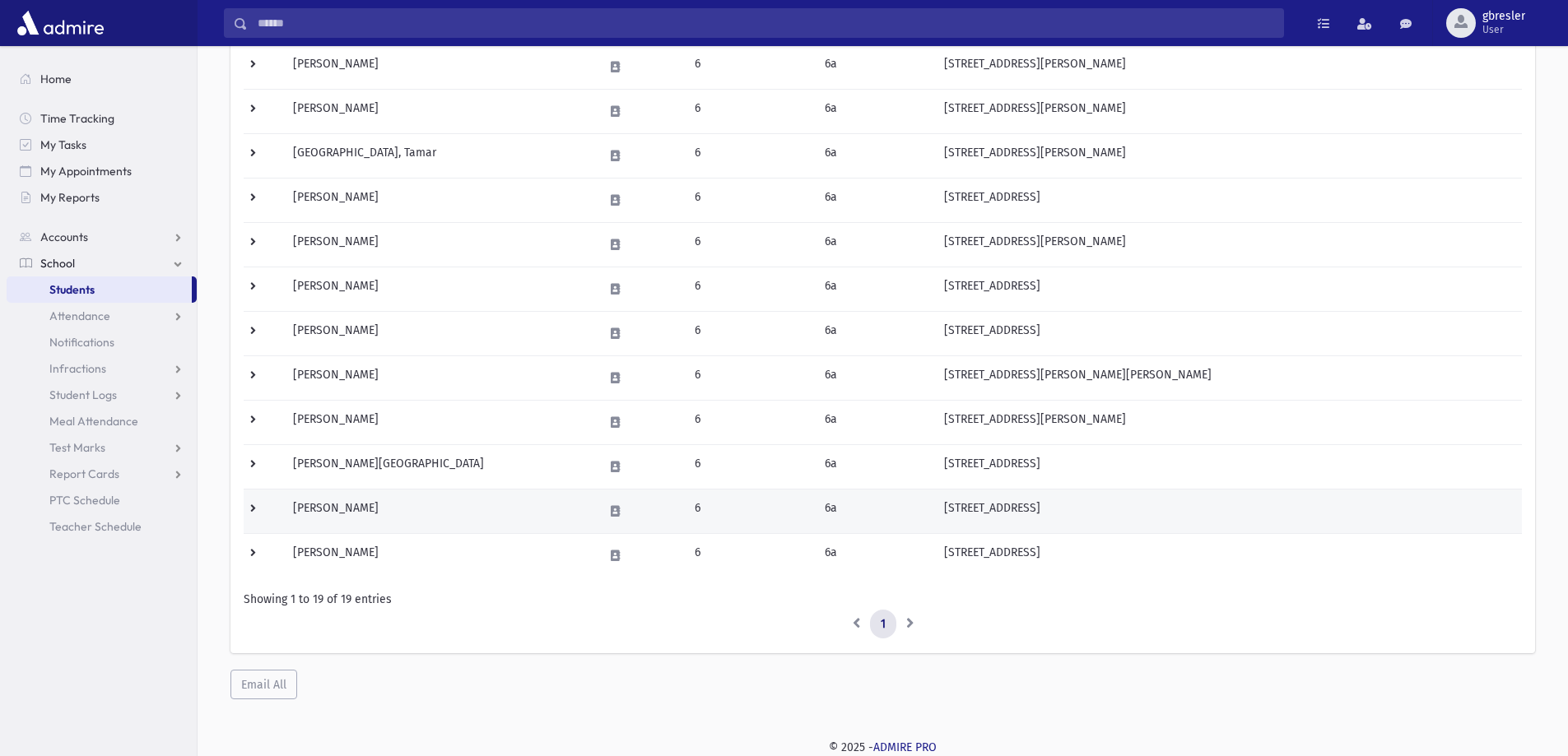
click at [344, 509] on td "[PERSON_NAME]" at bounding box center [439, 511] width 311 height 44
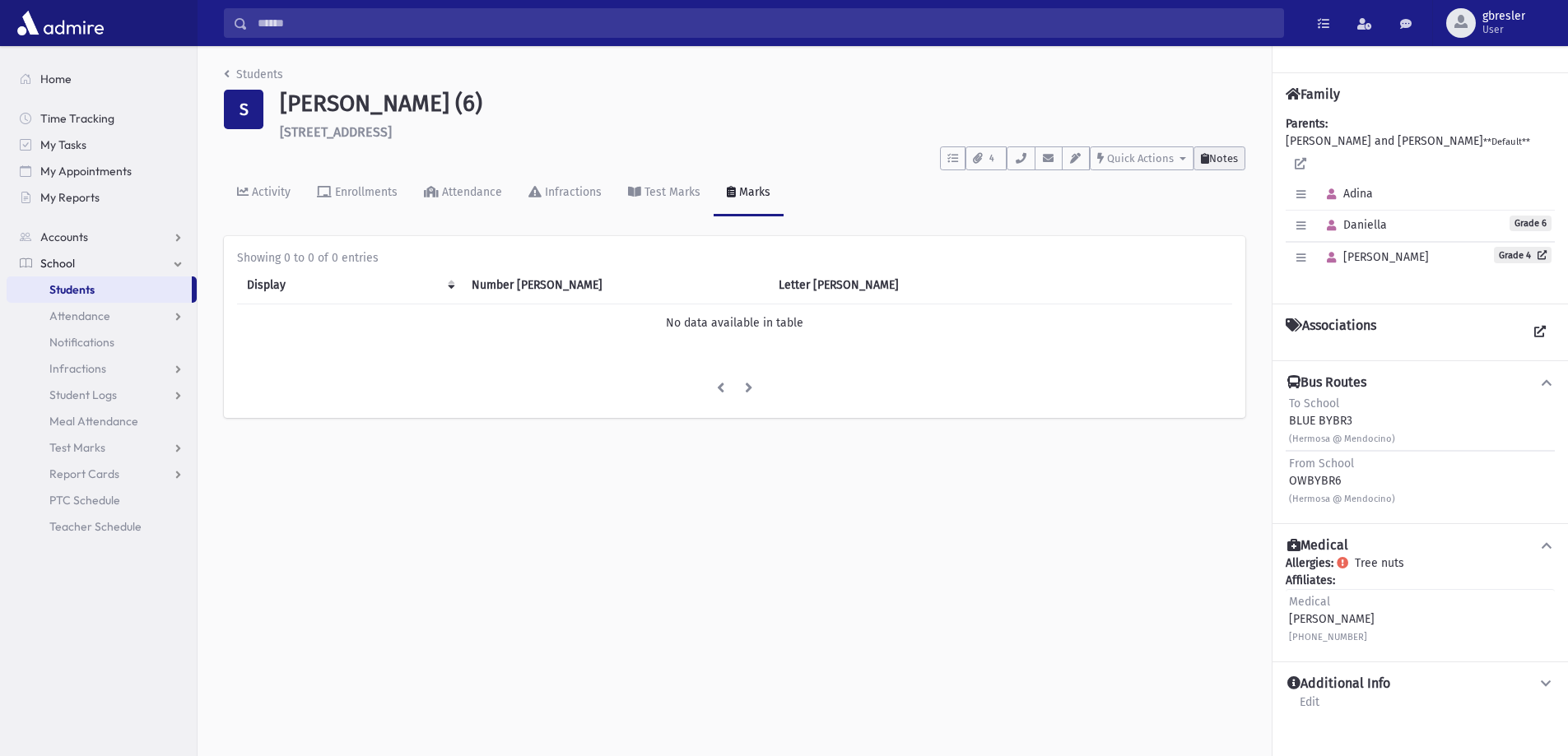
click at [1218, 153] on span "Notes" at bounding box center [1223, 159] width 29 height 12
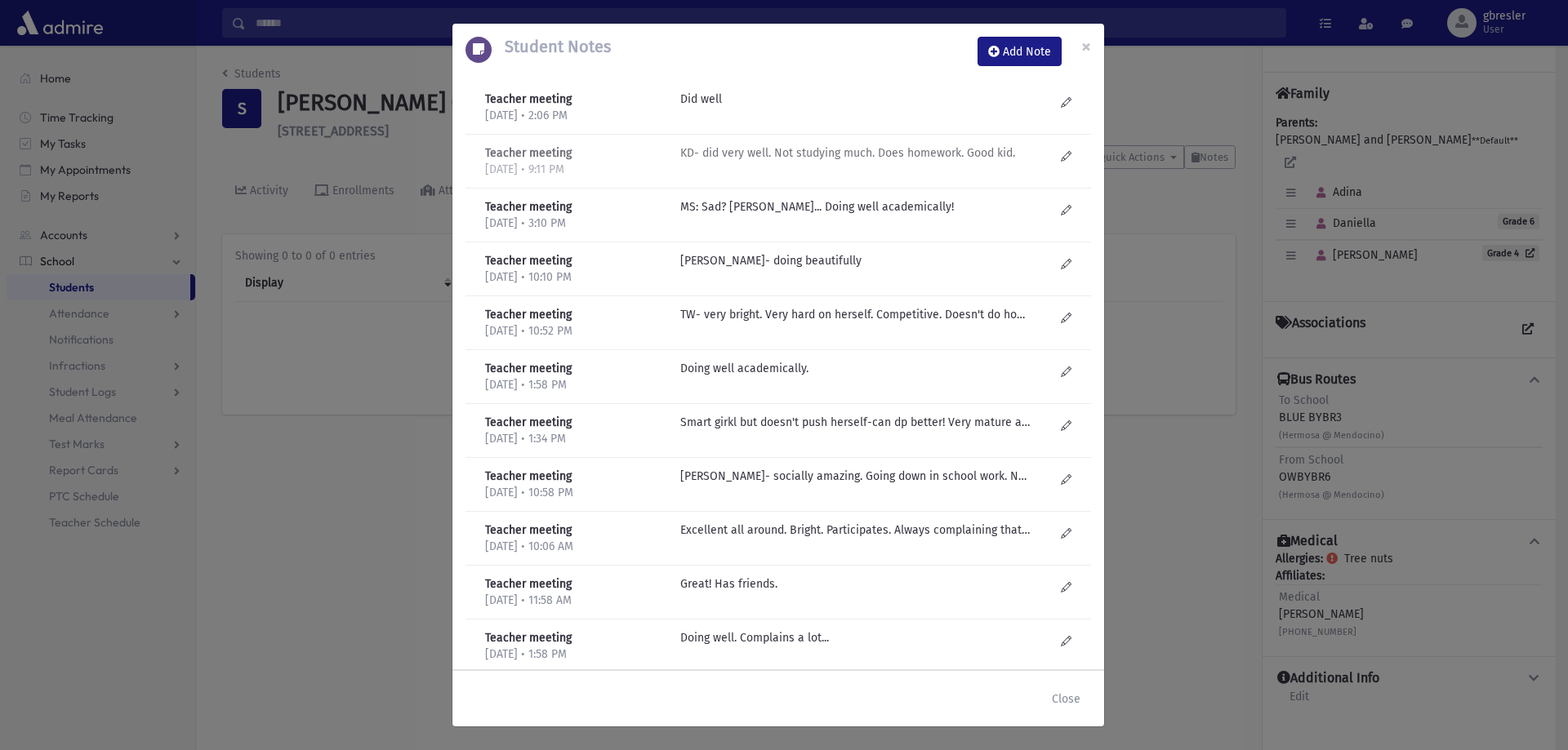
click at [940, 108] on p "KD- did very well. Not studying much. Does homework. Good kid." at bounding box center [854, 100] width 349 height 18
click at [1090, 48] on span "×" at bounding box center [1086, 46] width 10 height 23
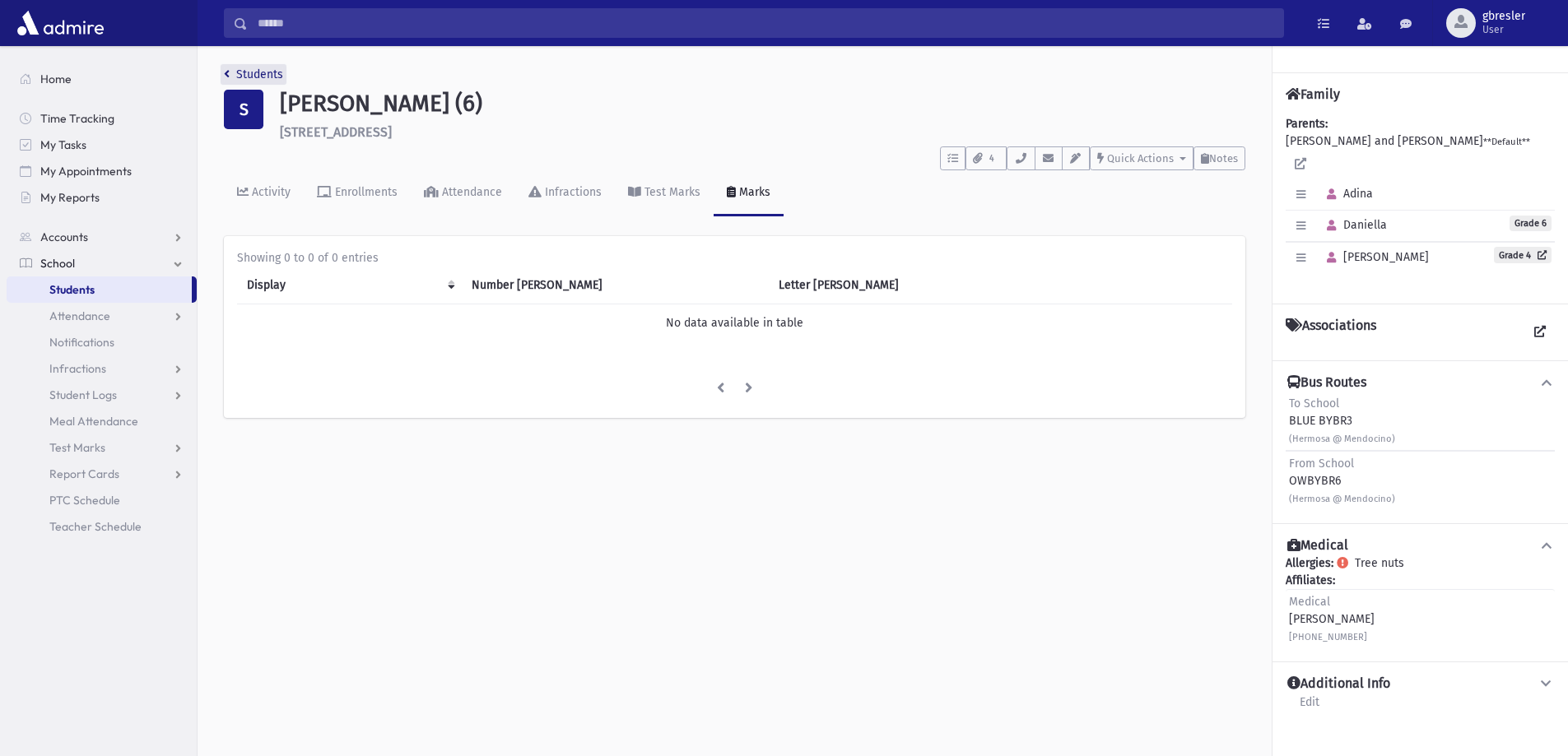
click at [271, 78] on link "Students" at bounding box center [253, 74] width 59 height 14
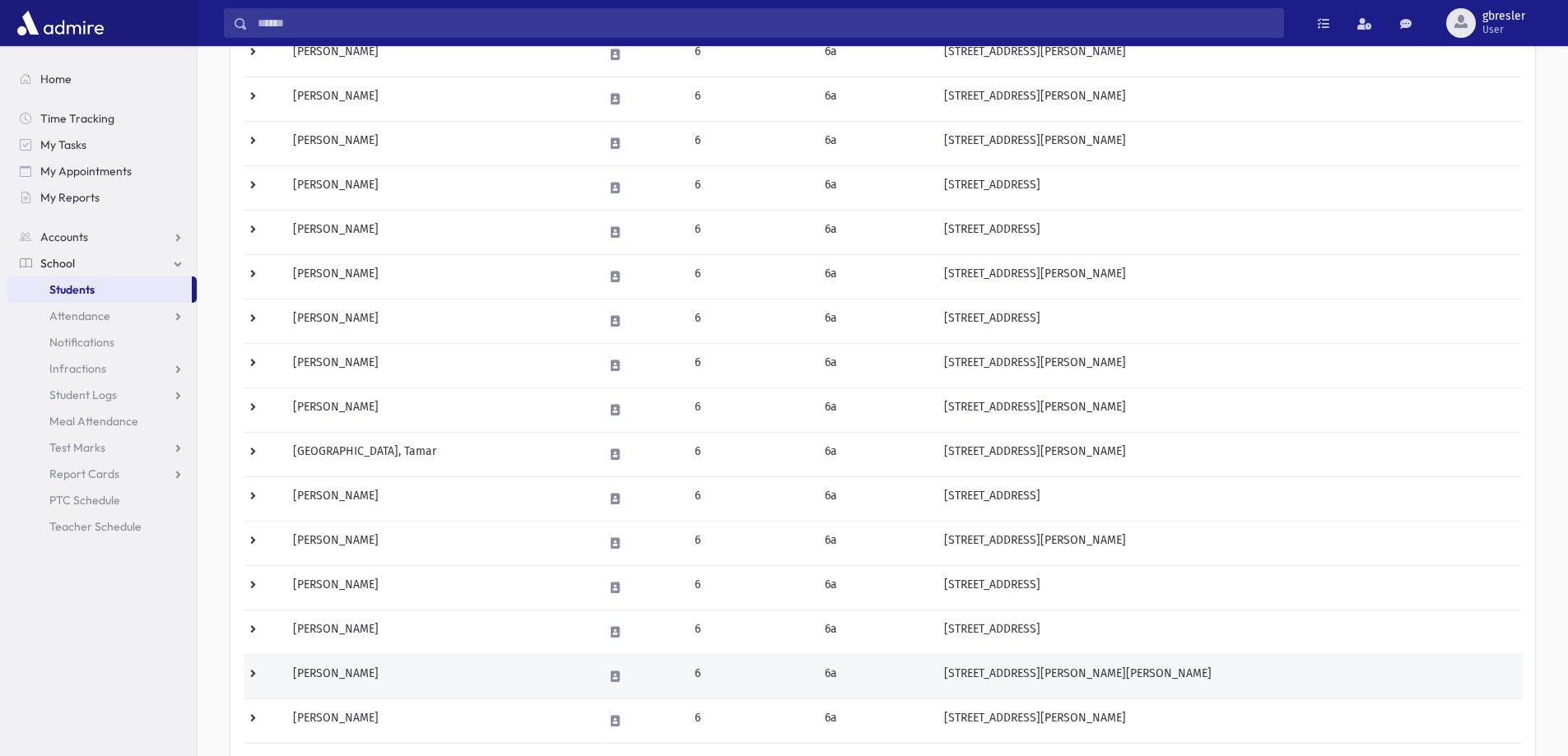
scroll to position [552, 0]
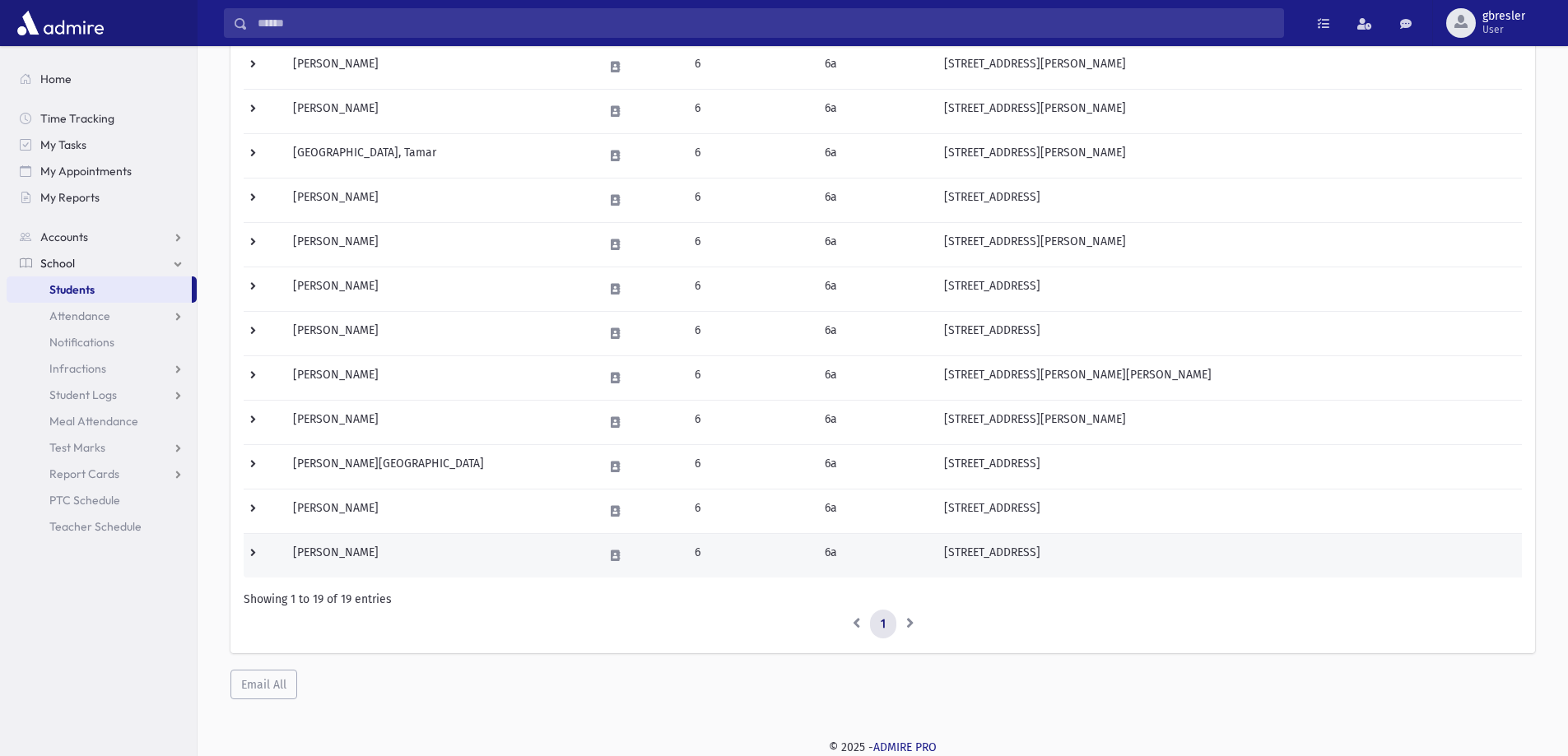
click at [348, 554] on td "[PERSON_NAME]" at bounding box center [439, 555] width 311 height 44
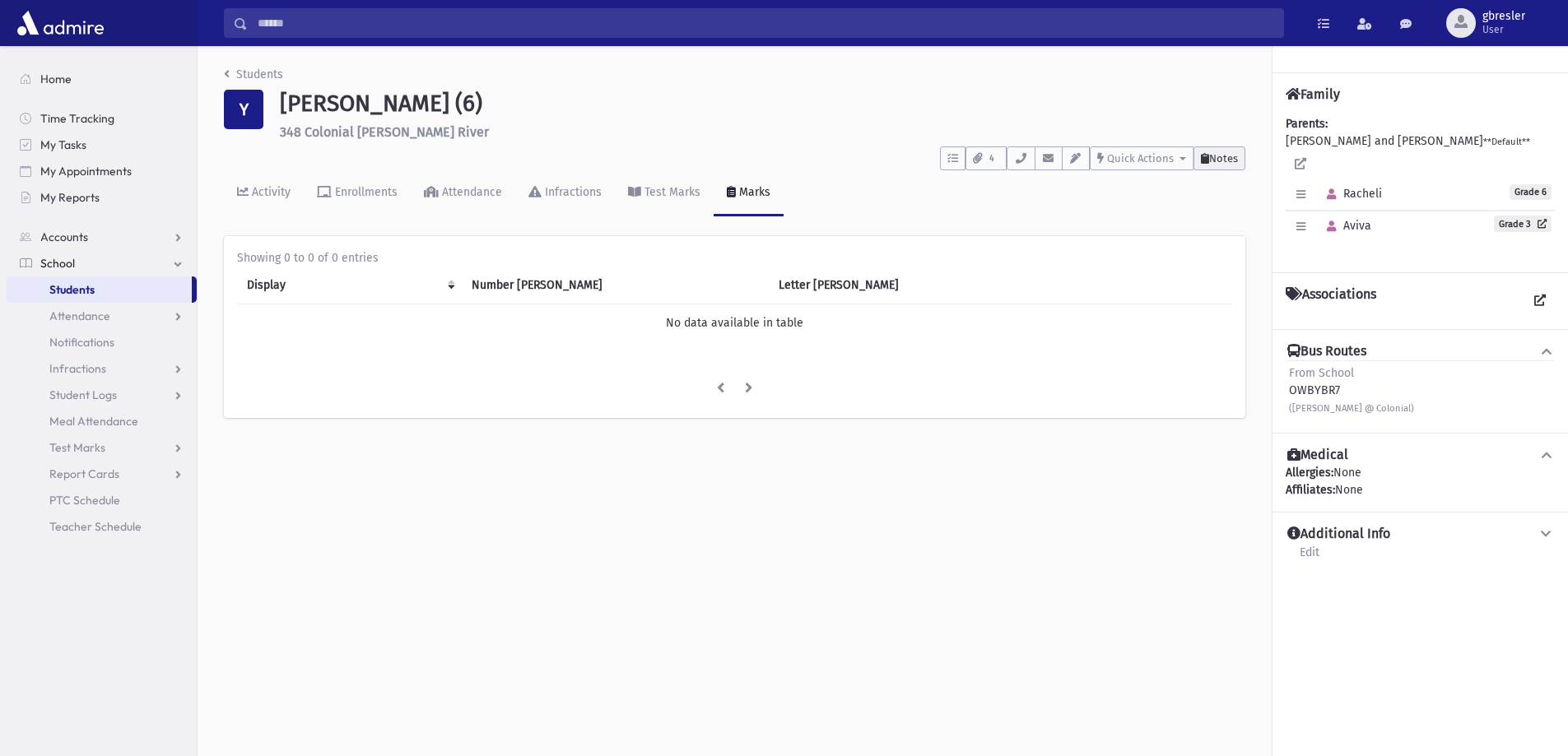
click at [1204, 157] on icon at bounding box center [1204, 158] width 8 height 11
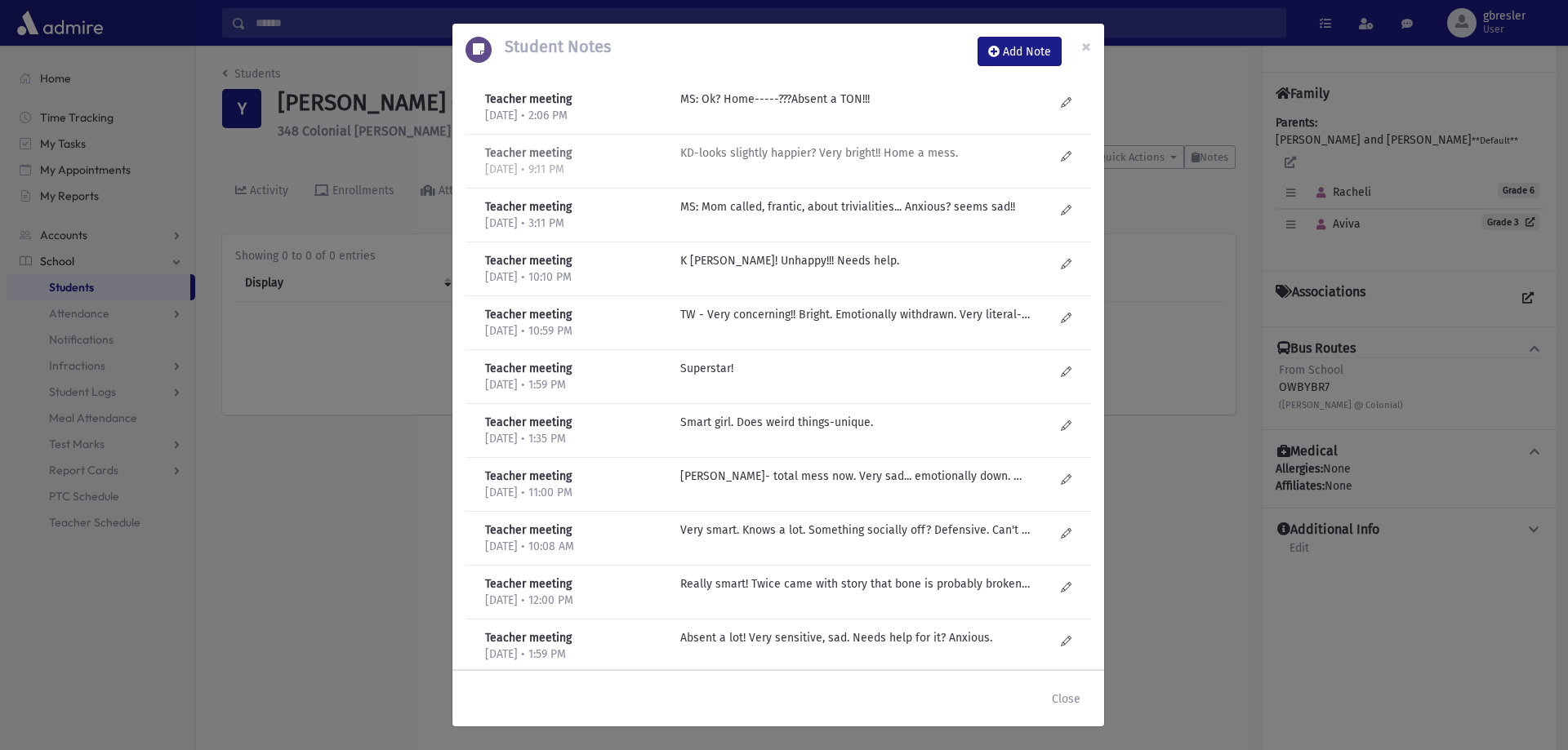
click at [812, 164] on div "KD-looks slightly happier? Very bright!! Home a mess." at bounding box center [868, 161] width 390 height 33
click at [1079, 48] on button "×" at bounding box center [1086, 46] width 36 height 46
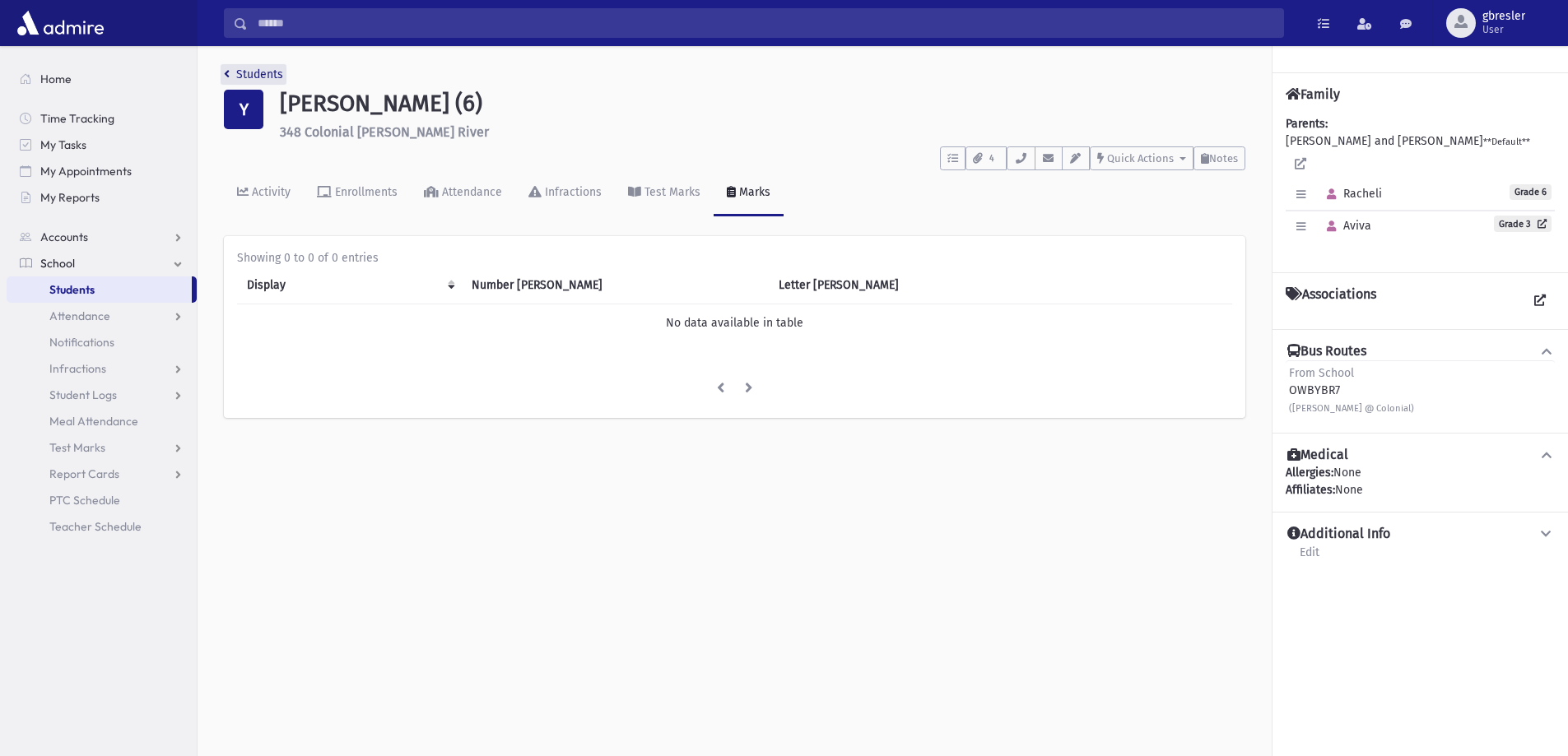
click at [266, 78] on link "Students" at bounding box center [253, 74] width 59 height 14
